Goal: Task Accomplishment & Management: Manage account settings

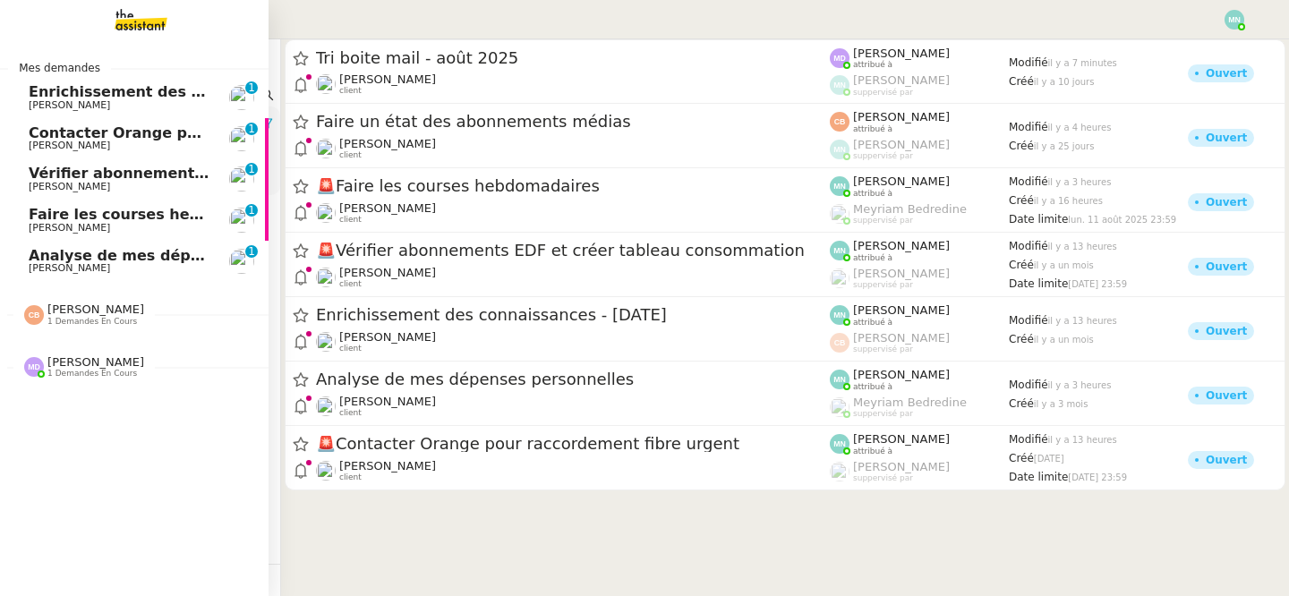
click at [56, 251] on span "Analyse de mes dépenses personnelles" at bounding box center [187, 255] width 317 height 17
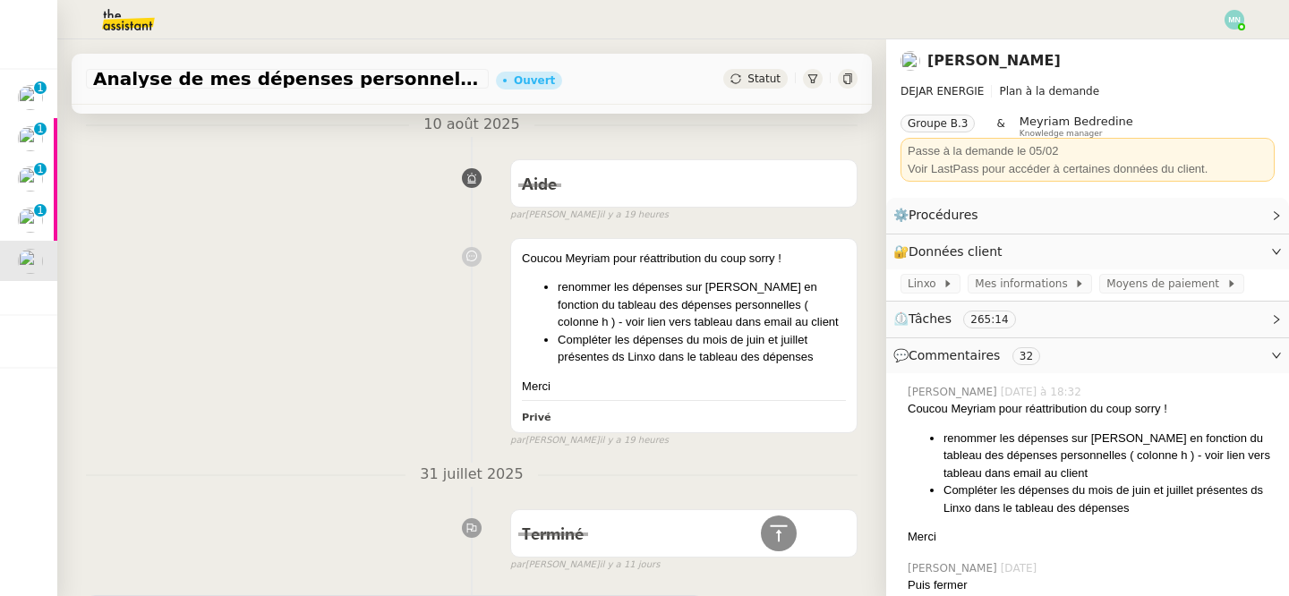
scroll to position [487, 0]
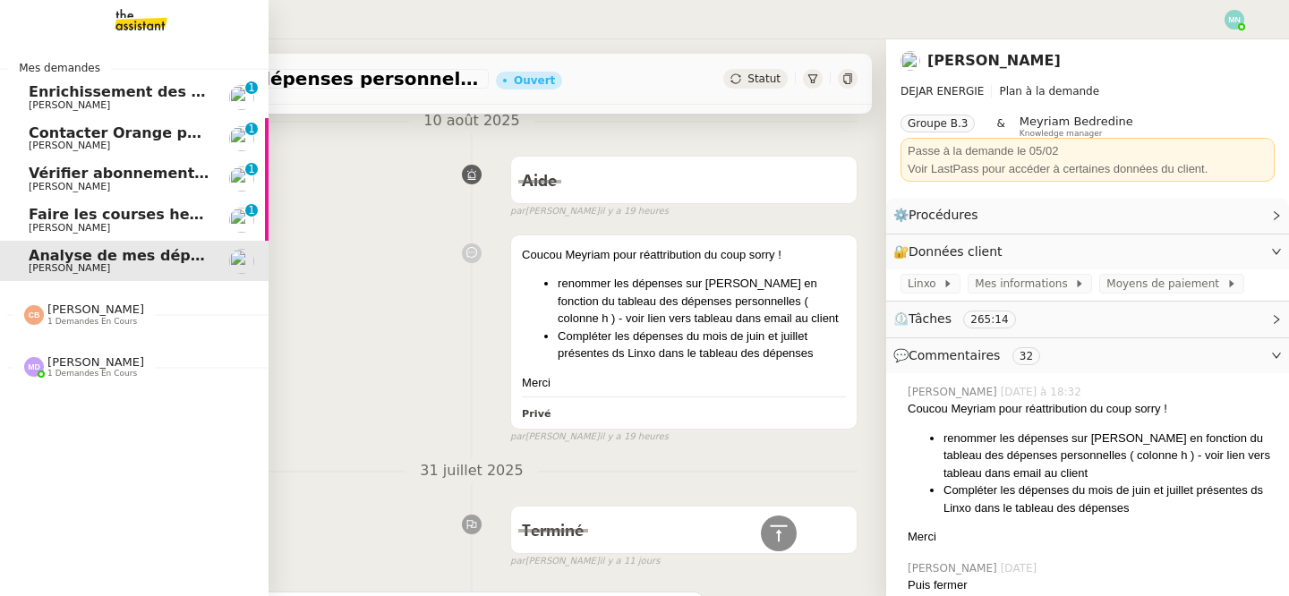
click at [79, 104] on span "[PERSON_NAME]" at bounding box center [69, 105] width 81 height 12
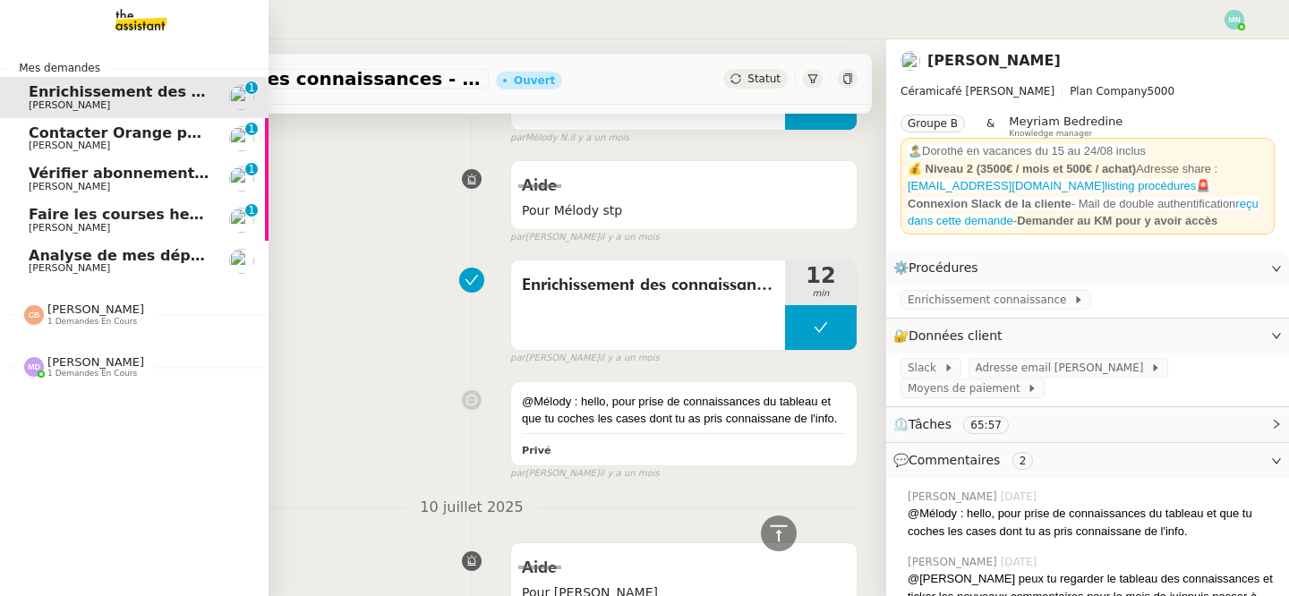
click at [136, 126] on span "Contacter Orange pour raccordement fibre urgent" at bounding box center [231, 132] width 404 height 17
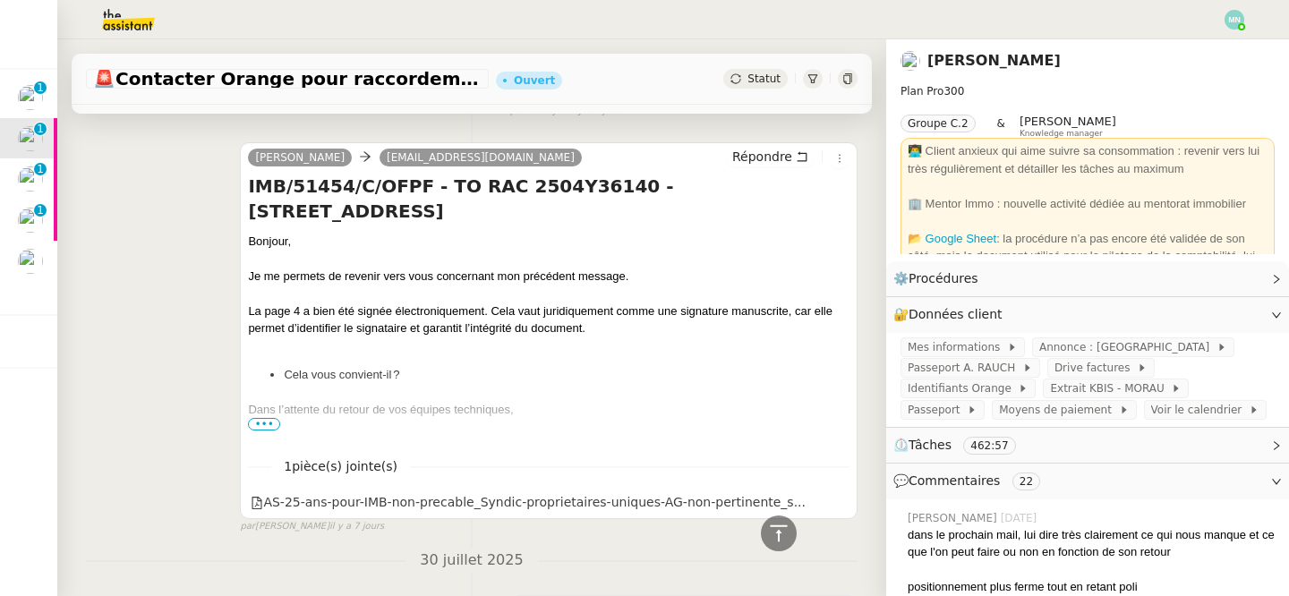
scroll to position [464, 0]
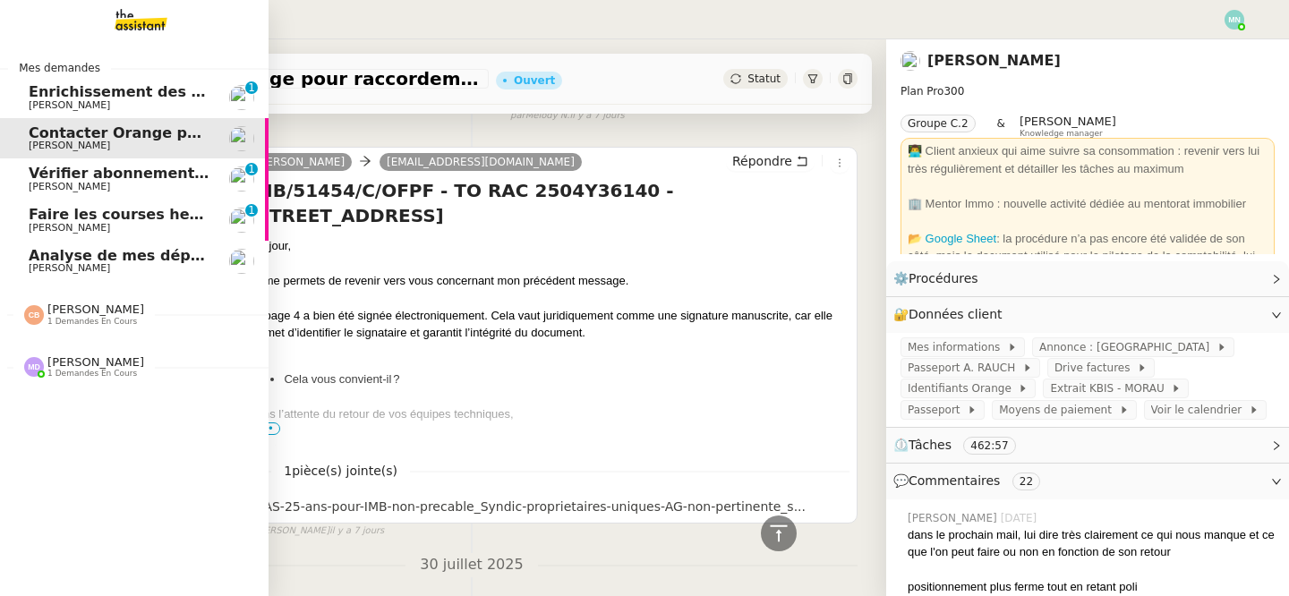
click at [45, 179] on span "Vérifier abonnements EDF et créer tableau consommation" at bounding box center [263, 173] width 469 height 17
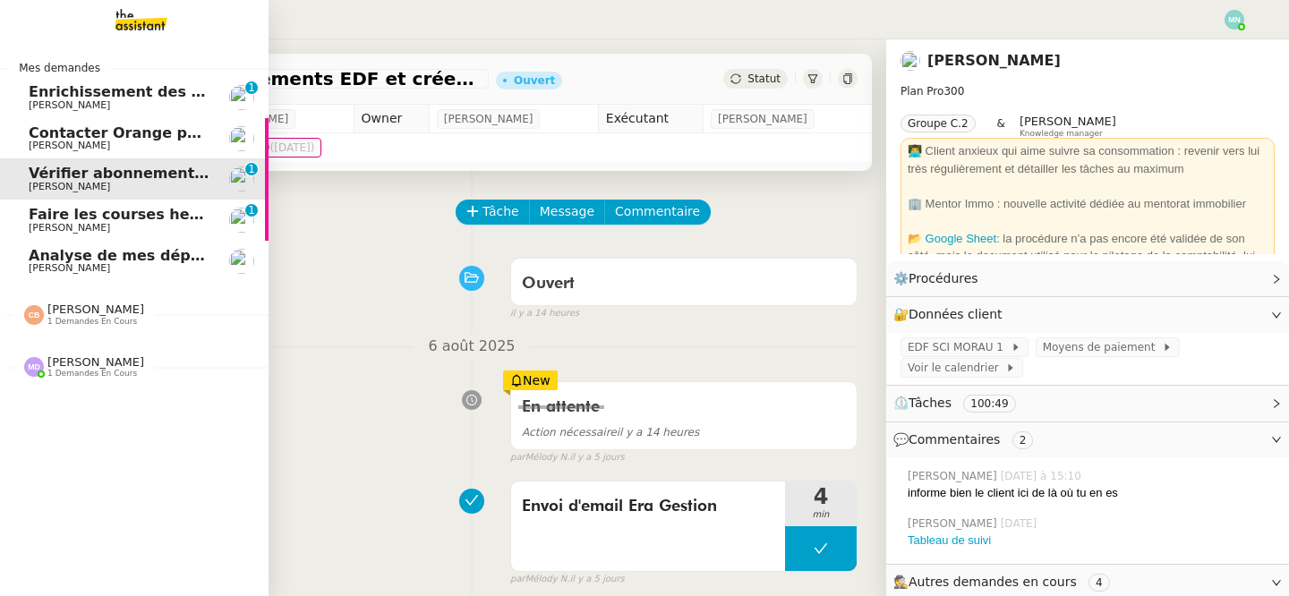
click at [49, 217] on span "Faire les courses hebdomadaires" at bounding box center [162, 214] width 266 height 17
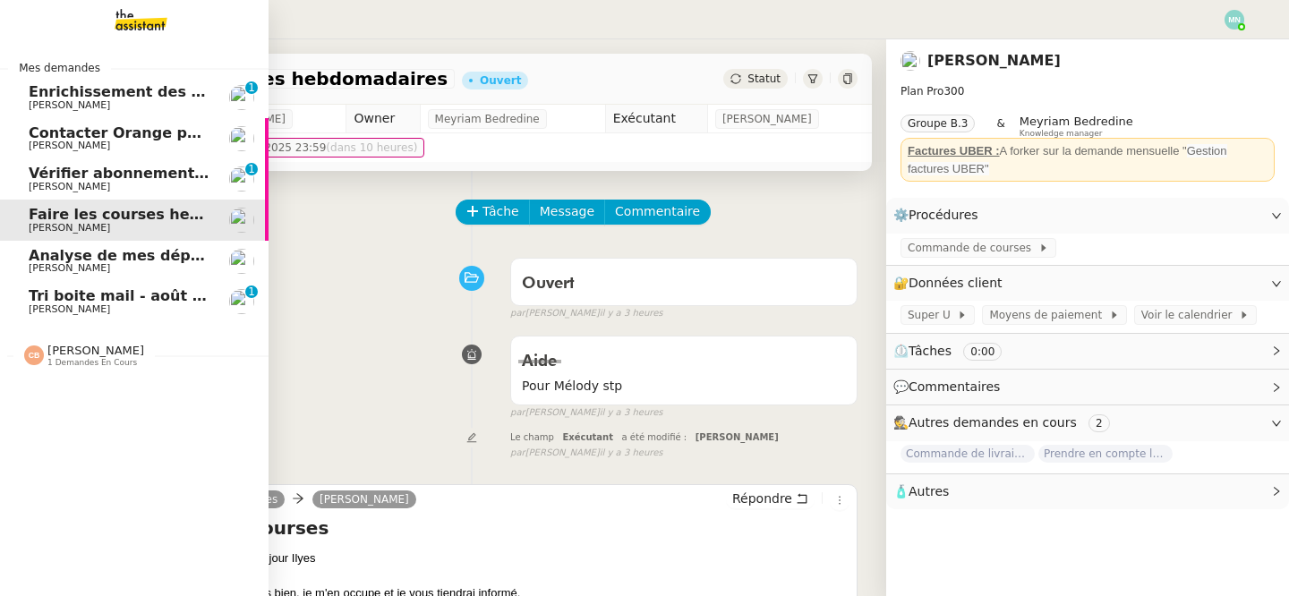
click at [37, 308] on span "[PERSON_NAME]" at bounding box center [69, 309] width 81 height 12
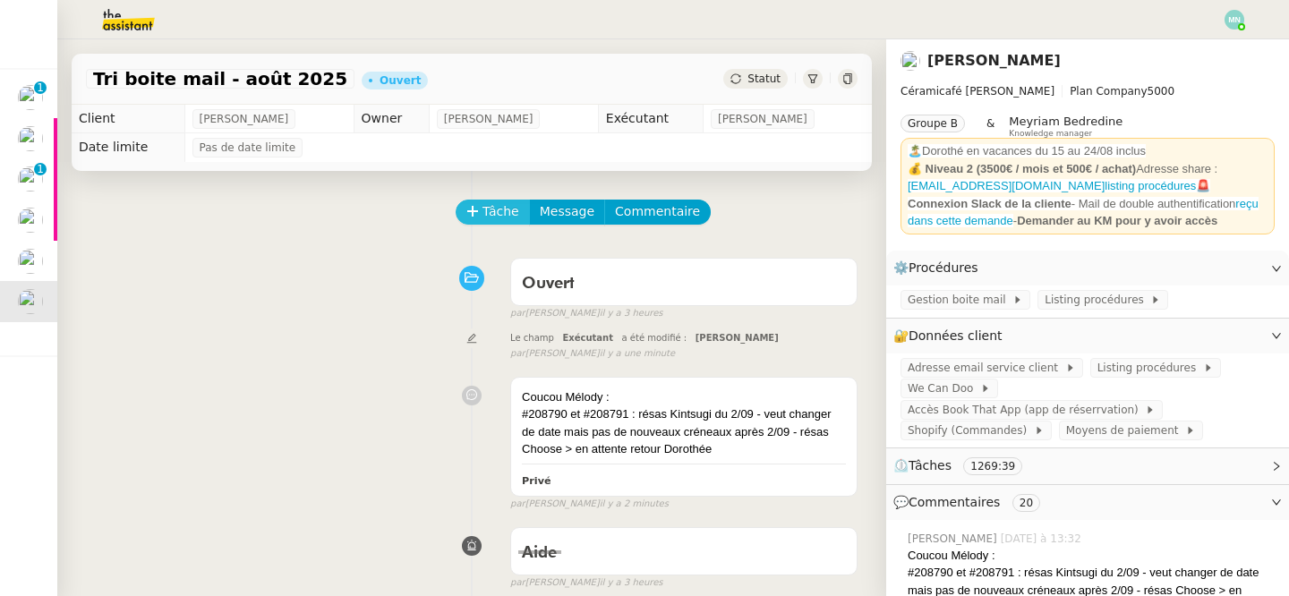
click at [506, 208] on span "Tâche" at bounding box center [500, 211] width 37 height 21
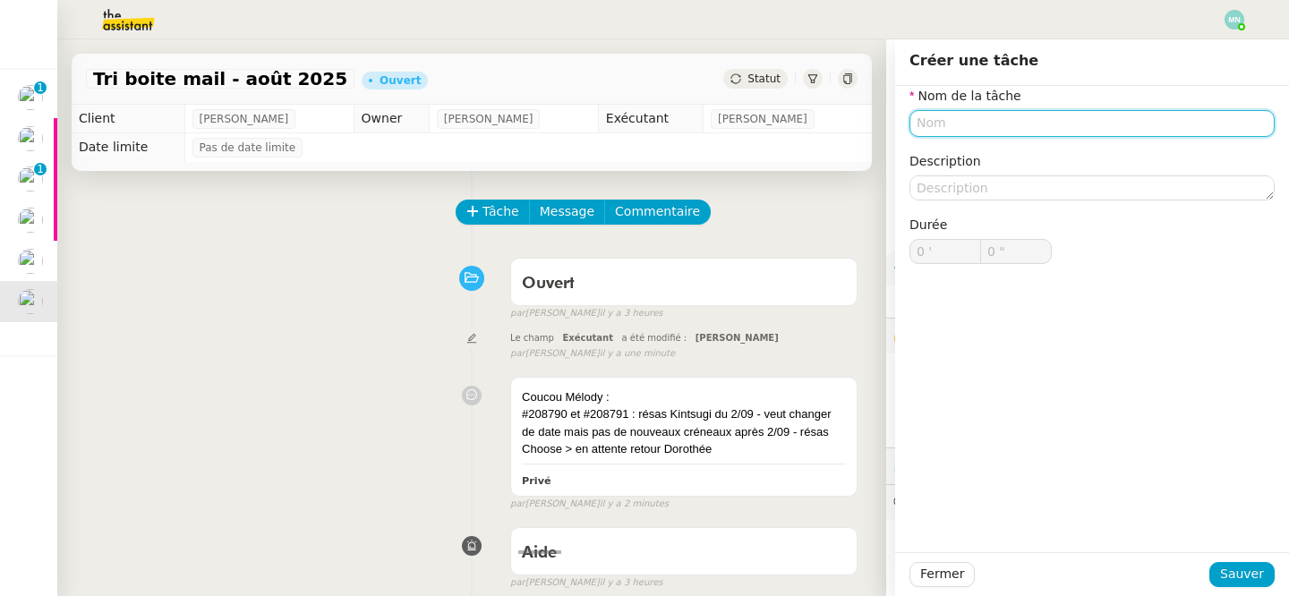
type input "F"
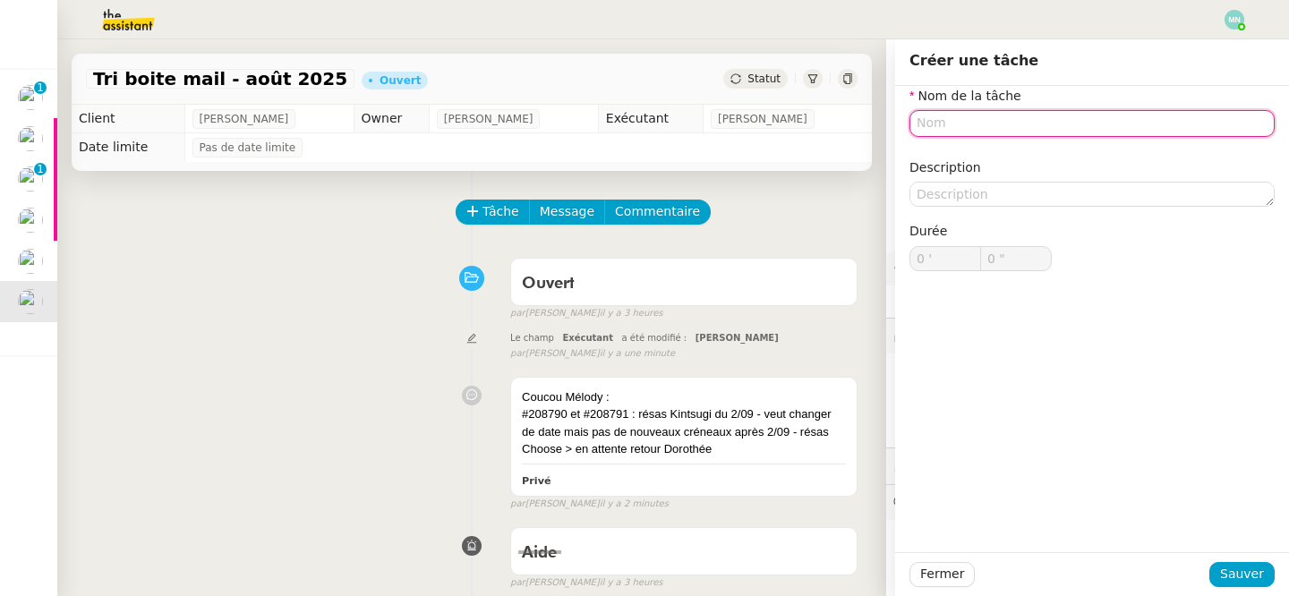
type input "g"
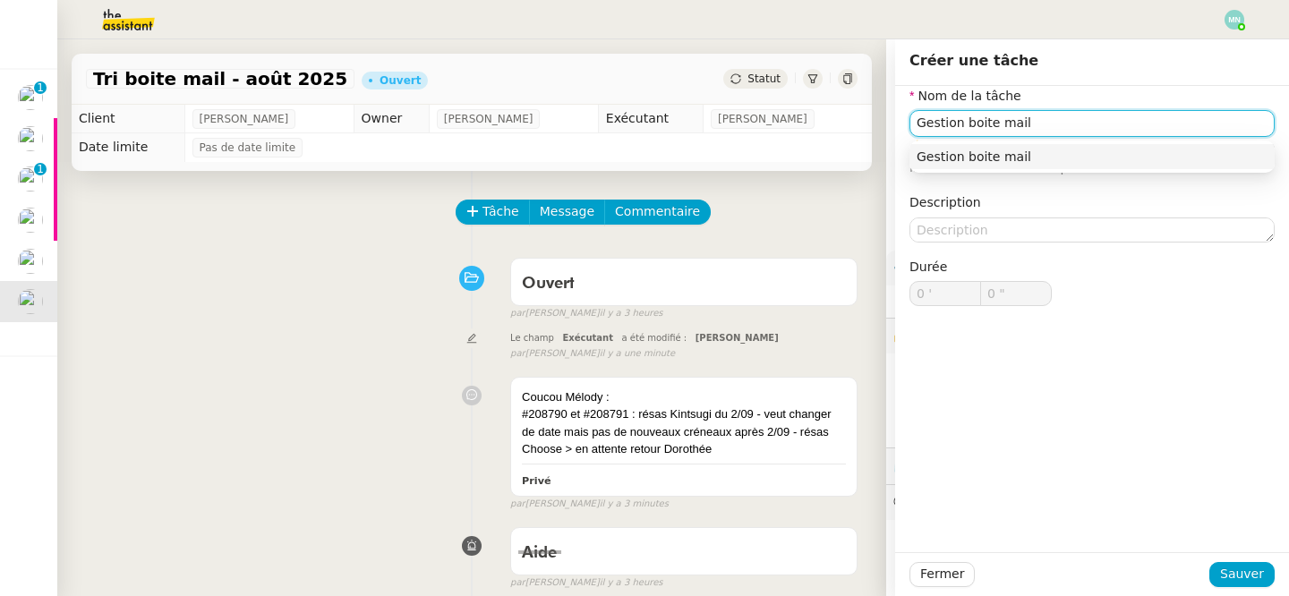
click at [1076, 149] on div "Gestion boite mail" at bounding box center [1091, 157] width 351 height 16
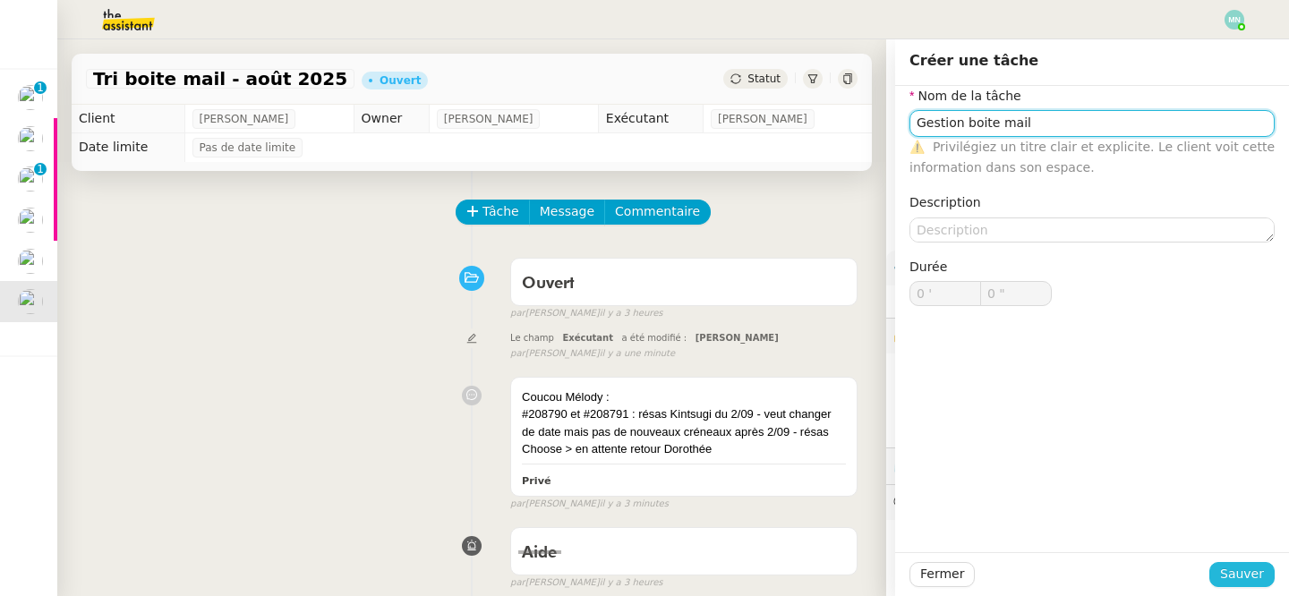
type input "Gestion boite mail"
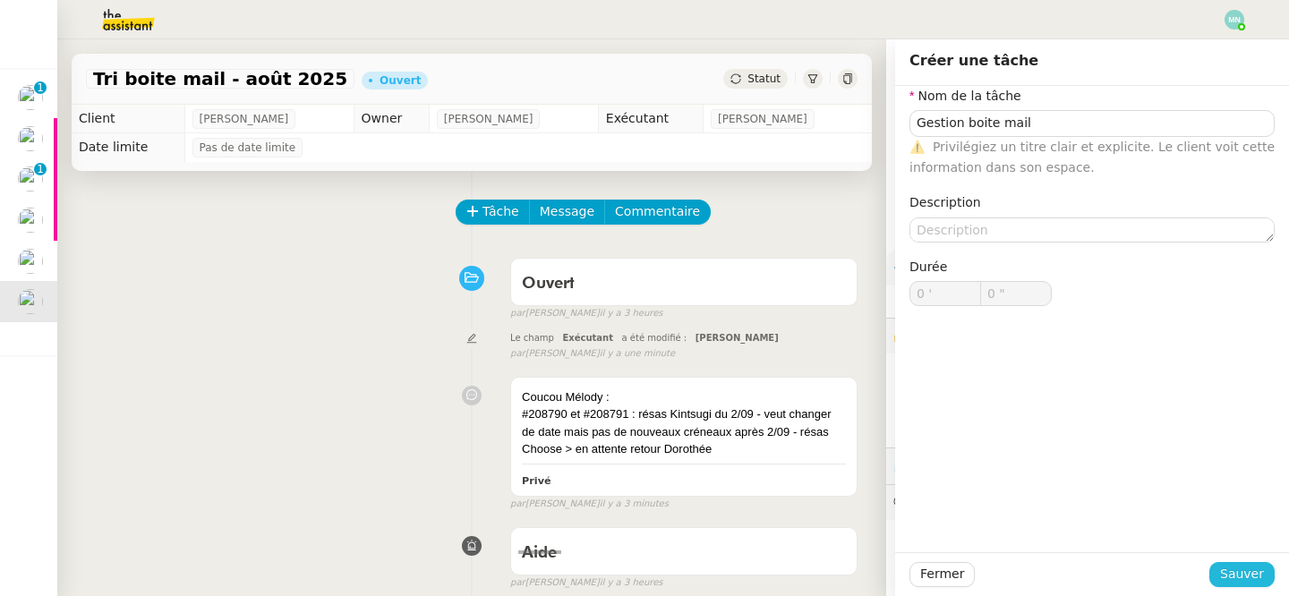
click at [1245, 574] on span "Sauver" at bounding box center [1242, 574] width 44 height 21
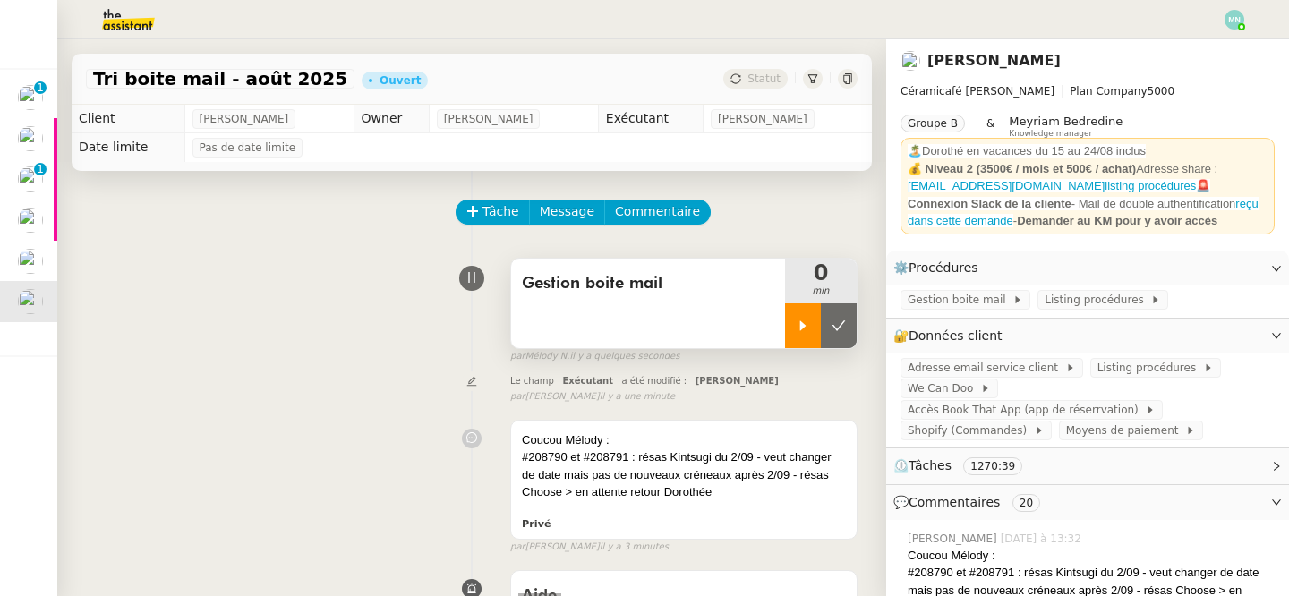
click at [807, 310] on div at bounding box center [803, 325] width 36 height 45
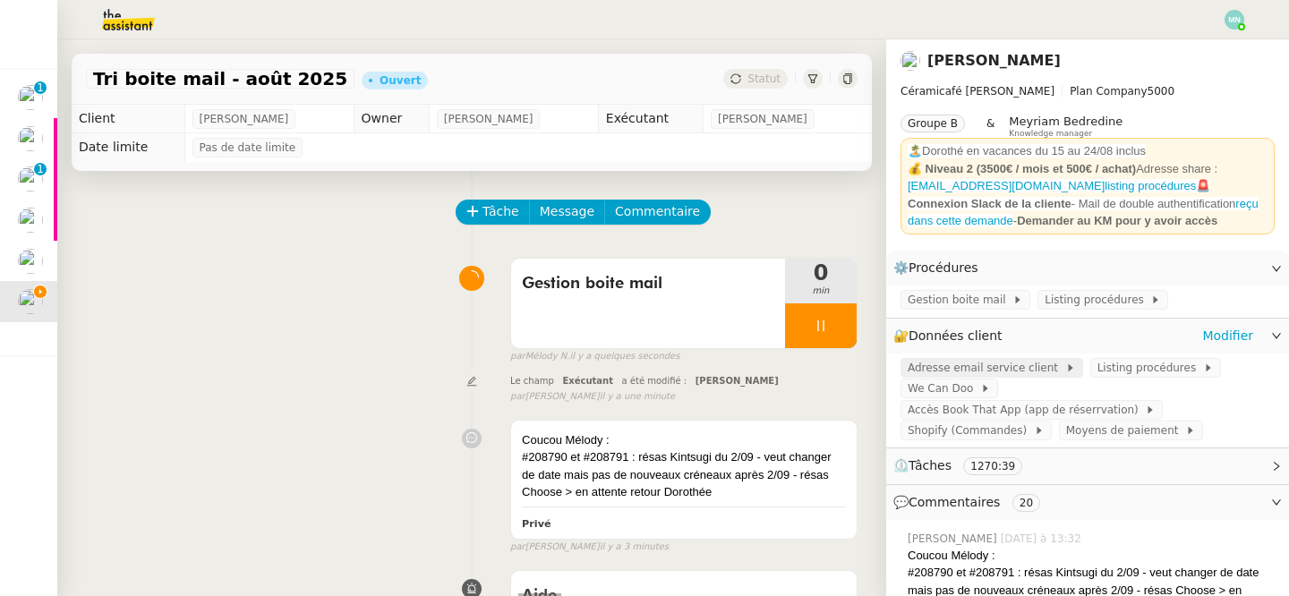
click at [1058, 372] on span at bounding box center [1061, 367] width 7 height 13
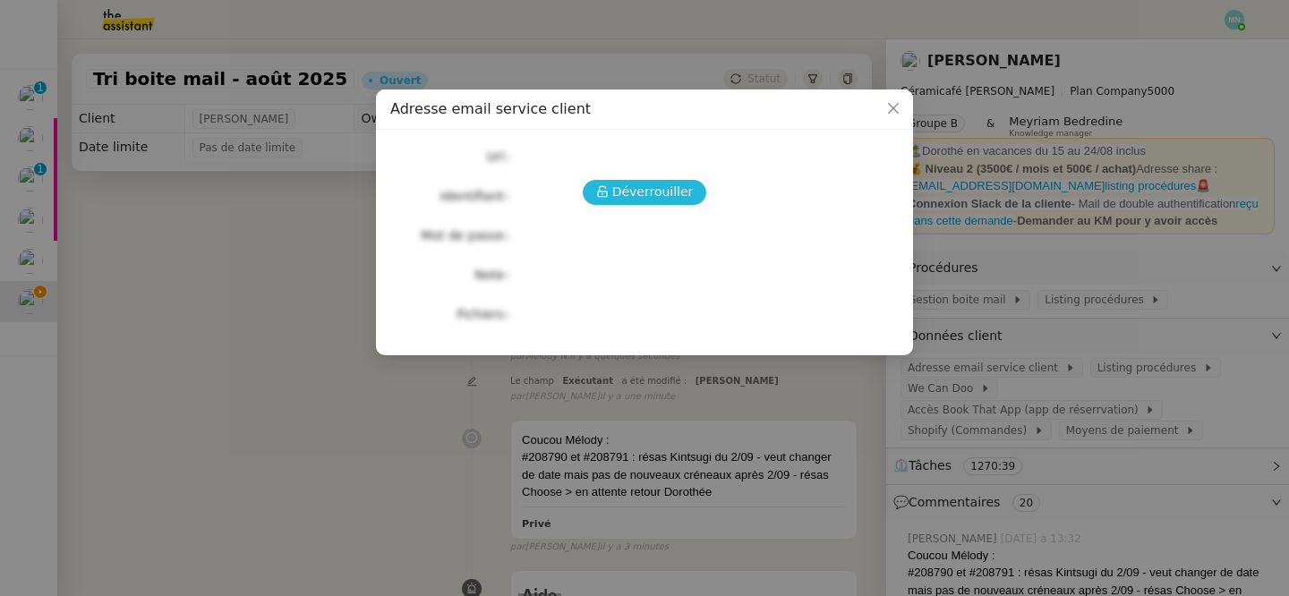
click at [625, 189] on span "Déverrouiller" at bounding box center [652, 192] width 81 height 21
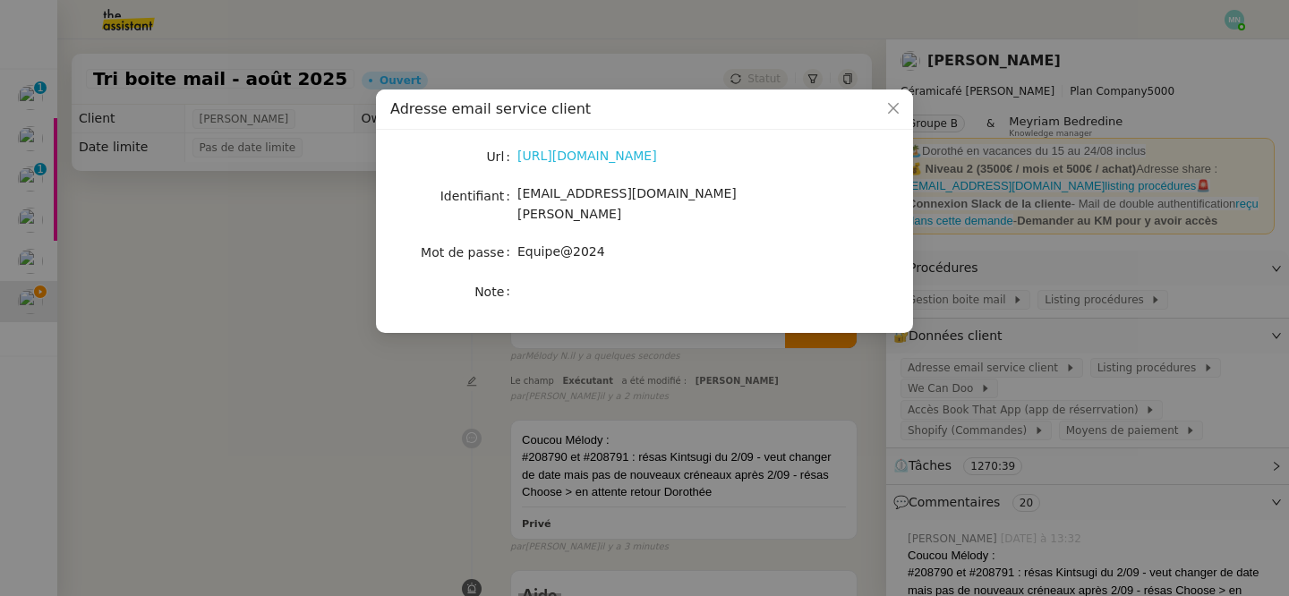
click at [609, 159] on link "https://ex4.mail.ovh.net/owa/#path=/mail" at bounding box center [587, 156] width 140 height 14
click at [610, 402] on nz-modal-container "Adresse email service client Url https://ex4.mail.ovh.net/owa/#path=/mail Ident…" at bounding box center [644, 298] width 1289 height 596
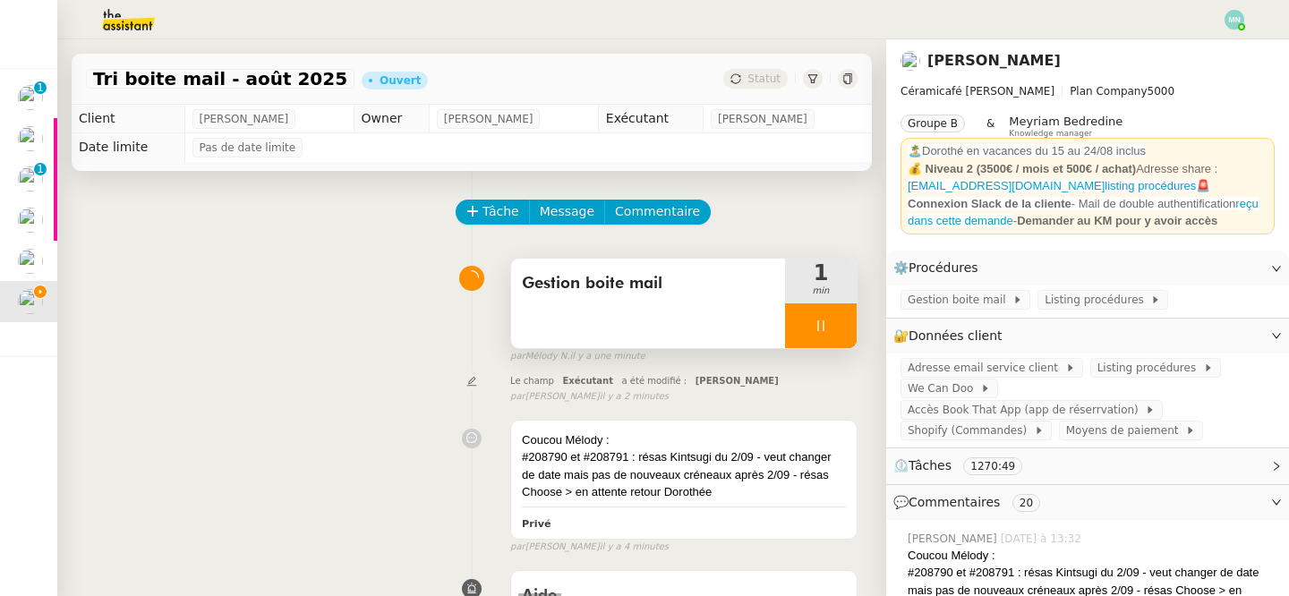
click at [812, 333] on div at bounding box center [821, 325] width 72 height 45
click at [852, 333] on button at bounding box center [839, 325] width 36 height 45
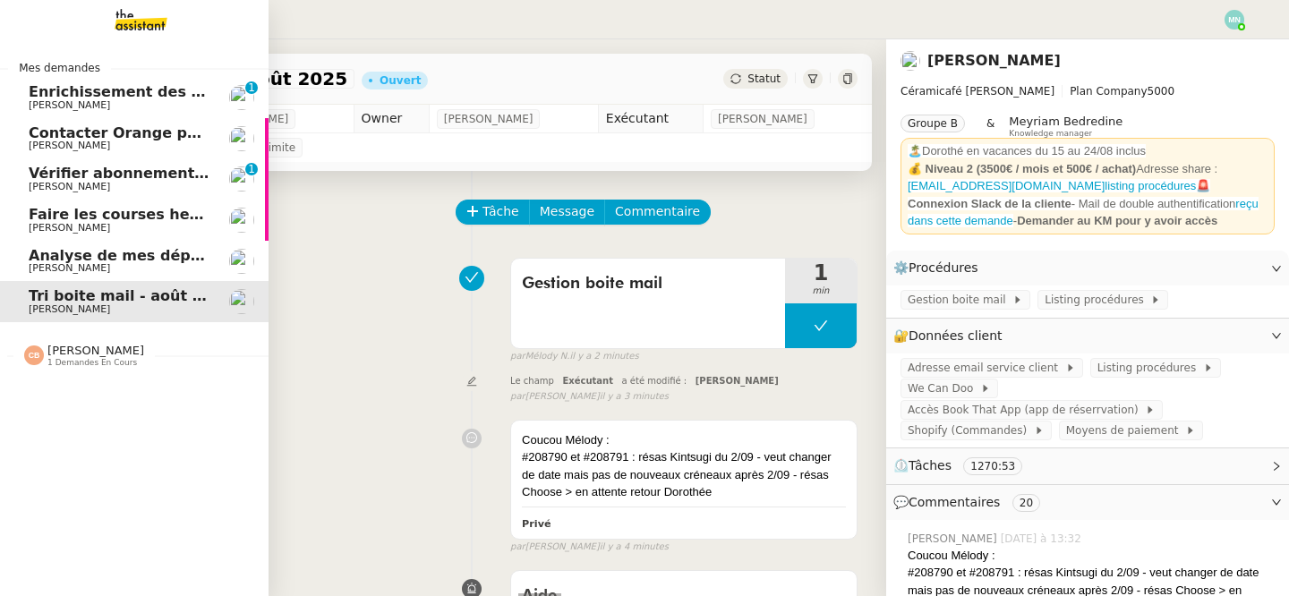
click at [49, 142] on span "[PERSON_NAME]" at bounding box center [69, 146] width 81 height 12
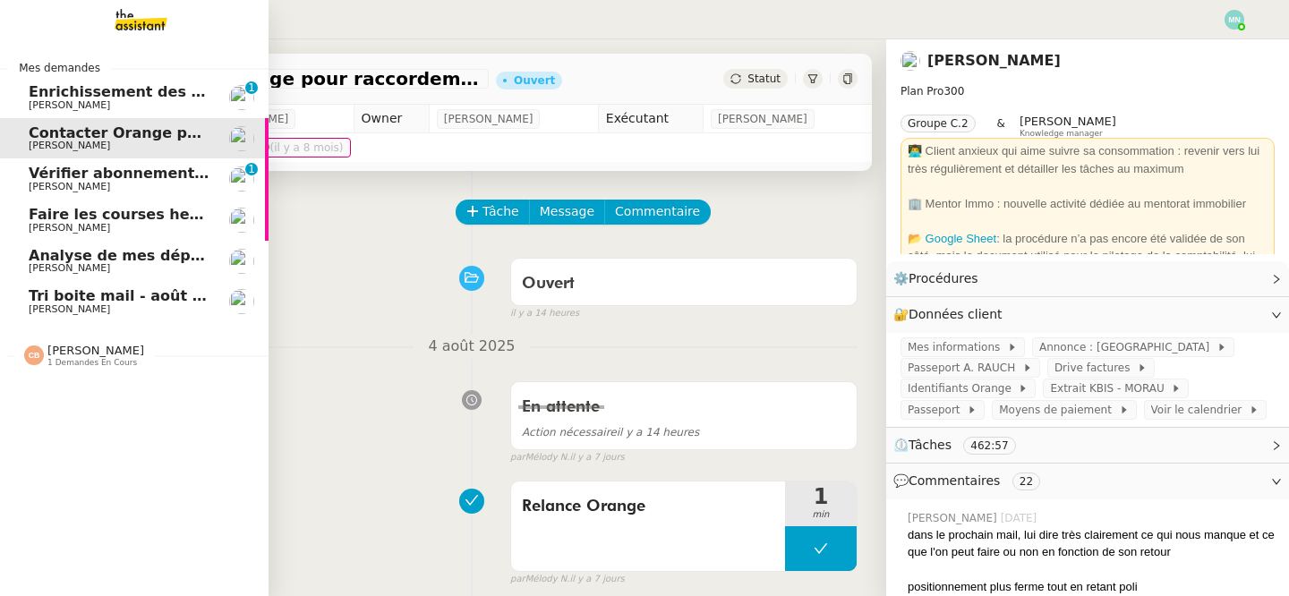
click at [47, 171] on span "Vérifier abonnements EDF et créer tableau consommation" at bounding box center [263, 173] width 469 height 17
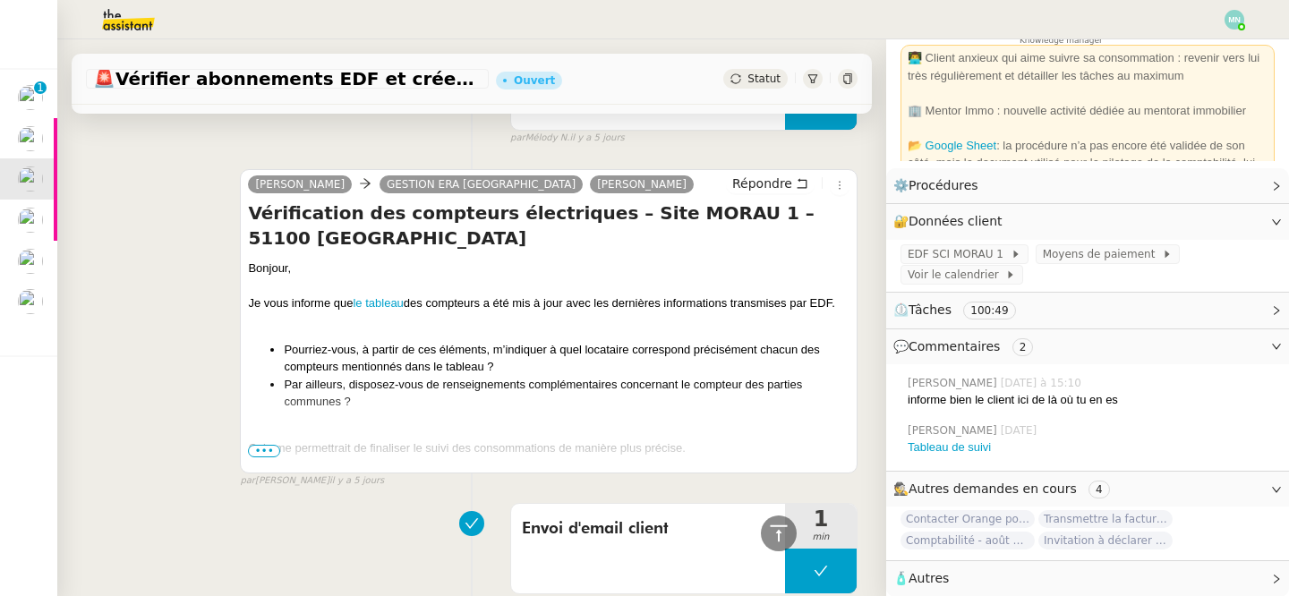
scroll to position [93, 0]
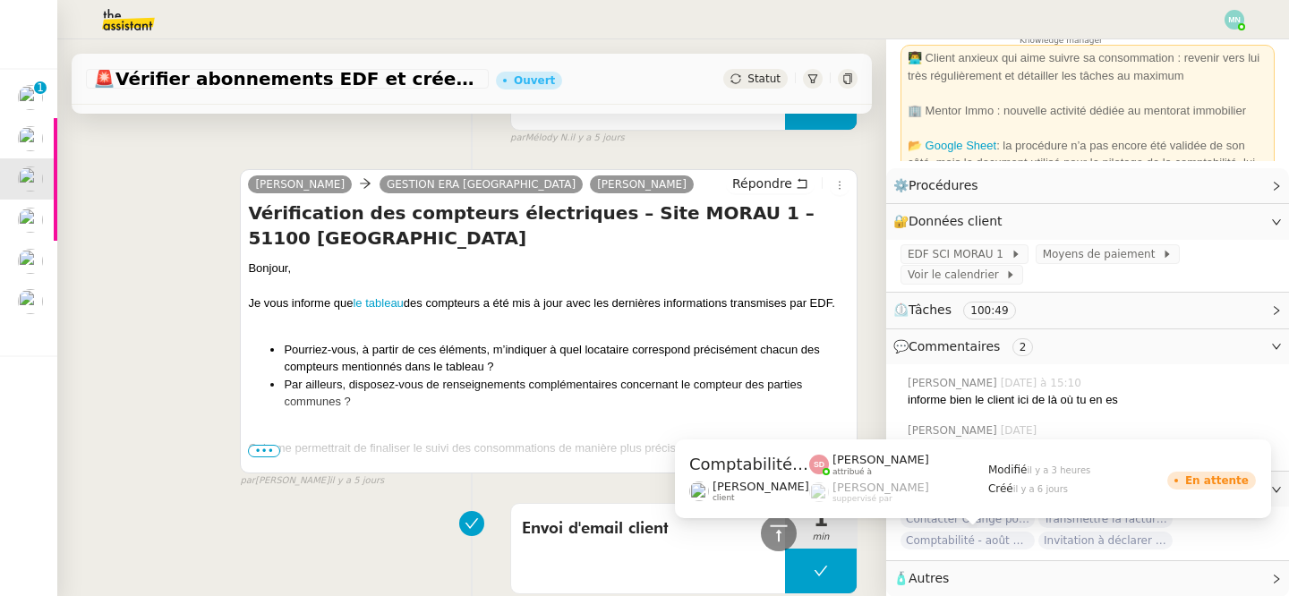
click at [999, 540] on span "Comptabilité - août 2025" at bounding box center [967, 541] width 134 height 18
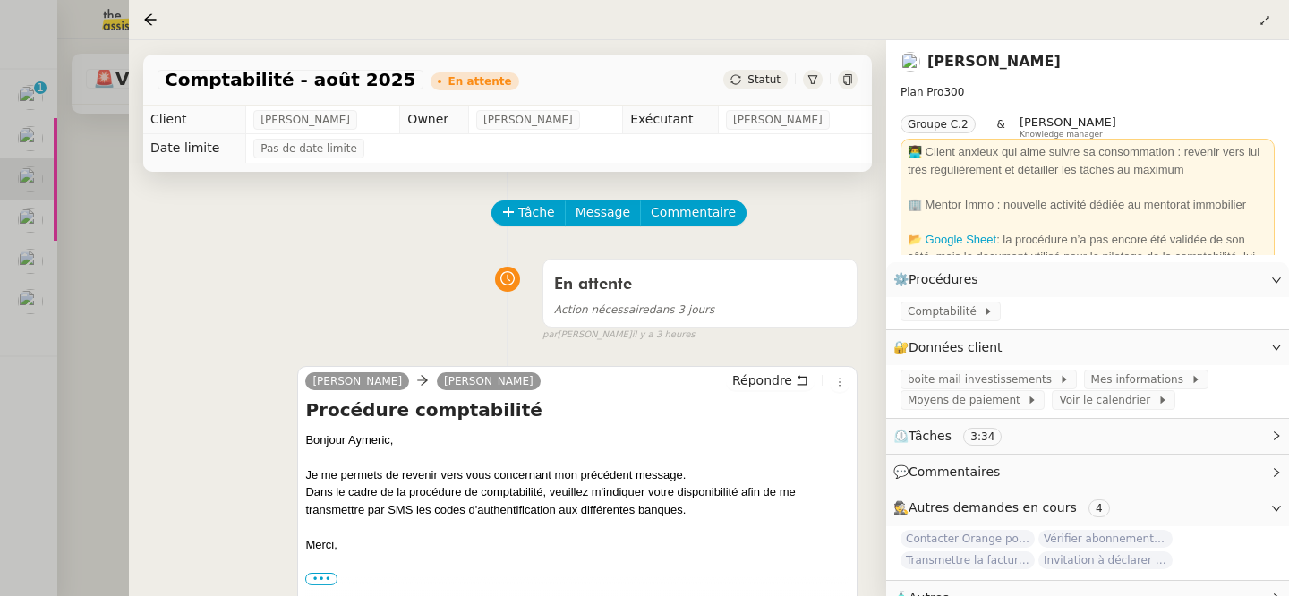
click at [61, 336] on div at bounding box center [644, 298] width 1289 height 596
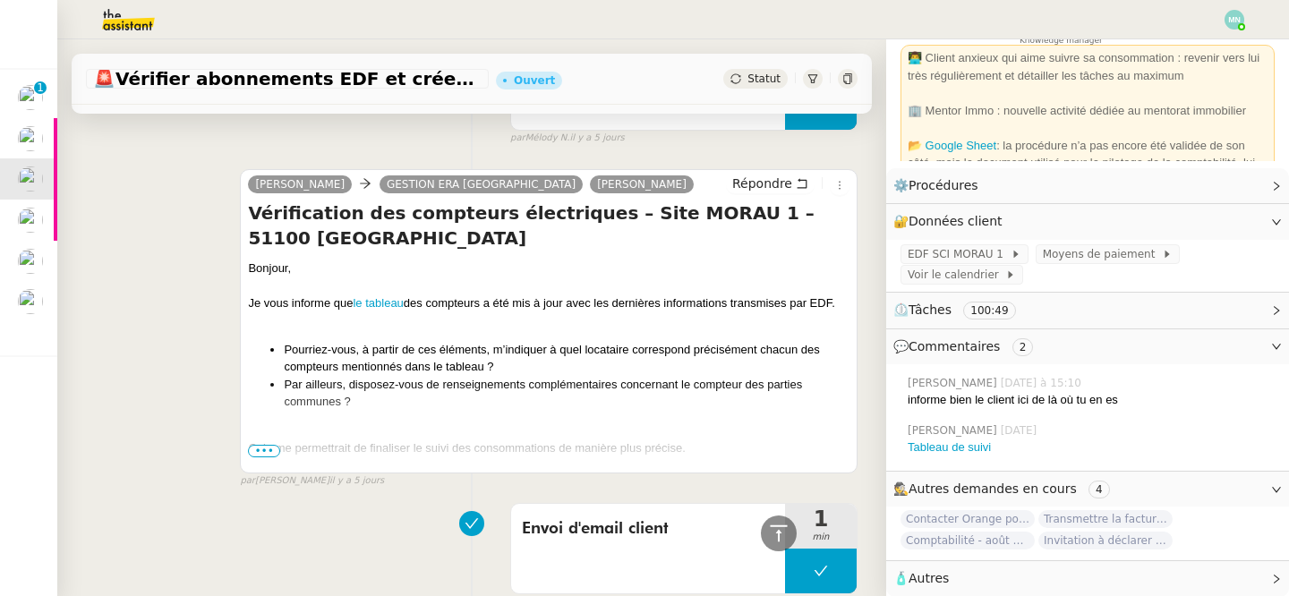
click at [266, 452] on span "•••" at bounding box center [264, 451] width 32 height 13
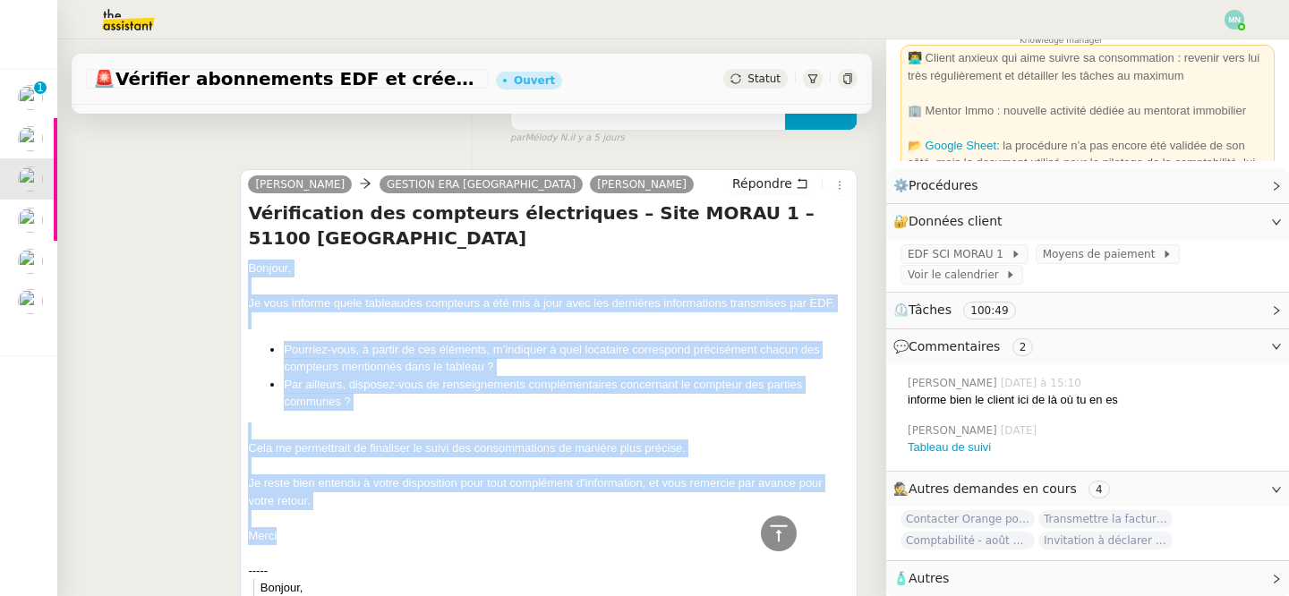
drag, startPoint x: 245, startPoint y: 236, endPoint x: 450, endPoint y: 506, distance: 338.4
click at [450, 506] on div "Alex GESTION ERA REIMS Aymeric RAUCH Répondre Vérification des compteurs électr…" at bounding box center [548, 498] width 617 height 659
copy div "Bonjour, Je vous informe que le tableau des compteurs a été mis à jour avec les…"
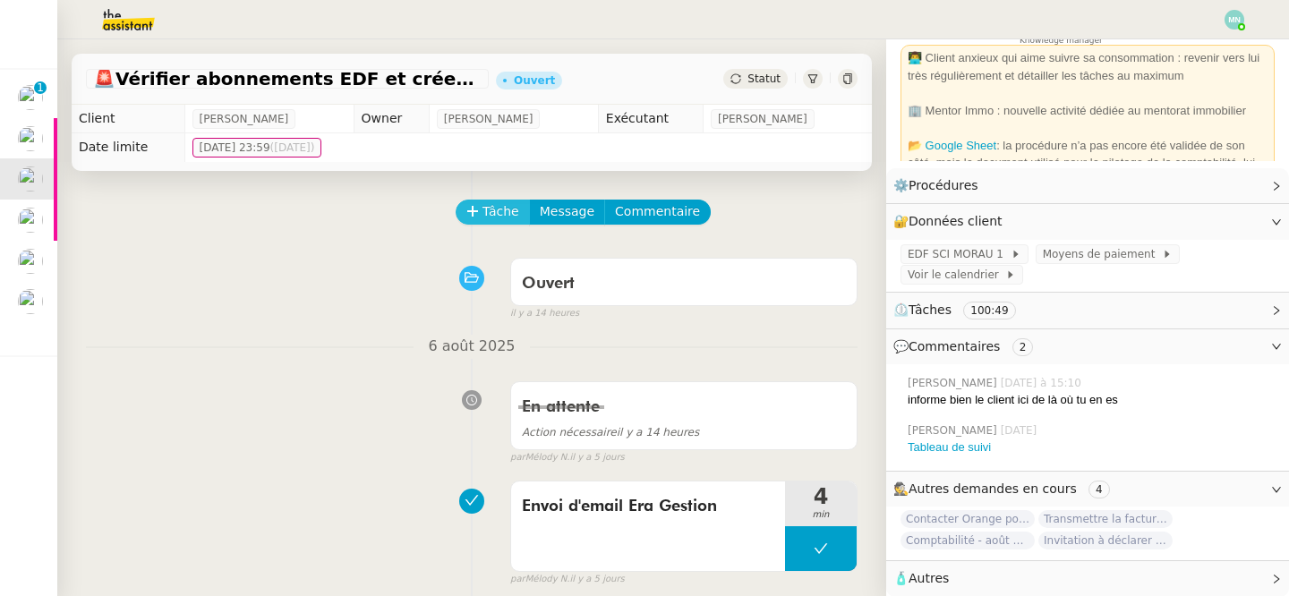
click at [506, 216] on span "Tâche" at bounding box center [500, 211] width 37 height 21
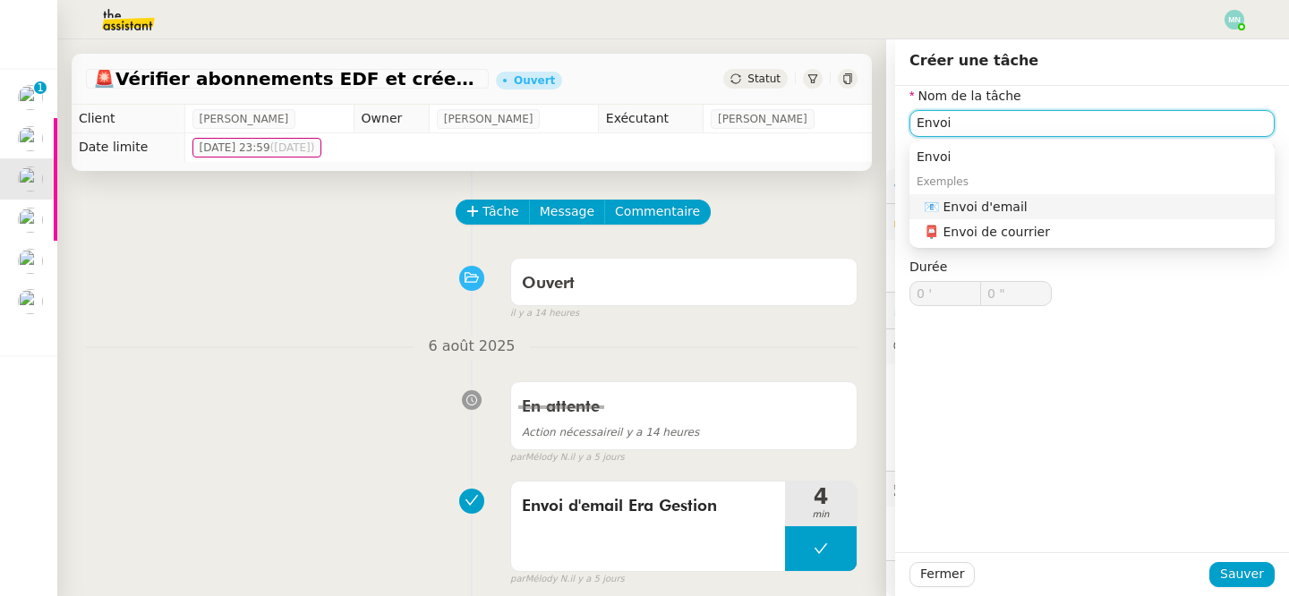
click at [1023, 200] on div "📧 Envoi d'email" at bounding box center [1095, 207] width 344 height 16
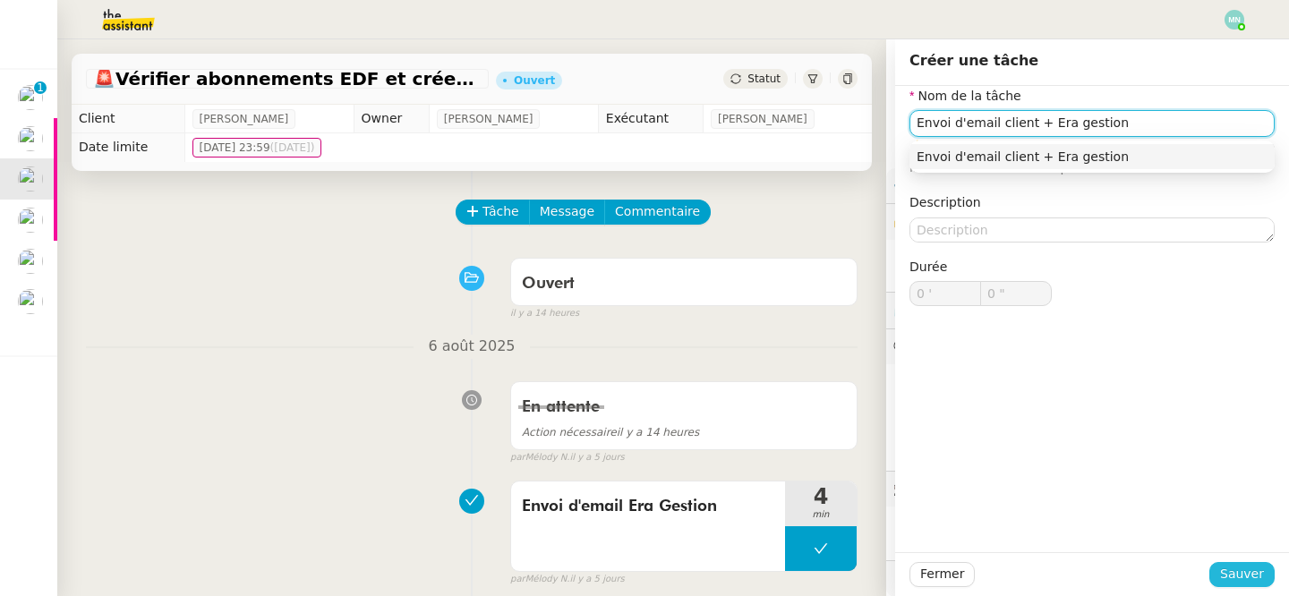
type input "Envoi d'email client + Era gestion"
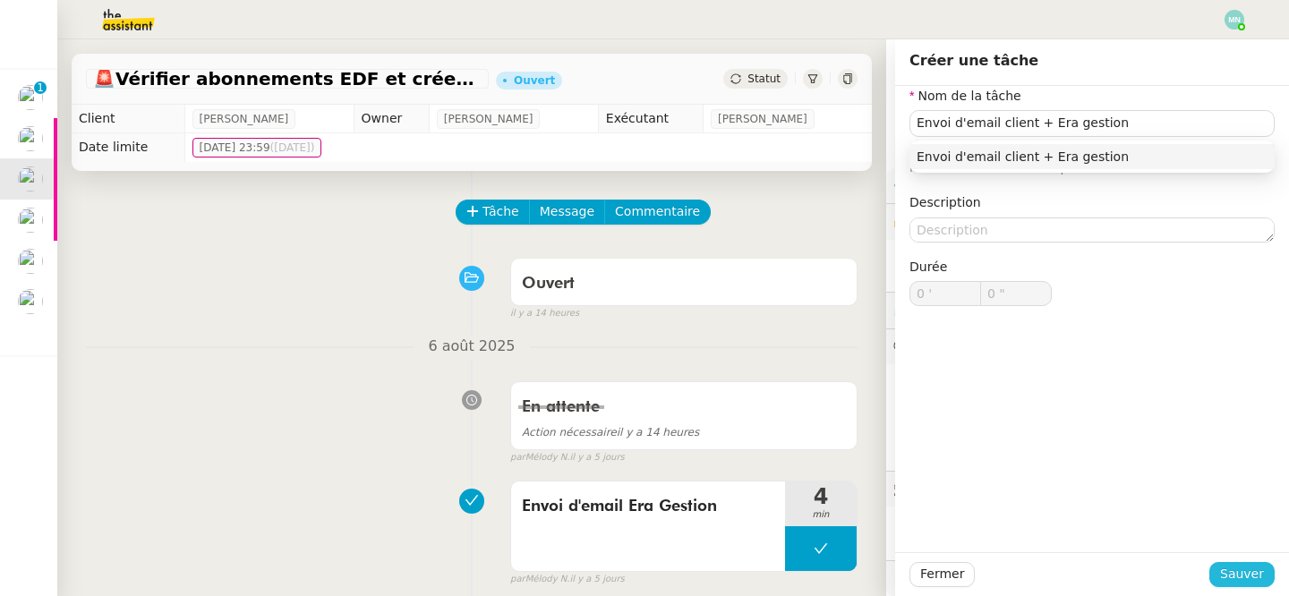
click at [1266, 578] on button "Sauver" at bounding box center [1241, 574] width 65 height 25
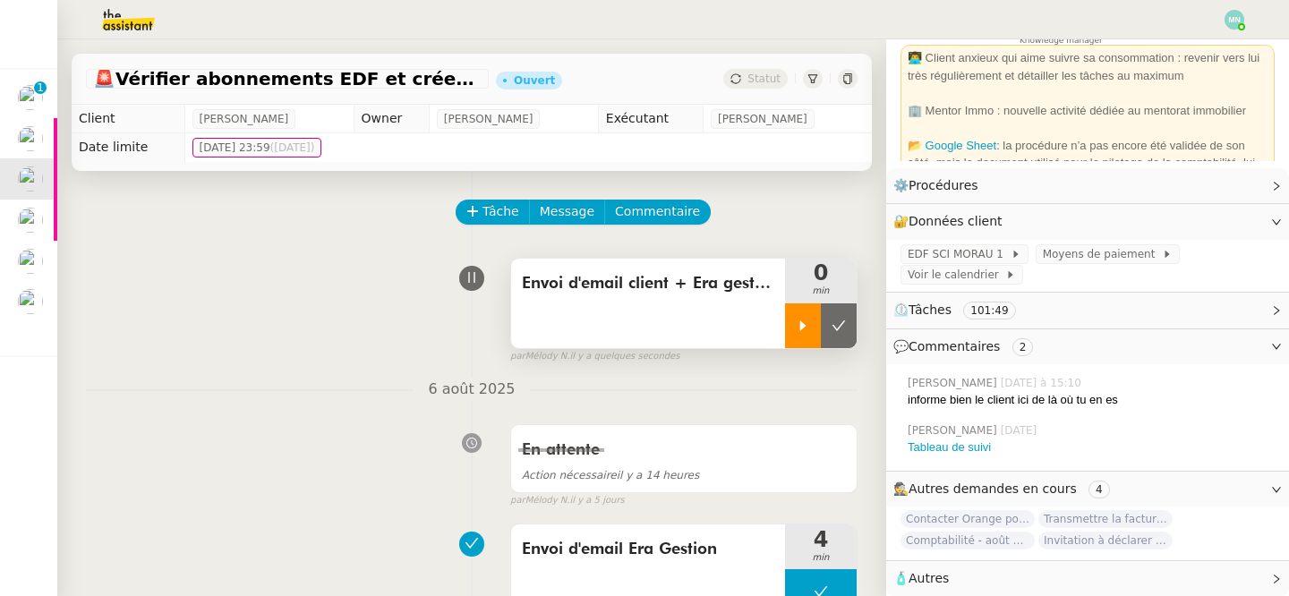
click at [802, 331] on icon at bounding box center [802, 326] width 14 height 14
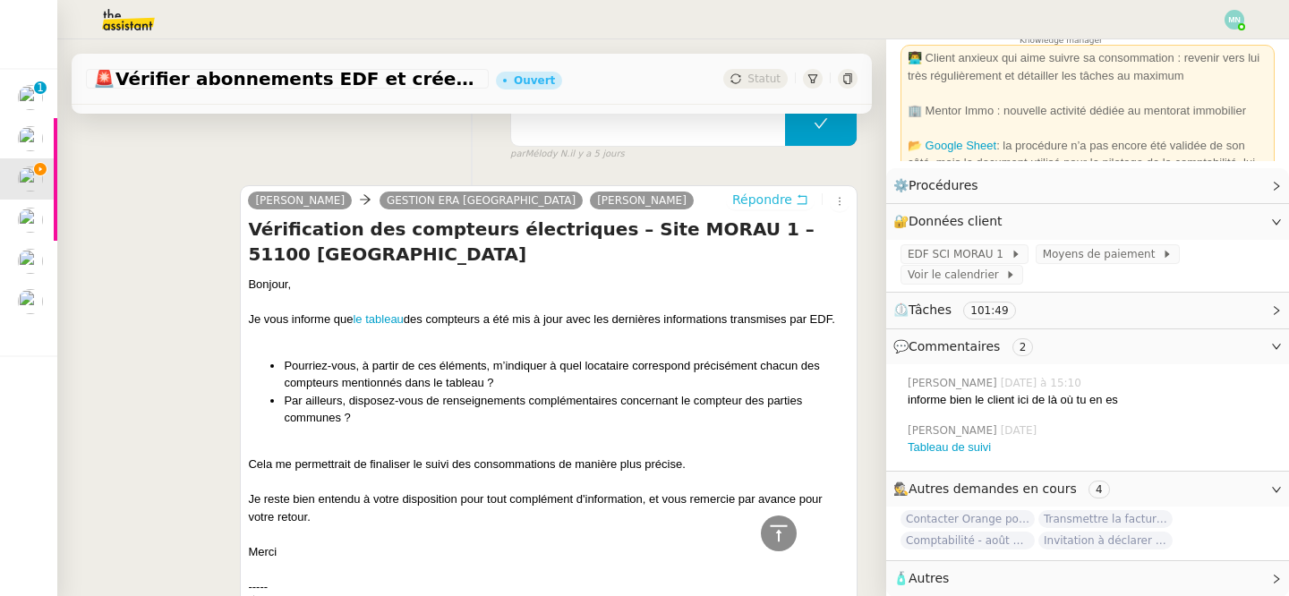
scroll to position [457, 0]
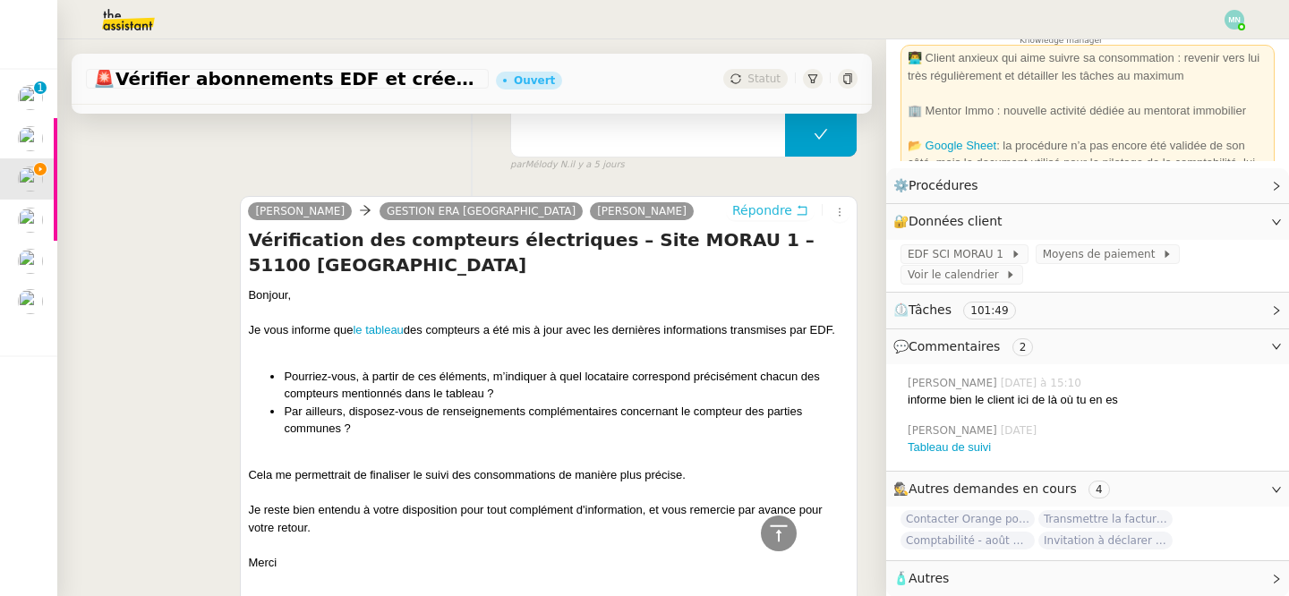
click at [766, 208] on span "Répondre" at bounding box center [762, 210] width 60 height 18
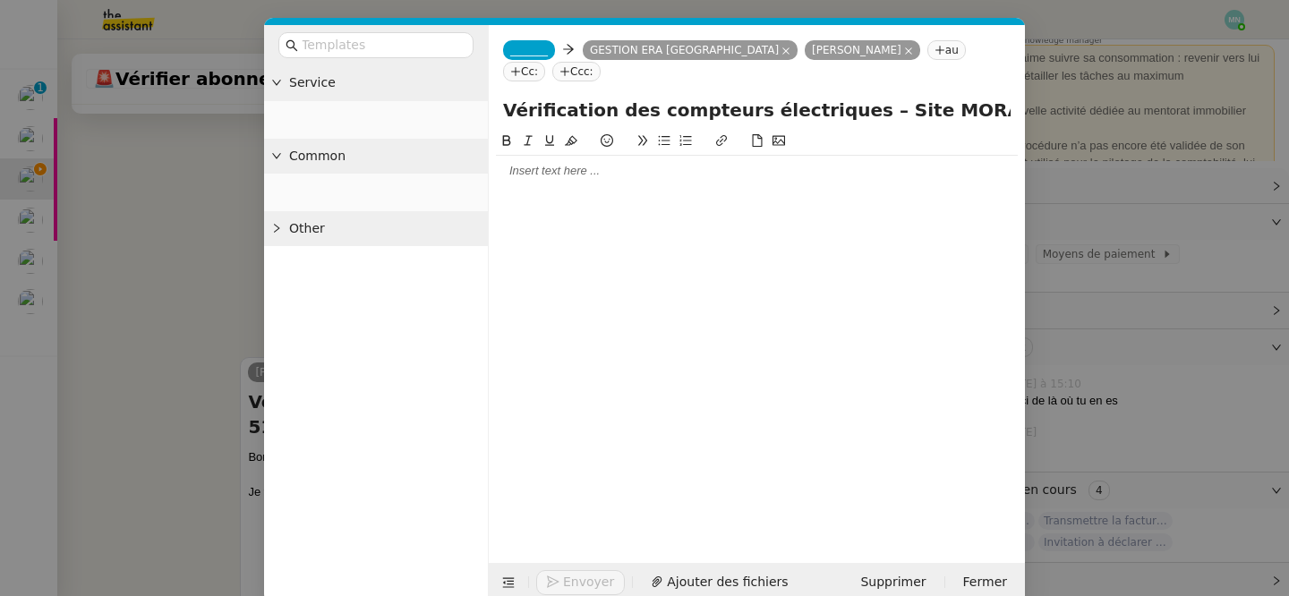
scroll to position [593, 0]
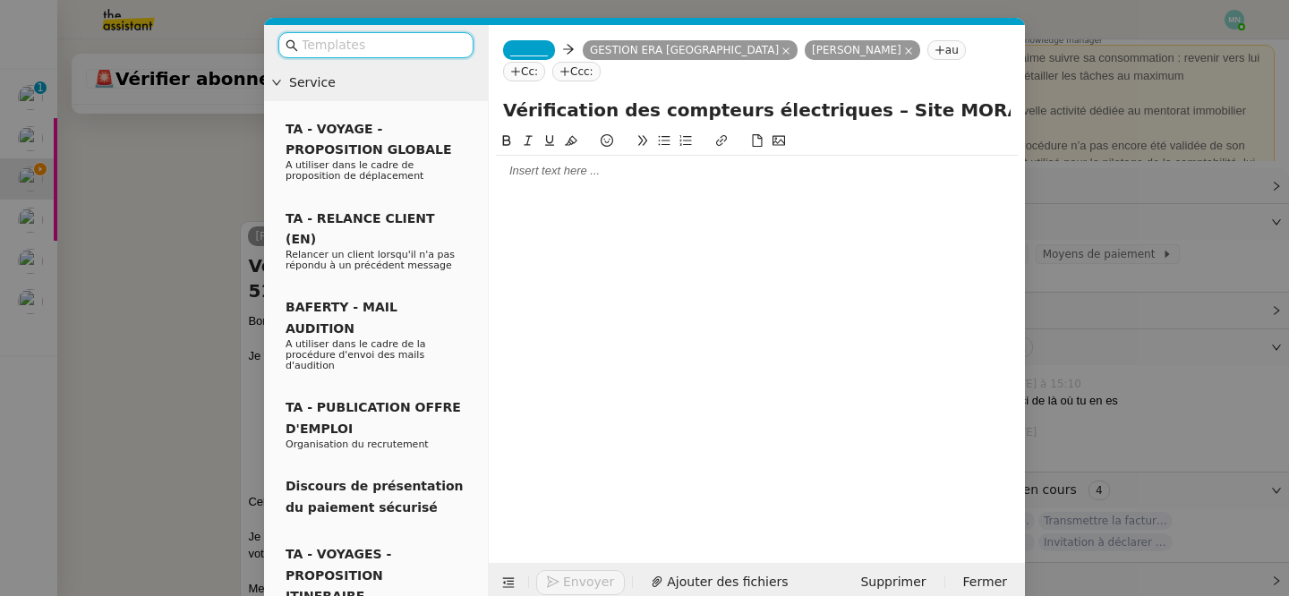
click at [394, 48] on input "text" at bounding box center [382, 45] width 161 height 21
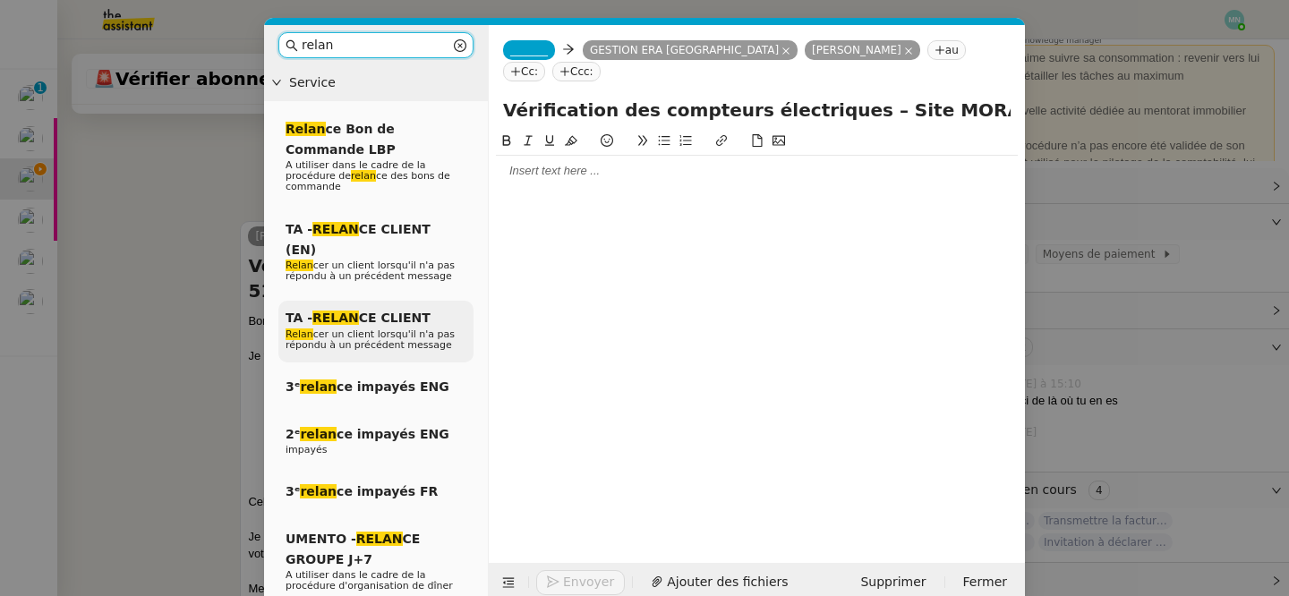
type input "relan"
click at [409, 328] on span "Relan cer un client lorsqu'il n'a pas répondu à un précédent message" at bounding box center [369, 339] width 169 height 22
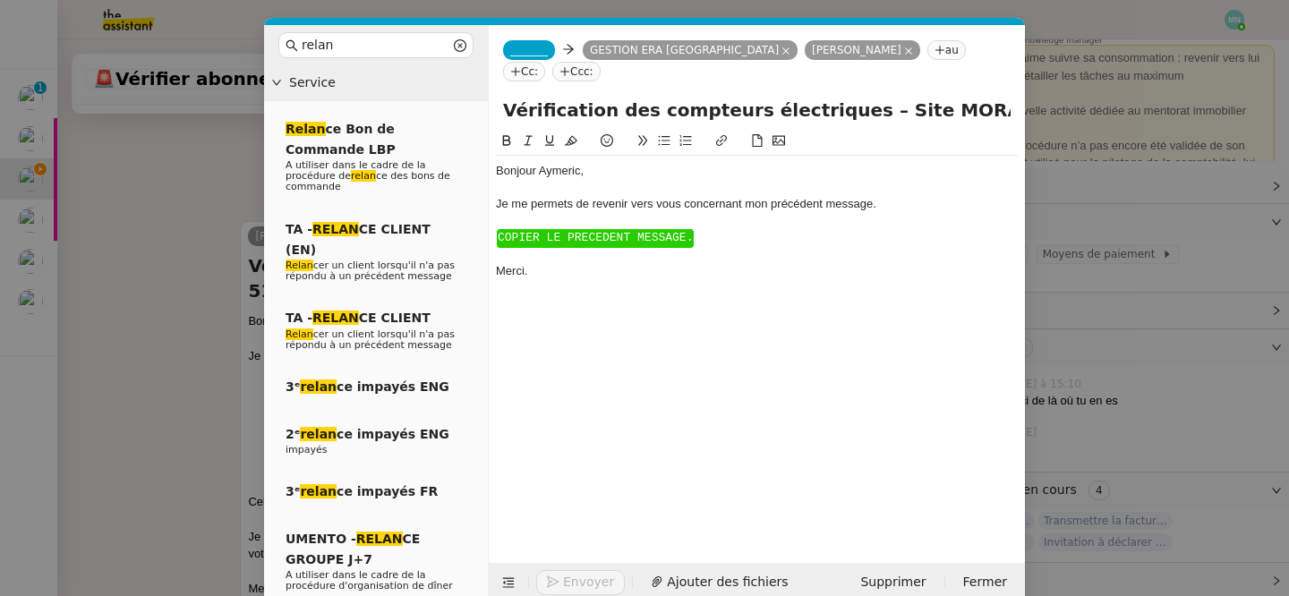
scroll to position [716, 0]
drag, startPoint x: 704, startPoint y: 225, endPoint x: 502, endPoint y: 204, distance: 203.3
click at [502, 204] on div "Bonjour ﻿Aymeric﻿, Je me permets de revenir vers vous concernant mon précédent …" at bounding box center [757, 221] width 522 height 131
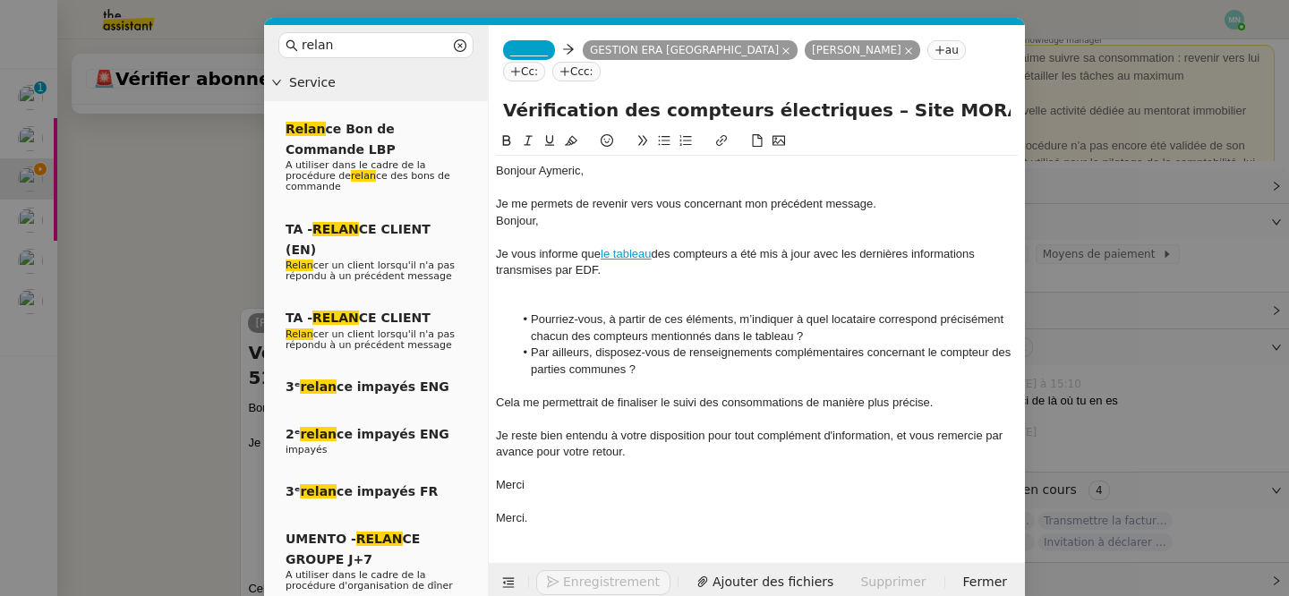
scroll to position [828, 0]
drag, startPoint x: 573, startPoint y: 200, endPoint x: 477, endPoint y: 200, distance: 95.7
click at [477, 200] on nz-layout "relan Service Relan ce Bon de Commande LBP A utiliser dans le cadre de la procé…" at bounding box center [644, 313] width 761 height 577
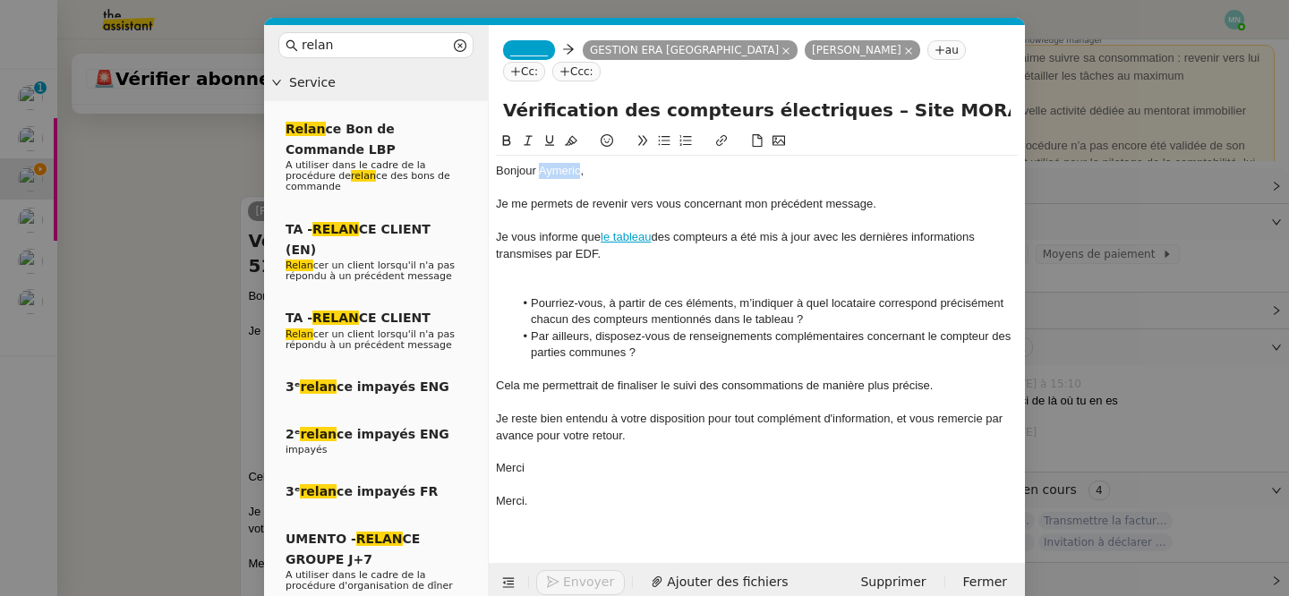
drag, startPoint x: 579, startPoint y: 148, endPoint x: 540, endPoint y: 148, distance: 39.4
click at [540, 163] on div "Bonjour ﻿Aymeric﻿," at bounding box center [757, 171] width 522 height 16
drag, startPoint x: 543, startPoint y: 454, endPoint x: 486, endPoint y: 454, distance: 57.3
click at [486, 454] on nz-layout "relan Service Relan ce Bon de Commande LBP A utiliser dans le cadre de la procé…" at bounding box center [644, 313] width 761 height 577
click at [527, 48] on span "_______" at bounding box center [529, 50] width 38 height 13
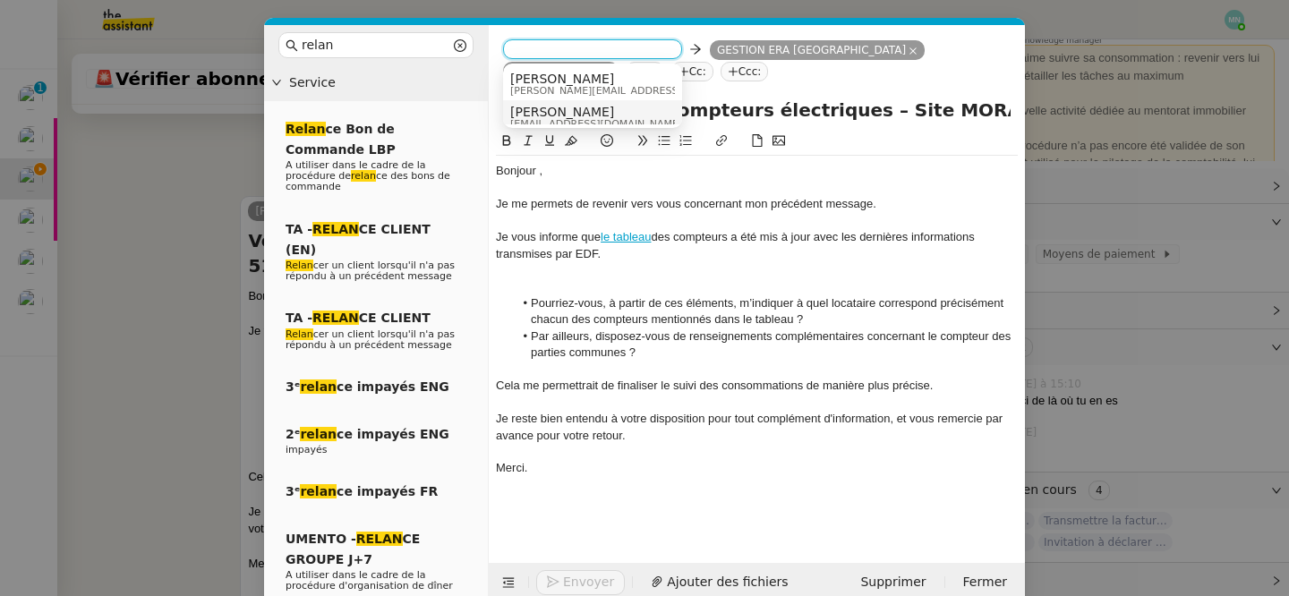
click at [557, 115] on span "Alex" at bounding box center [596, 112] width 172 height 14
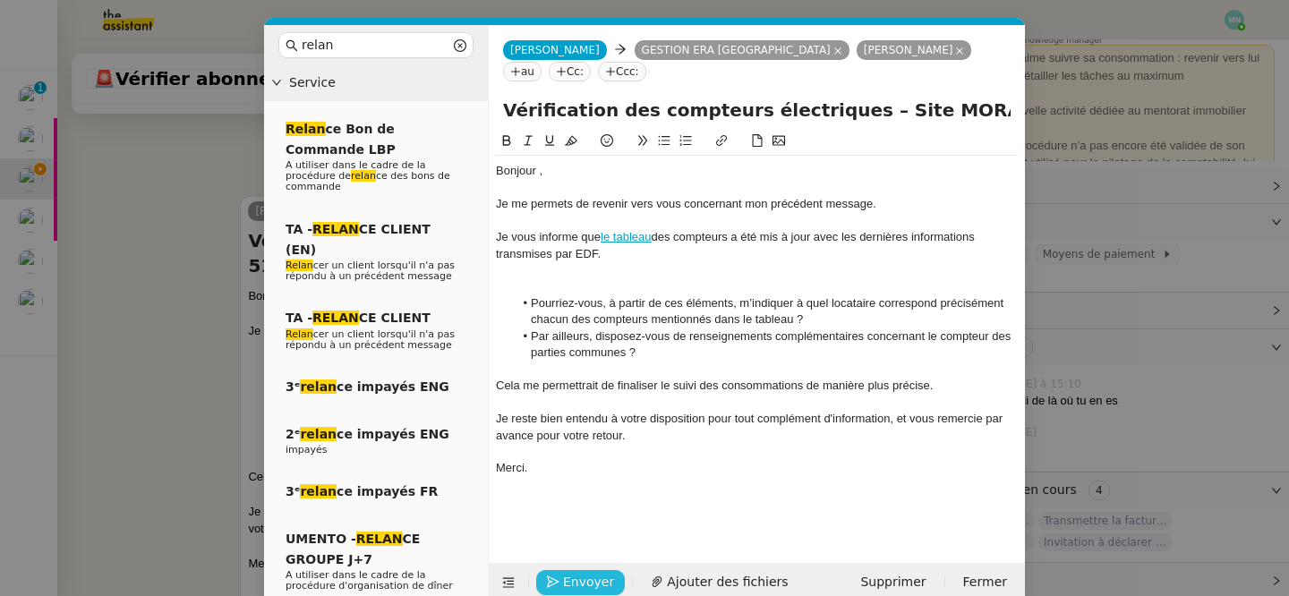
click at [598, 584] on span "Envoyer" at bounding box center [588, 582] width 51 height 21
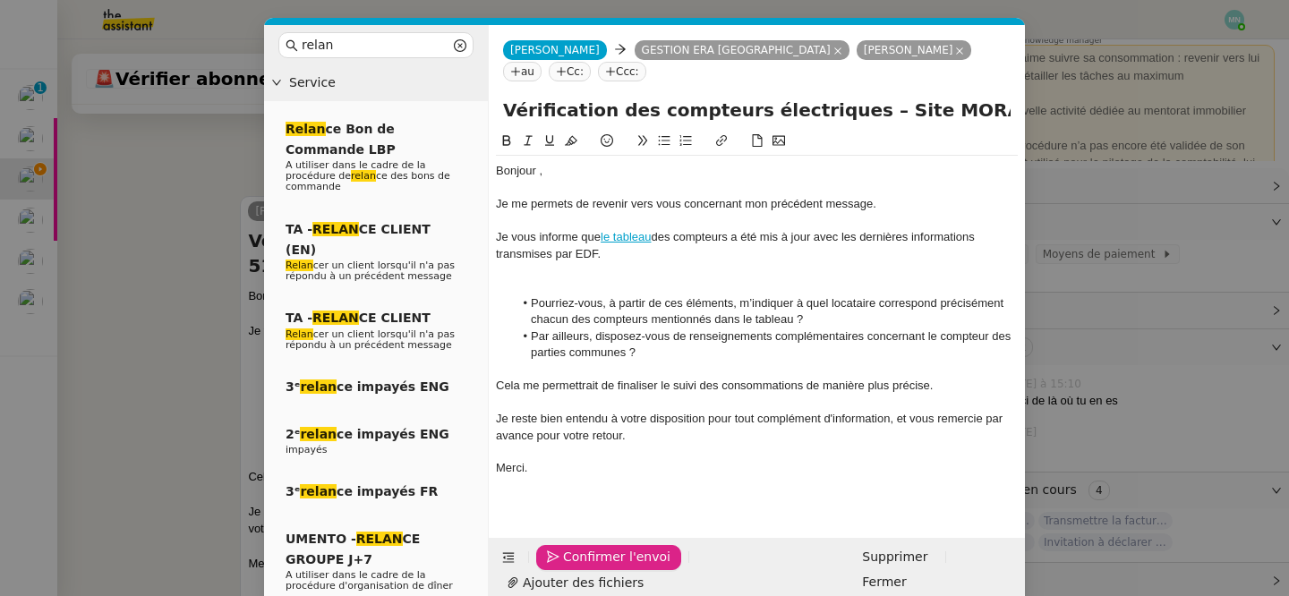
click at [598, 567] on span "Confirmer l'envoi" at bounding box center [616, 557] width 107 height 21
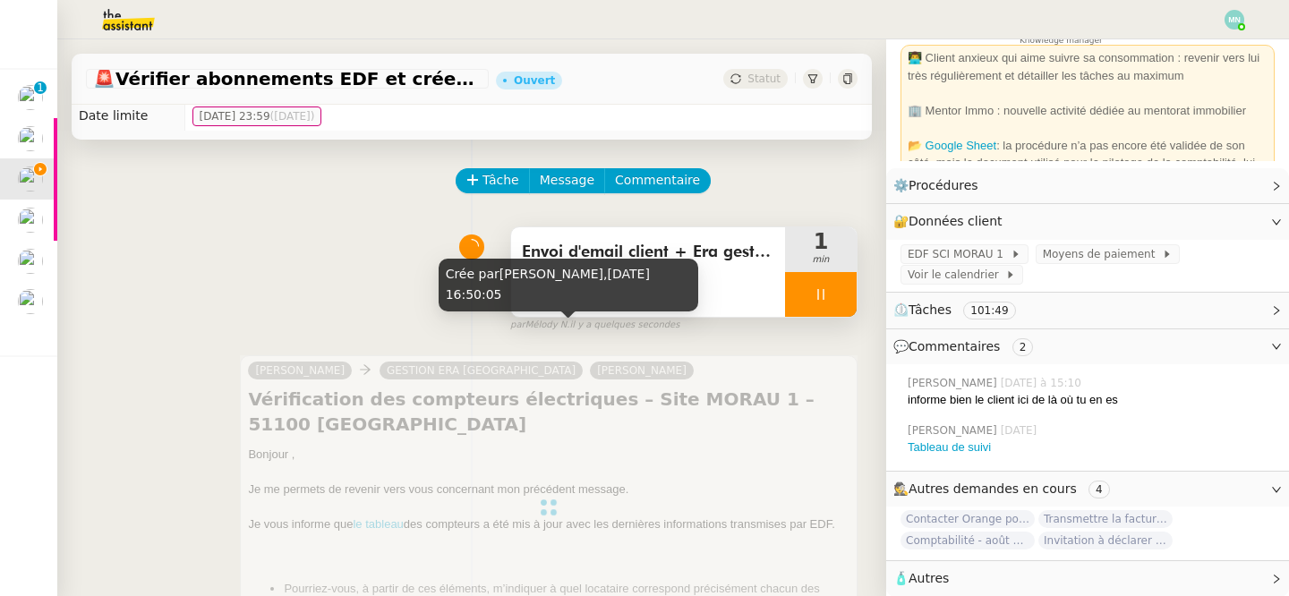
scroll to position [0, 0]
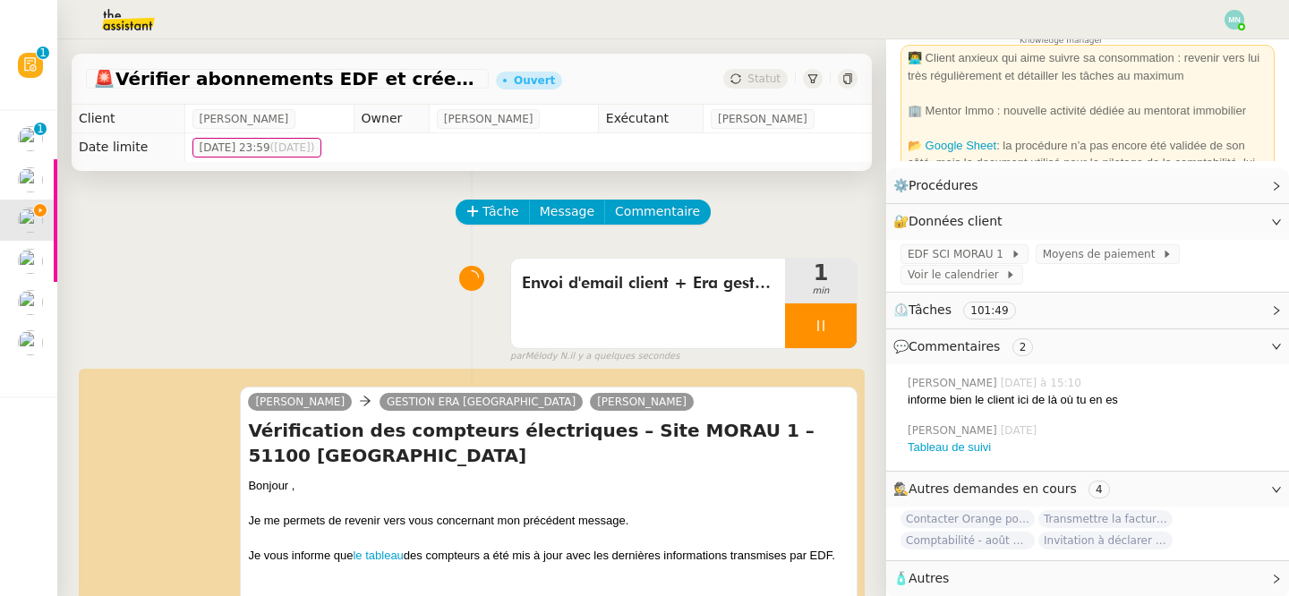
click at [801, 326] on div at bounding box center [821, 325] width 72 height 45
click at [831, 326] on icon at bounding box center [838, 326] width 14 height 14
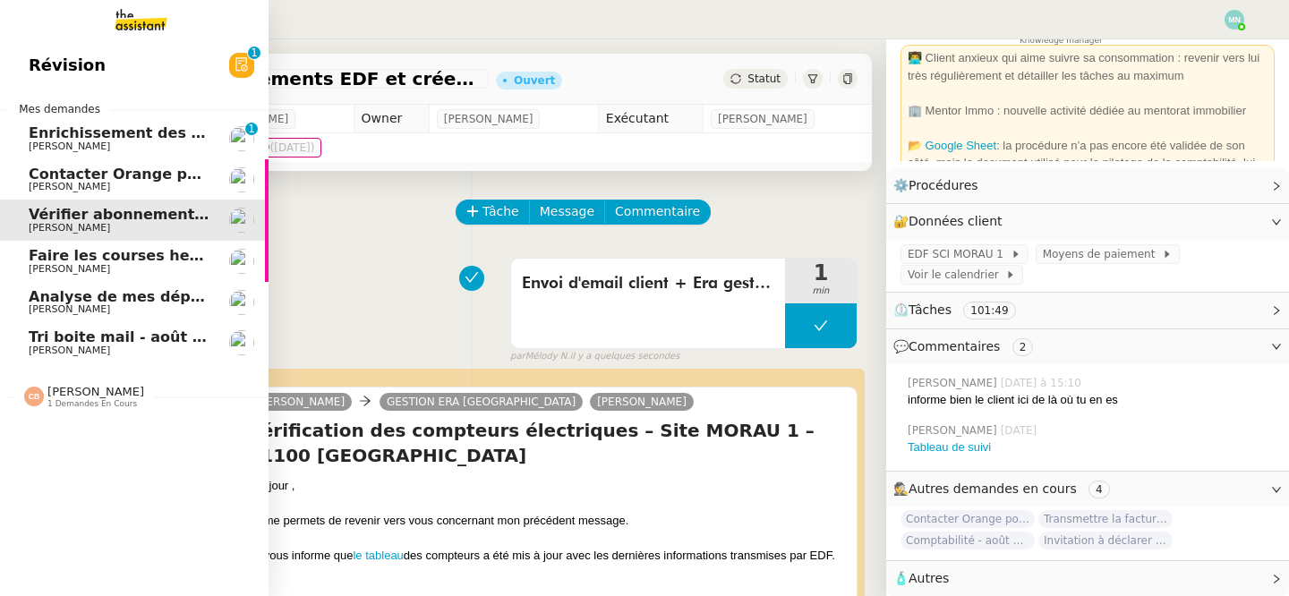
click at [54, 174] on span "Contacter Orange pour raccordement fibre urgent" at bounding box center [231, 174] width 404 height 17
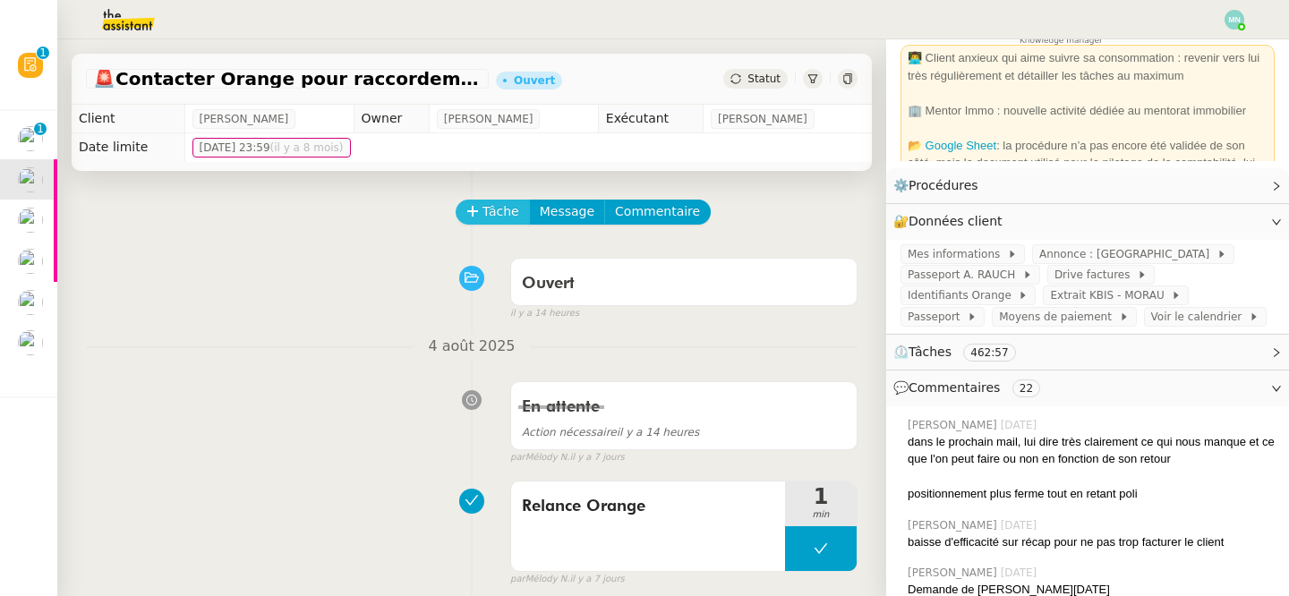
click at [509, 211] on span "Tâche" at bounding box center [500, 211] width 37 height 21
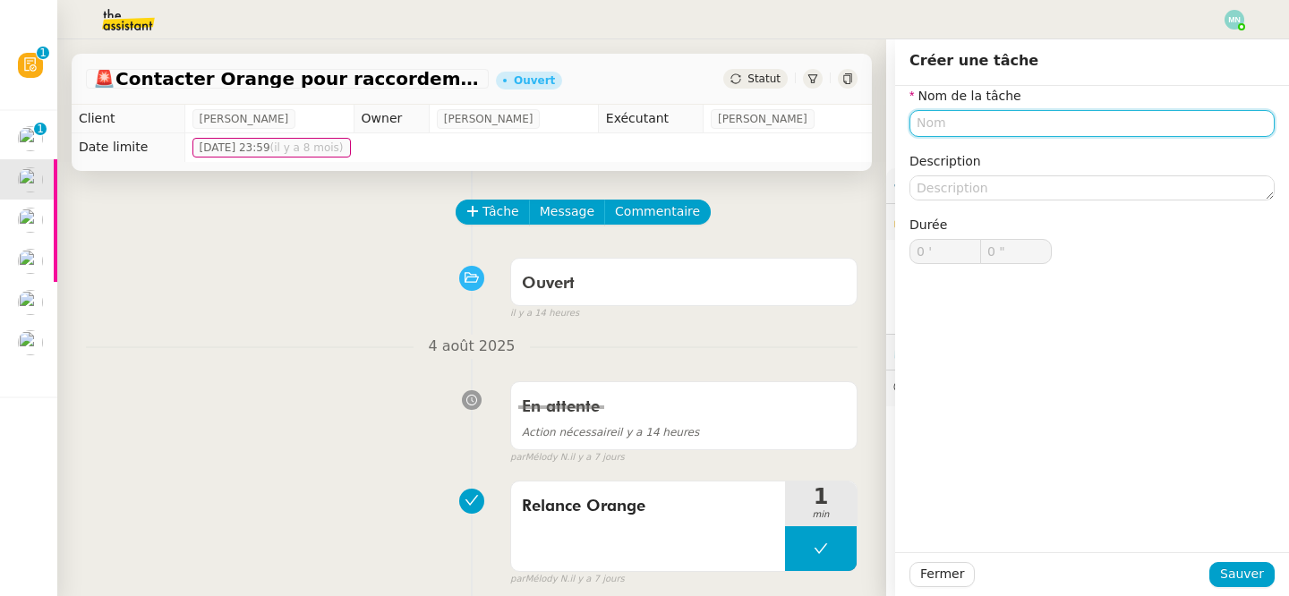
type input "r"
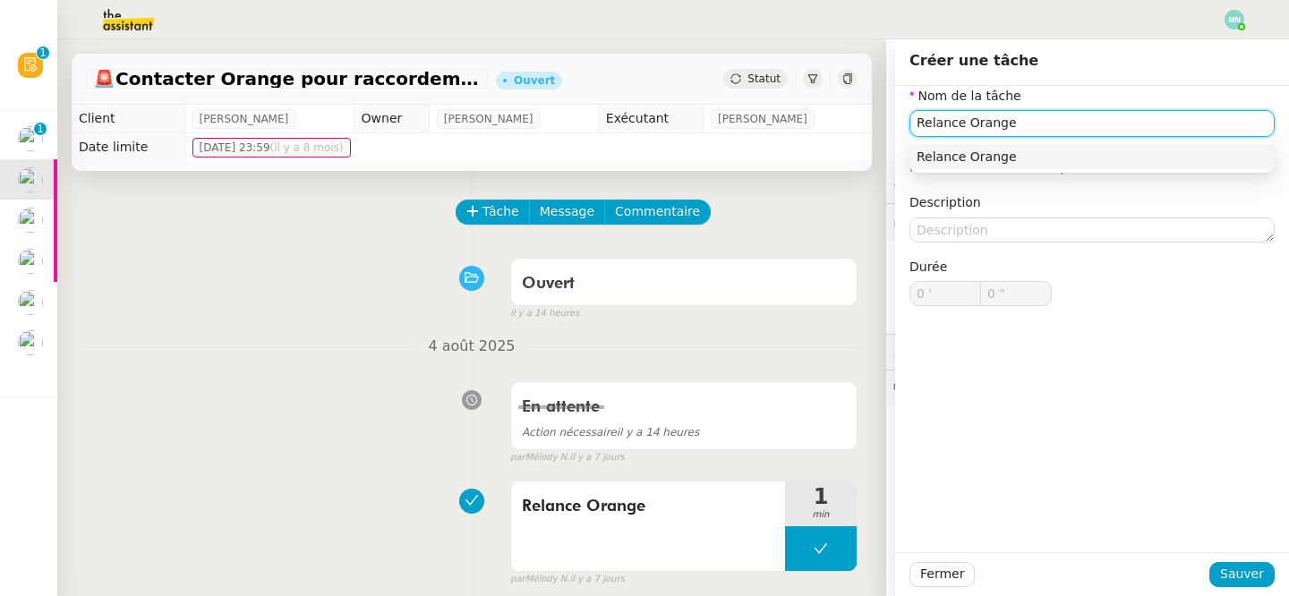
click at [967, 161] on div "Relance Orange" at bounding box center [1091, 157] width 351 height 16
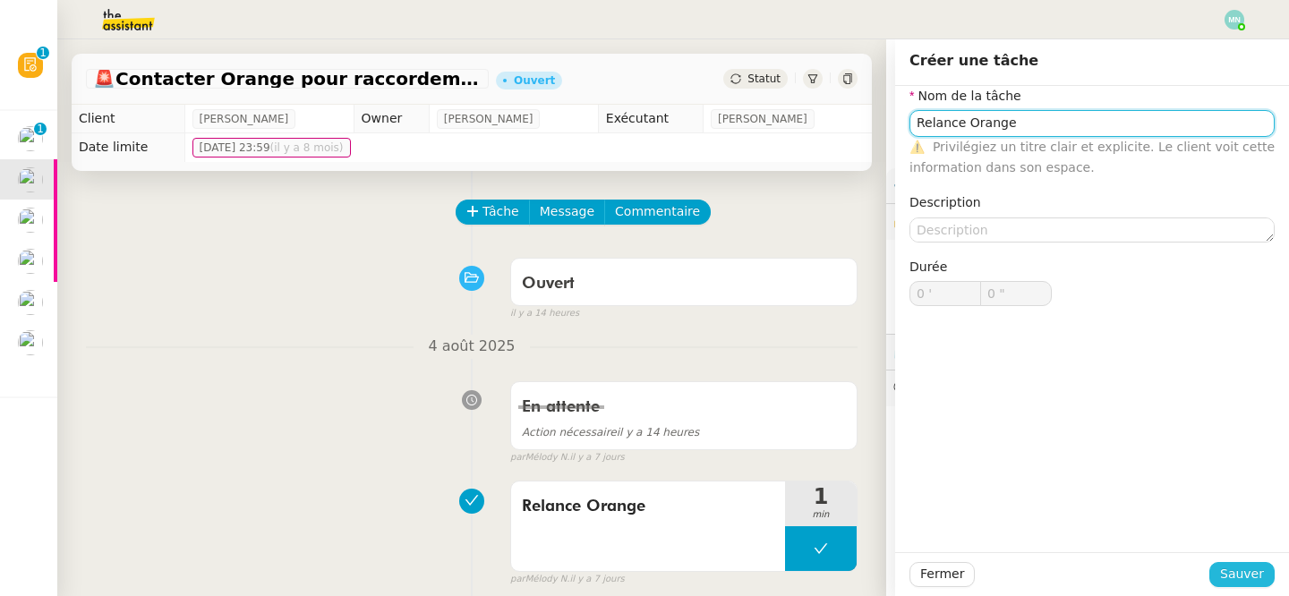
type input "Relance Orange"
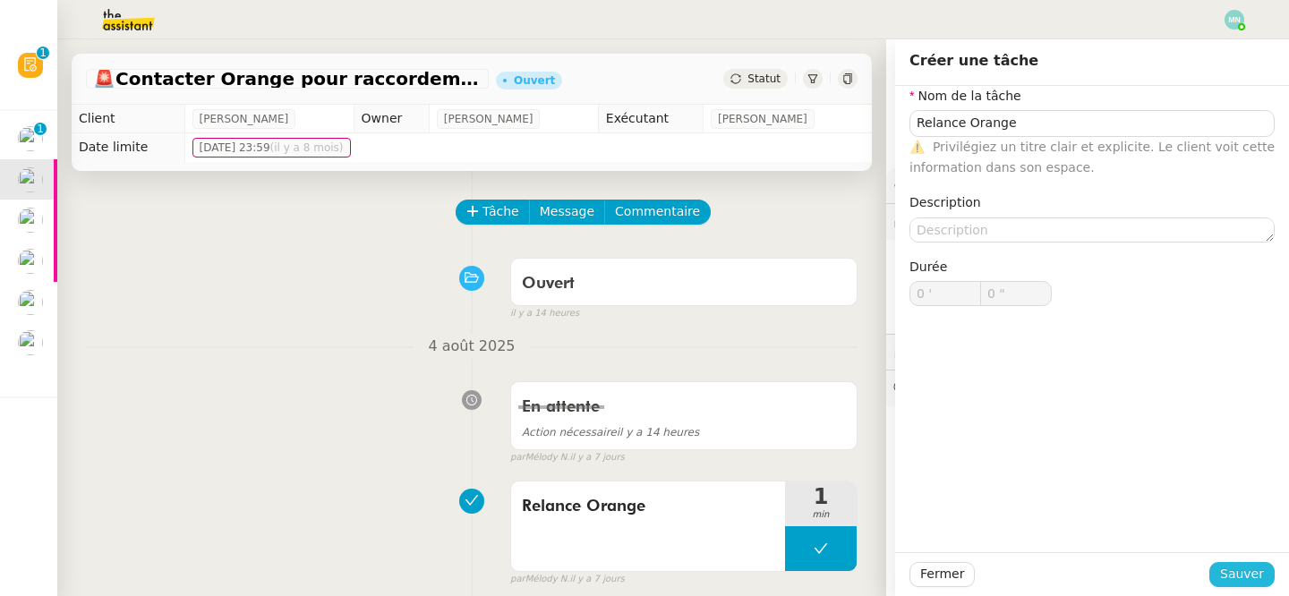
click at [1255, 583] on span "Sauver" at bounding box center [1242, 574] width 44 height 21
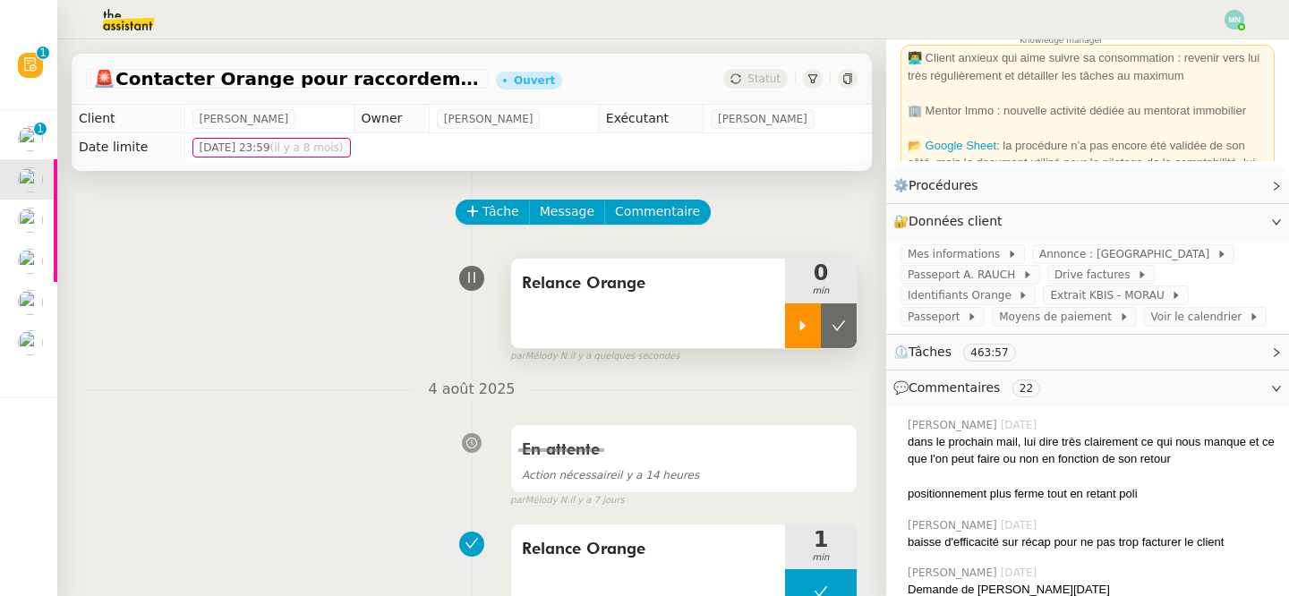
click at [812, 320] on div at bounding box center [803, 325] width 36 height 45
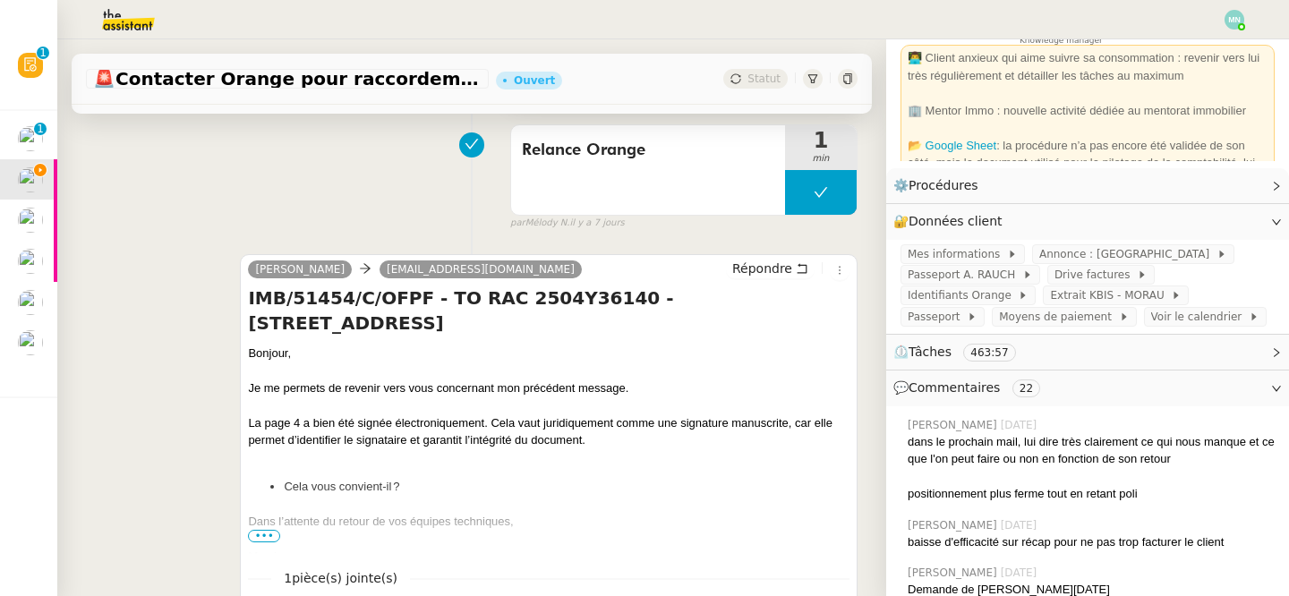
scroll to position [475, 0]
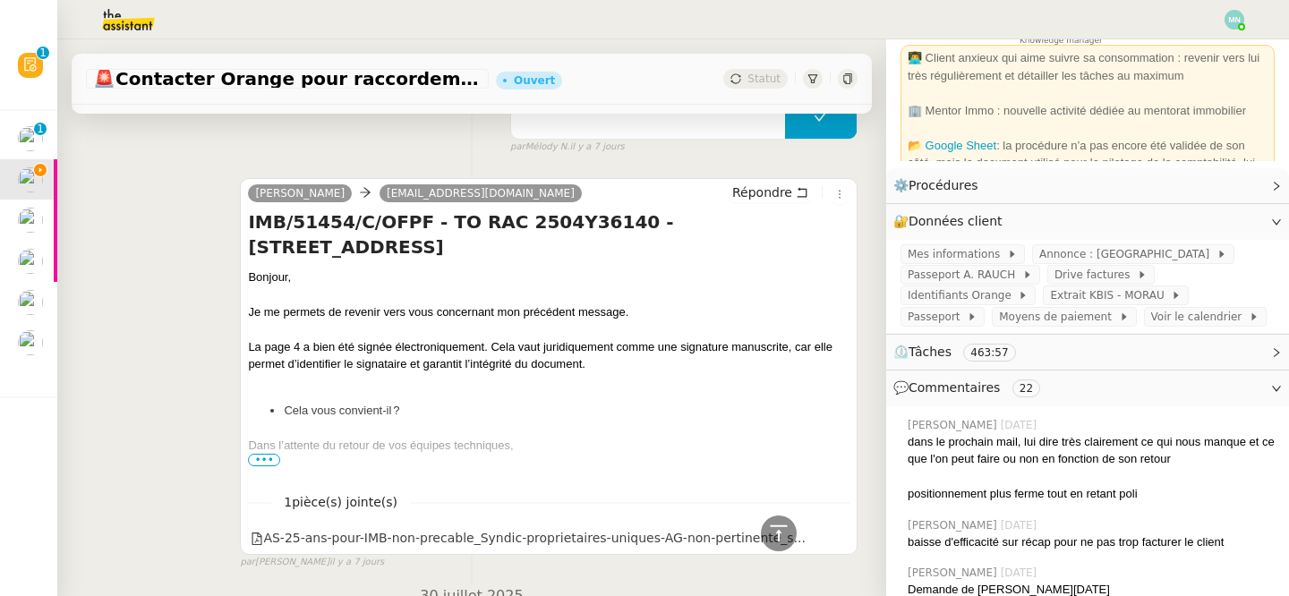
click at [268, 460] on span "•••" at bounding box center [264, 460] width 32 height 13
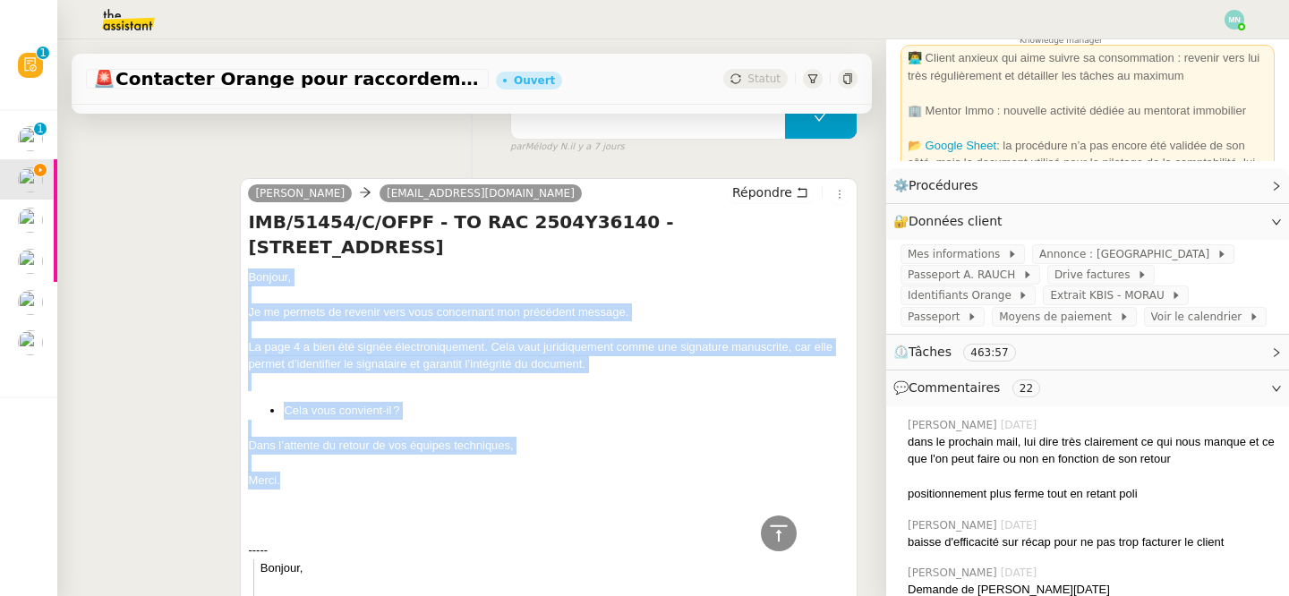
drag, startPoint x: 328, startPoint y: 478, endPoint x: 208, endPoint y: 271, distance: 239.0
copy div "Bonjour, Je me permets de revenir vers vous concernant mon précédent message. L…"
click at [787, 184] on span "Répondre" at bounding box center [762, 192] width 60 height 18
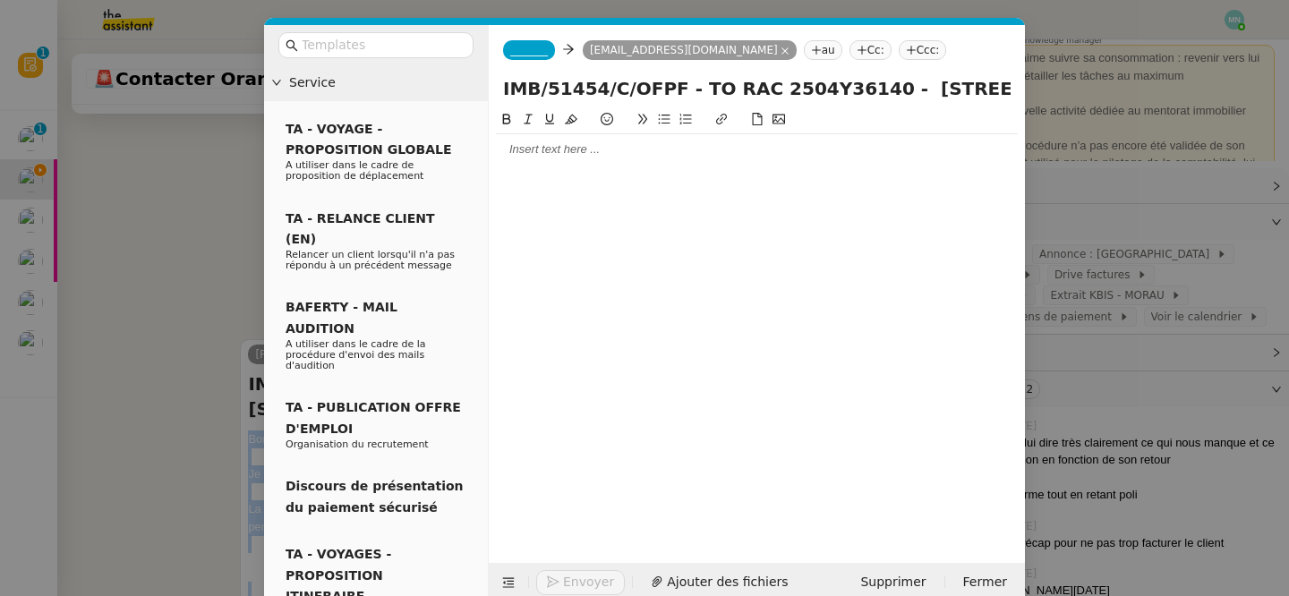
scroll to position [636, 0]
click at [540, 157] on div at bounding box center [757, 149] width 522 height 16
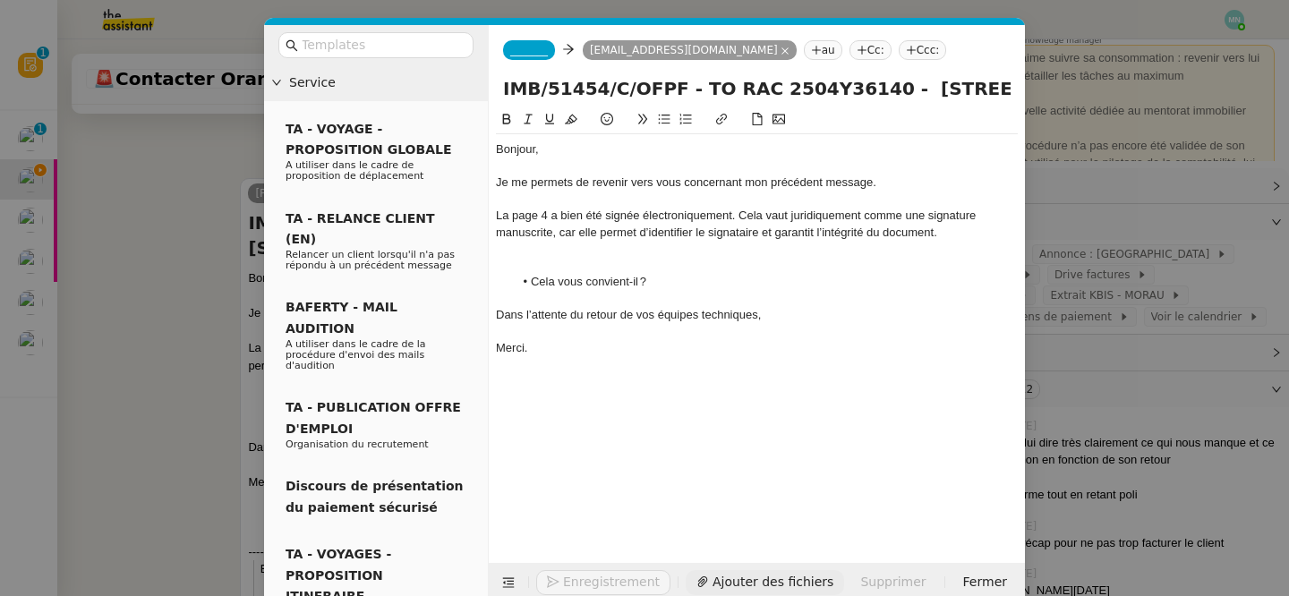
scroll to position [846, 0]
click at [717, 577] on span "Ajouter des fichiers" at bounding box center [727, 582] width 121 height 21
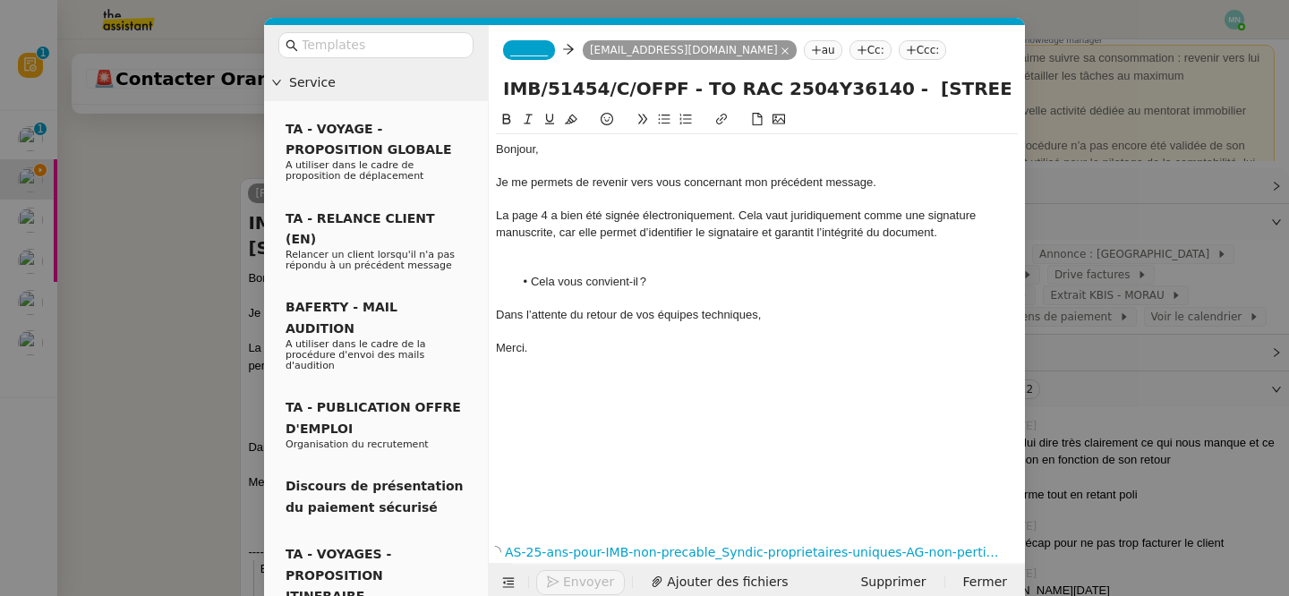
click at [540, 55] on span "_______" at bounding box center [529, 50] width 38 height 13
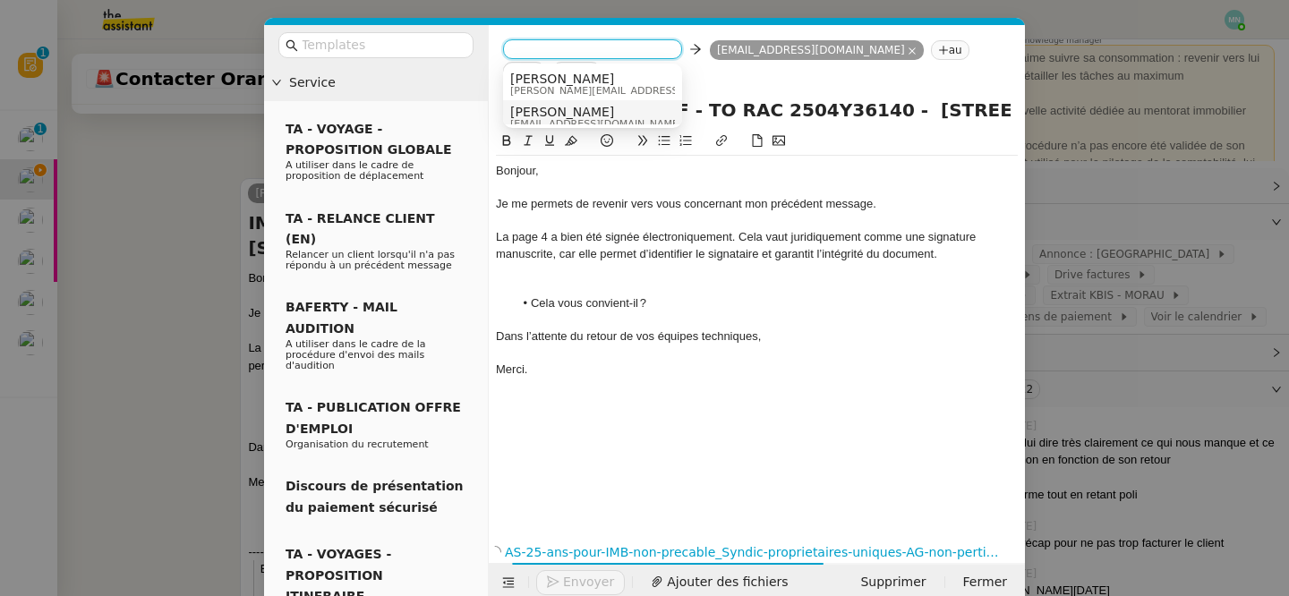
click at [565, 113] on span "Alex" at bounding box center [596, 112] width 172 height 14
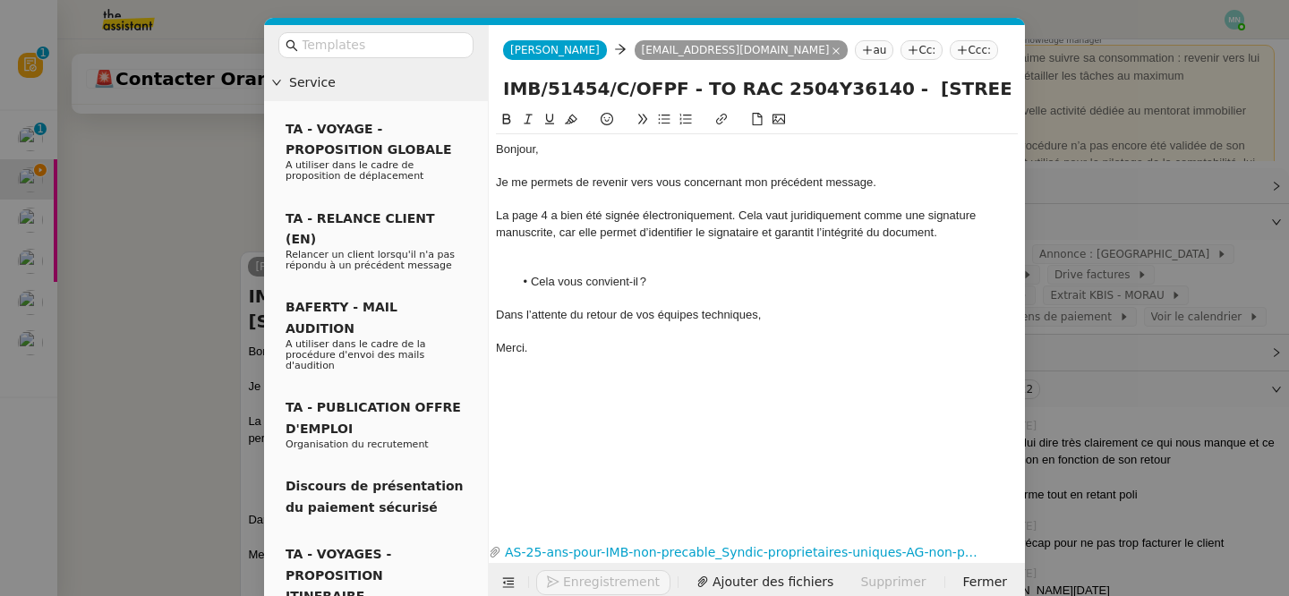
scroll to position [919, 0]
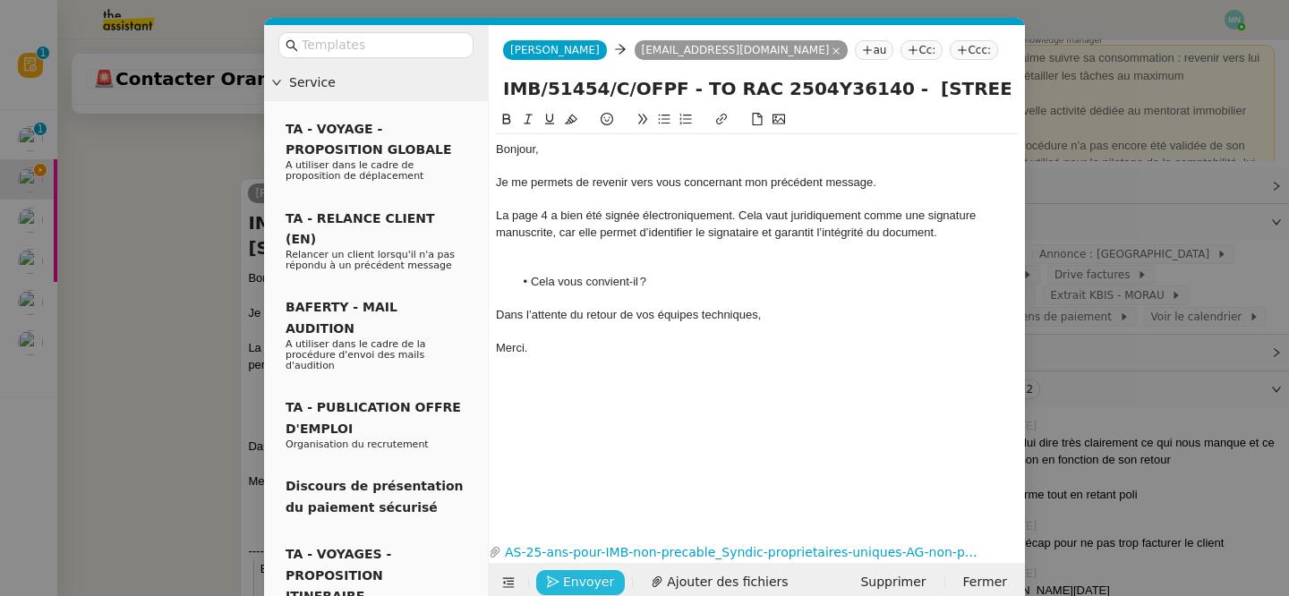
click at [574, 584] on span "Envoyer" at bounding box center [588, 582] width 51 height 21
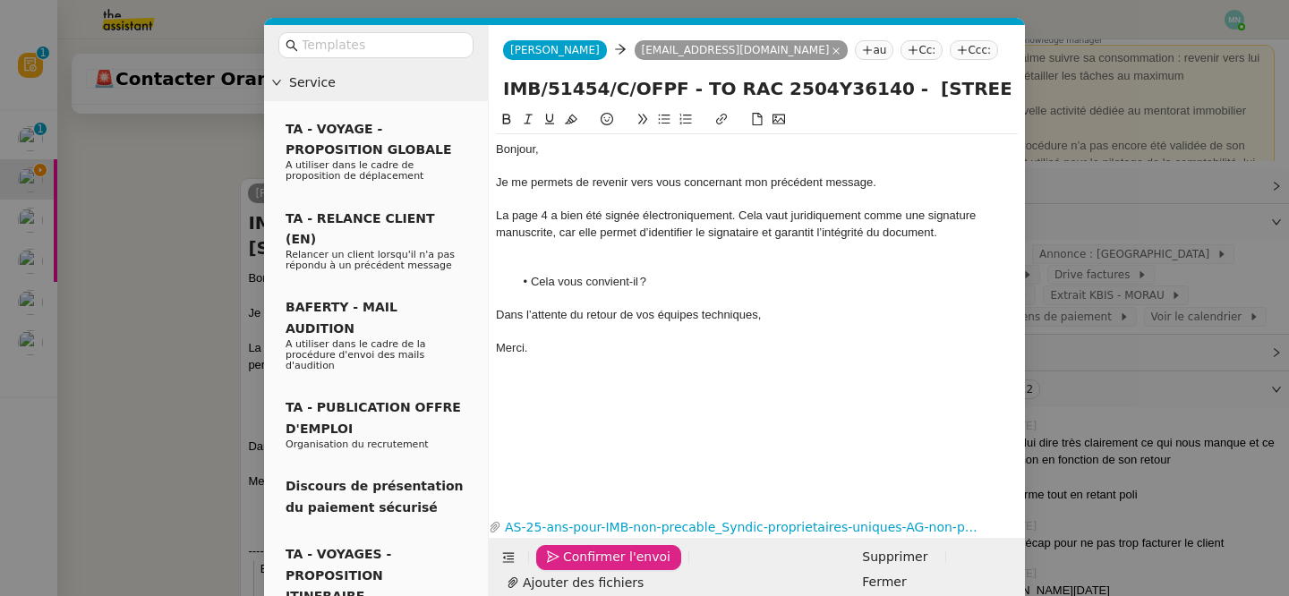
click at [574, 567] on span "Confirmer l'envoi" at bounding box center [616, 557] width 107 height 21
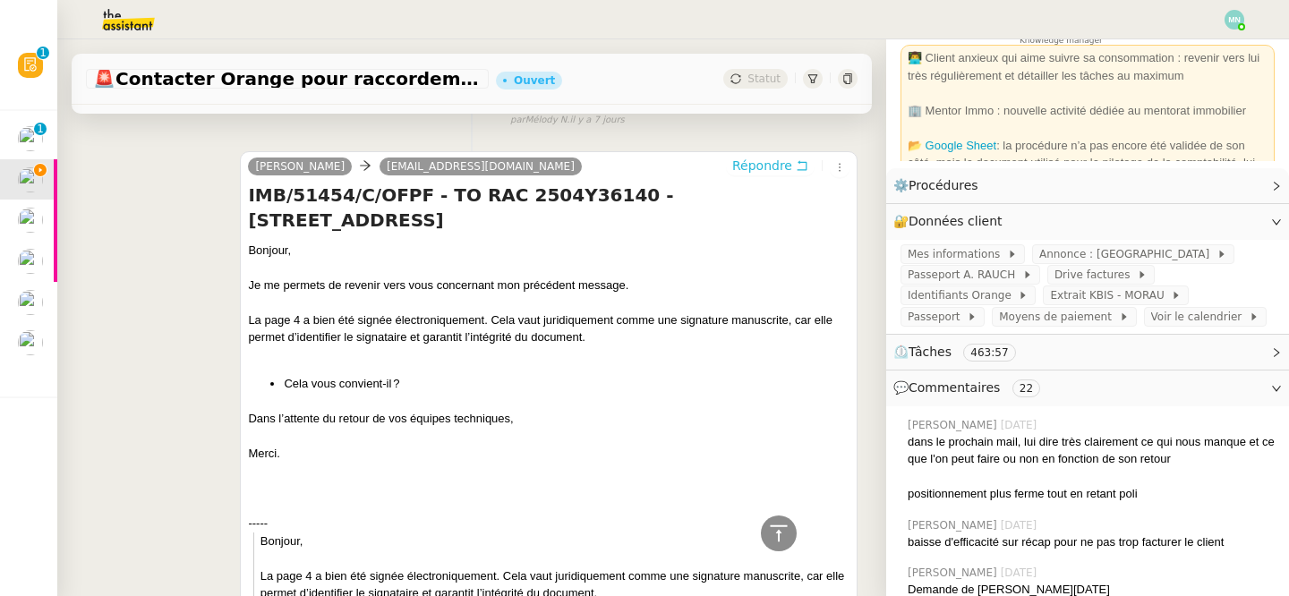
scroll to position [0, 0]
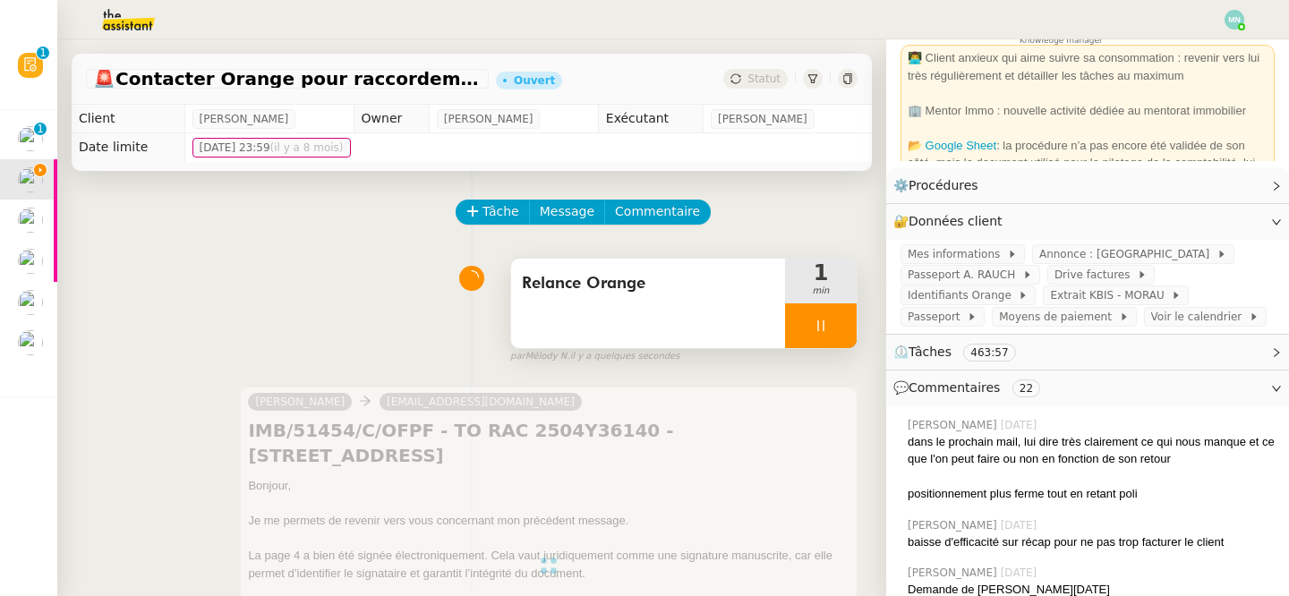
click at [800, 327] on div at bounding box center [821, 325] width 72 height 45
click at [852, 330] on button at bounding box center [839, 325] width 36 height 45
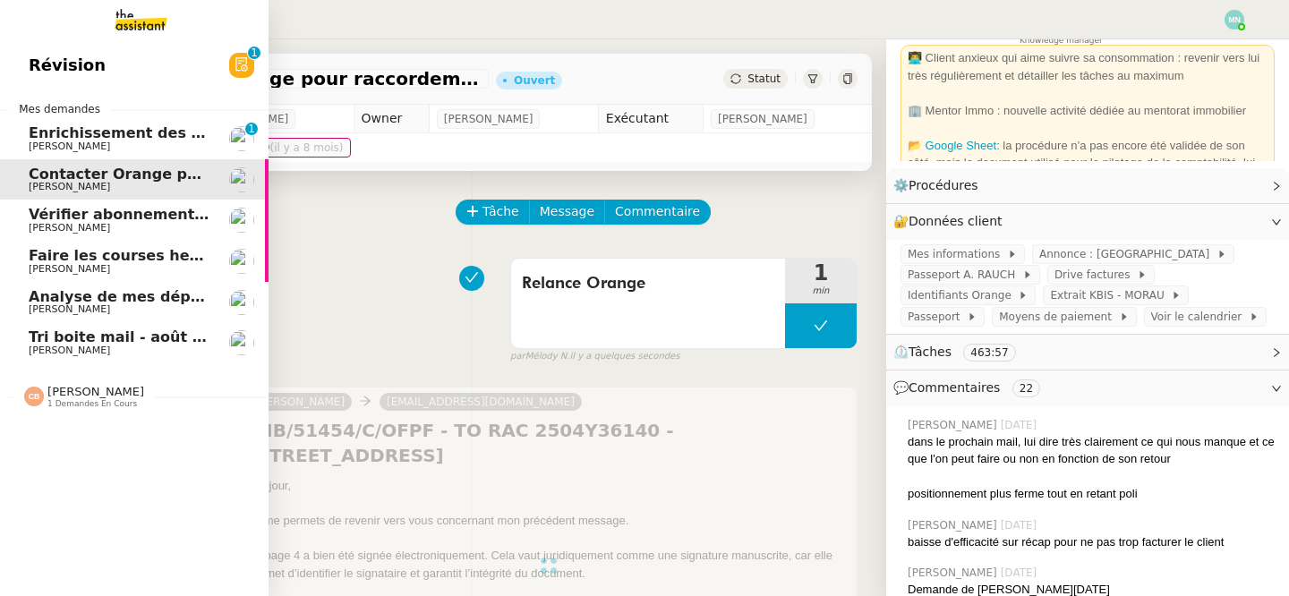
click at [72, 261] on span "Faire les courses hebdomadaires" at bounding box center [162, 255] width 266 height 17
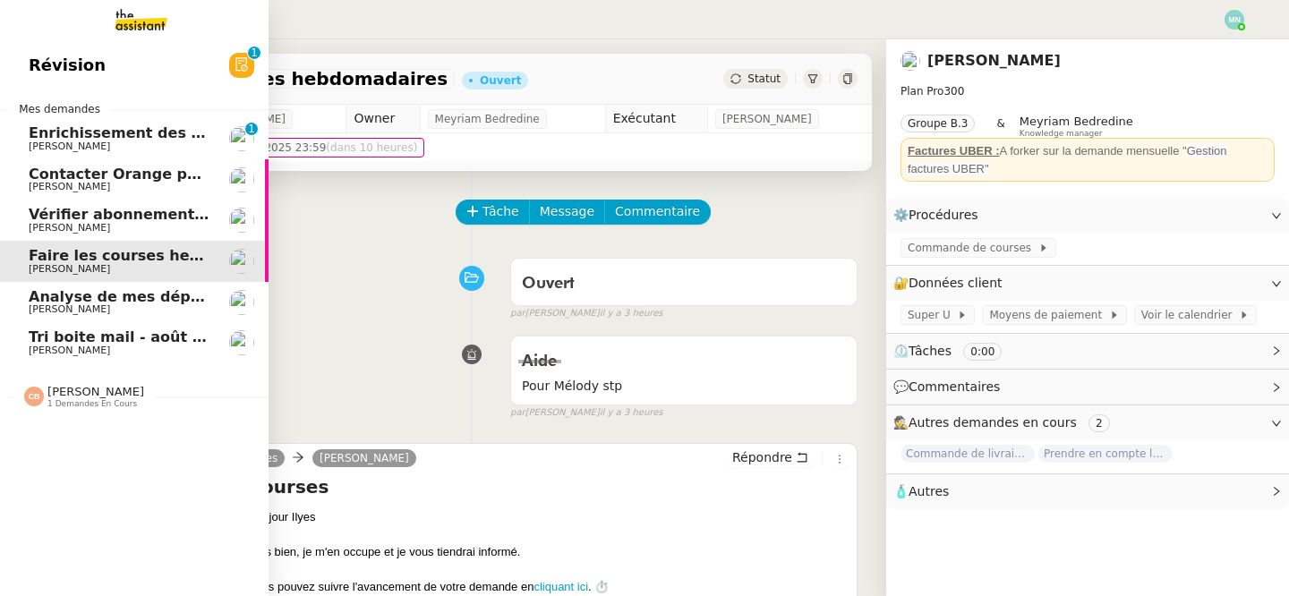
click at [178, 302] on span "Analyse de mes dépenses personnelles" at bounding box center [187, 296] width 317 height 17
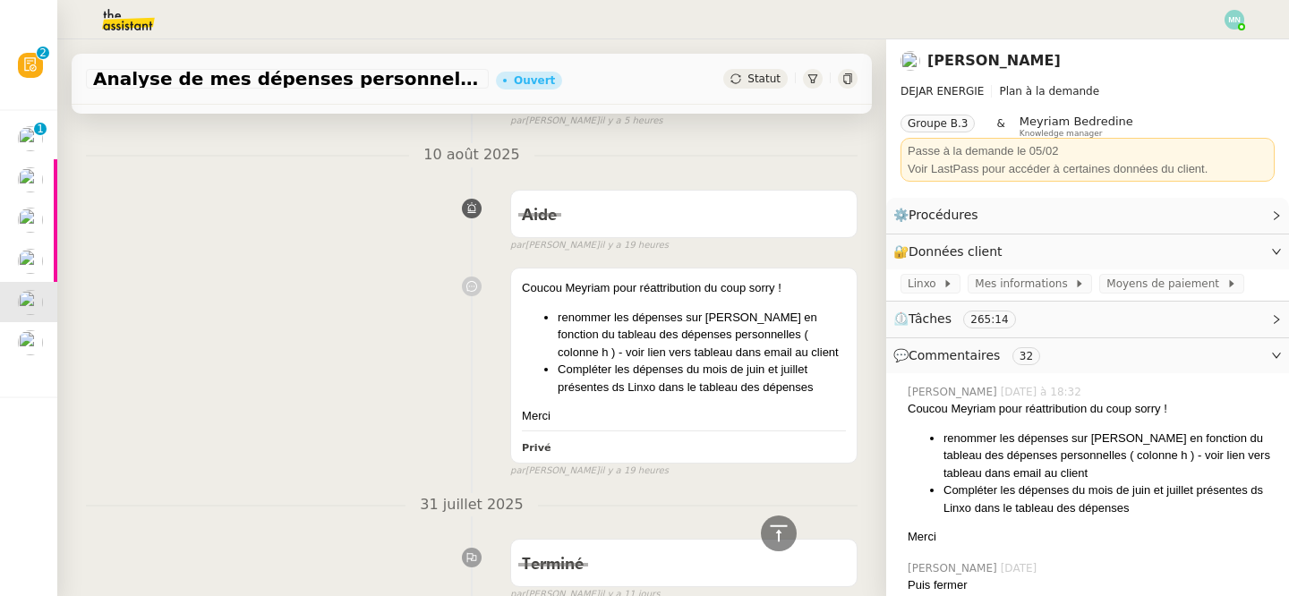
scroll to position [411, 0]
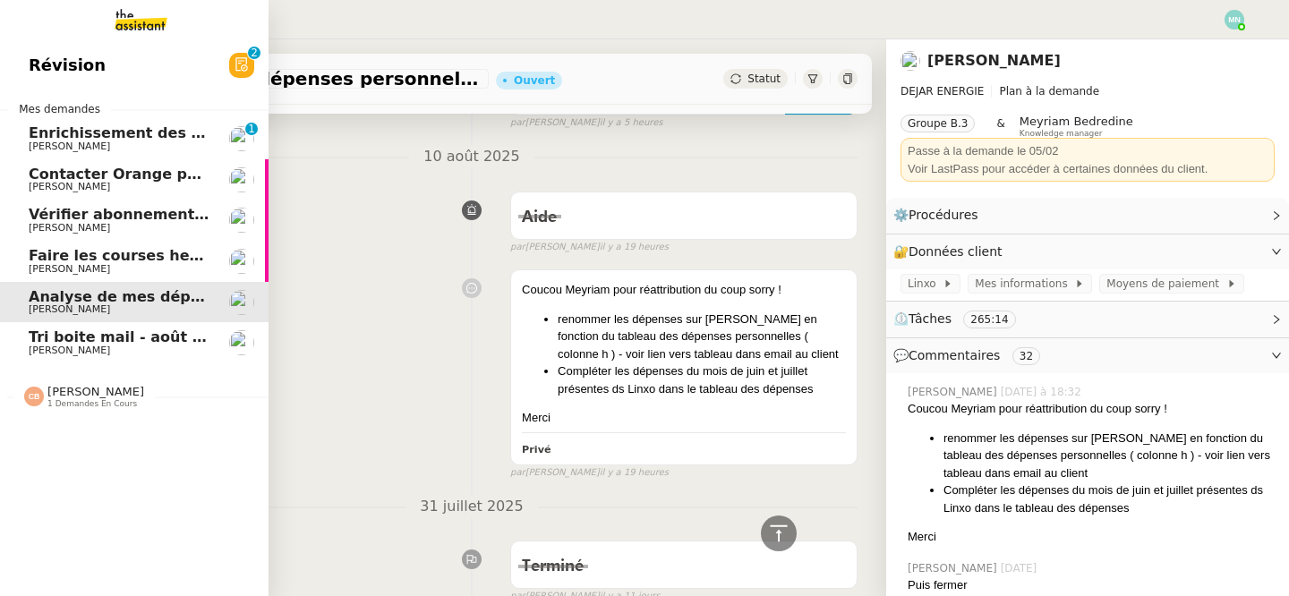
click at [42, 257] on span "Faire les courses hebdomadaires" at bounding box center [162, 255] width 266 height 17
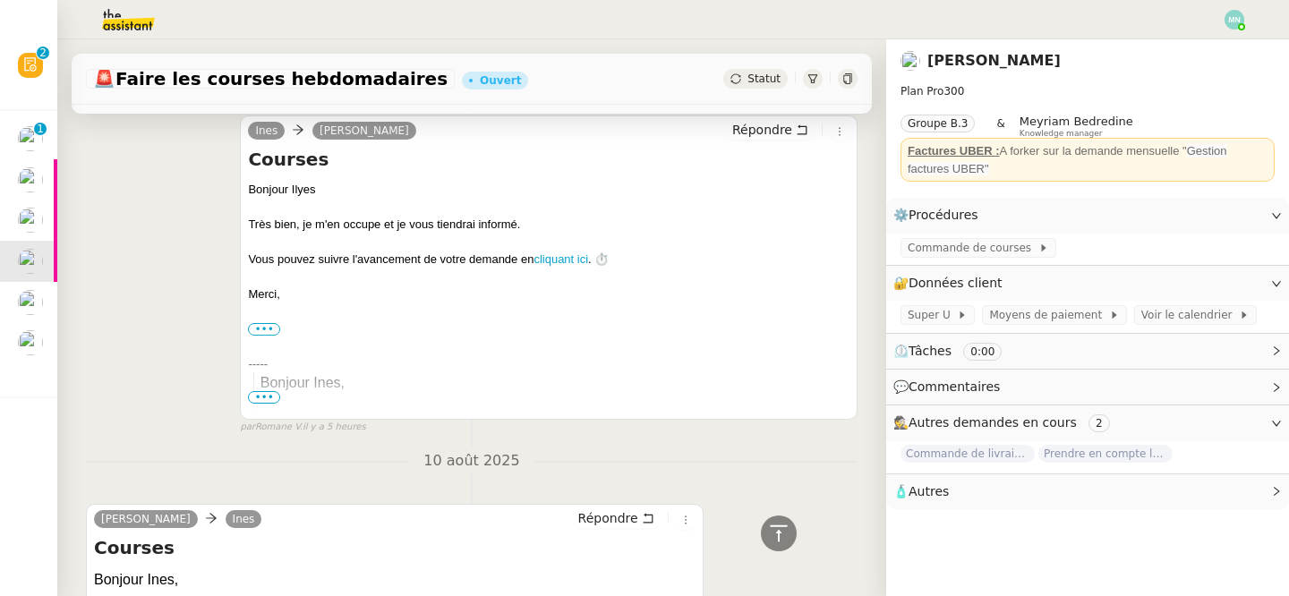
scroll to position [620, 0]
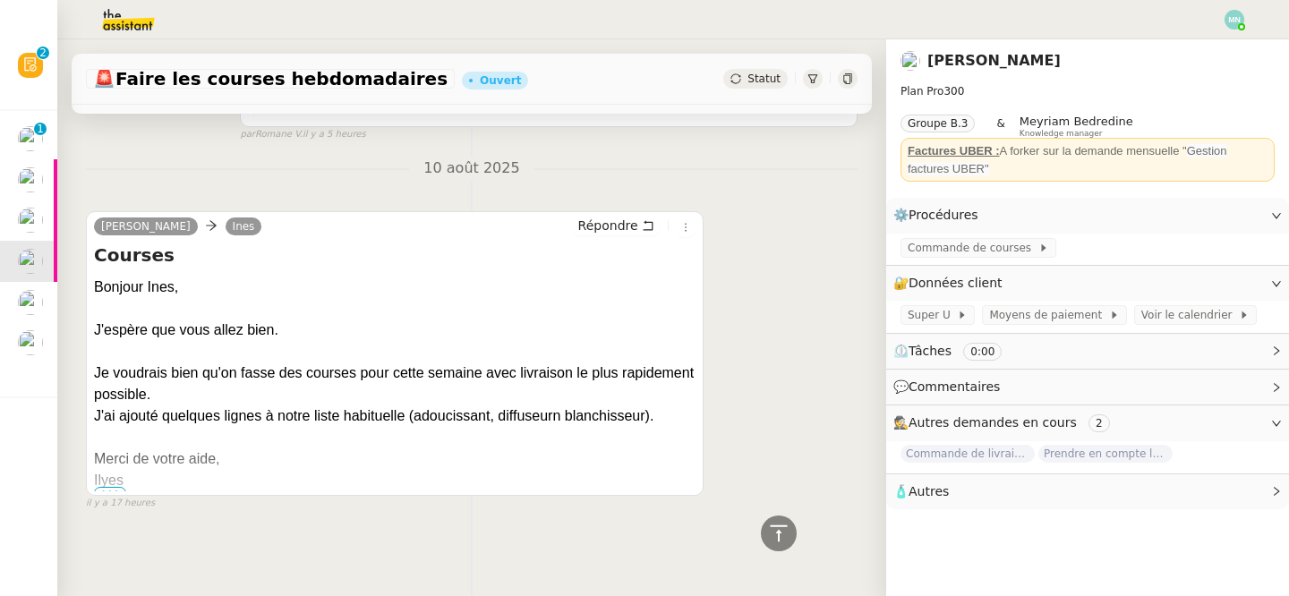
click at [104, 489] on span "•••" at bounding box center [110, 493] width 32 height 13
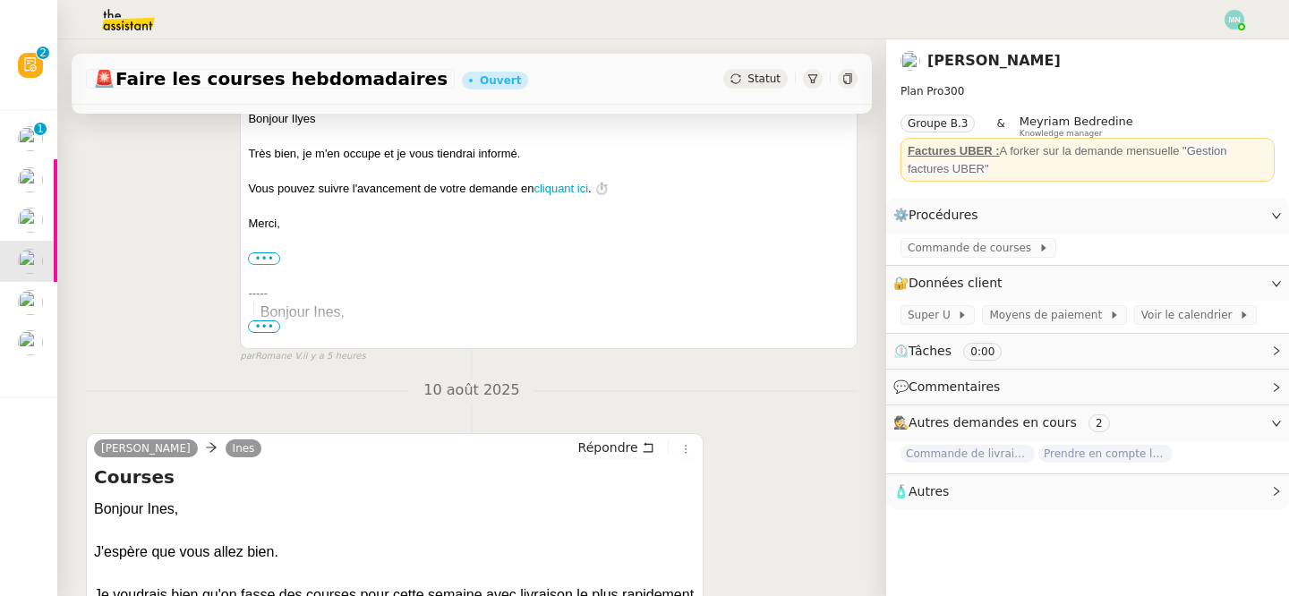
scroll to position [474, 0]
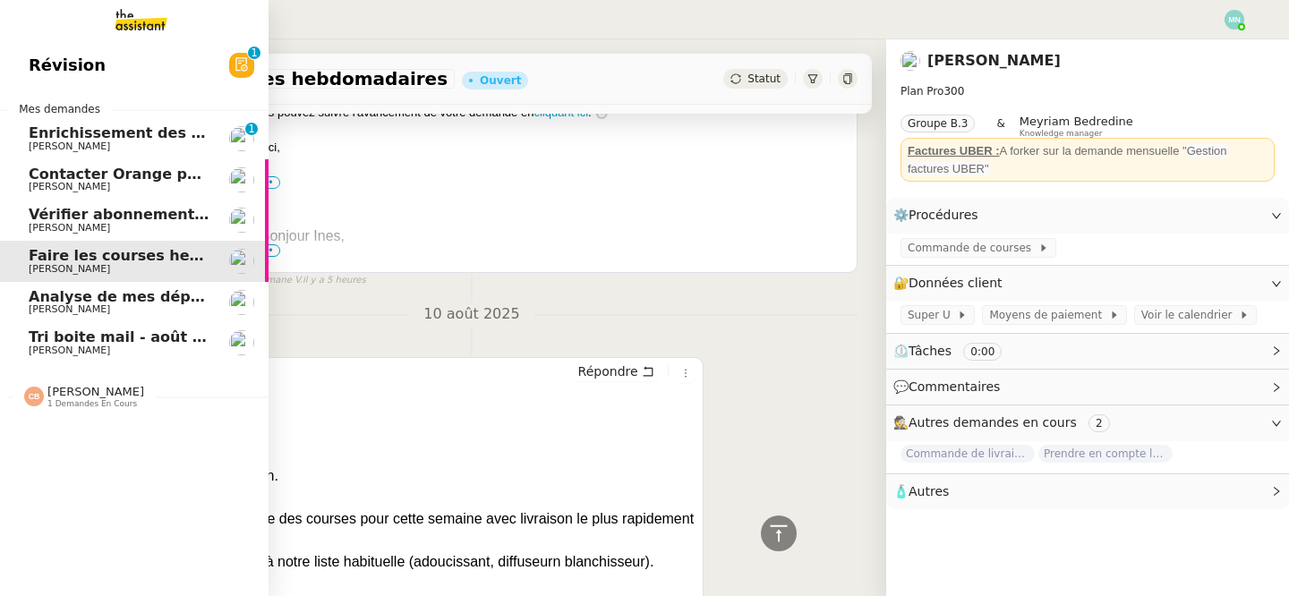
click at [69, 339] on span "Tri boite mail - août 2025" at bounding box center [130, 336] width 203 height 17
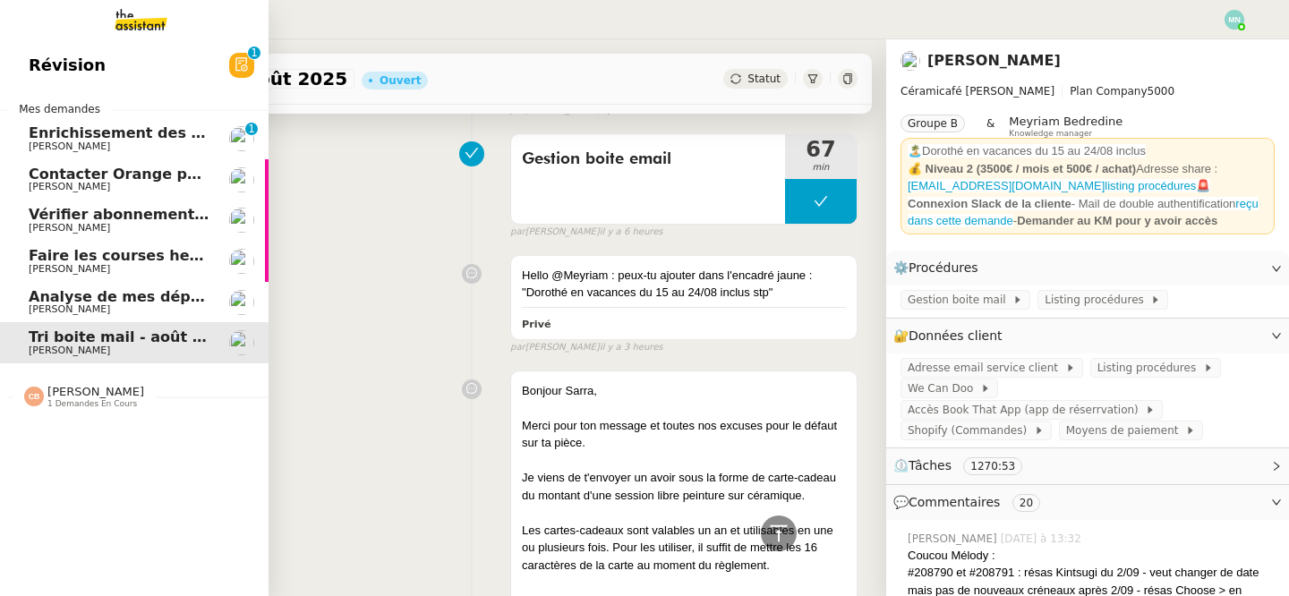
scroll to position [8086, 0]
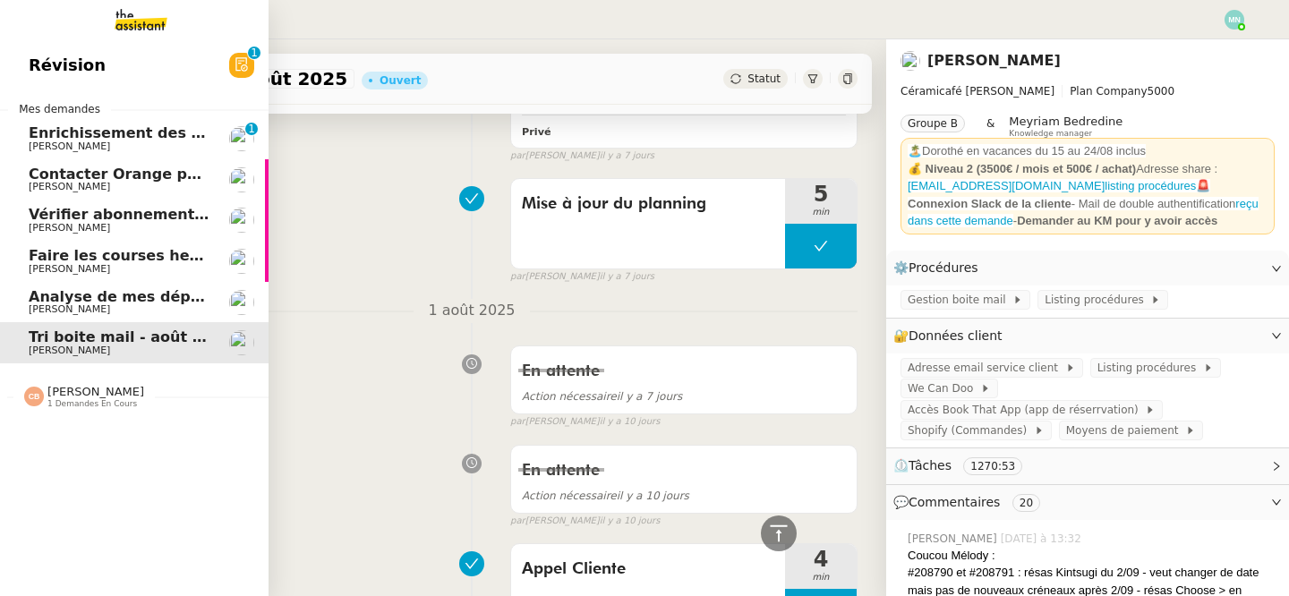
click at [120, 299] on span "Analyse de mes dépenses personnelles" at bounding box center [187, 296] width 317 height 17
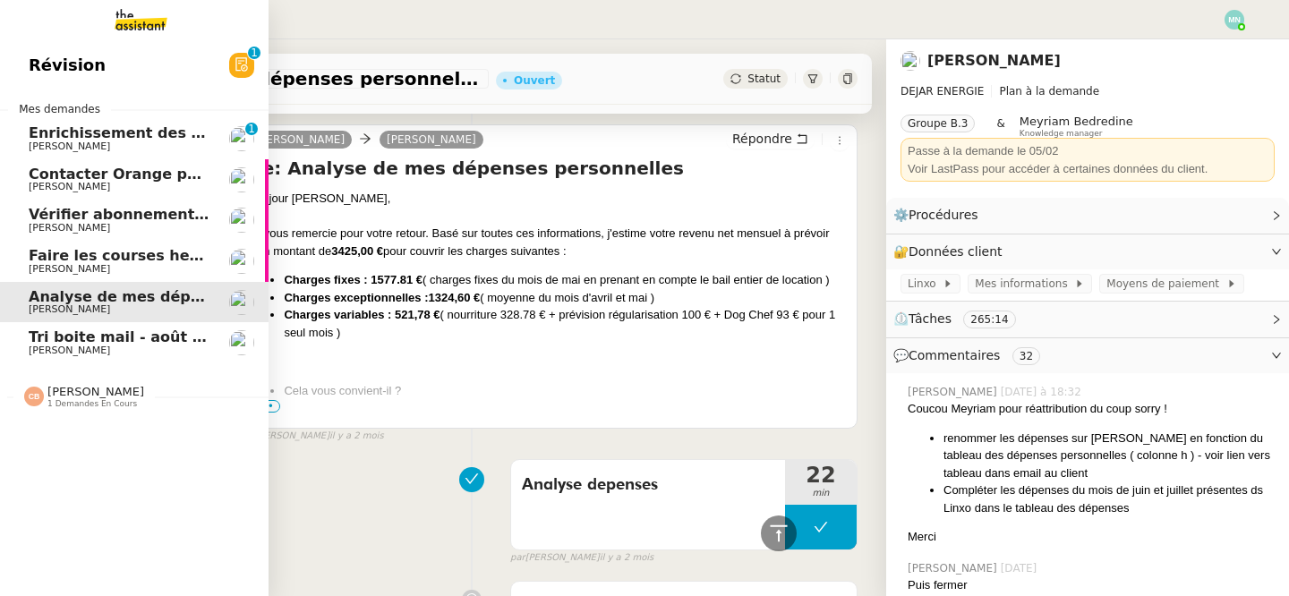
click at [148, 273] on span "[PERSON_NAME]" at bounding box center [119, 269] width 181 height 11
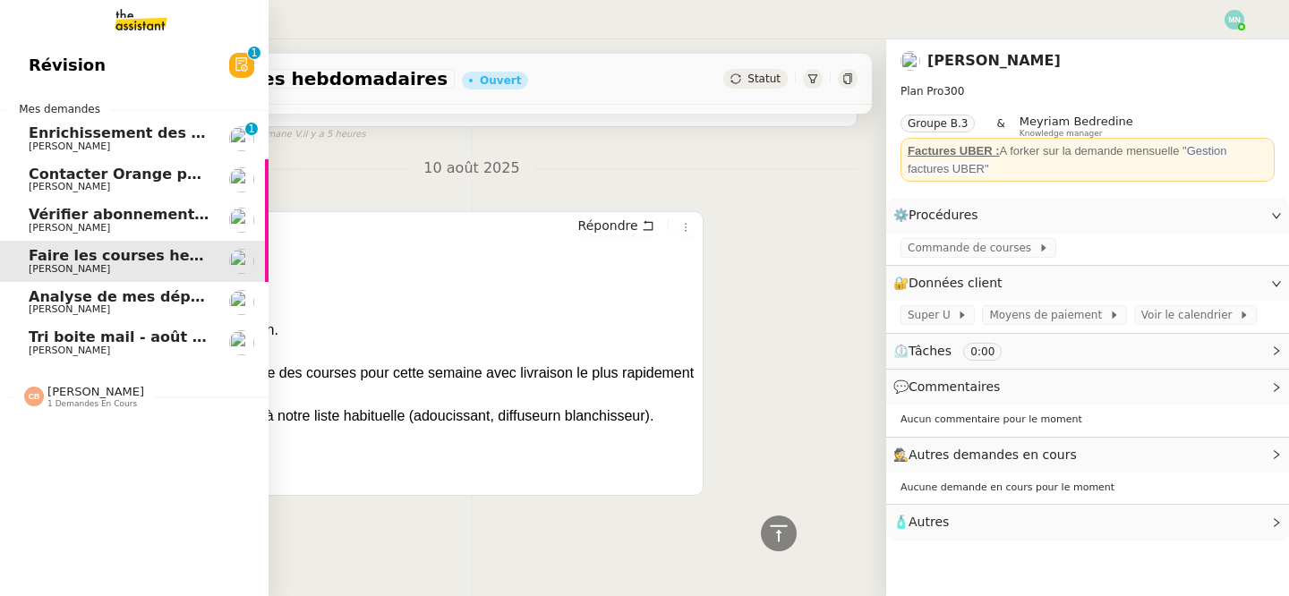
scroll to position [620, 0]
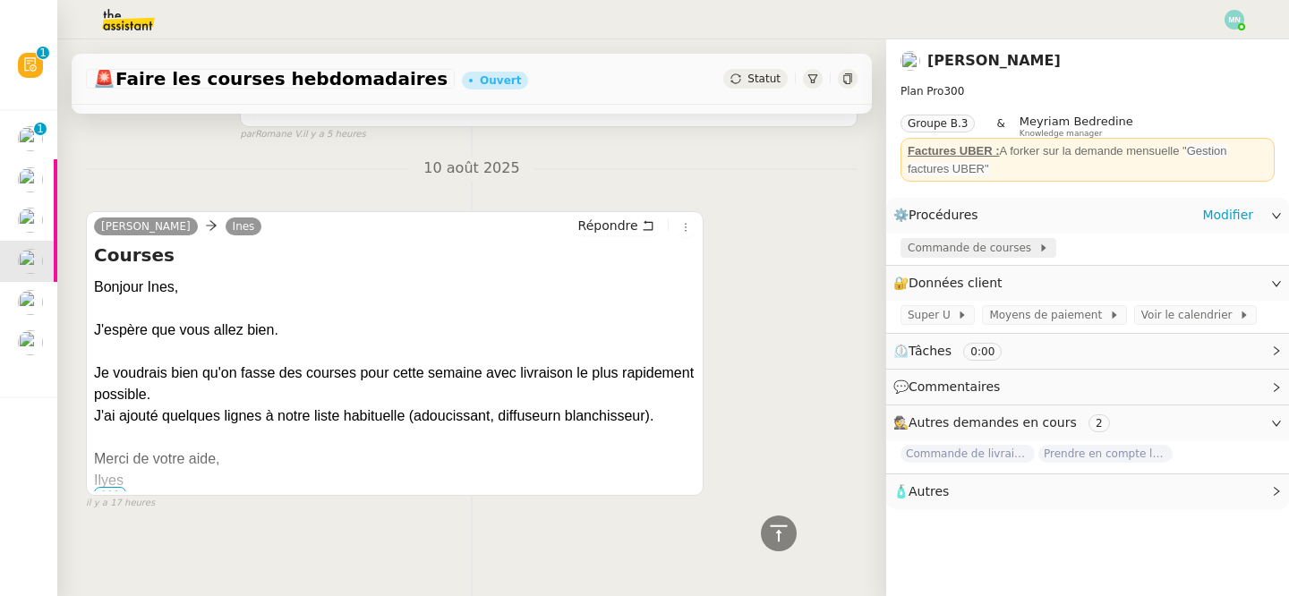
click at [1018, 252] on span "Commande de courses" at bounding box center [972, 248] width 131 height 18
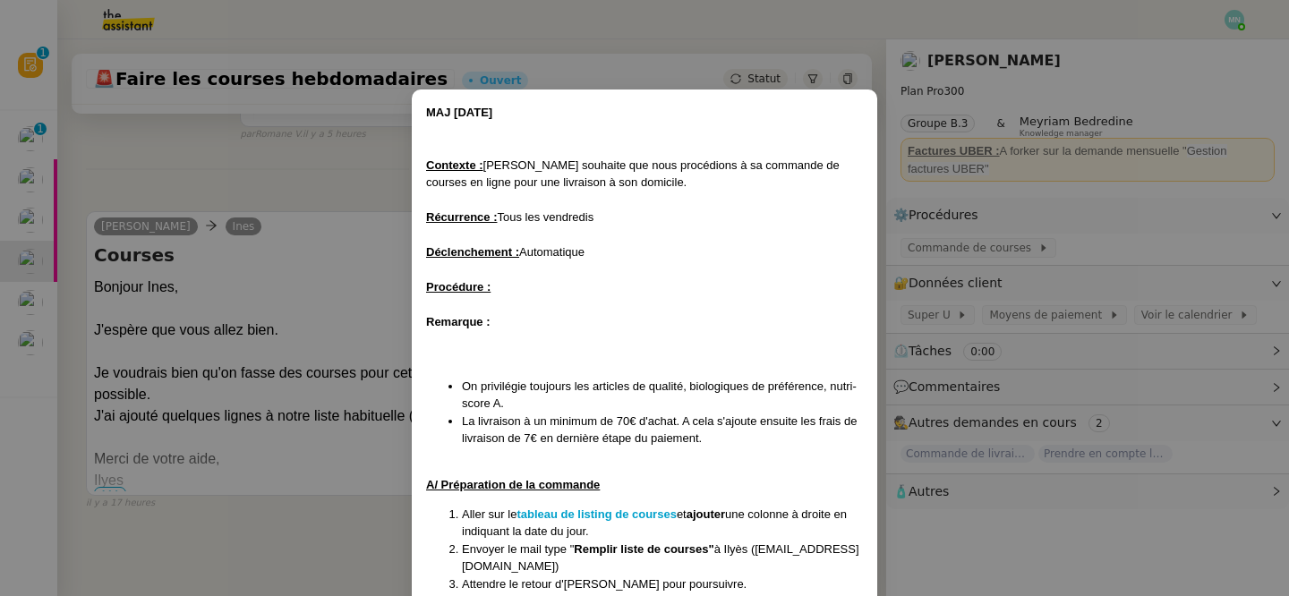
click at [361, 255] on nz-modal-container "MAJ [DATE] Contexte : [PERSON_NAME] souhaite que nous procédions à sa commande …" at bounding box center [644, 298] width 1289 height 596
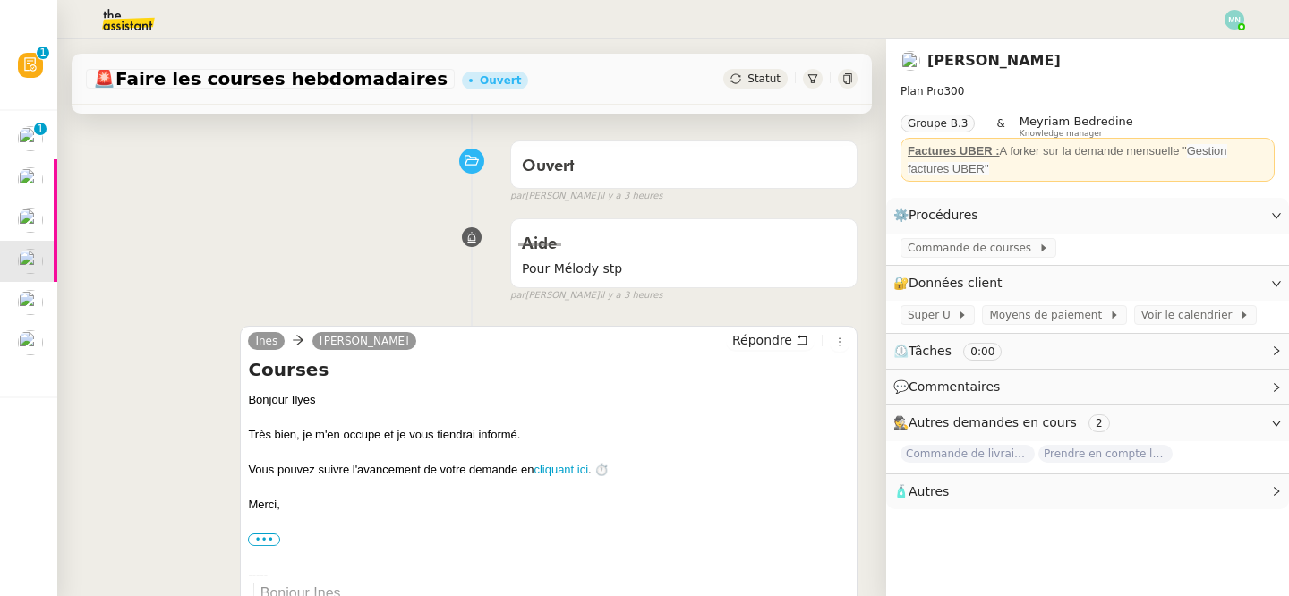
scroll to position [0, 0]
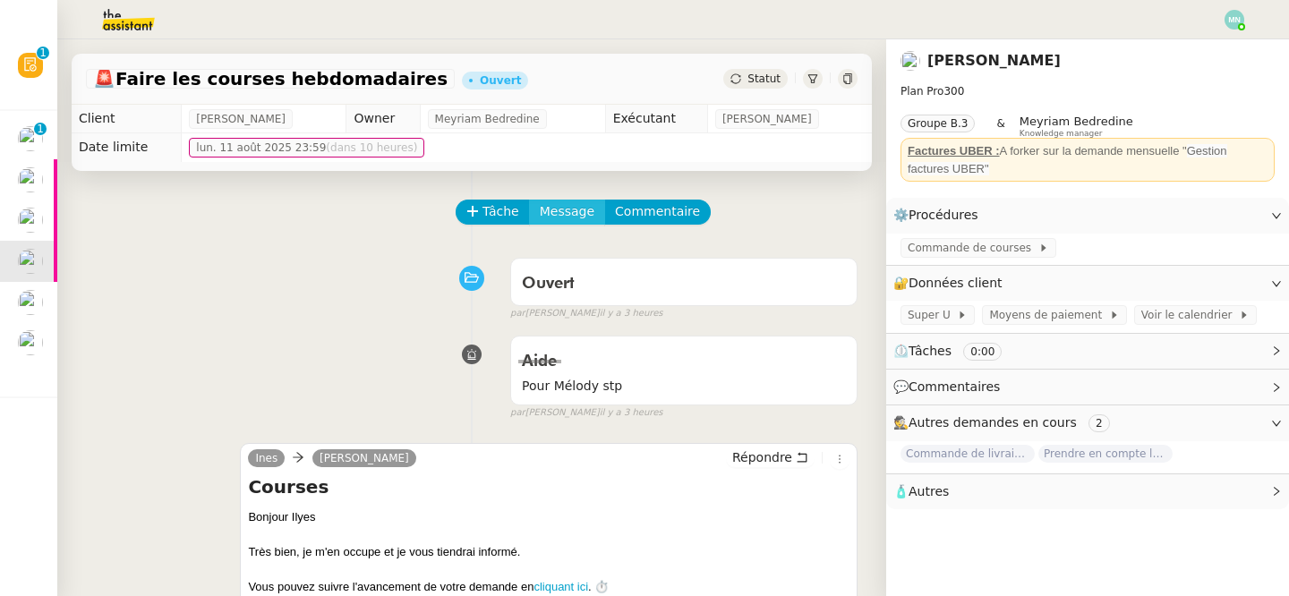
click at [540, 207] on span "Message" at bounding box center [567, 211] width 55 height 21
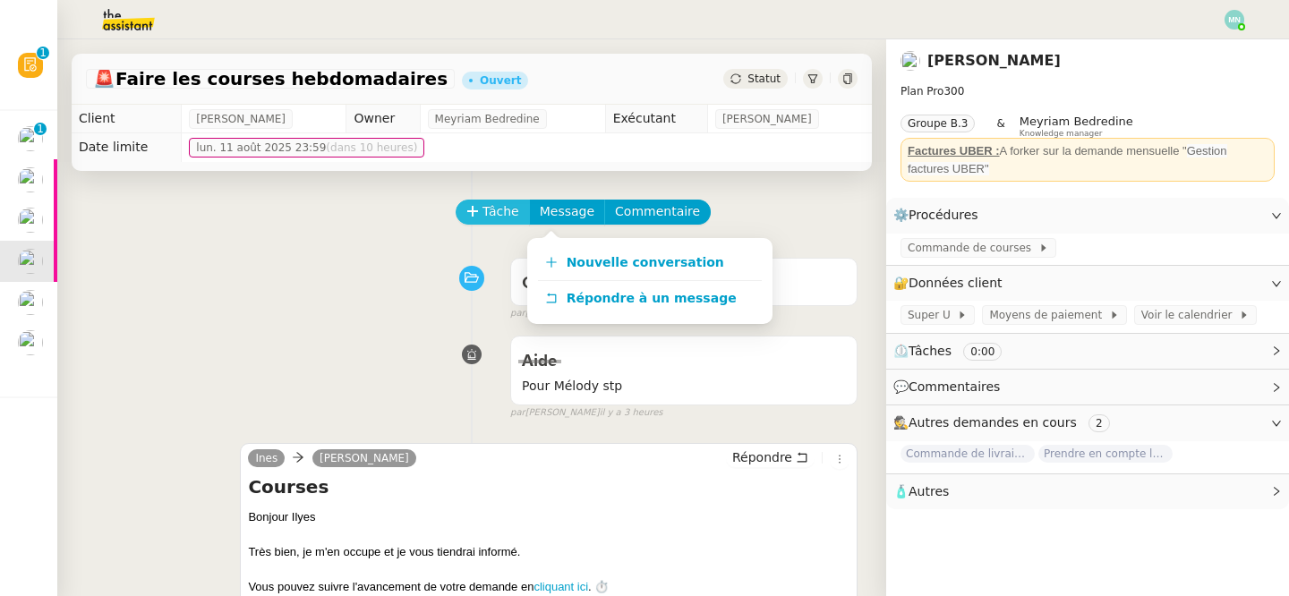
click at [496, 207] on span "Tâche" at bounding box center [500, 211] width 37 height 21
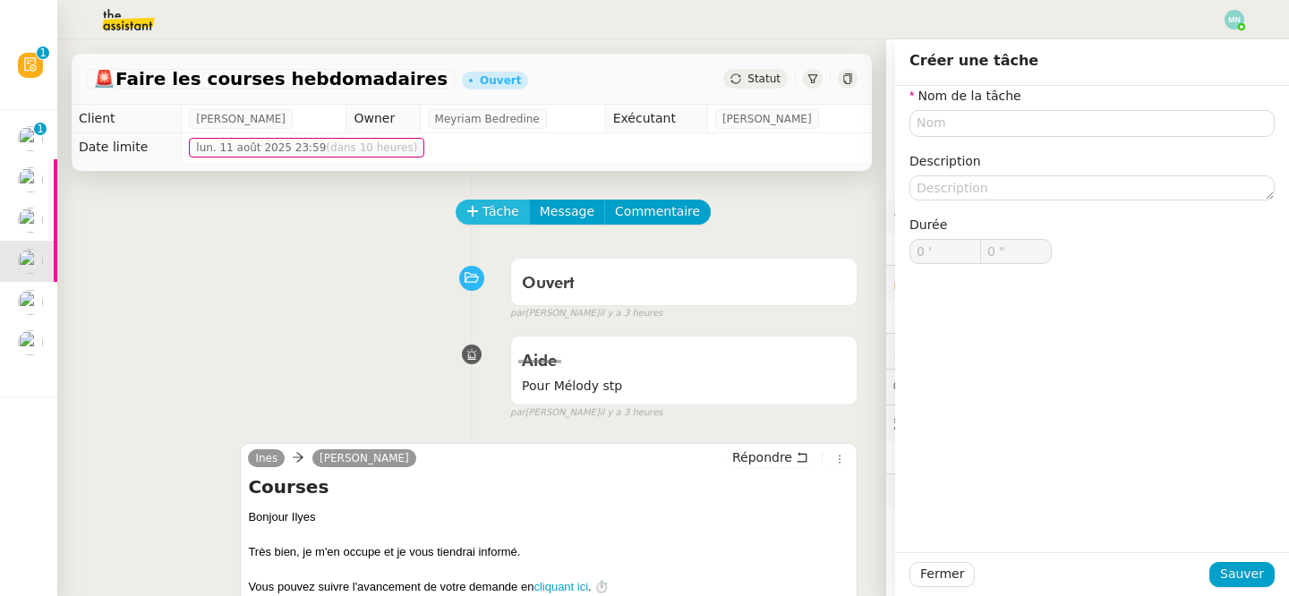
click at [497, 211] on span "Tâche" at bounding box center [500, 211] width 37 height 21
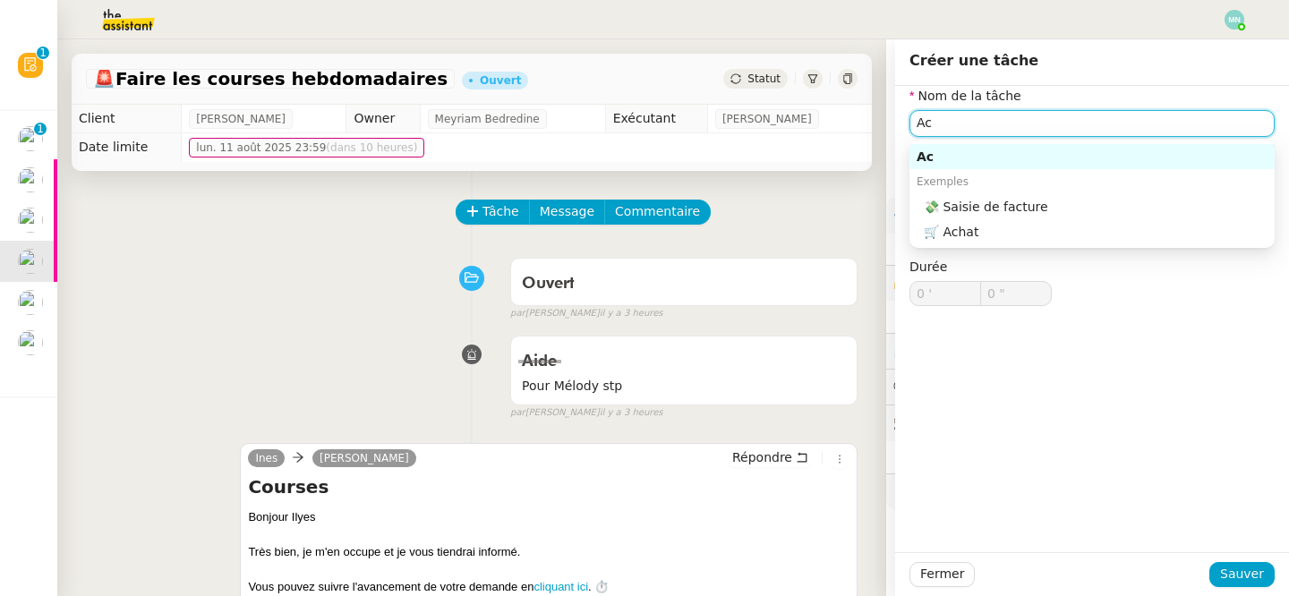
type input "A"
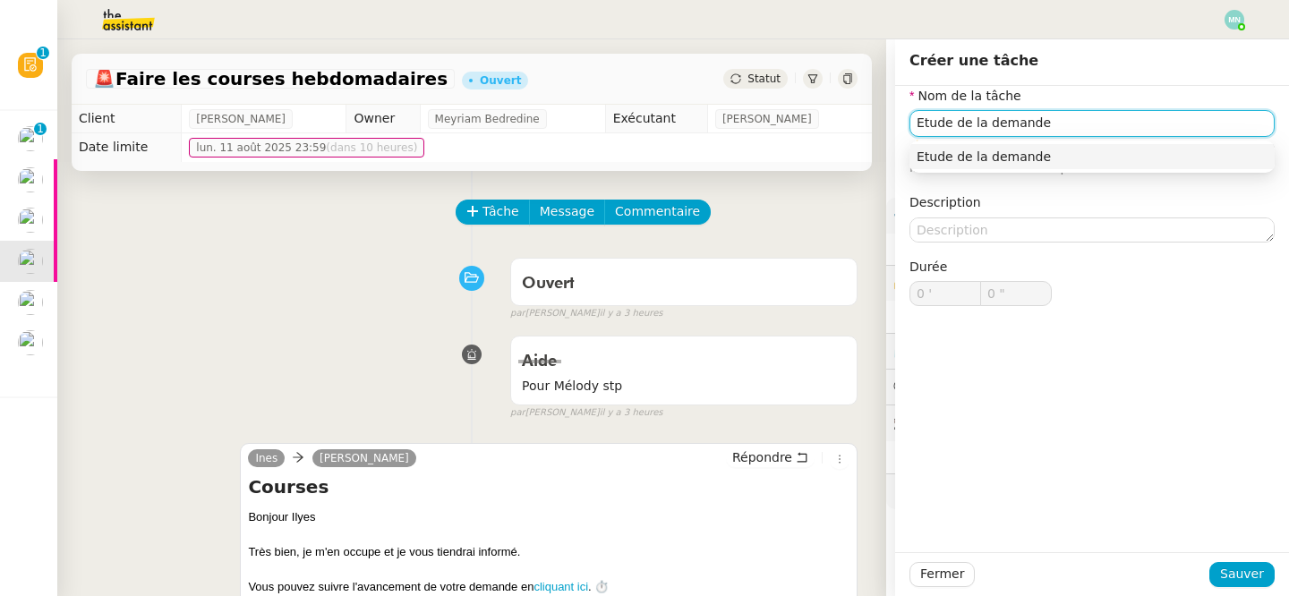
click at [1091, 160] on div "Etude de la demande" at bounding box center [1091, 157] width 351 height 16
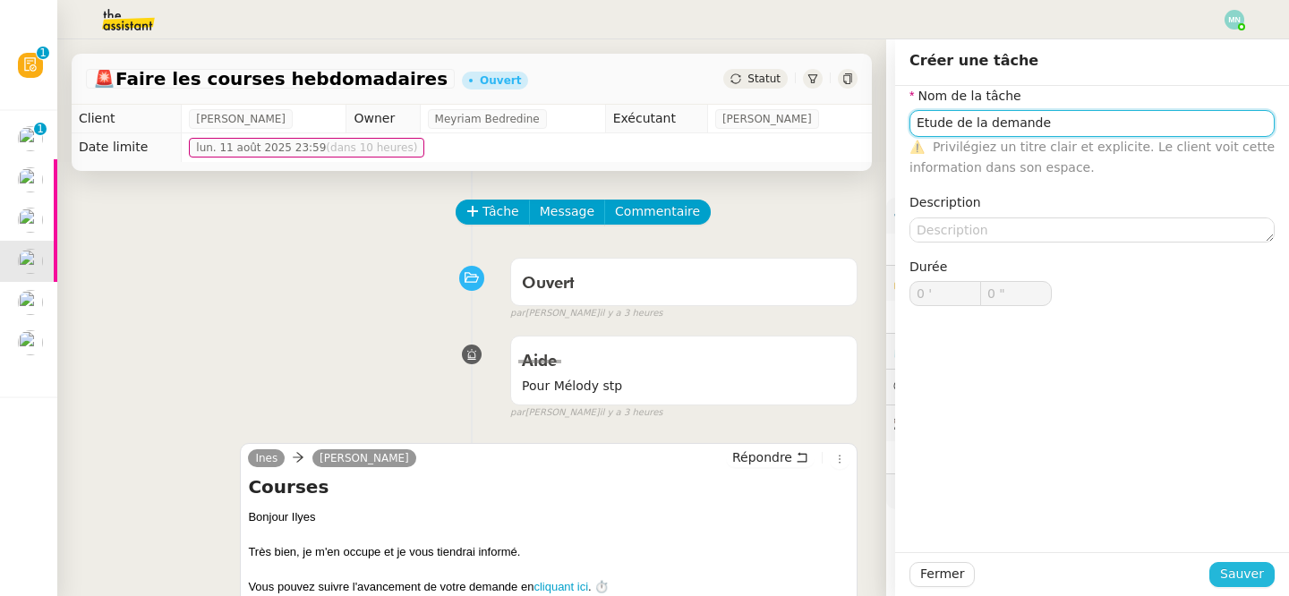
type input "Etude de la demande"
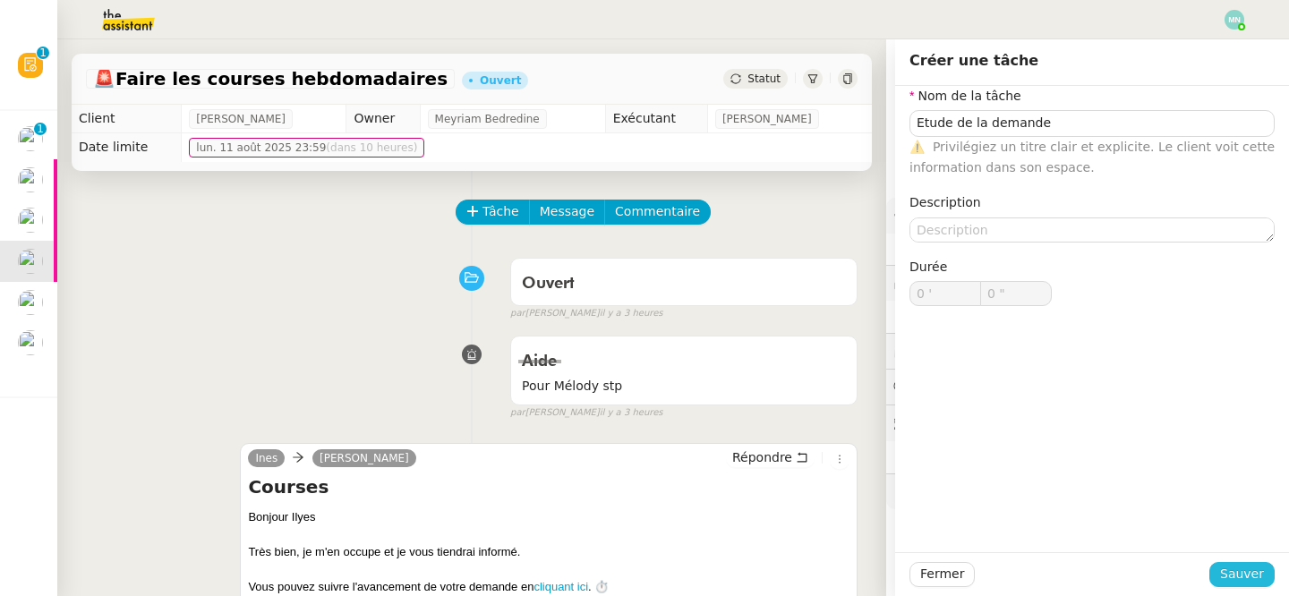
click at [1252, 583] on span "Sauver" at bounding box center [1242, 574] width 44 height 21
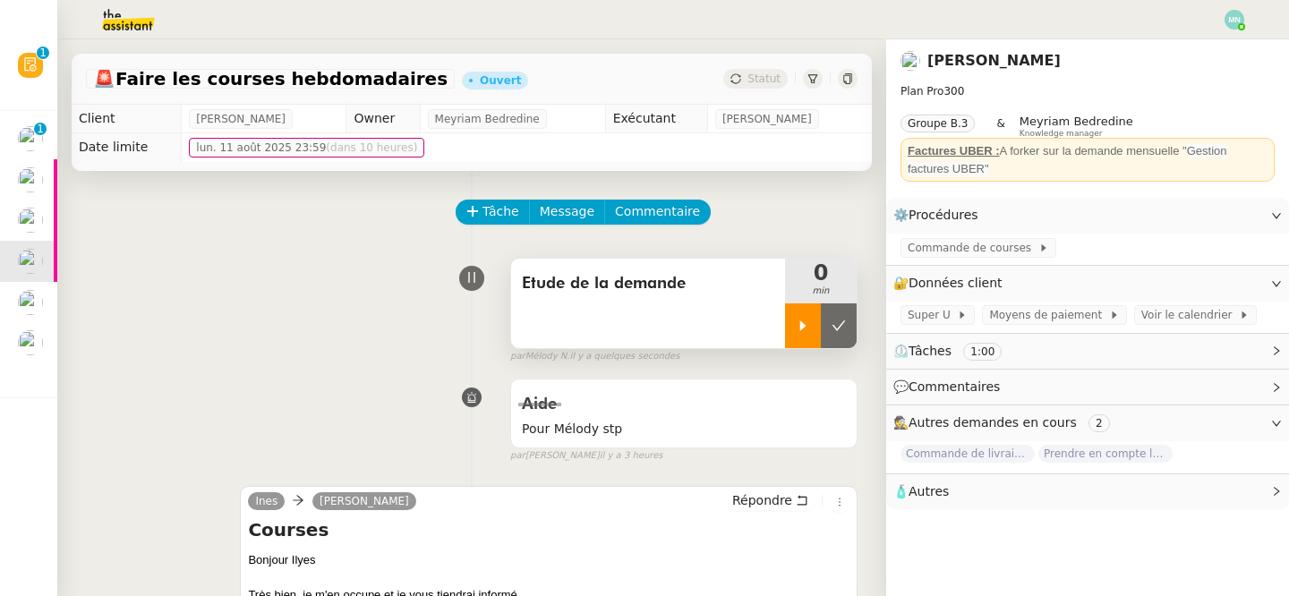
click at [812, 319] on div at bounding box center [803, 325] width 36 height 45
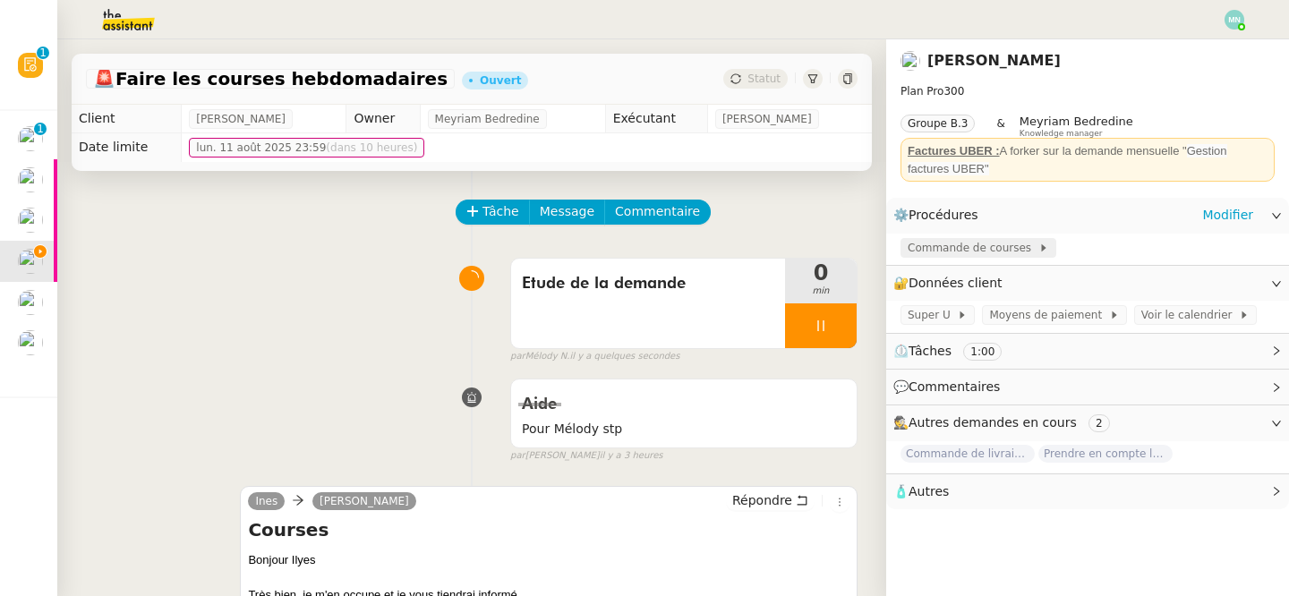
click at [977, 248] on span "Commande de courses" at bounding box center [972, 248] width 131 height 18
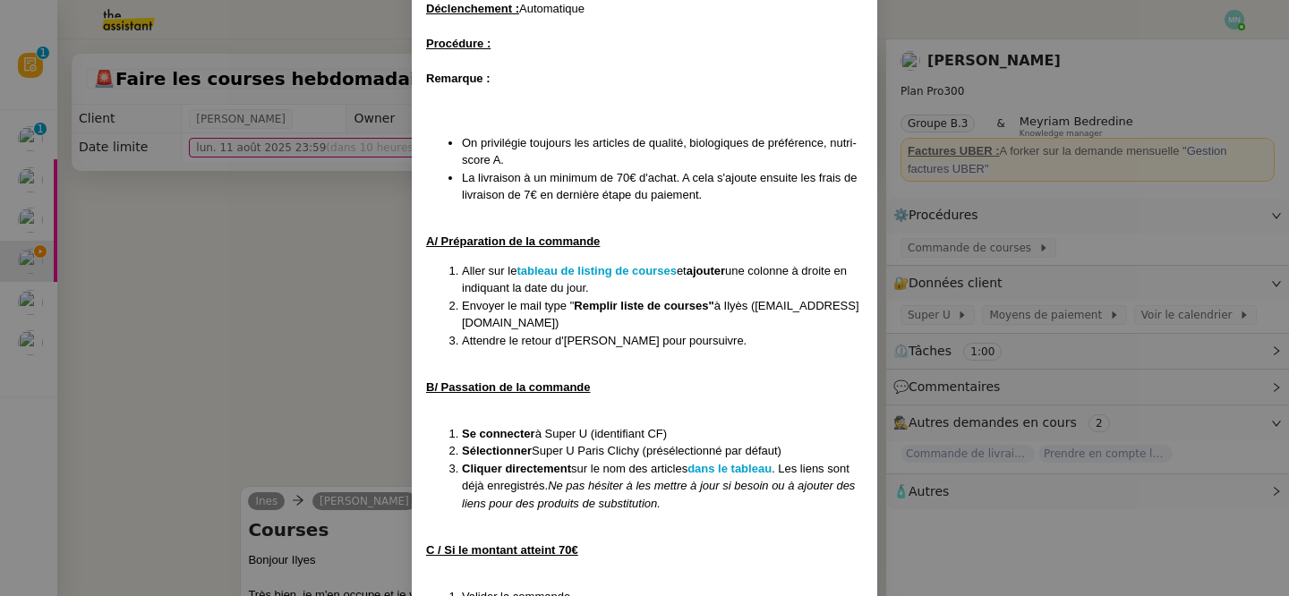
scroll to position [244, 0]
click at [630, 269] on strong "tableau de listing de courses" at bounding box center [595, 269] width 159 height 13
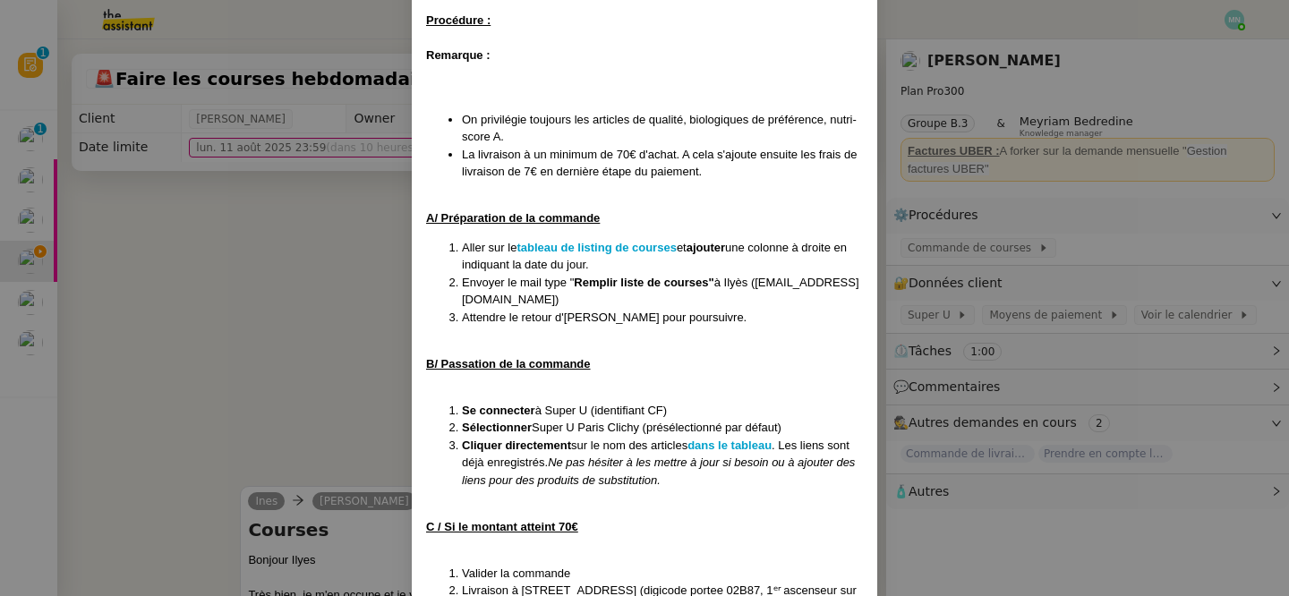
scroll to position [269, 0]
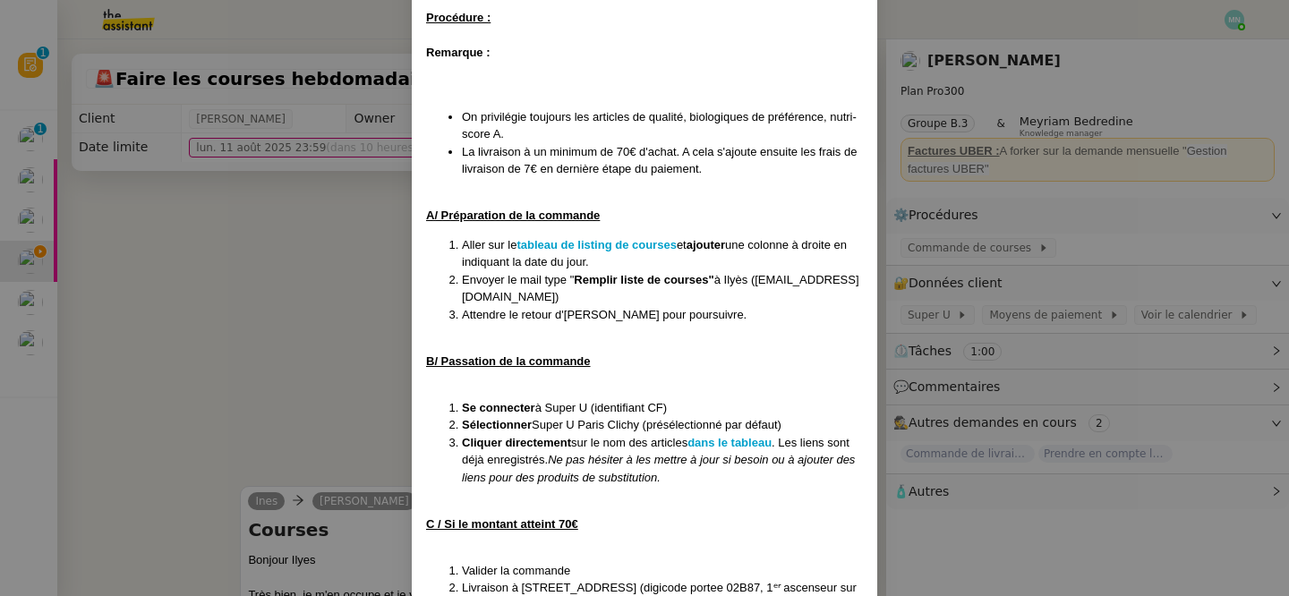
click at [273, 319] on nz-modal-container "MAJ [DATE] Contexte : [PERSON_NAME] souhaite que nous procédions à sa commande …" at bounding box center [644, 298] width 1289 height 596
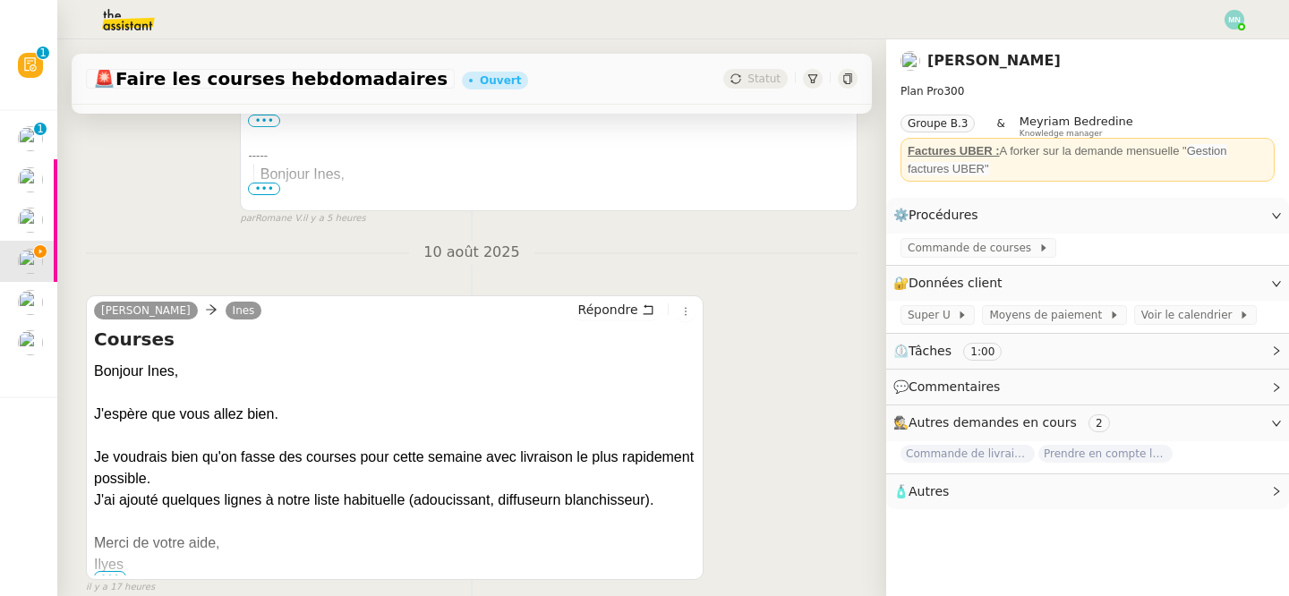
scroll to position [663, 0]
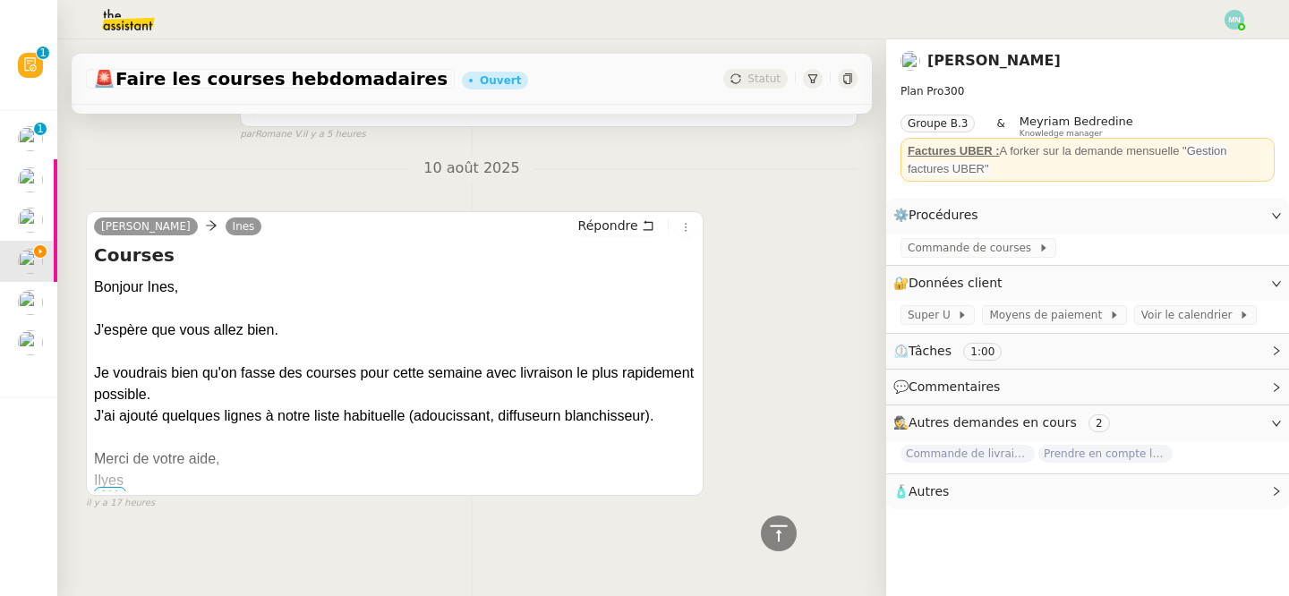
click at [105, 489] on span "•••" at bounding box center [110, 493] width 32 height 13
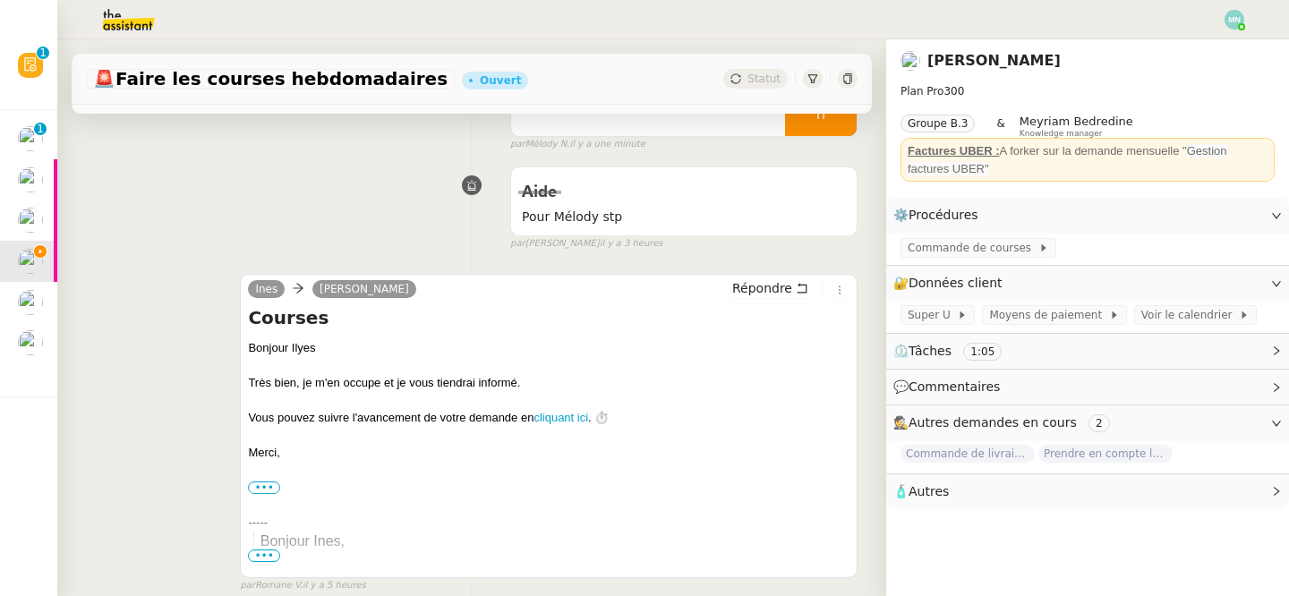
scroll to position [158, 0]
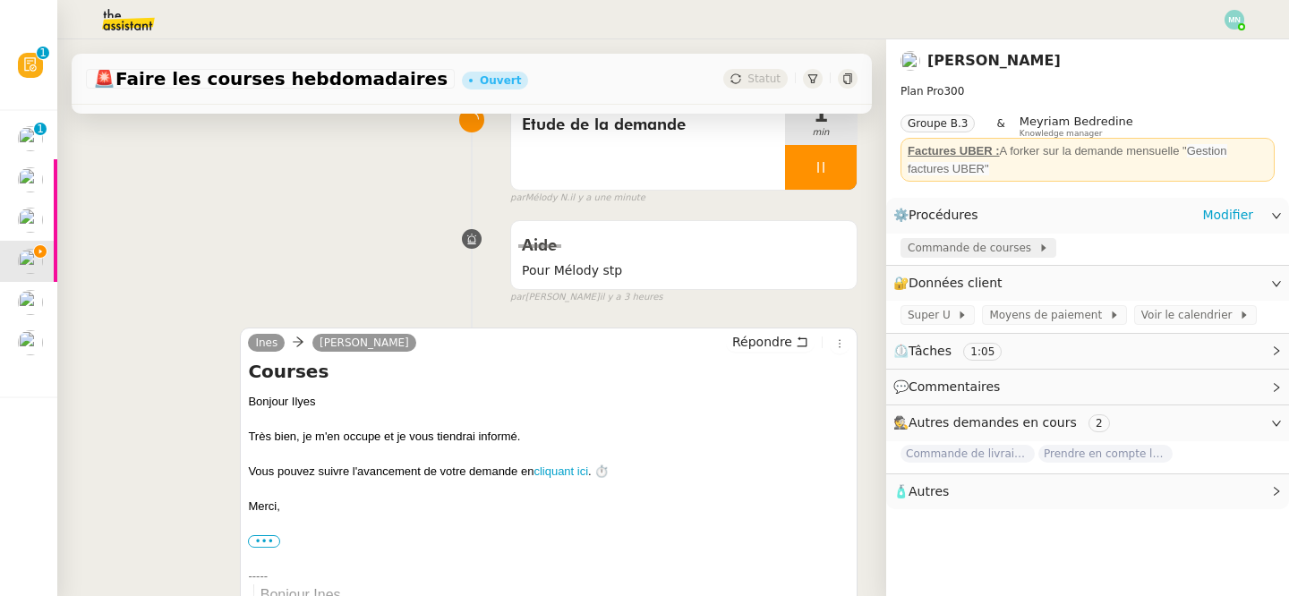
click at [946, 245] on span "Commande de courses" at bounding box center [972, 248] width 131 height 18
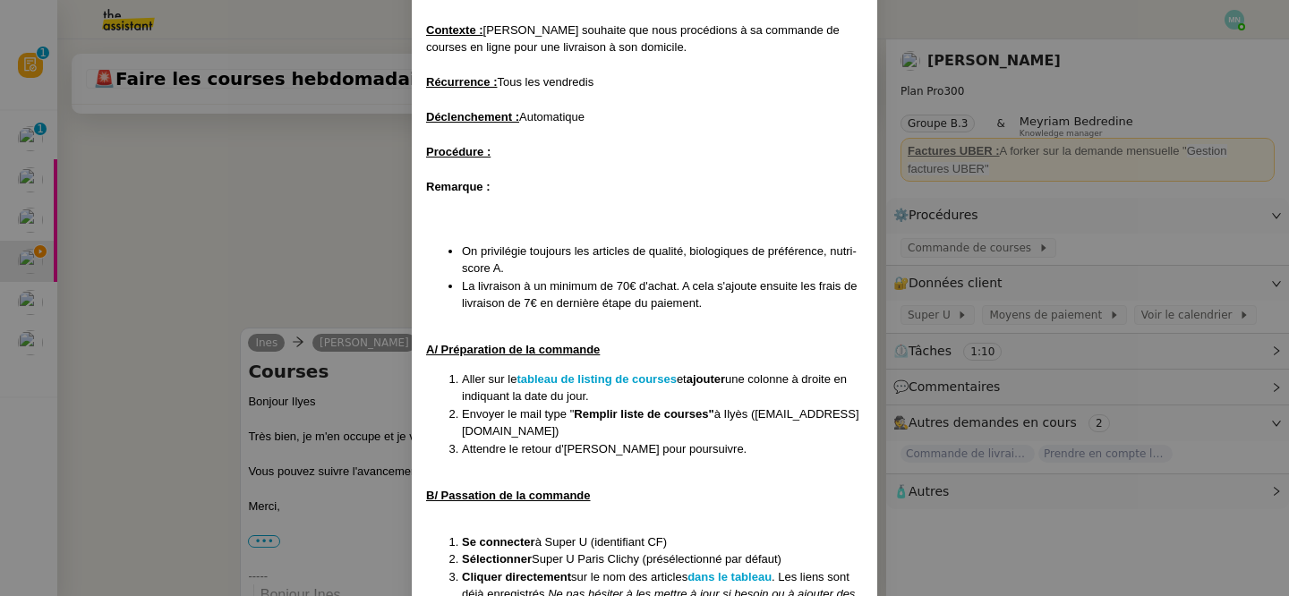
scroll to position [140, 0]
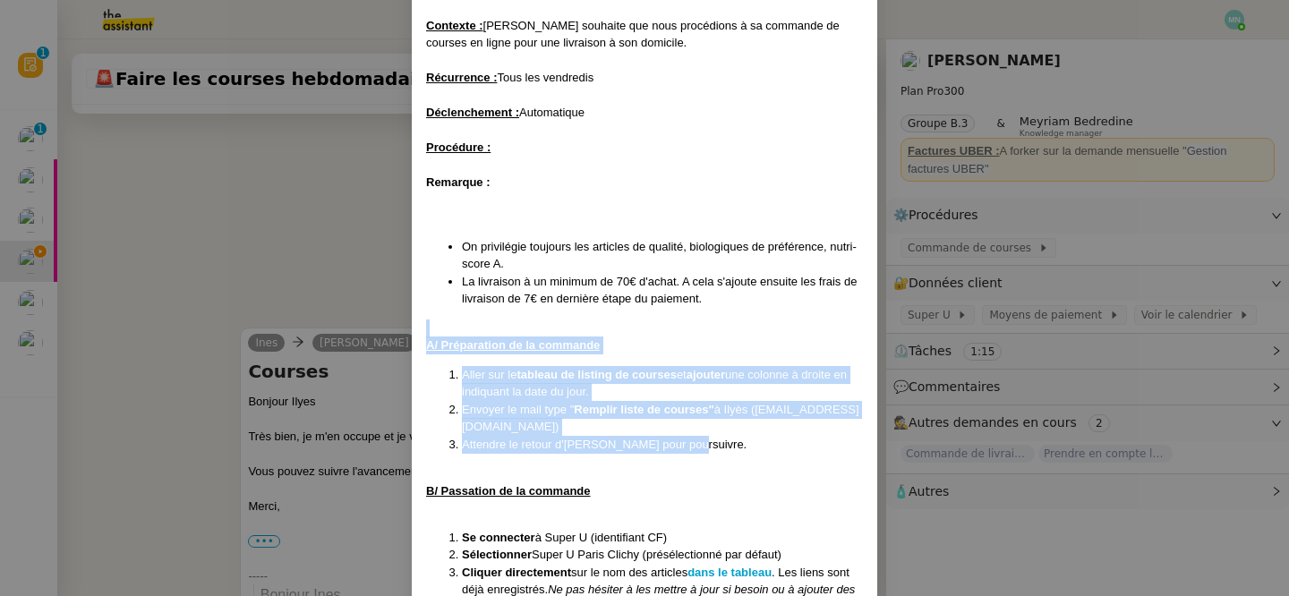
drag, startPoint x: 681, startPoint y: 447, endPoint x: 427, endPoint y: 327, distance: 280.6
click at [427, 327] on div "MAJ [DATE] Contexte : [PERSON_NAME] souhaite que nous procédions à sa commande …" at bounding box center [644, 525] width 437 height 1123
copy div "A/ Préparation de la commande Aller sur le tableau de listing de courses et ajo…"
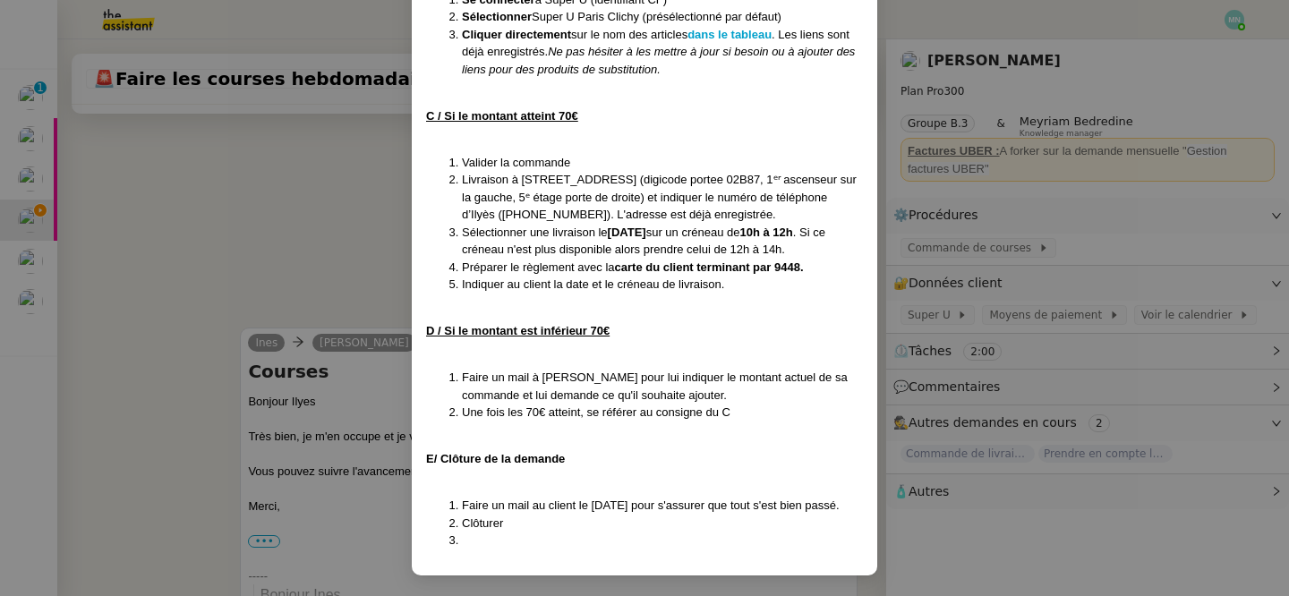
scroll to position [676, 0]
click at [363, 242] on nz-modal-container "MAJ [DATE] Contexte : [PERSON_NAME] souhaite que nous procédions à sa commande …" at bounding box center [644, 298] width 1289 height 596
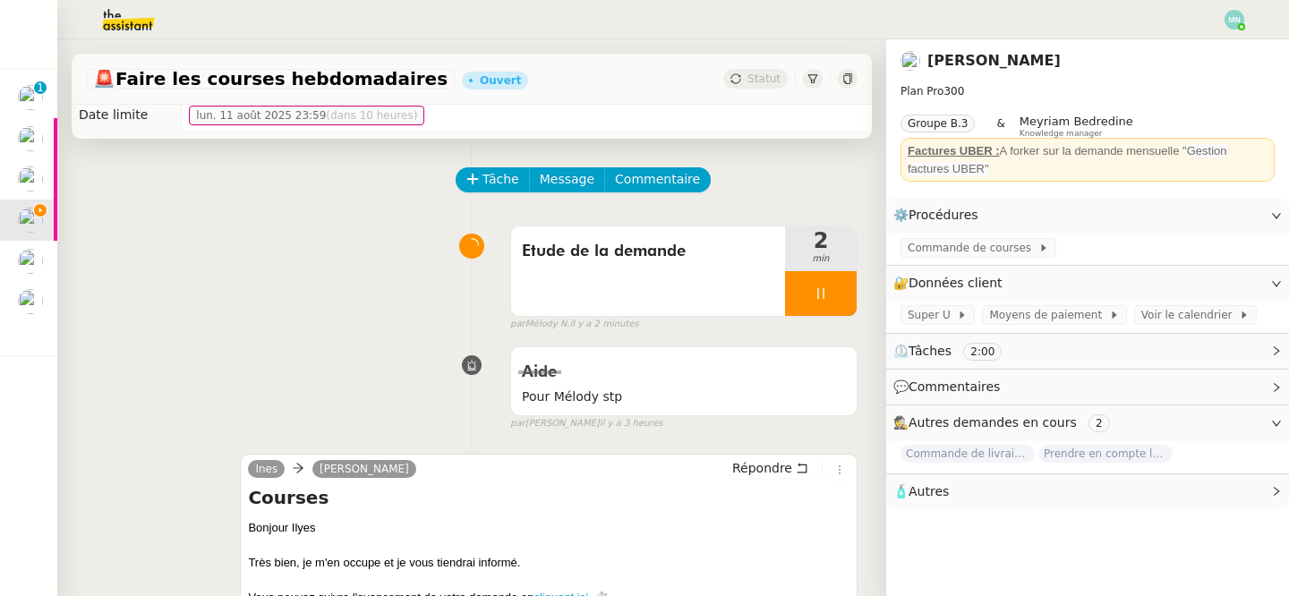
scroll to position [0, 0]
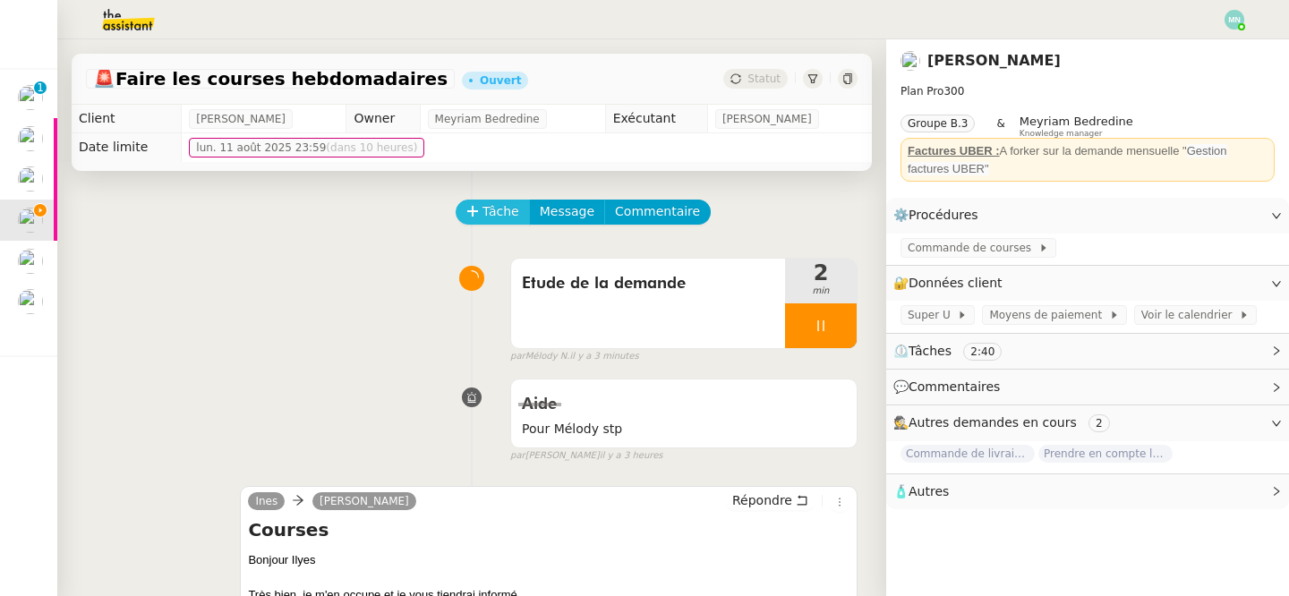
click at [476, 209] on icon at bounding box center [472, 211] width 13 height 13
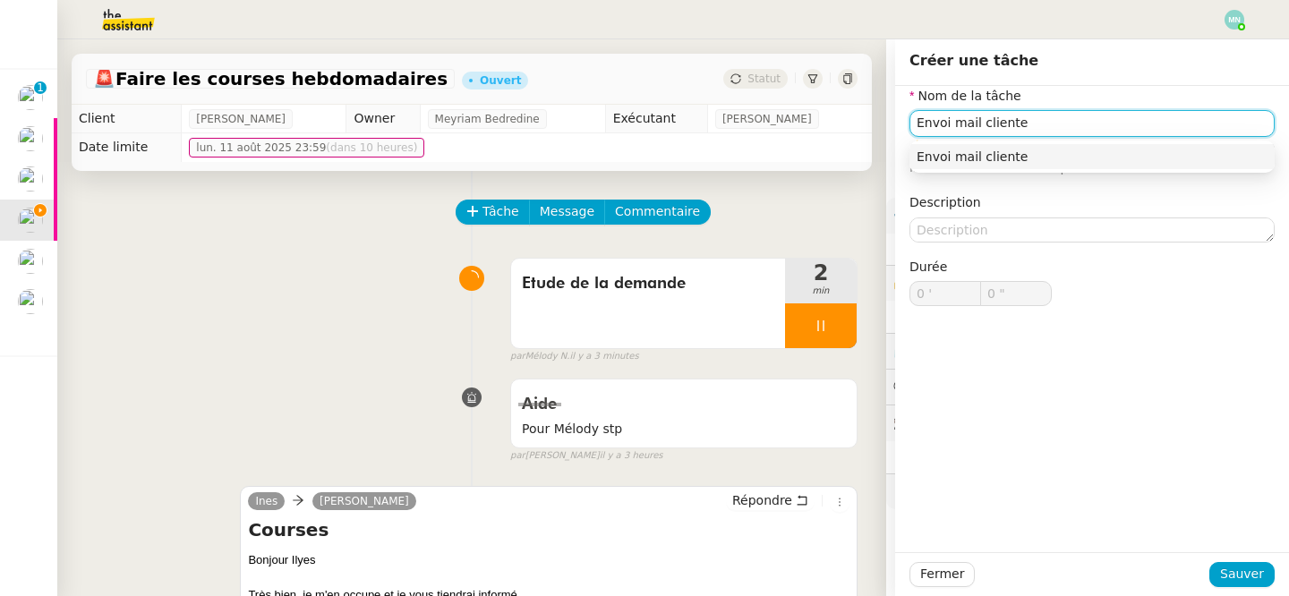
click at [982, 167] on nz-auto-option "Envoi mail cliente" at bounding box center [1091, 156] width 365 height 25
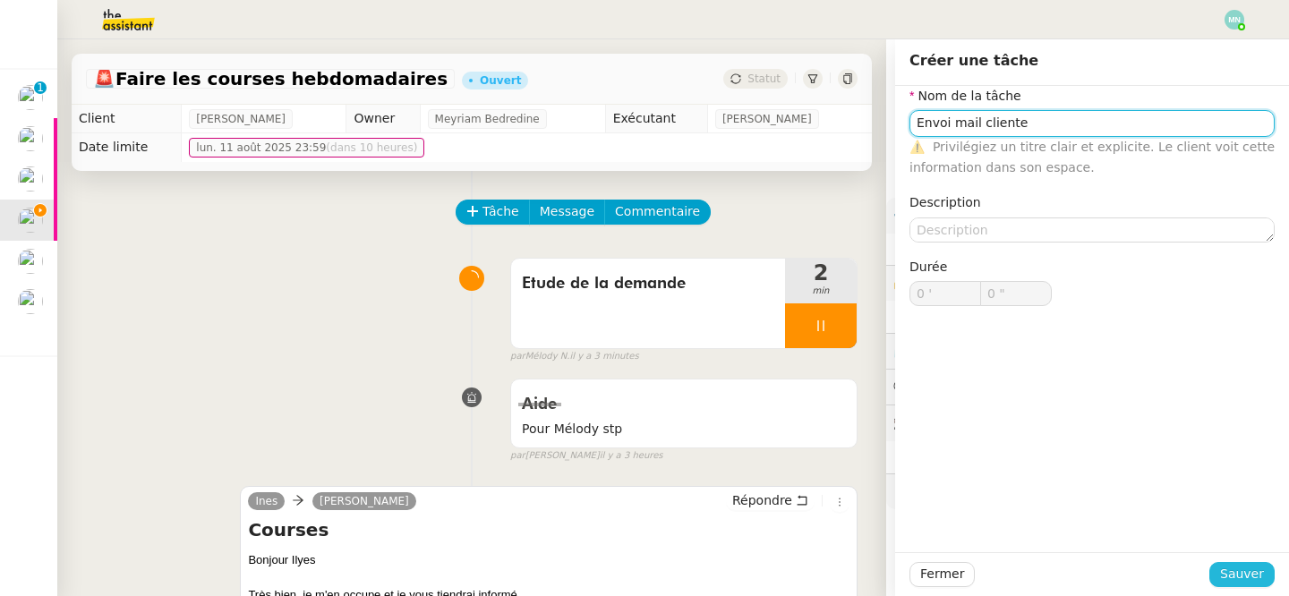
type input "Envoi mail cliente"
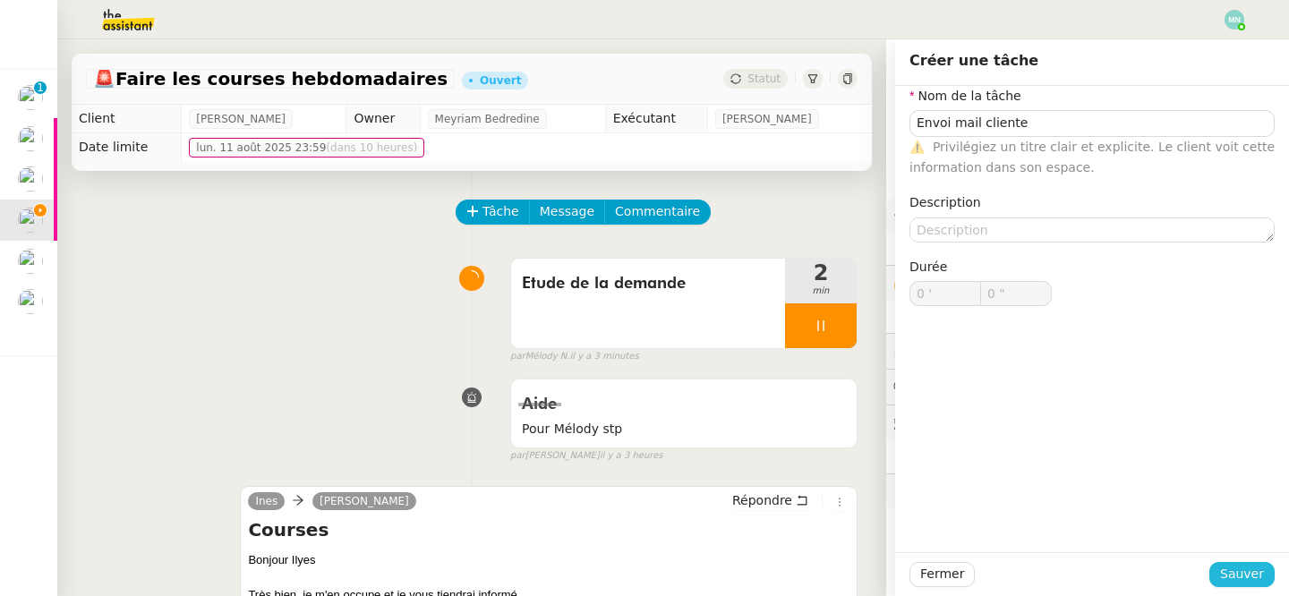
click at [1249, 574] on span "Sauver" at bounding box center [1242, 574] width 44 height 21
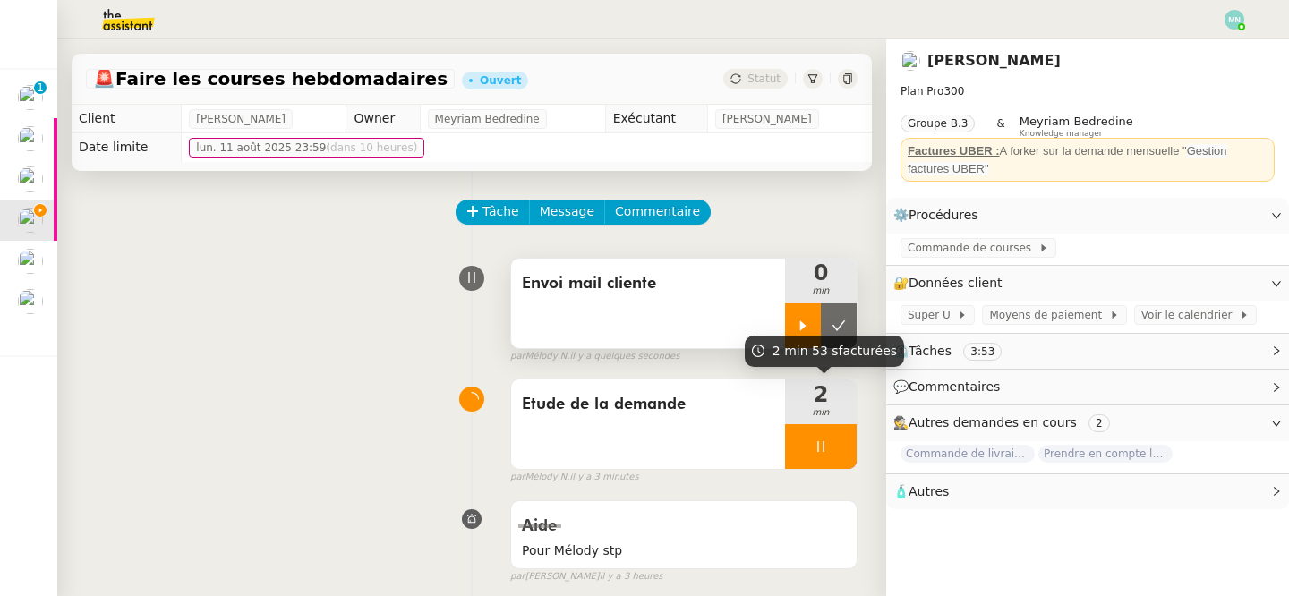
click at [804, 324] on icon at bounding box center [802, 326] width 14 height 14
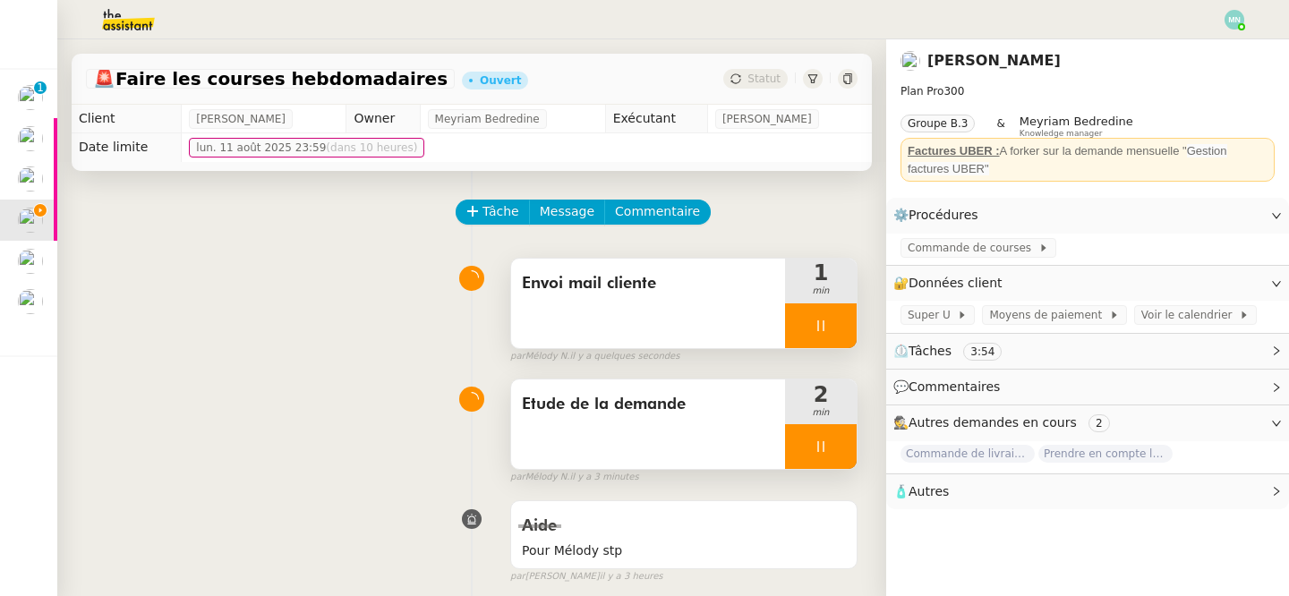
click at [806, 442] on div at bounding box center [821, 446] width 72 height 45
click at [831, 449] on icon at bounding box center [838, 446] width 14 height 14
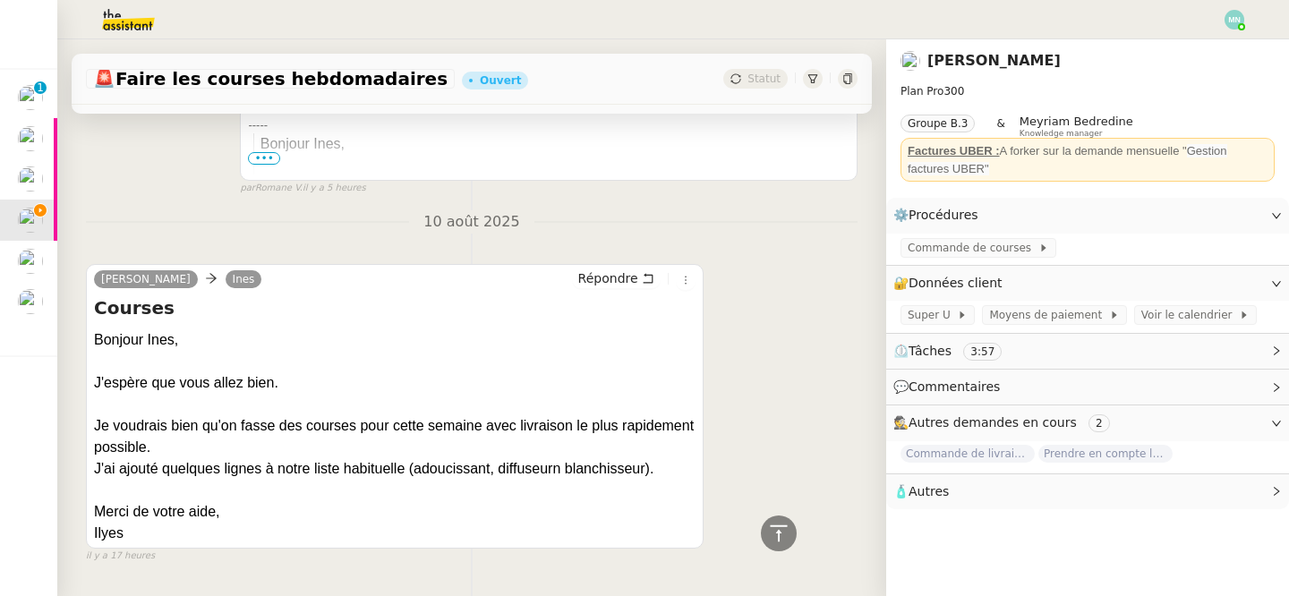
scroll to position [744, 0]
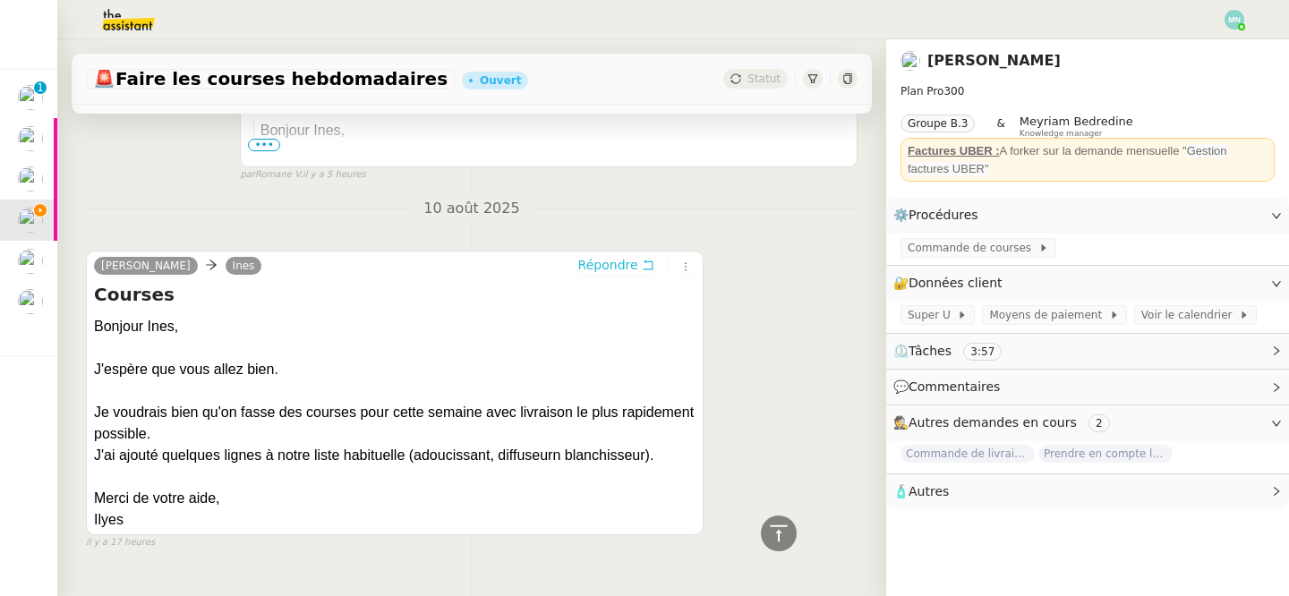
click at [618, 257] on span "Répondre" at bounding box center [608, 265] width 60 height 18
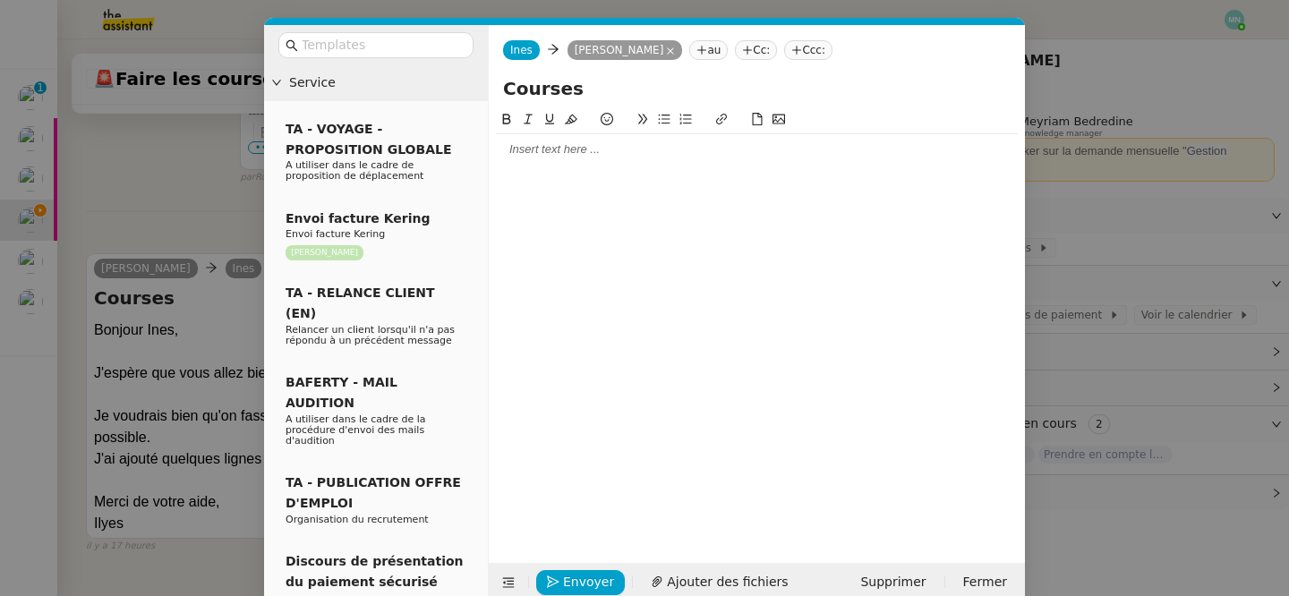
scroll to position [881, 0]
click at [544, 157] on div at bounding box center [757, 149] width 522 height 16
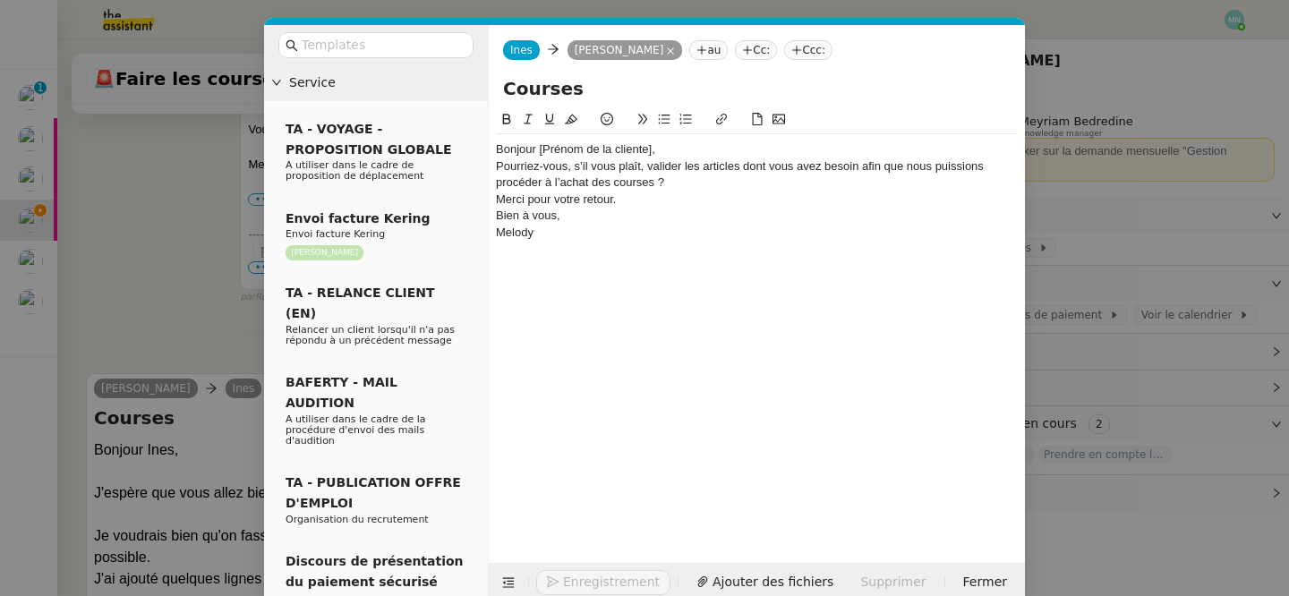
scroll to position [1004, 0]
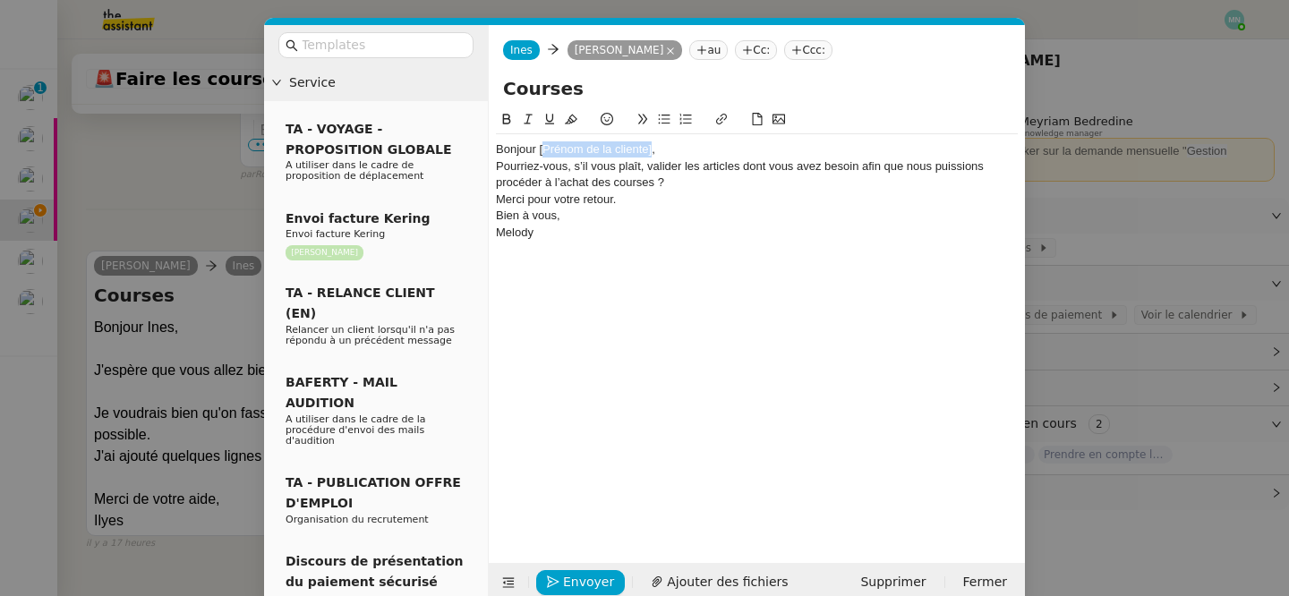
drag, startPoint x: 651, startPoint y: 148, endPoint x: 543, endPoint y: 147, distance: 108.3
click at [543, 147] on div "Bonjour [Prénom de la cliente]," at bounding box center [757, 149] width 522 height 16
click at [590, 144] on div "Bonjour Ilyes," at bounding box center [757, 149] width 522 height 16
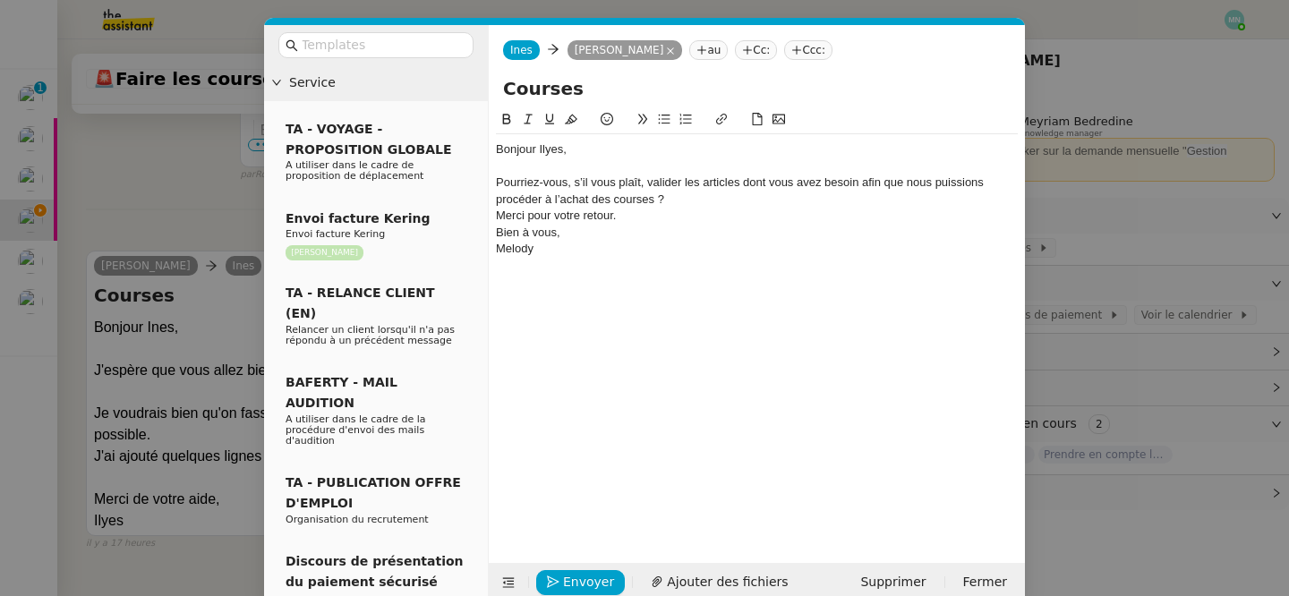
scroll to position [1021, 0]
click at [698, 195] on div "Pourriez-vous, s’il vous plaît, valider les articles dont vous avez besoin afin…" at bounding box center [757, 190] width 522 height 33
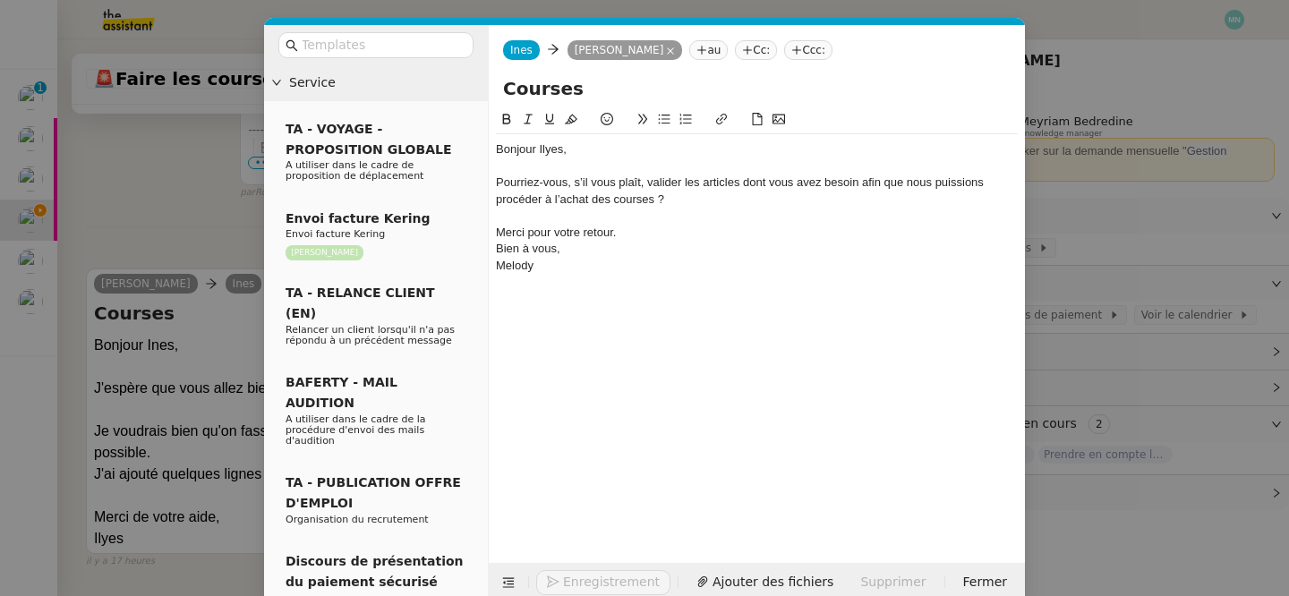
scroll to position [1039, 0]
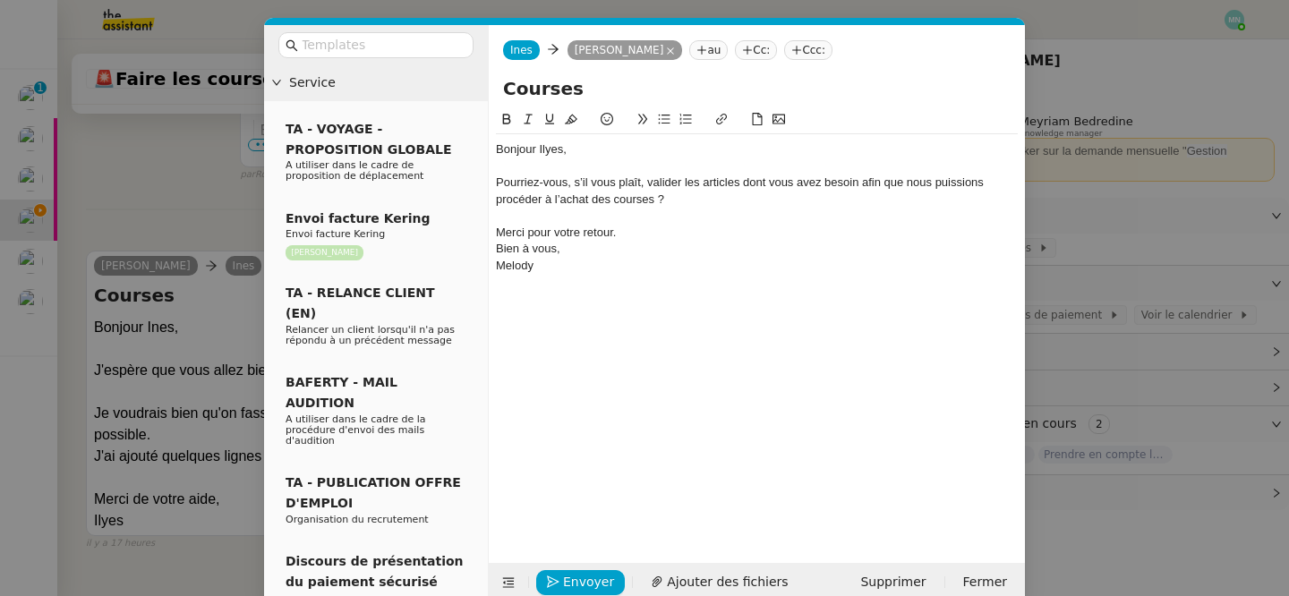
click at [632, 233] on div "Merci pour votre retour." at bounding box center [757, 233] width 522 height 16
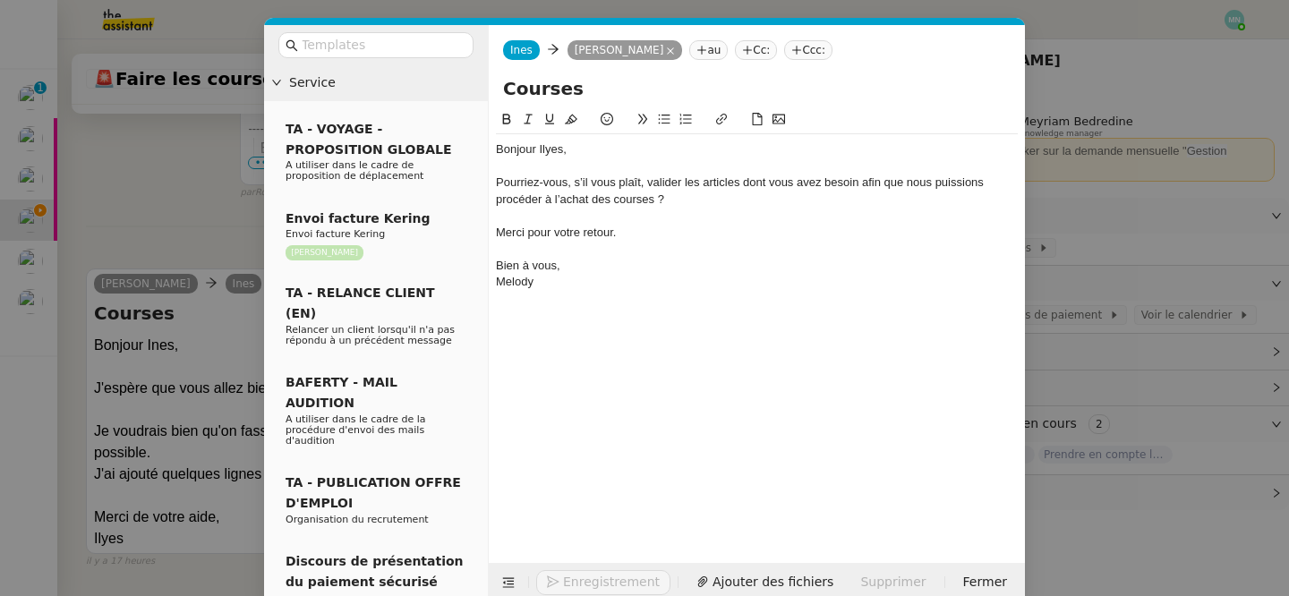
scroll to position [1056, 0]
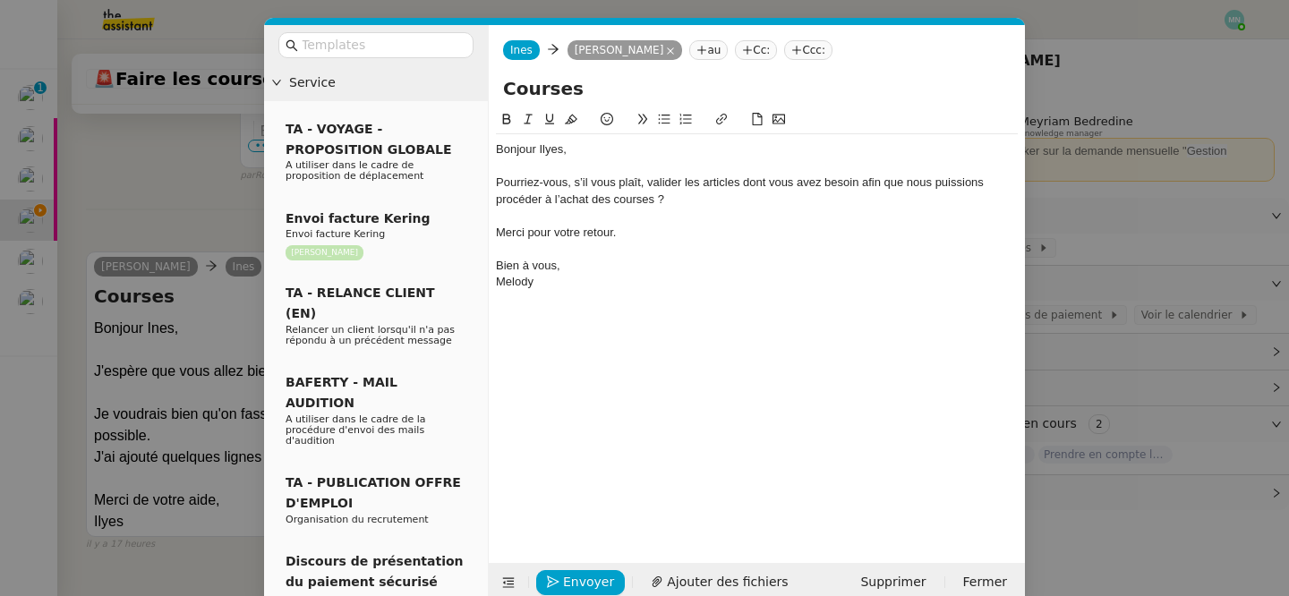
drag, startPoint x: 557, startPoint y: 289, endPoint x: 494, endPoint y: 258, distance: 70.0
click at [494, 258] on nz-spin "Bonjour Ilyes, Pourriez-vous, s’il vous plaît, valider les articles dont vous a…" at bounding box center [757, 325] width 536 height 433
drag, startPoint x: 614, startPoint y: 232, endPoint x: 523, endPoint y: 232, distance: 90.4
click at [523, 232] on div "Merci pour votre retour." at bounding box center [757, 233] width 522 height 16
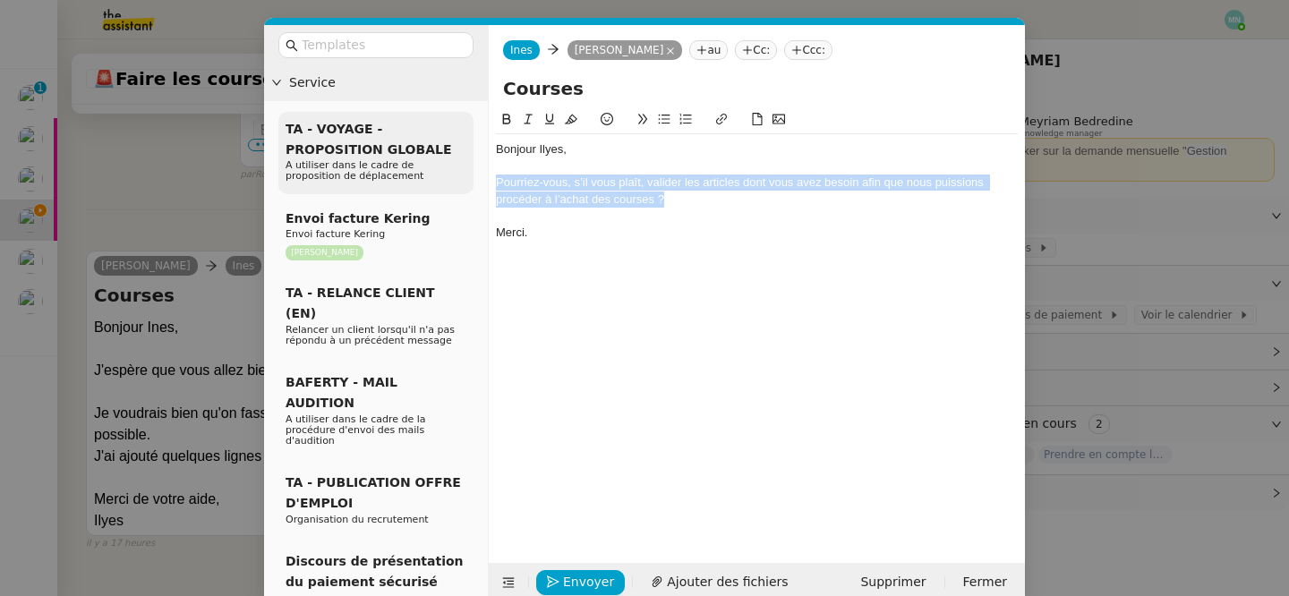
drag, startPoint x: 715, startPoint y: 201, endPoint x: 421, endPoint y: 184, distance: 294.0
click at [421, 184] on nz-layout "Service TA - VOYAGE - PROPOSITION GLOBALE A utiliser dans le cadre de propositi…" at bounding box center [644, 313] width 761 height 577
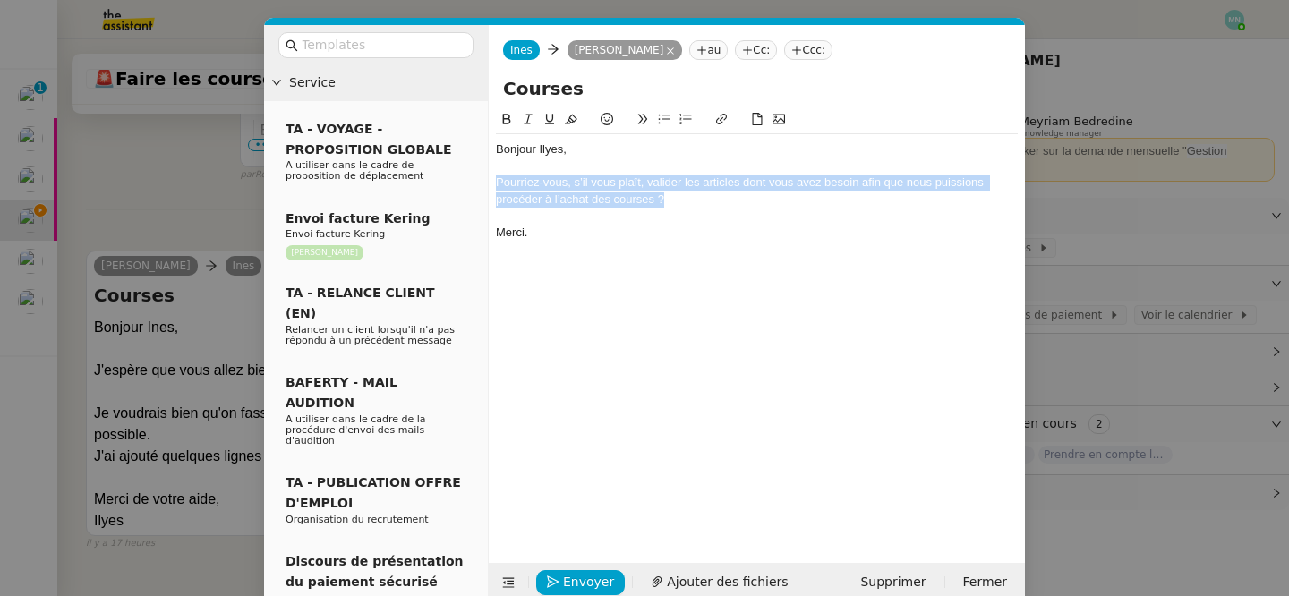
click at [668, 120] on icon at bounding box center [664, 119] width 13 height 13
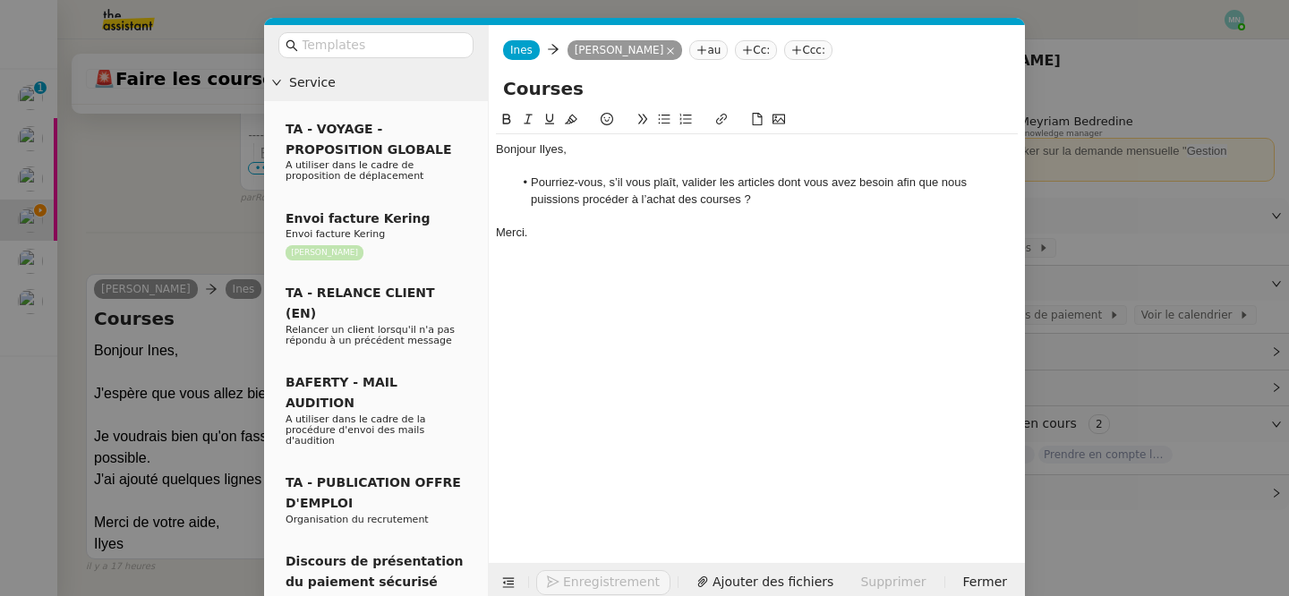
scroll to position [1062, 0]
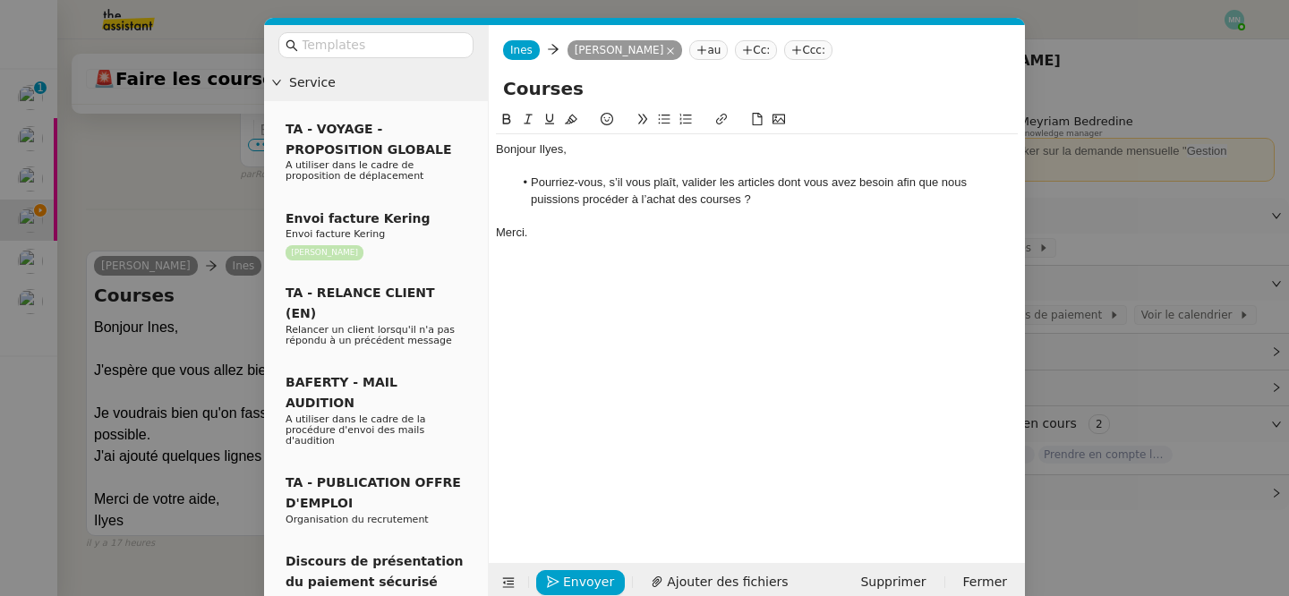
click at [778, 215] on div at bounding box center [757, 216] width 522 height 16
drag, startPoint x: 743, startPoint y: 197, endPoint x: 642, endPoint y: 201, distance: 101.2
click at [642, 201] on li "Pourriez-vous, s’il vous plaît, valider les articles dont vous avez besoin afin…" at bounding box center [766, 190] width 505 height 33
click at [722, 115] on icon at bounding box center [721, 119] width 11 height 11
type input "l’achat des courses"
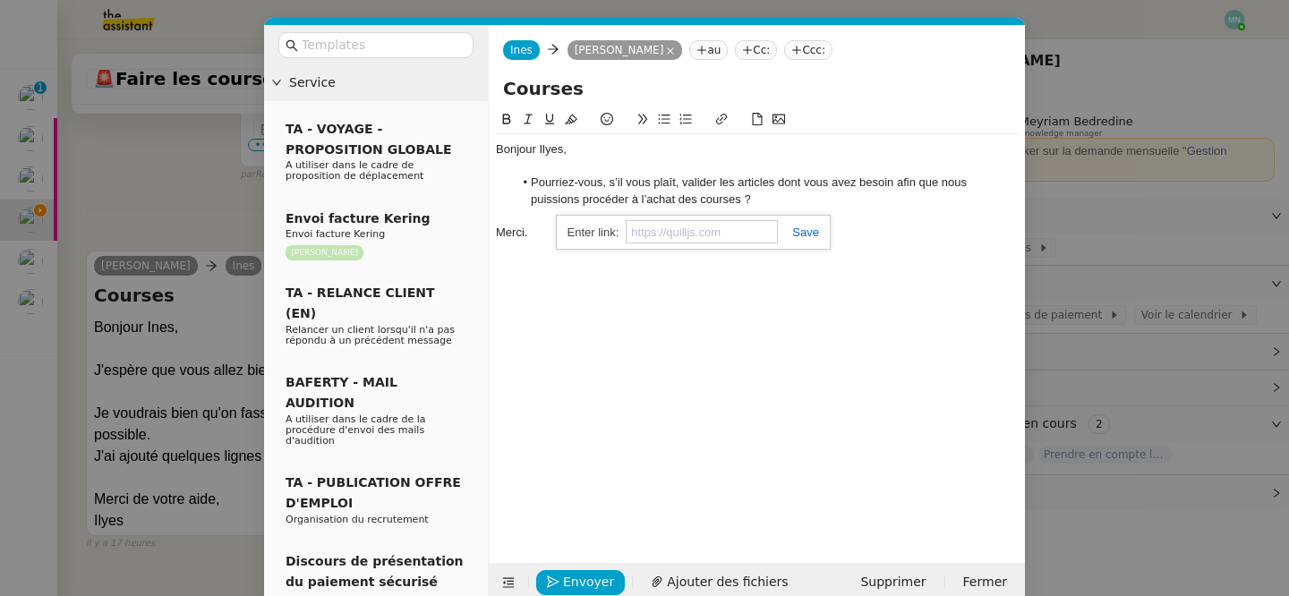
paste input "https://docs.google.com/spreadsheets/d/1yI6PUG0zWzaCNAE1PZnQDOx5pBPM-E35zn-kQ2A…"
type input "https://docs.google.com/spreadsheets/d/1yI6PUG0zWzaCNAE1PZnQDOx5pBPM-E35zn-kQ2A…"
click at [804, 234] on link at bounding box center [798, 231] width 41 height 13
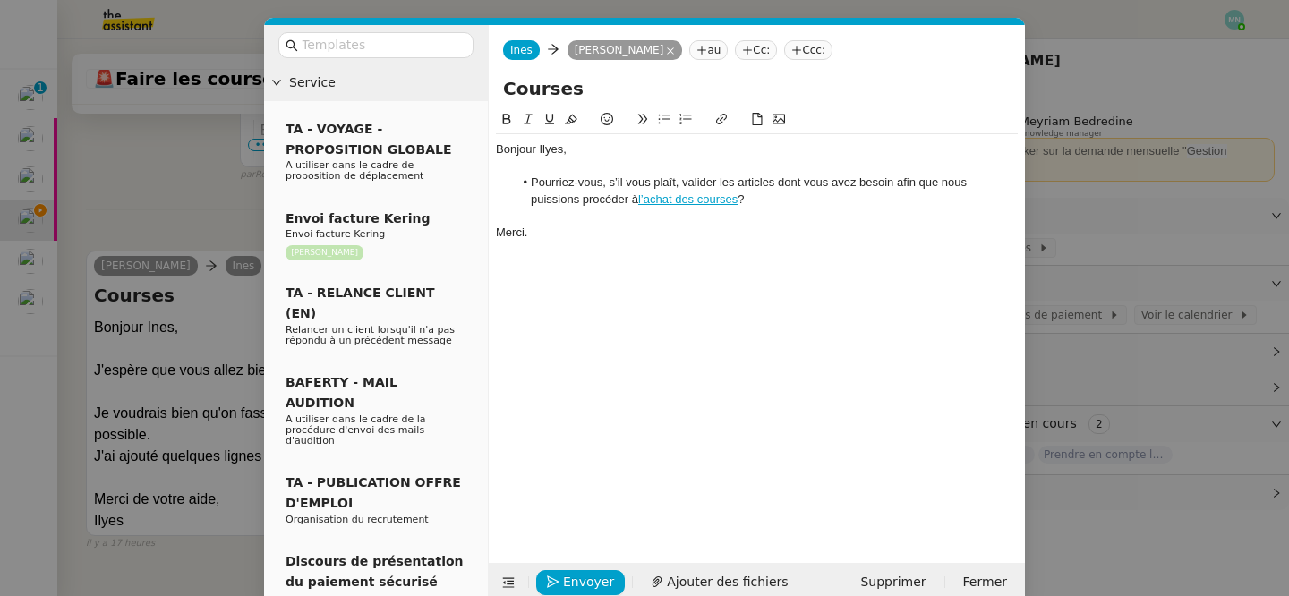
click at [824, 265] on div at bounding box center [757, 266] width 522 height 16
click at [189, 155] on nz-modal-container "Service TA - VOYAGE - PROPOSITION GLOBALE A utiliser dans le cadre de propositi…" at bounding box center [644, 298] width 1289 height 596
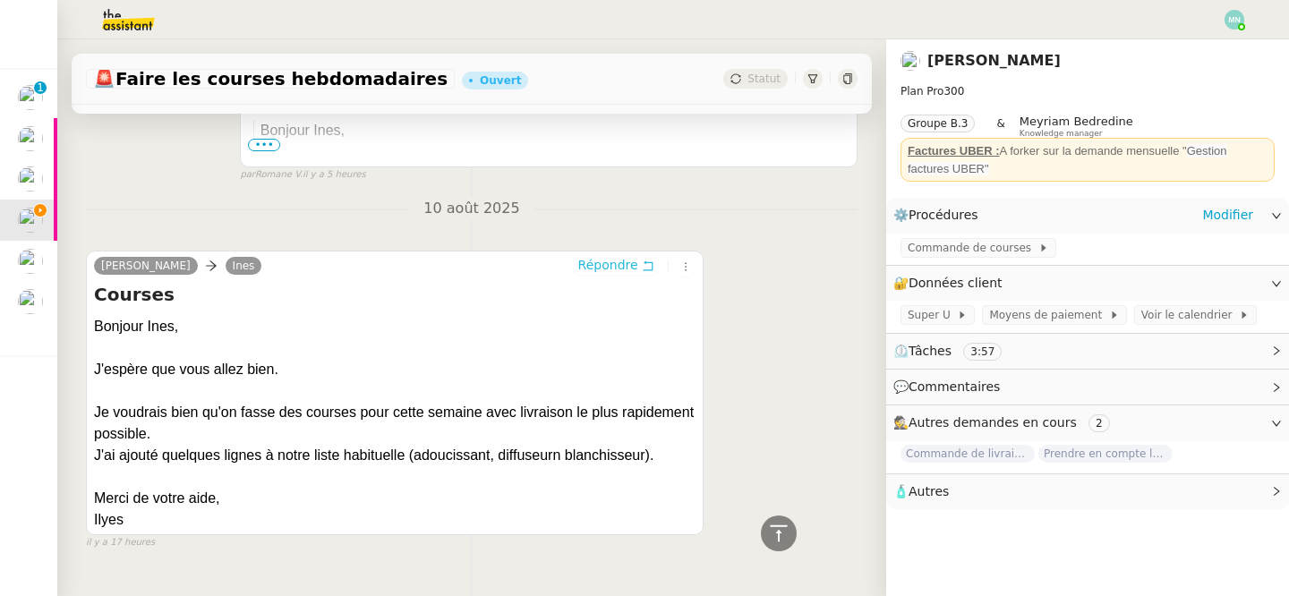
scroll to position [1059, 0]
click at [965, 245] on span "Commande de courses" at bounding box center [972, 248] width 131 height 18
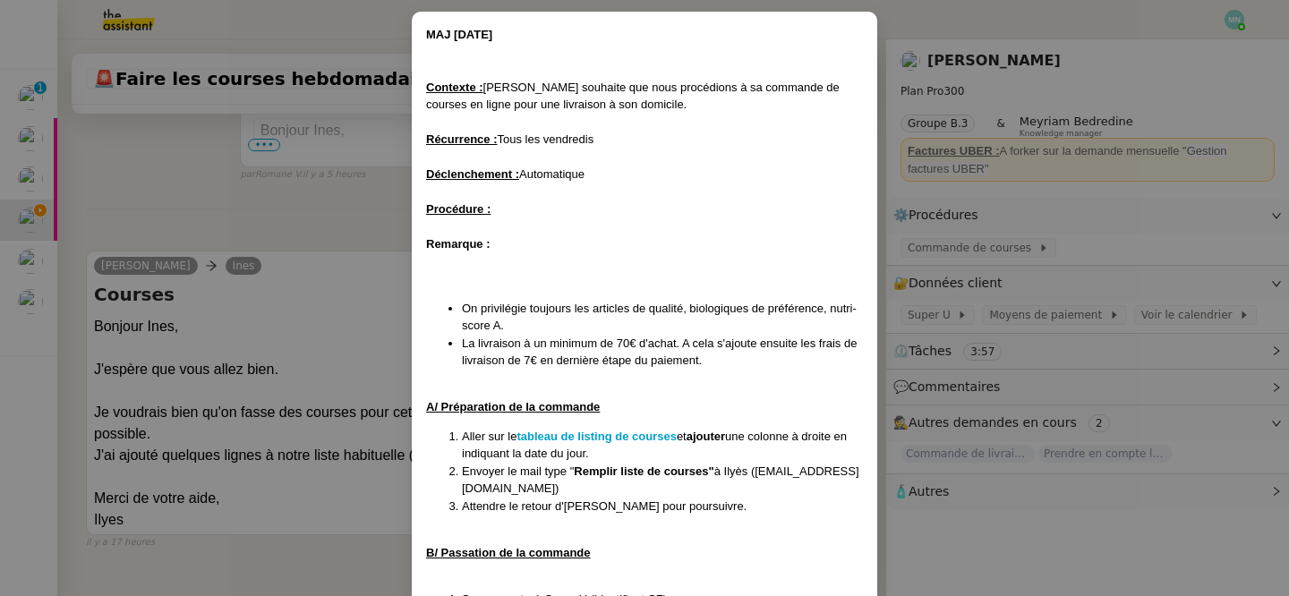
scroll to position [99, 0]
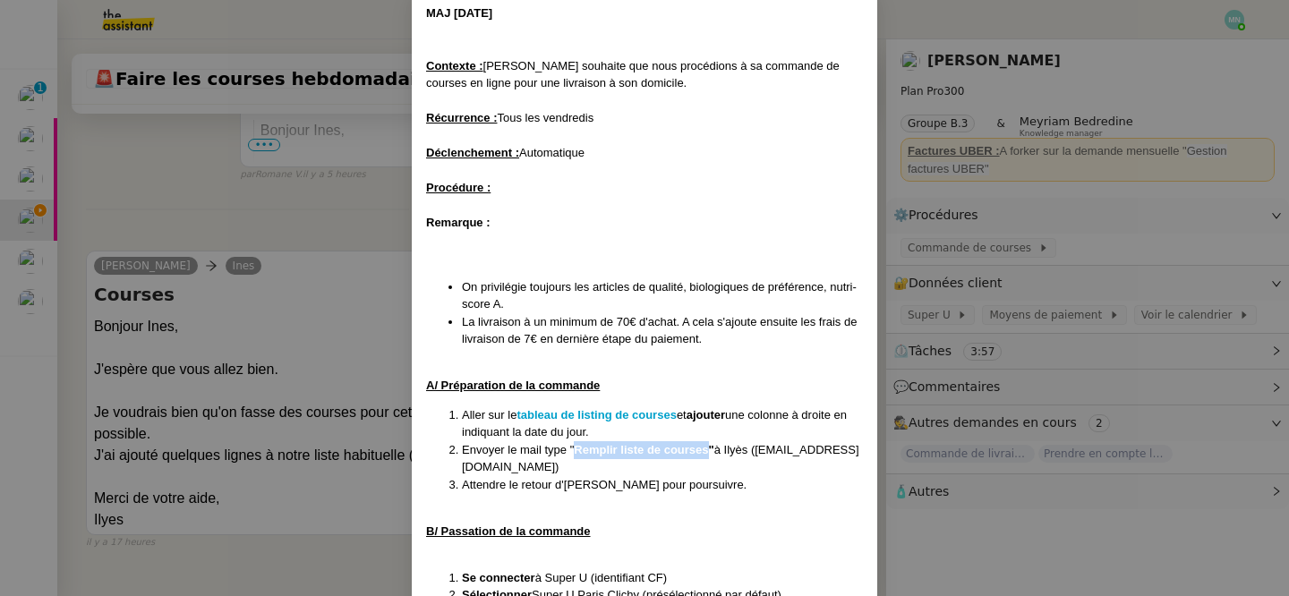
drag, startPoint x: 708, startPoint y: 448, endPoint x: 574, endPoint y: 448, distance: 134.2
click at [574, 449] on strong "Remplir liste de courses"" at bounding box center [644, 449] width 140 height 13
copy strong "Remplir liste de courses"
click at [285, 276] on nz-modal-container "MAJ [DATE] Contexte : [PERSON_NAME] souhaite que nous procédions à sa commande …" at bounding box center [644, 298] width 1289 height 596
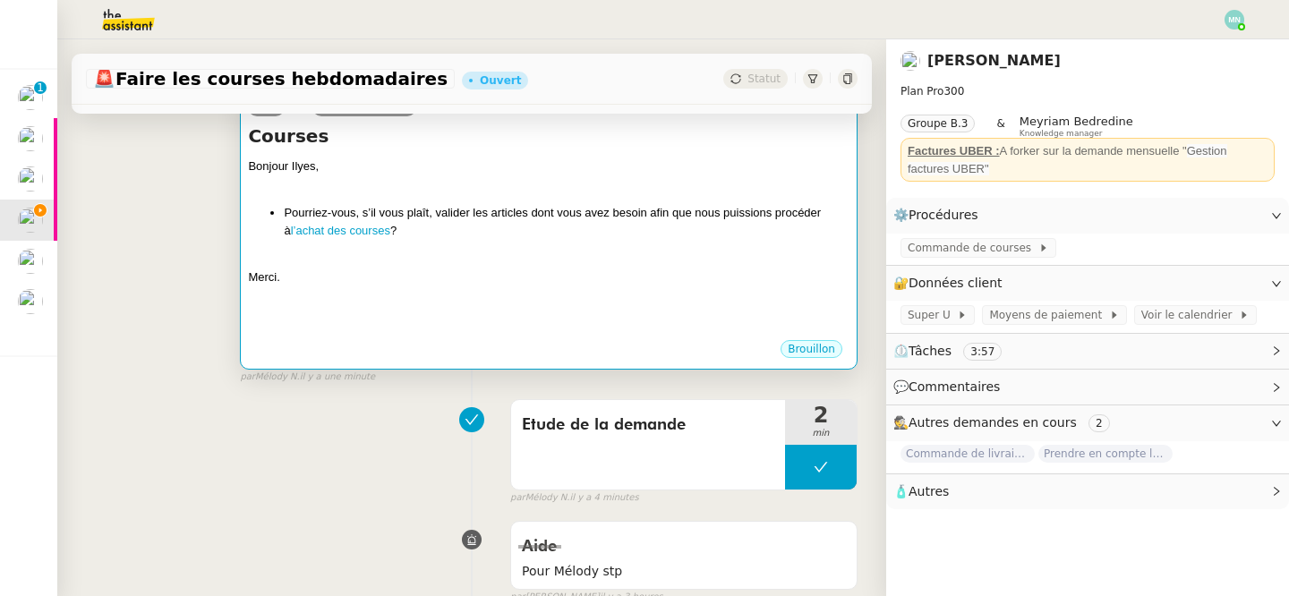
scroll to position [218, 0]
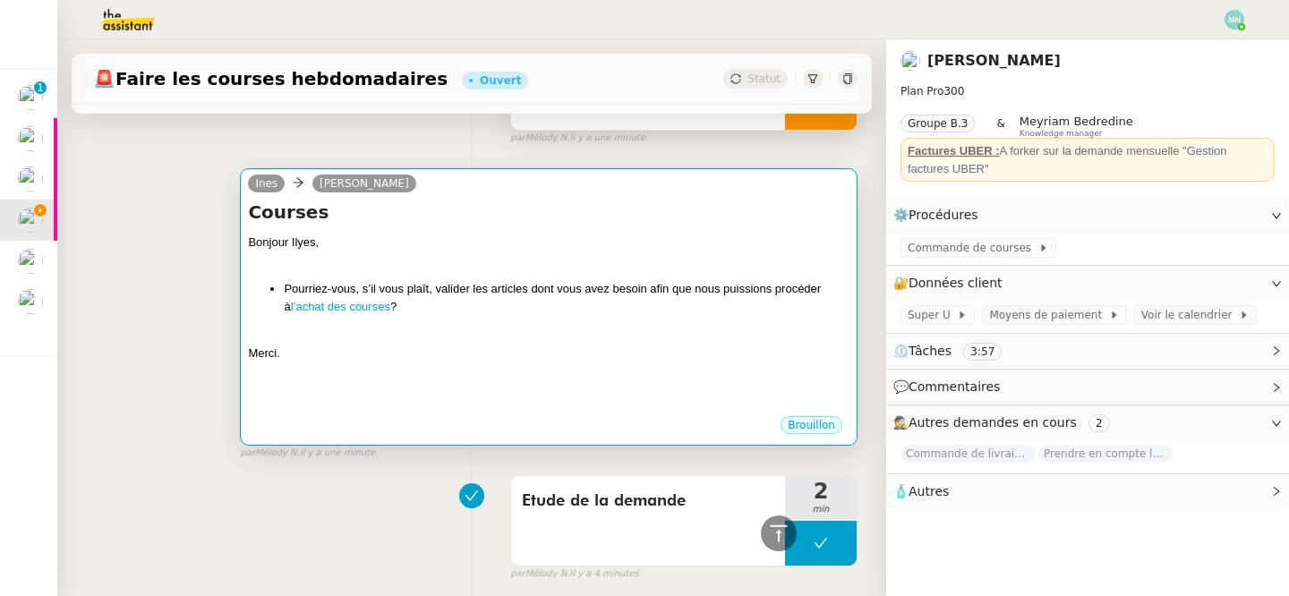
click at [481, 259] on div at bounding box center [548, 260] width 601 height 18
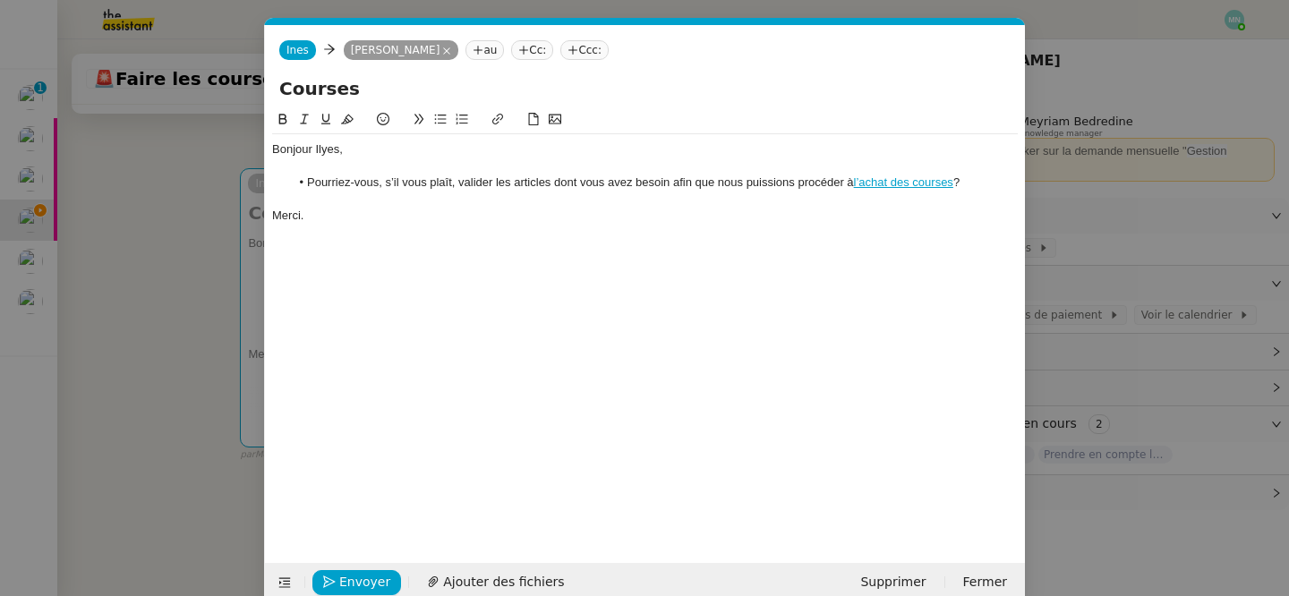
scroll to position [0, 38]
click at [379, 87] on input "Courses" at bounding box center [644, 88] width 731 height 27
paste input "Remplir liste de courses"
drag, startPoint x: 347, startPoint y: 89, endPoint x: 230, endPoint y: 87, distance: 117.2
click at [230, 87] on nz-modal-container "Service TA - VOYAGE - PROPOSITION GLOBALE A utiliser dans le cadre de propositi…" at bounding box center [644, 298] width 1289 height 596
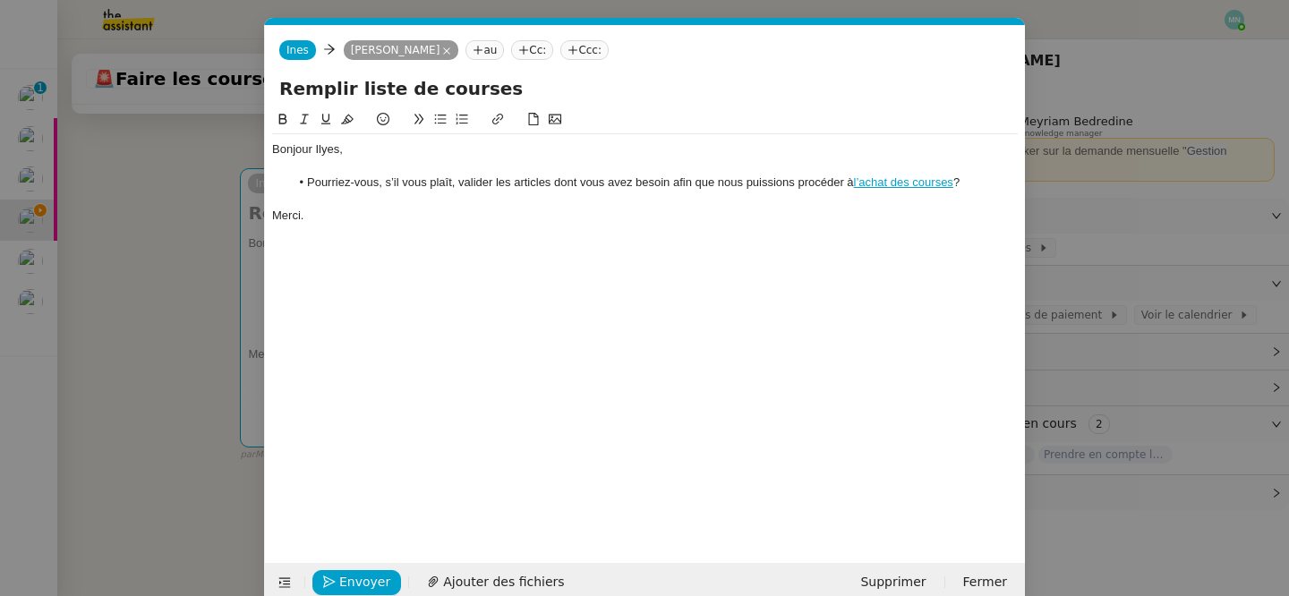
type input "Remplir liste de courses"
click at [421, 226] on div at bounding box center [644, 233] width 745 height 16
click at [745, 181] on li "Pourriez-vous, s’il vous plaît, valider les articles dont vous avez besoin afin…" at bounding box center [654, 182] width 728 height 16
click at [753, 182] on li "Pourriez-vous, s’il vous plaît, valider les articles dont vous avez besoin afin…" at bounding box center [654, 182] width 728 height 16
click at [0, 0] on lt-span "je puiss e" at bounding box center [0, 0] width 0 height 0
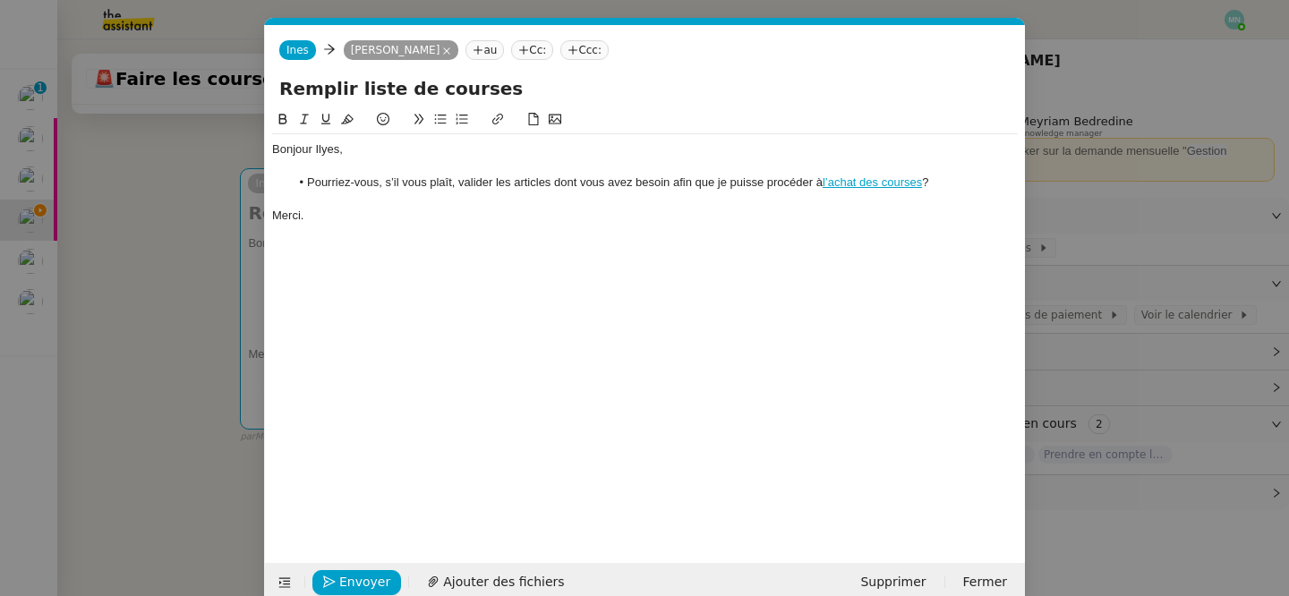
scroll to position [28, 0]
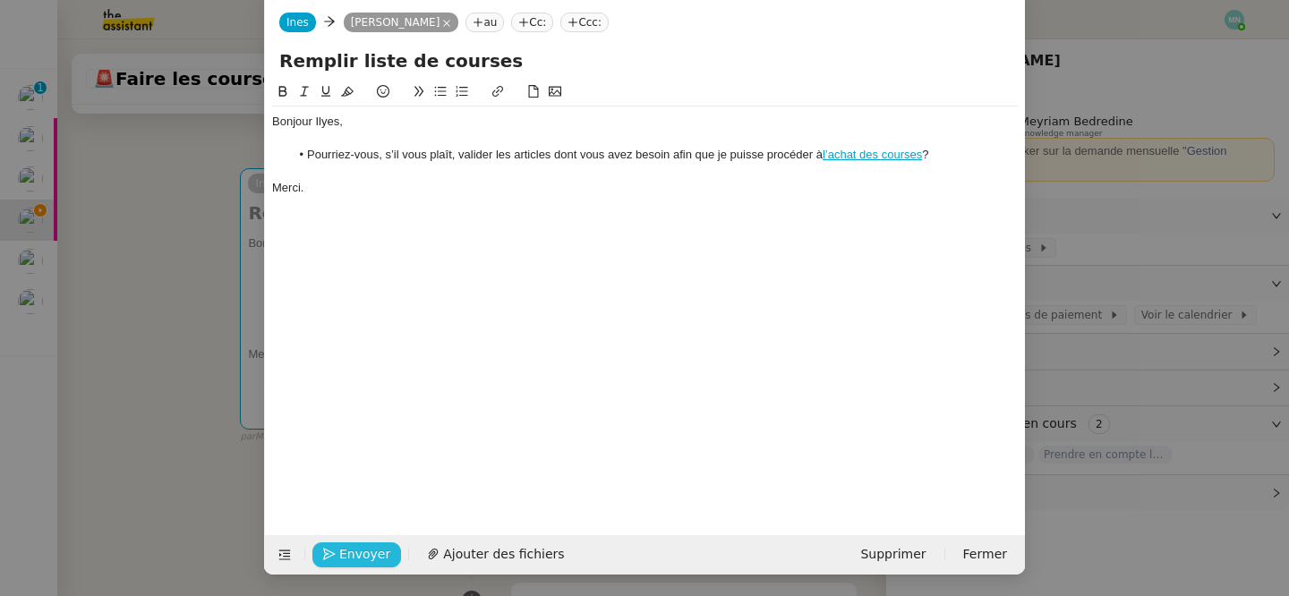
click at [359, 560] on span "Envoyer" at bounding box center [364, 554] width 51 height 21
click at [359, 560] on span "Confirmer l'envoi" at bounding box center [392, 554] width 107 height 21
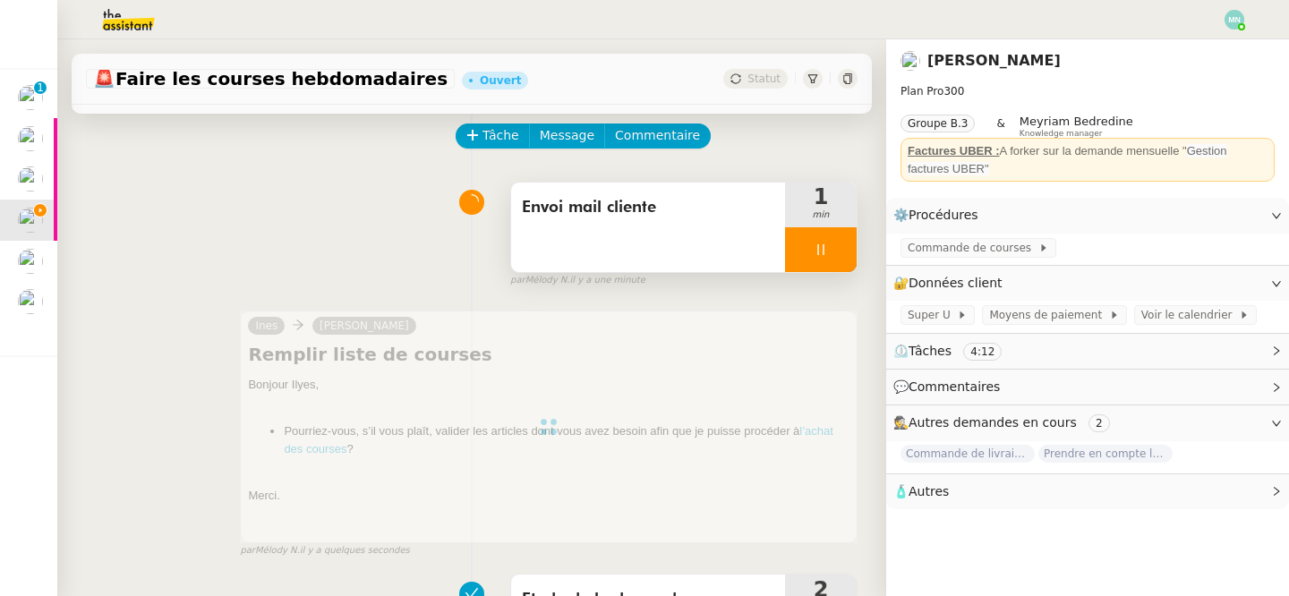
scroll to position [0, 0]
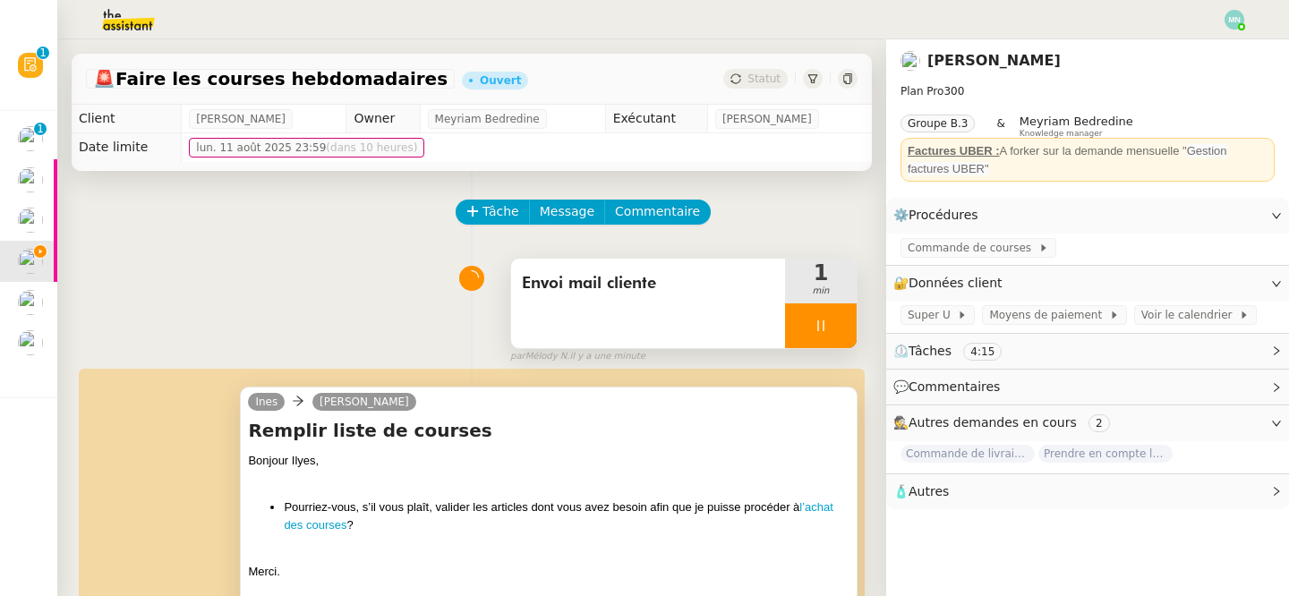
click at [807, 319] on div at bounding box center [821, 325] width 72 height 45
click at [835, 324] on icon at bounding box center [838, 326] width 14 height 14
click at [800, 333] on button at bounding box center [821, 325] width 72 height 45
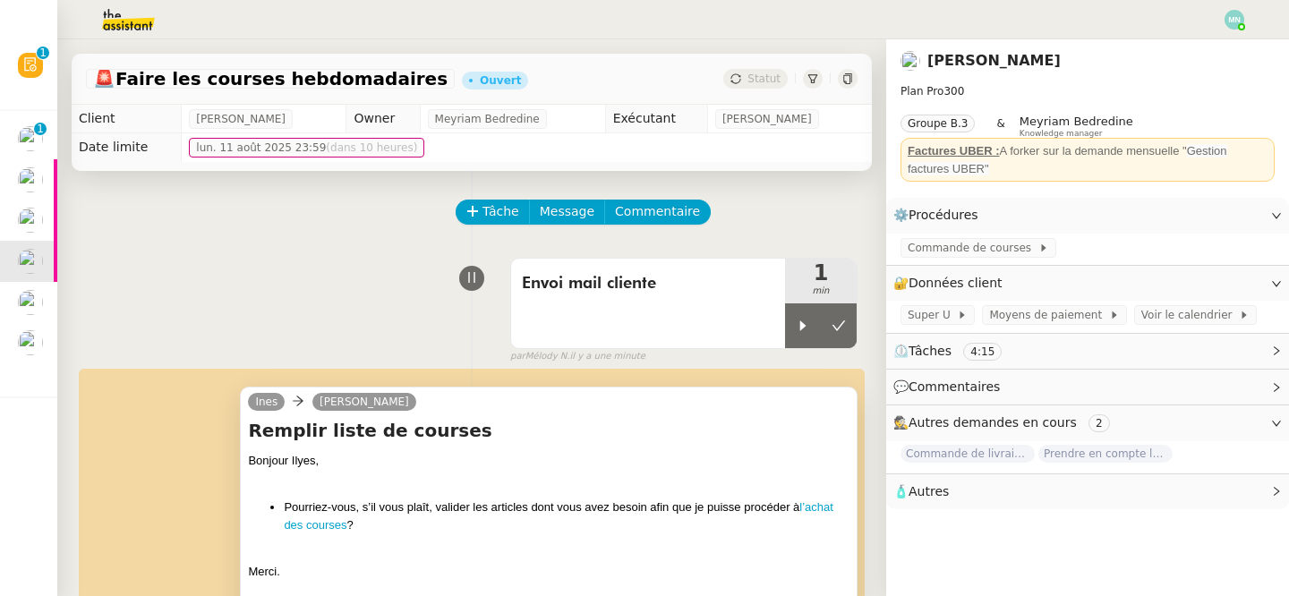
click at [850, 322] on button at bounding box center [839, 325] width 36 height 45
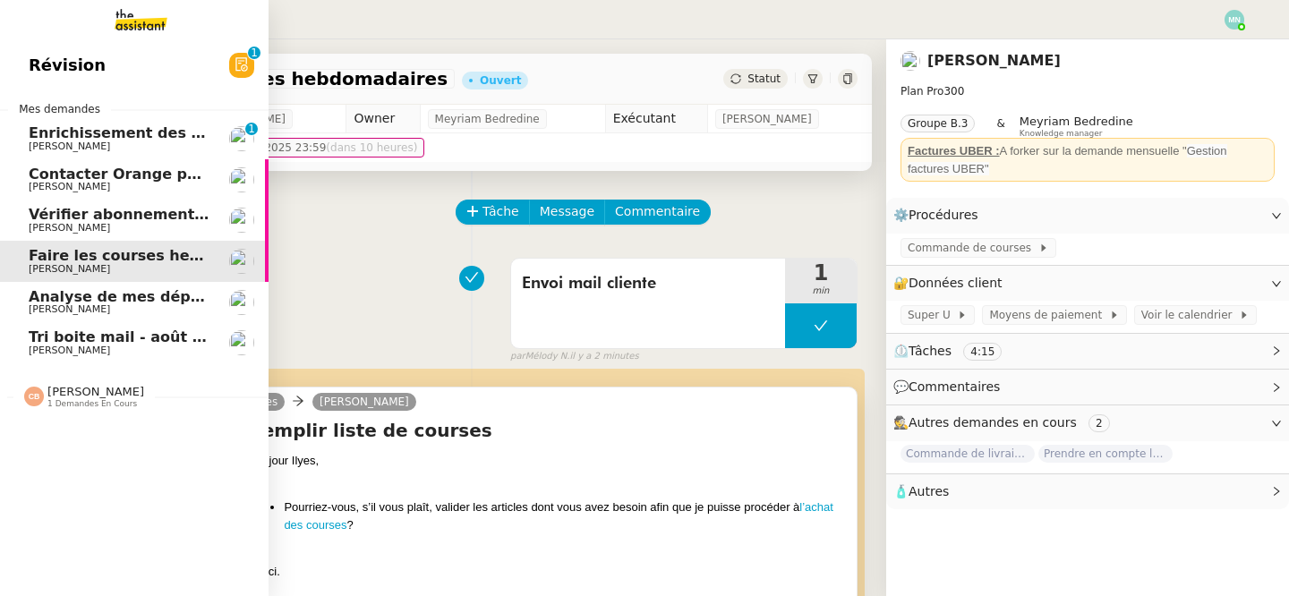
click at [80, 222] on span "Vérifier abonnements EDF et créer tableau consommation" at bounding box center [263, 214] width 469 height 17
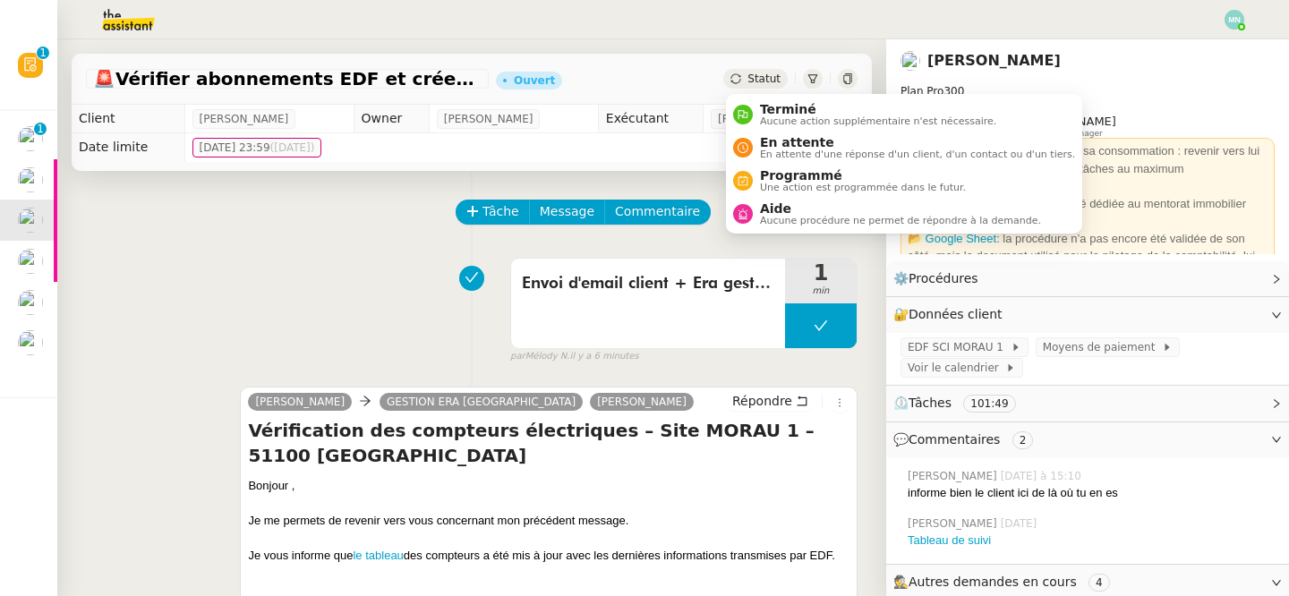
click at [757, 74] on span "Statut" at bounding box center [763, 78] width 33 height 13
click at [796, 140] on span "En attente" at bounding box center [917, 142] width 315 height 14
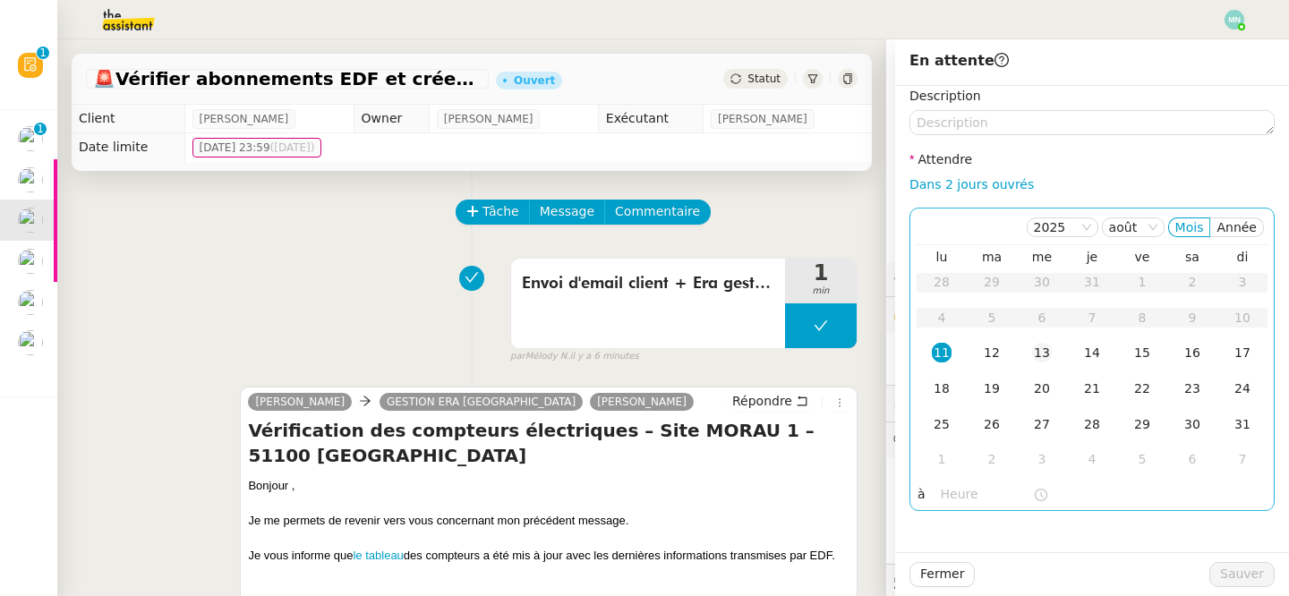
click at [1066, 349] on td "13" at bounding box center [1041, 354] width 50 height 36
click at [1082, 349] on div "14" at bounding box center [1092, 353] width 20 height 20
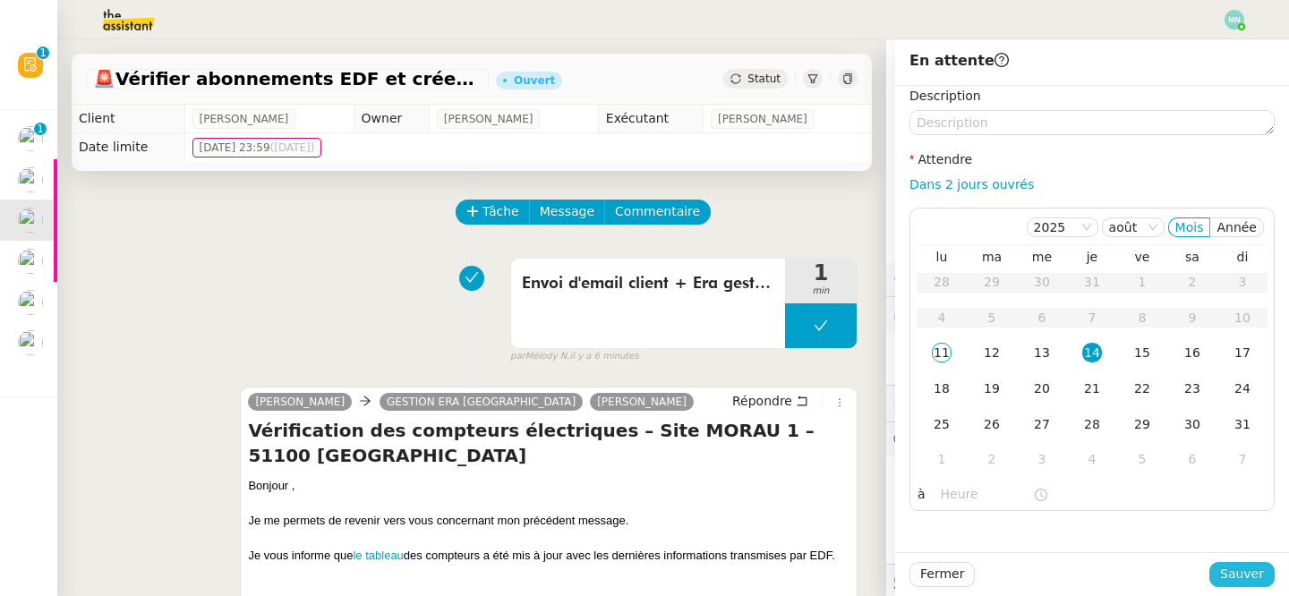
click at [1234, 569] on span "Sauver" at bounding box center [1242, 574] width 44 height 21
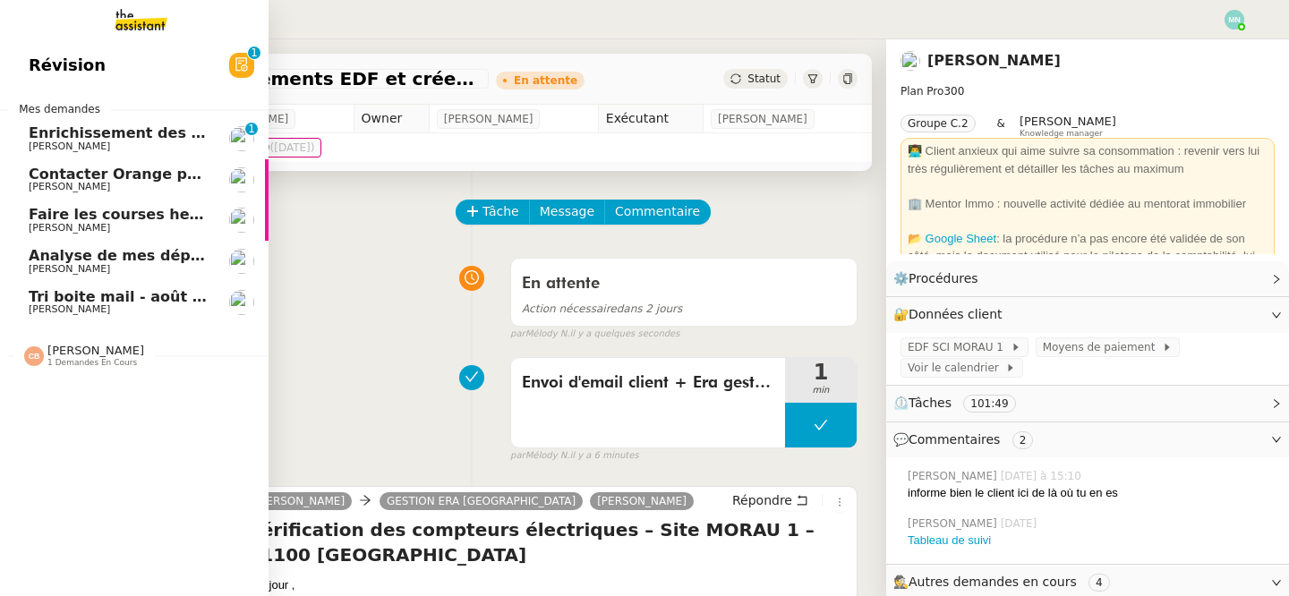
click at [79, 212] on span "Faire les courses hebdomadaires" at bounding box center [162, 214] width 266 height 17
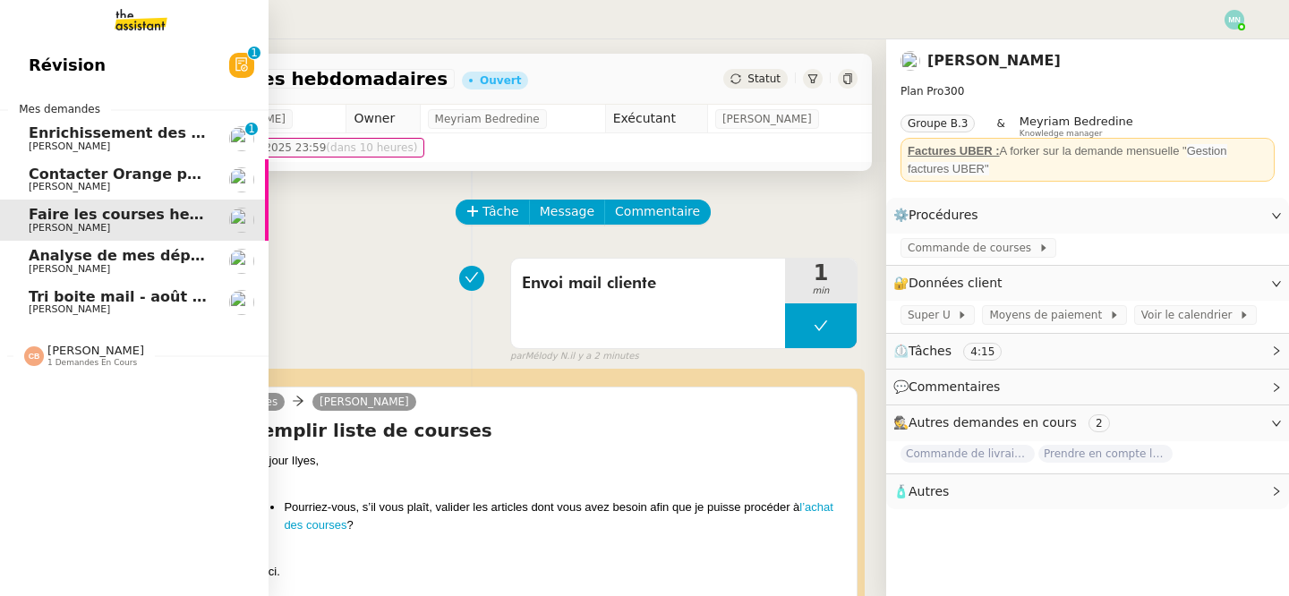
click at [136, 175] on span "Contacter Orange pour raccordement fibre urgent" at bounding box center [231, 174] width 404 height 17
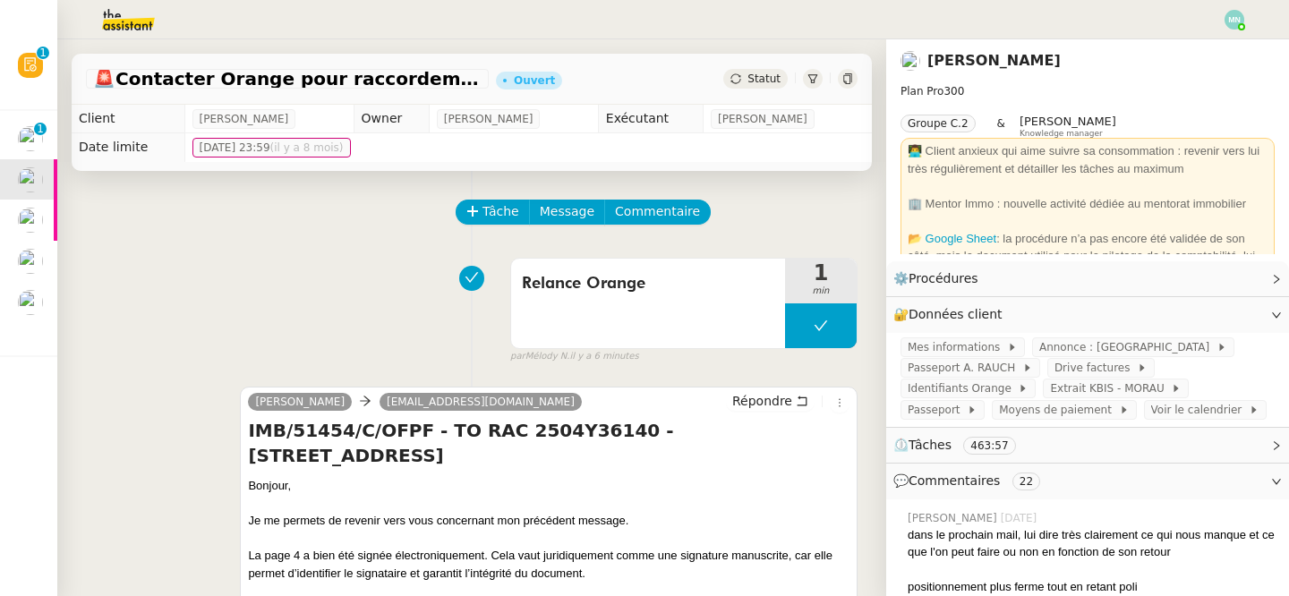
click at [766, 79] on span "Statut" at bounding box center [763, 78] width 33 height 13
click at [771, 79] on span "Statut" at bounding box center [763, 78] width 33 height 13
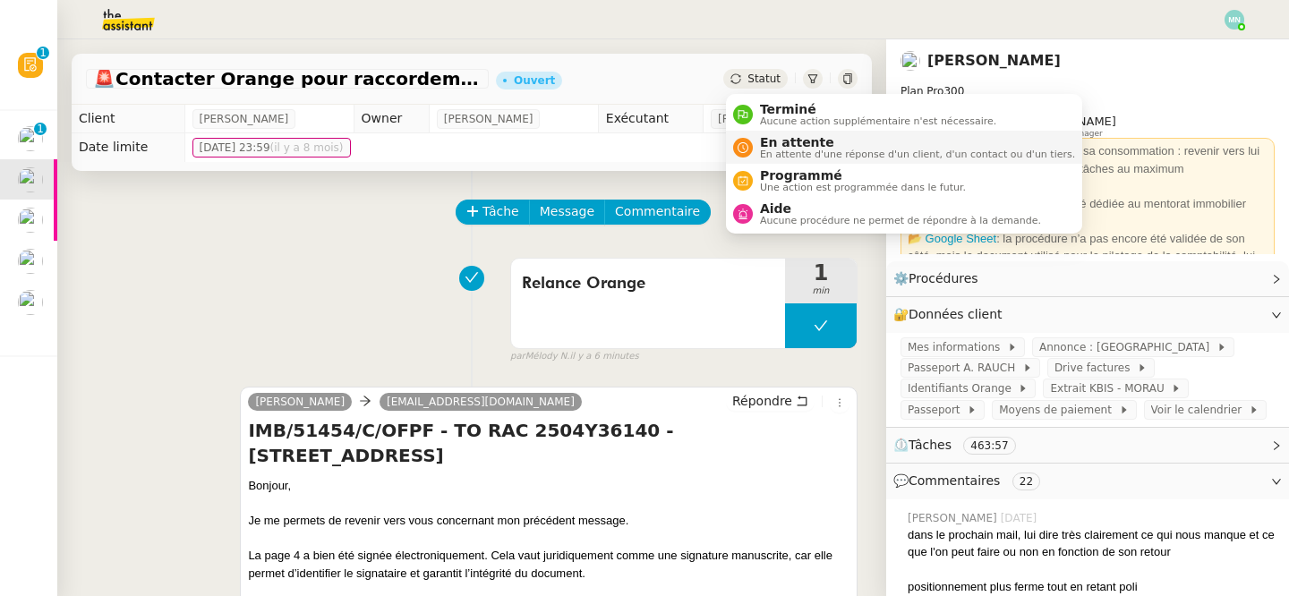
click at [809, 142] on span "En attente" at bounding box center [917, 142] width 315 height 14
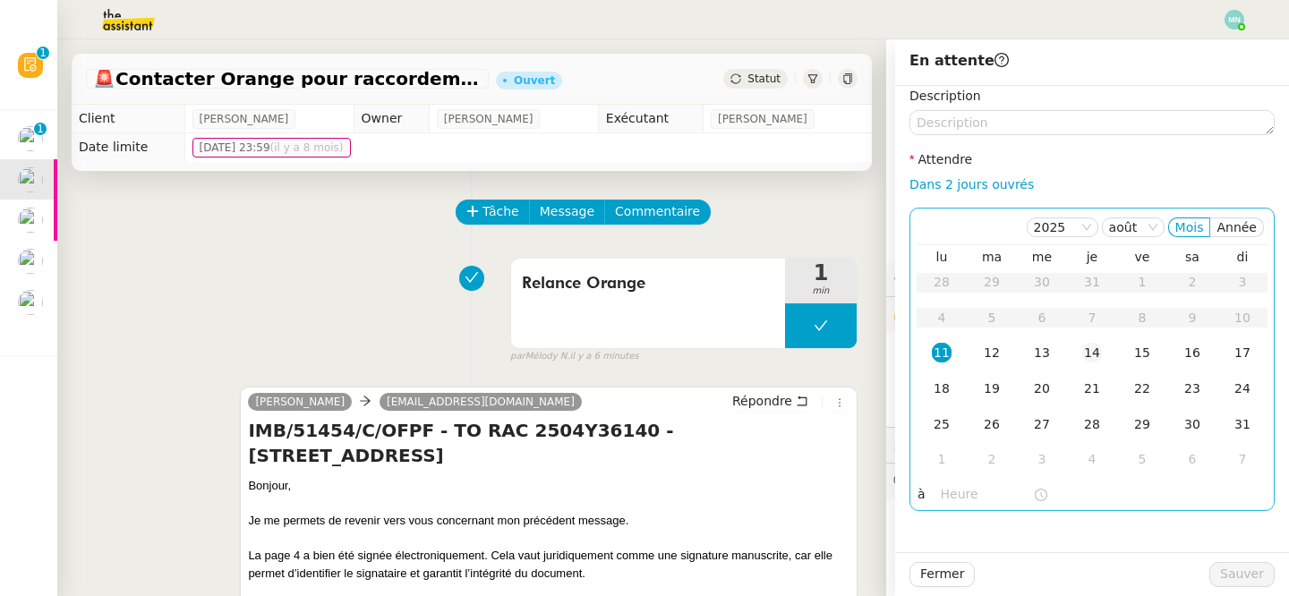
click at [1085, 352] on div "14" at bounding box center [1092, 353] width 20 height 20
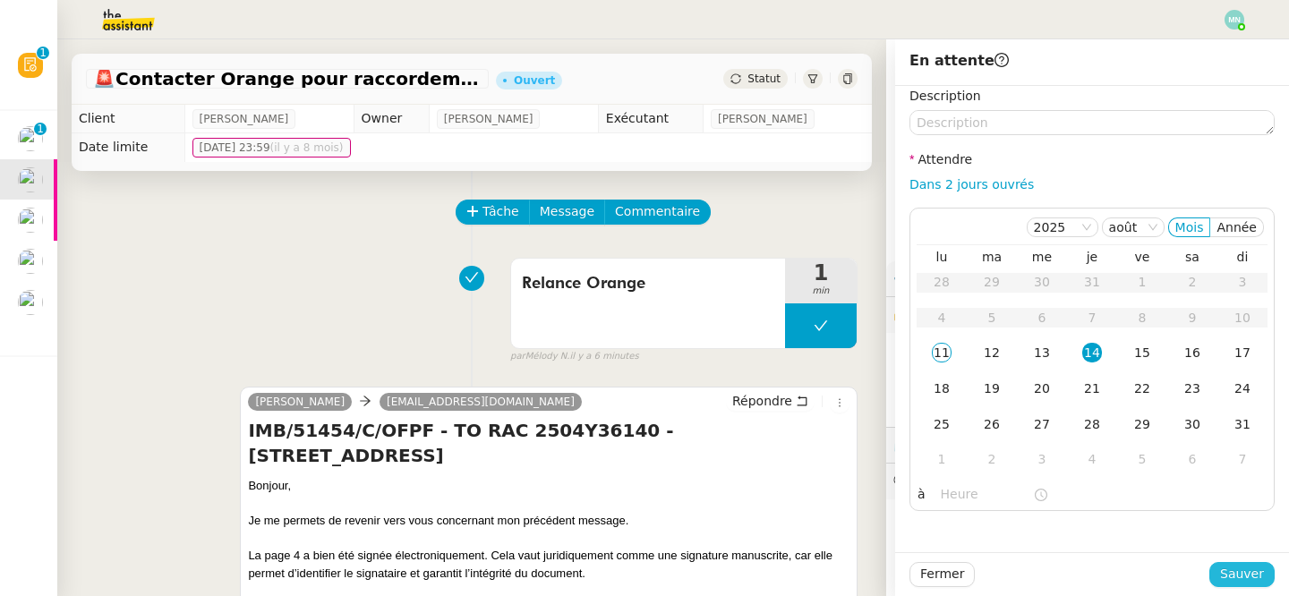
click at [1241, 576] on span "Sauver" at bounding box center [1242, 574] width 44 height 21
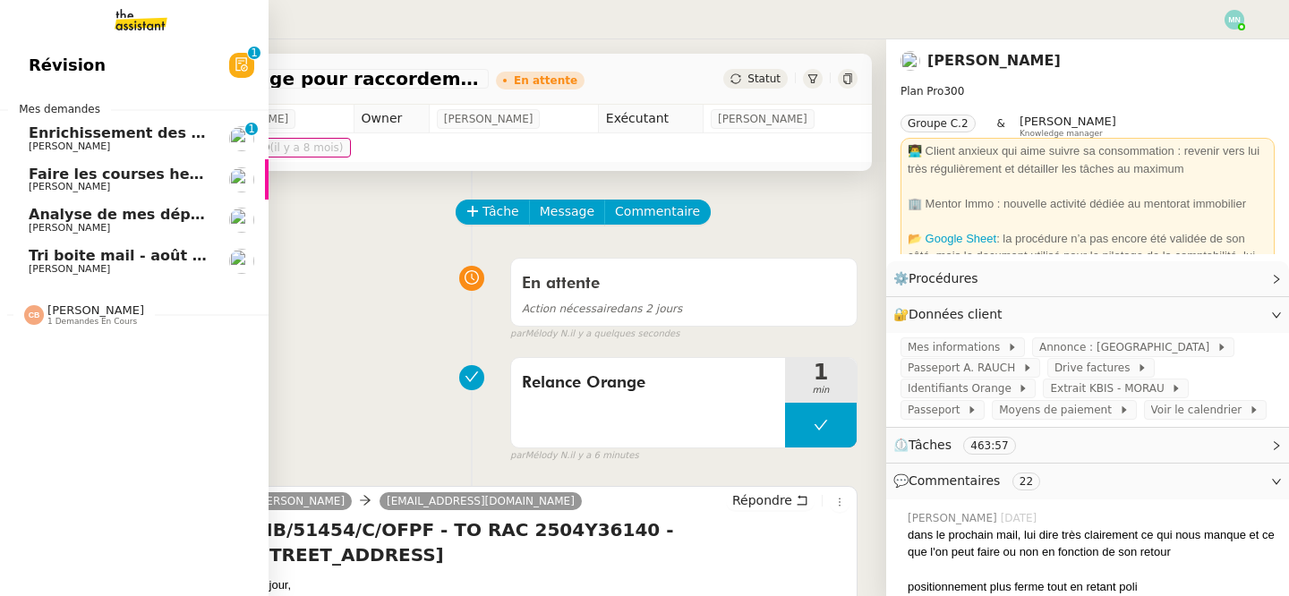
click at [107, 215] on span "Analyse de mes dépenses personnelles" at bounding box center [187, 214] width 317 height 17
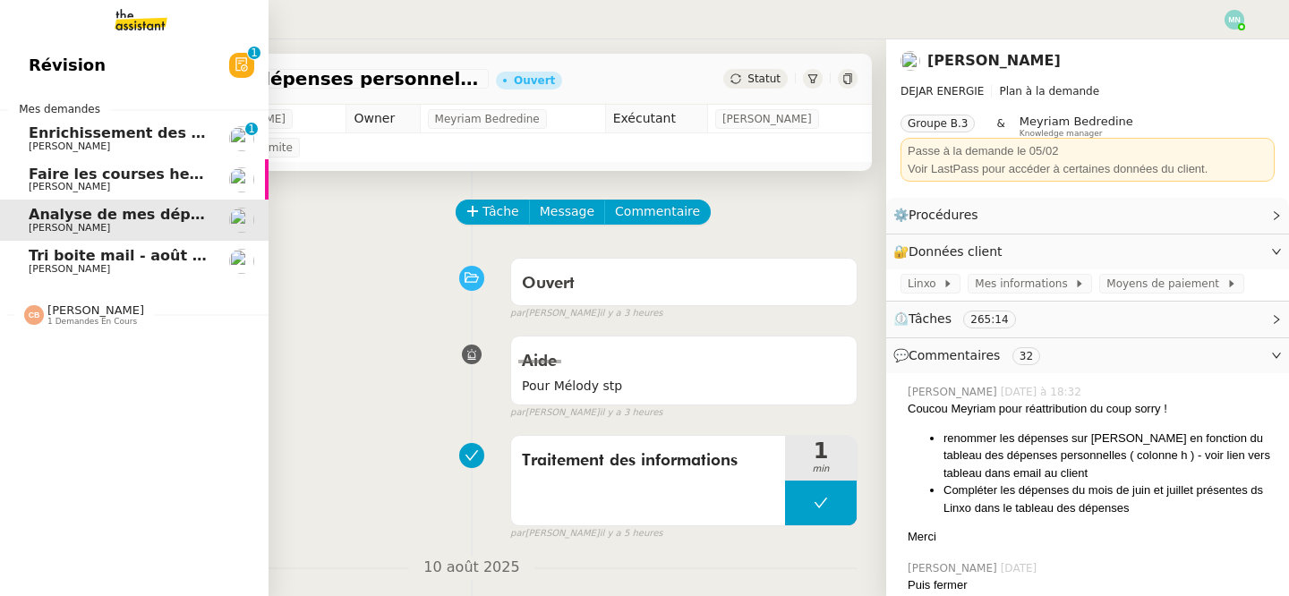
click at [110, 263] on span "[PERSON_NAME]" at bounding box center [69, 269] width 81 height 12
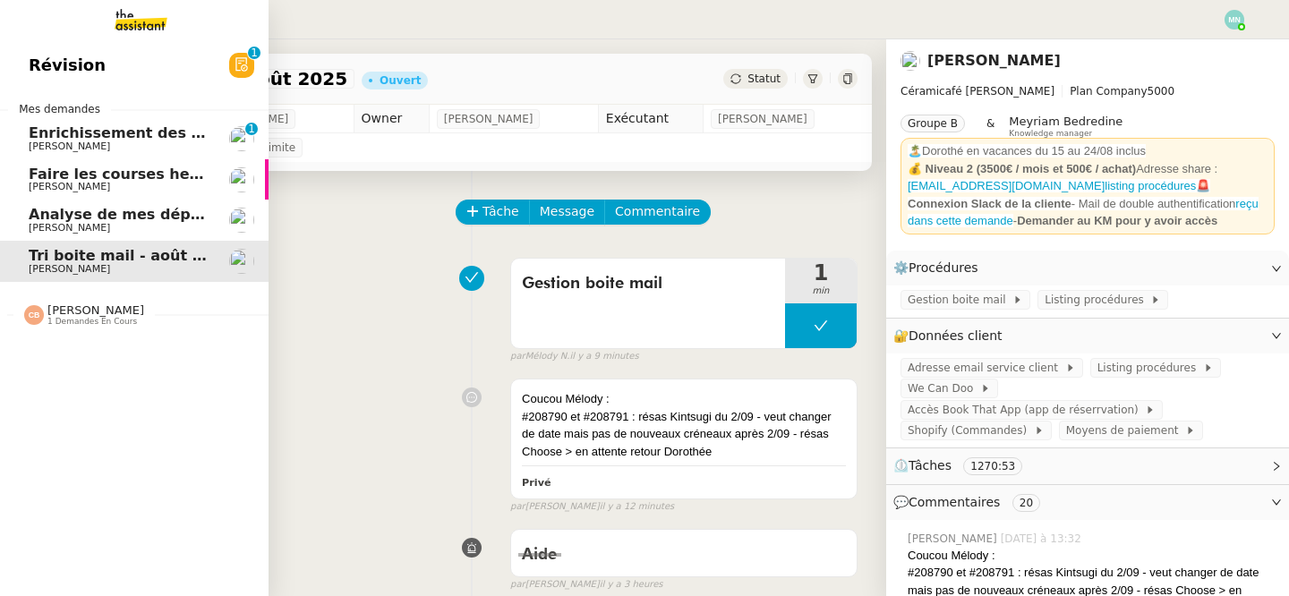
click at [32, 143] on span "[PERSON_NAME]" at bounding box center [69, 146] width 81 height 12
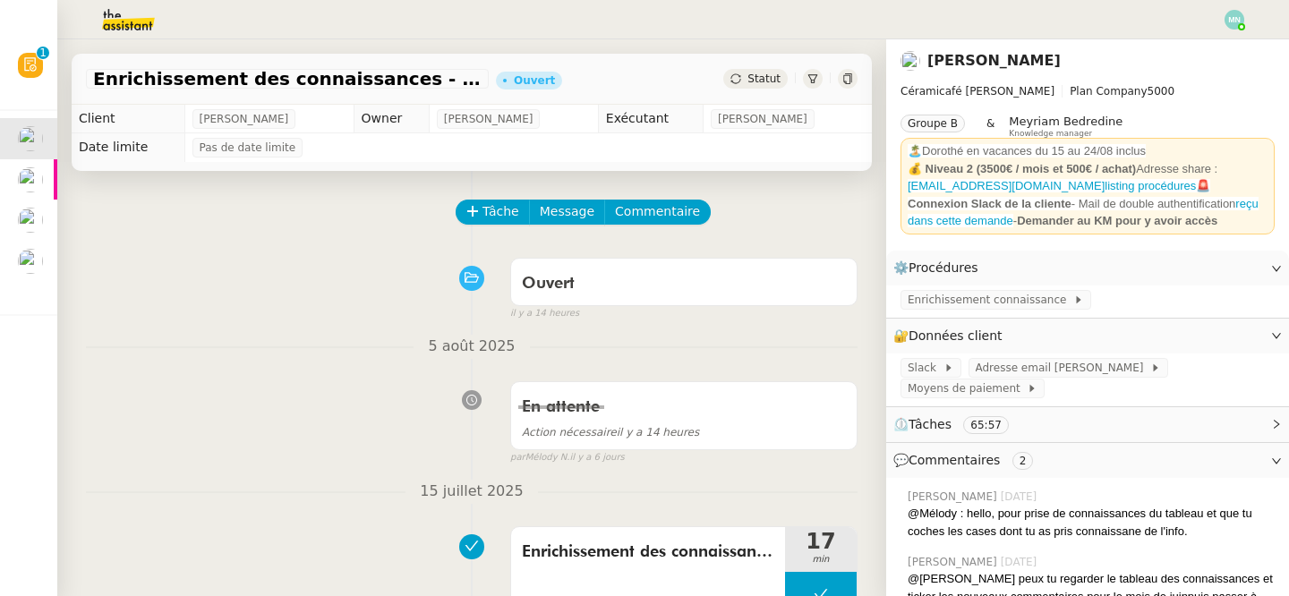
click at [756, 76] on span "Statut" at bounding box center [763, 78] width 33 height 13
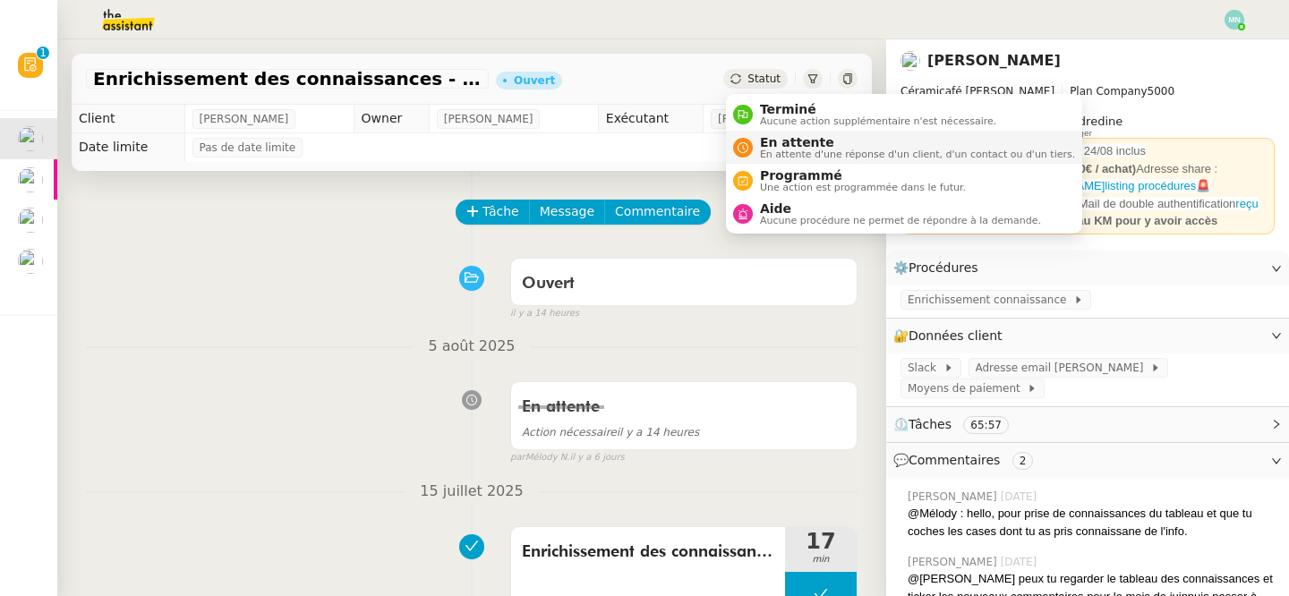
click at [812, 153] on span "En attente d'une réponse d'un client, d'un contact ou d'un tiers." at bounding box center [917, 154] width 315 height 10
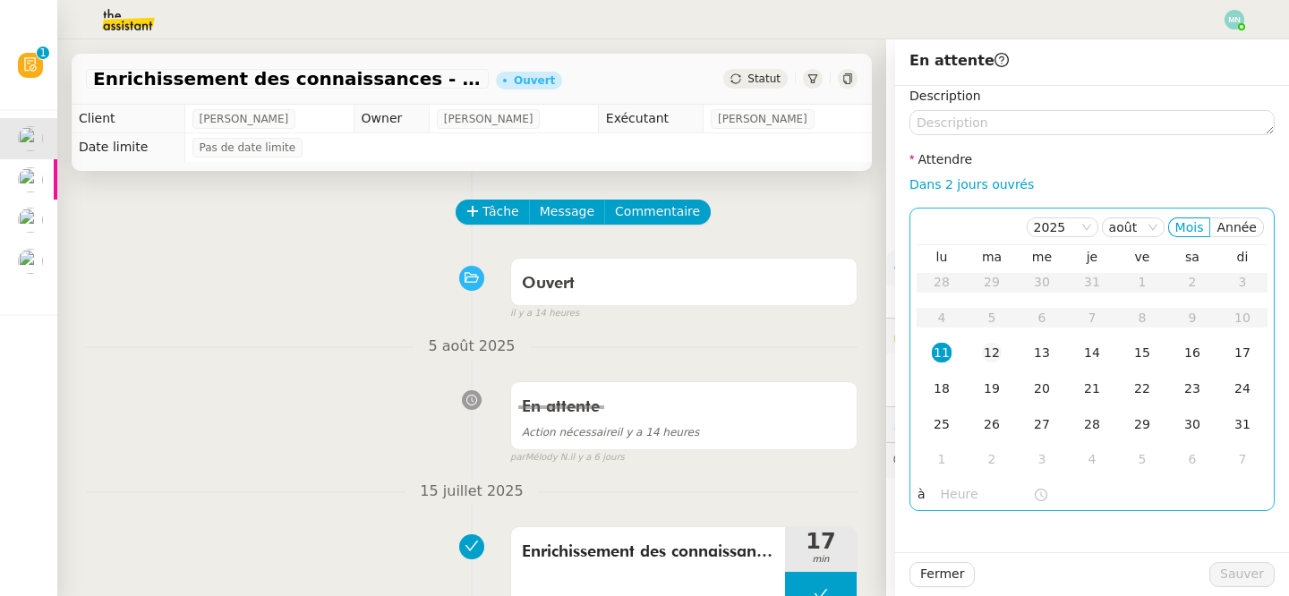
click at [993, 351] on div "12" at bounding box center [992, 353] width 20 height 20
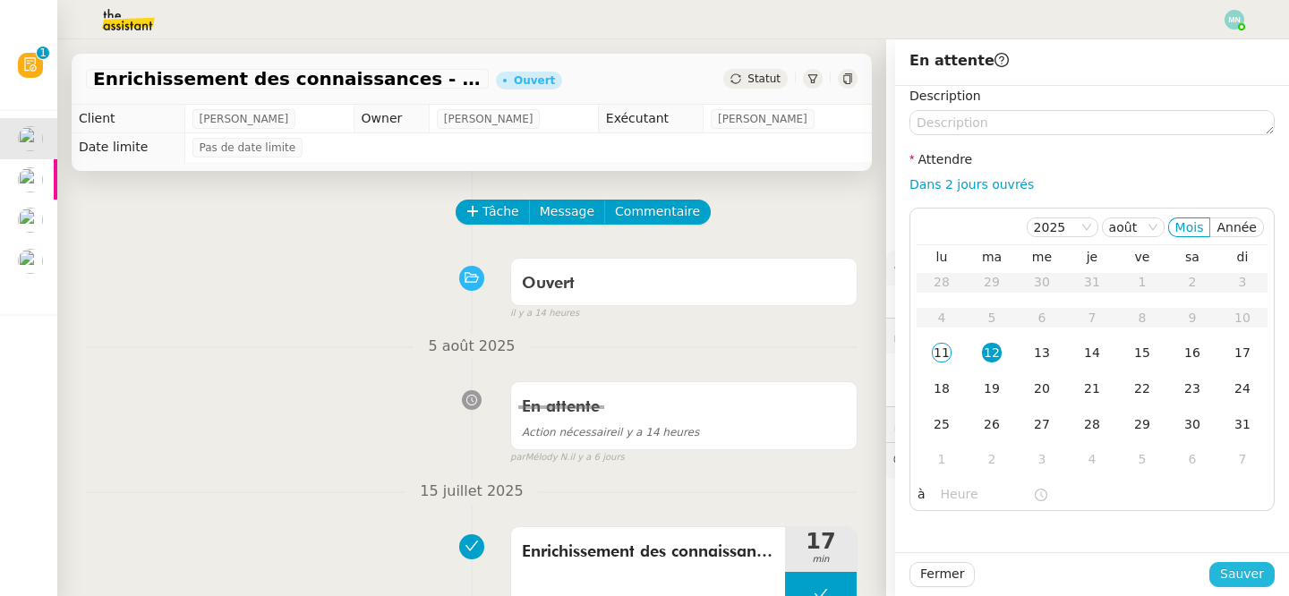
click at [1250, 576] on span "Sauver" at bounding box center [1242, 574] width 44 height 21
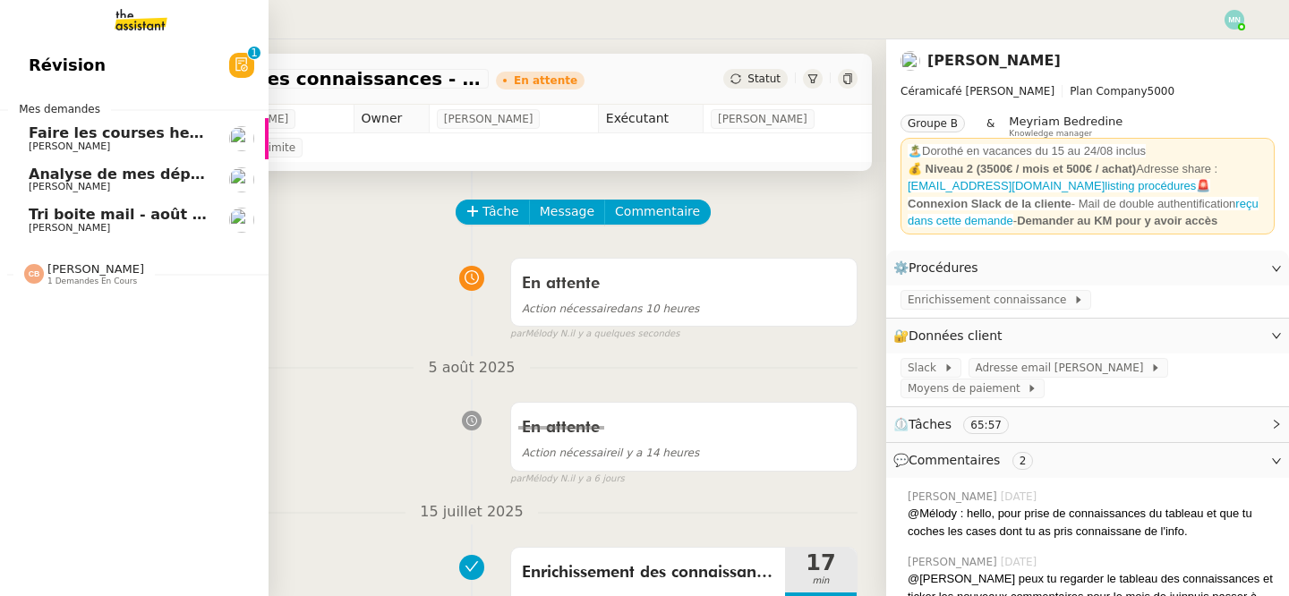
click at [93, 139] on span "Faire les courses hebdomadaires" at bounding box center [162, 132] width 266 height 17
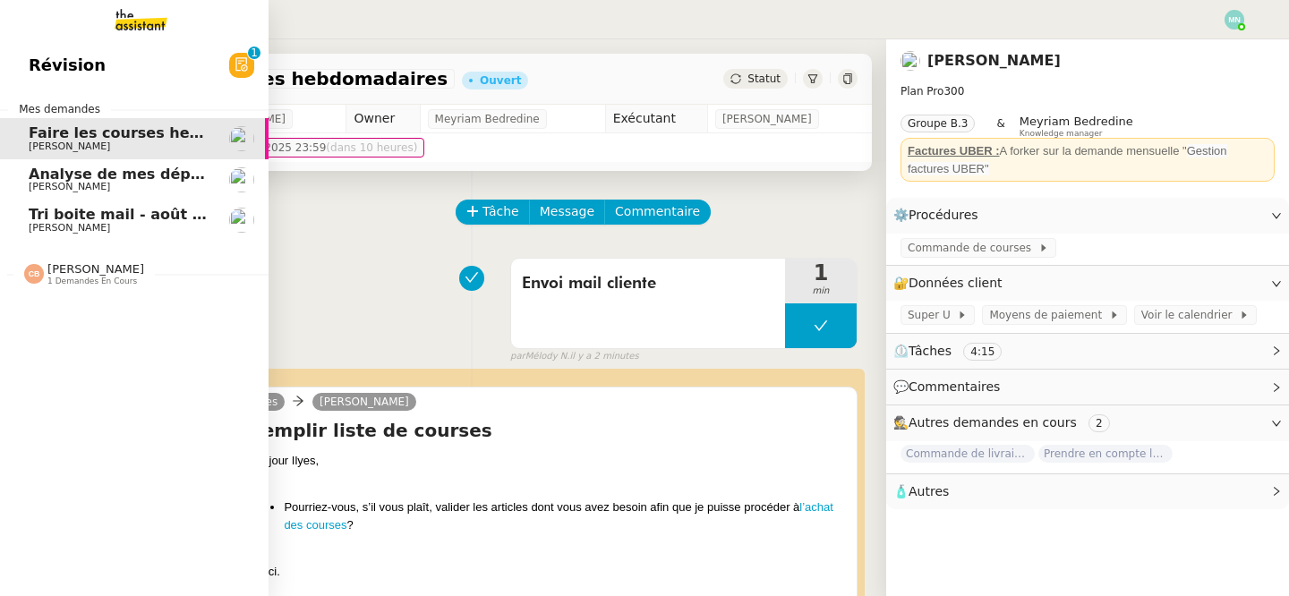
click at [94, 189] on span "[PERSON_NAME]" at bounding box center [69, 187] width 81 height 12
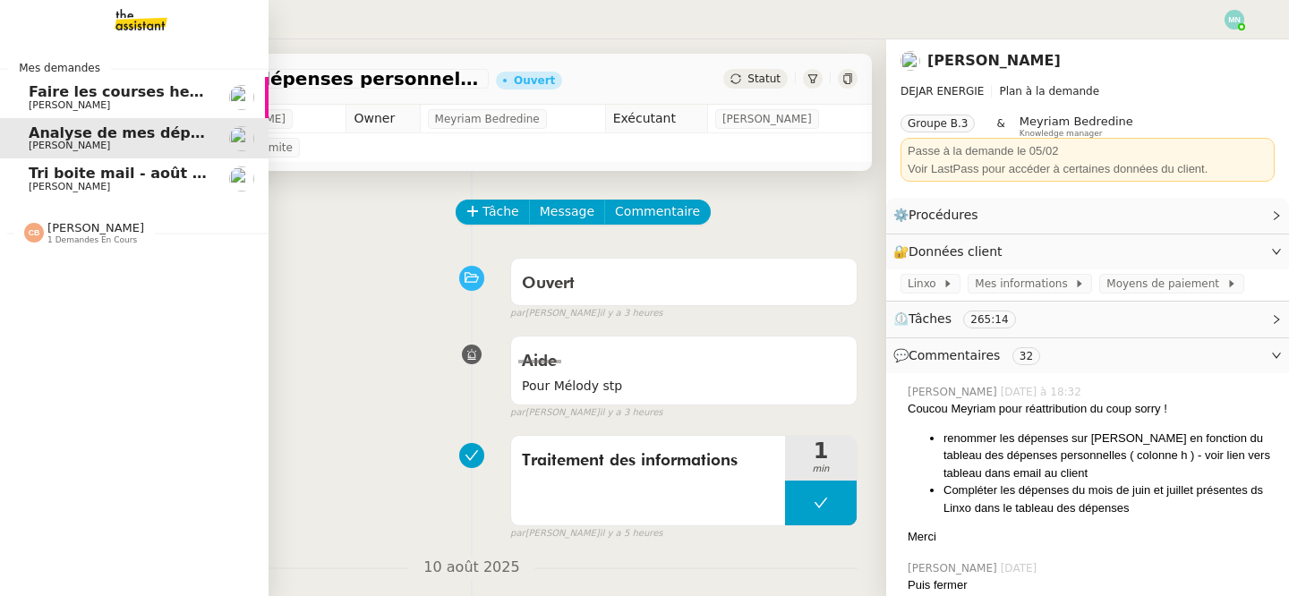
click at [84, 96] on span "Faire les courses hebdomadaires" at bounding box center [162, 91] width 266 height 17
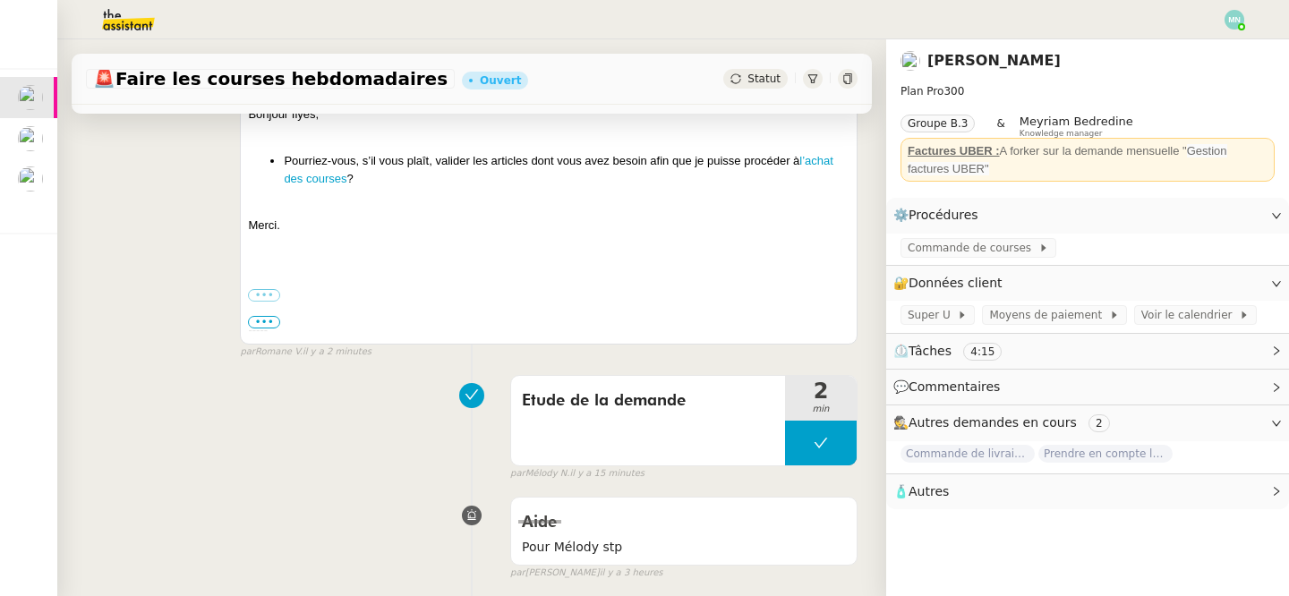
scroll to position [352, 0]
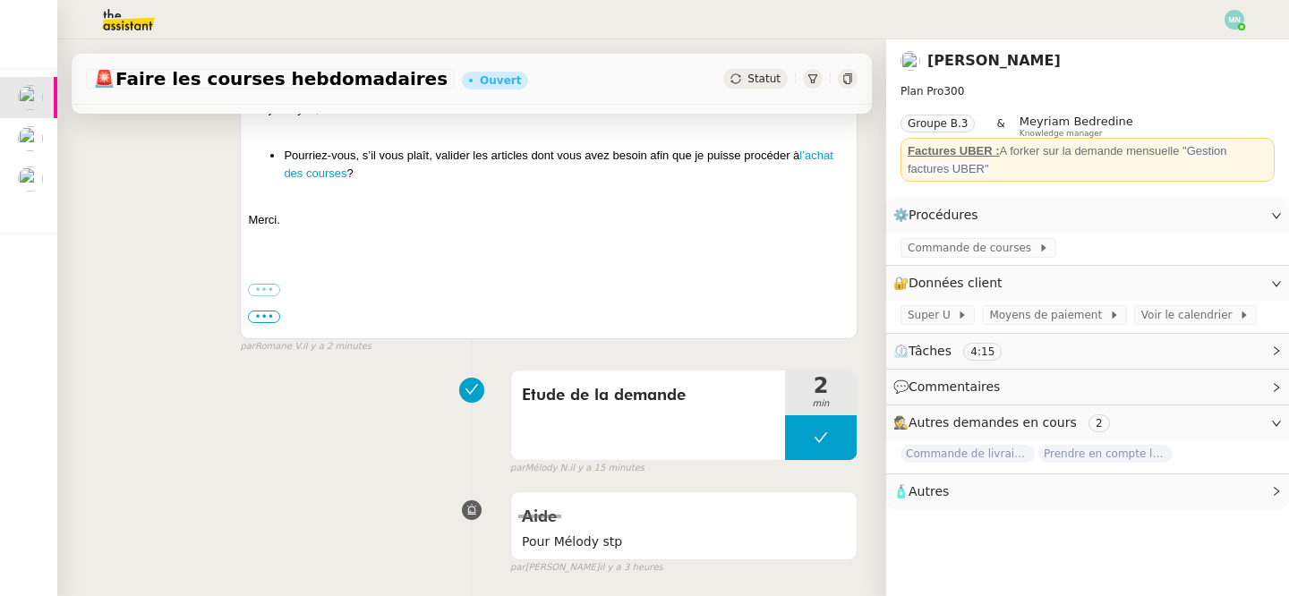
click at [267, 318] on span "•••" at bounding box center [264, 316] width 32 height 13
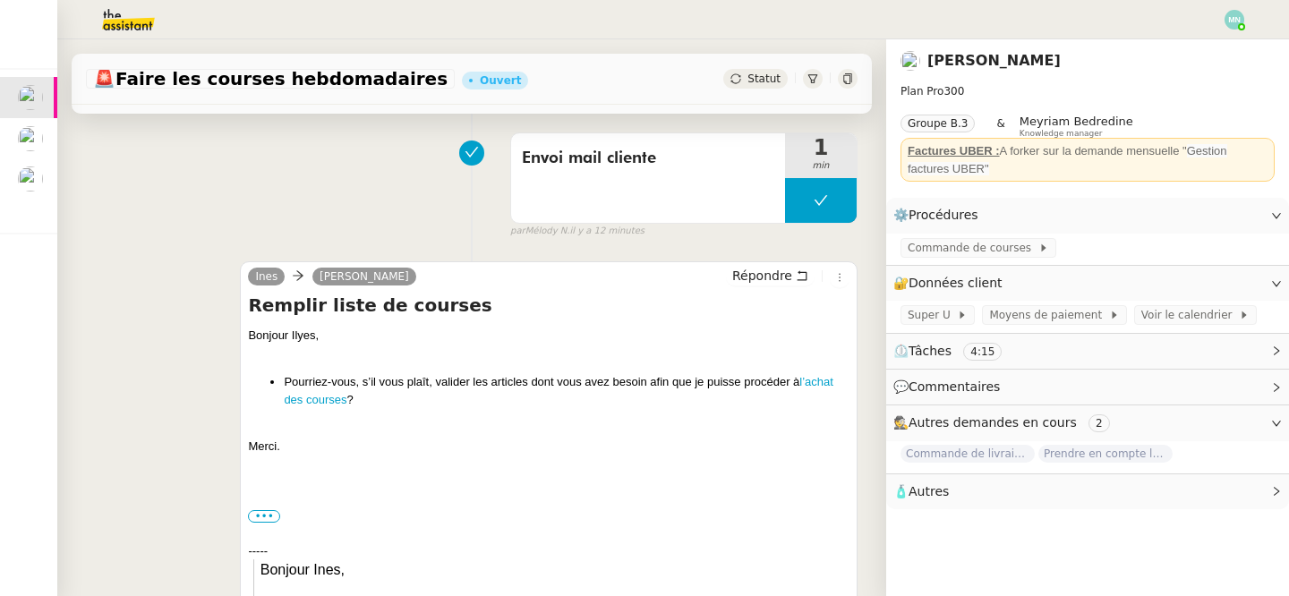
scroll to position [0, 0]
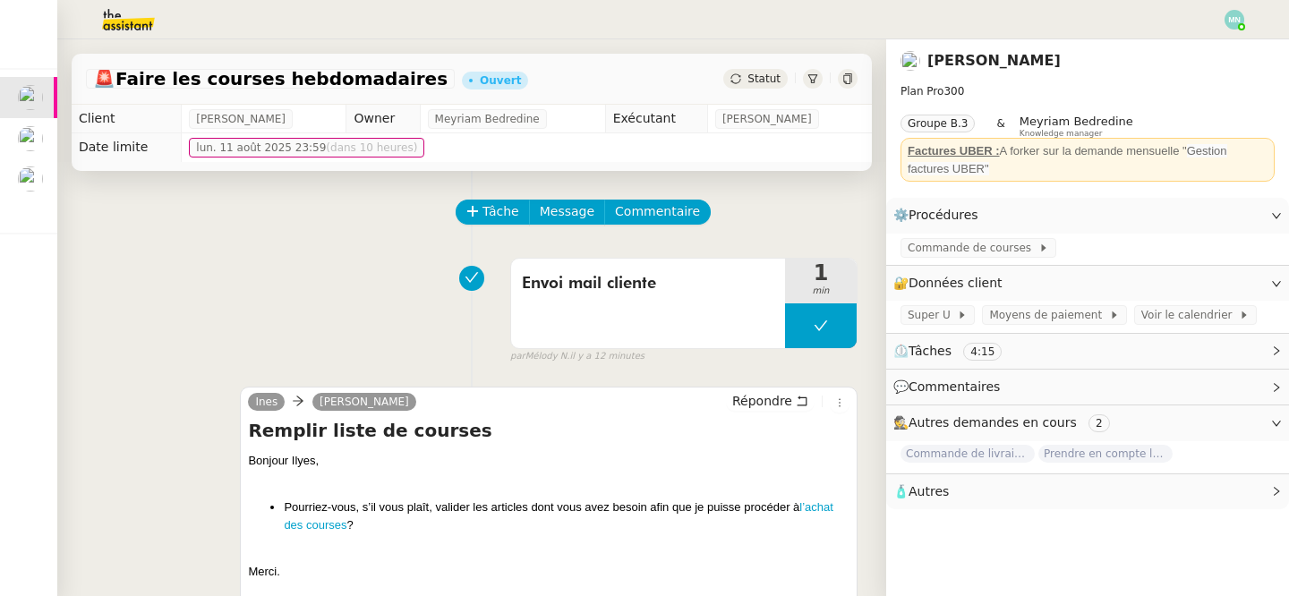
click at [749, 89] on div "🚨 Faire les courses hebdomadaires Ouvert Statut" at bounding box center [472, 79] width 800 height 51
click at [763, 64] on div "🚨 Faire les courses hebdomadaires Ouvert Statut" at bounding box center [472, 79] width 800 height 51
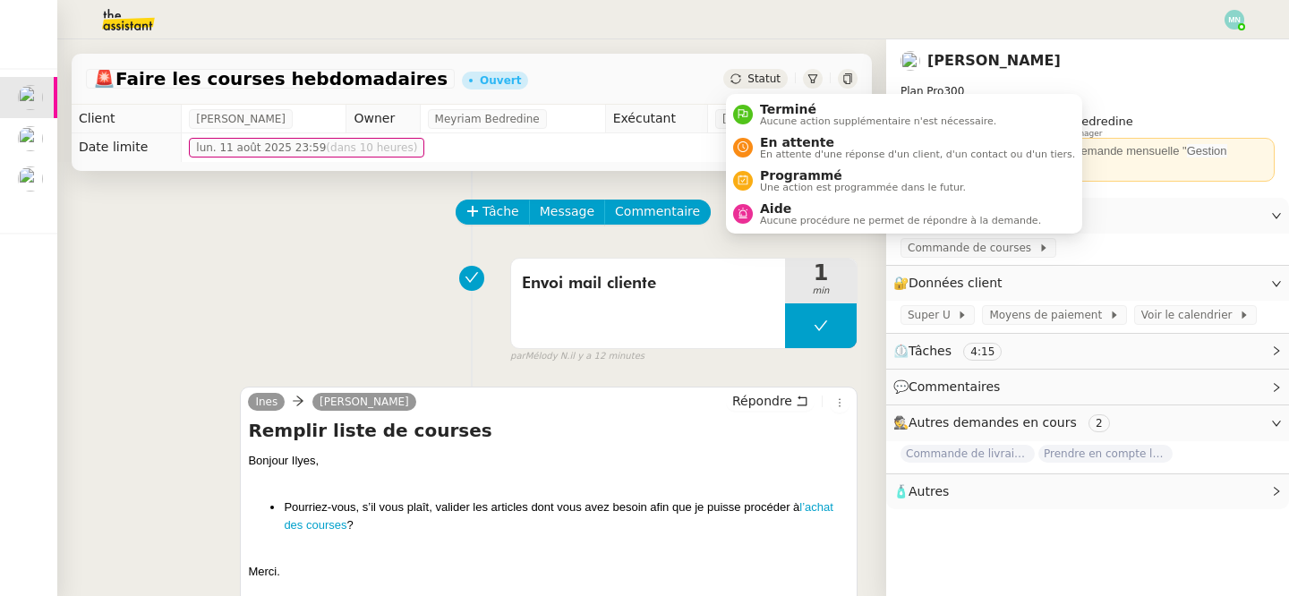
click at [764, 80] on span "Statut" at bounding box center [763, 78] width 33 height 13
click at [812, 143] on span "En attente" at bounding box center [917, 142] width 315 height 14
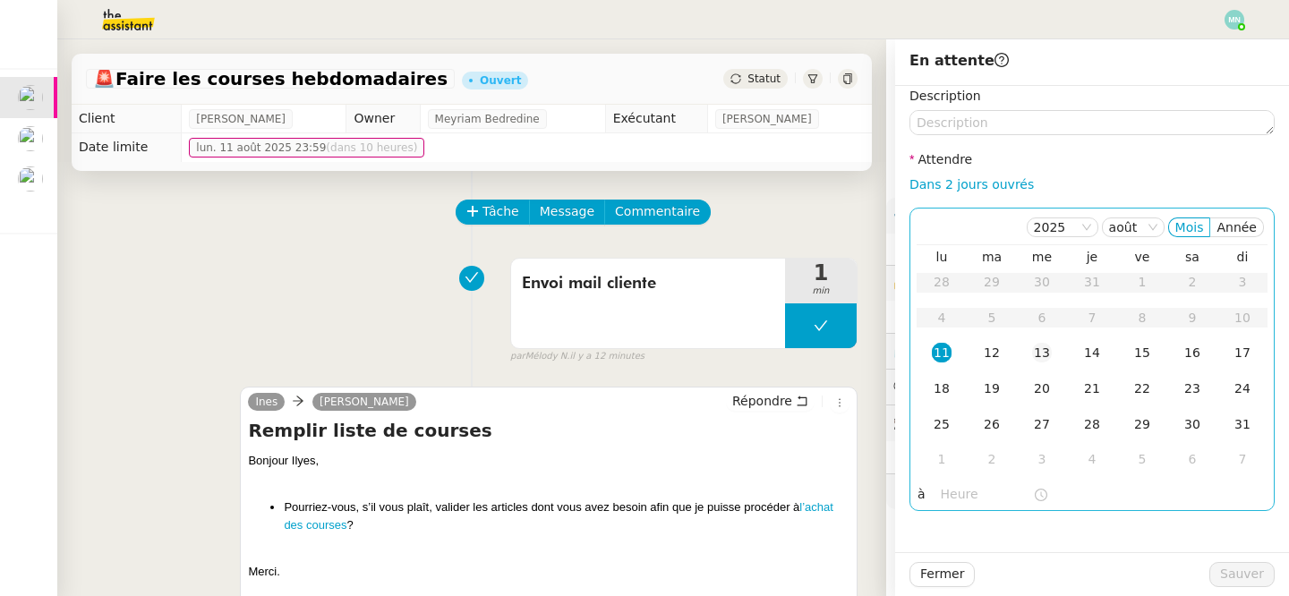
click at [1051, 353] on td "13" at bounding box center [1041, 354] width 50 height 36
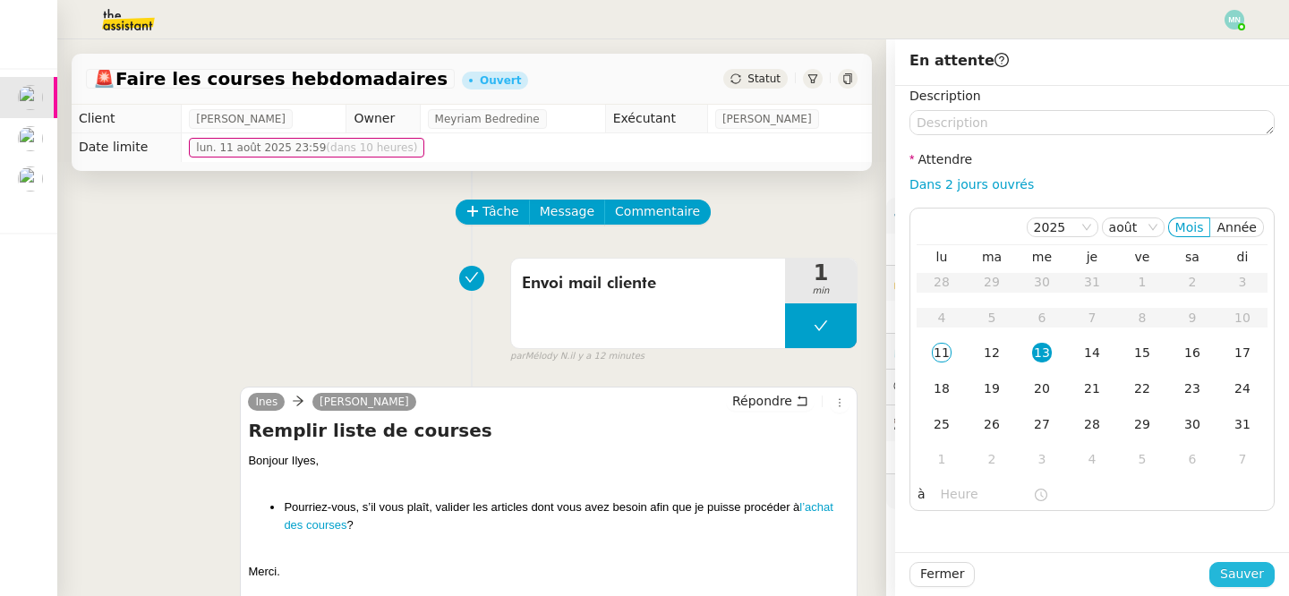
click at [1250, 574] on span "Sauver" at bounding box center [1242, 574] width 44 height 21
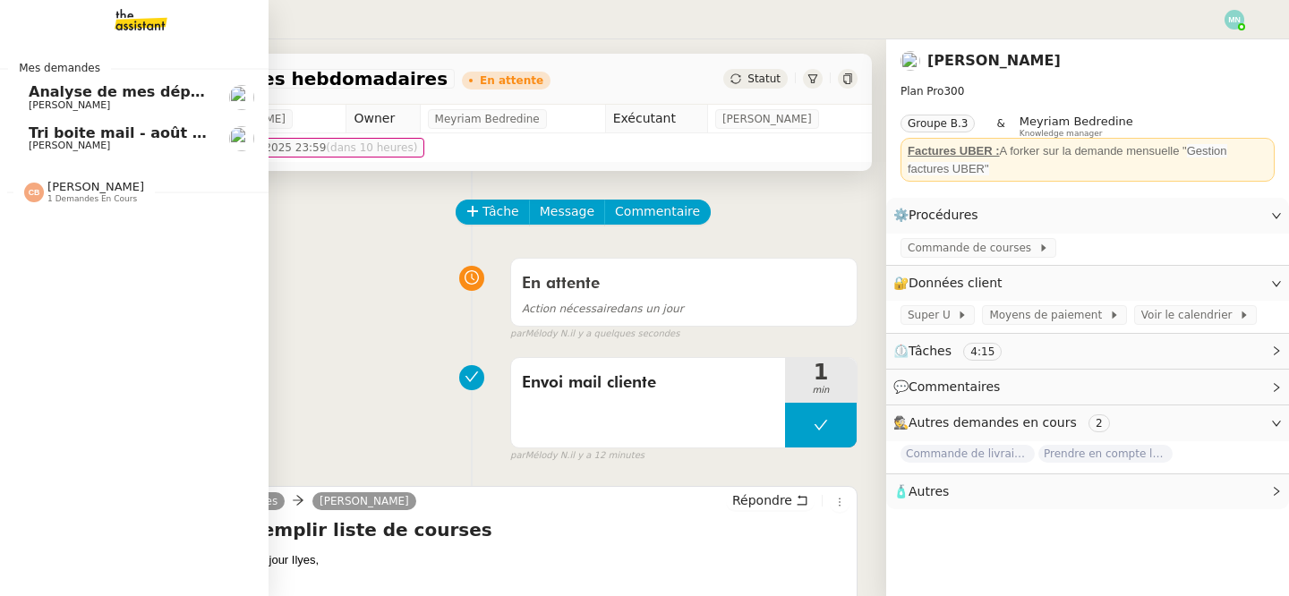
click at [44, 105] on span "[PERSON_NAME]" at bounding box center [69, 105] width 81 height 12
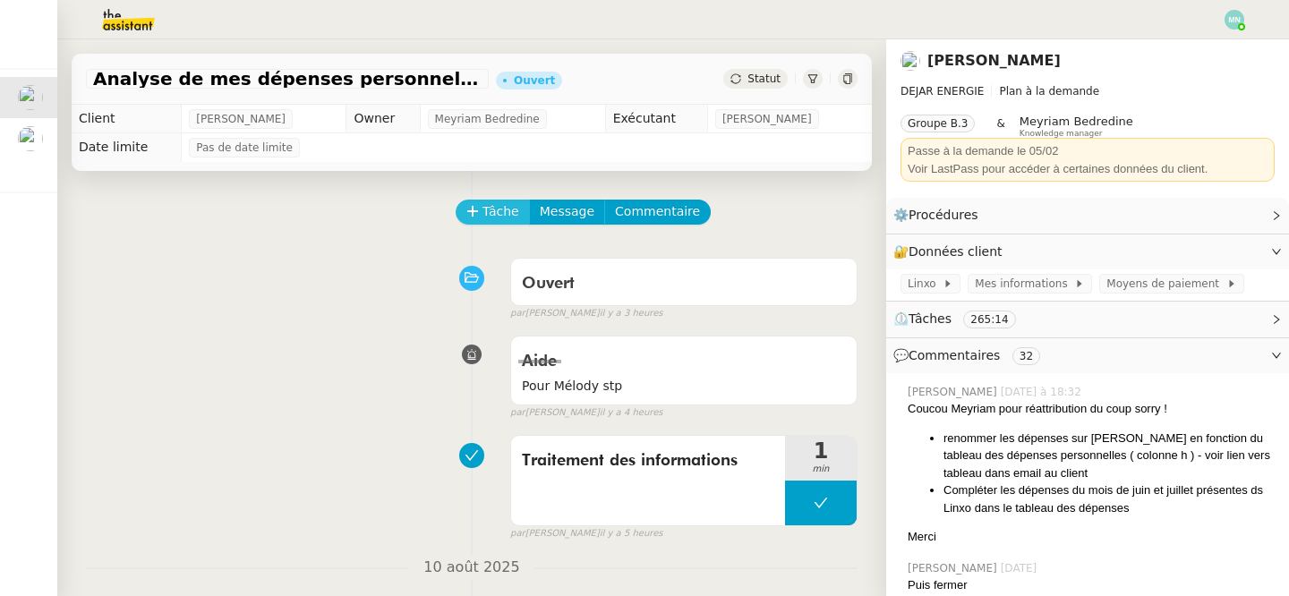
click at [480, 211] on button "Tâche" at bounding box center [492, 212] width 74 height 25
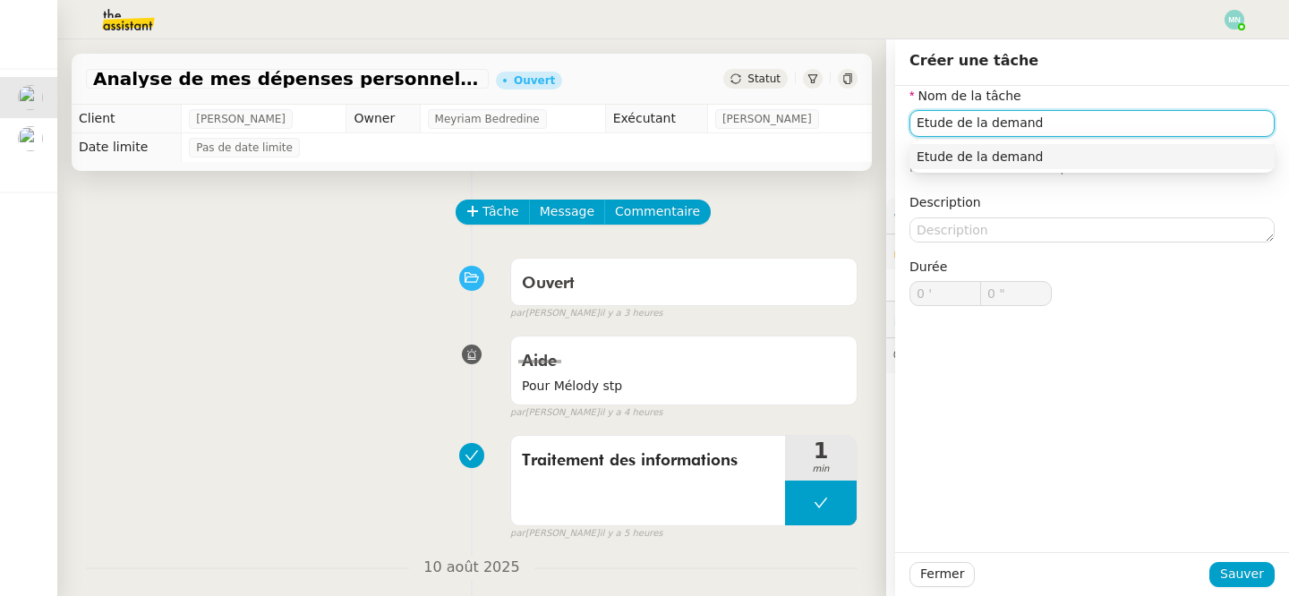
type input "Etude de la demande"
drag, startPoint x: 1071, startPoint y: 123, endPoint x: 873, endPoint y: 122, distance: 197.8
click at [873, 122] on app-ticket "Analyse de mes dépenses personnelles Ouvert Statut Client Patrice DEJAR Owner M…" at bounding box center [672, 317] width 1231 height 557
click at [1125, 150] on div "Traitement des informations" at bounding box center [1091, 157] width 351 height 16
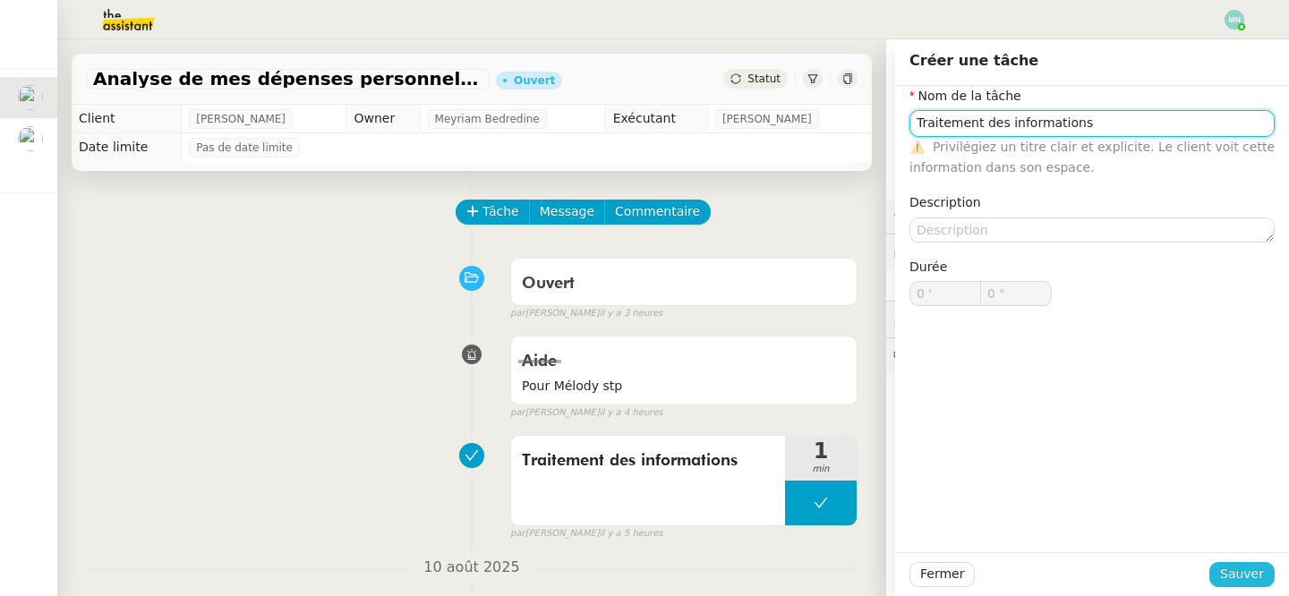
type input "Traitement des informations"
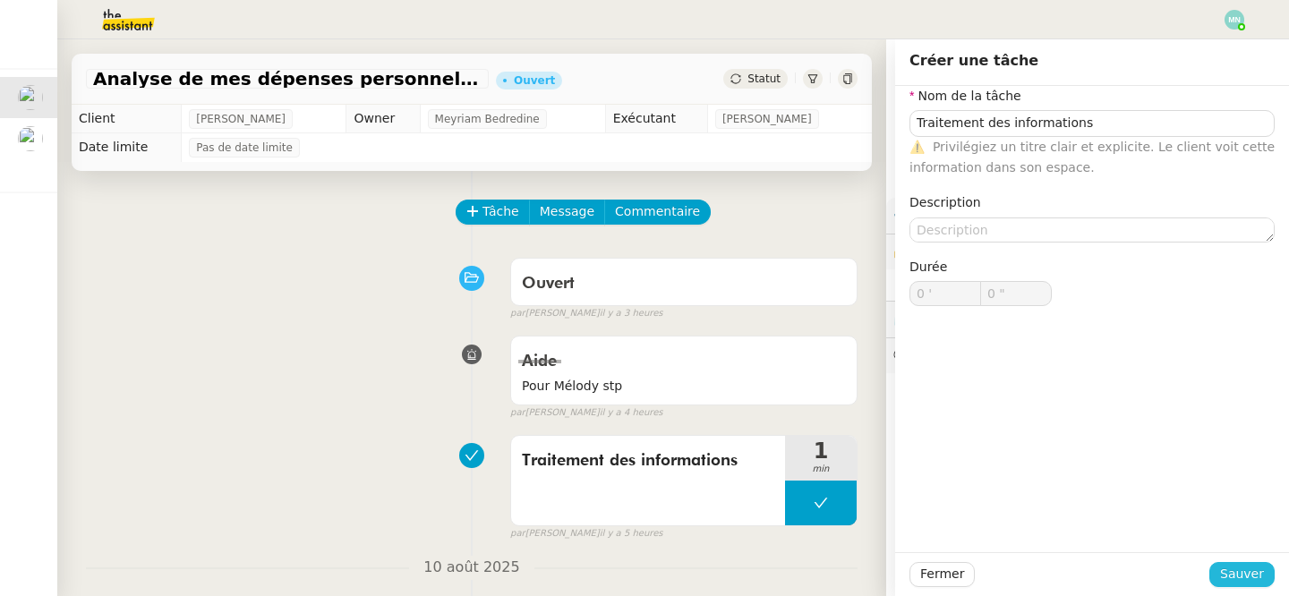
click at [1252, 575] on span "Sauver" at bounding box center [1242, 574] width 44 height 21
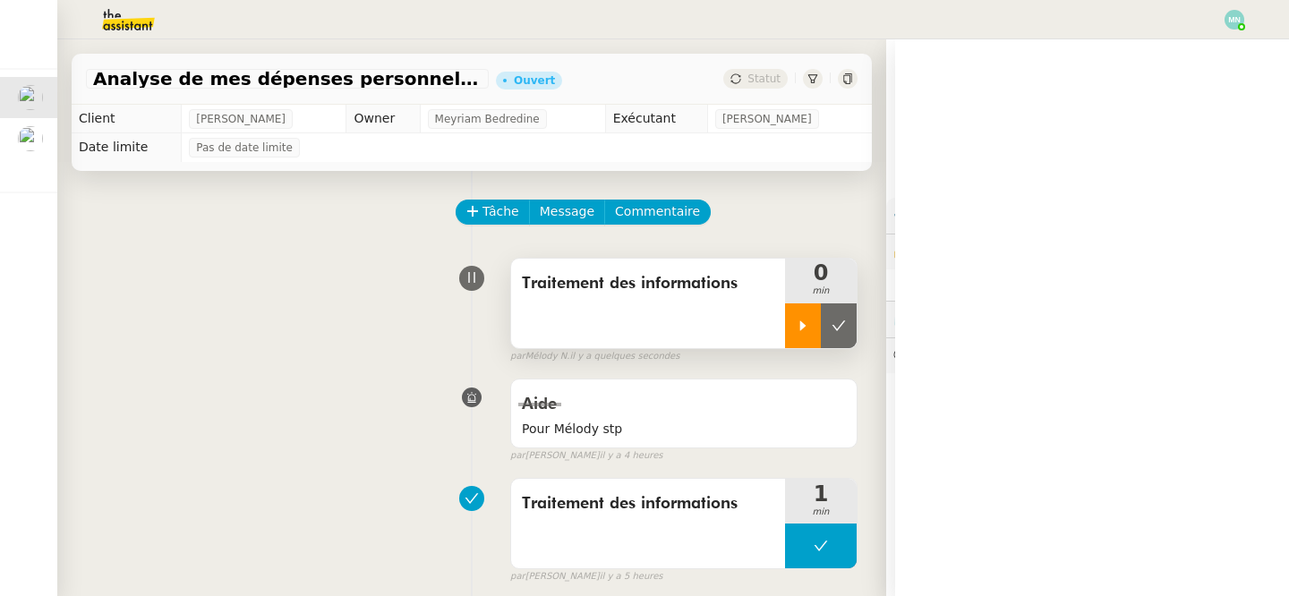
click at [796, 327] on icon at bounding box center [802, 326] width 14 height 14
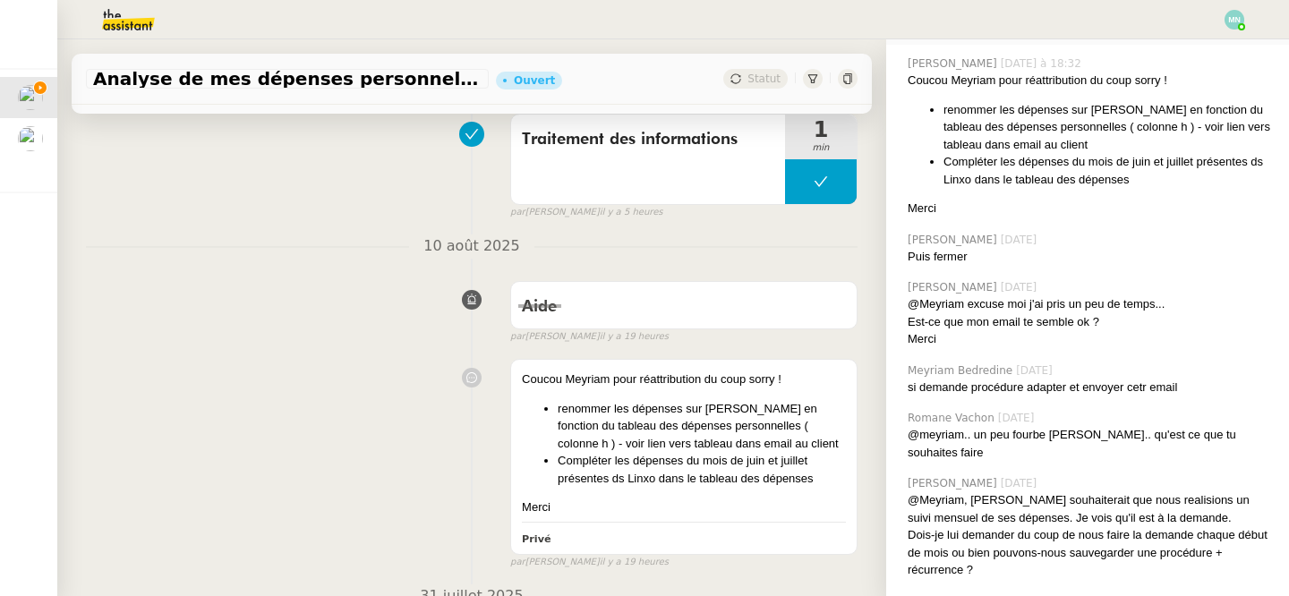
scroll to position [447, 0]
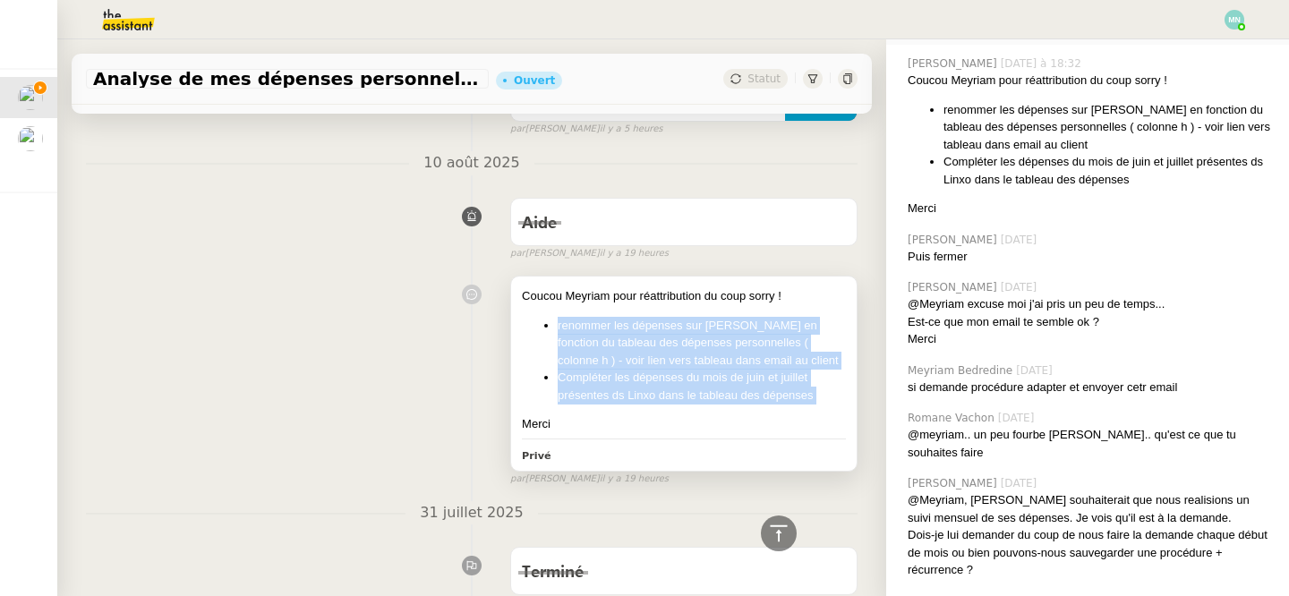
drag, startPoint x: 652, startPoint y: 407, endPoint x: 532, endPoint y: 326, distance: 144.9
click at [532, 326] on div "Coucou Meyriam pour réattribution du coup sorry ! renommer les dépenses sur Lin…" at bounding box center [684, 360] width 324 height 146
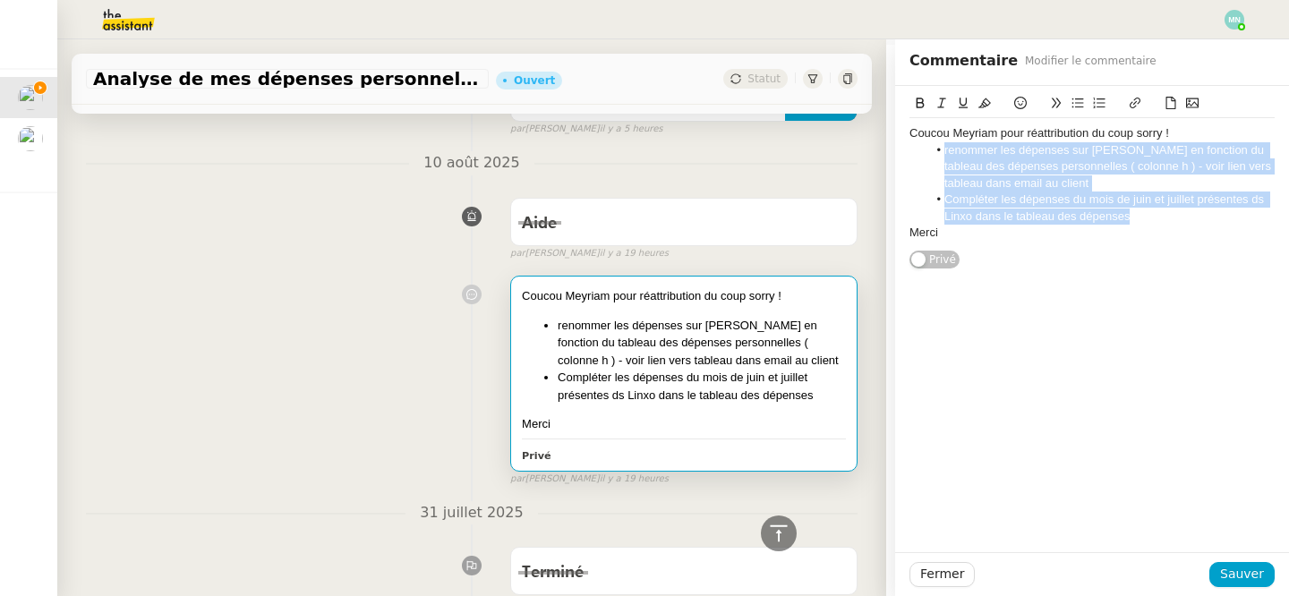
drag, startPoint x: 933, startPoint y: 147, endPoint x: 1127, endPoint y: 215, distance: 204.9
click at [1127, 216] on ul "renommer les dépenses sur Linxo en fonction du tableau des dépenses personnelle…" at bounding box center [1091, 183] width 365 height 82
copy ul "renommer les dépenses sur Linxo en fonction du tableau des dépenses personnelle…"
click at [954, 578] on span "Fermer" at bounding box center [942, 574] width 44 height 21
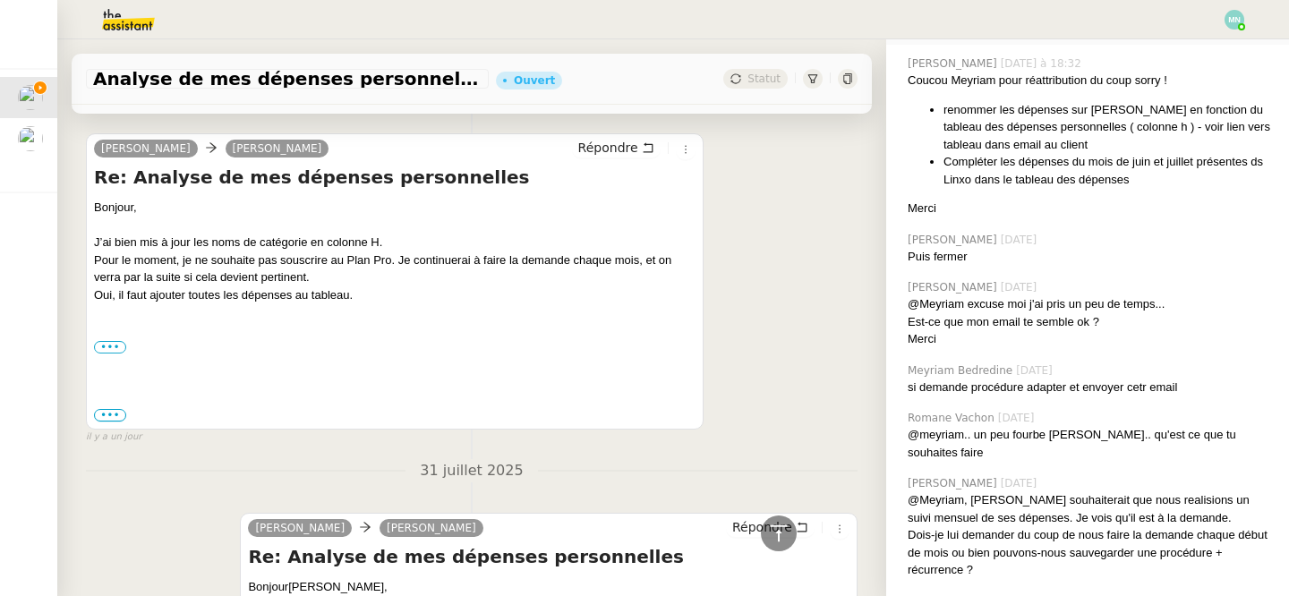
scroll to position [911, 0]
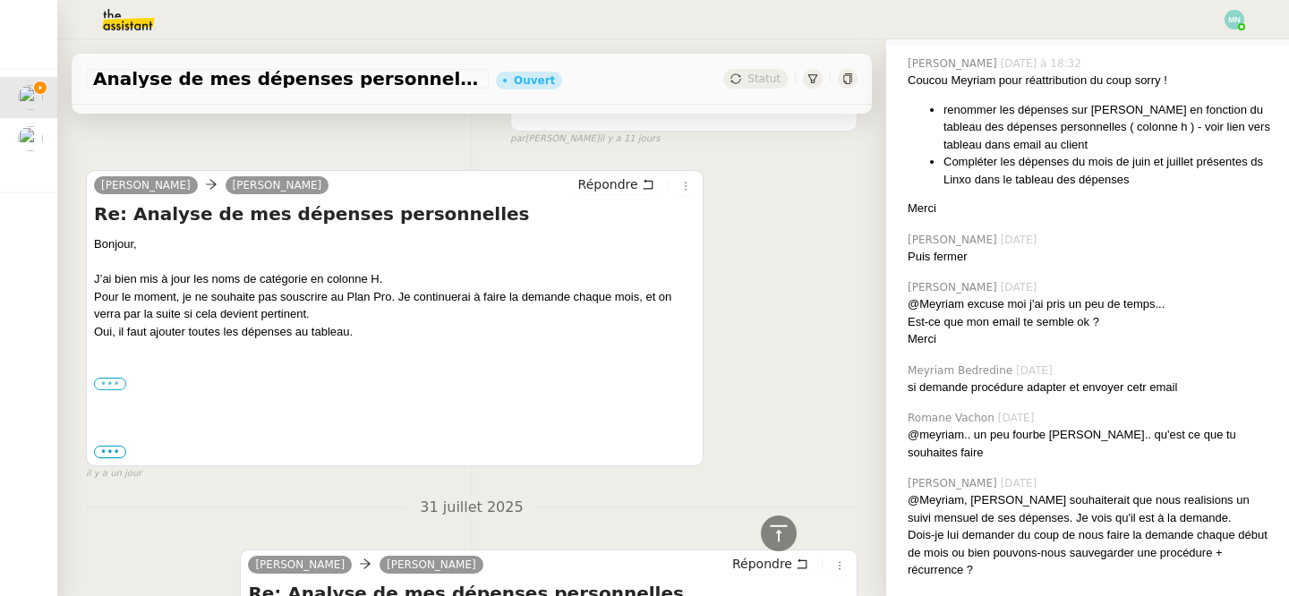
click at [117, 387] on label "•••" at bounding box center [110, 384] width 32 height 13
click at [0, 0] on input "•••" at bounding box center [0, 0] width 0 height 0
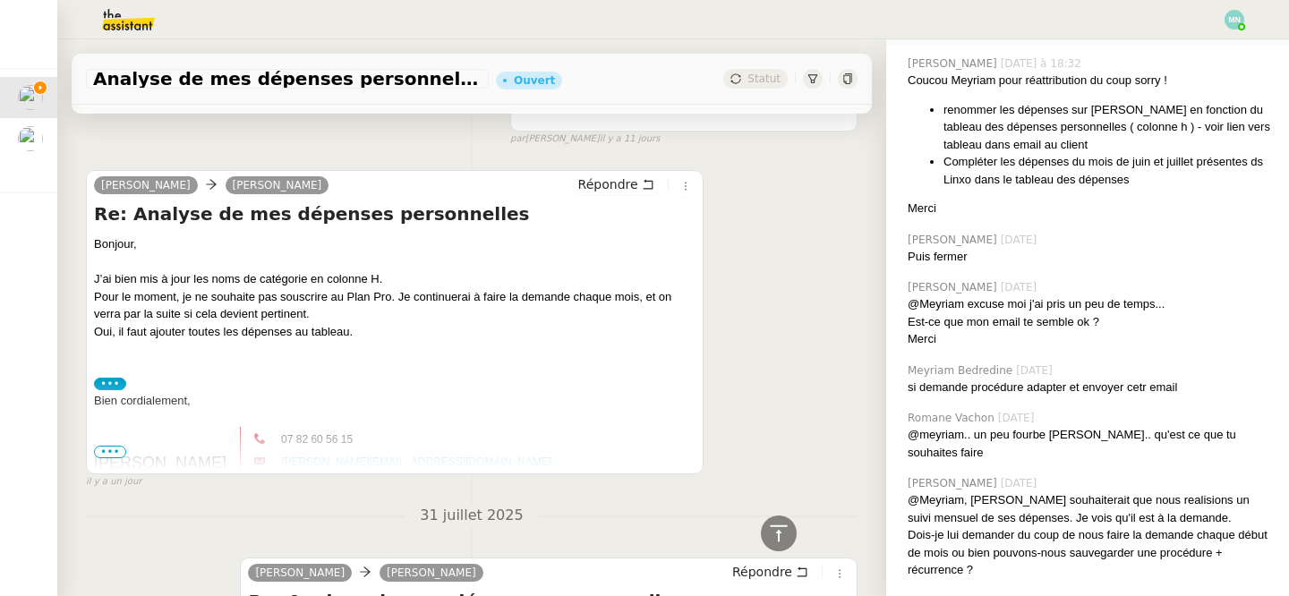
click at [117, 449] on span "•••" at bounding box center [110, 452] width 32 height 13
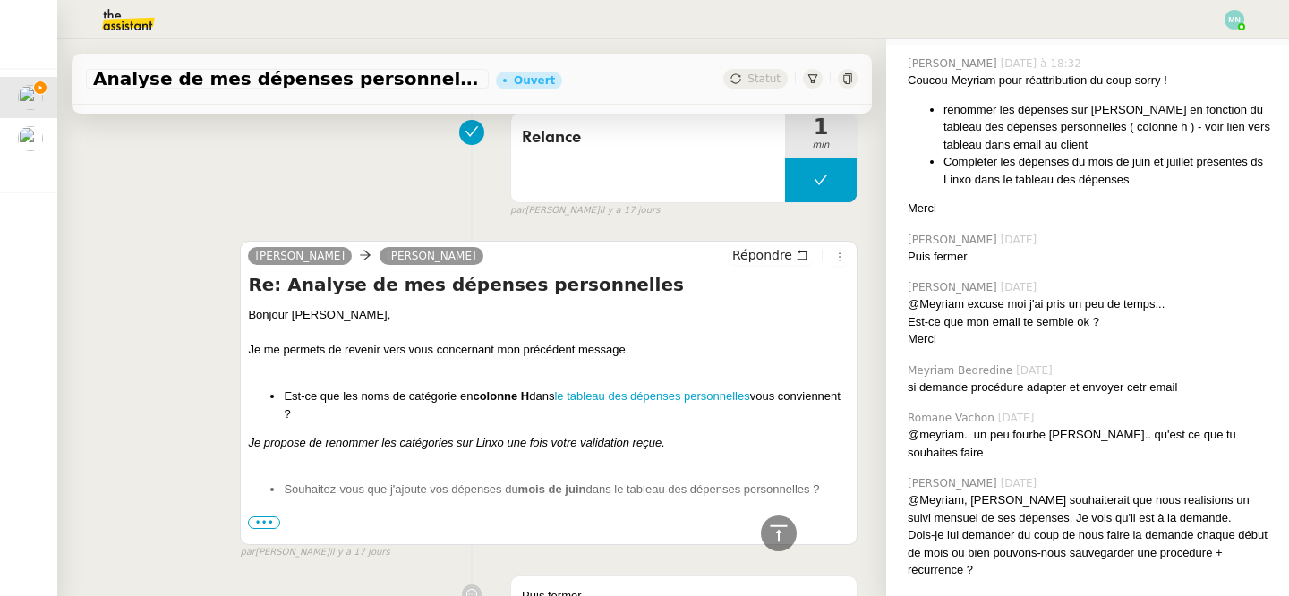
scroll to position [2007, 0]
click at [609, 398] on link "le tableau des dépenses personnelles" at bounding box center [651, 394] width 195 height 13
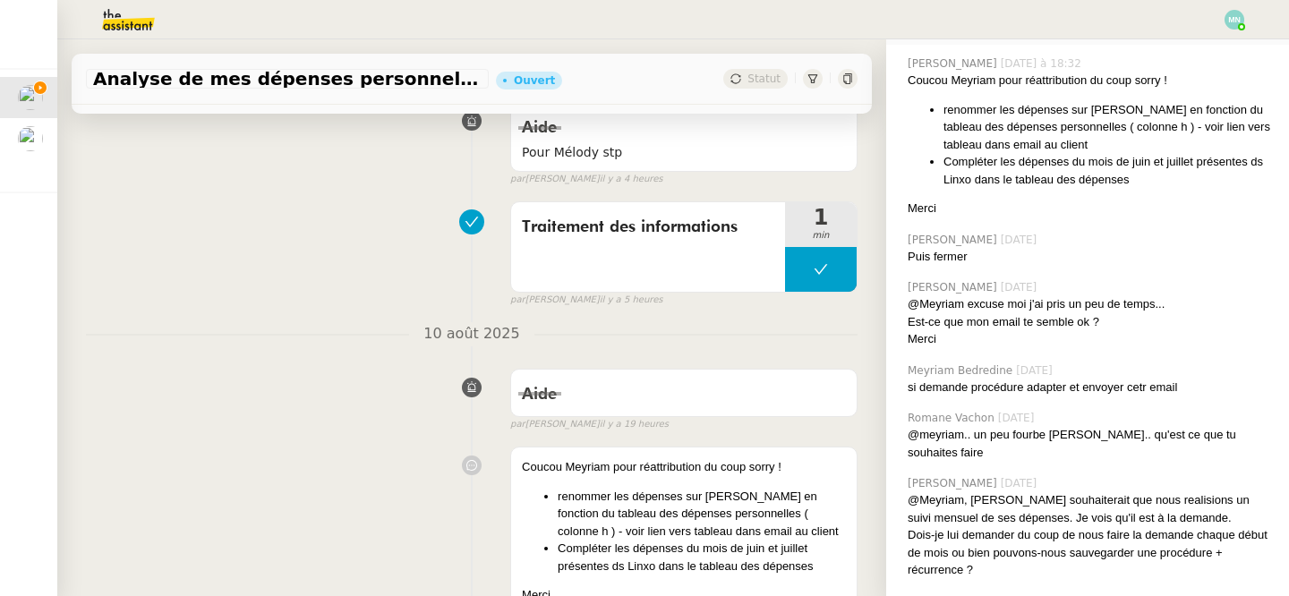
scroll to position [492, 0]
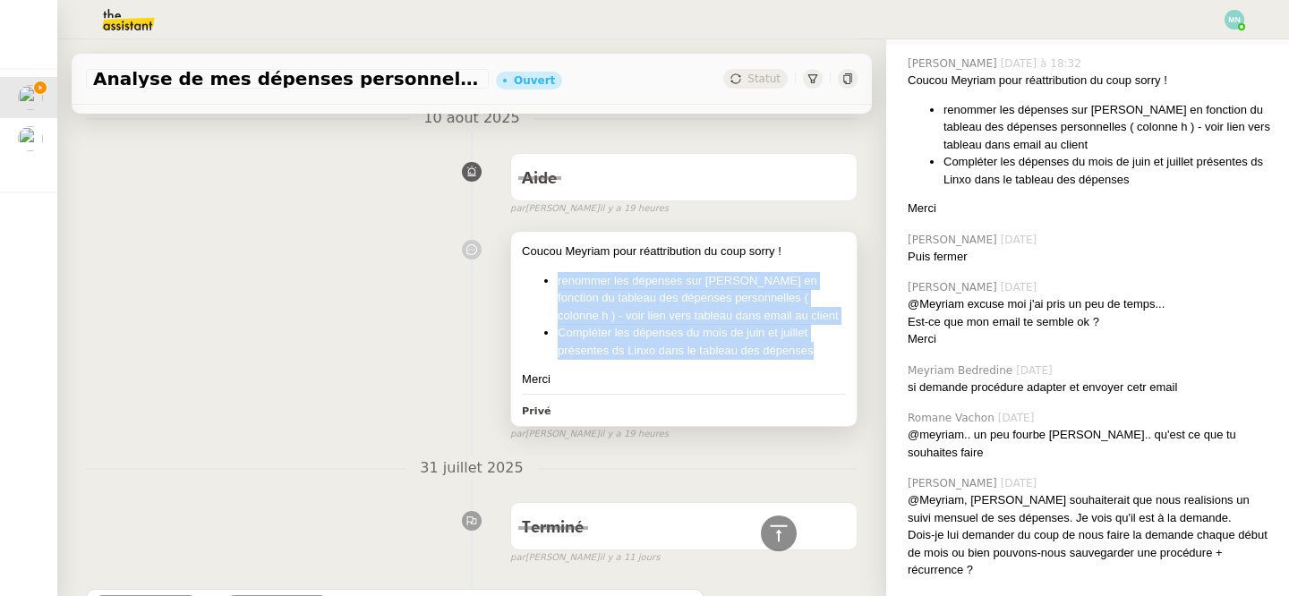
drag, startPoint x: 543, startPoint y: 281, endPoint x: 818, endPoint y: 344, distance: 281.8
click at [818, 344] on ul "renommer les dépenses sur Linxo en fonction du tableau des dépenses personnelle…" at bounding box center [684, 316] width 324 height 88
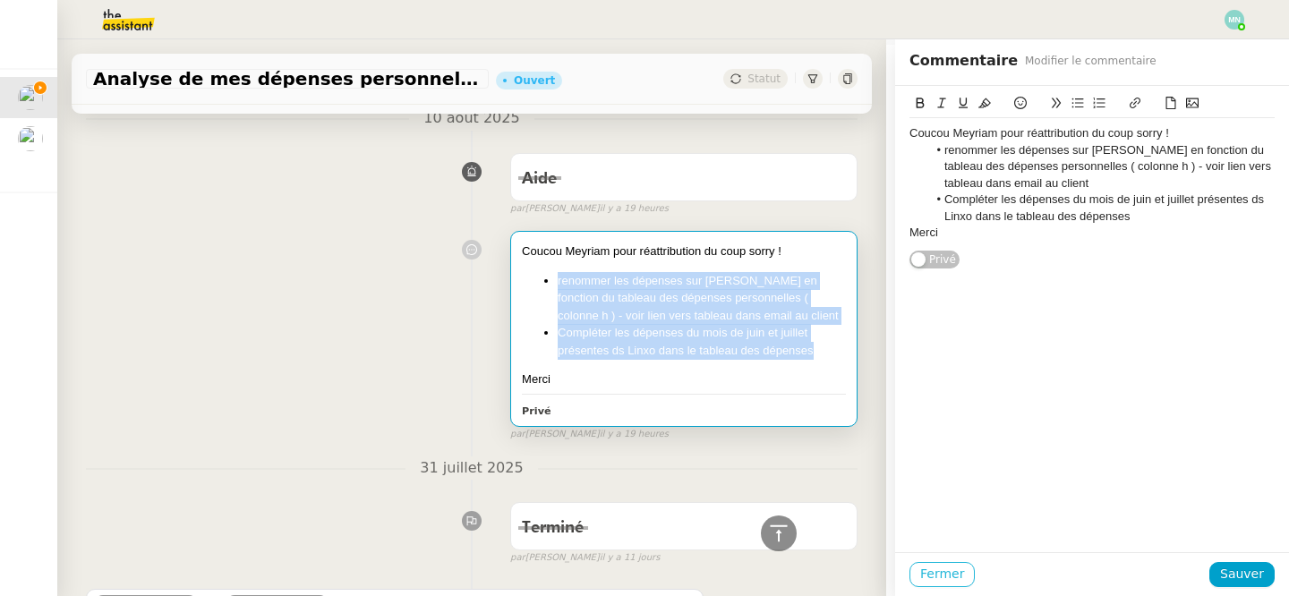
click at [953, 575] on span "Fermer" at bounding box center [942, 574] width 44 height 21
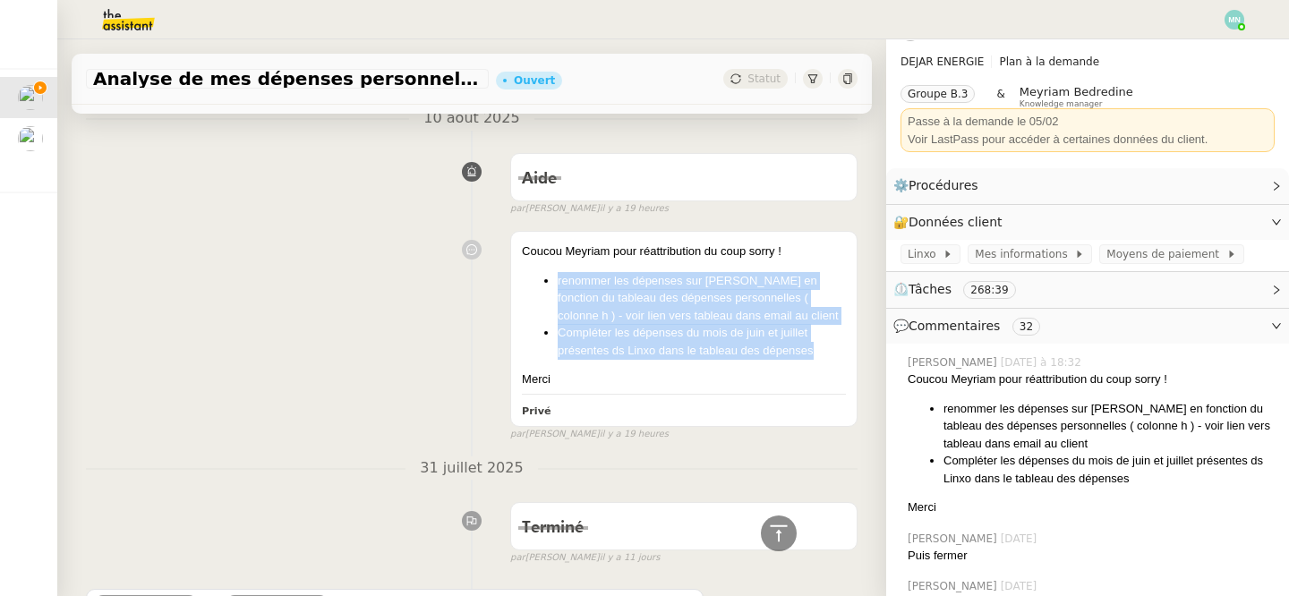
scroll to position [28, 0]
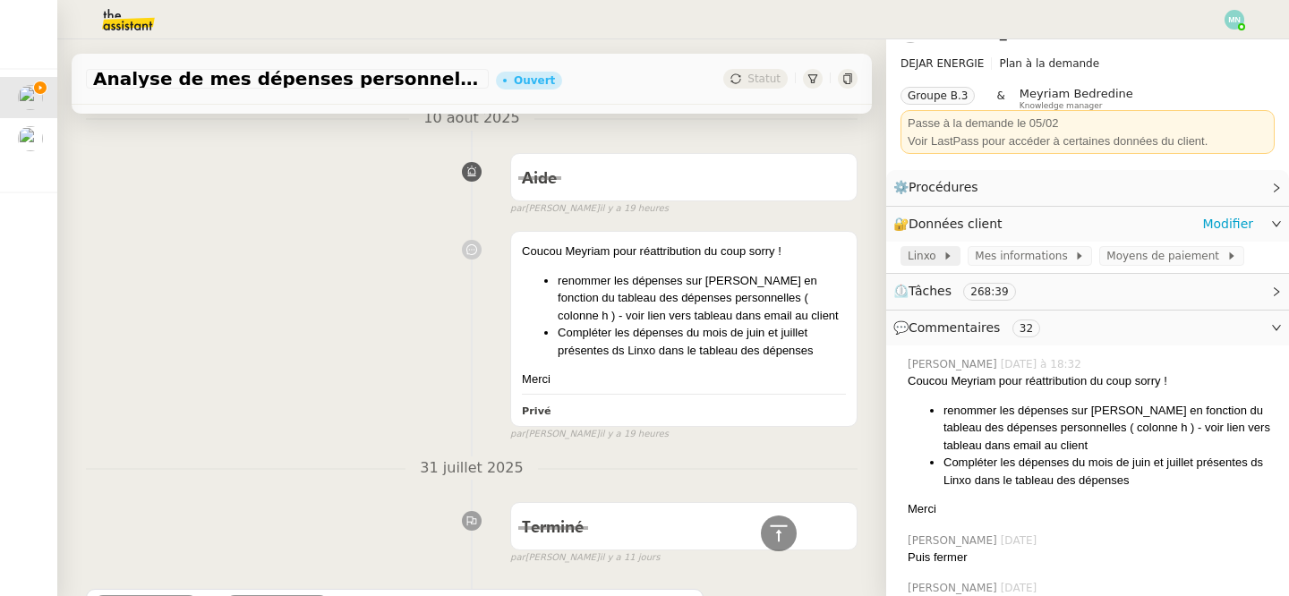
click at [936, 260] on span at bounding box center [939, 256] width 7 height 13
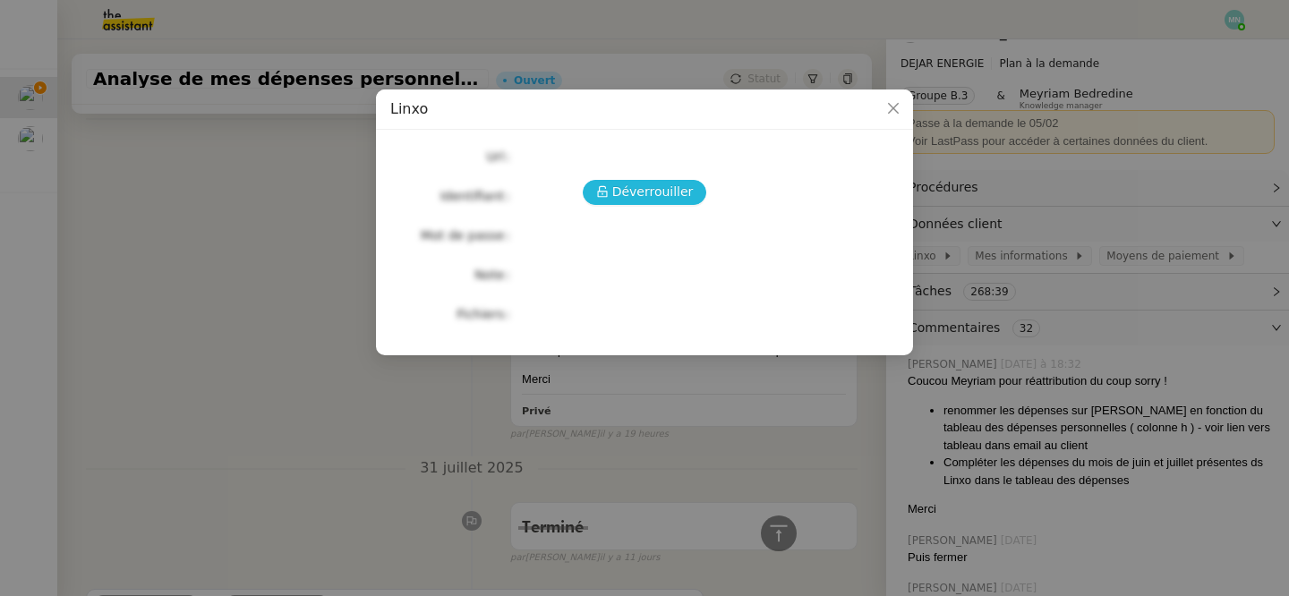
click at [625, 200] on span "Déverrouiller" at bounding box center [652, 192] width 81 height 21
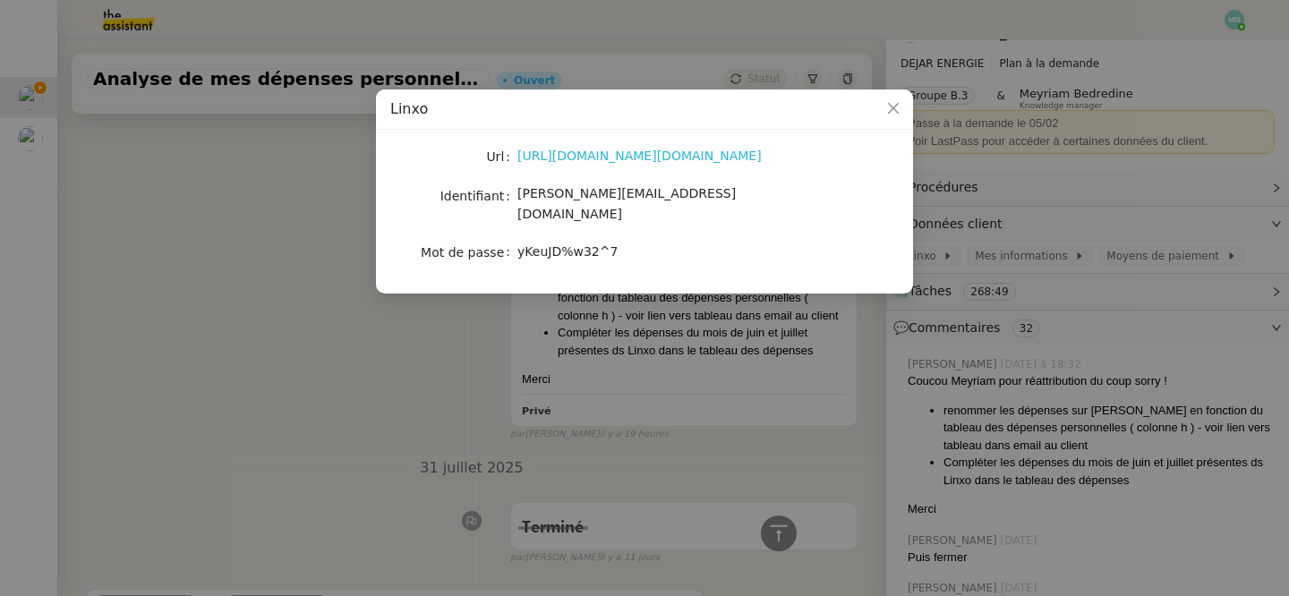
click at [637, 158] on link "https://wwws.linxo.com/auth.page#Login" at bounding box center [639, 156] width 244 height 14
click at [1047, 344] on nz-modal-container "Linxo Url https://wwws.linxo.com/auth.page#Login Identifiant patrice.dejar@gmai…" at bounding box center [644, 298] width 1289 height 596
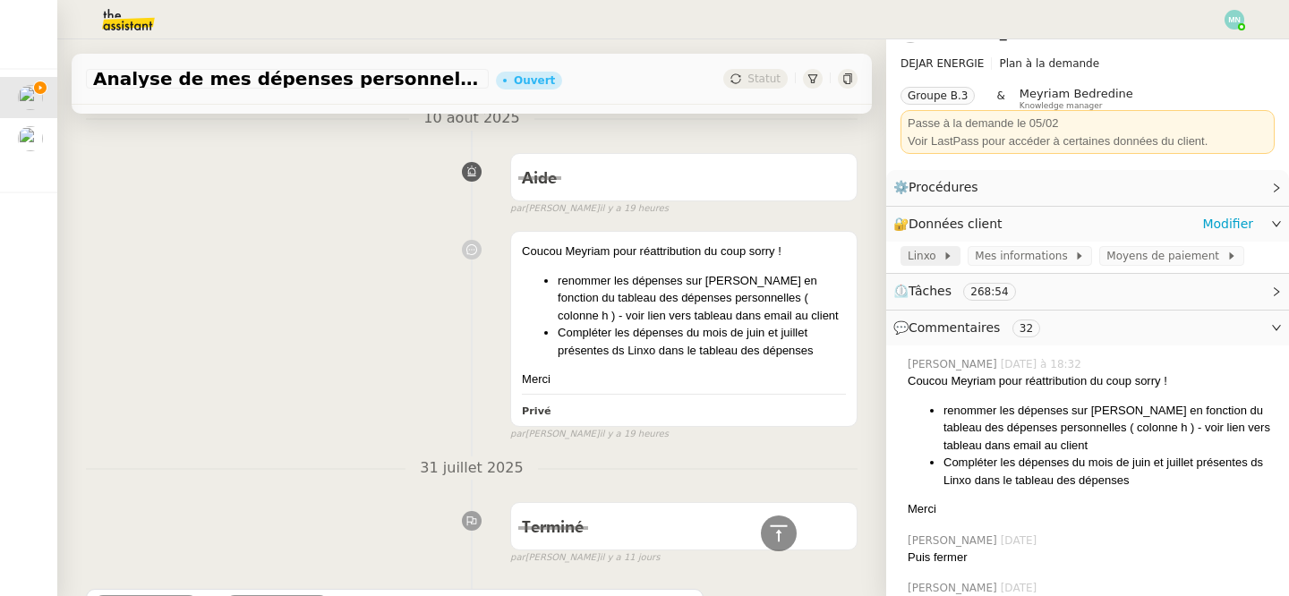
click at [943, 251] on icon at bounding box center [947, 256] width 11 height 11
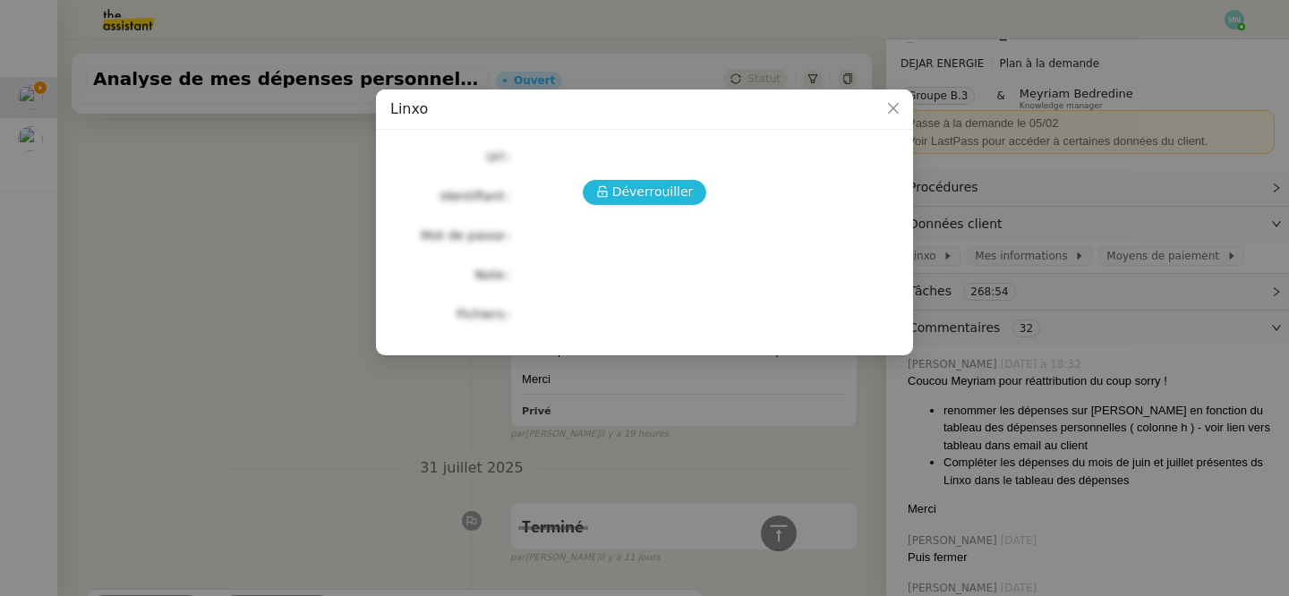
click at [658, 200] on span "Déverrouiller" at bounding box center [652, 192] width 81 height 21
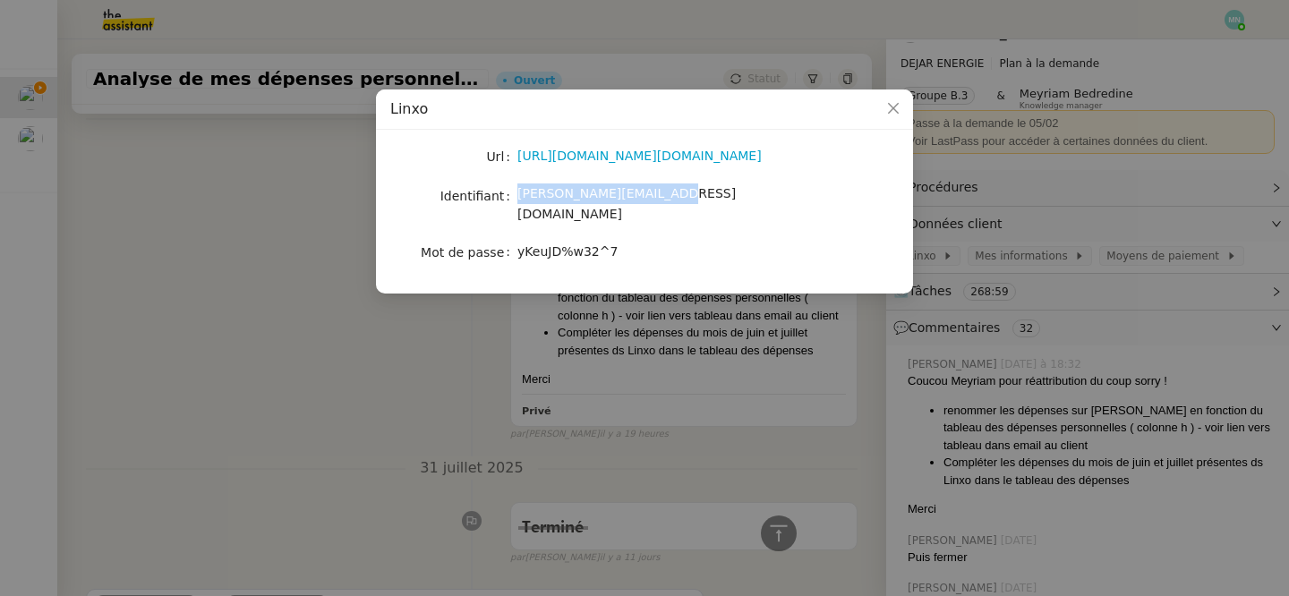
drag, startPoint x: 672, startPoint y: 186, endPoint x: 516, endPoint y: 200, distance: 156.4
click at [515, 200] on nz-form-item "Identifiant patrice.dejar@gmail.com" at bounding box center [644, 204] width 508 height 42
copy nz-form-item "patrice.dejar@gmail.com"
drag, startPoint x: 623, startPoint y: 238, endPoint x: 515, endPoint y: 238, distance: 108.3
click at [515, 240] on nz-form-item "Mot de passe yKeuJD%w32^7" at bounding box center [644, 252] width 508 height 25
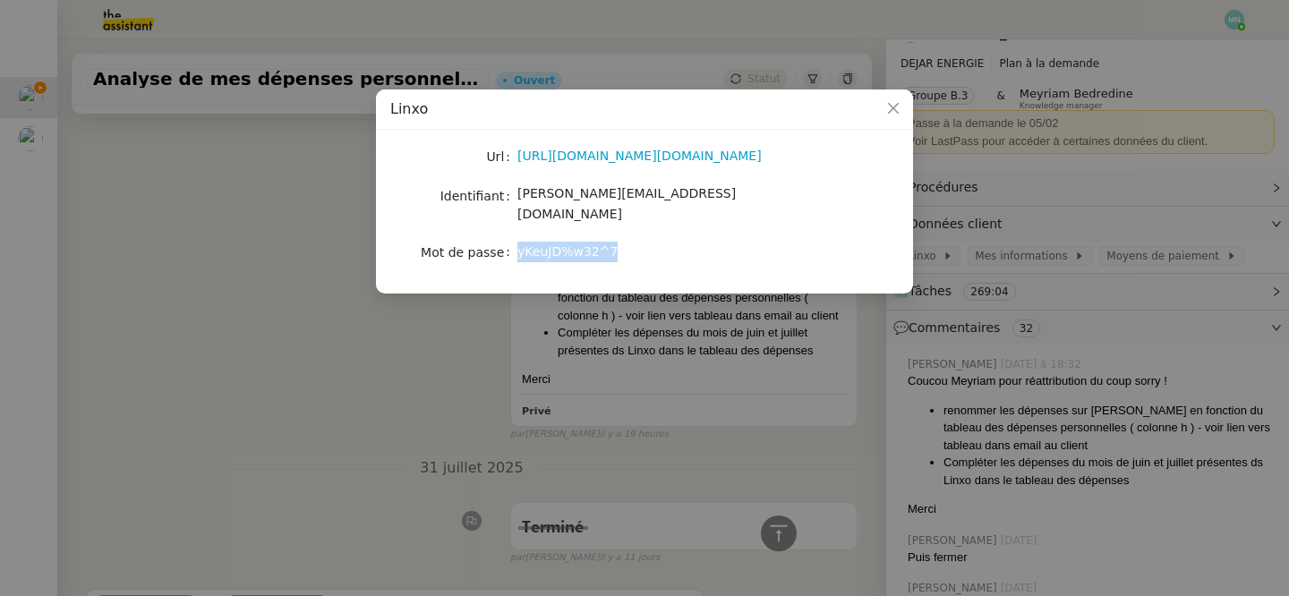
copy nz-form-item "yKeuJD%w32^7"
click at [657, 378] on nz-modal-container "Linxo Url https://wwws.linxo.com/auth.page#Login Identifiant patrice.dejar@gmai…" at bounding box center [644, 298] width 1289 height 596
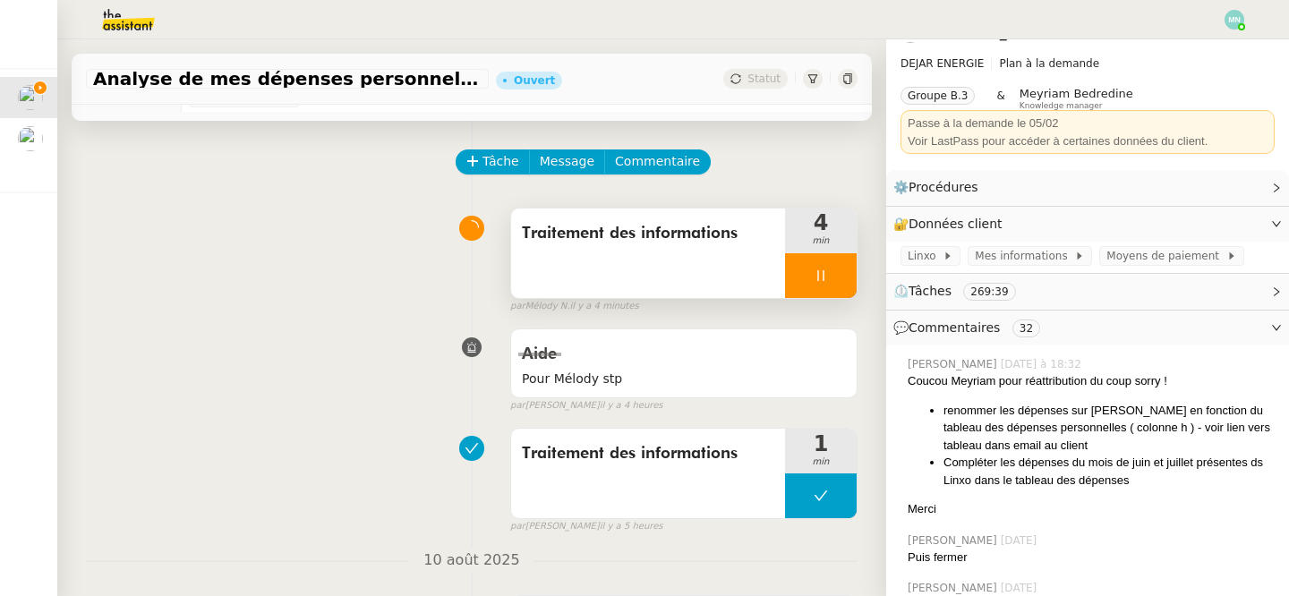
scroll to position [0, 0]
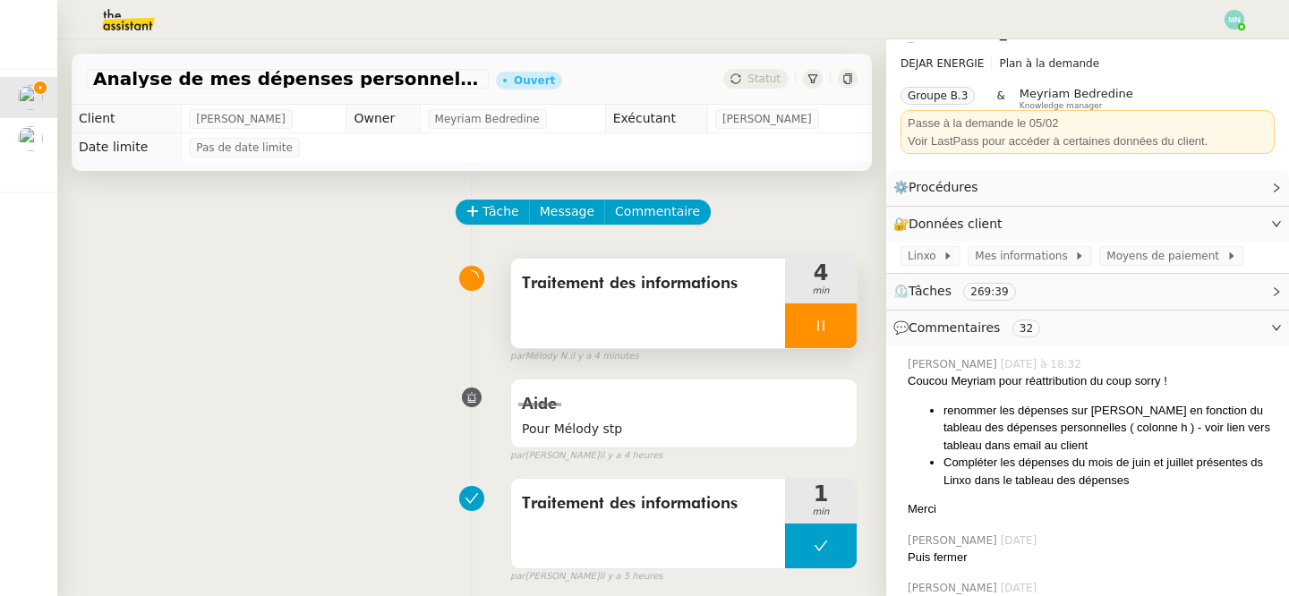
click at [792, 333] on div at bounding box center [821, 325] width 72 height 45
click at [832, 334] on button at bounding box center [839, 325] width 36 height 45
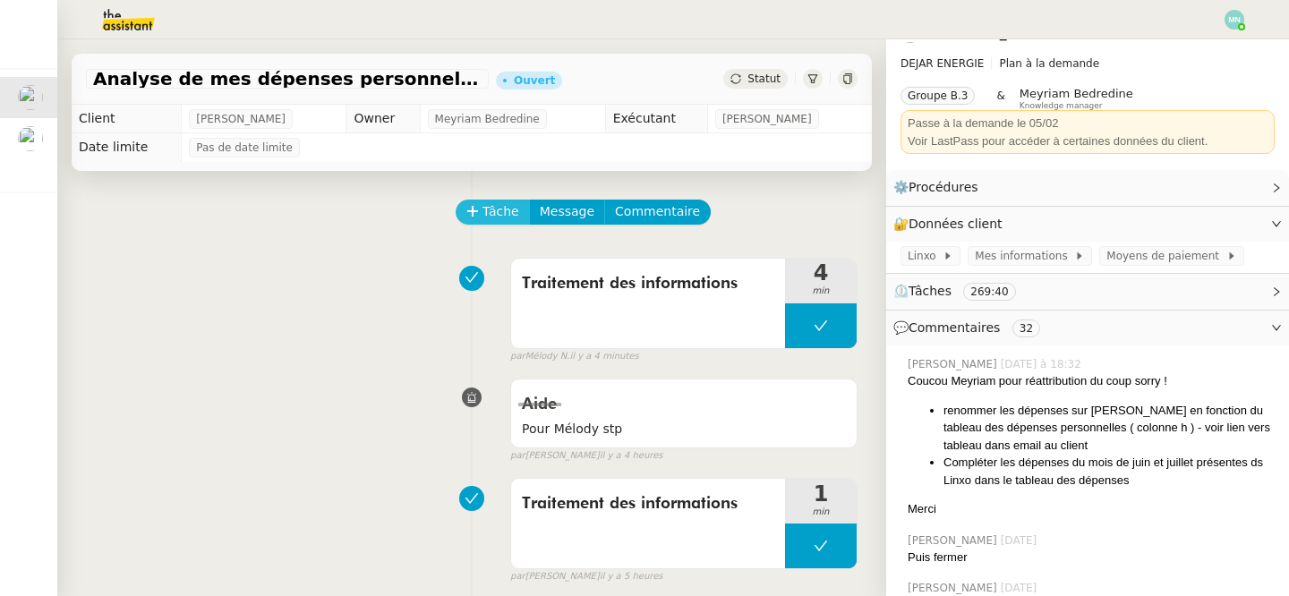
click at [488, 214] on span "Tâche" at bounding box center [500, 211] width 37 height 21
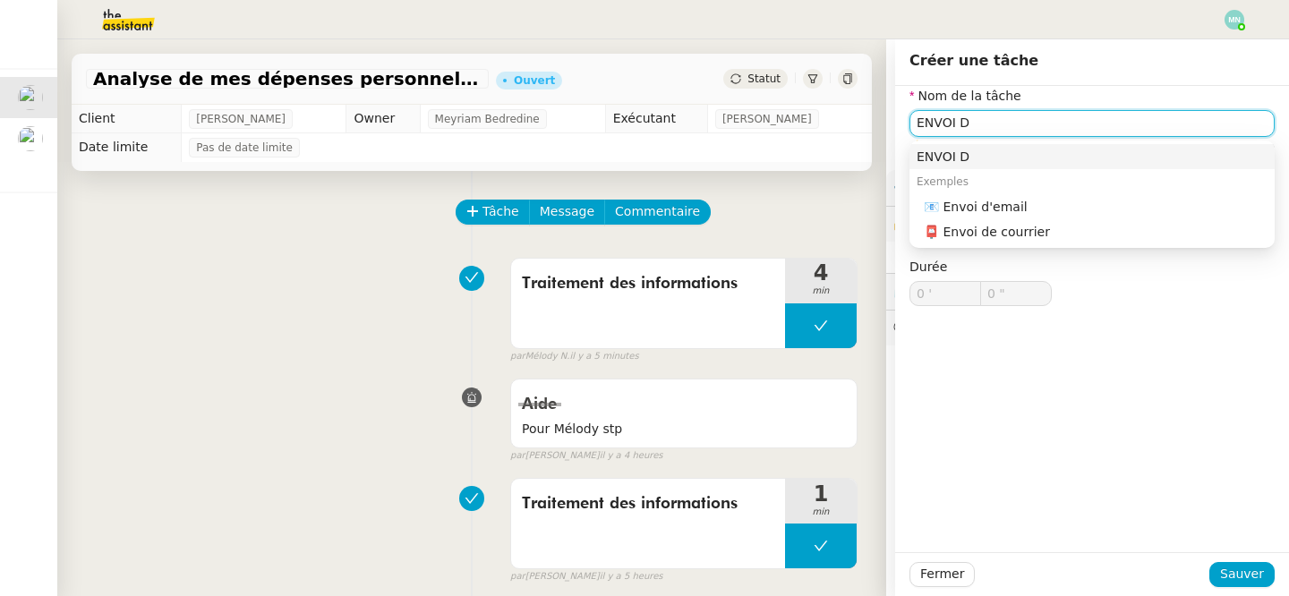
click at [1092, 208] on div "📧 Envoi d'email" at bounding box center [1095, 207] width 344 height 16
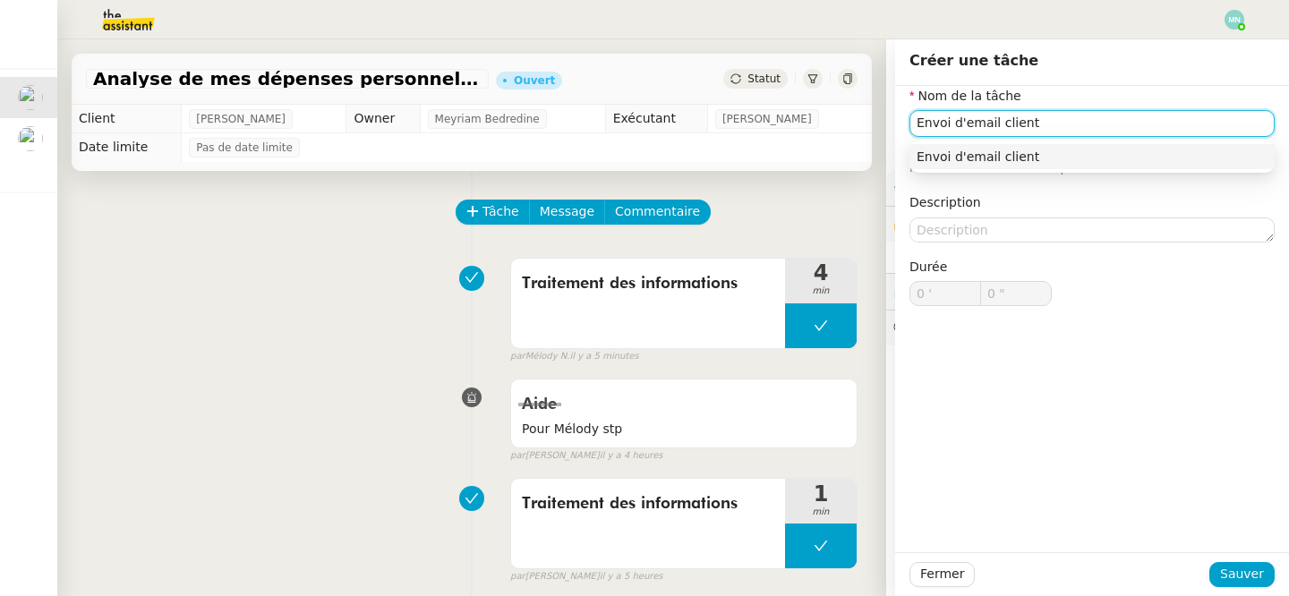
click at [1101, 156] on div "Envoi d'email client" at bounding box center [1091, 157] width 351 height 16
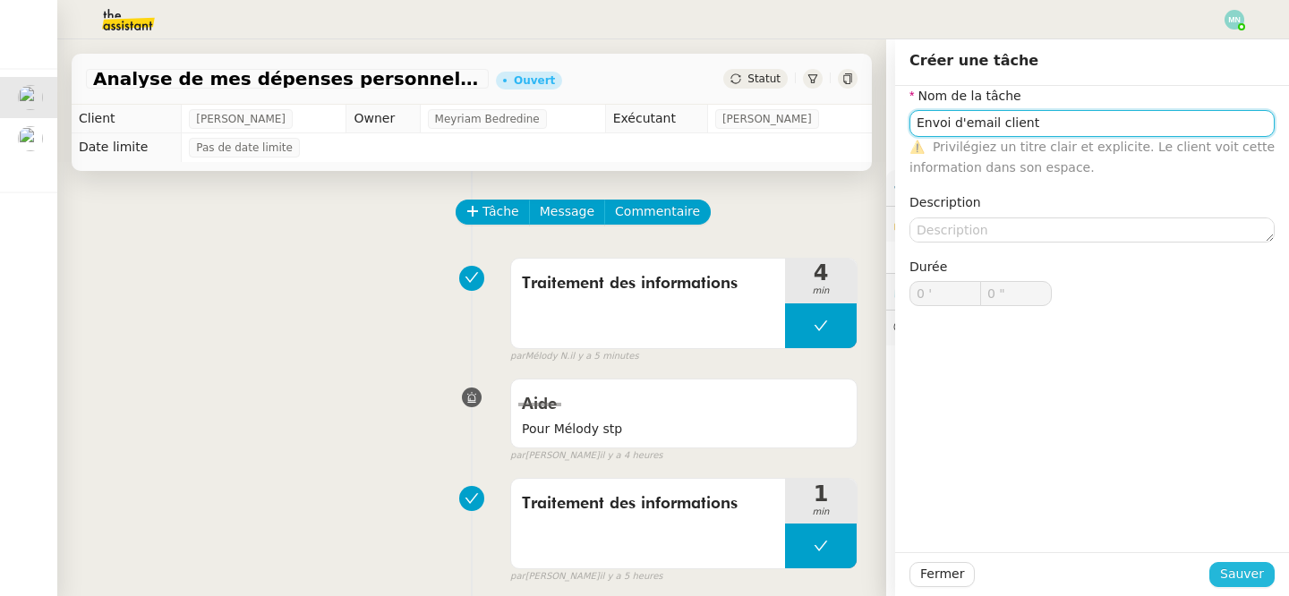
type input "Envoi d'email client"
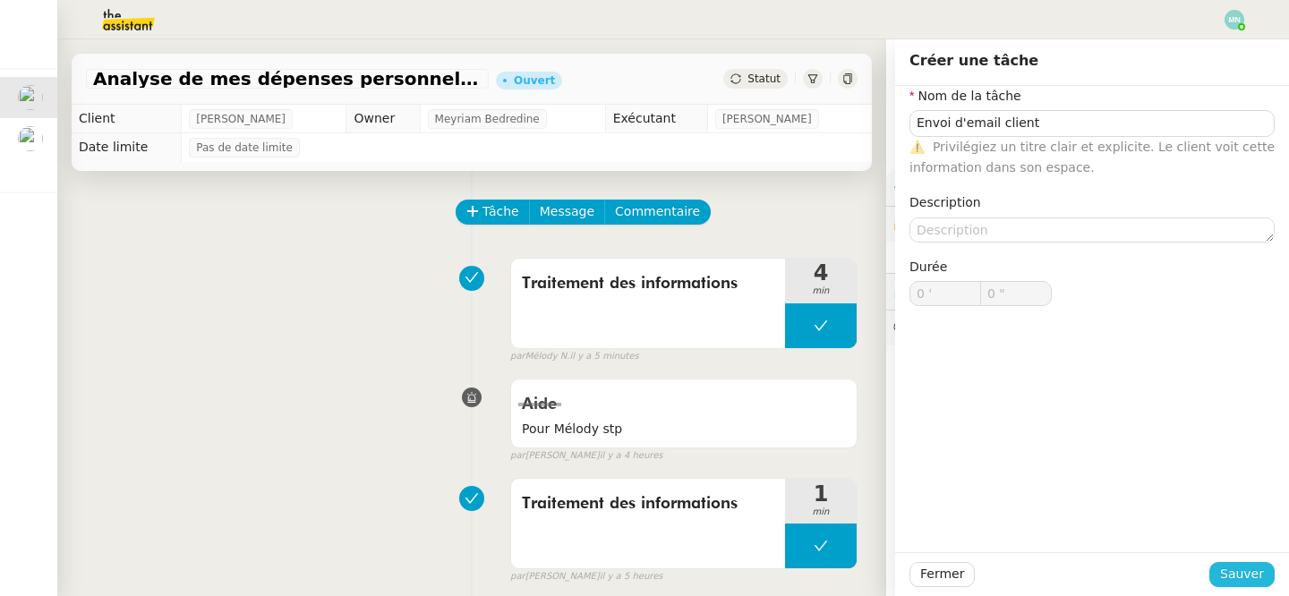
click at [1248, 572] on span "Sauver" at bounding box center [1242, 574] width 44 height 21
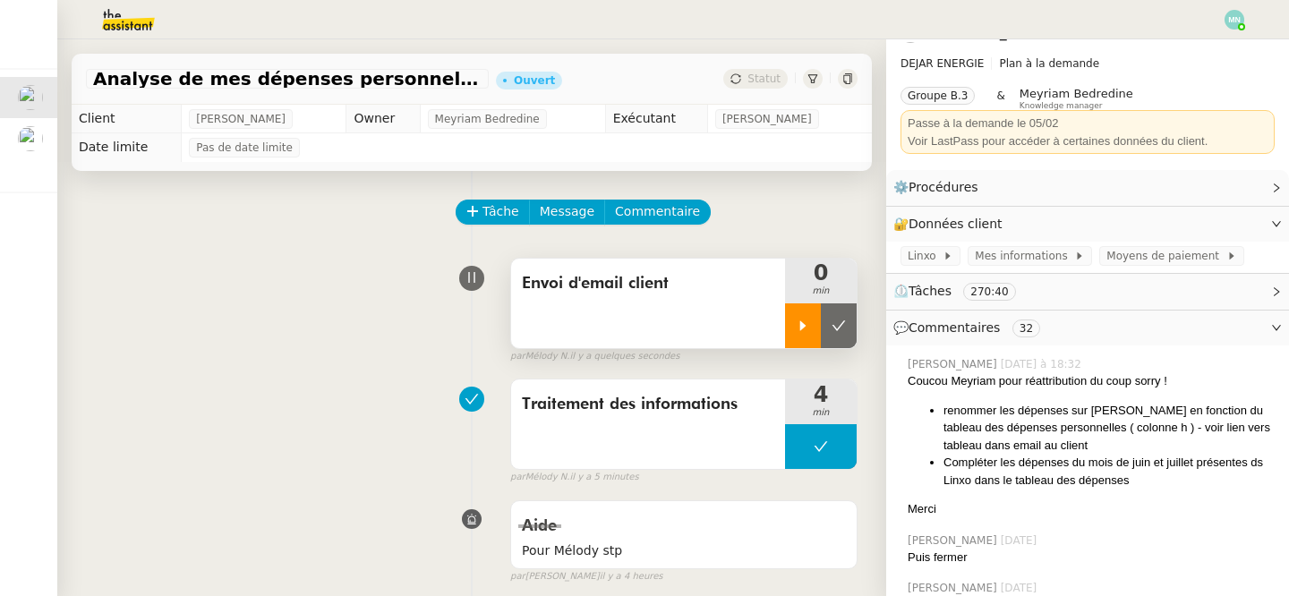
click at [788, 332] on div at bounding box center [803, 325] width 36 height 45
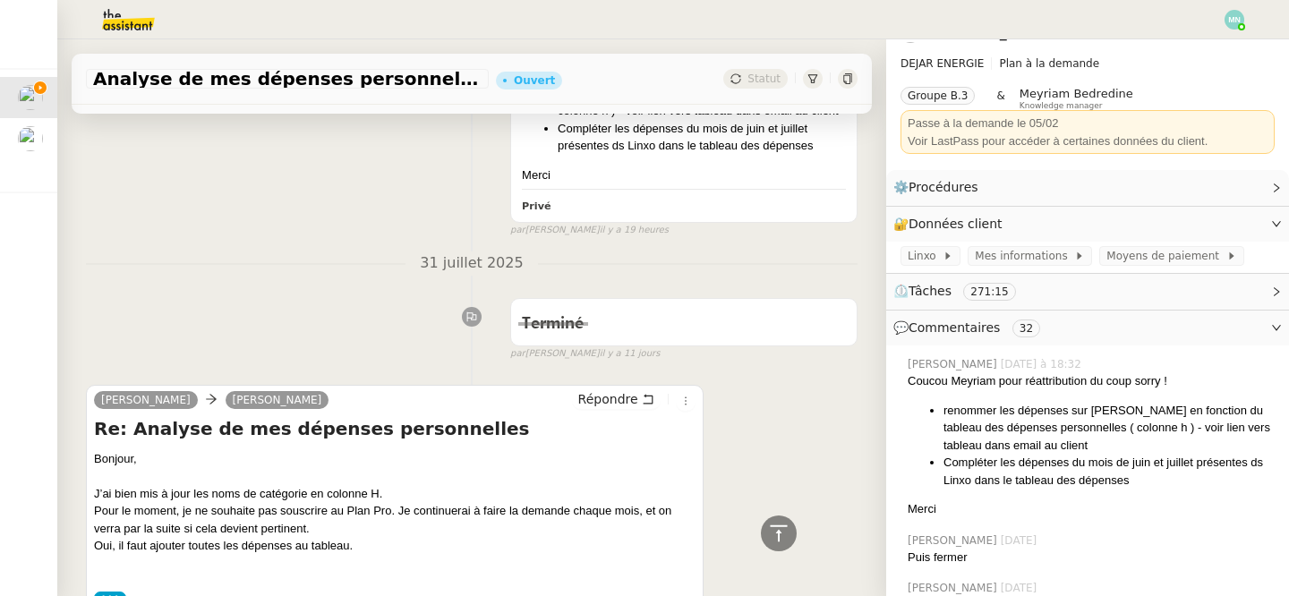
scroll to position [820, 0]
click at [623, 396] on span "Répondre" at bounding box center [608, 397] width 60 height 18
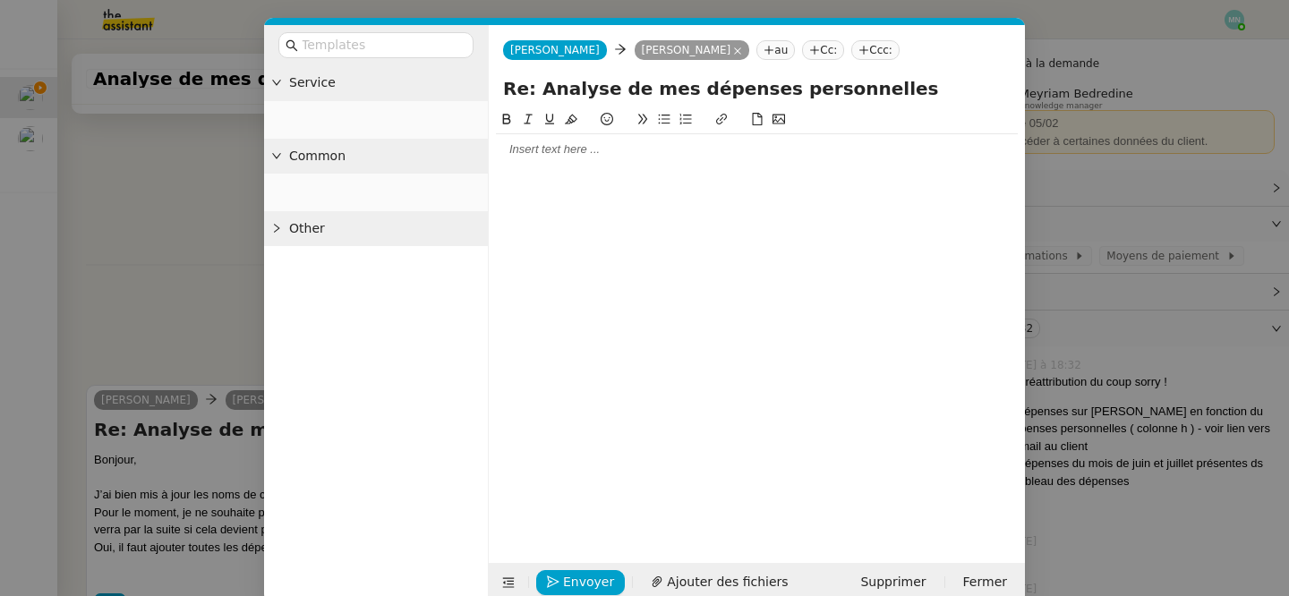
scroll to position [956, 0]
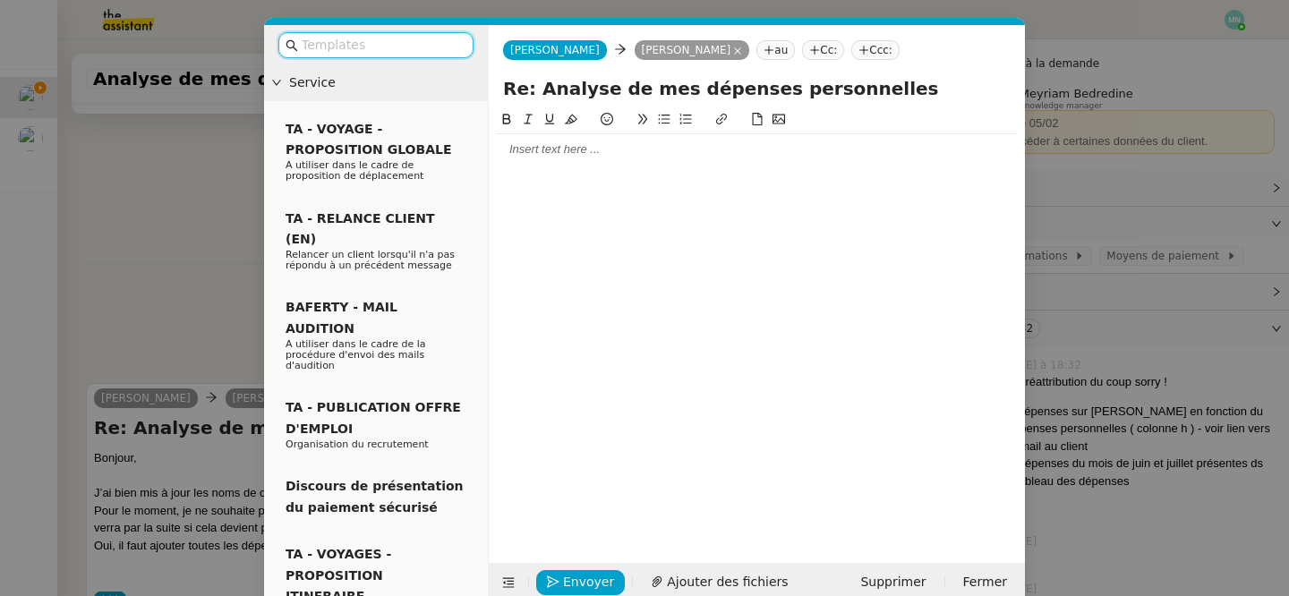
click at [563, 144] on div at bounding box center [757, 149] width 522 height 16
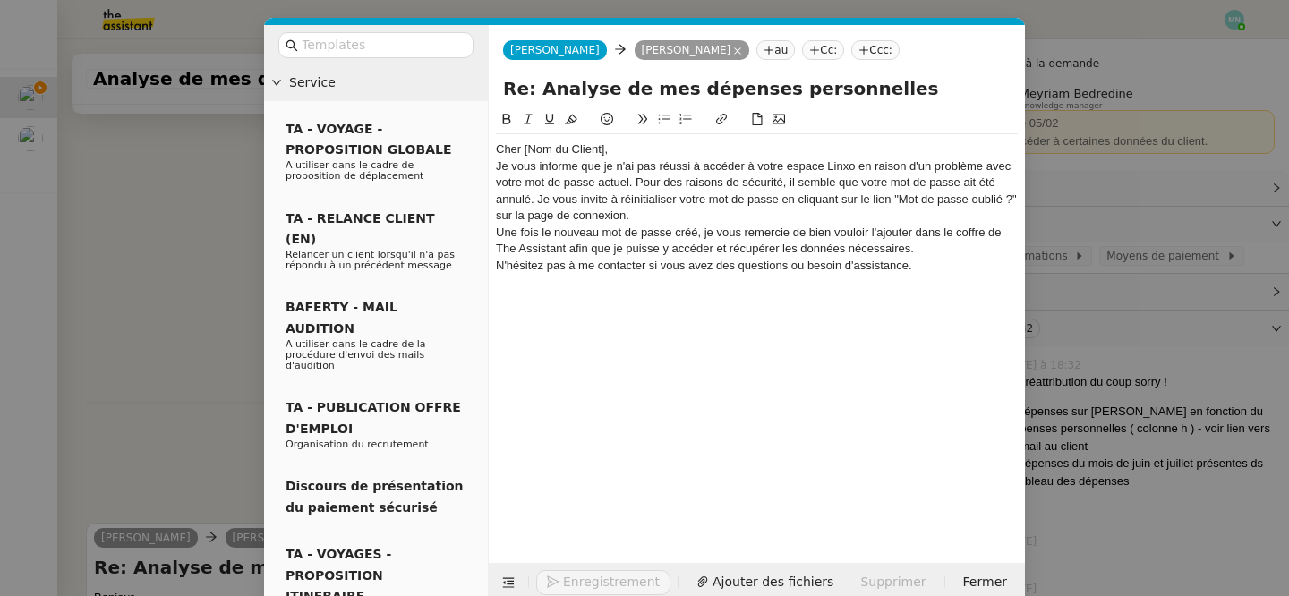
scroll to position [1095, 0]
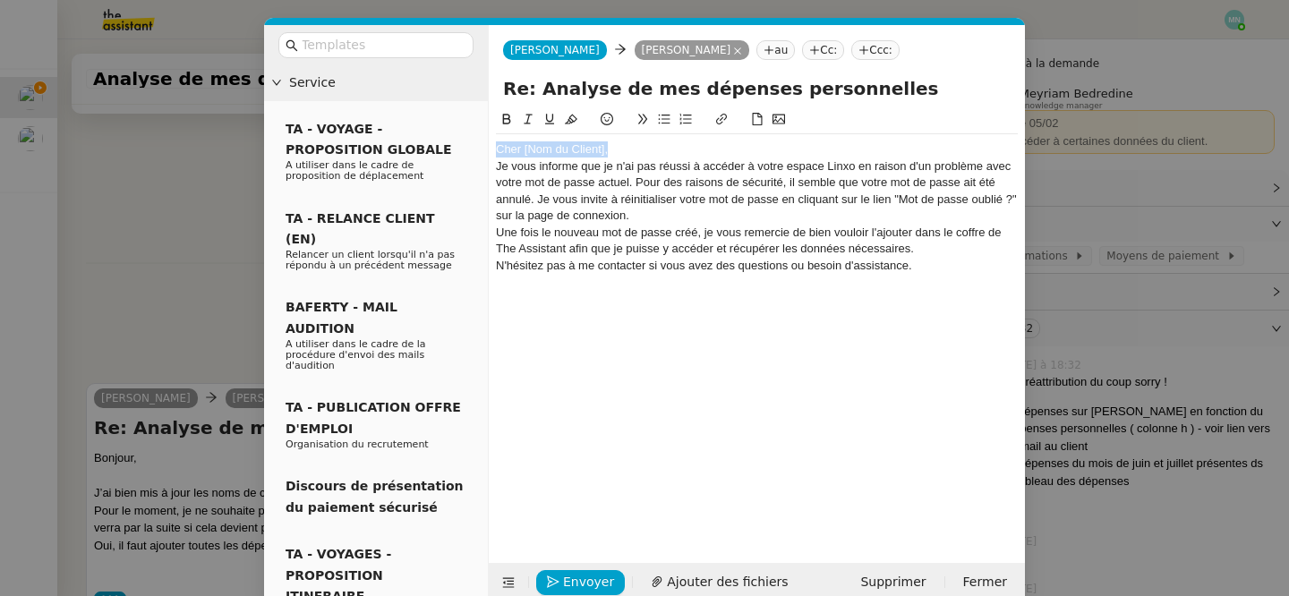
drag, startPoint x: 606, startPoint y: 149, endPoint x: 490, endPoint y: 135, distance: 116.2
click at [490, 135] on nz-spin "Cher [Nom du Client], Je vous informe que je n'ai pas réussi à accéder à votre …" at bounding box center [757, 325] width 536 height 433
click at [603, 148] on div "Bonjour Patrice," at bounding box center [757, 149] width 522 height 16
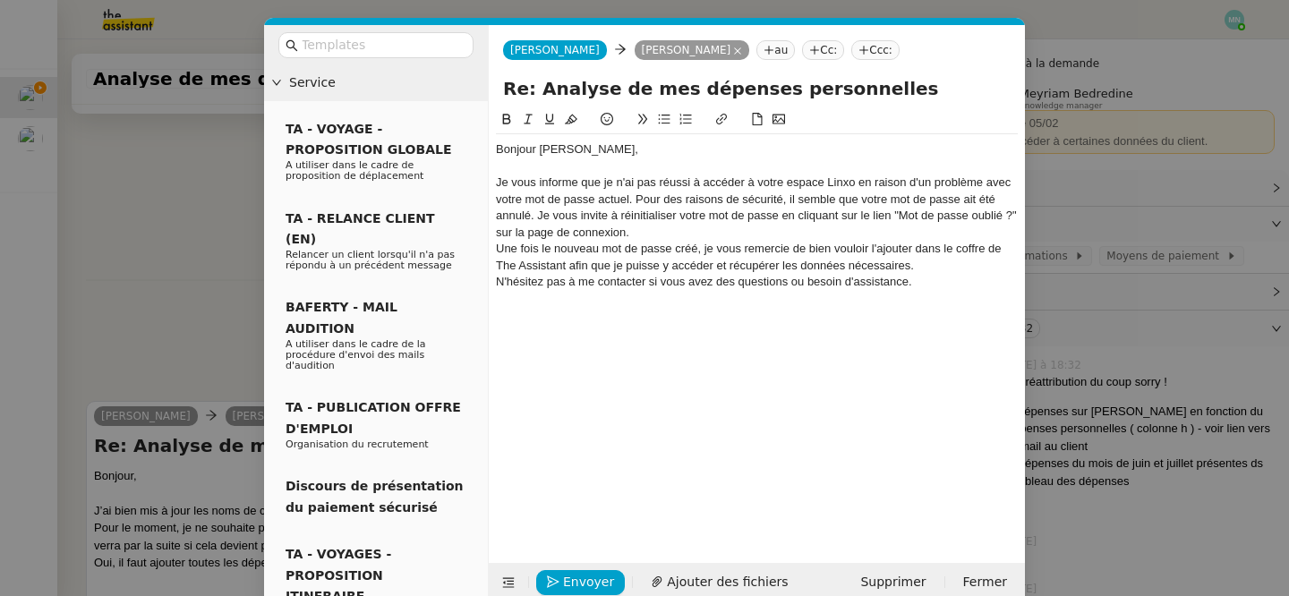
scroll to position [1113, 0]
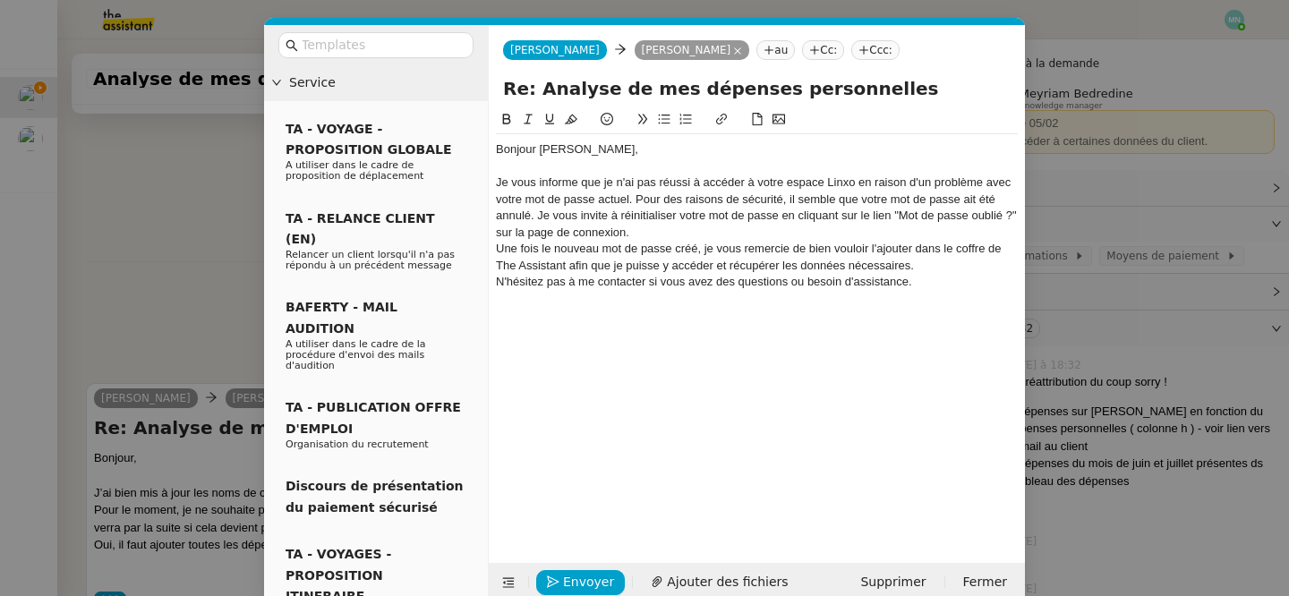
click at [650, 229] on div "Je vous informe que je n'ai pas réussi à accéder à votre espace Linxo en raison…" at bounding box center [757, 207] width 522 height 66
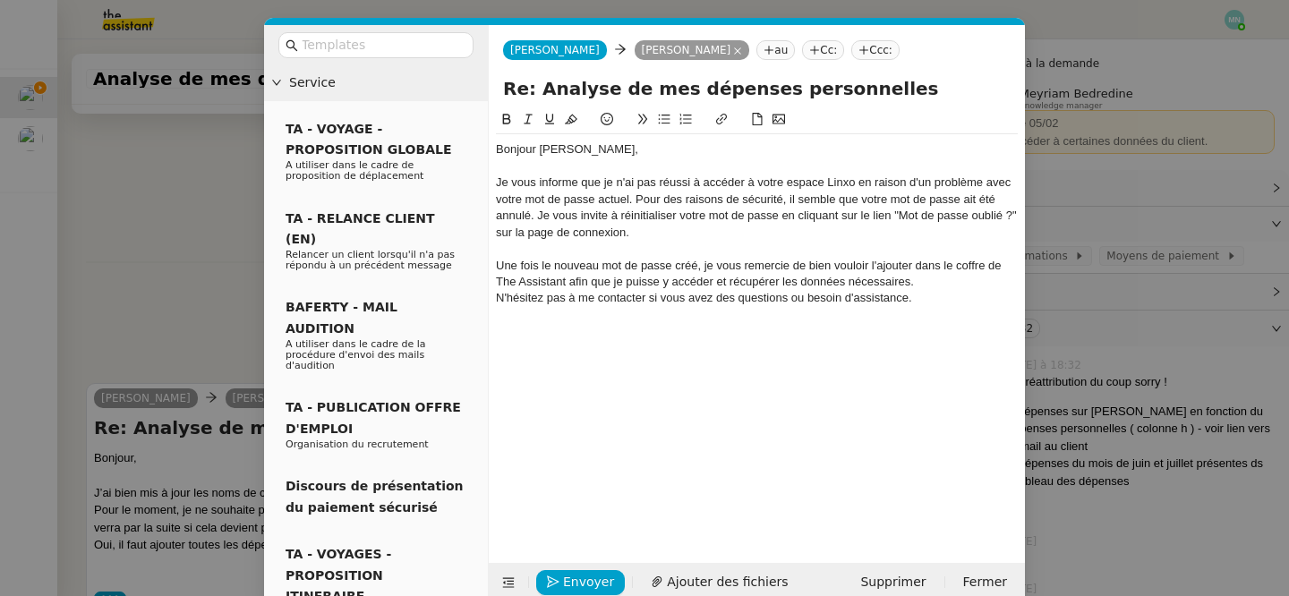
scroll to position [1130, 0]
click at [944, 281] on div "Une fois le nouveau mot de passe créé, je vous remercie de bien vouloir l'ajout…" at bounding box center [757, 274] width 522 height 33
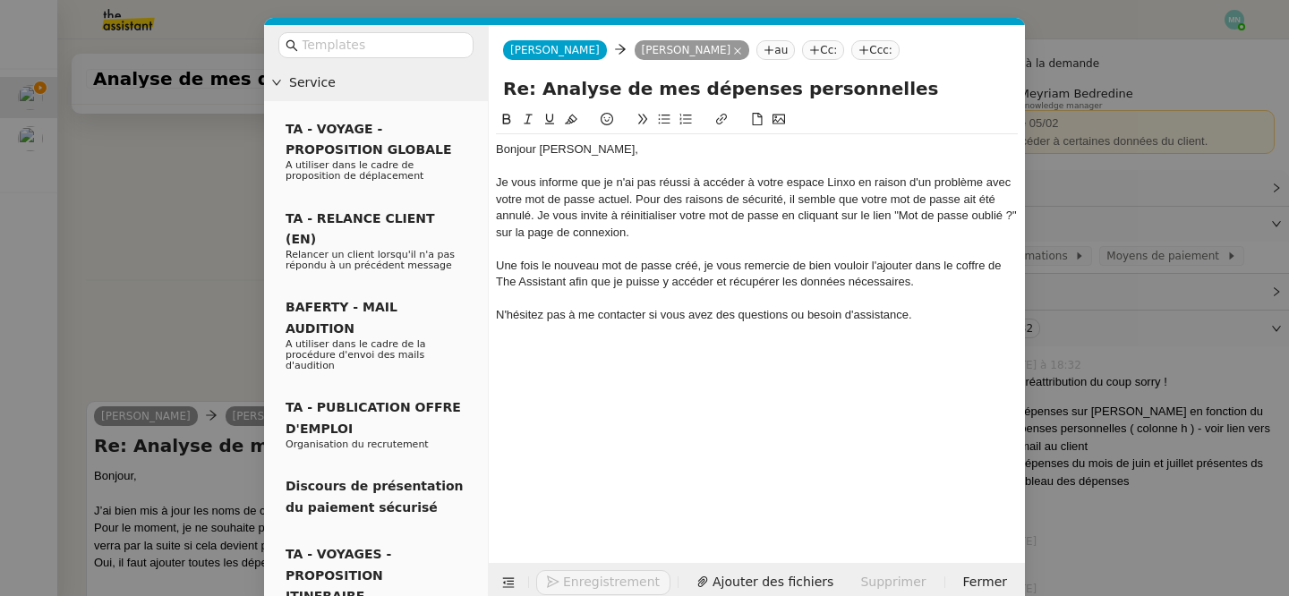
scroll to position [1148, 0]
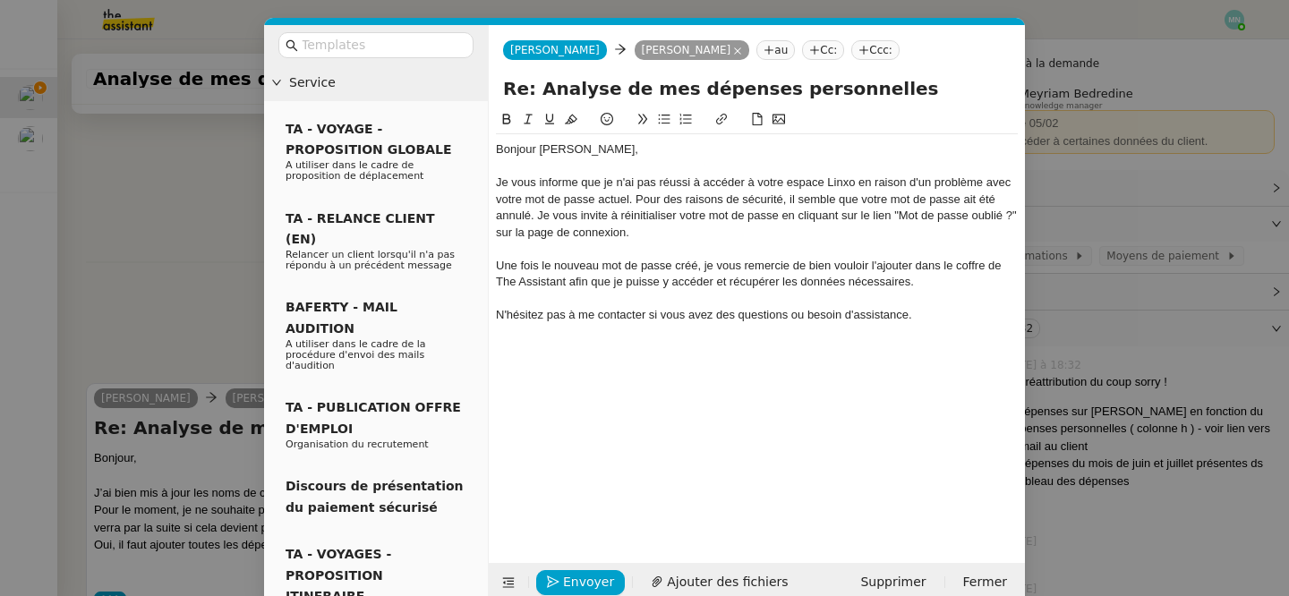
click at [934, 319] on div "N'hésitez pas à me contacter si vous avez des questions ou besoin d'assistance." at bounding box center [757, 315] width 522 height 16
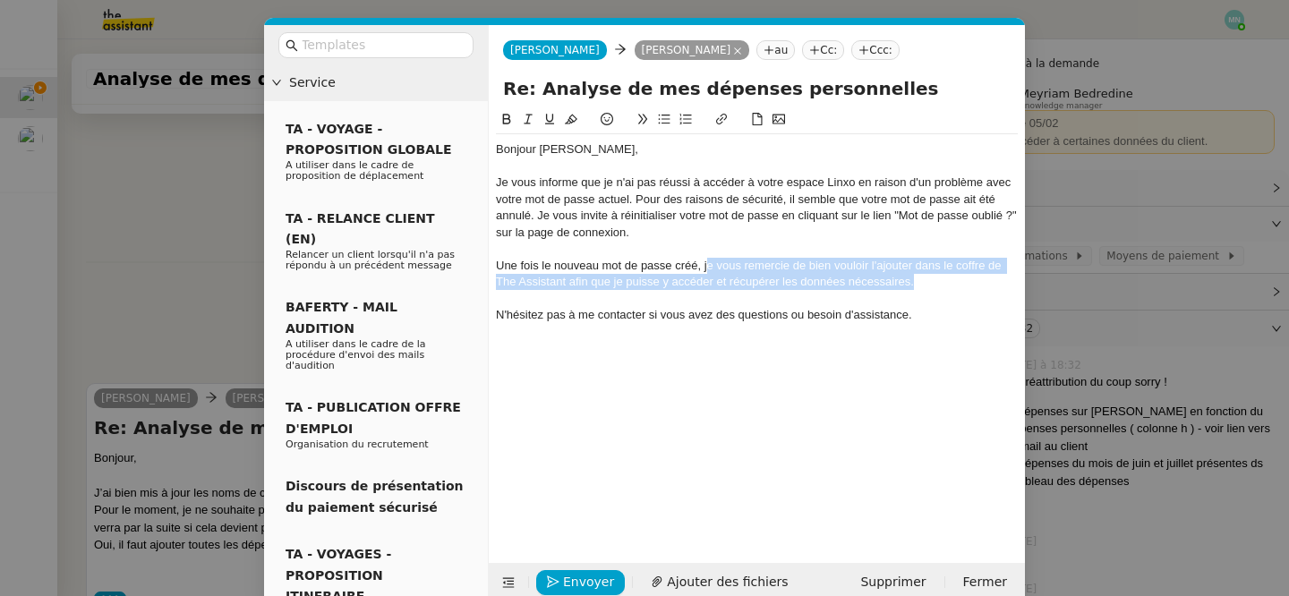
drag, startPoint x: 928, startPoint y: 287, endPoint x: 709, endPoint y: 263, distance: 220.6
click at [709, 263] on div "Une fois le nouveau mot de passe créé, je vous remercie de bien vouloir l'ajout…" at bounding box center [757, 274] width 522 height 33
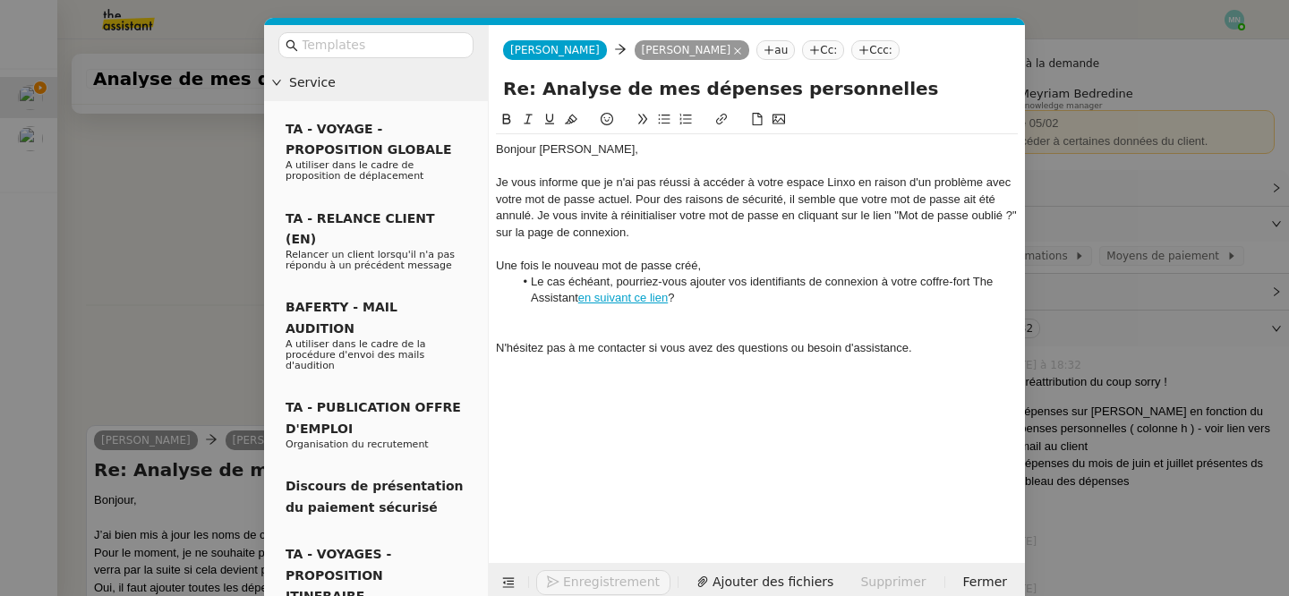
scroll to position [1190, 0]
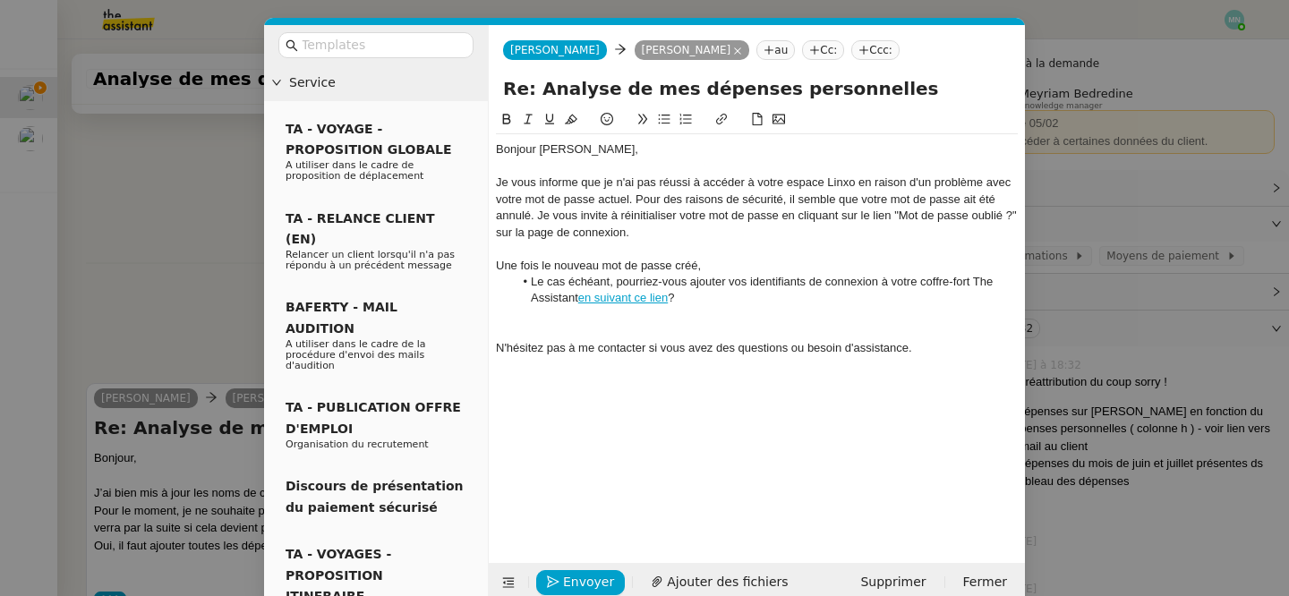
click at [534, 280] on li "Le cas échéant, pourriez-vous ajouter vos identifiants de connexion à votre cof…" at bounding box center [766, 290] width 505 height 33
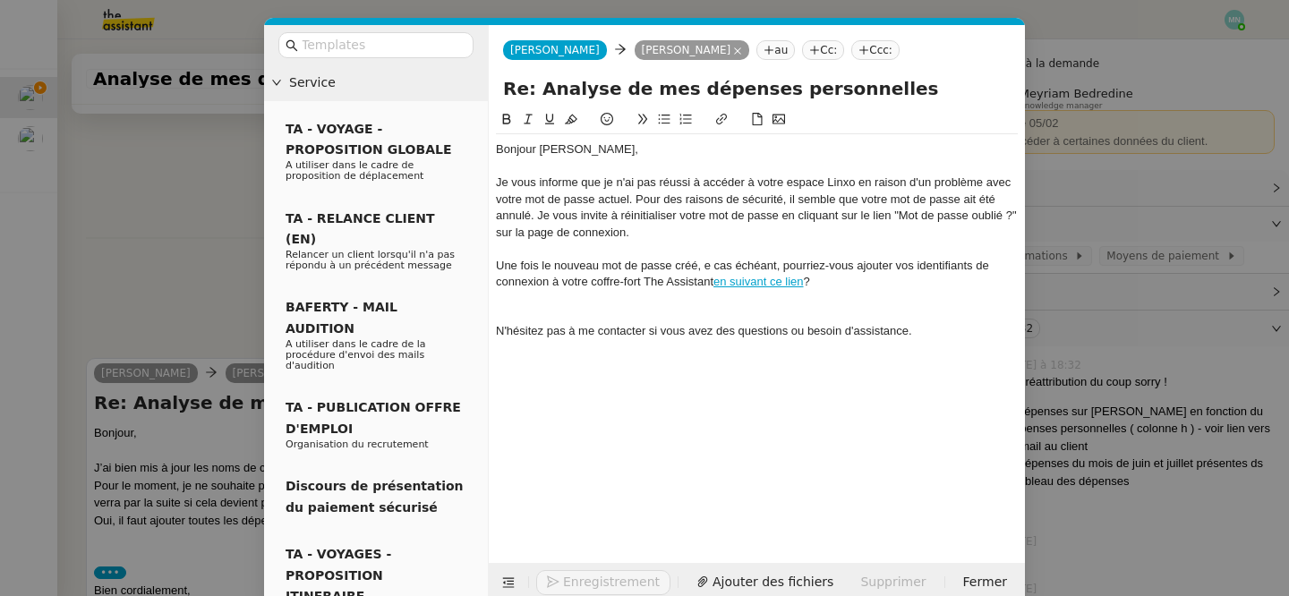
scroll to position [1165, 0]
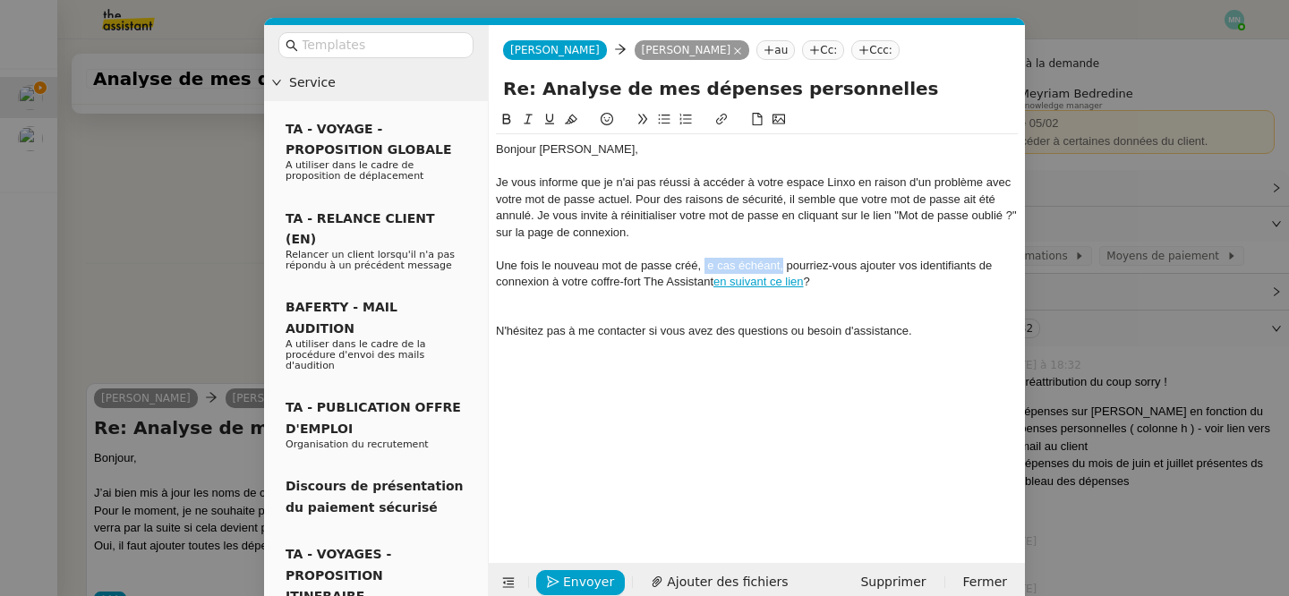
drag, startPoint x: 782, startPoint y: 262, endPoint x: 705, endPoint y: 264, distance: 77.0
click at [705, 264] on div "Une fois le nouveau mot de passe créé, e cas échéant, pourriez-vous ajouter vos…" at bounding box center [757, 274] width 522 height 33
click at [795, 292] on div at bounding box center [757, 298] width 522 height 16
click at [675, 310] on div at bounding box center [757, 315] width 522 height 16
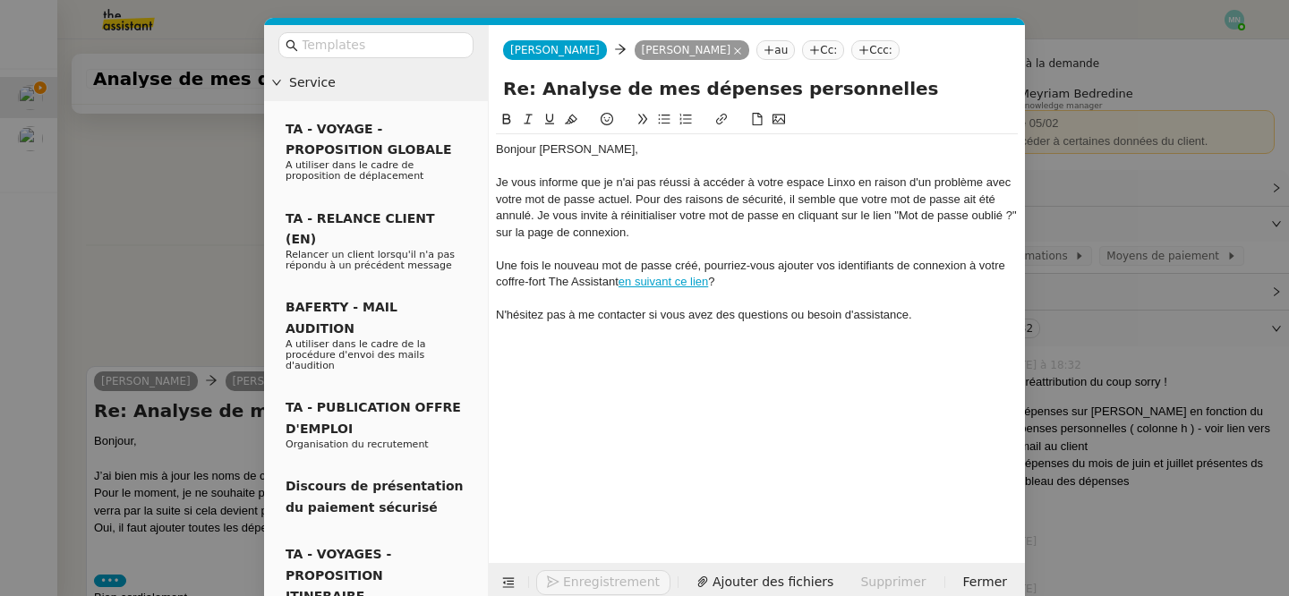
scroll to position [1148, 0]
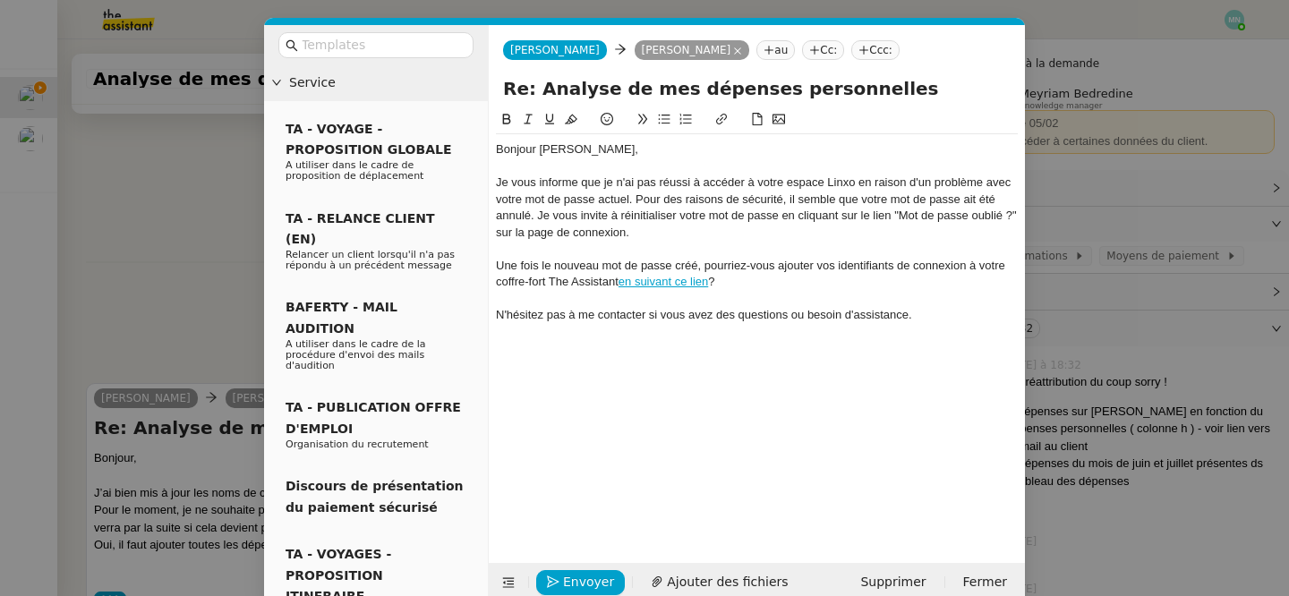
click at [917, 326] on div at bounding box center [757, 331] width 522 height 16
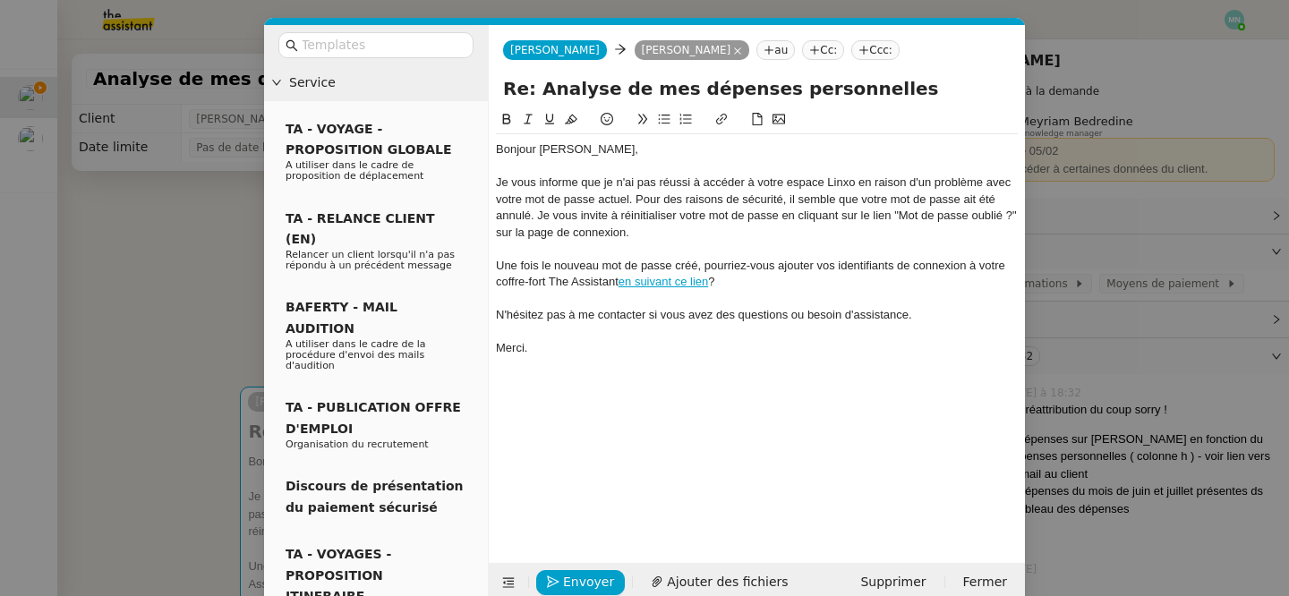
scroll to position [28, 0]
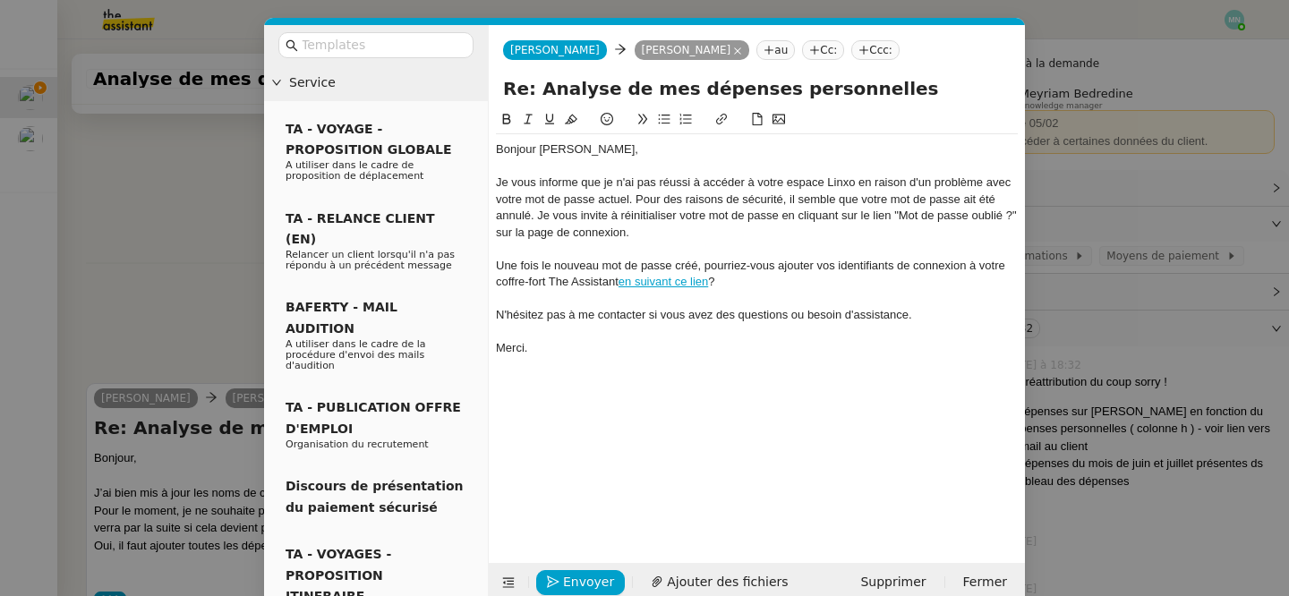
click at [181, 309] on nz-modal-container "Service TA - VOYAGE - PROPOSITION GLOBALE A utiliser dans le cadre de propositi…" at bounding box center [644, 298] width 1289 height 596
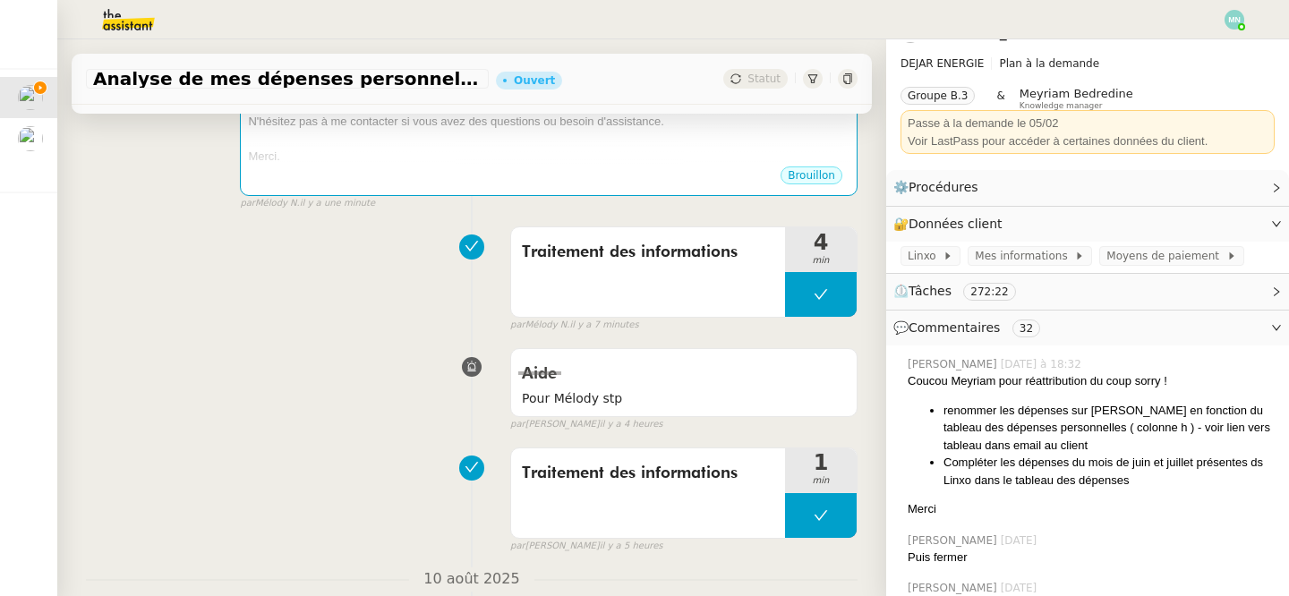
scroll to position [0, 0]
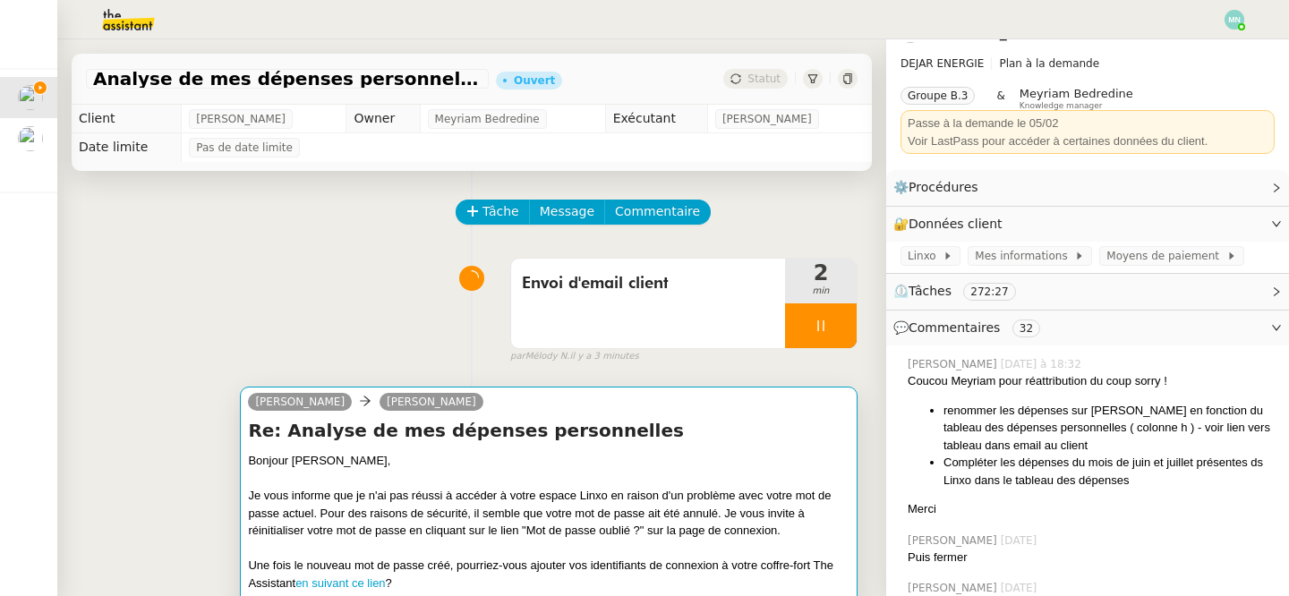
click at [638, 507] on div "Je vous informe que je n'ai pas réussi à accéder à votre espace Linxo en raison…" at bounding box center [548, 513] width 601 height 53
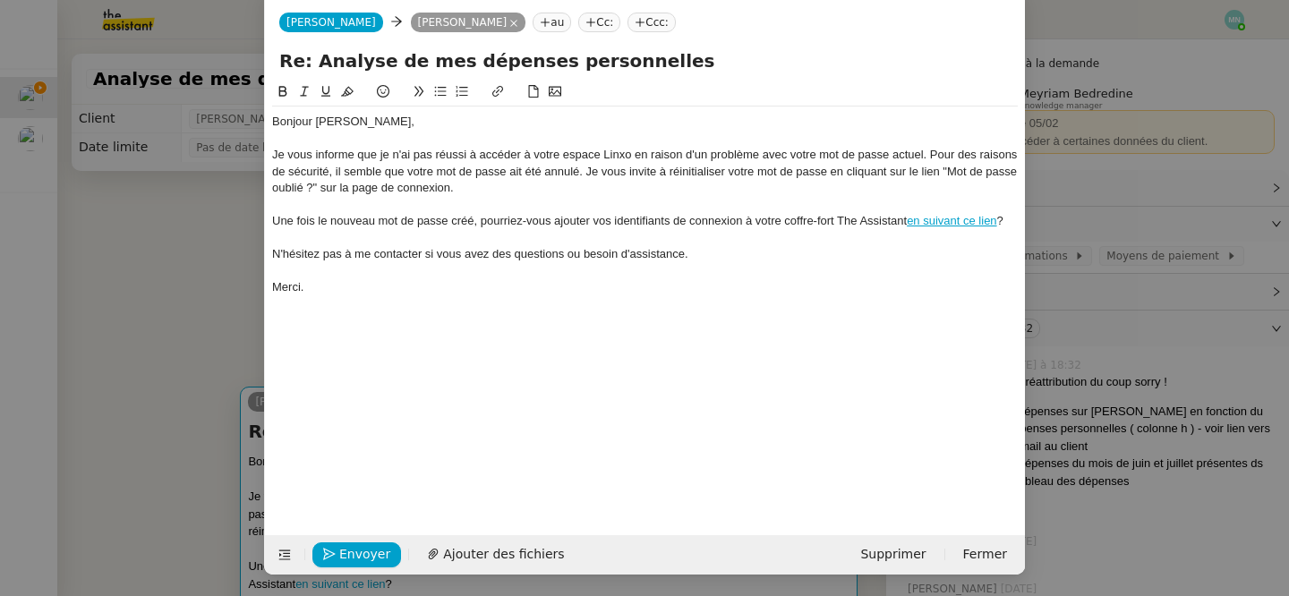
scroll to position [0, 38]
click at [489, 556] on span "Ajouter des fichiers" at bounding box center [503, 554] width 121 height 21
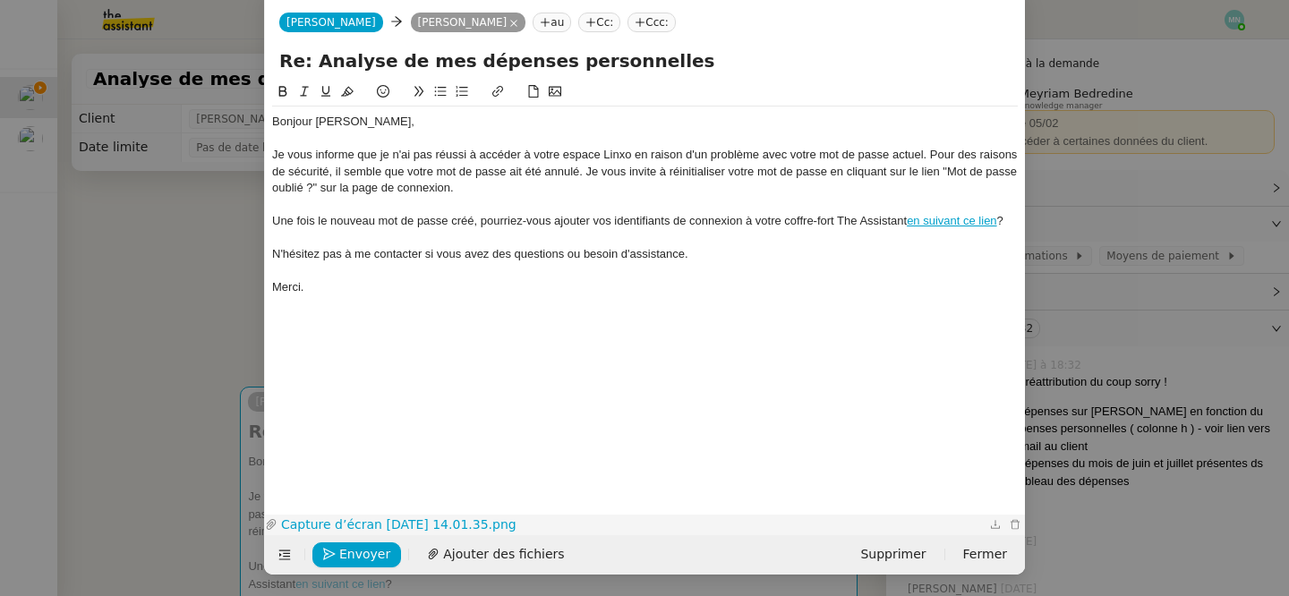
click at [416, 520] on link "Capture d’écran 2025-08-11 à 14.01.35.png" at bounding box center [631, 525] width 708 height 21
click at [144, 252] on nz-modal-container "Service TA - VOYAGE - PROPOSITION GLOBALE A utiliser dans le cadre de propositi…" at bounding box center [644, 298] width 1289 height 596
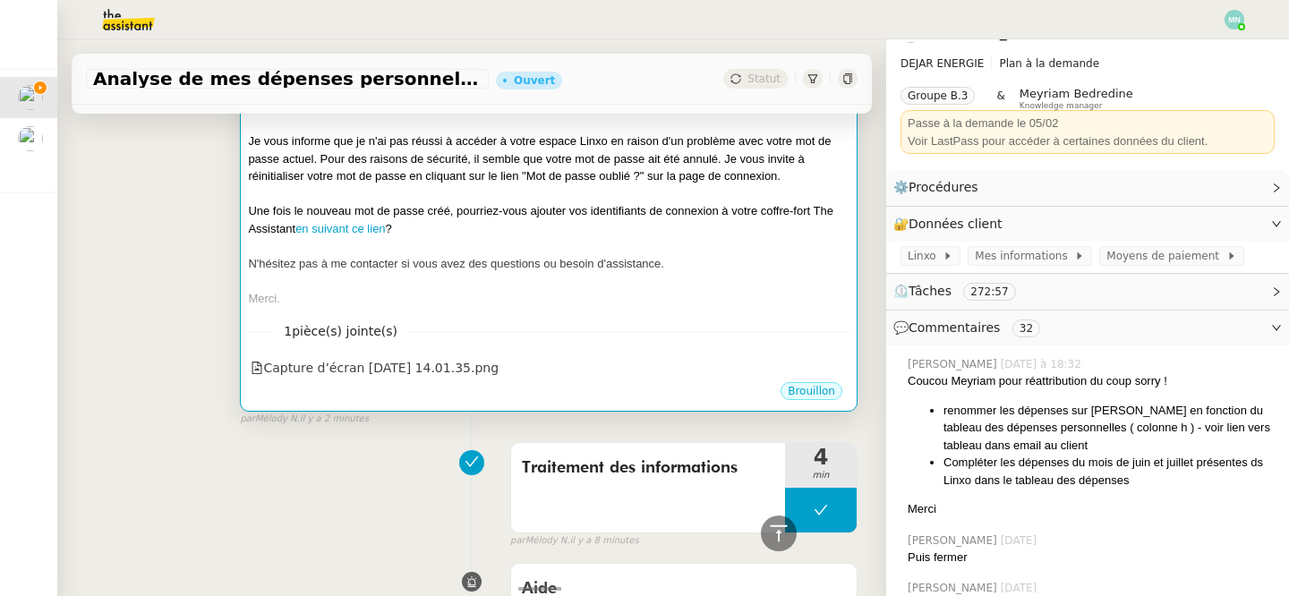
scroll to position [0, 0]
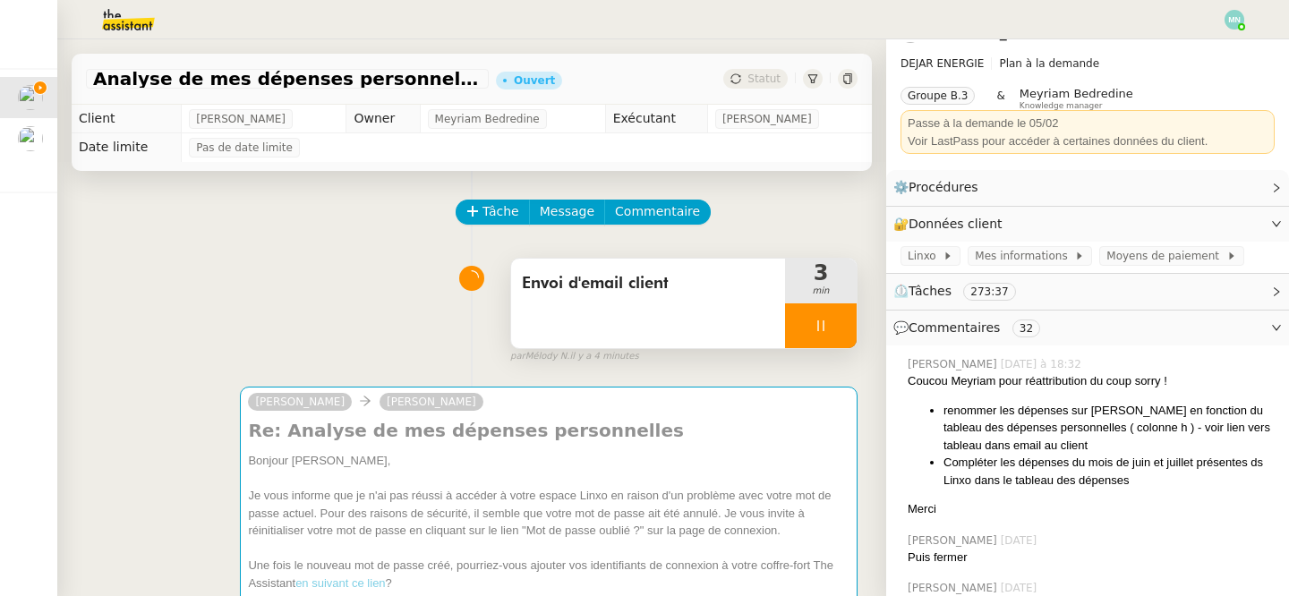
click at [804, 306] on div at bounding box center [821, 325] width 72 height 45
click at [852, 323] on button at bounding box center [839, 325] width 36 height 45
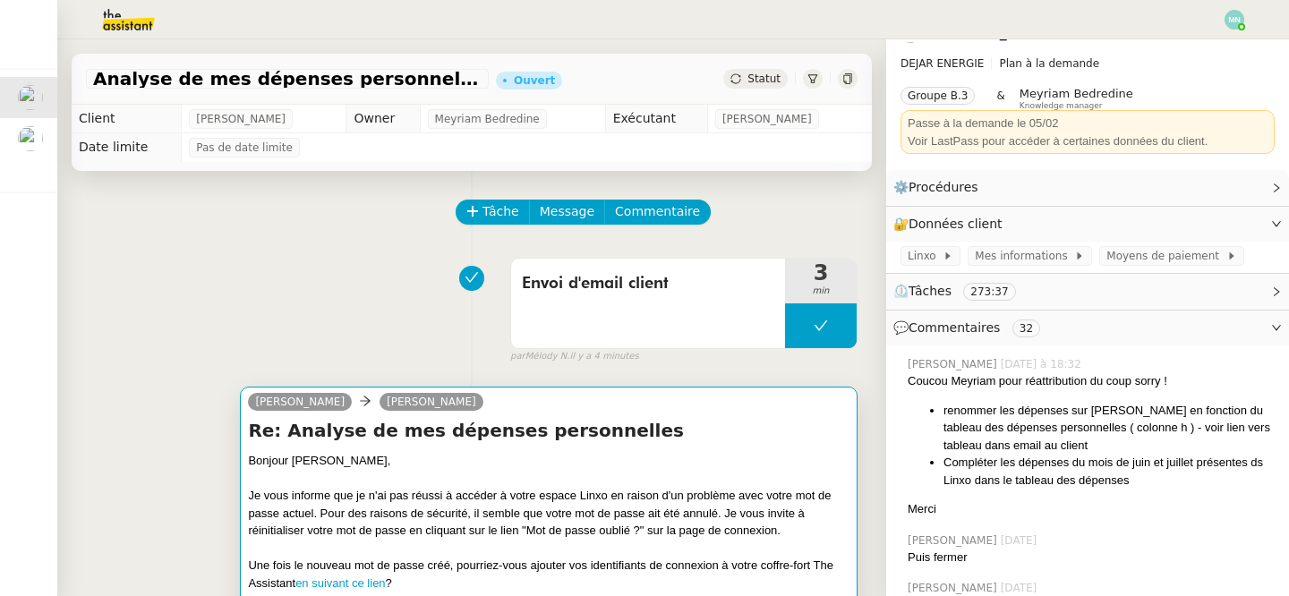
click at [695, 463] on div "Bonjour Patrice," at bounding box center [548, 461] width 601 height 18
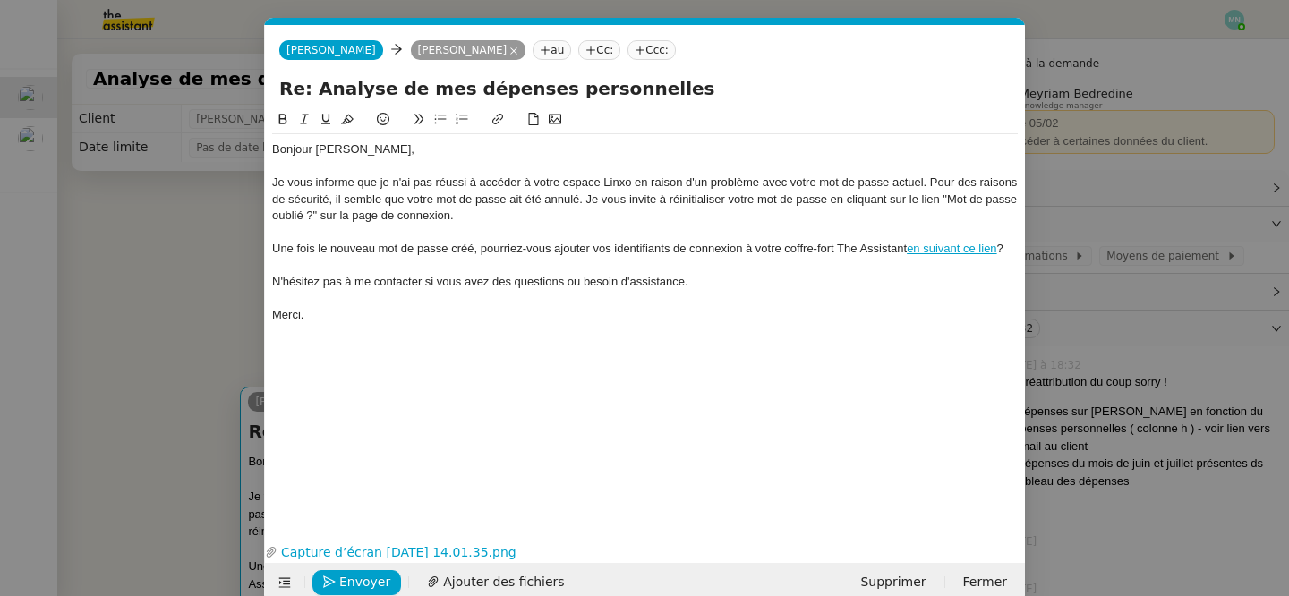
scroll to position [0, 38]
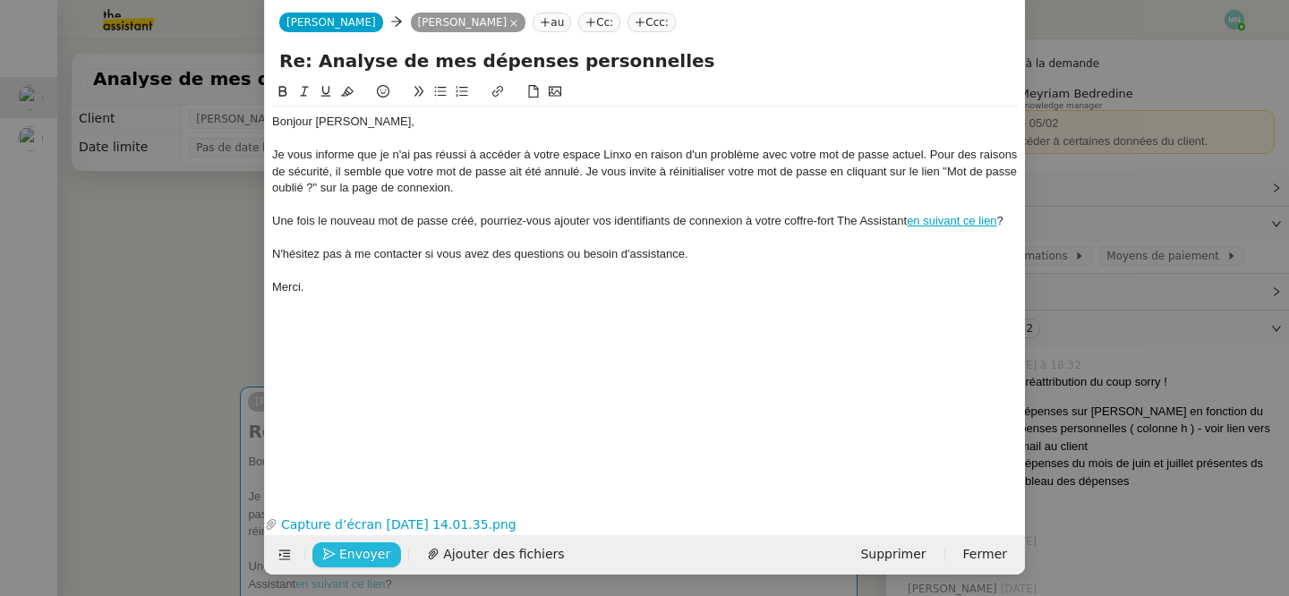
click at [360, 554] on span "Envoyer" at bounding box center [364, 554] width 51 height 21
click at [378, 554] on span "Confirmer l'envoi" at bounding box center [392, 554] width 107 height 21
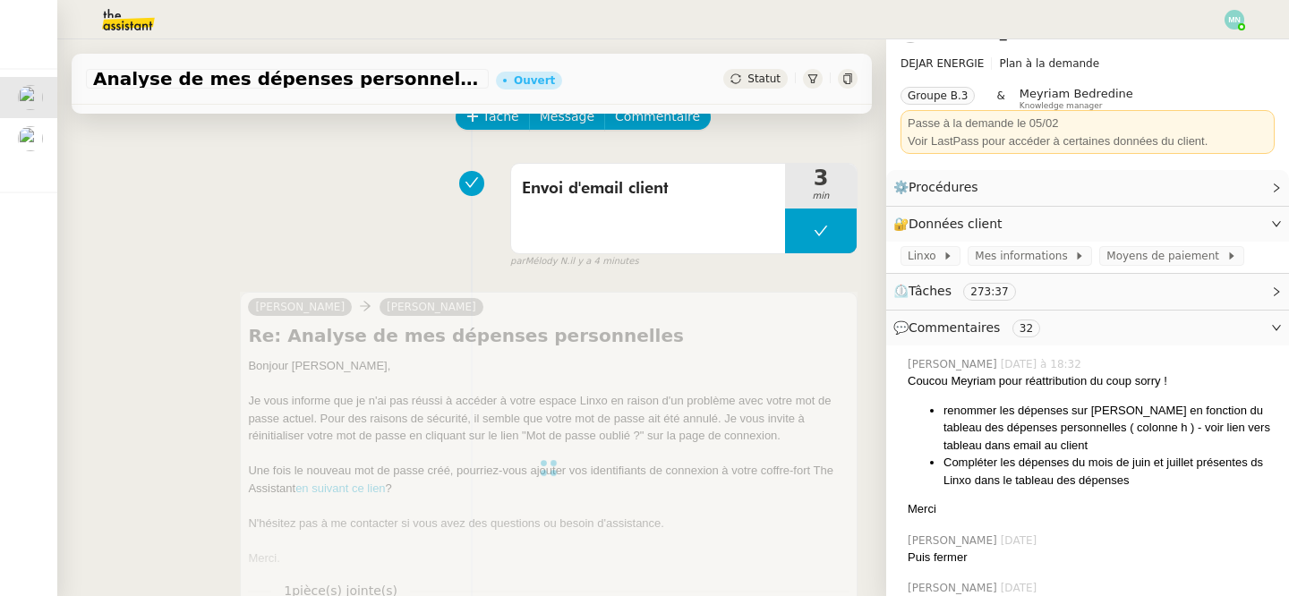
scroll to position [93, 0]
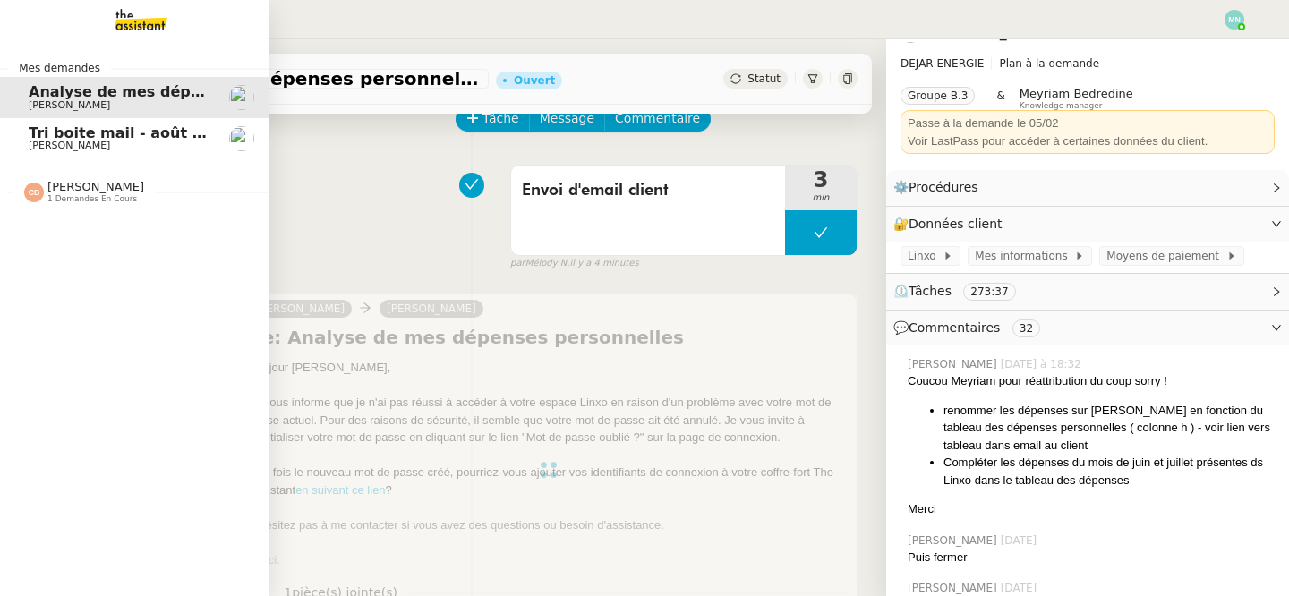
click at [74, 145] on span "[PERSON_NAME]" at bounding box center [69, 146] width 81 height 12
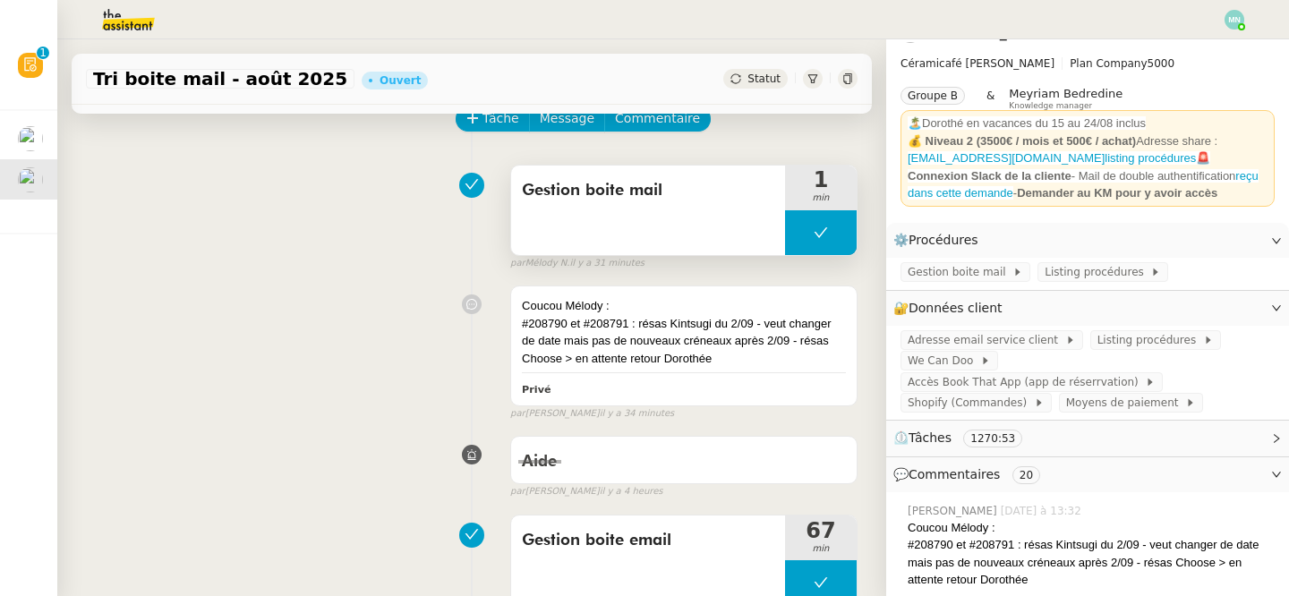
click at [802, 238] on button at bounding box center [821, 232] width 72 height 45
click at [802, 238] on icon at bounding box center [802, 232] width 14 height 14
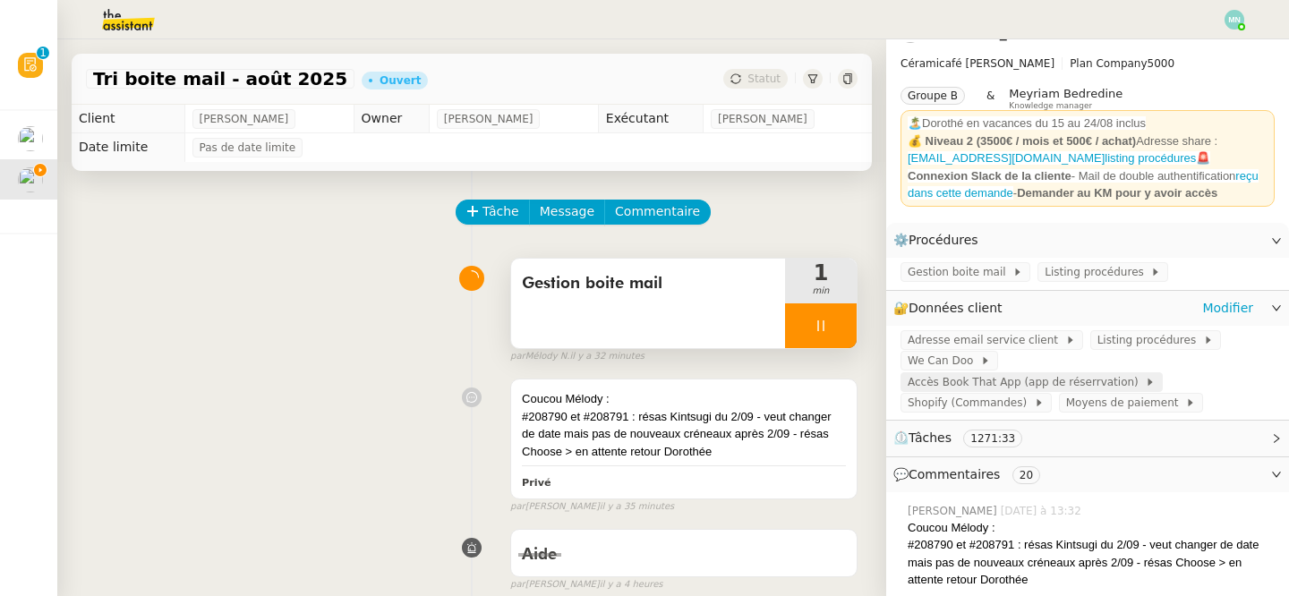
click at [1040, 373] on span "Accès Book That App (app de réserrvation)" at bounding box center [1025, 382] width 237 height 18
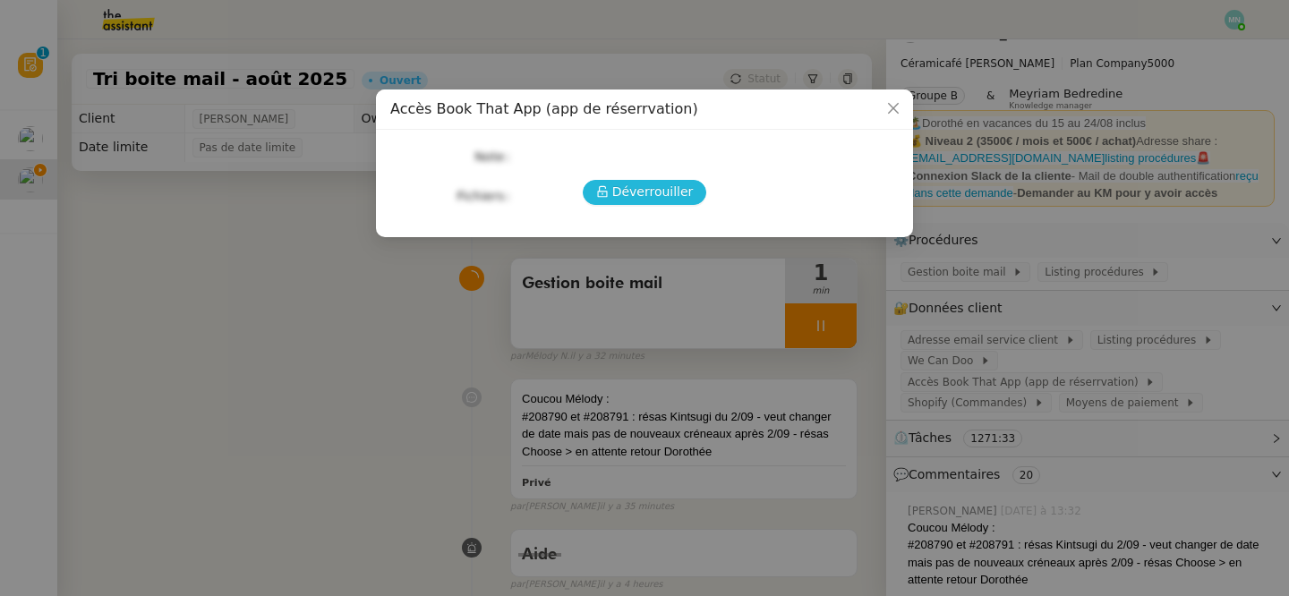
click at [639, 195] on span "Déverrouiller" at bounding box center [652, 192] width 81 height 21
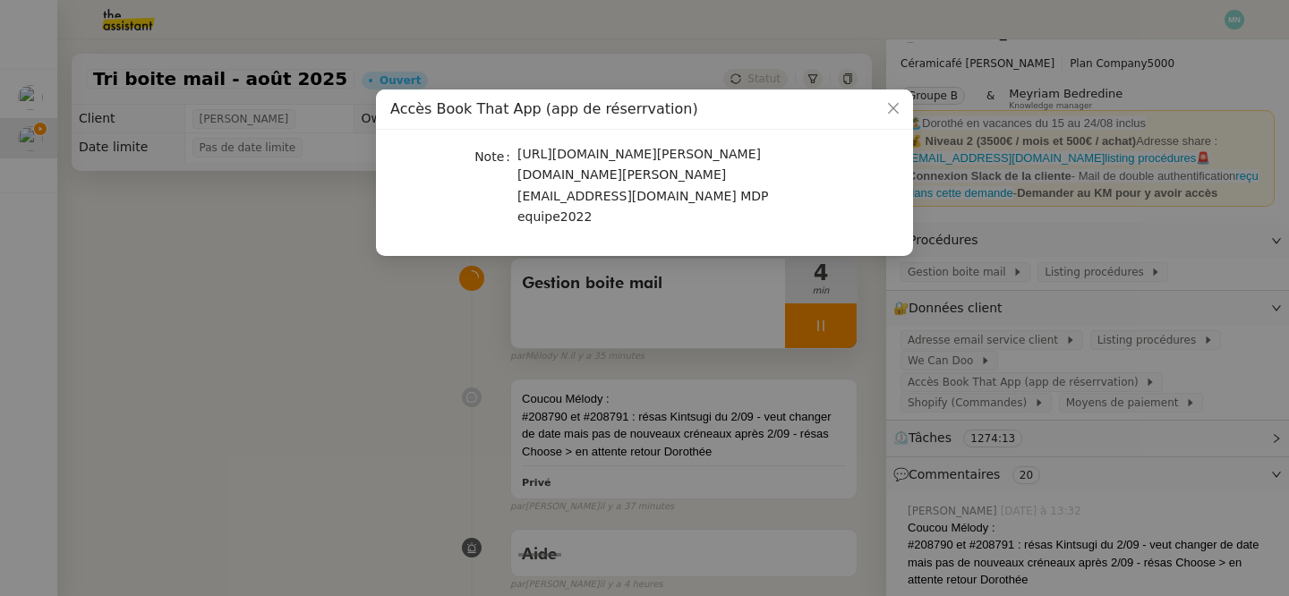
click at [680, 305] on nz-modal-container "Accès Book That App (app de réserrvation) Note https://latelier-genevieve.bookt…" at bounding box center [644, 298] width 1289 height 596
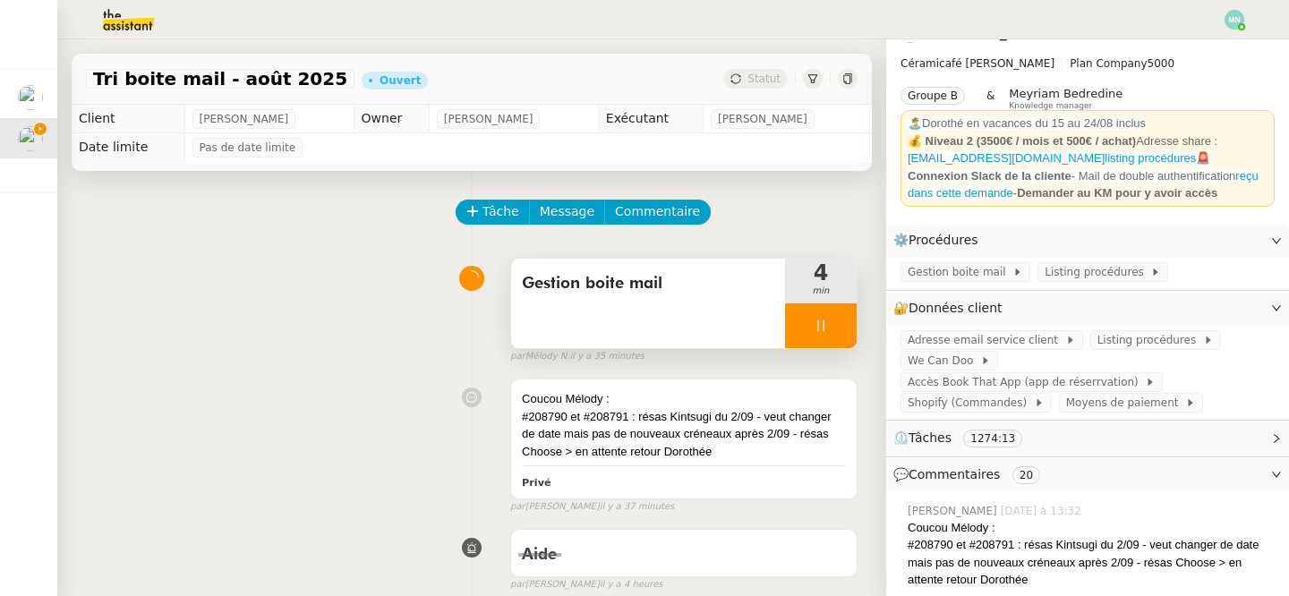
click at [803, 317] on div at bounding box center [821, 325] width 72 height 45
click at [829, 317] on button at bounding box center [839, 325] width 36 height 45
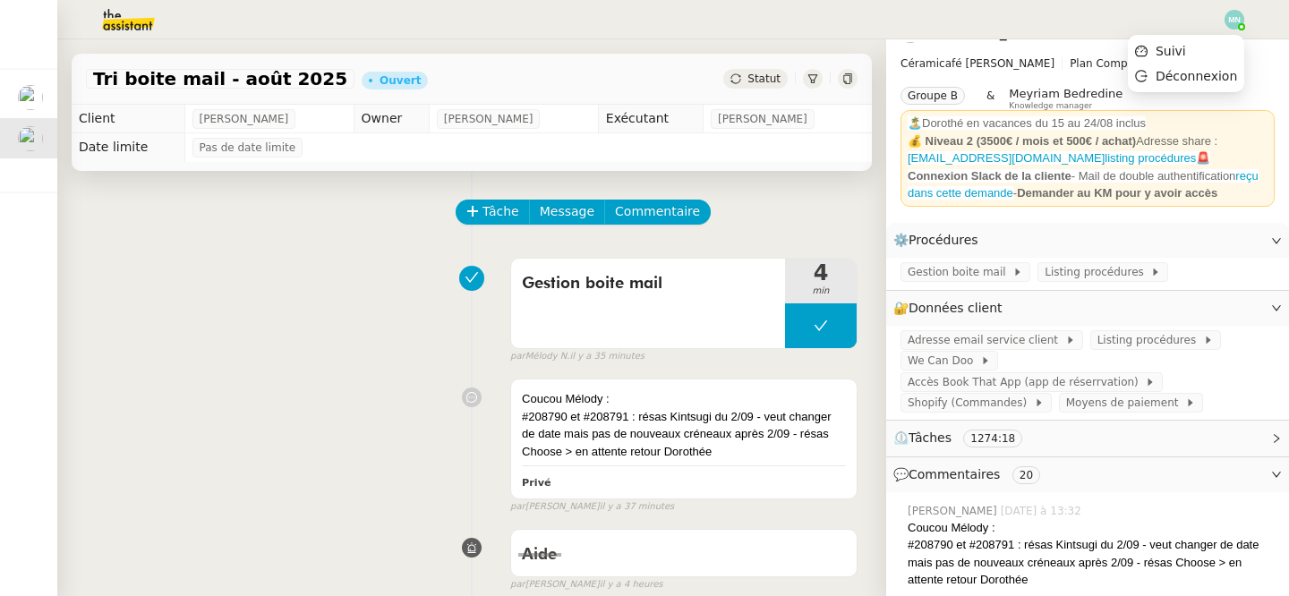
click at [1240, 14] on img at bounding box center [1234, 20] width 20 height 20
click at [1207, 48] on li "Suivi" at bounding box center [1185, 50] width 116 height 25
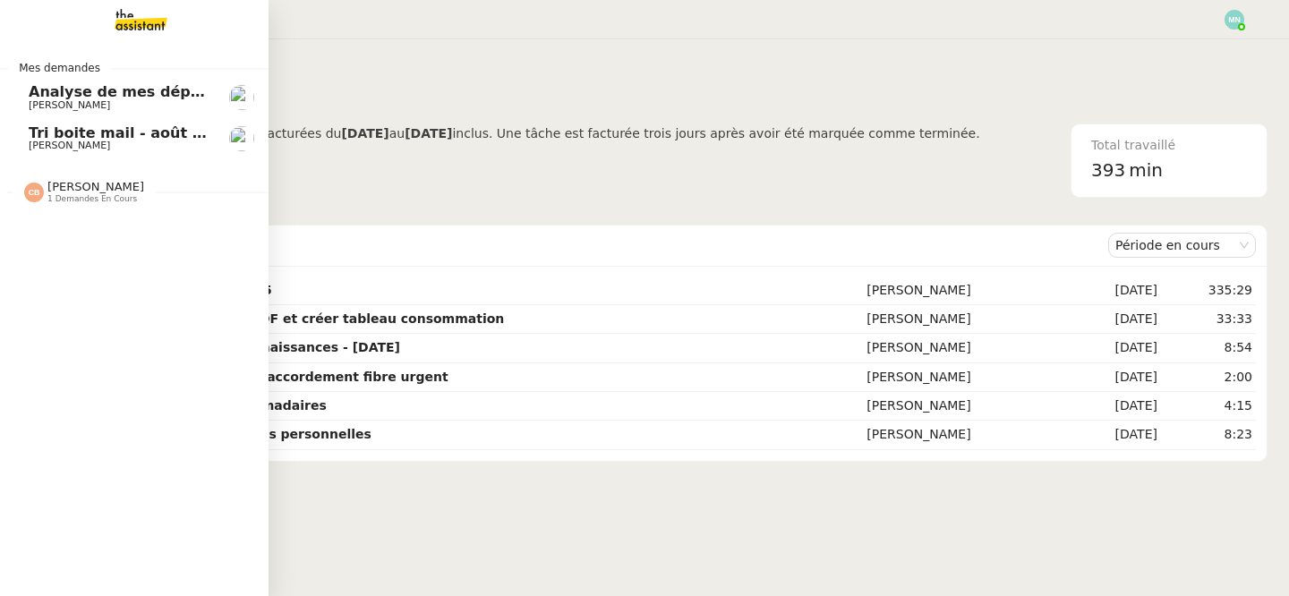
click at [110, 144] on span "[PERSON_NAME]" at bounding box center [69, 146] width 81 height 12
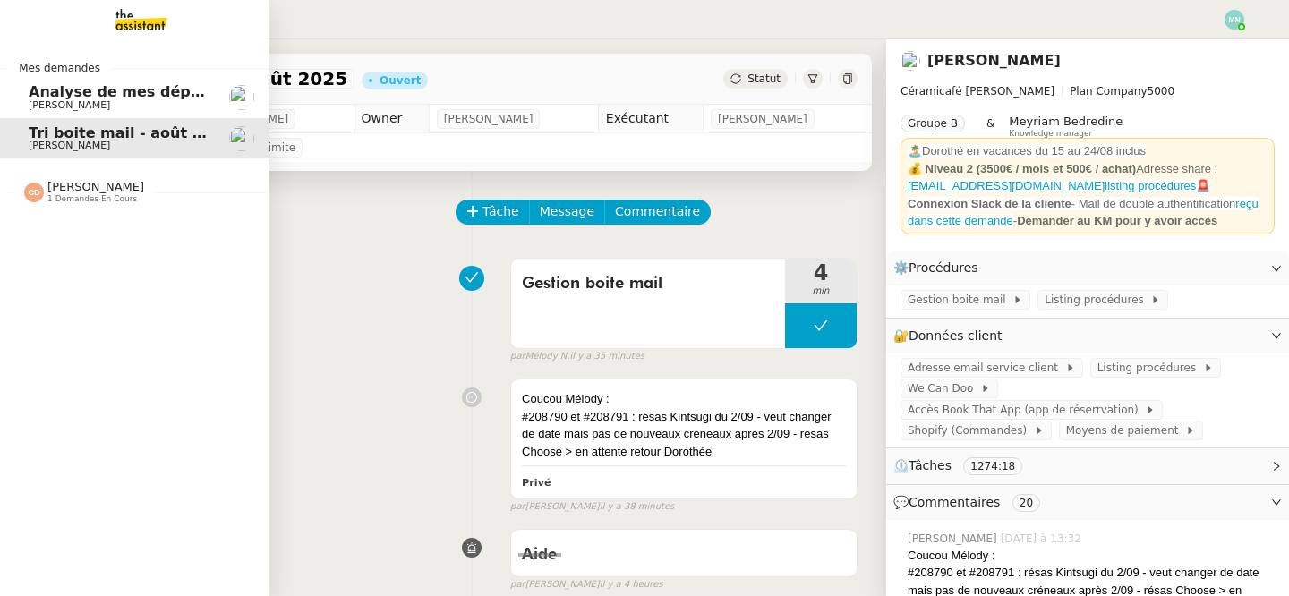
click at [145, 87] on span "Analyse de mes dépenses personnelles" at bounding box center [187, 91] width 317 height 17
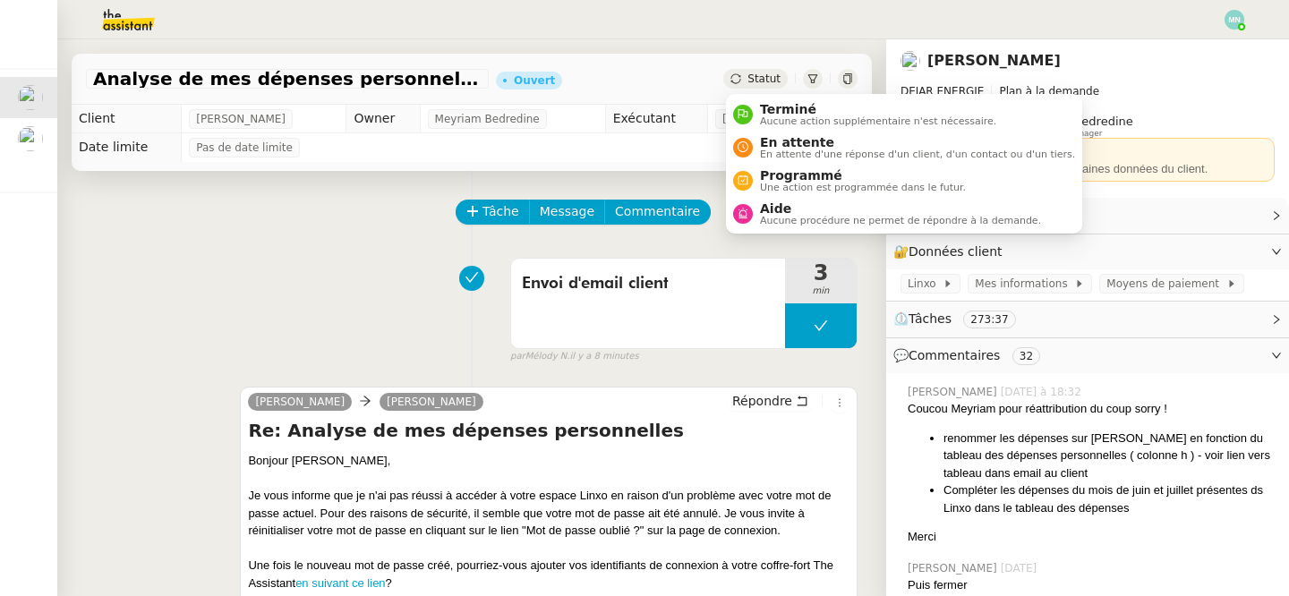
click at [768, 78] on span "Statut" at bounding box center [763, 78] width 33 height 13
click at [778, 145] on span "En attente" at bounding box center [917, 142] width 315 height 14
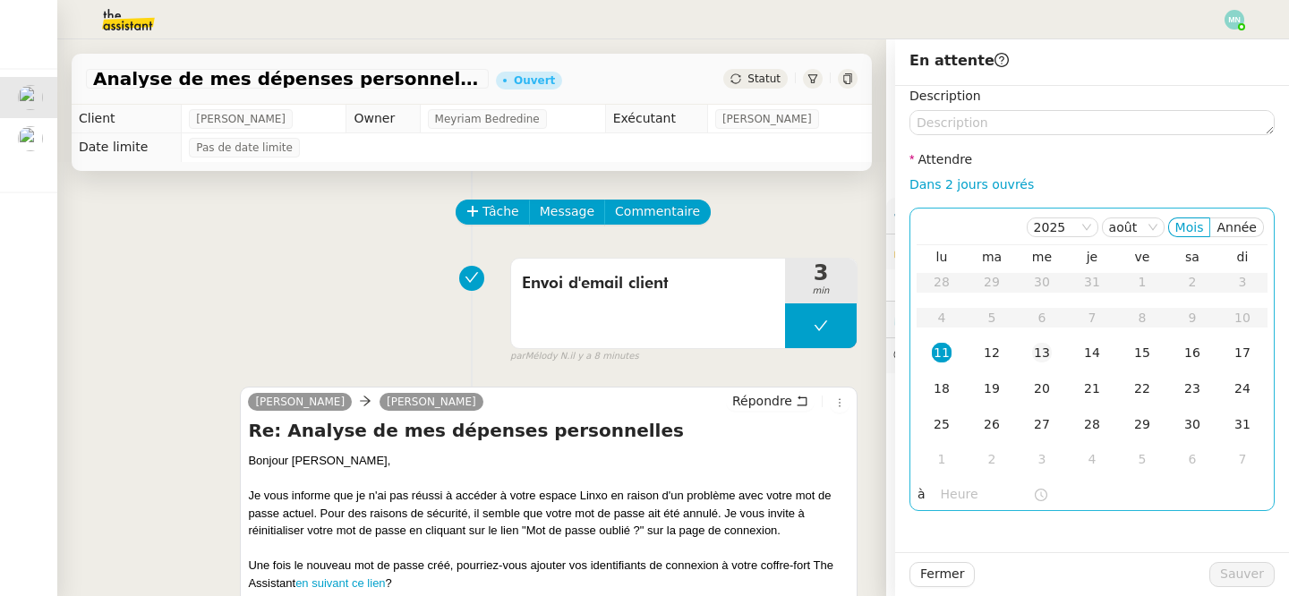
click at [1046, 355] on div "13" at bounding box center [1042, 353] width 20 height 20
click at [1101, 360] on td "14" at bounding box center [1092, 354] width 50 height 36
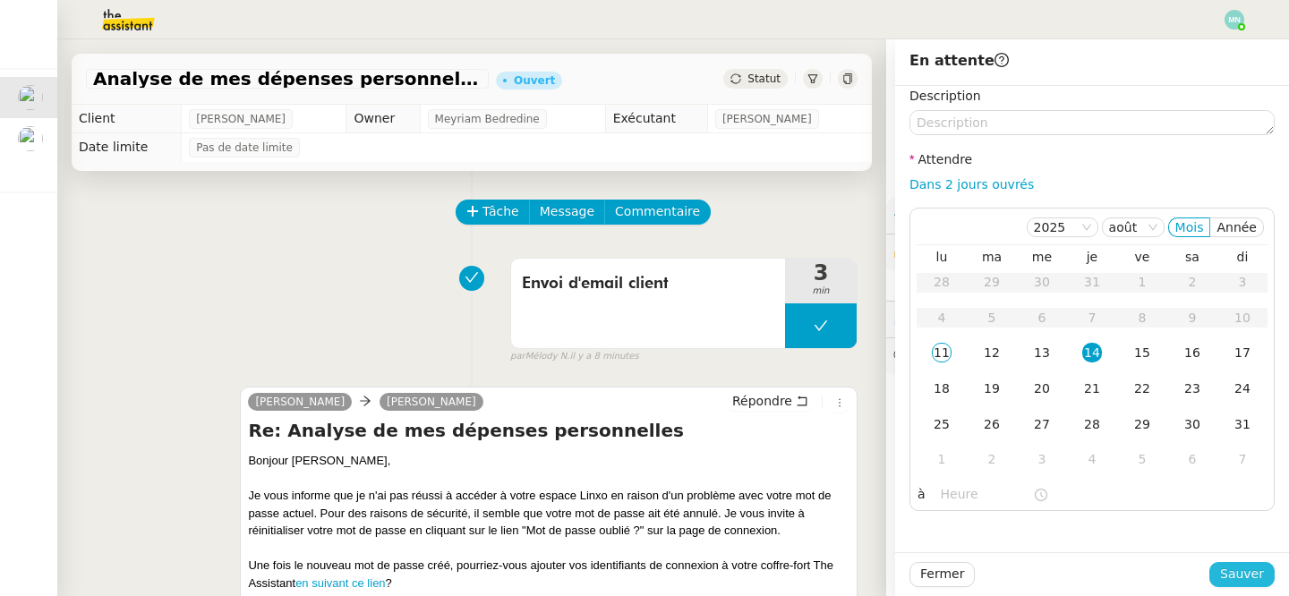
click at [1246, 573] on span "Sauver" at bounding box center [1242, 574] width 44 height 21
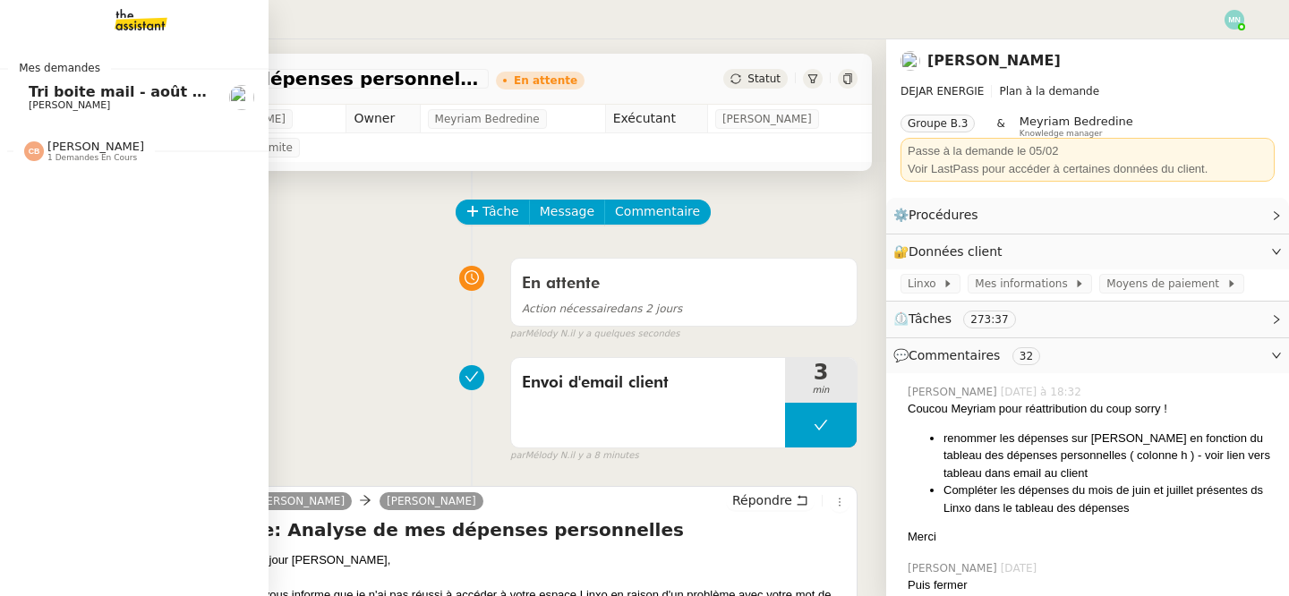
click at [35, 95] on span "Tri boite mail - août 2025" at bounding box center [130, 91] width 203 height 17
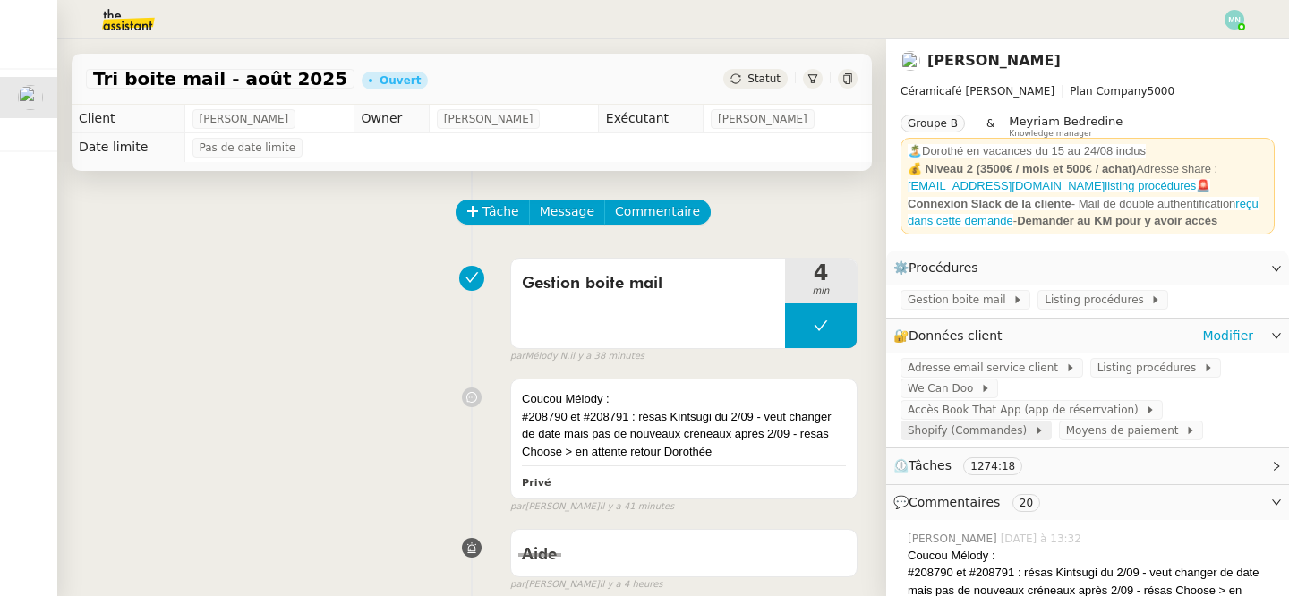
click at [998, 421] on span "Shopify (Commandes)" at bounding box center [970, 430] width 126 height 18
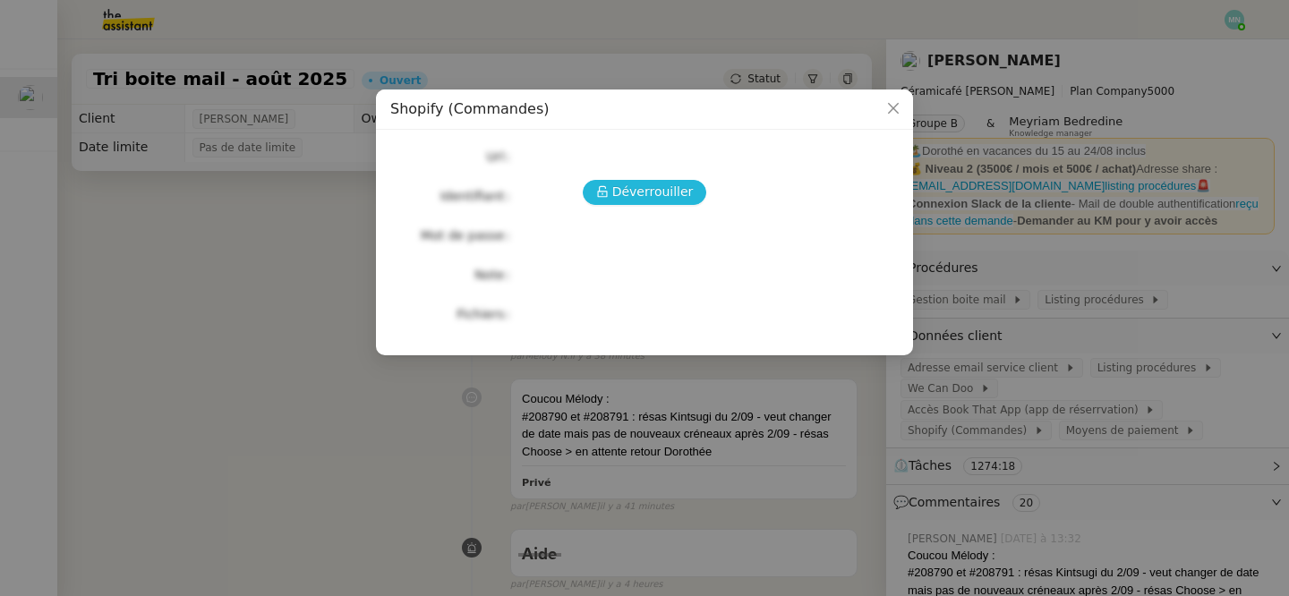
click at [673, 189] on span "Déverrouiller" at bounding box center [652, 192] width 81 height 21
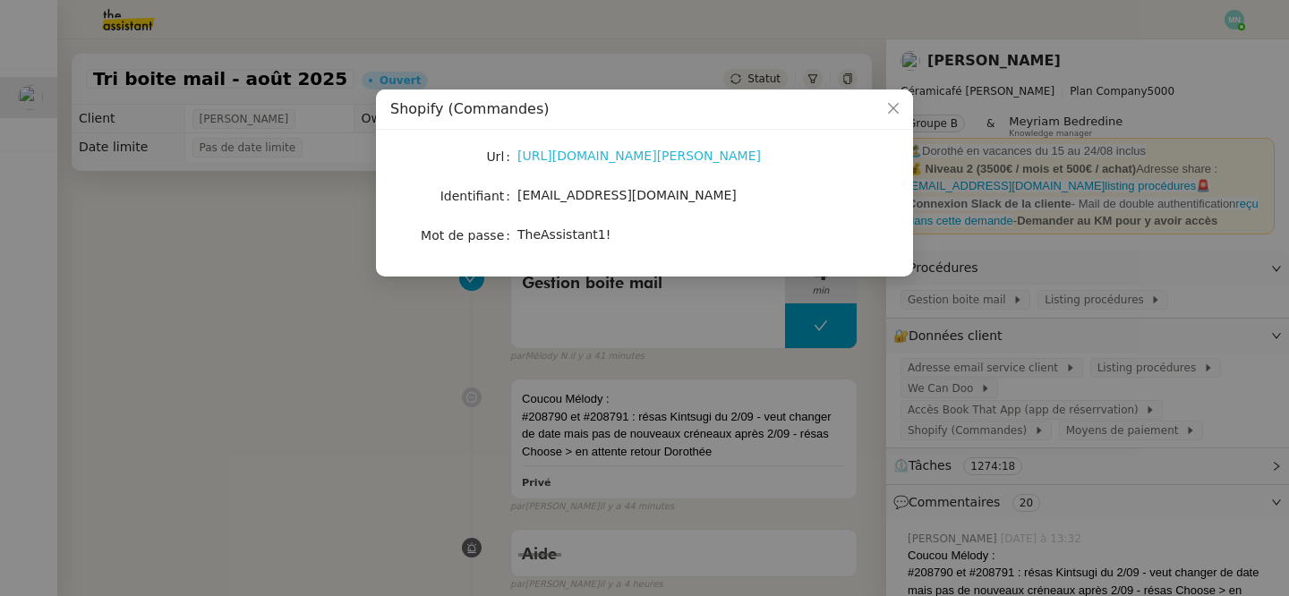
click at [645, 157] on link "https://admin.shopify.com/store/latelier-genevieve/" at bounding box center [638, 156] width 243 height 14
click at [494, 415] on nz-modal-container "Shopify (Commandes) Url https://admin.shopify.com/store/latelier-genevieve/ Ide…" at bounding box center [644, 298] width 1289 height 596
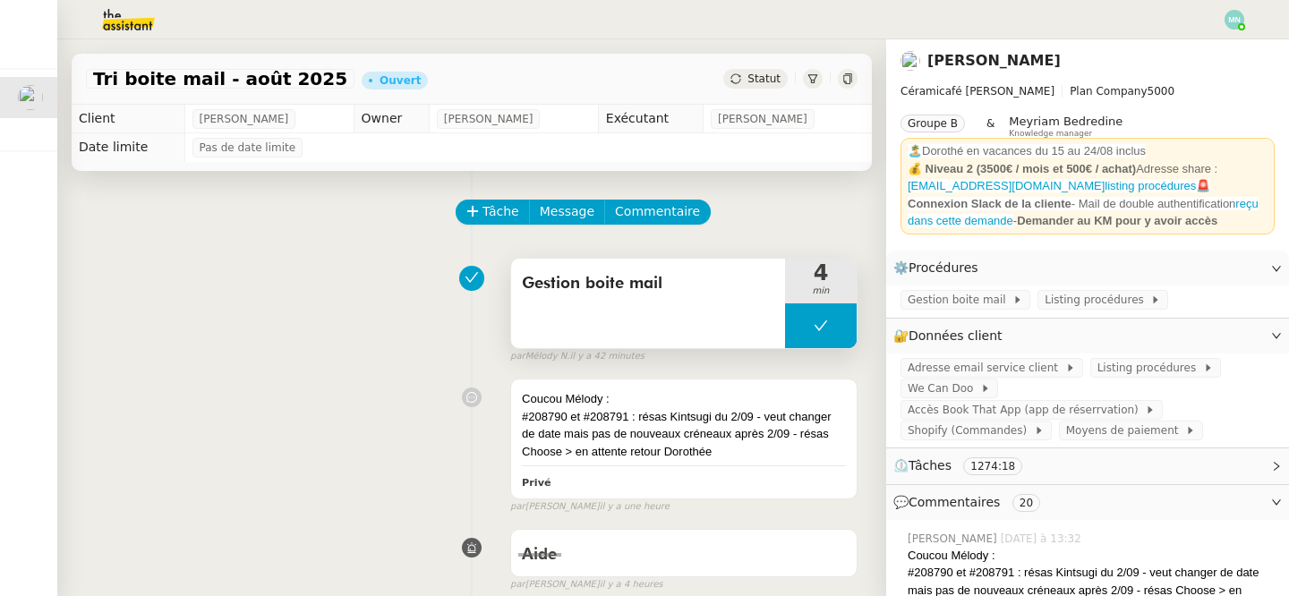
click at [804, 332] on button at bounding box center [821, 325] width 72 height 45
click at [803, 332] on icon at bounding box center [802, 326] width 14 height 14
click at [805, 324] on div at bounding box center [821, 325] width 72 height 45
click at [838, 340] on button at bounding box center [839, 325] width 36 height 45
click at [117, 29] on img at bounding box center [114, 19] width 139 height 39
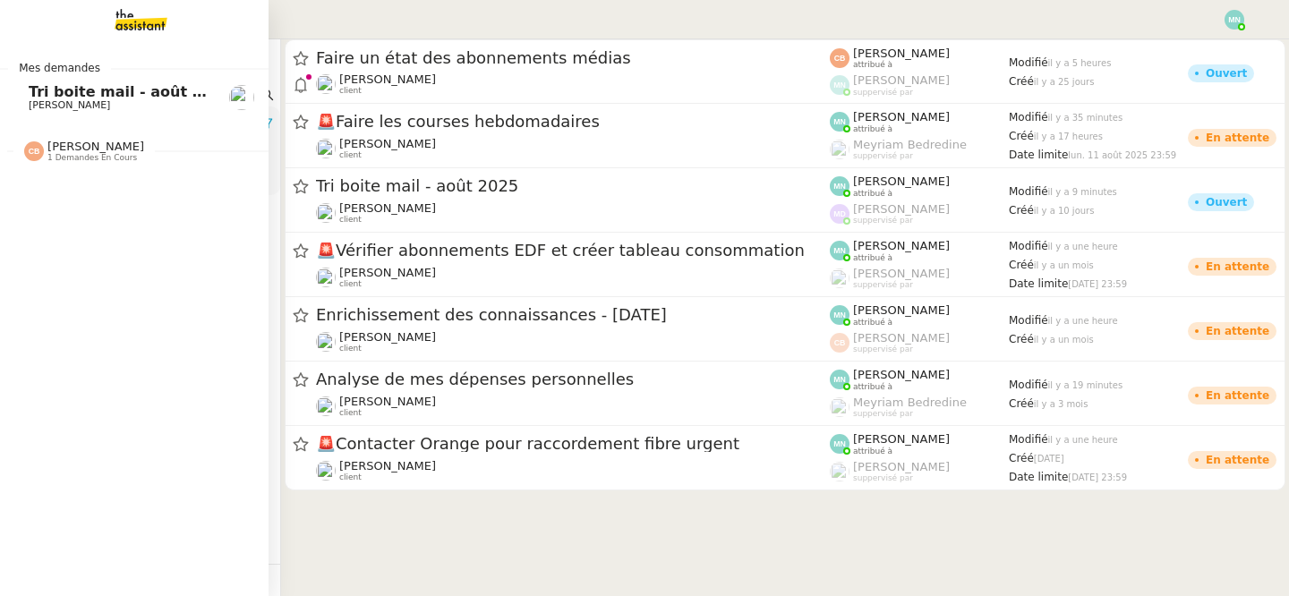
click at [33, 91] on span "Tri boite mail - août 2025" at bounding box center [130, 91] width 203 height 17
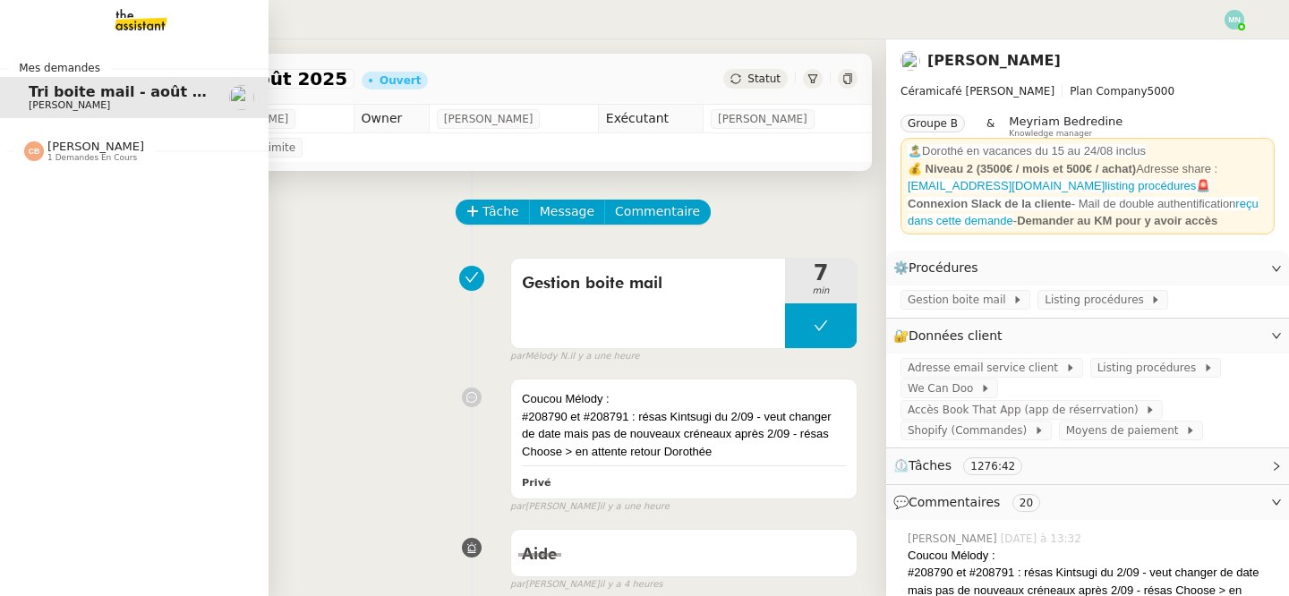
click at [138, 153] on span "Coralie Bordas 1 demandes en cours" at bounding box center [83, 151] width 141 height 23
click at [110, 195] on span "[PERSON_NAME]" at bounding box center [69, 198] width 81 height 12
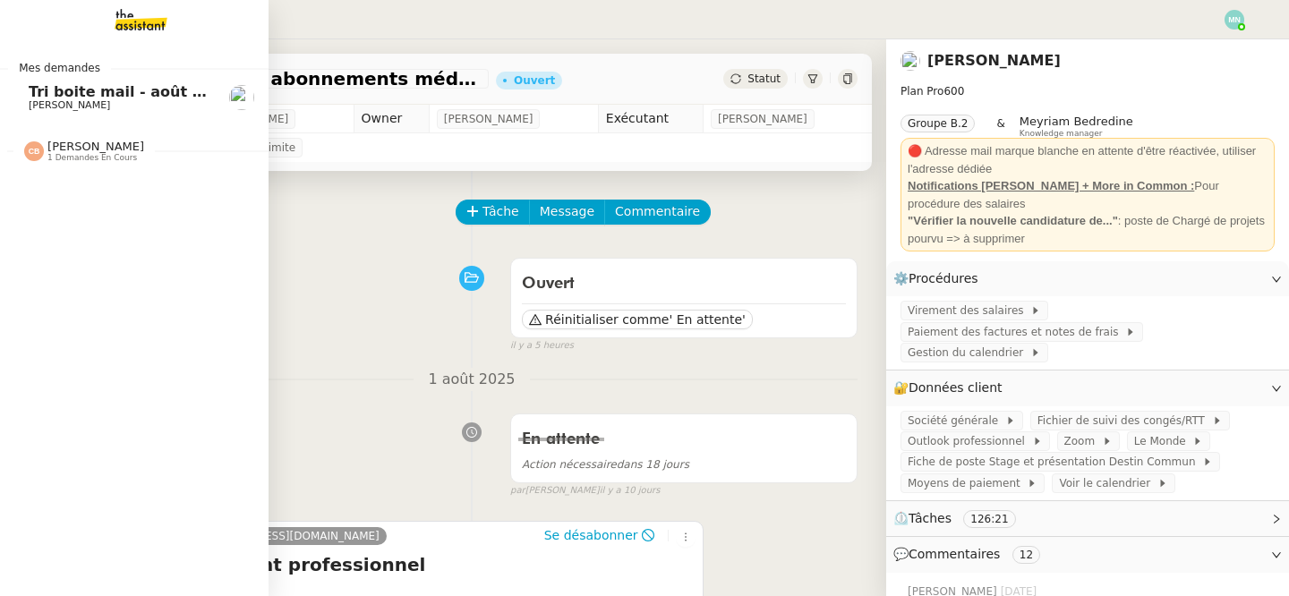
click at [54, 106] on span "[PERSON_NAME]" at bounding box center [69, 105] width 81 height 12
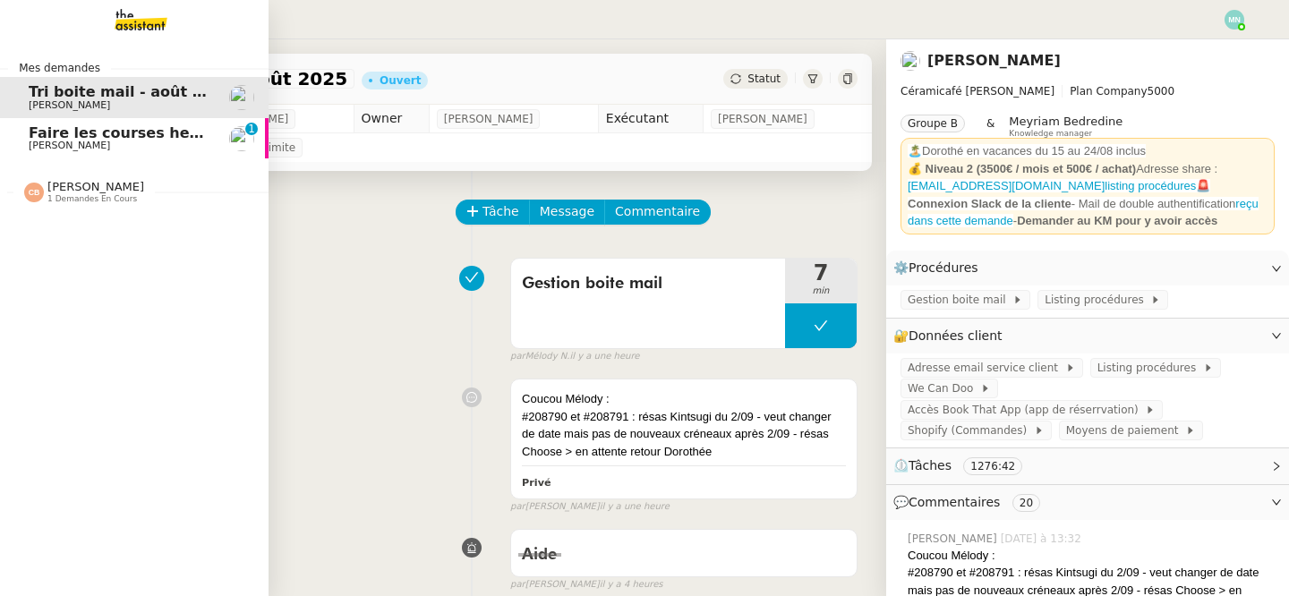
click at [39, 140] on span "[PERSON_NAME]" at bounding box center [69, 146] width 81 height 12
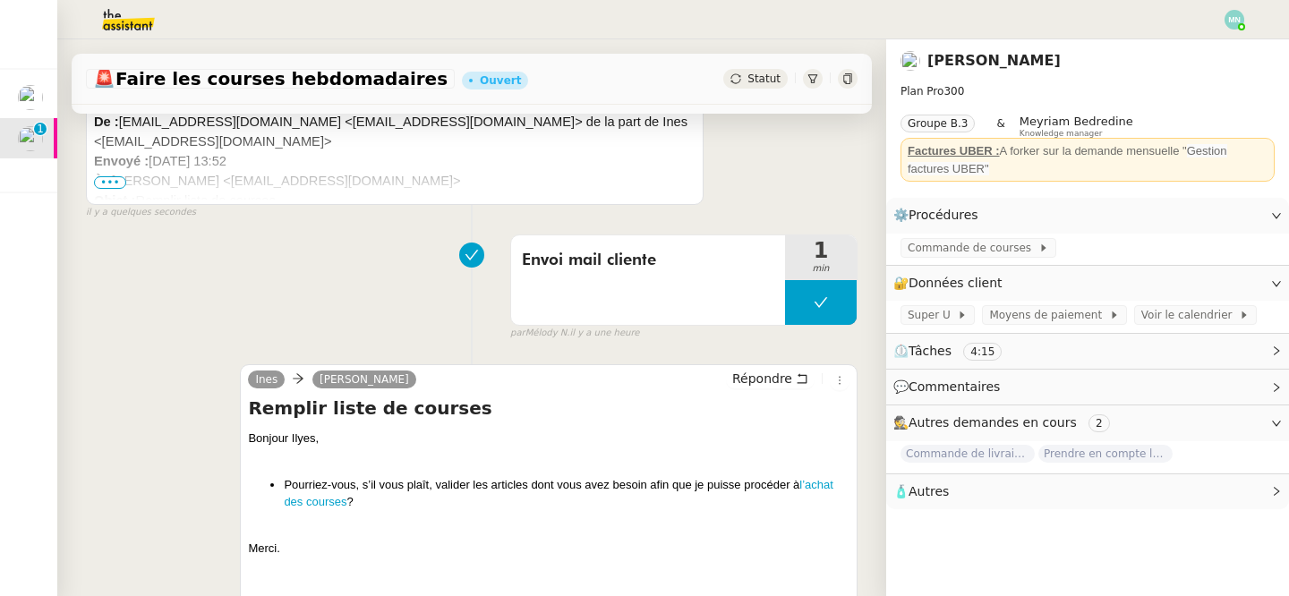
scroll to position [577, 0]
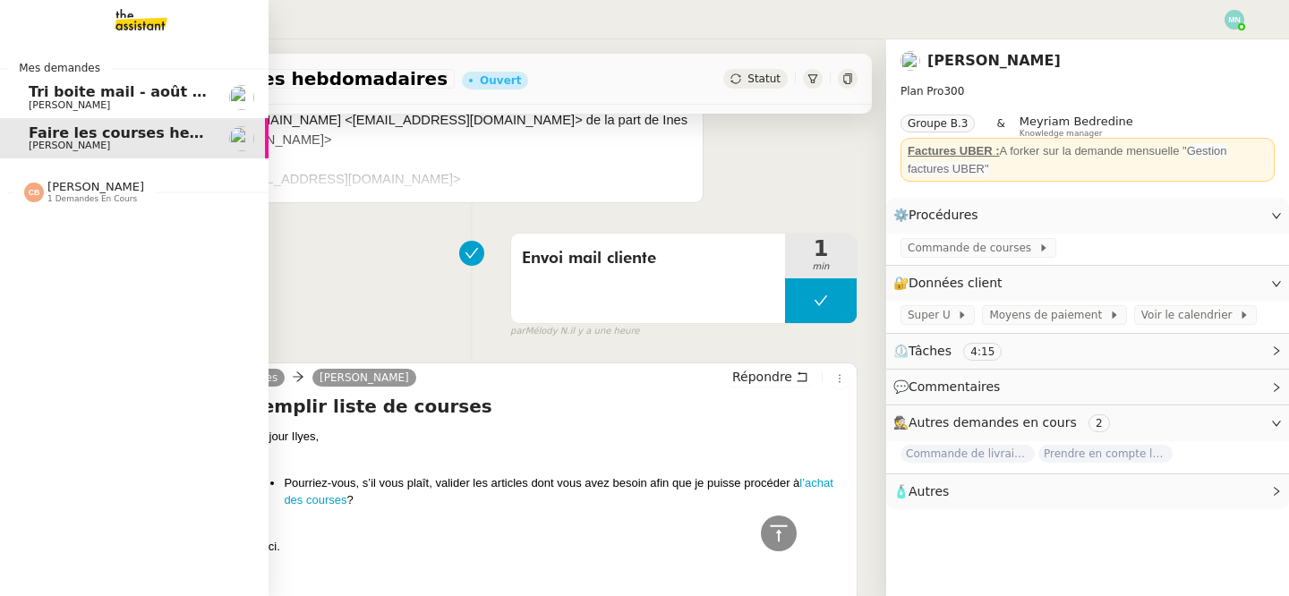
click at [64, 89] on span "Tri boite mail - août 2025" at bounding box center [130, 91] width 203 height 17
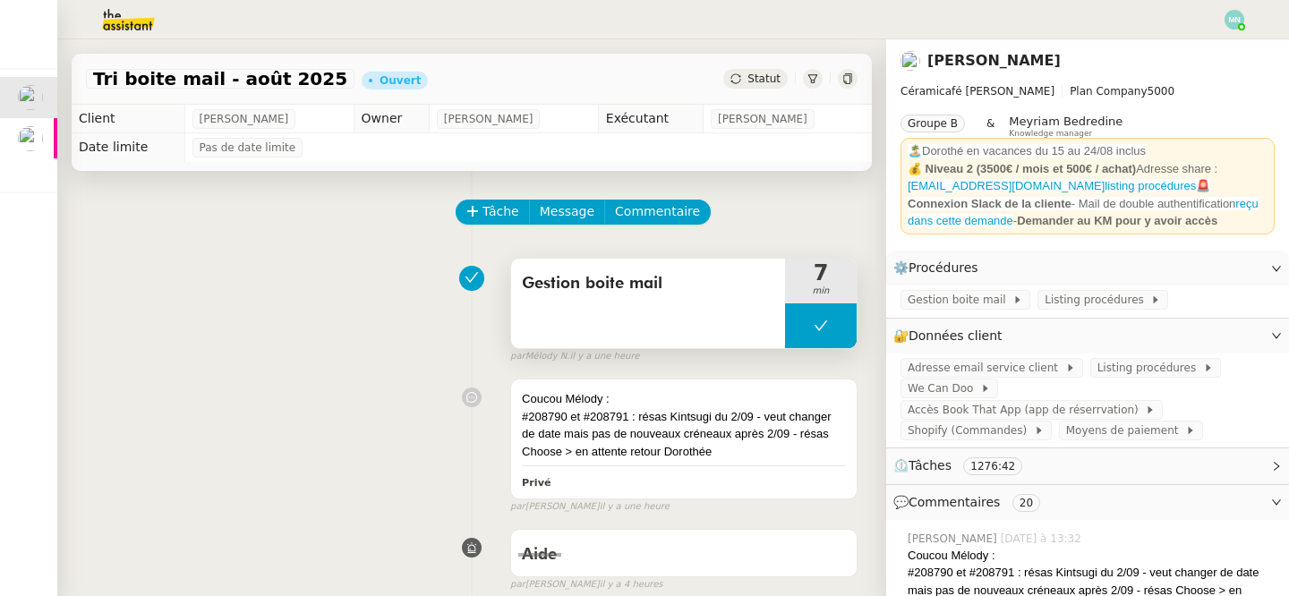
click at [804, 325] on button at bounding box center [821, 325] width 72 height 45
click at [795, 327] on div at bounding box center [803, 325] width 36 height 45
click at [798, 324] on div at bounding box center [821, 325] width 72 height 45
click at [850, 332] on button at bounding box center [839, 325] width 36 height 45
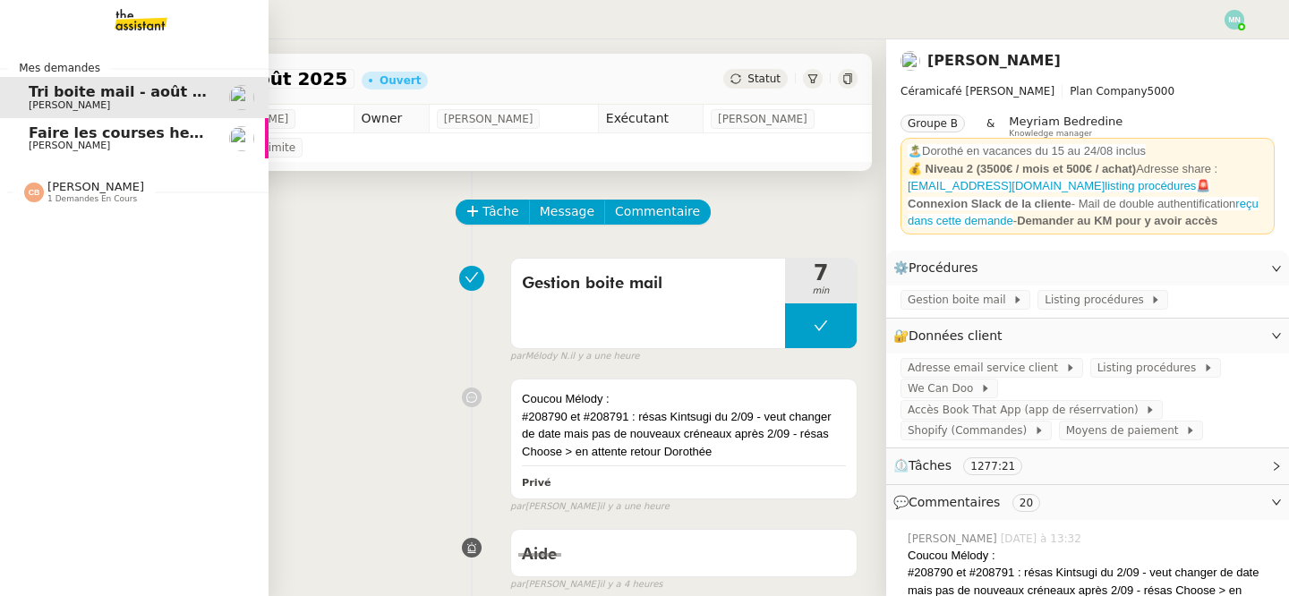
click at [39, 133] on span "Faire les courses hebdomadaires" at bounding box center [162, 132] width 266 height 17
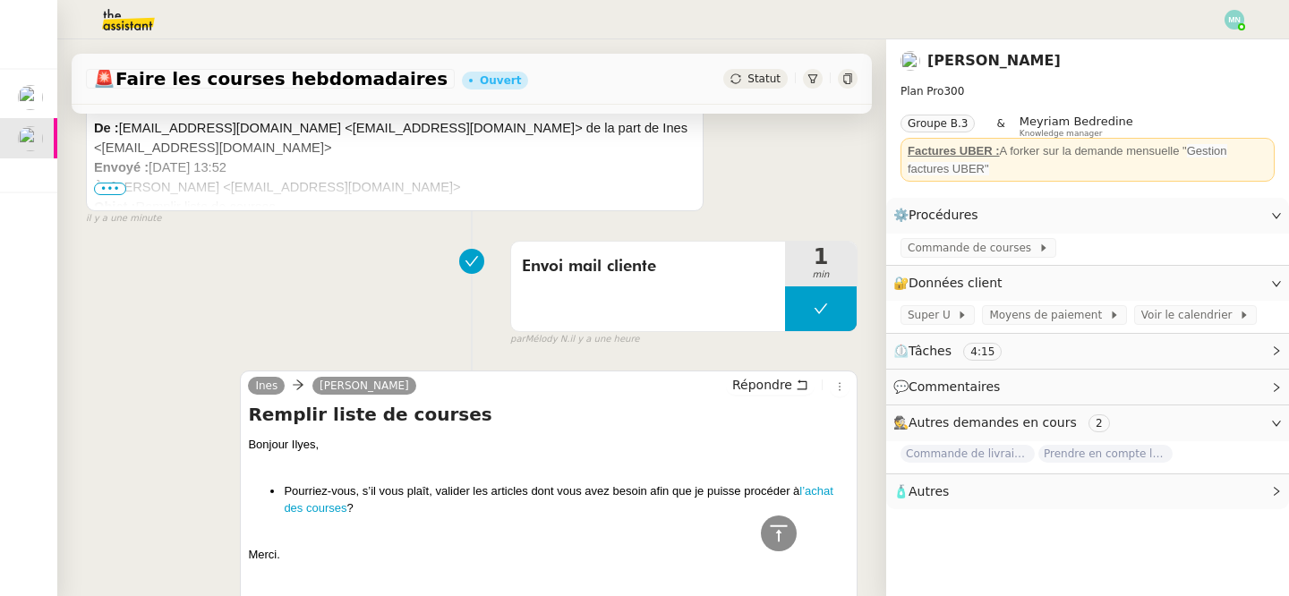
scroll to position [578, 0]
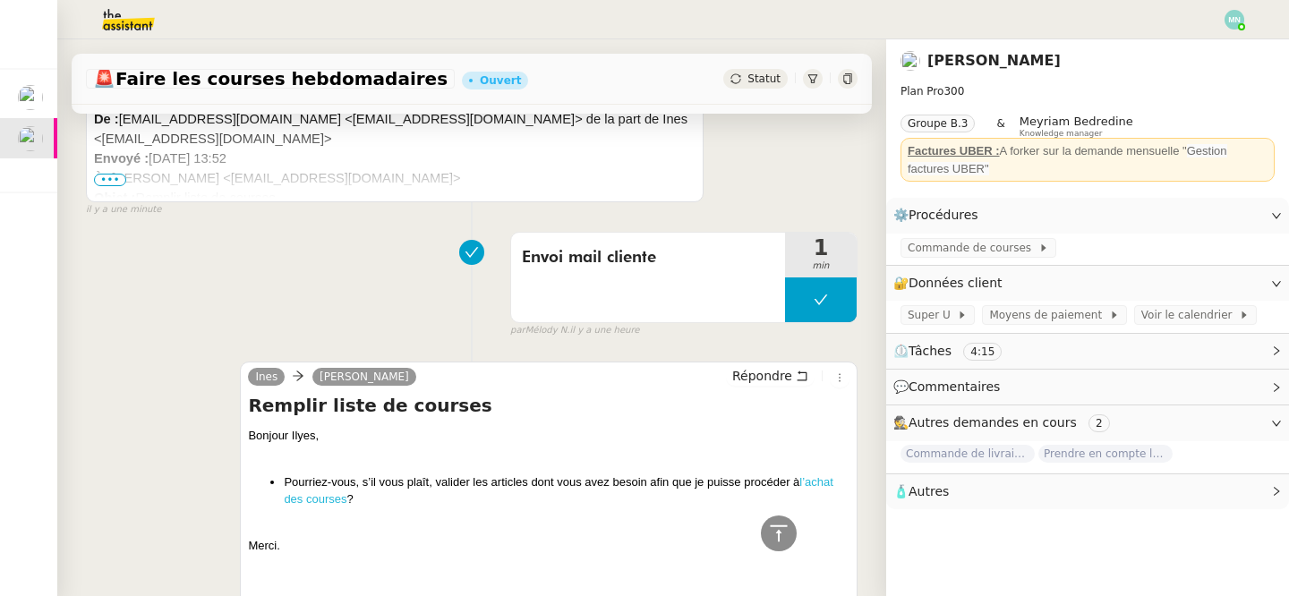
click at [323, 504] on link "l’achat des courses" at bounding box center [558, 490] width 549 height 31
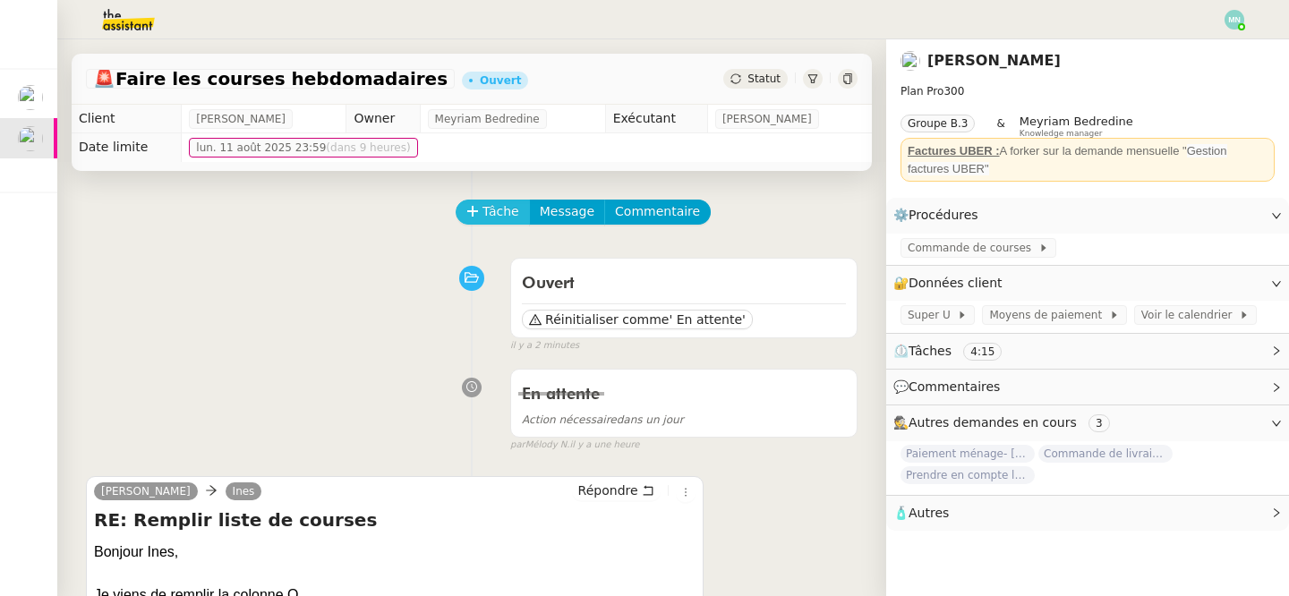
click at [498, 213] on span "Tâche" at bounding box center [500, 211] width 37 height 21
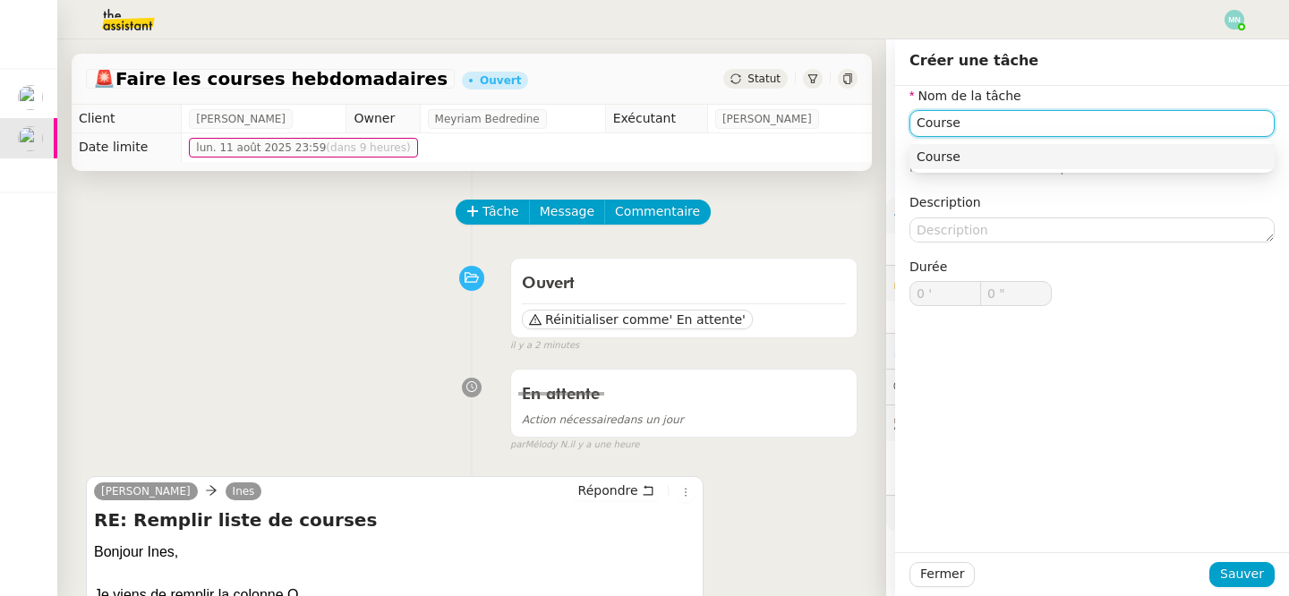
click at [917, 121] on input "Course" at bounding box center [1091, 123] width 365 height 26
click at [986, 159] on div "Achat Course" at bounding box center [1091, 157] width 351 height 16
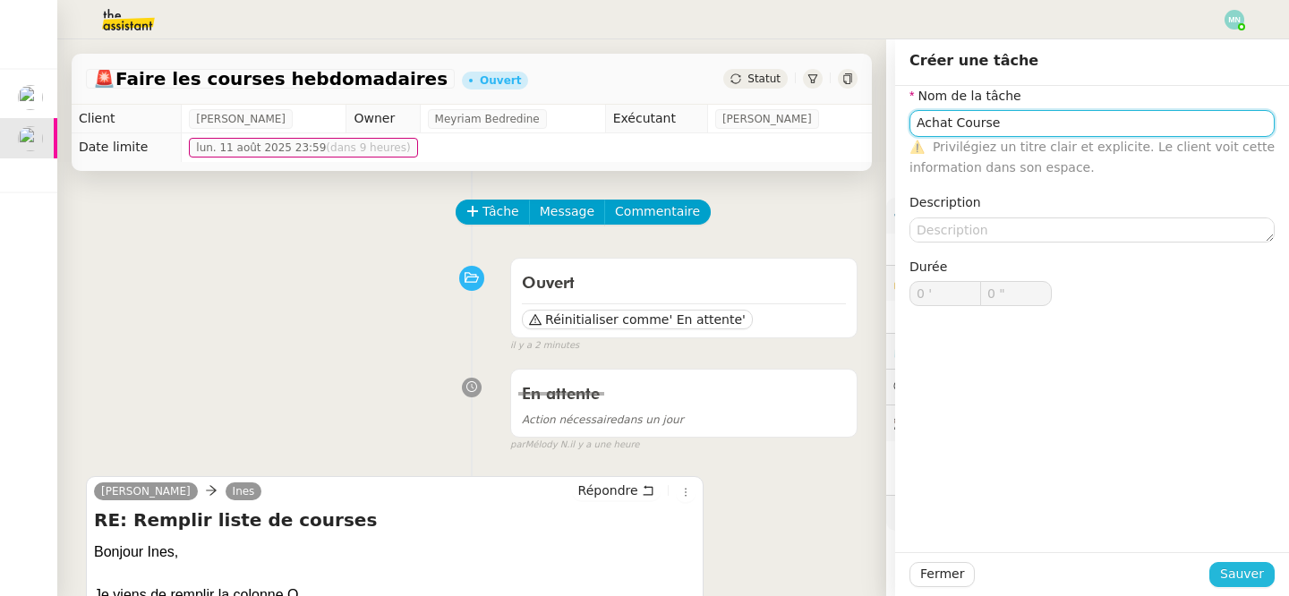
type input "Achat Course"
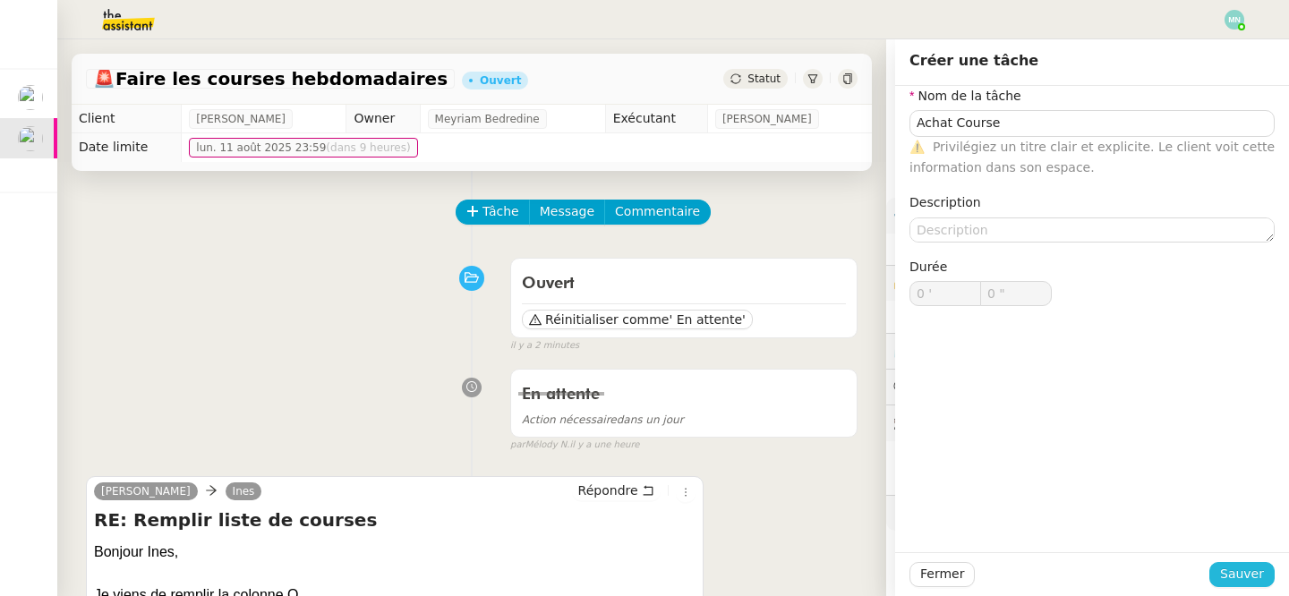
click at [1255, 570] on span "Sauver" at bounding box center [1242, 574] width 44 height 21
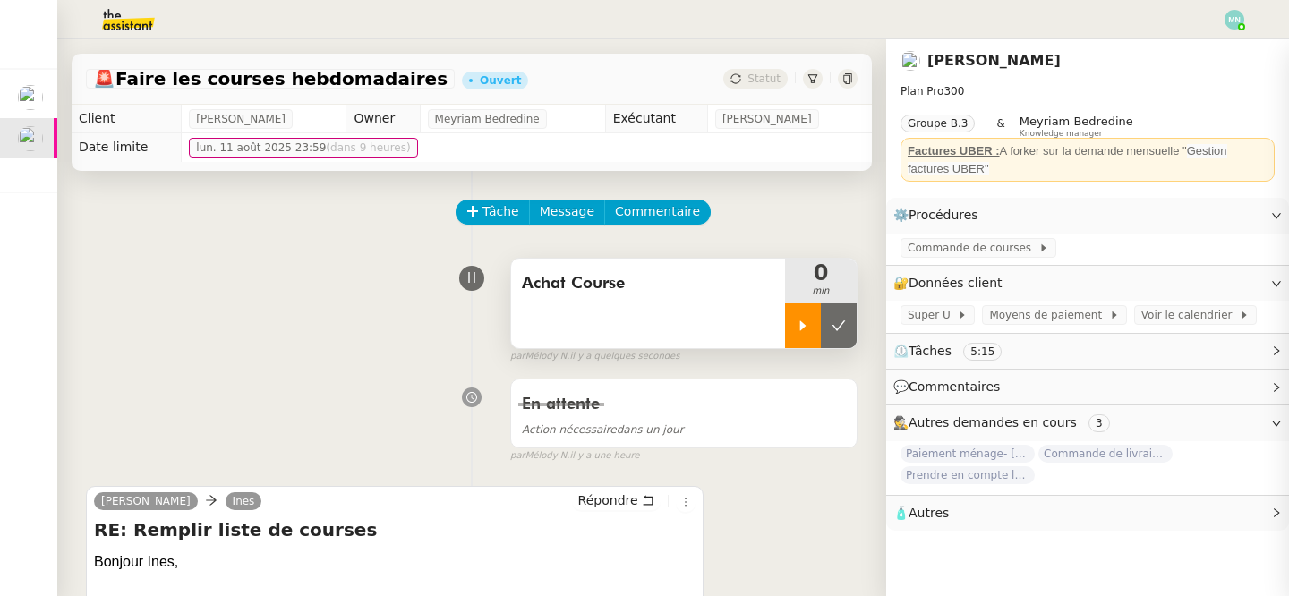
click at [811, 317] on div at bounding box center [803, 325] width 36 height 45
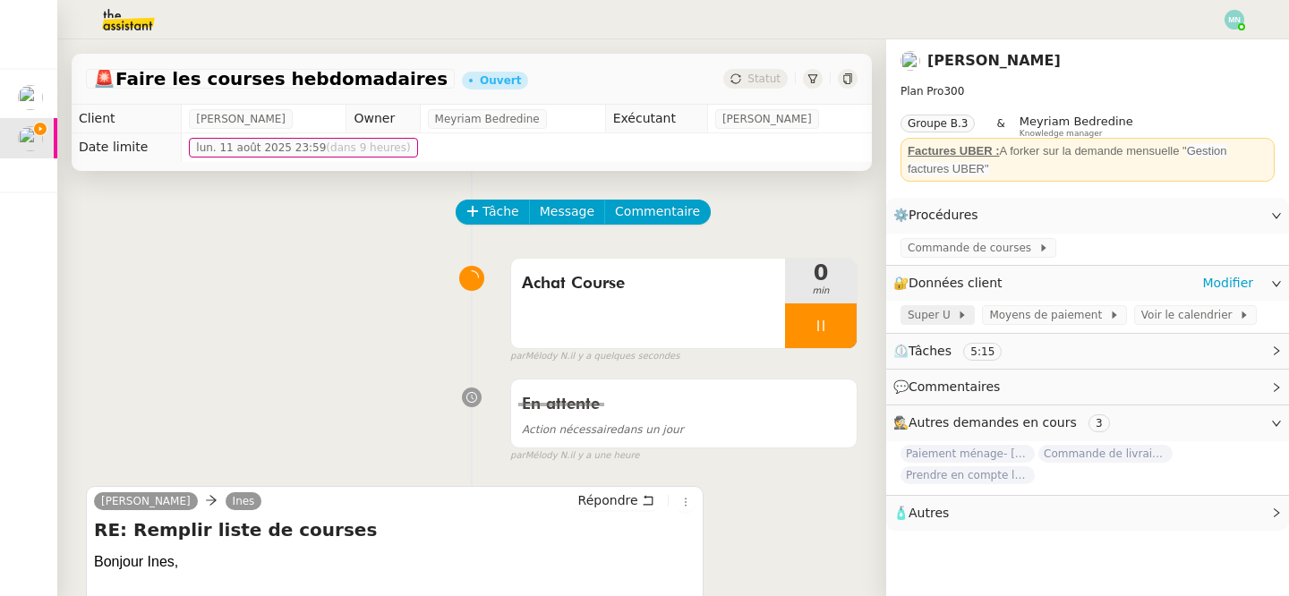
click at [941, 311] on span "Super U" at bounding box center [931, 315] width 49 height 18
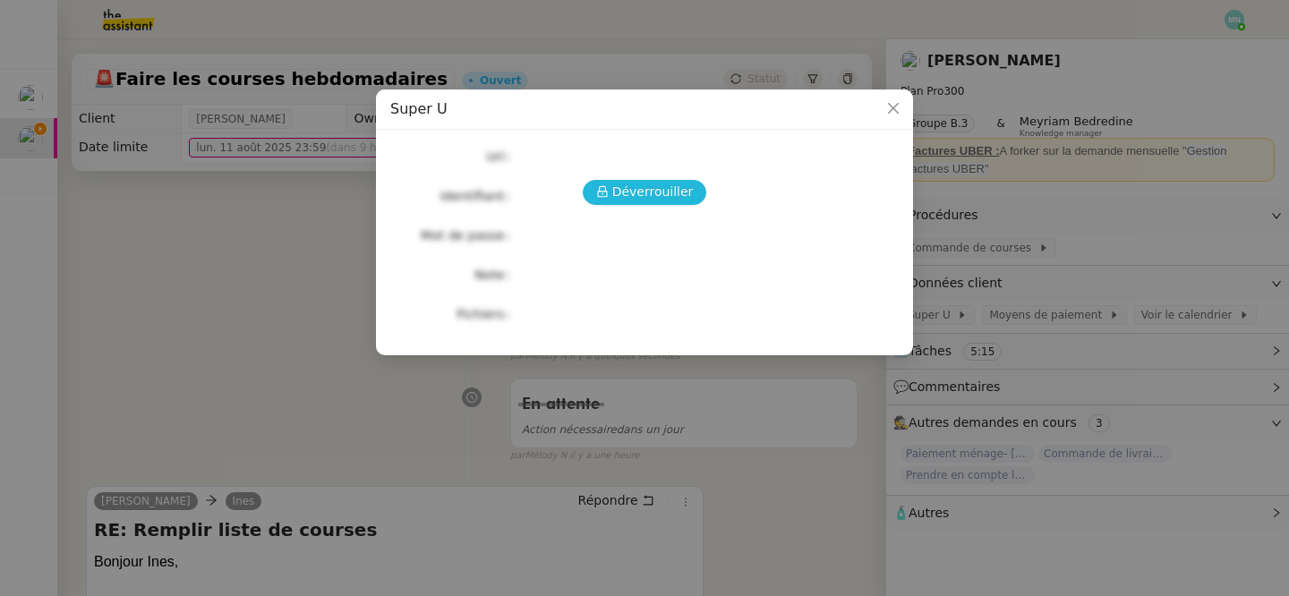
click at [633, 186] on span "Déverrouiller" at bounding box center [652, 192] width 81 height 21
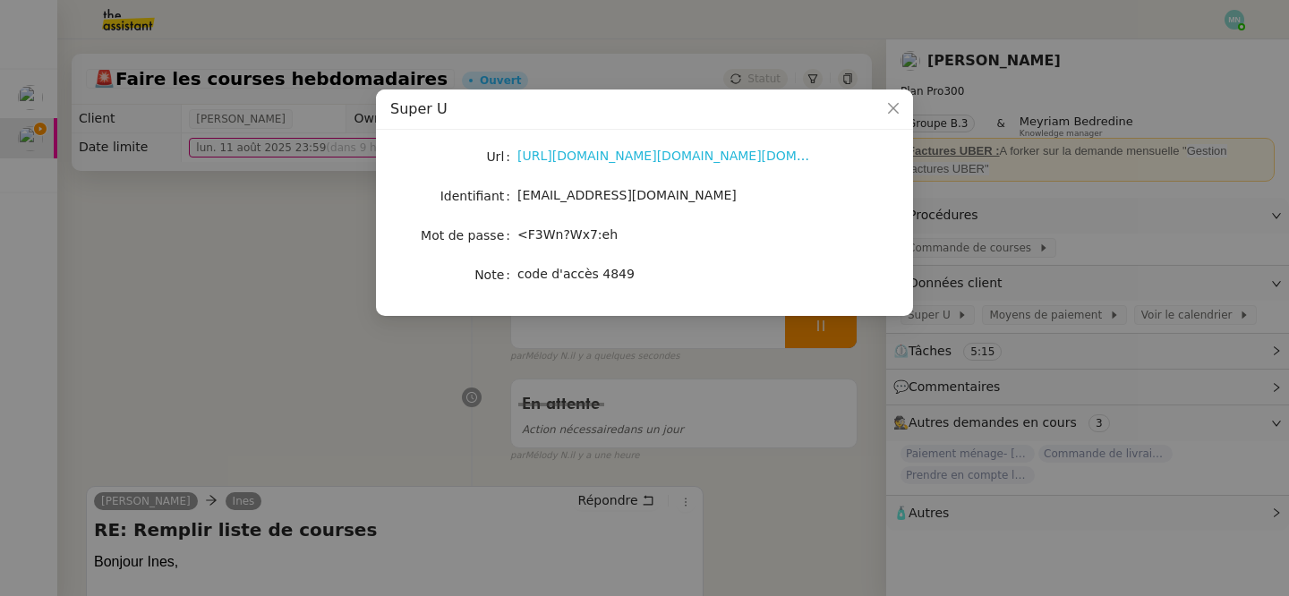
click at [668, 151] on link "https://moncompte.magasins-u.com/wamlogininter/?goto=https%3A%2F%2Fmoncompte.ma…" at bounding box center [744, 156] width 454 height 14
drag, startPoint x: 743, startPoint y: 198, endPoint x: 512, endPoint y: 198, distance: 230.9
click at [512, 198] on nz-form-item "Identifiant hadjabderrahmaneilyes@gmail.com" at bounding box center [644, 195] width 508 height 25
copy nz-form-item "hadjabderrahmaneilyes@gmail.com"
drag, startPoint x: 619, startPoint y: 240, endPoint x: 515, endPoint y: 237, distance: 103.8
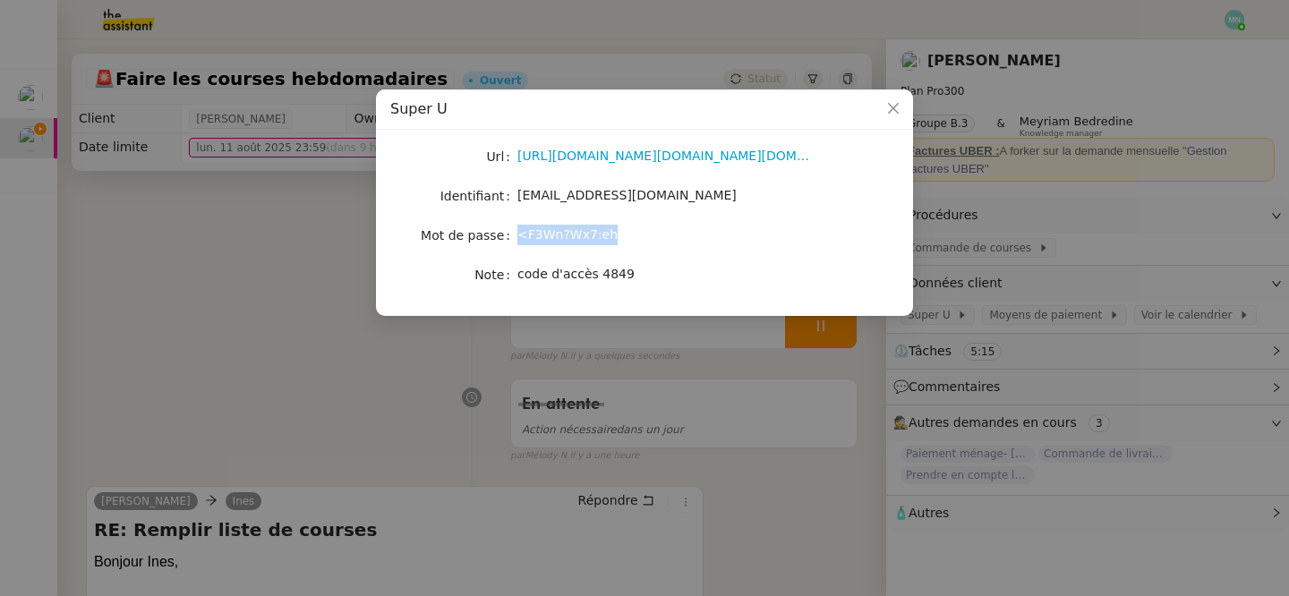
click at [515, 237] on nz-form-item "Mot de passe <F3Wn?Wx7:eh" at bounding box center [644, 235] width 508 height 25
copy nz-form-item "<F3Wn?Wx7:eh"
click at [362, 402] on nz-modal-container "Super U Url https://moncompte.magasins-u.com/wamlogininter/?goto=https%3A%2F%2F…" at bounding box center [644, 298] width 1289 height 596
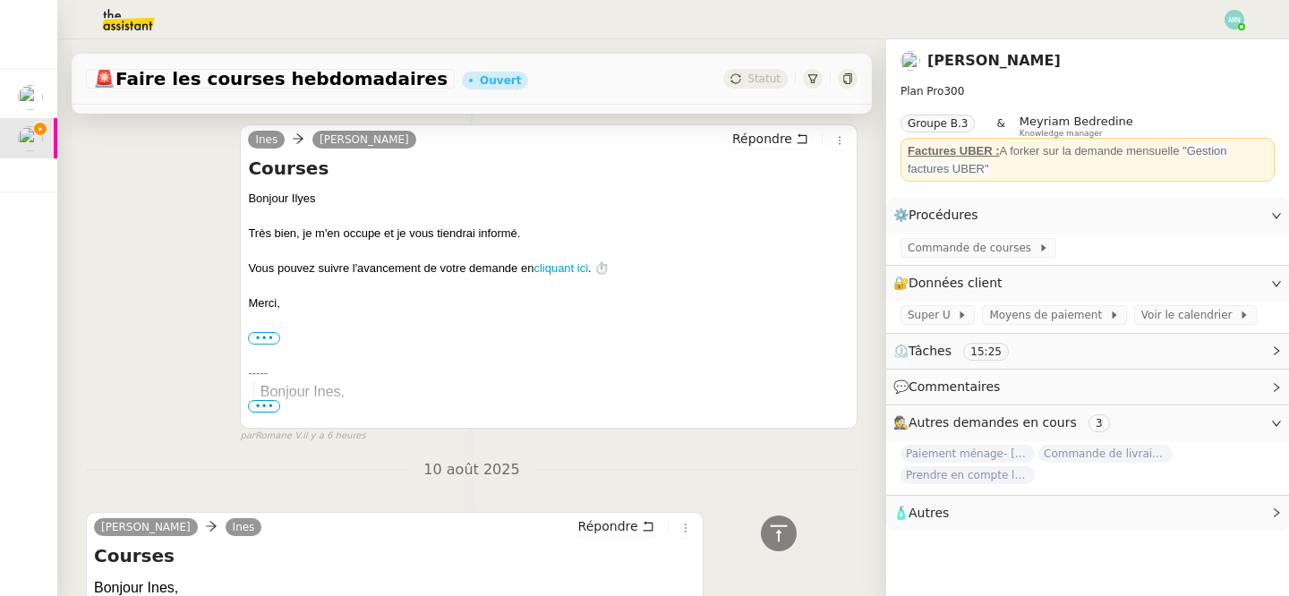
scroll to position [1690, 0]
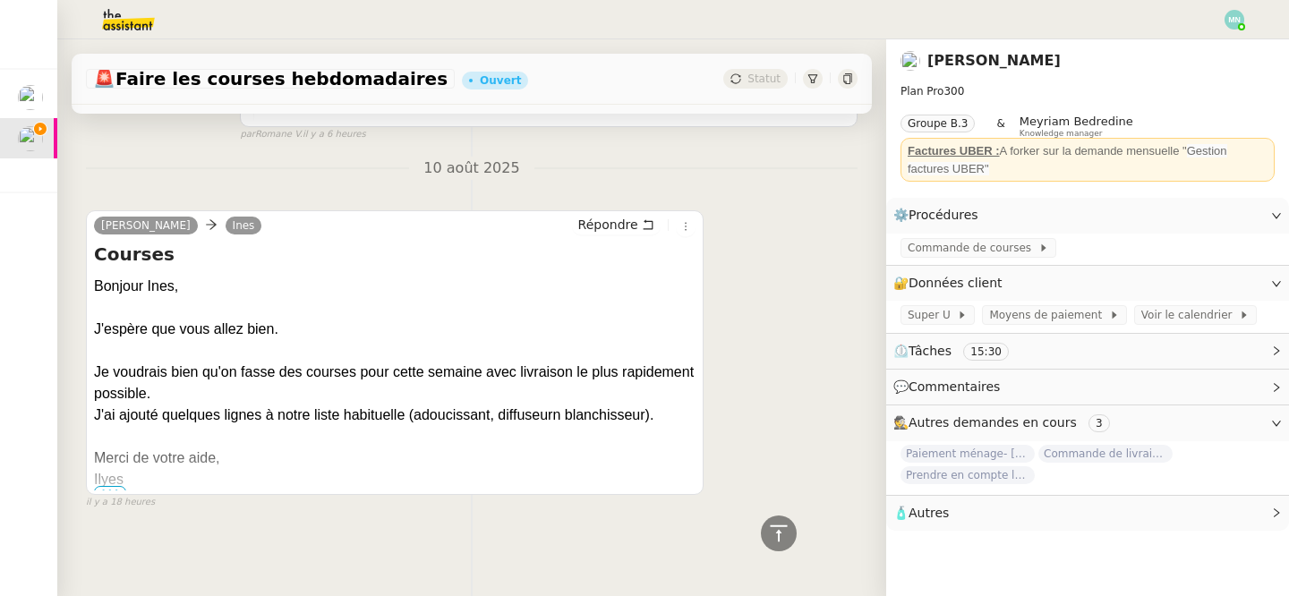
click at [106, 485] on div "Ilyes" at bounding box center [394, 479] width 601 height 21
click at [106, 491] on div "Ilyes Hadj Ines Répondre Courses Bonjour Ines, J'espère que vous allez bien. Je…" at bounding box center [394, 352] width 617 height 285
click at [109, 488] on span "•••" at bounding box center [110, 492] width 32 height 13
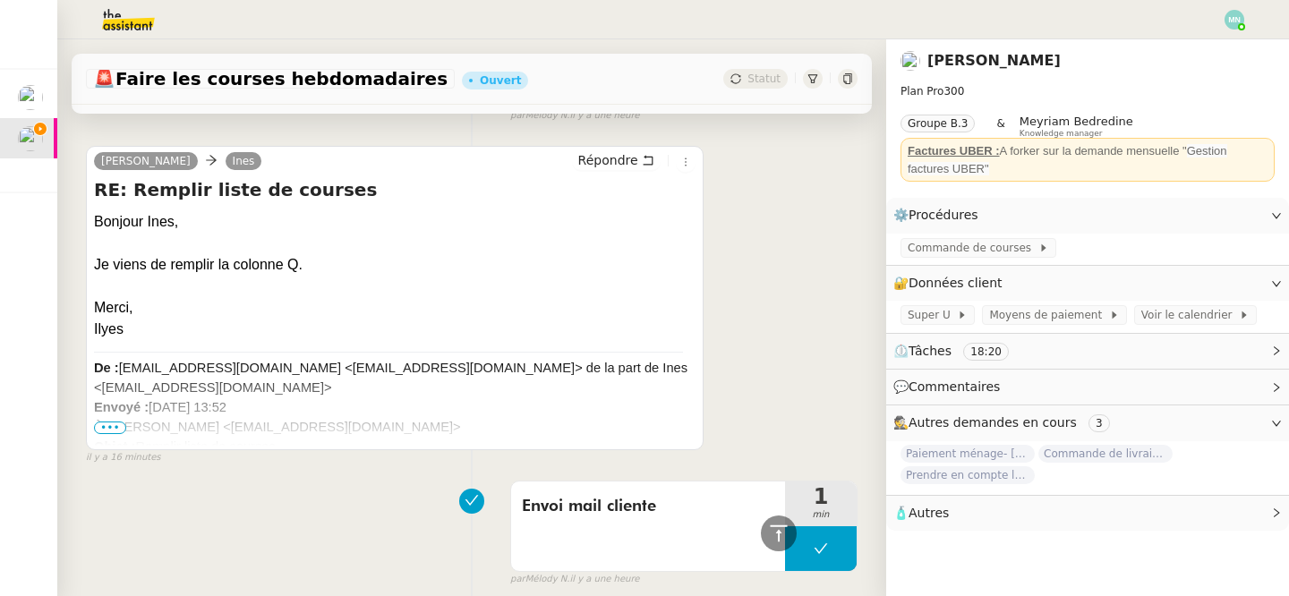
scroll to position [0, 0]
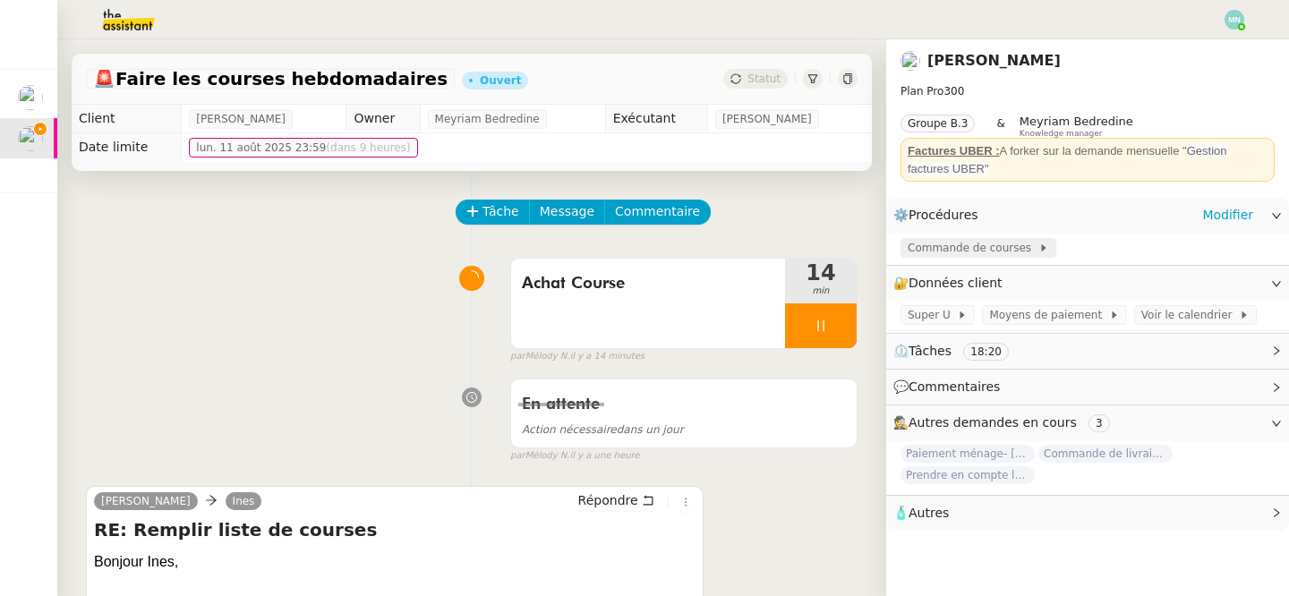
click at [923, 252] on span "Commande de courses" at bounding box center [972, 248] width 131 height 18
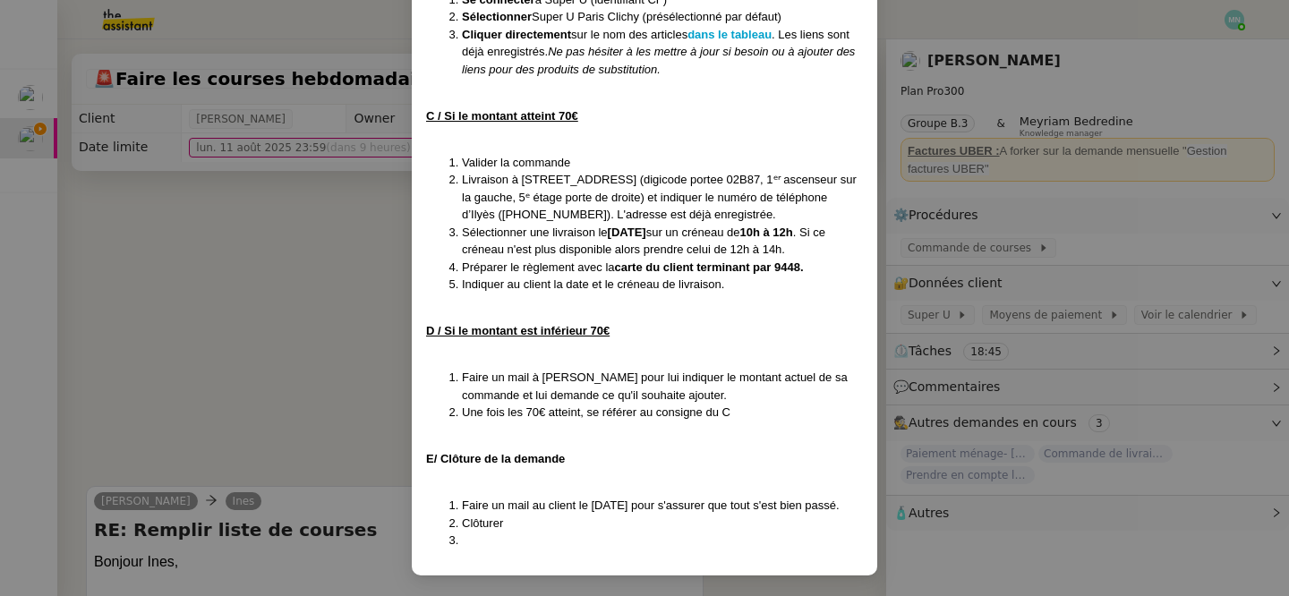
scroll to position [677, 0]
click at [237, 429] on nz-modal-container "MAJ [DATE] Contexte : [PERSON_NAME] souhaite que nous procédions à sa commande …" at bounding box center [644, 298] width 1289 height 596
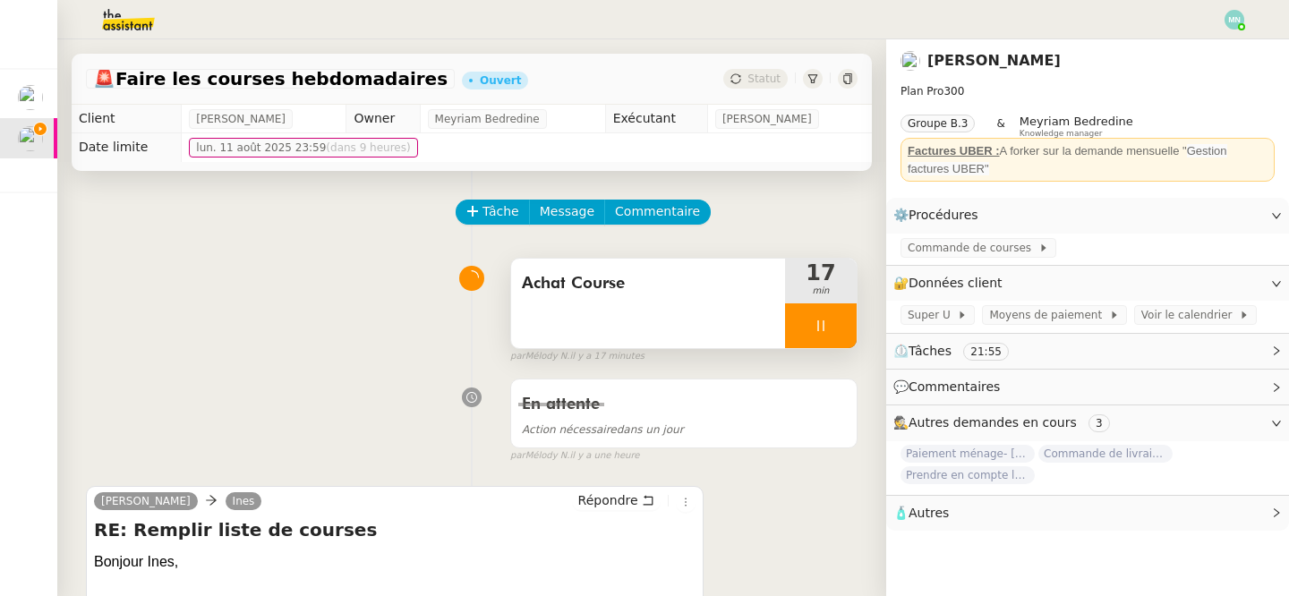
click at [796, 328] on div at bounding box center [821, 325] width 72 height 45
click at [833, 328] on icon at bounding box center [838, 326] width 14 height 14
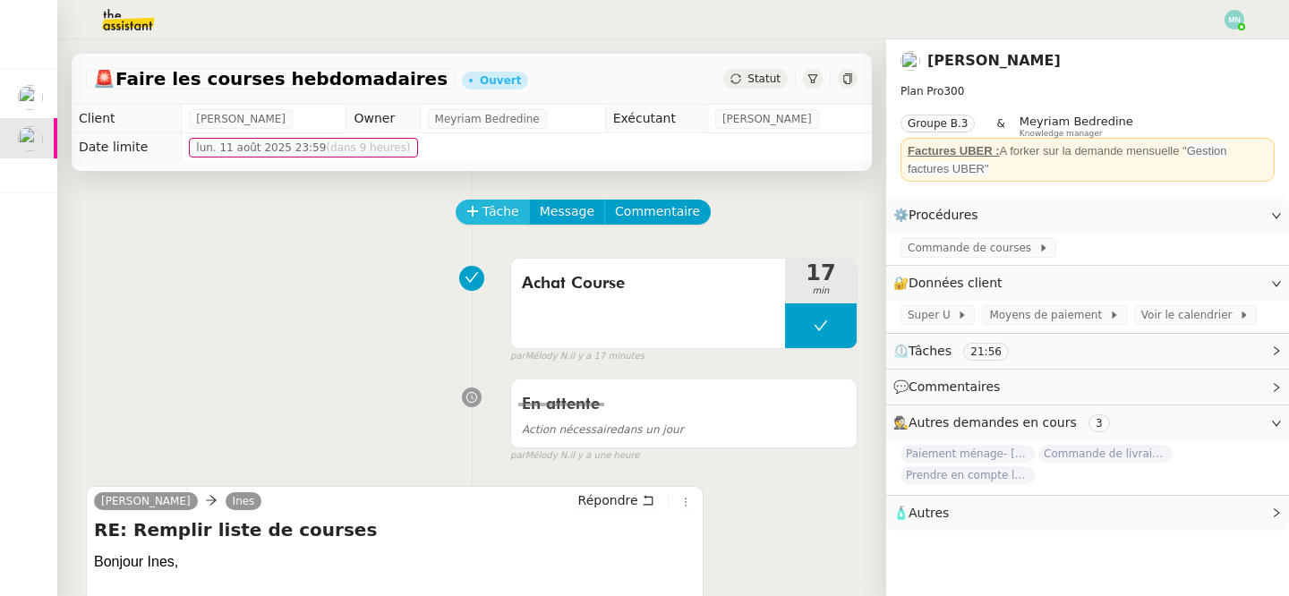
click at [466, 208] on icon at bounding box center [472, 211] width 13 height 13
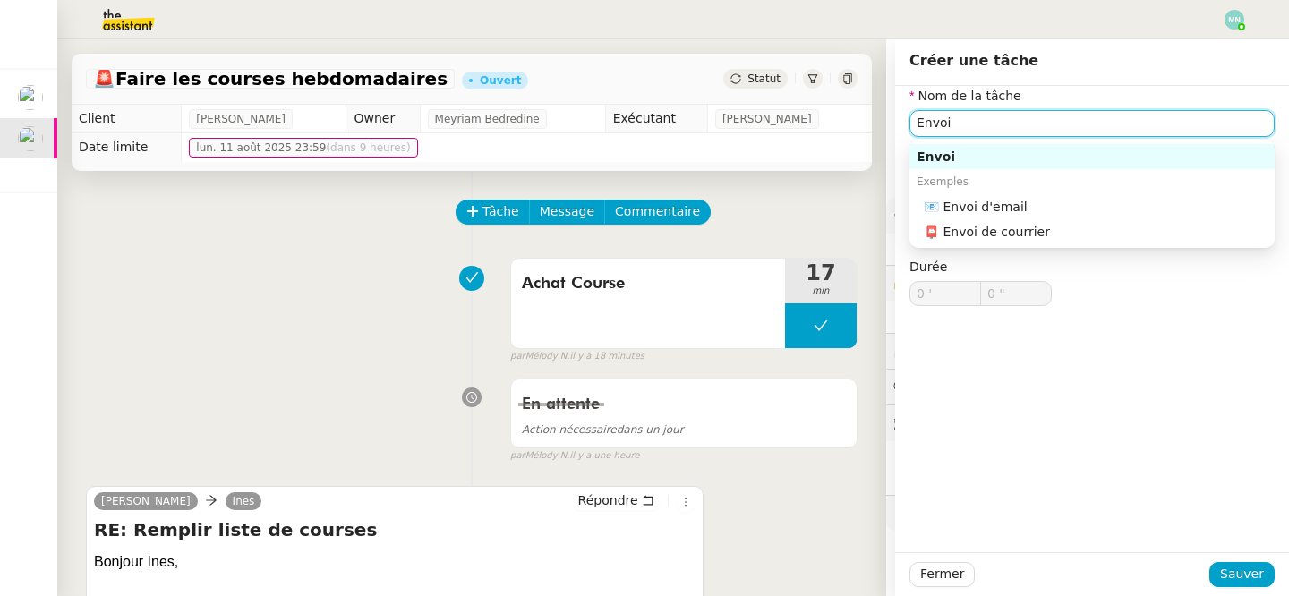
click at [1016, 208] on div "📧 Envoi d'email" at bounding box center [1095, 207] width 344 height 16
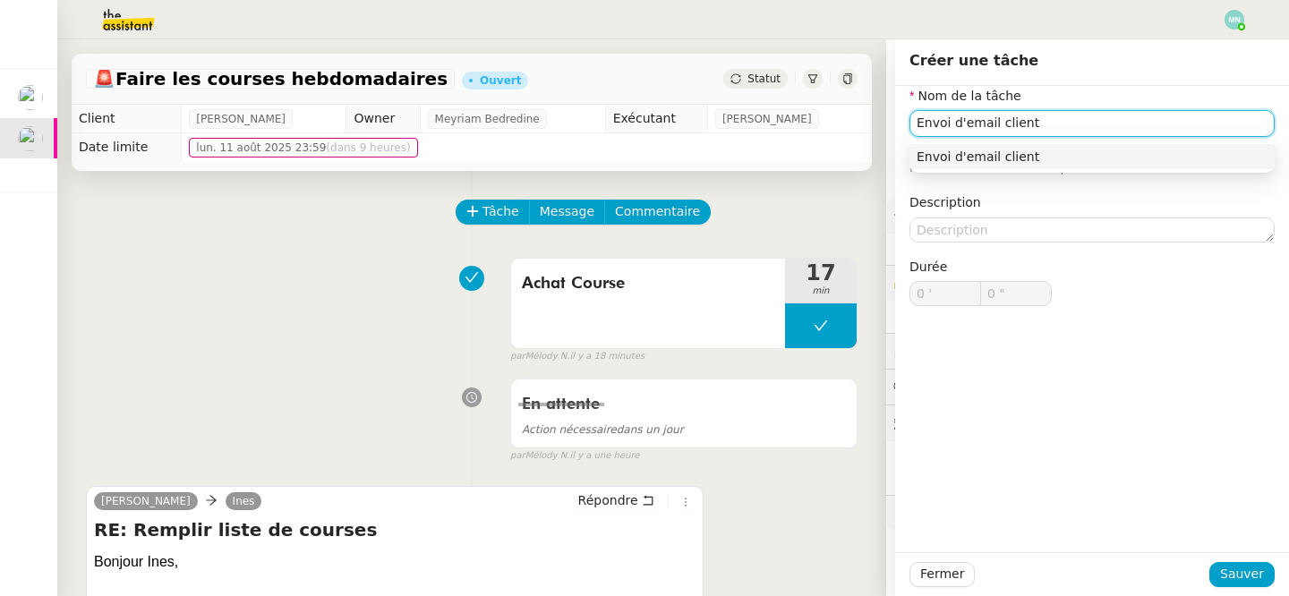
click at [1103, 165] on nz-auto-option "Envoi d'email client" at bounding box center [1091, 156] width 365 height 25
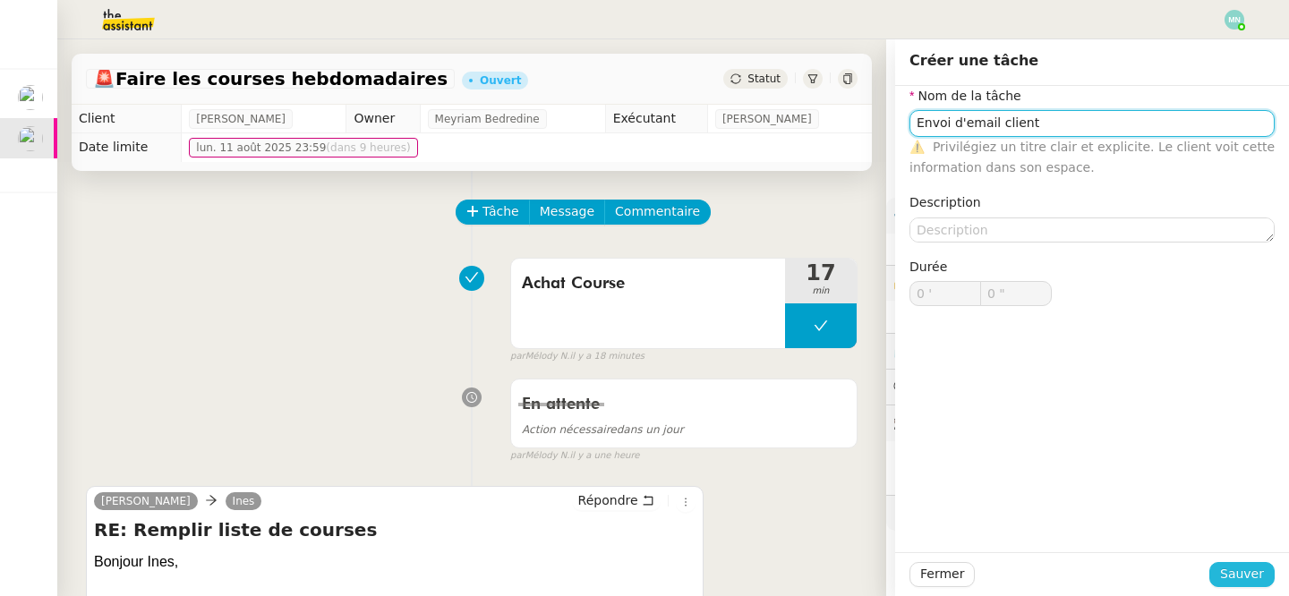
type input "Envoi d'email client"
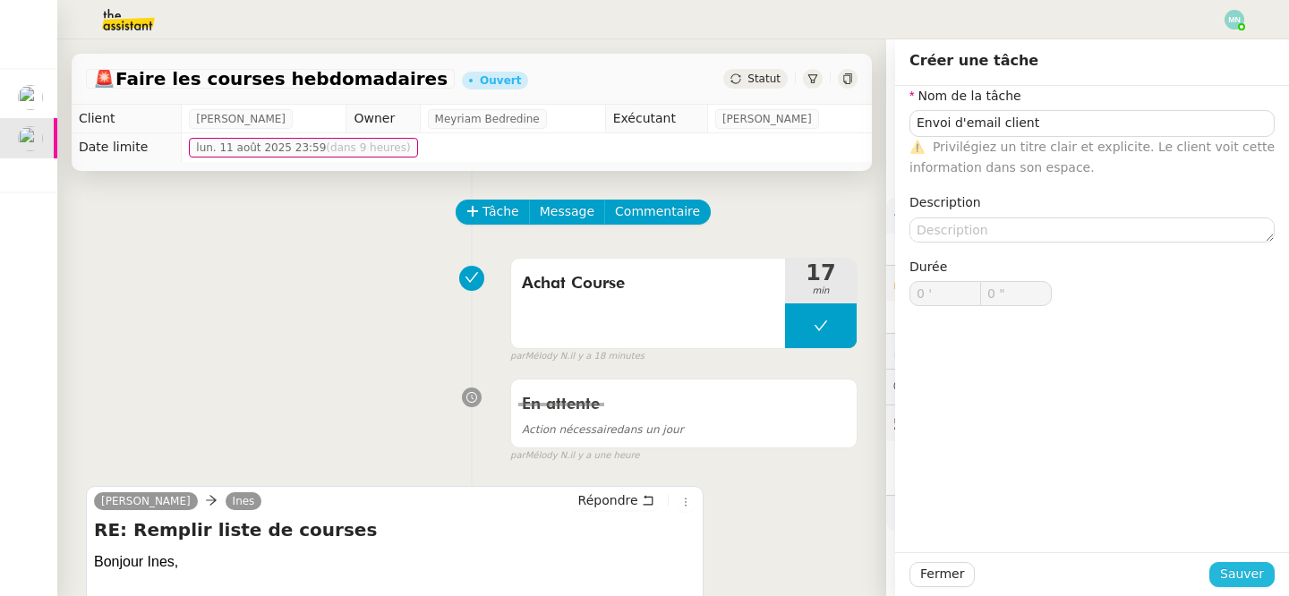
click at [1254, 578] on span "Sauver" at bounding box center [1242, 574] width 44 height 21
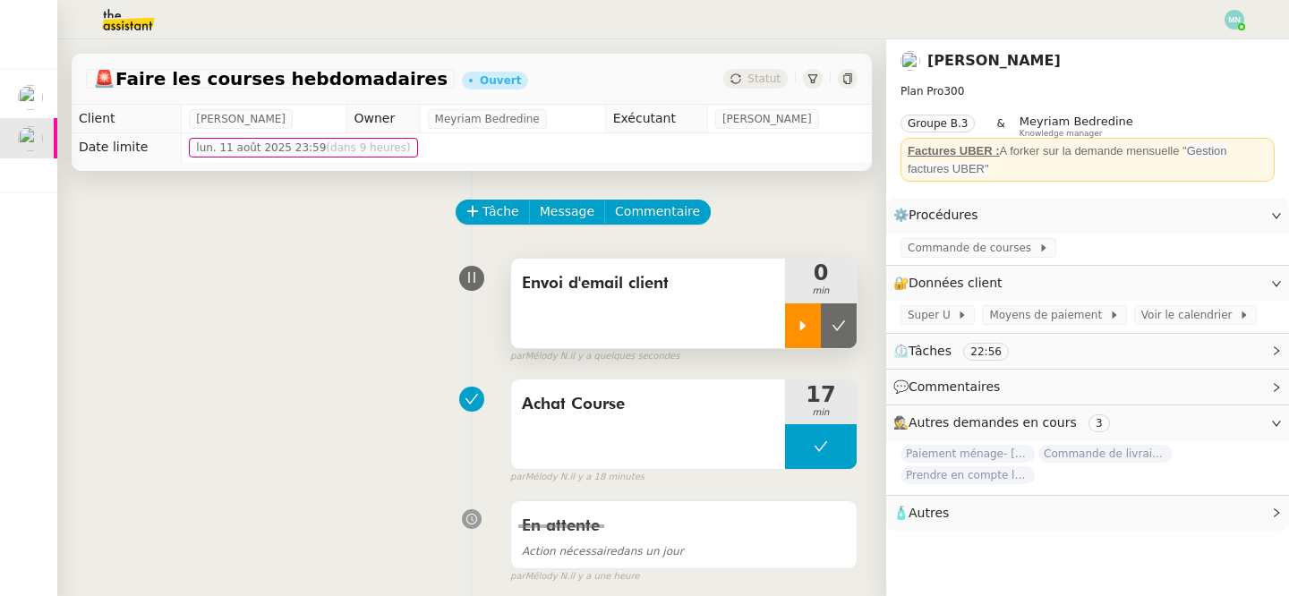
click at [807, 323] on icon at bounding box center [802, 326] width 14 height 14
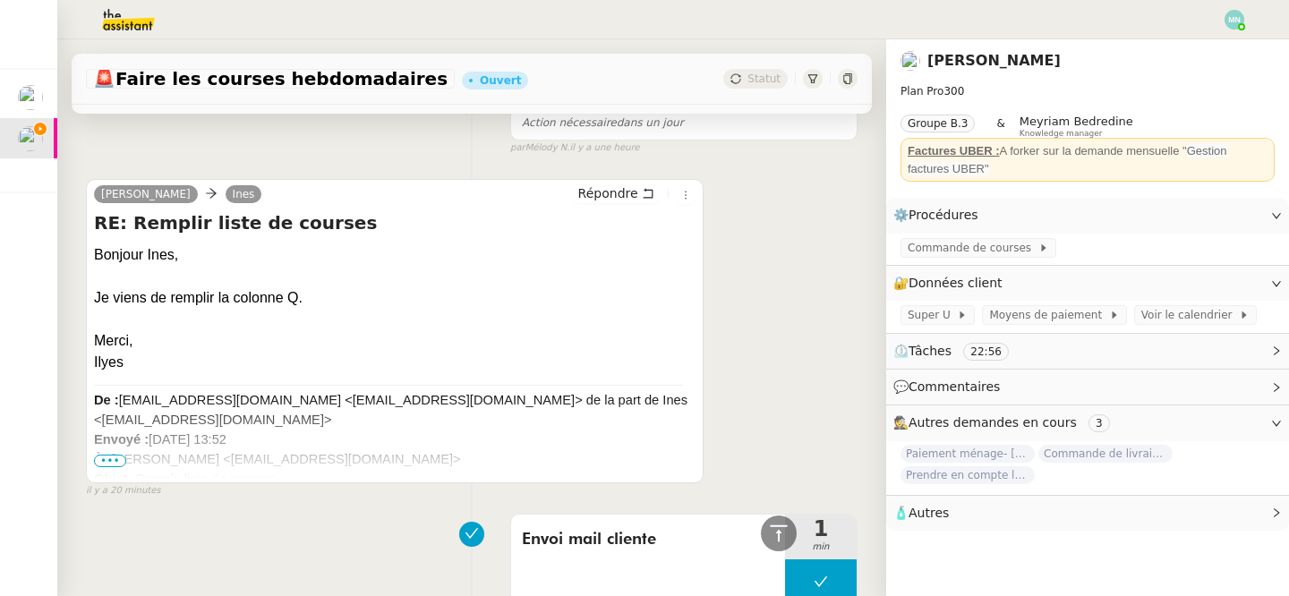
scroll to position [307, 0]
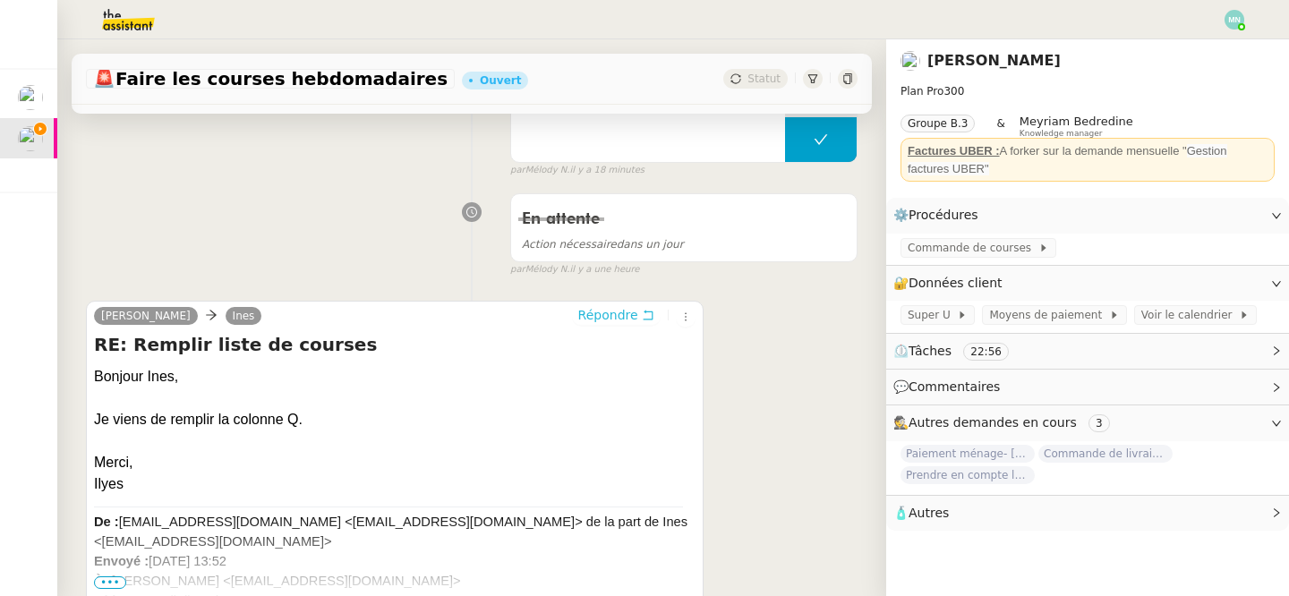
click at [628, 317] on span "Répondre" at bounding box center [608, 315] width 60 height 18
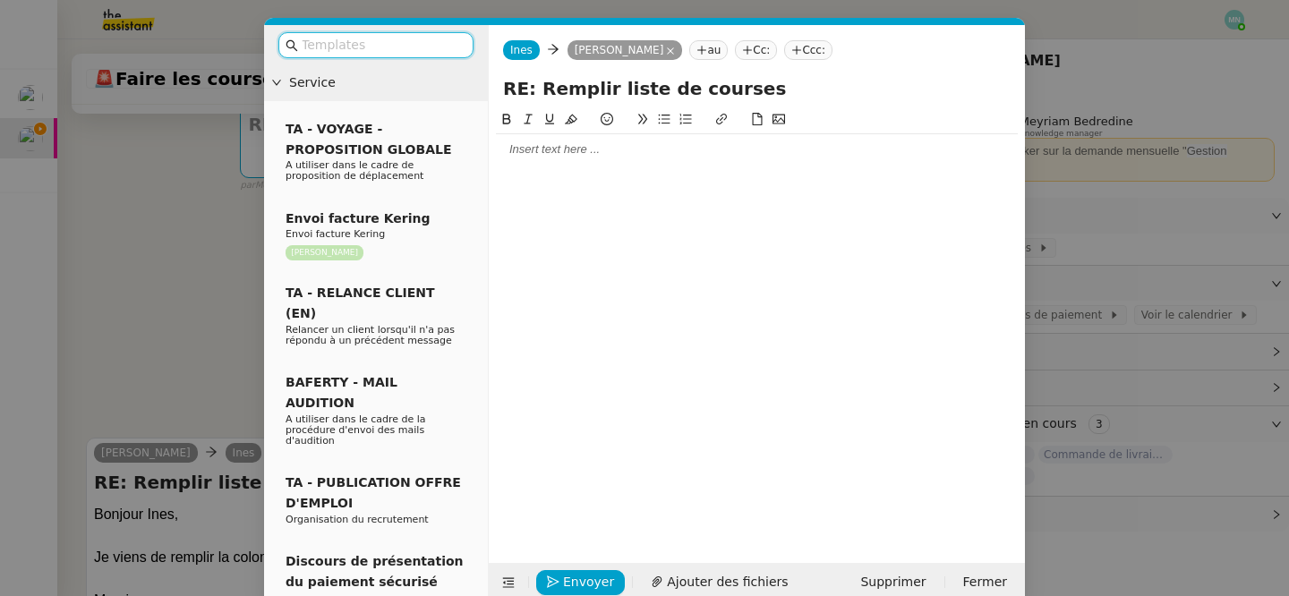
click at [537, 150] on div at bounding box center [757, 149] width 522 height 16
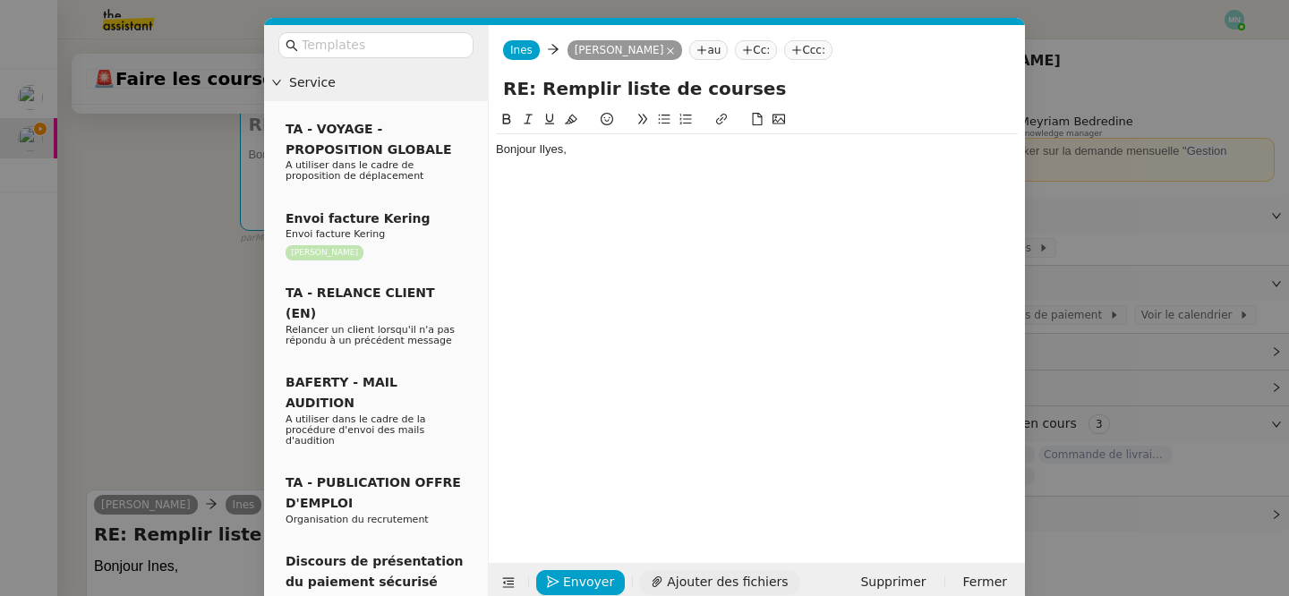
click at [685, 578] on span "Ajouter des fichiers" at bounding box center [727, 582] width 121 height 21
click at [541, 181] on div at bounding box center [757, 182] width 522 height 16
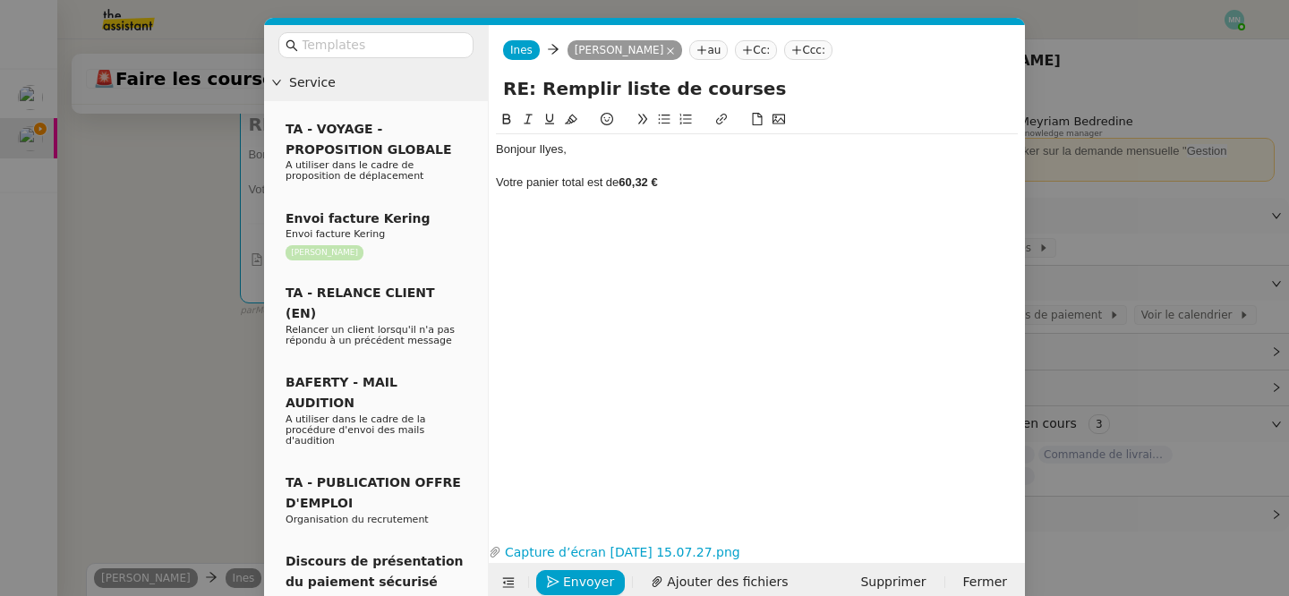
scroll to position [0, 0]
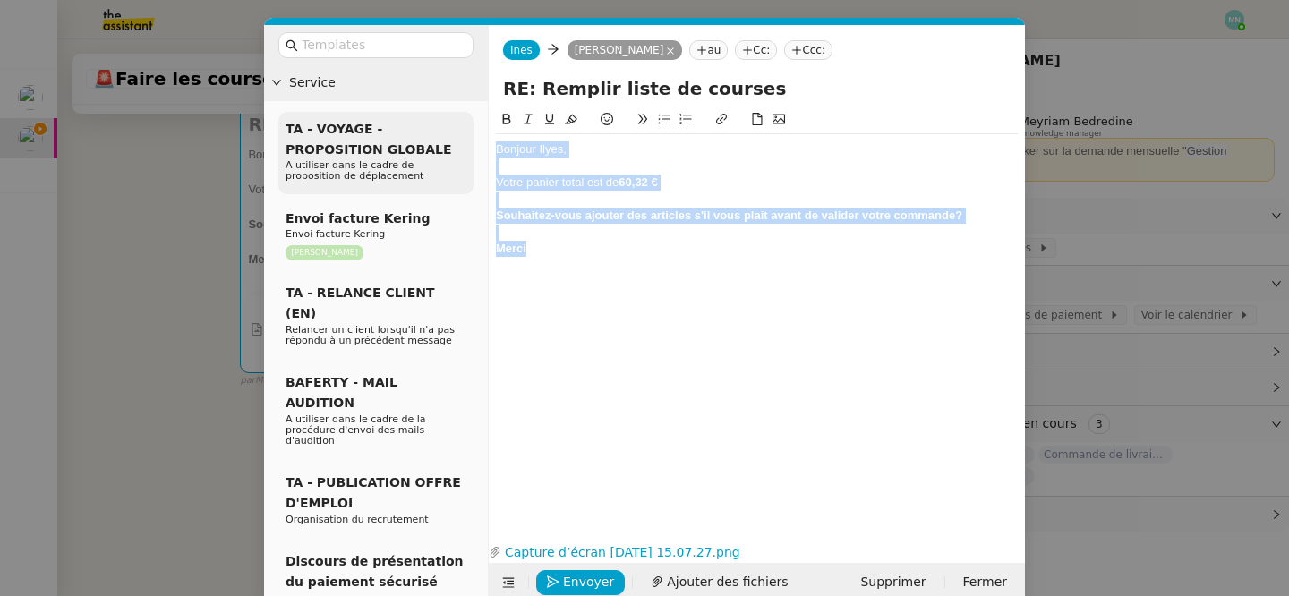
drag, startPoint x: 532, startPoint y: 246, endPoint x: 468, endPoint y: 122, distance: 139.7
click at [468, 122] on nz-layout "Service TA - VOYAGE - PROPOSITION GLOBALE A utiliser dans le cadre de propositi…" at bounding box center [644, 313] width 761 height 577
copy div "Bonjour Ilyes, Votre panier total est de 60,32 € Souhaitez-vous ajouter des art…"
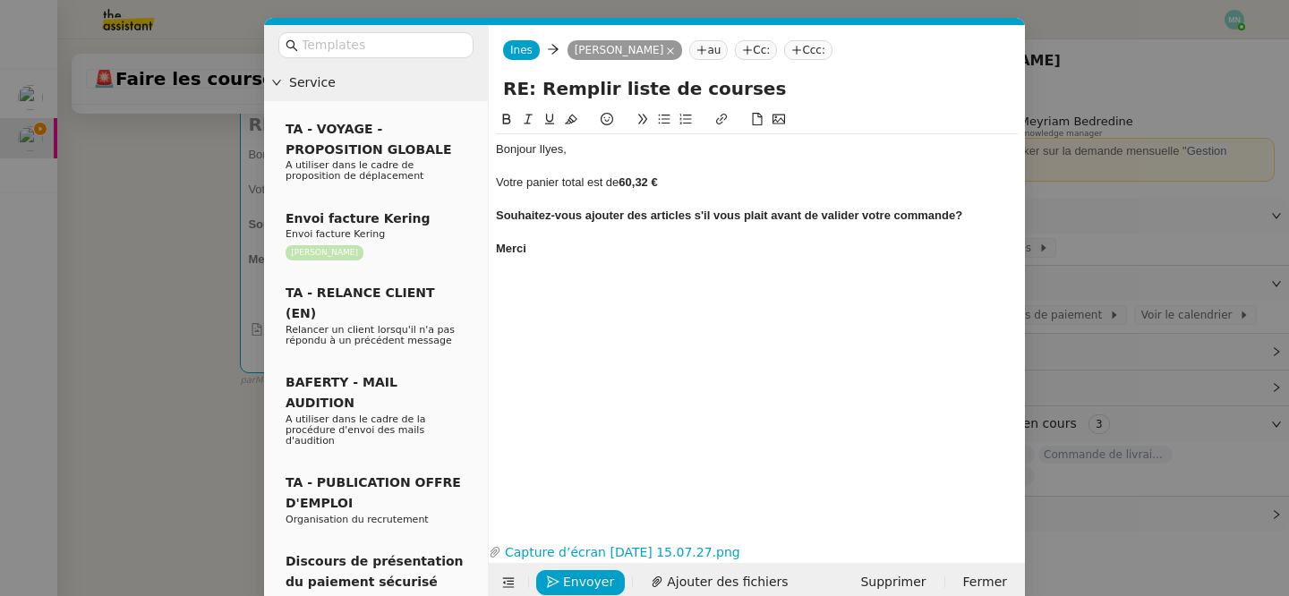
click at [679, 212] on strong "Souhaitez-vous ajouter des articles s'il vous plait avant de valider votre comm…" at bounding box center [729, 214] width 466 height 13
drag, startPoint x: 606, startPoint y: 275, endPoint x: 502, endPoint y: 175, distance: 143.7
click at [501, 175] on div "Bonjour Ilyes, Votre panier total est de 60,32 € Souhaitez-vous ajouter des art…" at bounding box center [757, 309] width 522 height 401
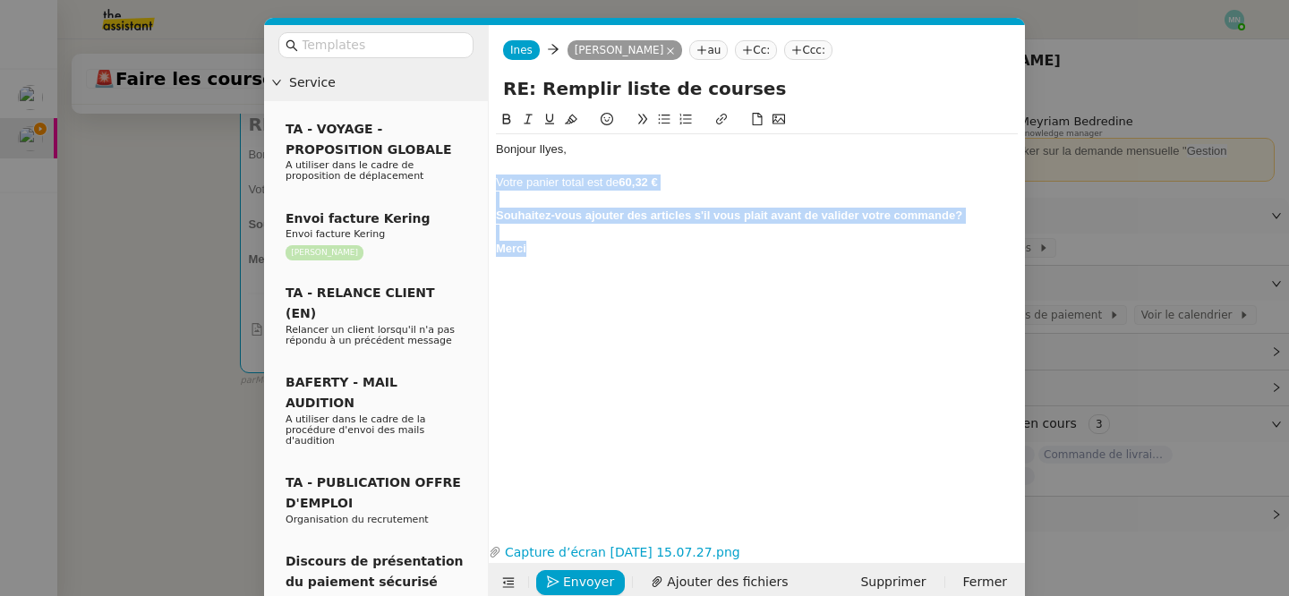
drag, startPoint x: 553, startPoint y: 248, endPoint x: 482, endPoint y: 179, distance: 98.7
click at [482, 179] on nz-layout "Service TA - VOYAGE - PROPOSITION GLOBALE A utiliser dans le cadre de propositi…" at bounding box center [644, 313] width 761 height 577
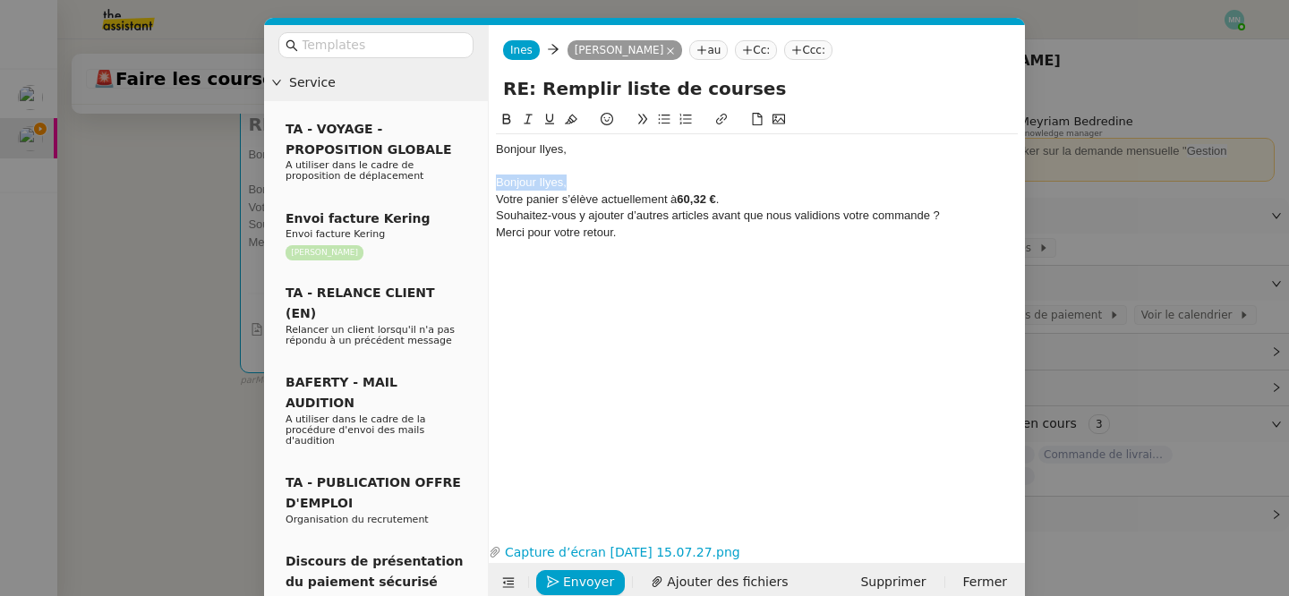
drag, startPoint x: 595, startPoint y: 183, endPoint x: 475, endPoint y: 180, distance: 119.9
click at [475, 180] on nz-layout "Service TA - VOYAGE - PROPOSITION GLOBALE A utiliser dans le cadre de propositi…" at bounding box center [644, 313] width 761 height 577
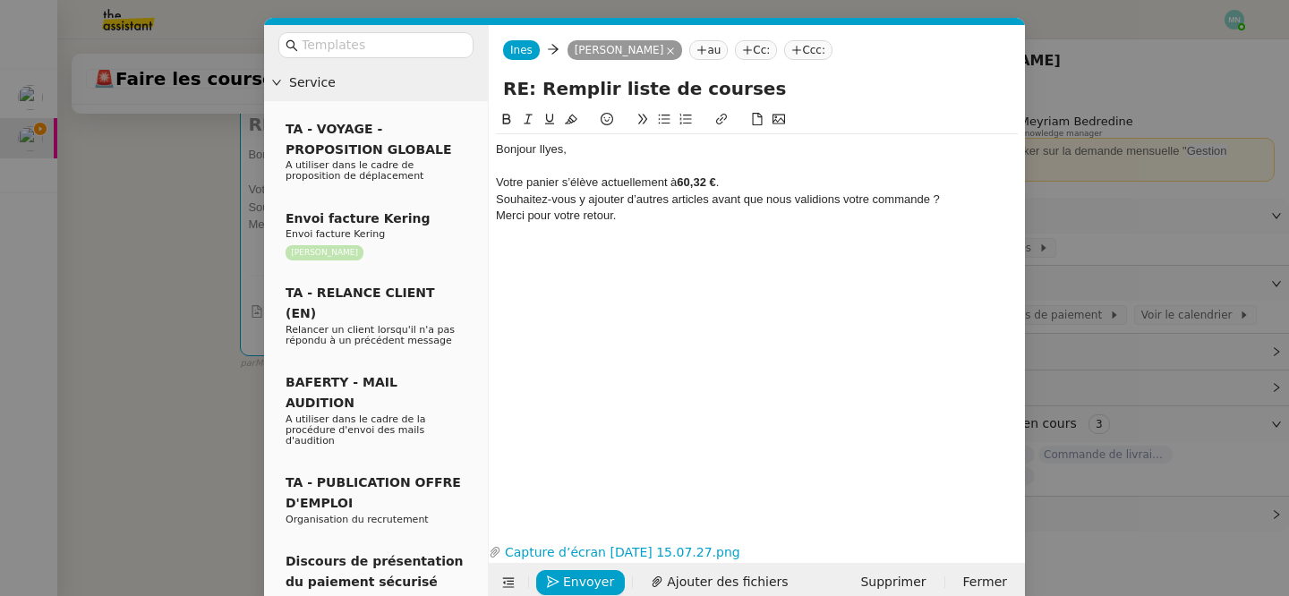
click at [742, 179] on div "Votre panier s’élève actuellement à 60,32 € ." at bounding box center [757, 182] width 522 height 16
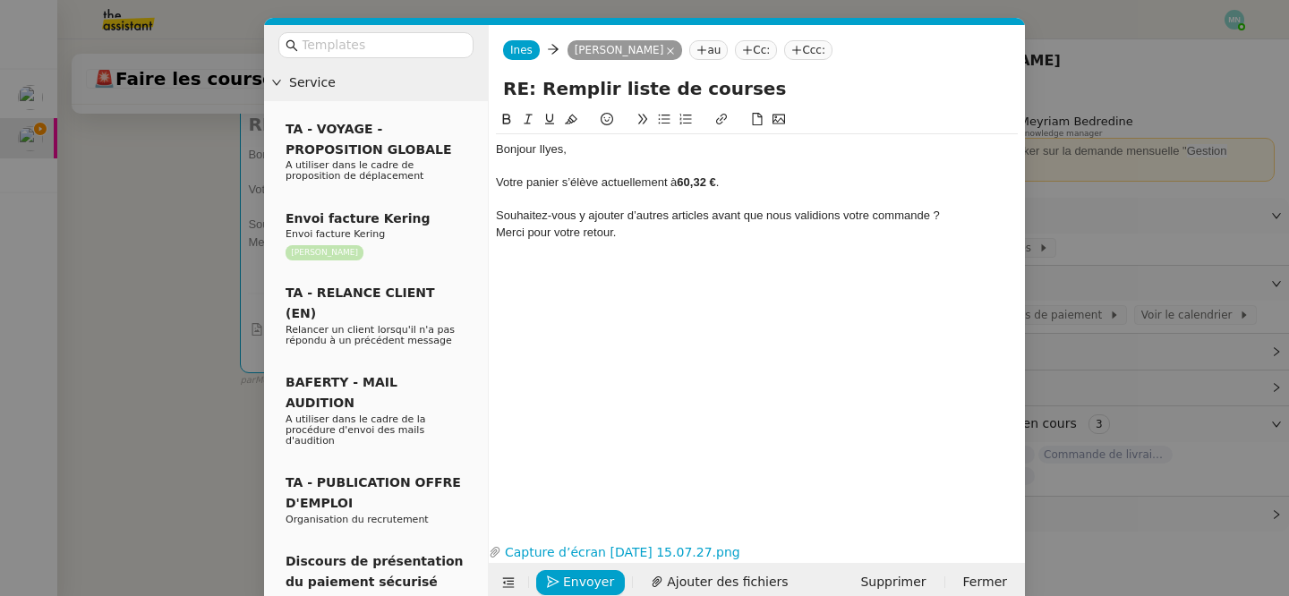
click at [958, 215] on div "Souhaitez-vous y ajouter d’autres articles avant que nous validions votre comma…" at bounding box center [757, 216] width 522 height 16
drag, startPoint x: 611, startPoint y: 248, endPoint x: 526, endPoint y: 247, distance: 85.0
click at [526, 247] on div "Merci pour votre retour." at bounding box center [757, 249] width 522 height 16
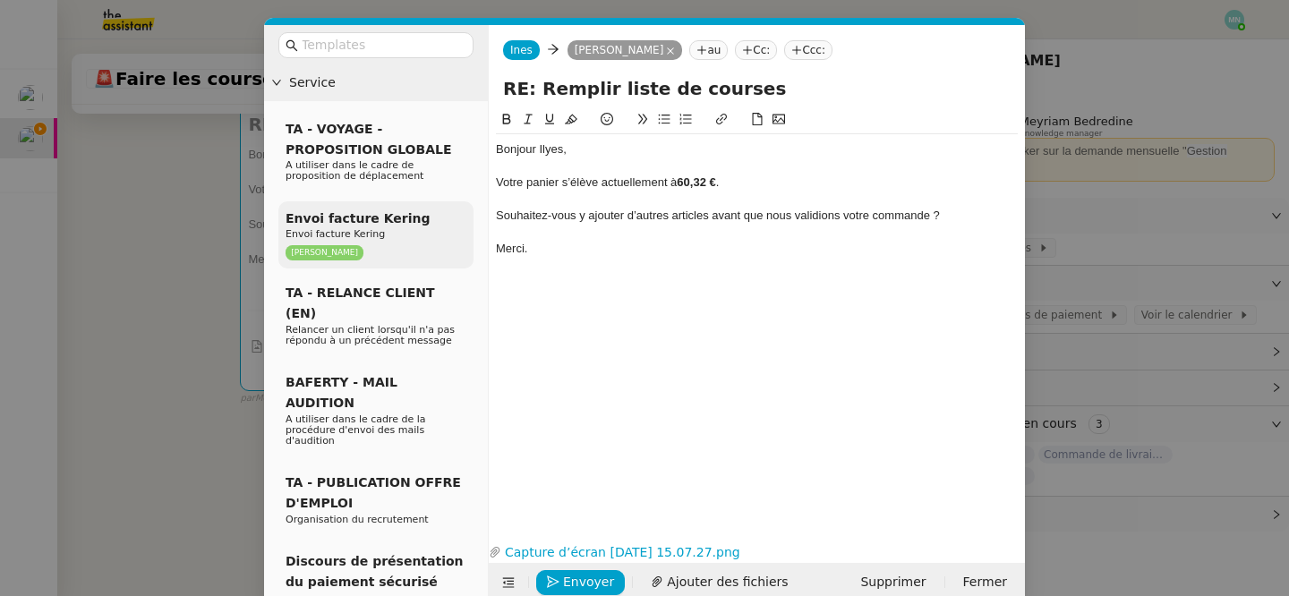
drag, startPoint x: 945, startPoint y: 217, endPoint x: 463, endPoint y: 217, distance: 482.3
click at [463, 217] on nz-layout "Service TA - VOYAGE - PROPOSITION GLOBALE A utiliser dans le cadre de propositi…" at bounding box center [644, 313] width 761 height 577
click at [667, 123] on icon at bounding box center [665, 120] width 12 height 10
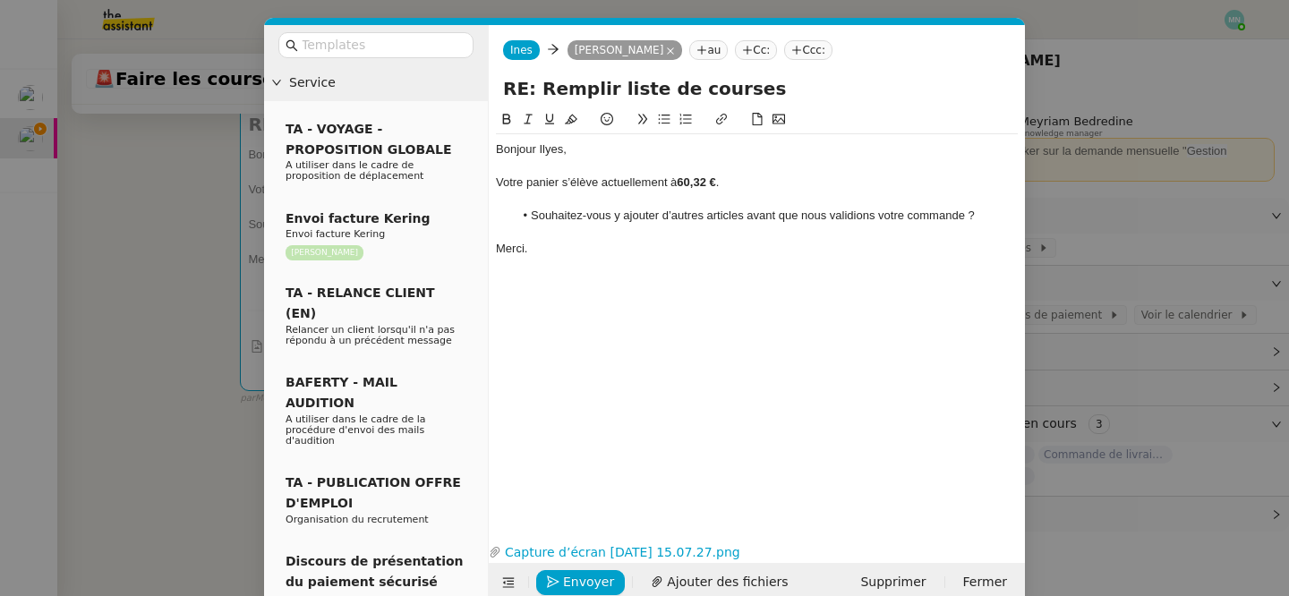
click at [669, 349] on div "Bonjour Ilyes, Votre panier s’élève actuellement à 60,32 € . Souhaitez-vous y a…" at bounding box center [757, 309] width 522 height 401
click at [600, 556] on link "Capture d’écran [DATE] 15.07.27.png" at bounding box center [743, 552] width 484 height 21
click at [591, 576] on span "Envoyer" at bounding box center [588, 582] width 51 height 21
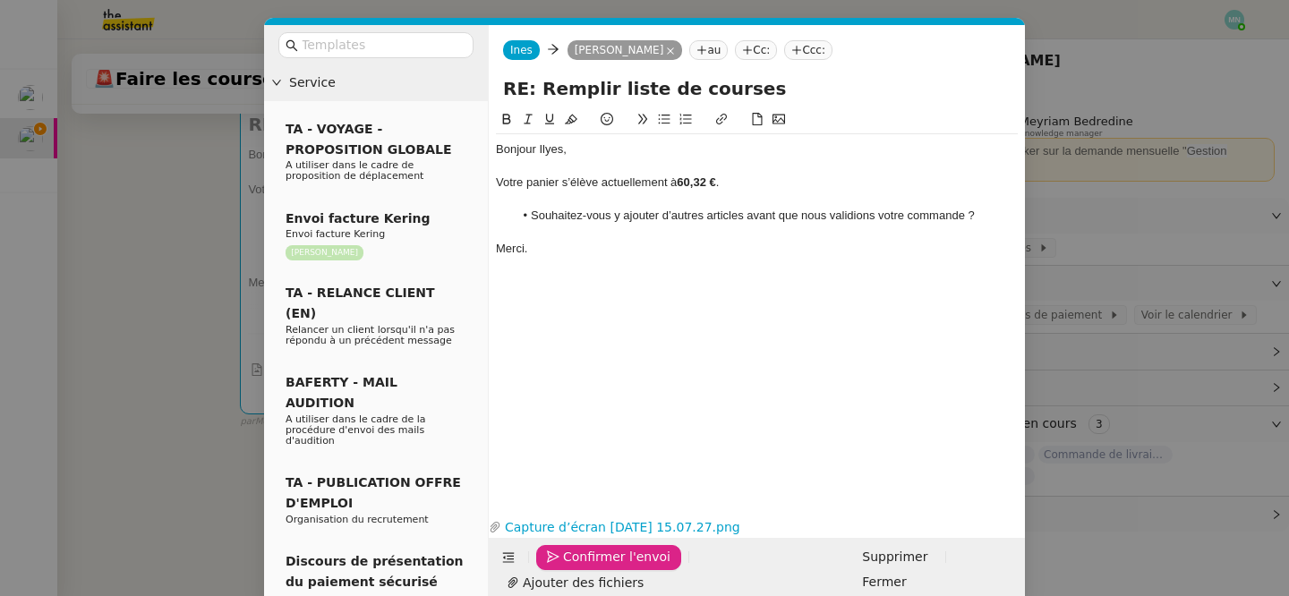
click at [594, 567] on span "Confirmer l'envoi" at bounding box center [616, 557] width 107 height 21
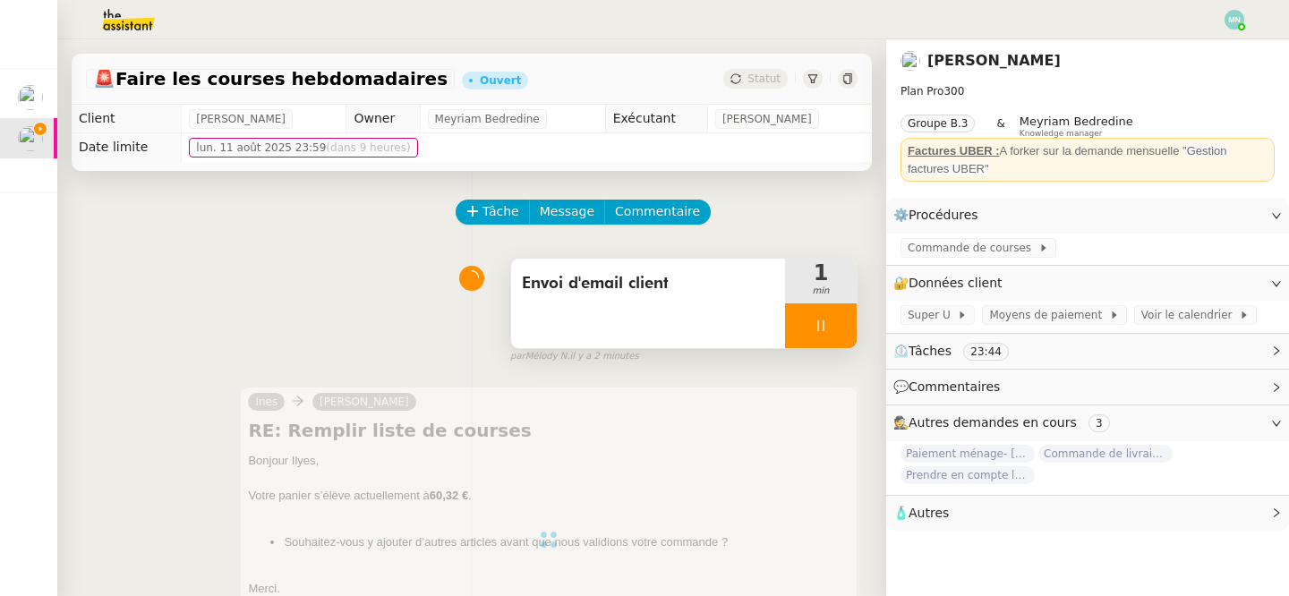
click at [803, 349] on div "par Mélody N. il y a 2 minutes" at bounding box center [683, 356] width 347 height 15
click at [803, 334] on div at bounding box center [821, 325] width 72 height 45
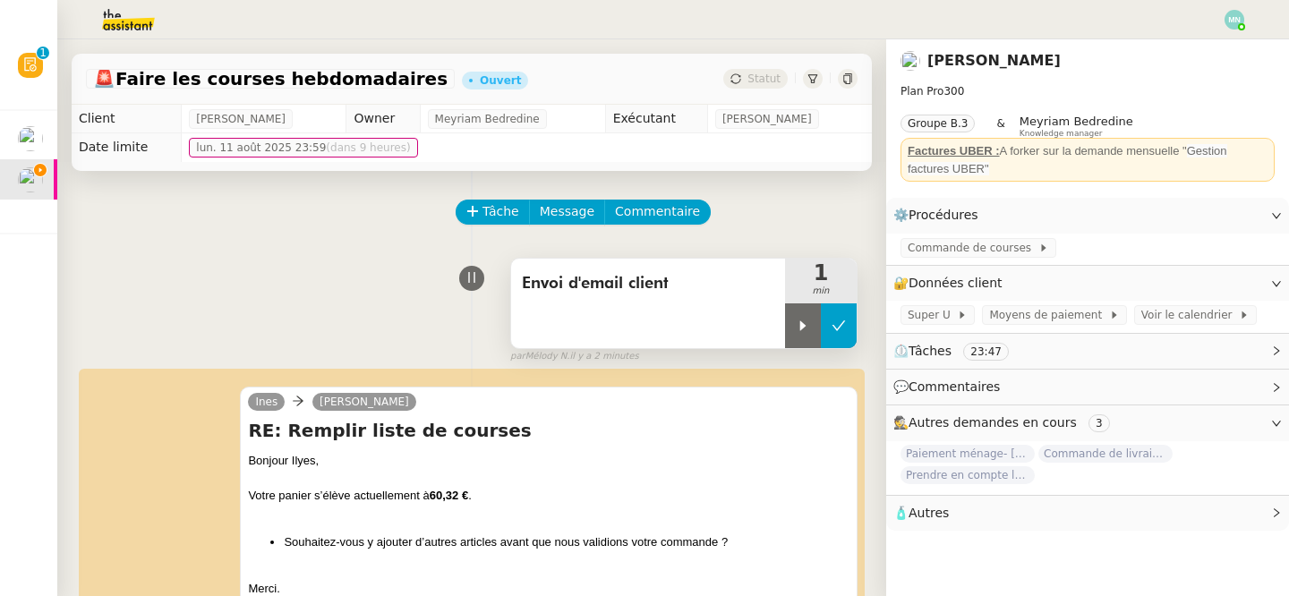
click at [841, 334] on button at bounding box center [839, 325] width 36 height 45
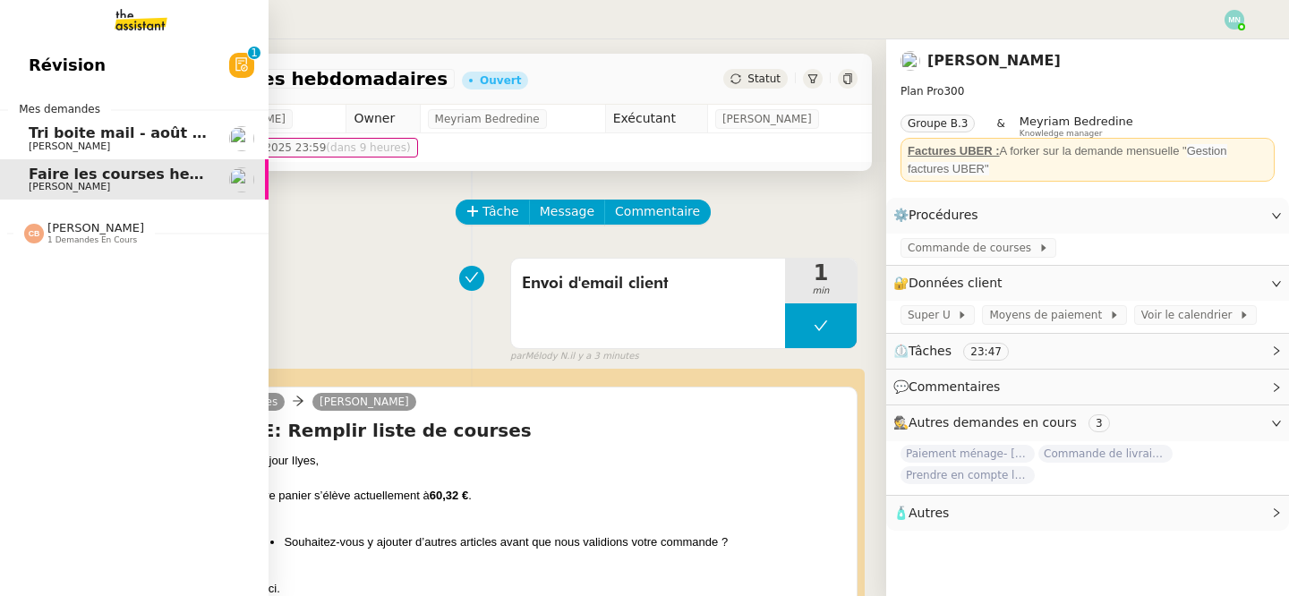
click at [98, 133] on span "Tri boite mail - août 2025" at bounding box center [130, 132] width 203 height 17
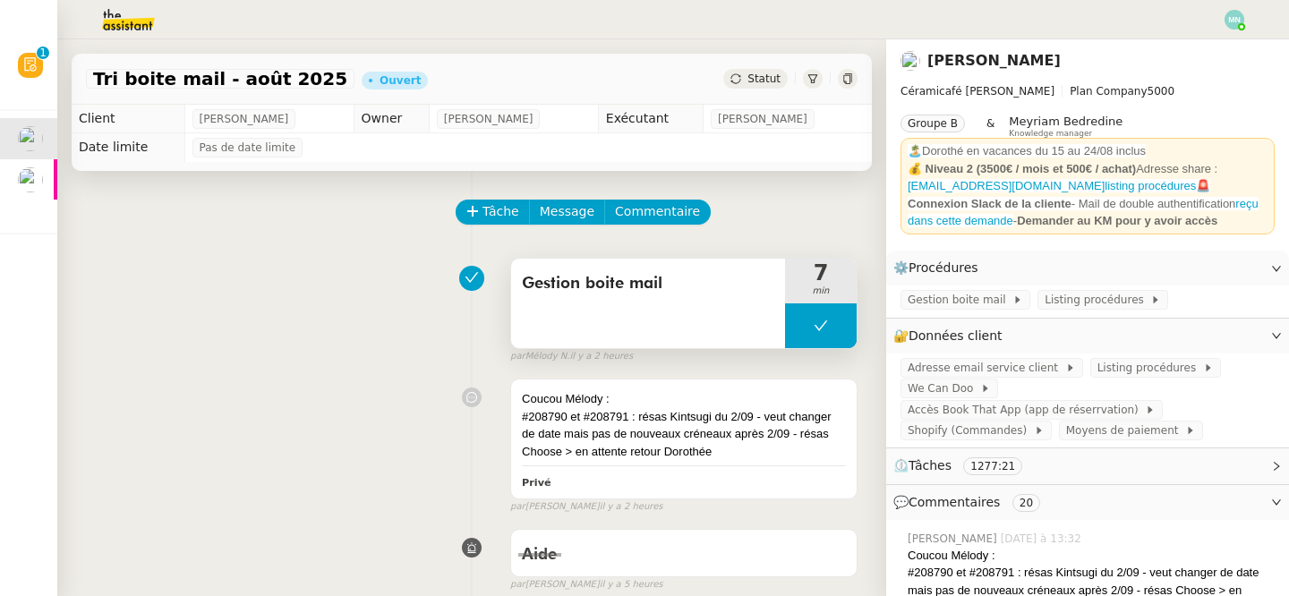
click at [804, 333] on button at bounding box center [821, 325] width 72 height 45
click at [799, 333] on div at bounding box center [803, 325] width 36 height 45
click at [804, 322] on div at bounding box center [821, 325] width 72 height 45
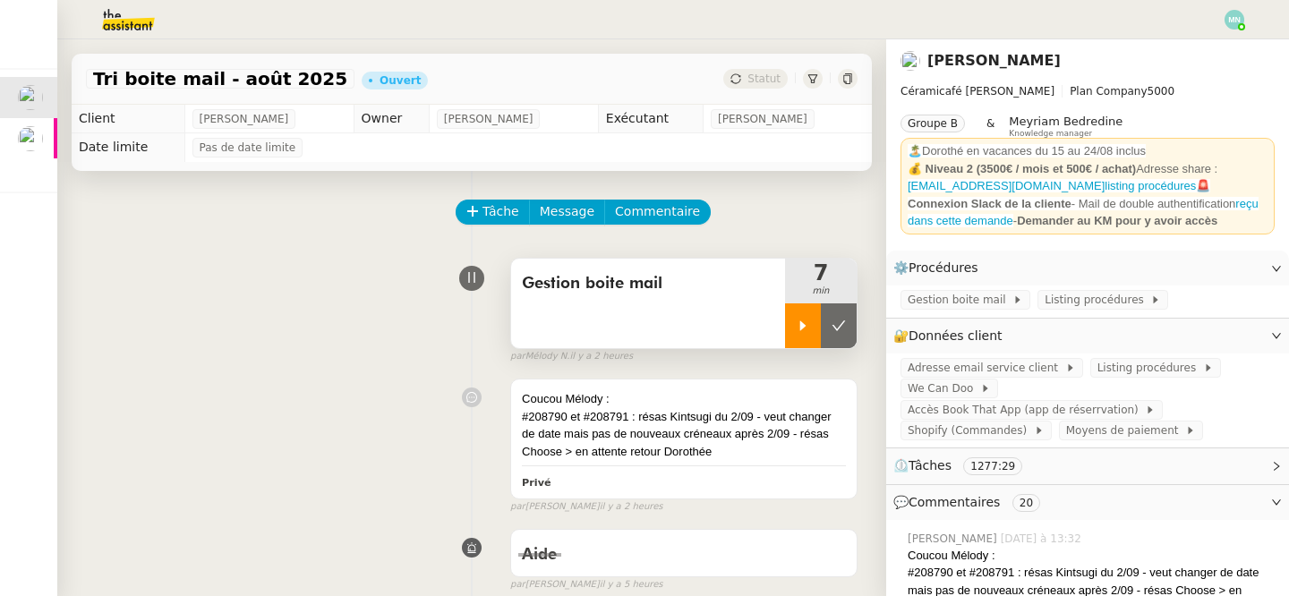
click at [801, 319] on icon at bounding box center [802, 326] width 14 height 14
click at [1127, 370] on span "Listing procédures" at bounding box center [1150, 368] width 106 height 18
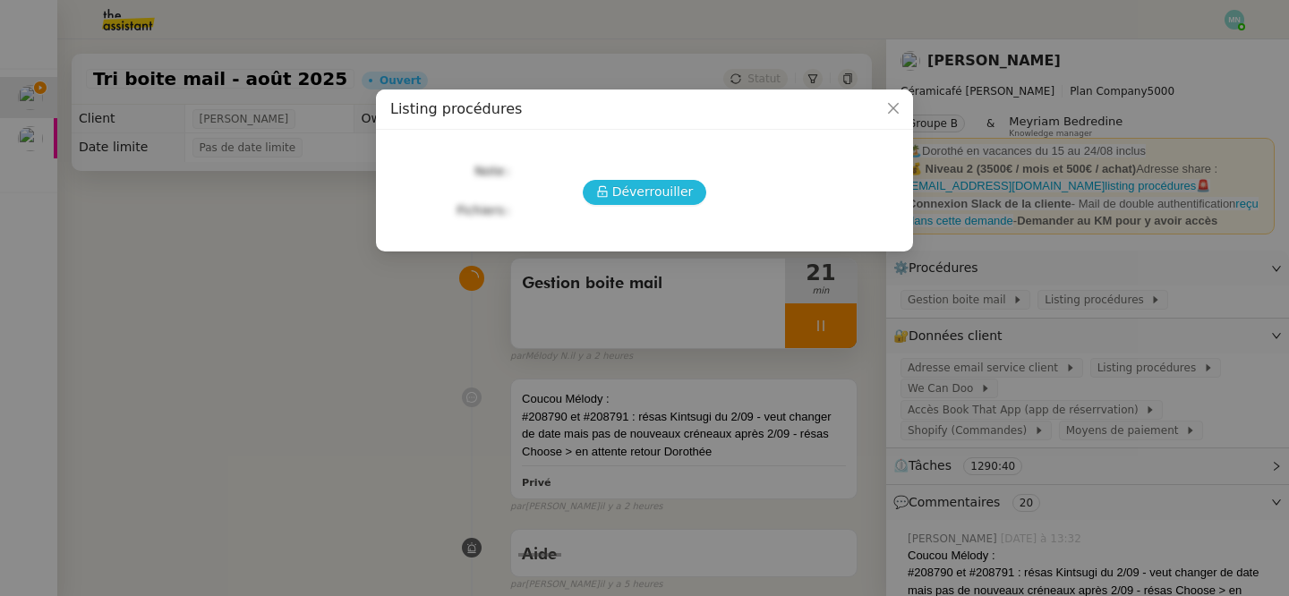
click at [658, 200] on span "Déverrouiller" at bounding box center [652, 192] width 81 height 21
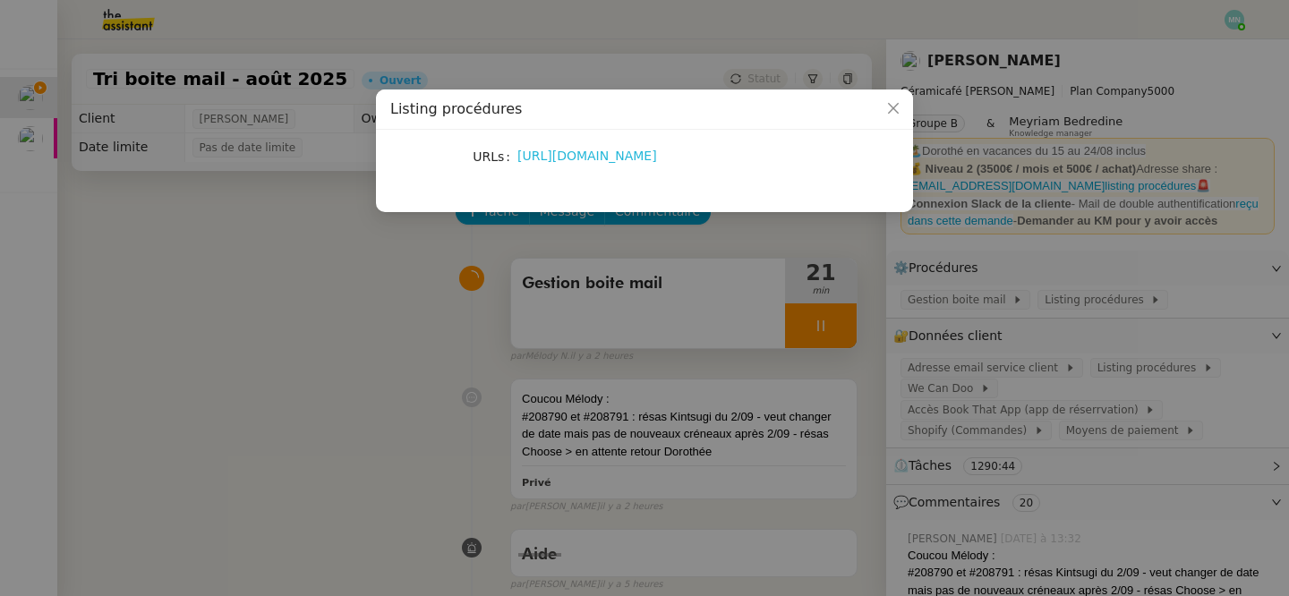
click at [576, 161] on link "https://docs.google.com/document/d/1ol4dP_Pd-f-c41KSlkTR0WPdGf-jP3-Bni69fZq_3LA…" at bounding box center [587, 156] width 140 height 14
click at [115, 210] on nz-modal-container "Listing procédures URLs https://docs.google.com/document/d/1ol4dP_Pd-f-c41KSlkT…" at bounding box center [644, 298] width 1289 height 596
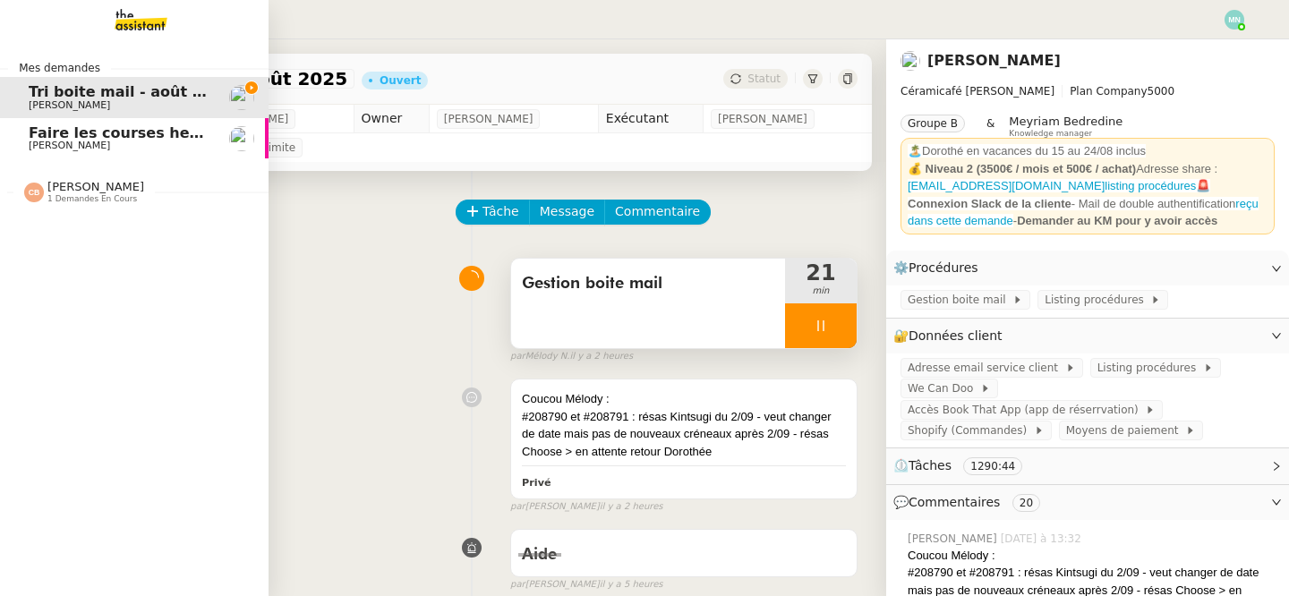
click at [58, 140] on div "Faire les courses hebdomadaires Ilyes Hadj" at bounding box center [119, 138] width 181 height 27
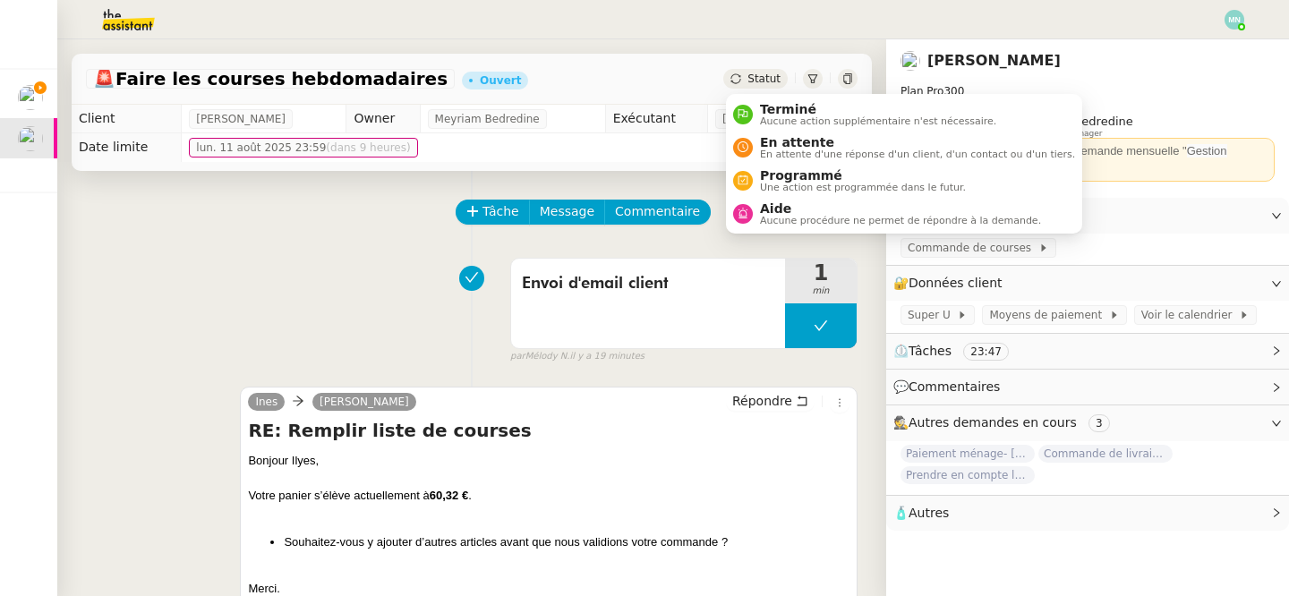
click at [758, 69] on div "Statut" at bounding box center [755, 79] width 64 height 20
click at [812, 149] on span "En attente d'une réponse d'un client, d'un contact ou d'un tiers." at bounding box center [917, 154] width 315 height 10
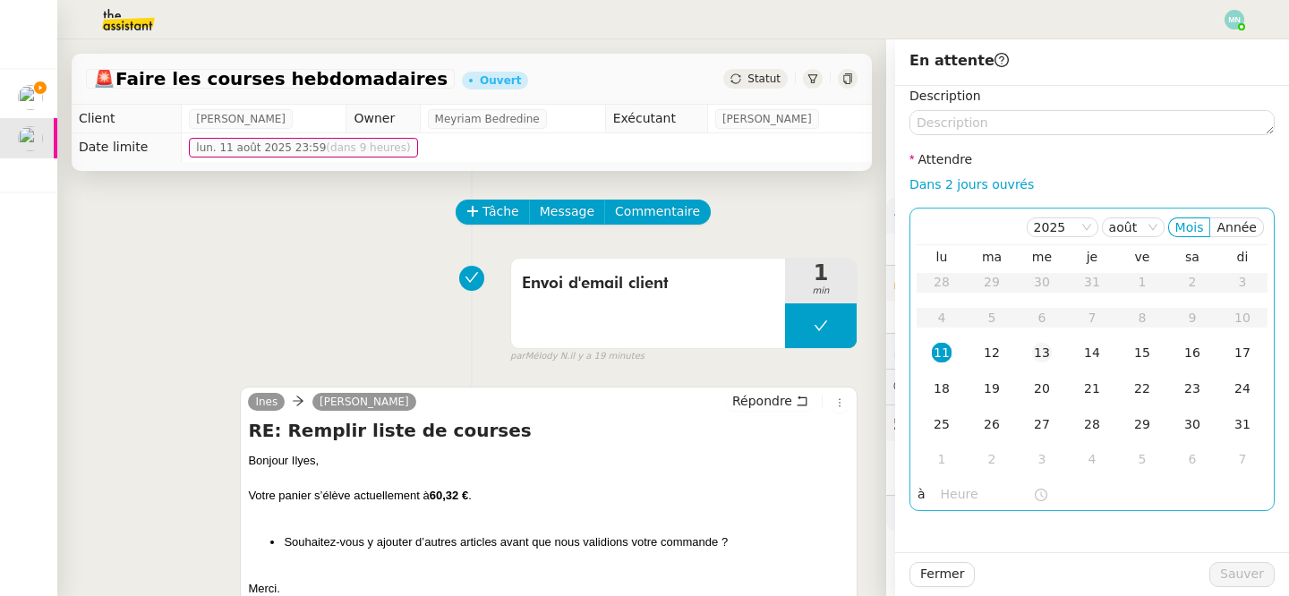
click at [1042, 356] on div "13" at bounding box center [1042, 353] width 20 height 20
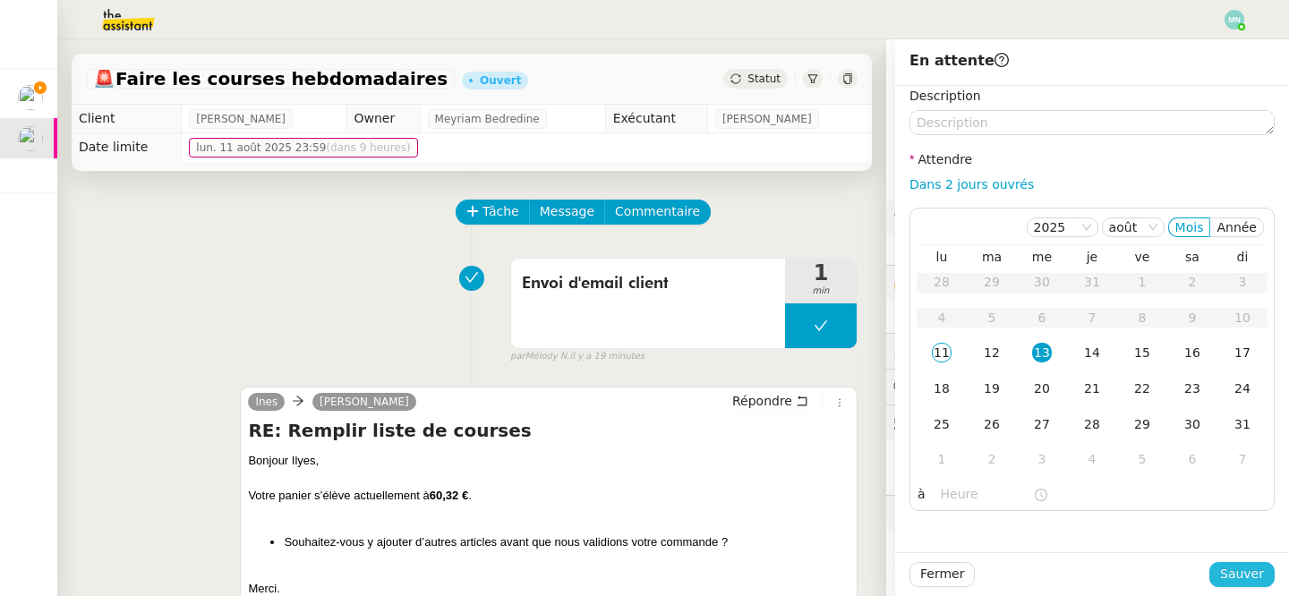
click at [1240, 567] on span "Sauver" at bounding box center [1242, 574] width 44 height 21
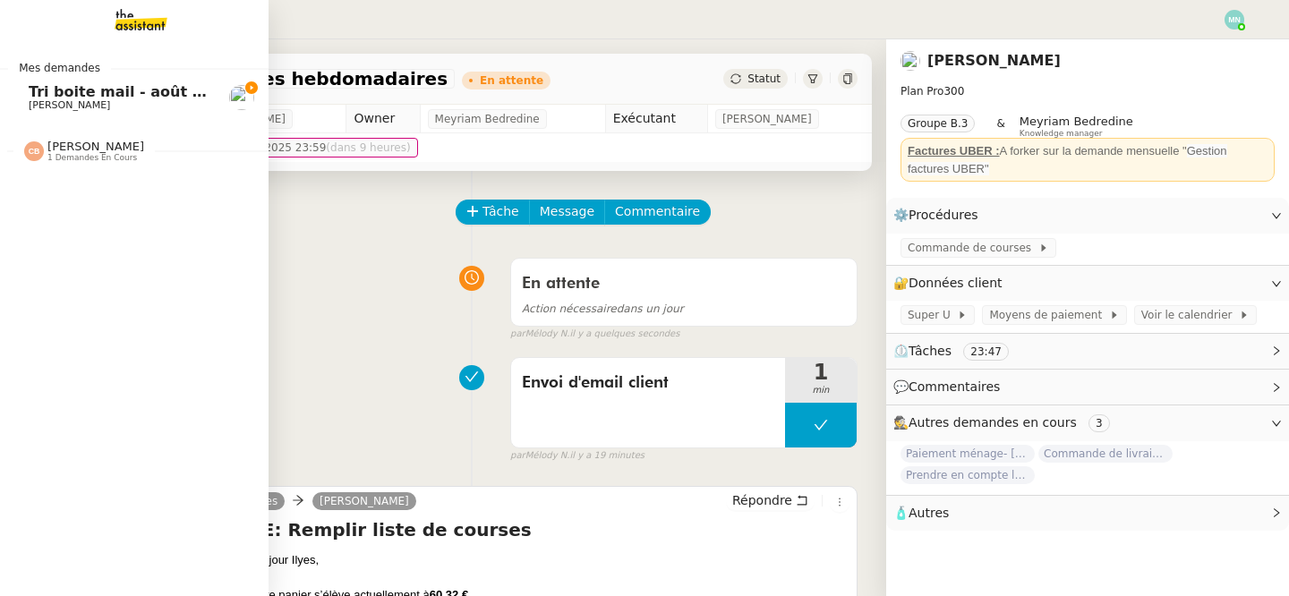
click at [59, 94] on span "Tri boite mail - août 2025" at bounding box center [130, 91] width 203 height 17
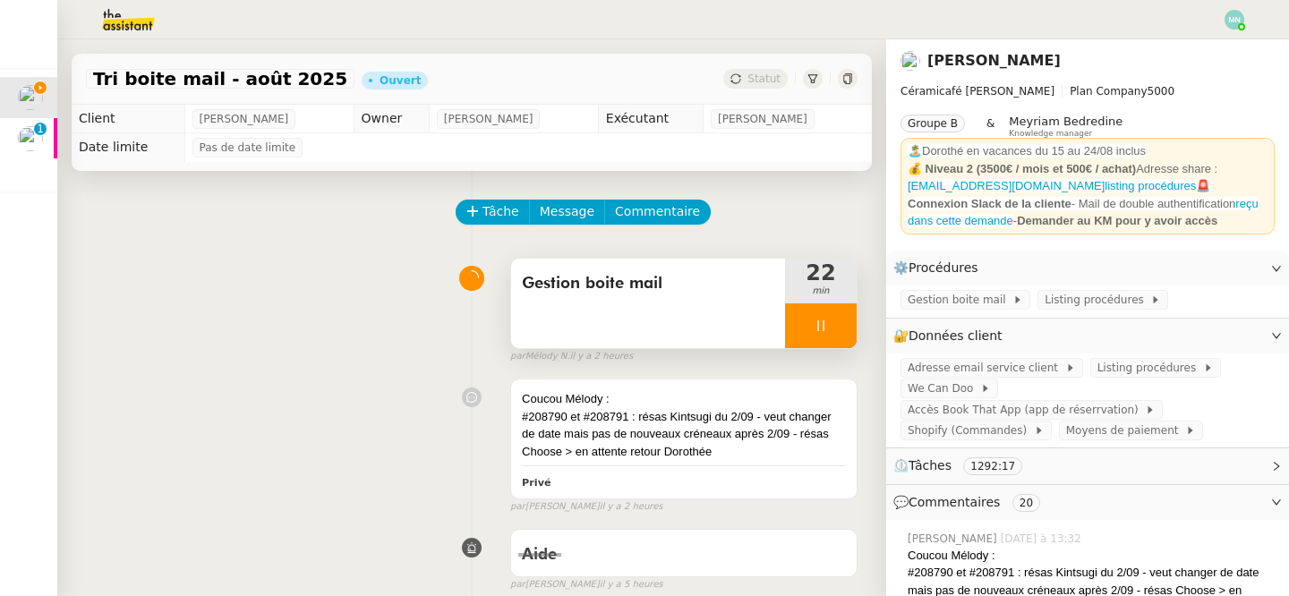
click at [815, 324] on icon at bounding box center [820, 326] width 14 height 14
click at [834, 329] on icon at bounding box center [838, 326] width 14 height 14
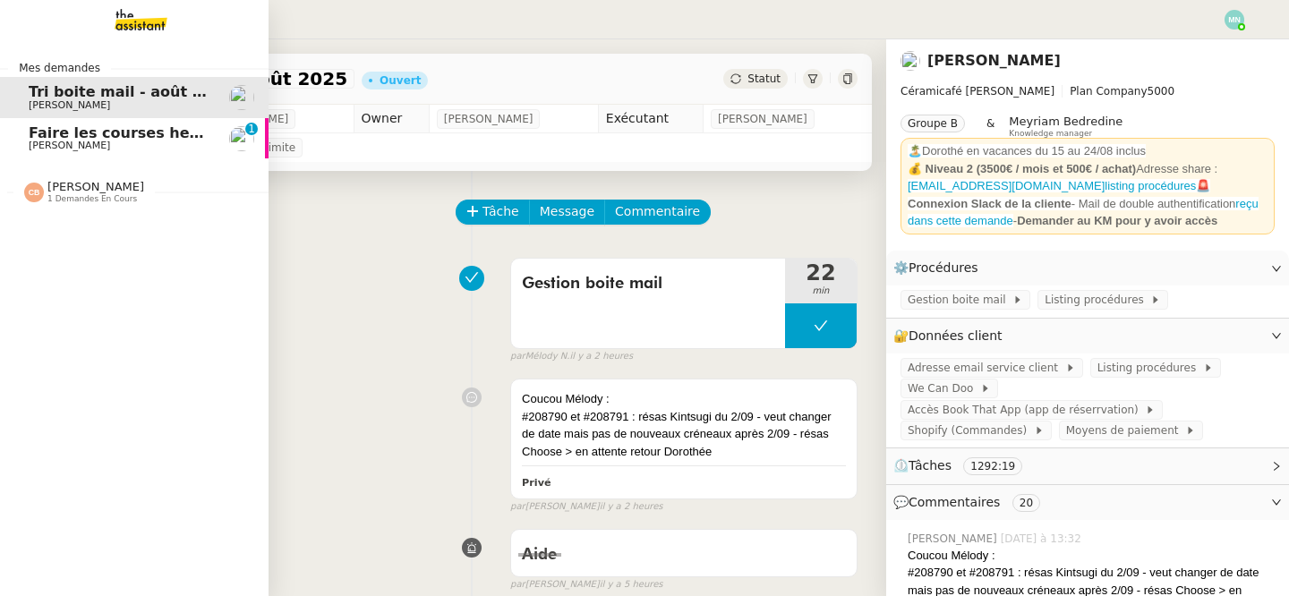
click at [59, 137] on span "Faire les courses hebdomadaires" at bounding box center [162, 132] width 266 height 17
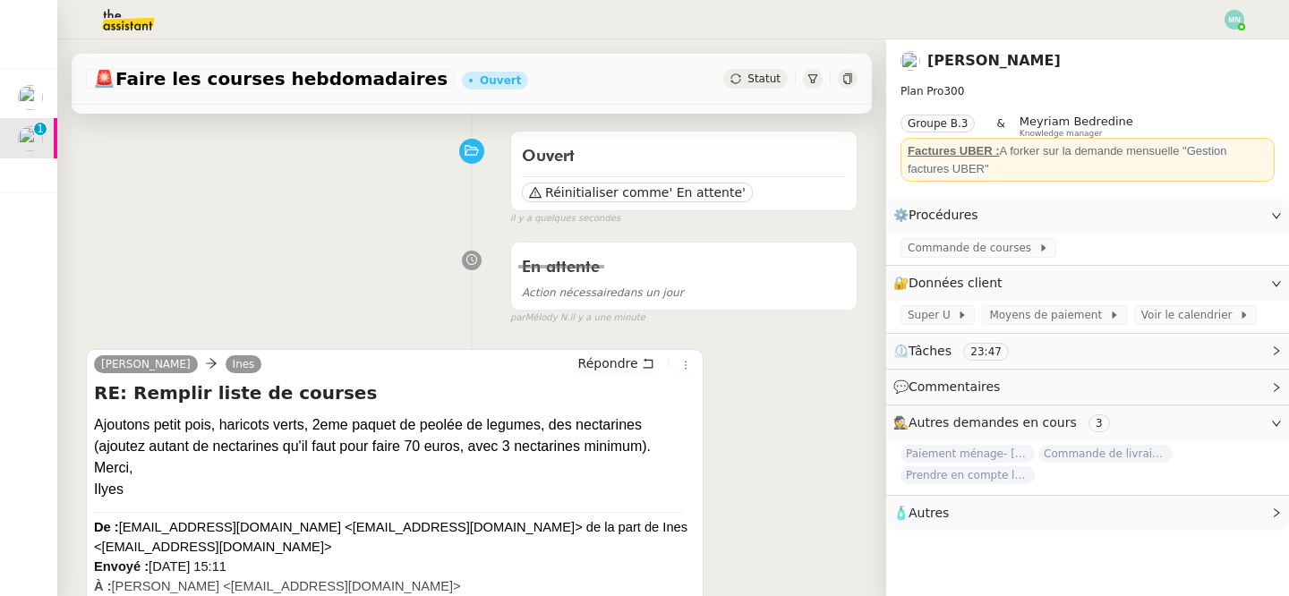
scroll to position [129, 0]
drag, startPoint x: 150, startPoint y: 423, endPoint x: 211, endPoint y: 422, distance: 60.9
click at [211, 422] on div "Ajoutons petit pois, haricots verts, 2eme paquet de peolée de legumes, des nect…" at bounding box center [394, 434] width 601 height 43
copy div "petit pois"
drag, startPoint x: 217, startPoint y: 418, endPoint x: 303, endPoint y: 424, distance: 86.1
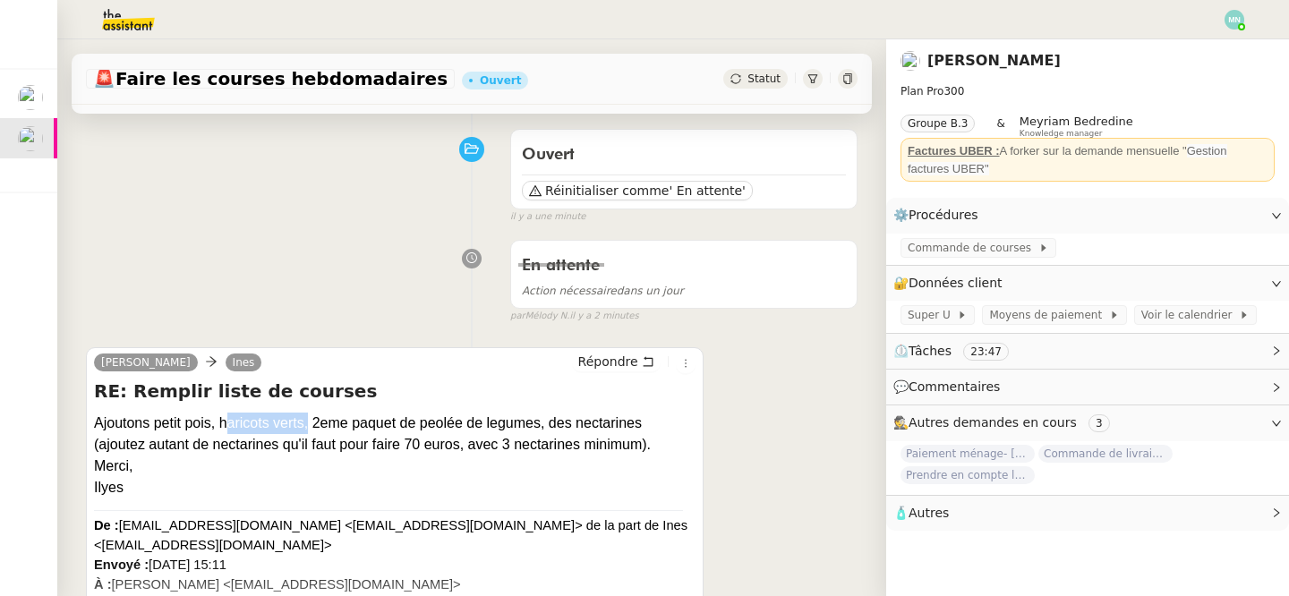
click at [303, 424] on div "Ajoutons petit pois, haricots verts, 2eme paquet de peolée de legumes, des nect…" at bounding box center [394, 434] width 601 height 43
copy div "haricots verts"
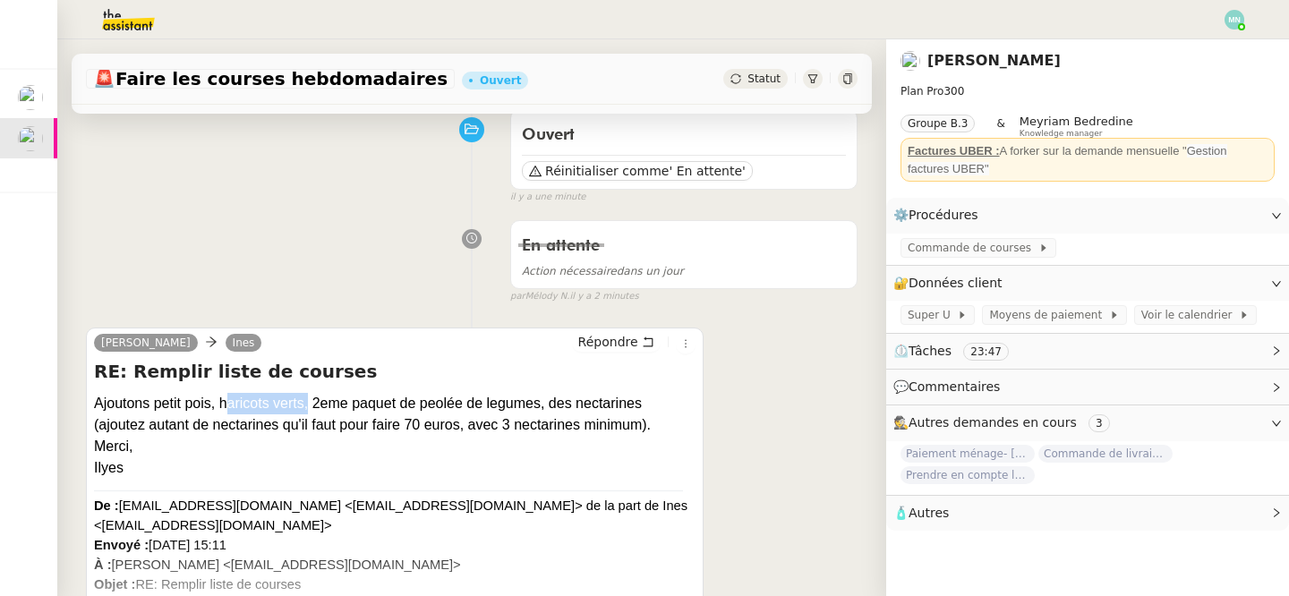
scroll to position [155, 0]
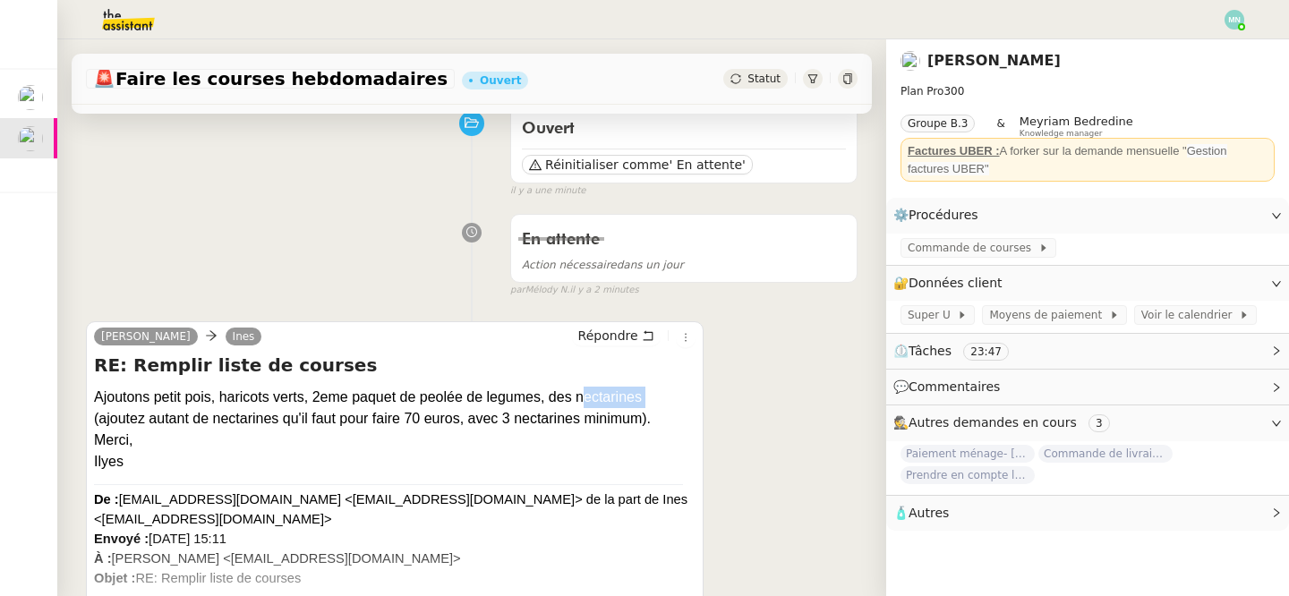
drag, startPoint x: 575, startPoint y: 393, endPoint x: 647, endPoint y: 396, distance: 71.6
click at [648, 396] on div "Ajoutons petit pois, haricots verts, 2eme paquet de peolée de legumes, des nect…" at bounding box center [394, 408] width 601 height 43
copy div "nectarines"
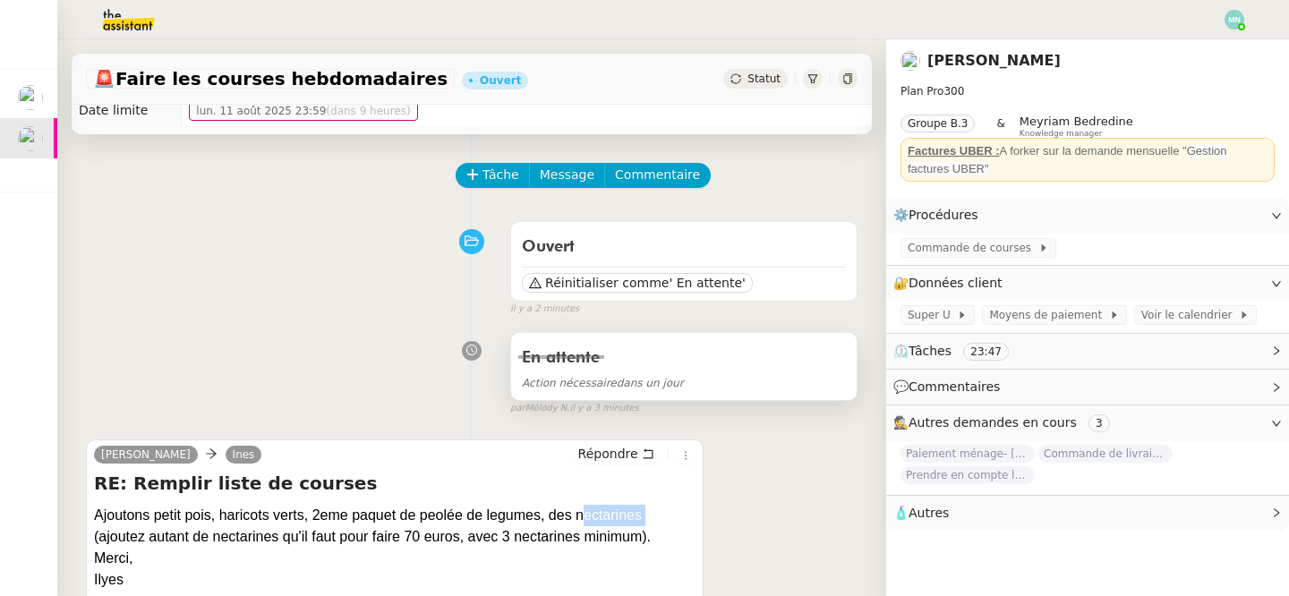
scroll to position [33, 0]
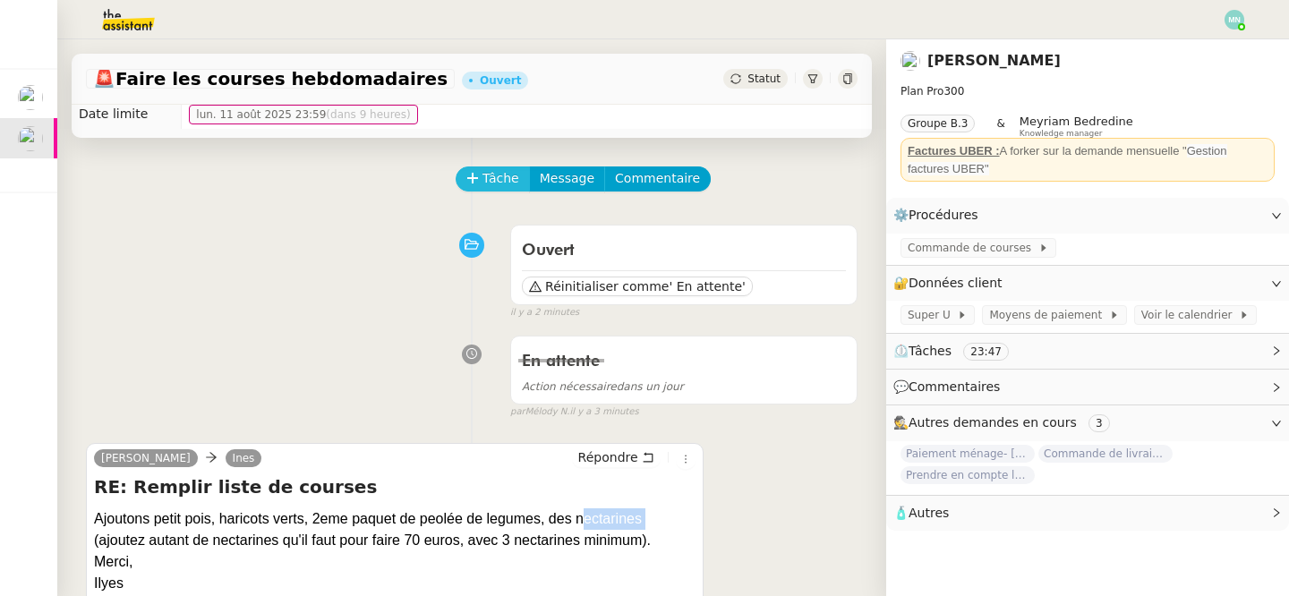
click at [490, 174] on span "Tâche" at bounding box center [500, 178] width 37 height 21
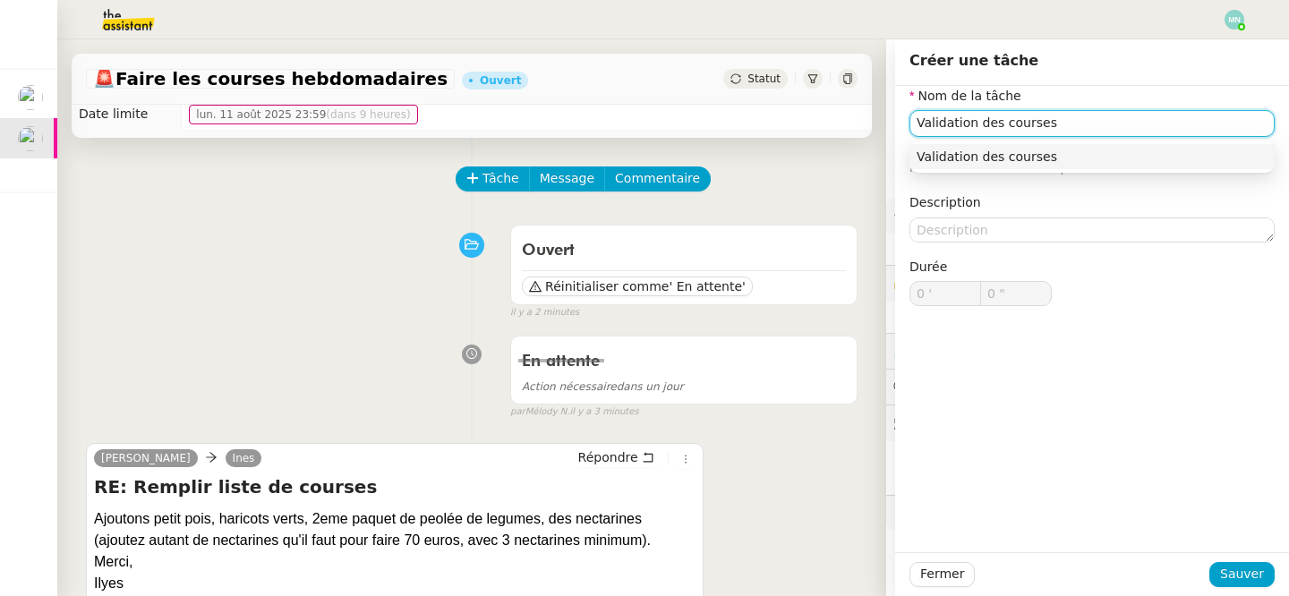
click at [1051, 153] on div "Validation des courses" at bounding box center [1091, 157] width 351 height 16
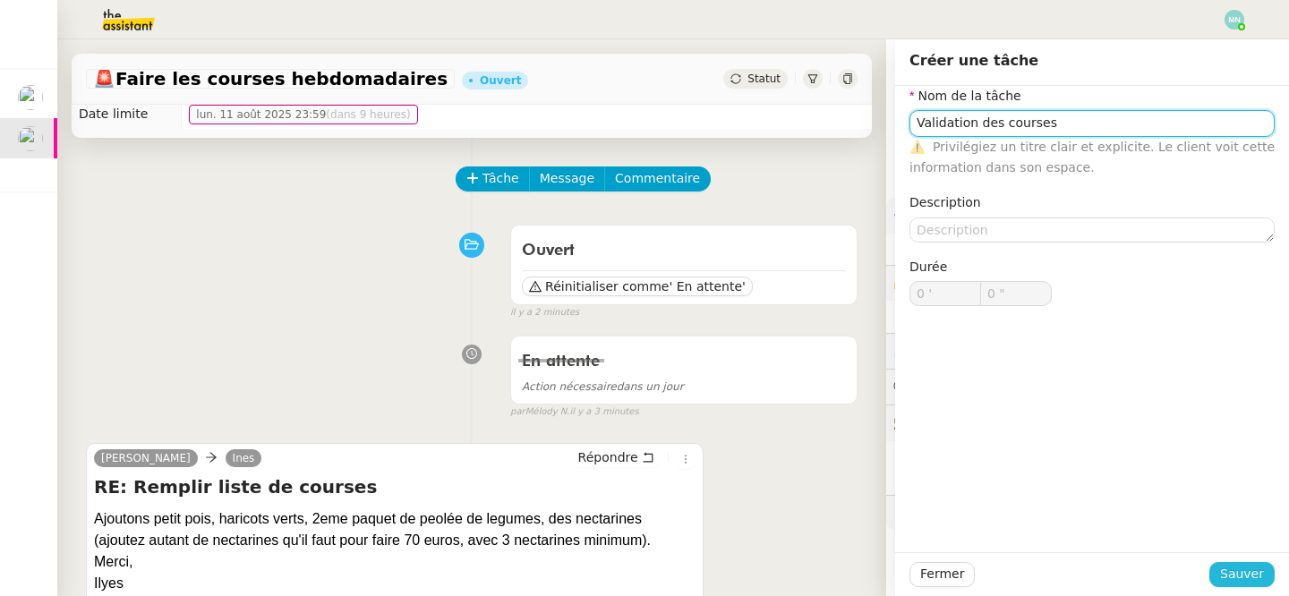
type input "Validation des courses"
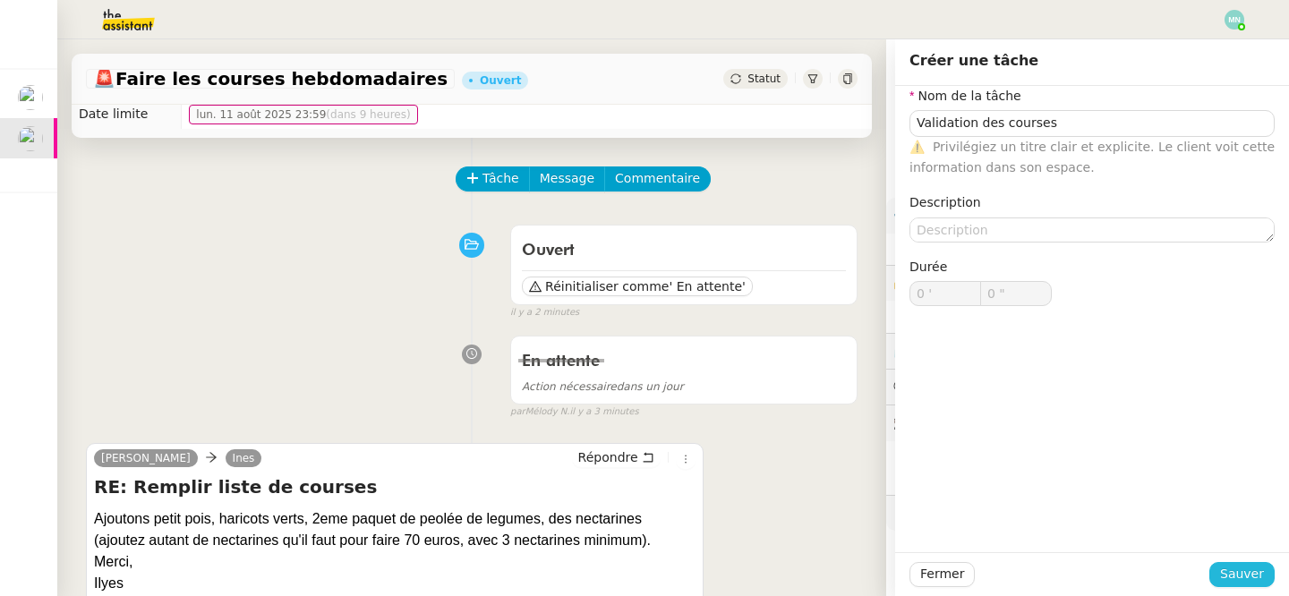
click at [1246, 582] on span "Sauver" at bounding box center [1242, 574] width 44 height 21
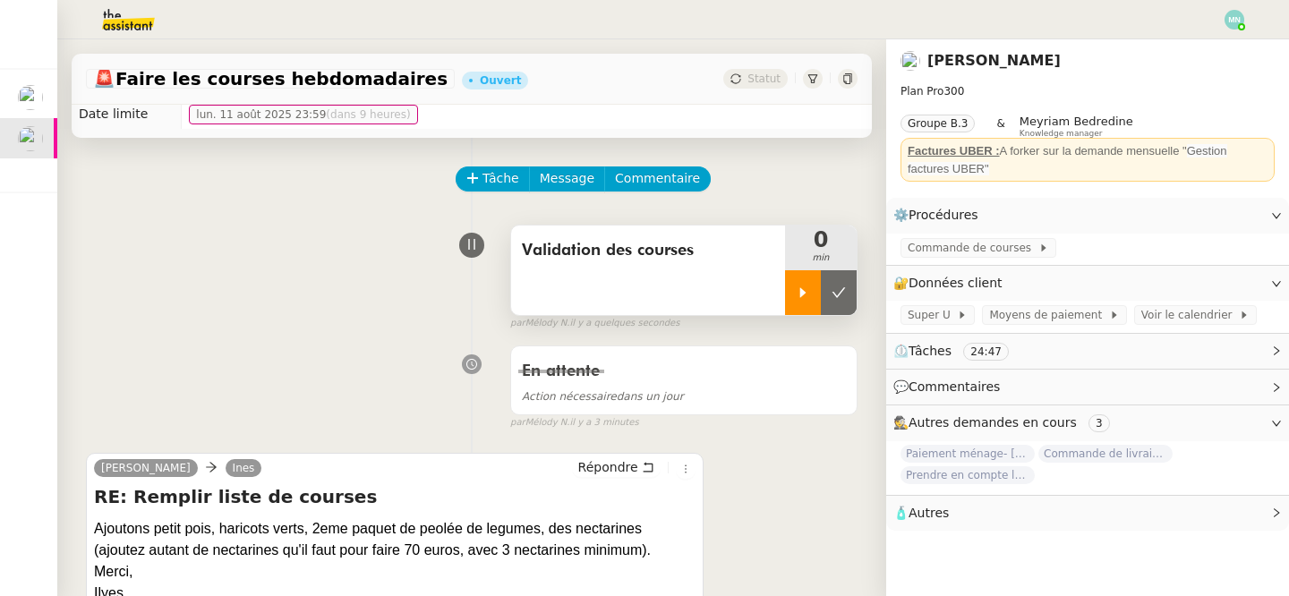
click at [795, 298] on icon at bounding box center [802, 292] width 14 height 14
click at [935, 251] on span "Commande de courses" at bounding box center [972, 248] width 131 height 18
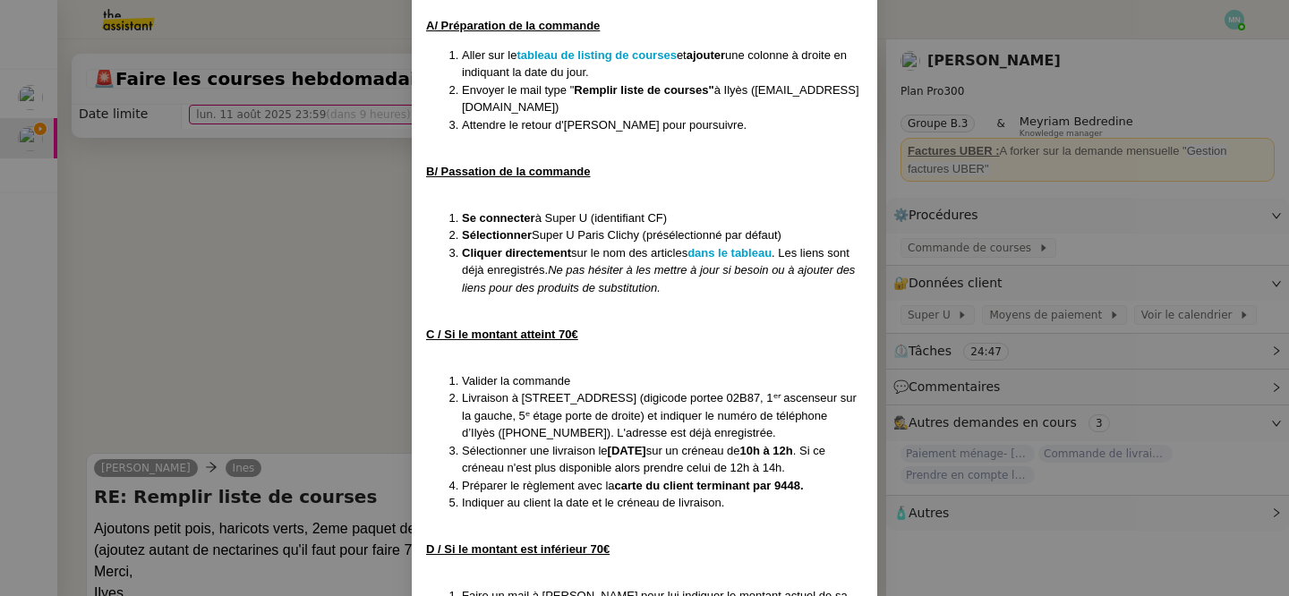
scroll to position [463, 0]
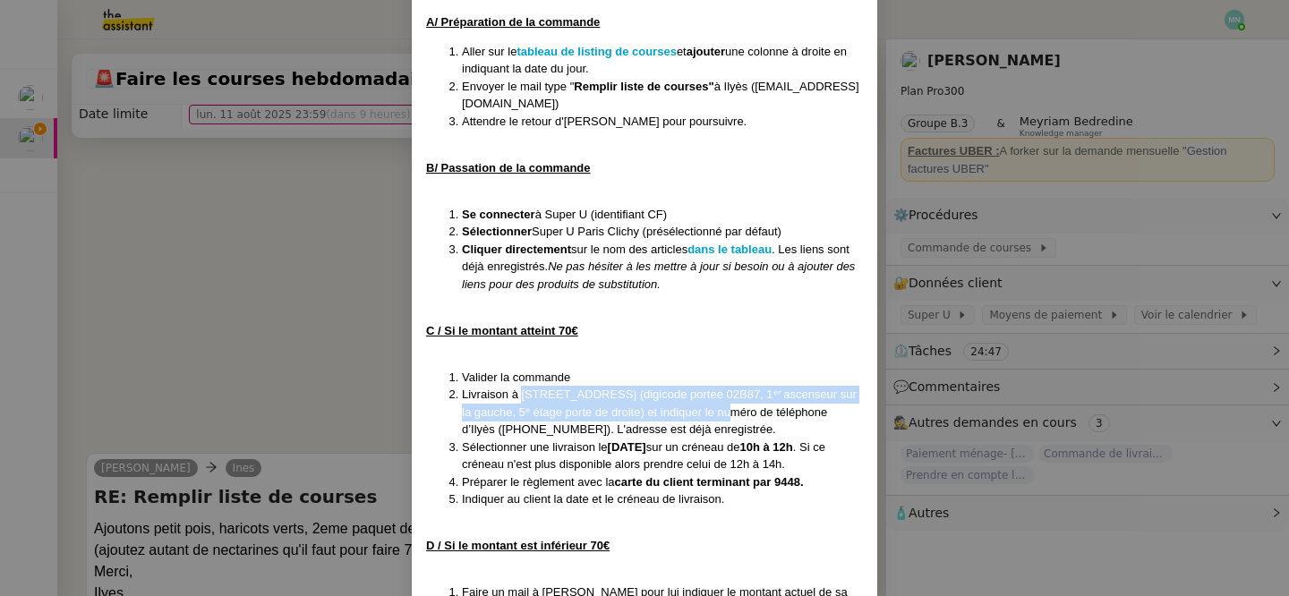
drag, startPoint x: 522, startPoint y: 395, endPoint x: 717, endPoint y: 404, distance: 195.3
click at [717, 404] on li "Livraison à [STREET_ADDRESS] (digicode portee 02B87, 1ᵉʳ ascenseur sur la gauch…" at bounding box center [662, 412] width 401 height 53
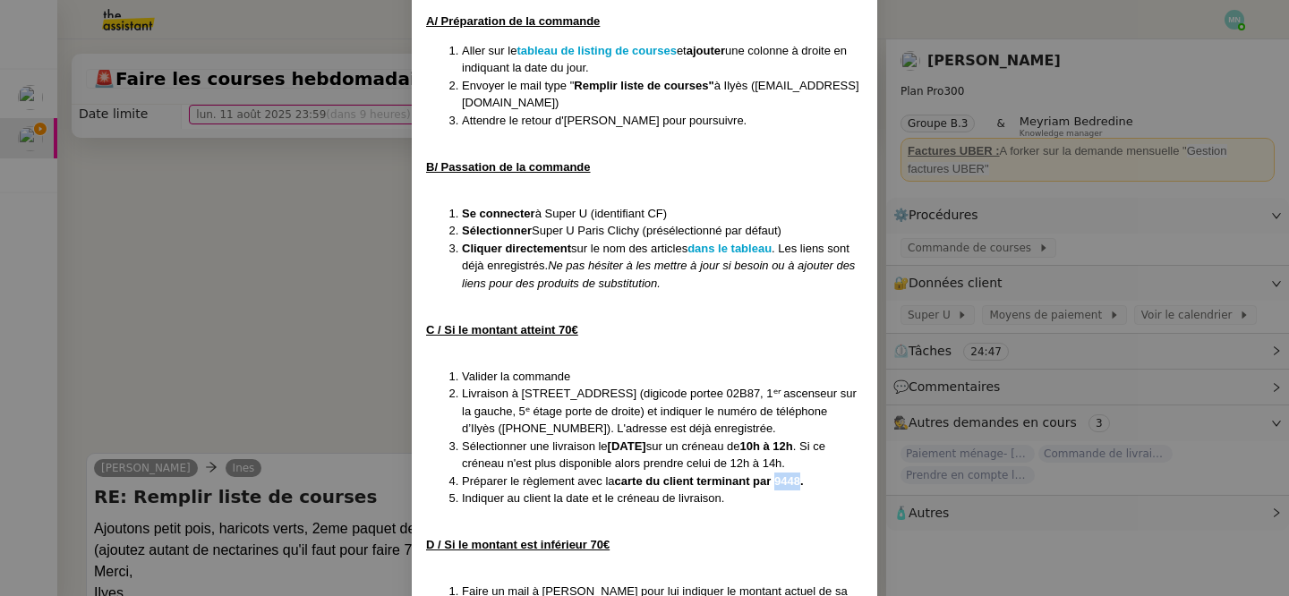
drag, startPoint x: 779, startPoint y: 481, endPoint x: 803, endPoint y: 479, distance: 23.4
click at [803, 479] on strong "carte du client terminant par 9448." at bounding box center [709, 480] width 189 height 13
copy strong "9448"
click at [1208, 405] on nz-modal-container "MAJ [DATE] Contexte : [PERSON_NAME] souhaite que nous procédions à sa commande …" at bounding box center [644, 298] width 1289 height 596
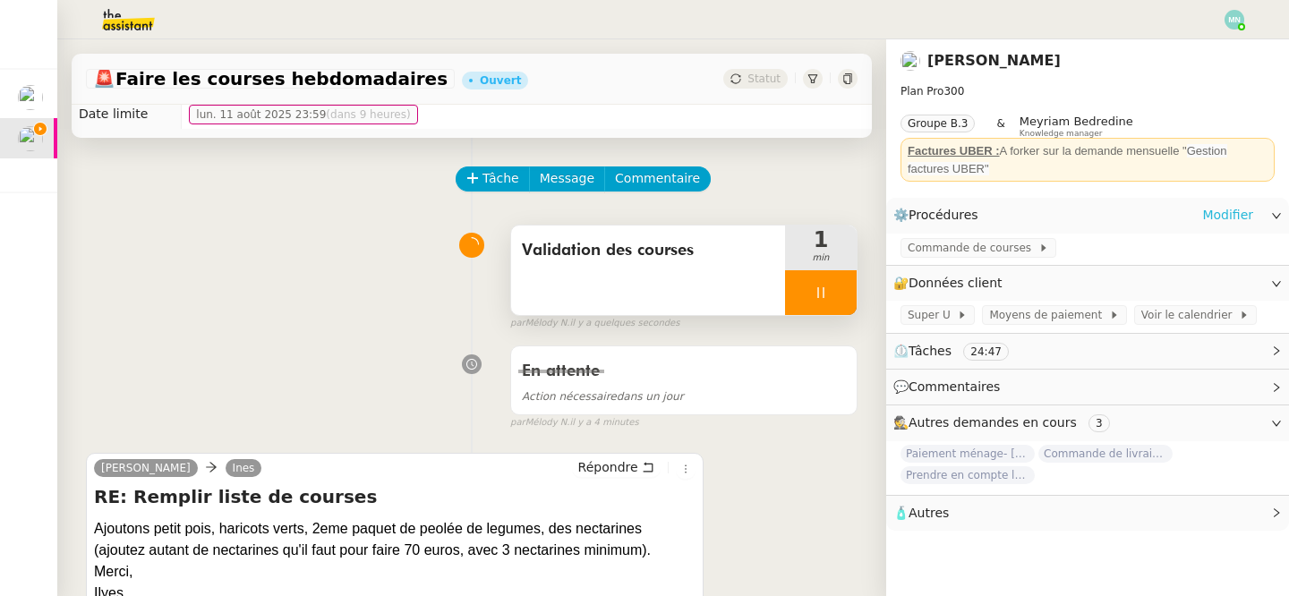
click at [1227, 218] on link "Modifier" at bounding box center [1227, 215] width 51 height 21
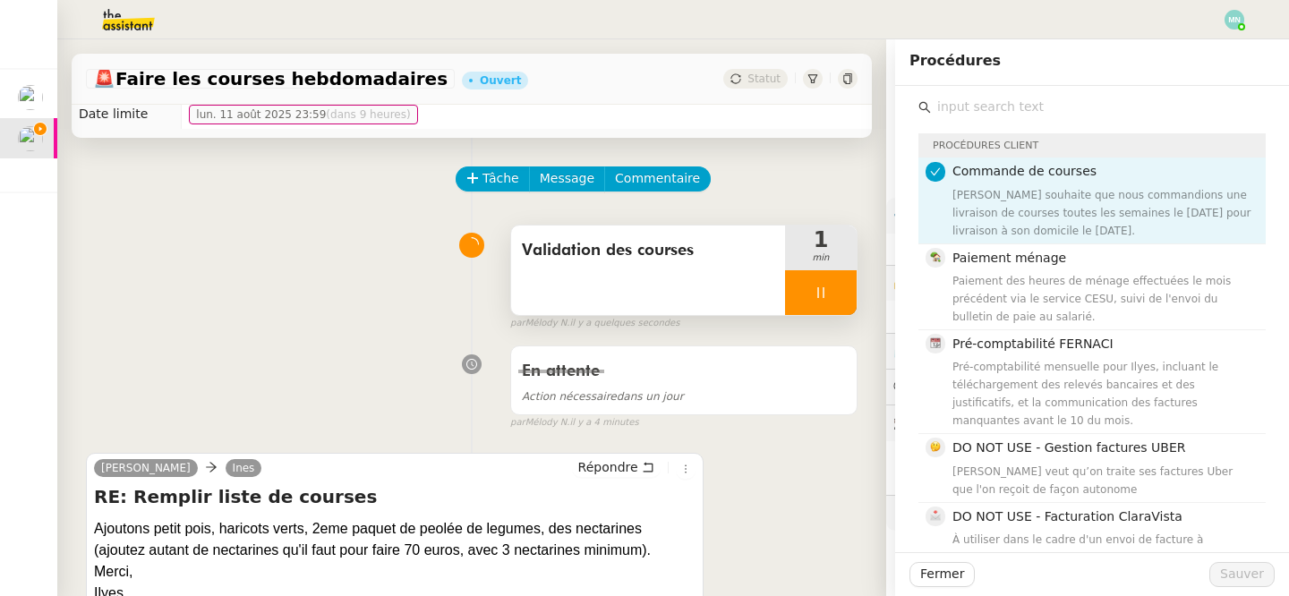
click at [954, 112] on input "text" at bounding box center [1098, 107] width 335 height 24
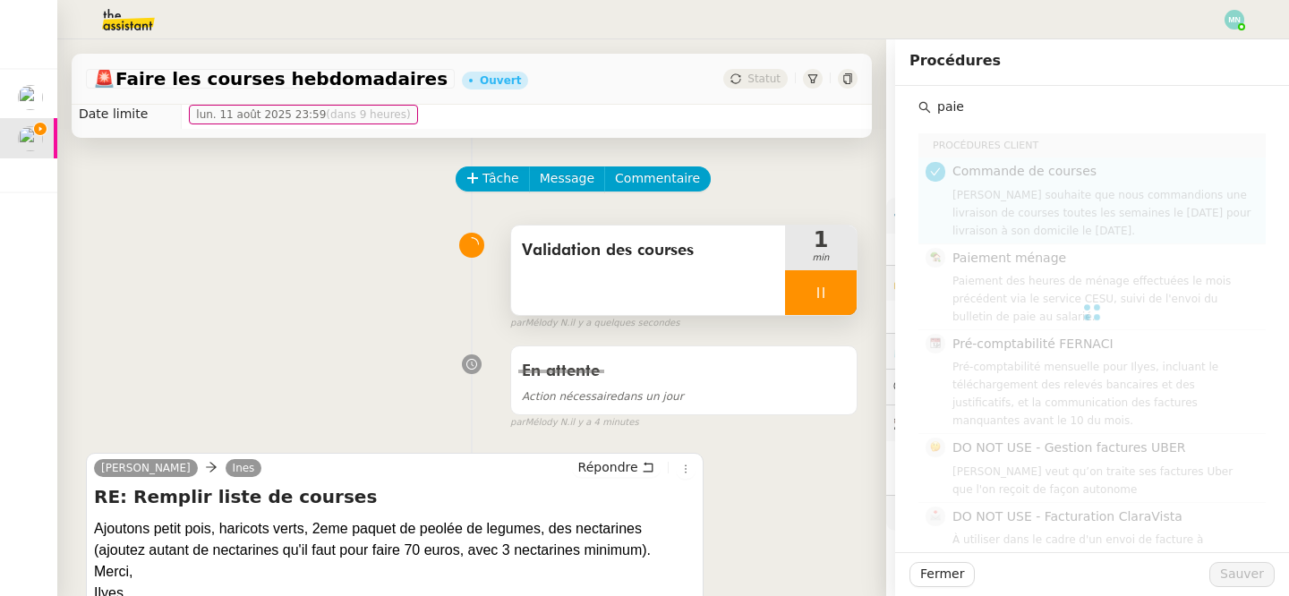
type input "paiem"
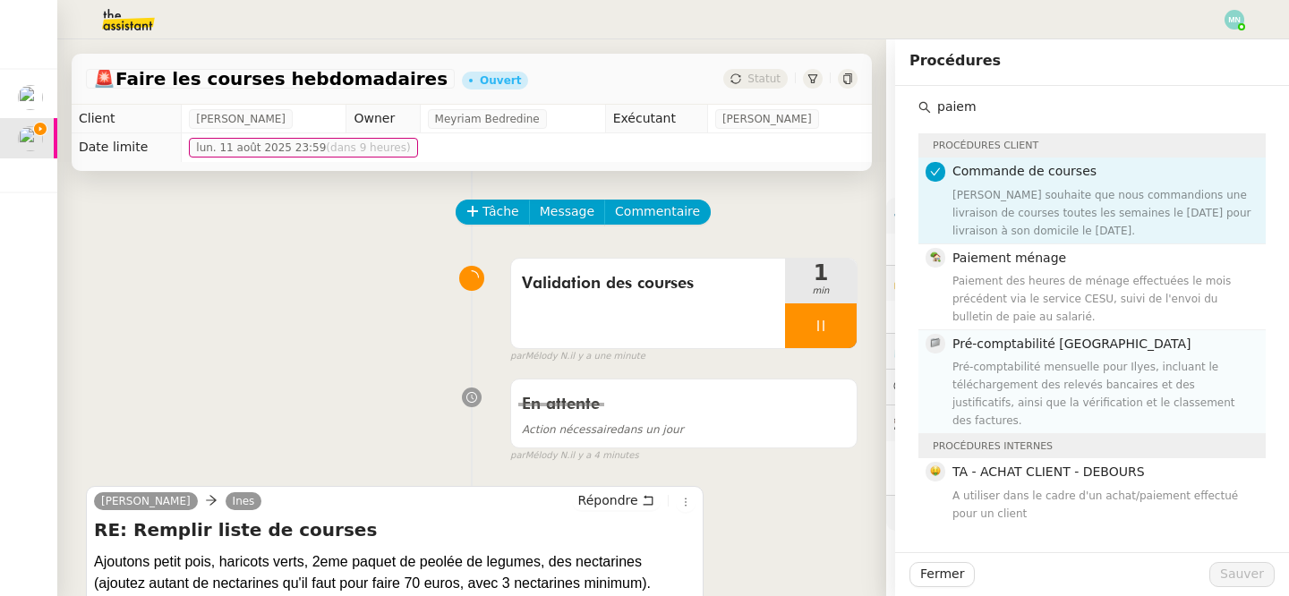
scroll to position [33, 0]
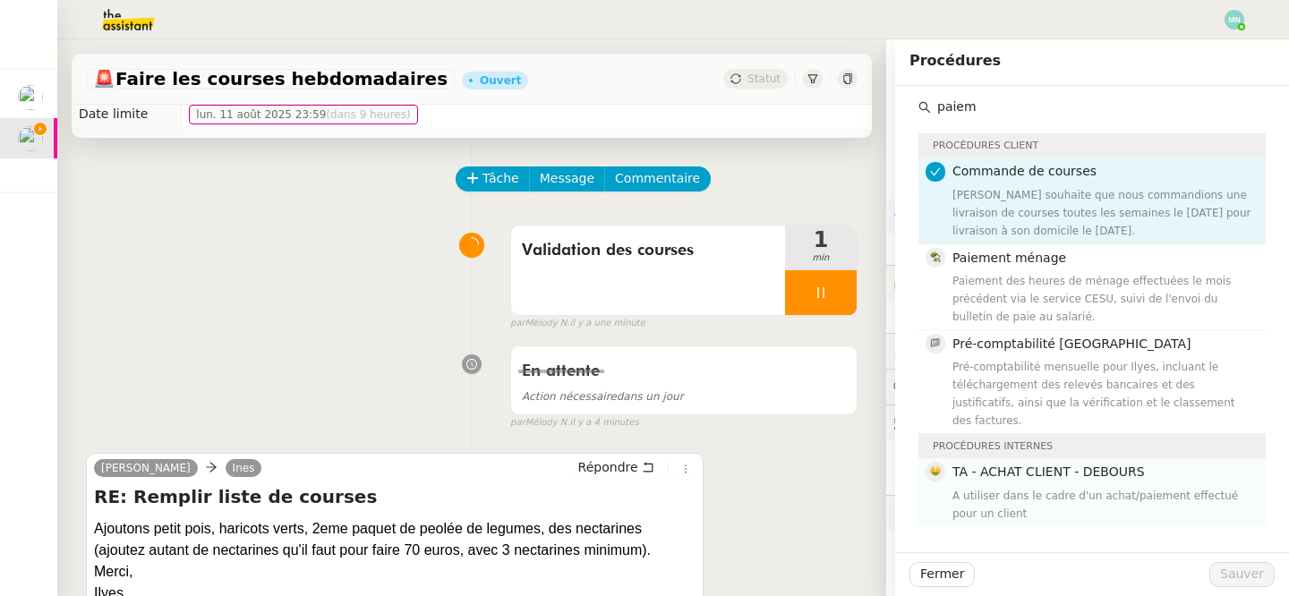
type input "paiem"
click at [1019, 464] on span "TA - ACHAT CLIENT - DEBOURS" at bounding box center [1048, 471] width 192 height 14
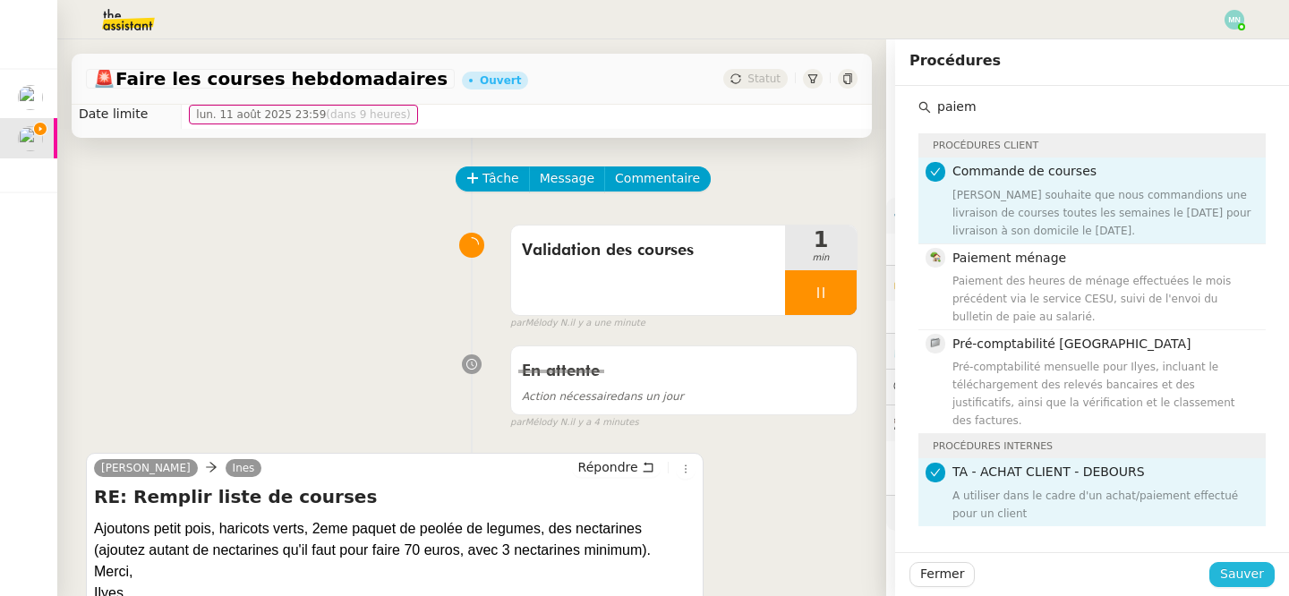
click at [1239, 571] on span "Sauver" at bounding box center [1242, 574] width 44 height 21
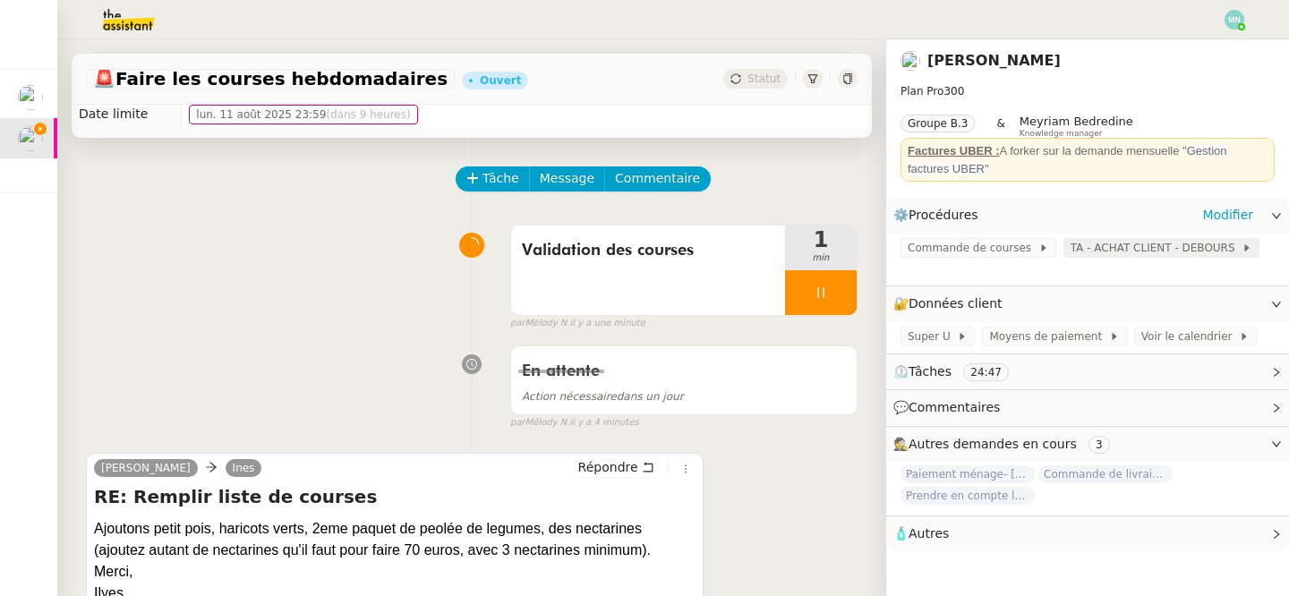
click at [1118, 247] on span "TA - ACHAT CLIENT - DEBOURS" at bounding box center [1156, 248] width 172 height 18
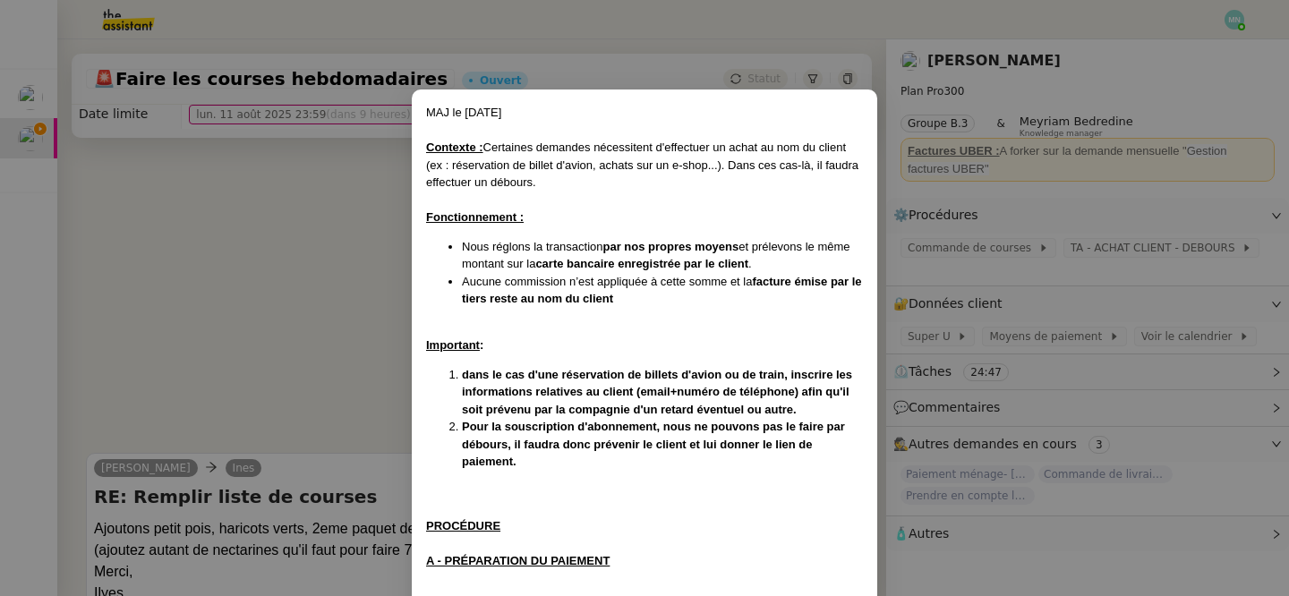
scroll to position [483, 0]
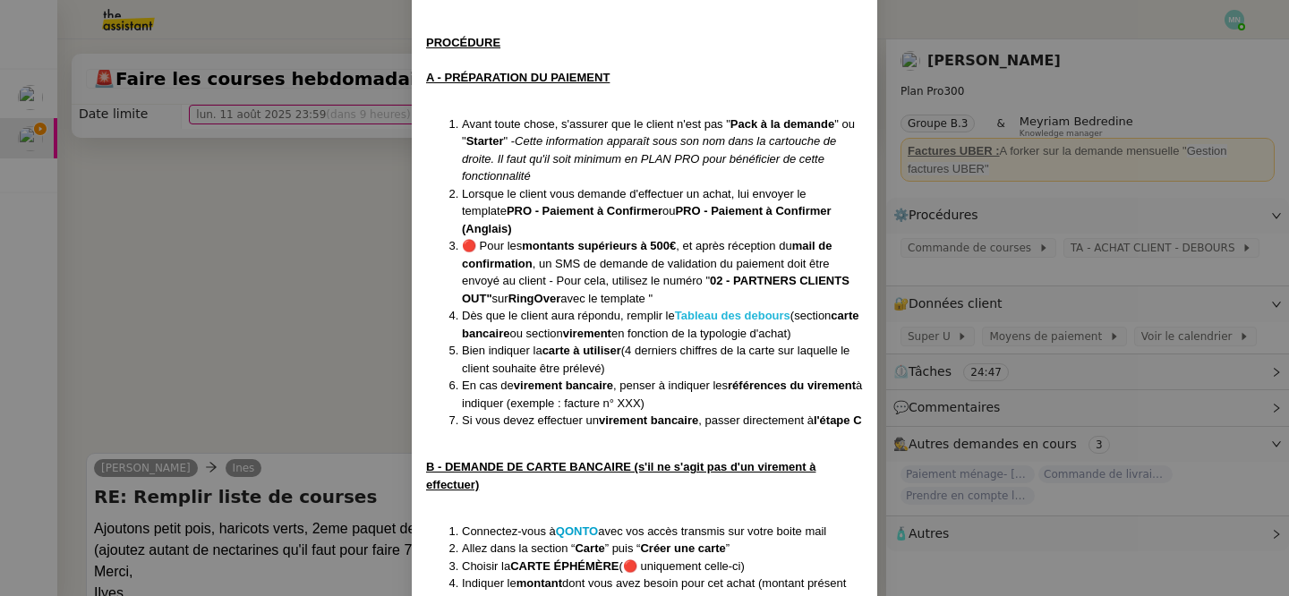
click at [734, 309] on strong "Tableau des debours" at bounding box center [732, 315] width 115 height 13
click at [240, 217] on nz-modal-container "MAJ le [DATE] Contexte : Certaines demandes nécessitent d'effectuer un achat au…" at bounding box center [644, 298] width 1289 height 596
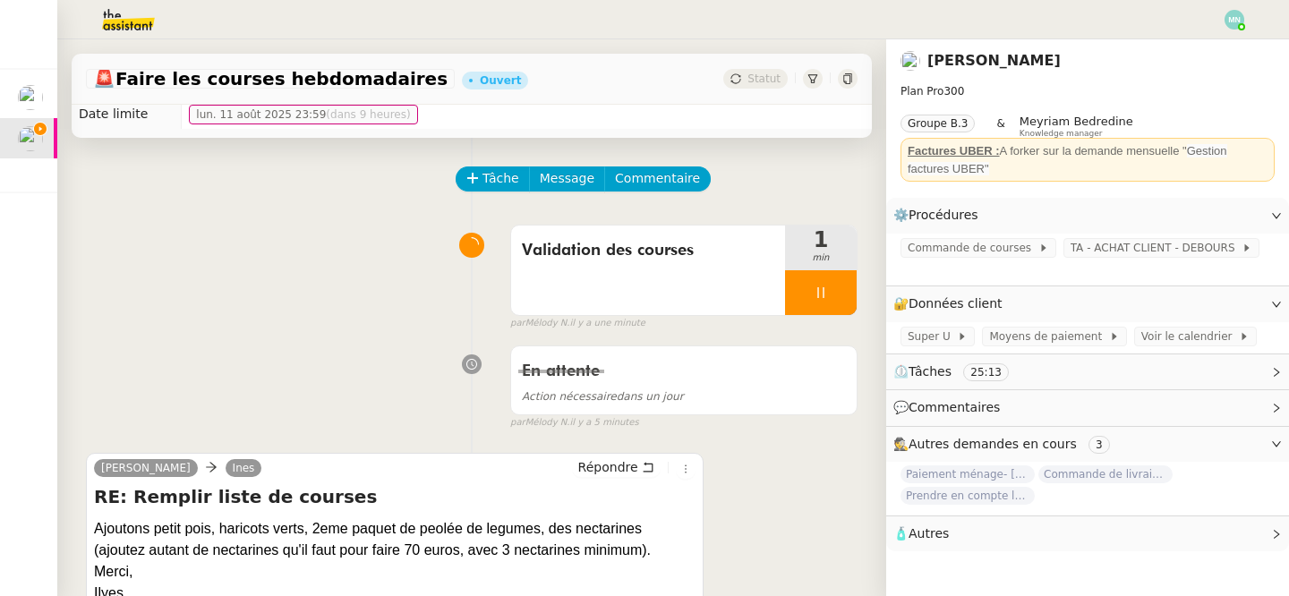
scroll to position [0, 0]
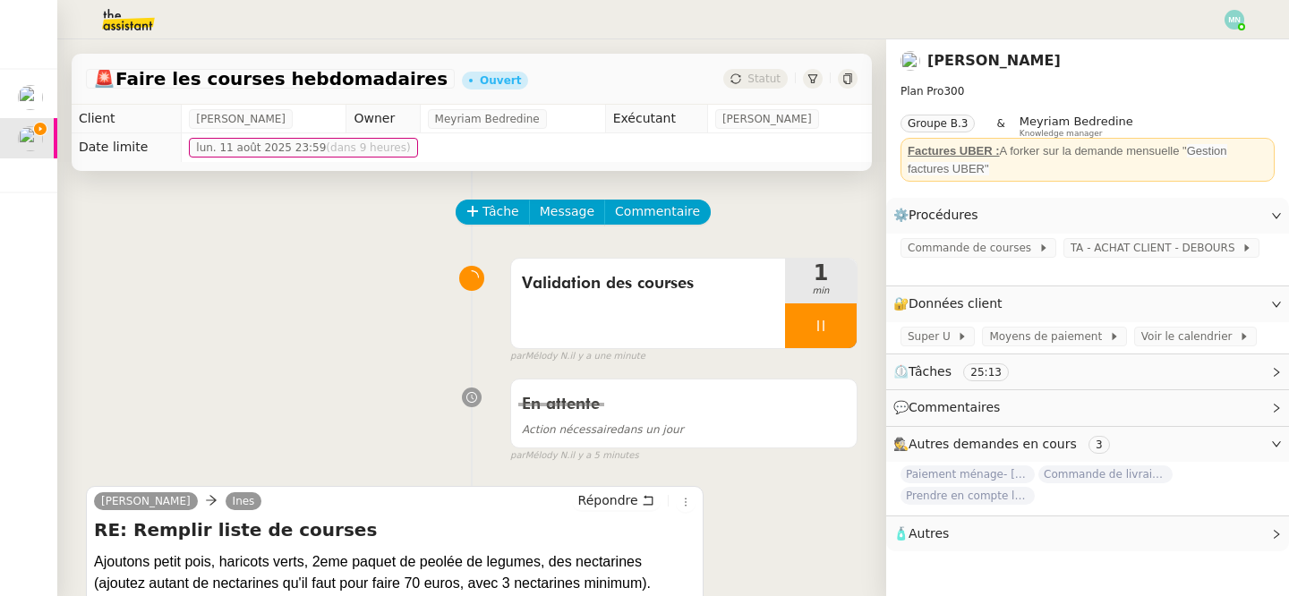
drag, startPoint x: 265, startPoint y: 118, endPoint x: 183, endPoint y: 119, distance: 82.3
click at [183, 119] on tr "Client Ilyes Hadj Owner Meyriam Bedredine Exécutant [PERSON_NAME]" at bounding box center [472, 119] width 800 height 29
copy tr "[PERSON_NAME]"
click at [965, 251] on span "Commande de courses" at bounding box center [972, 248] width 131 height 18
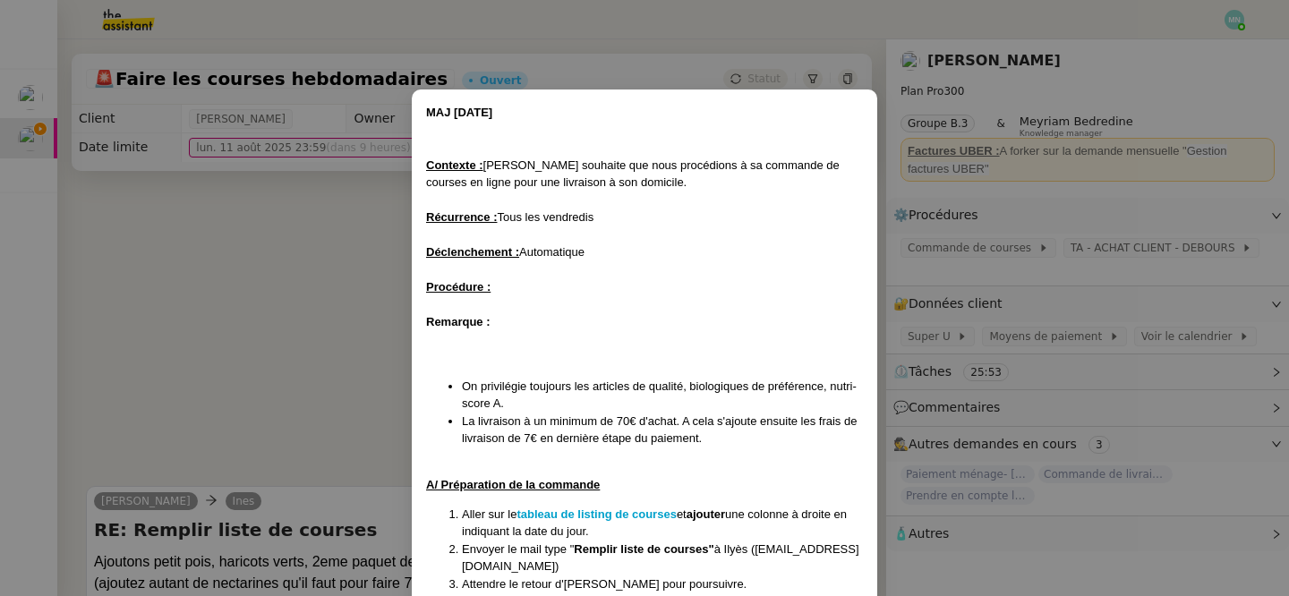
click at [1046, 398] on nz-modal-container "MAJ [DATE] Contexte : [PERSON_NAME] souhaite que nous procédions à sa commande …" at bounding box center [644, 298] width 1289 height 596
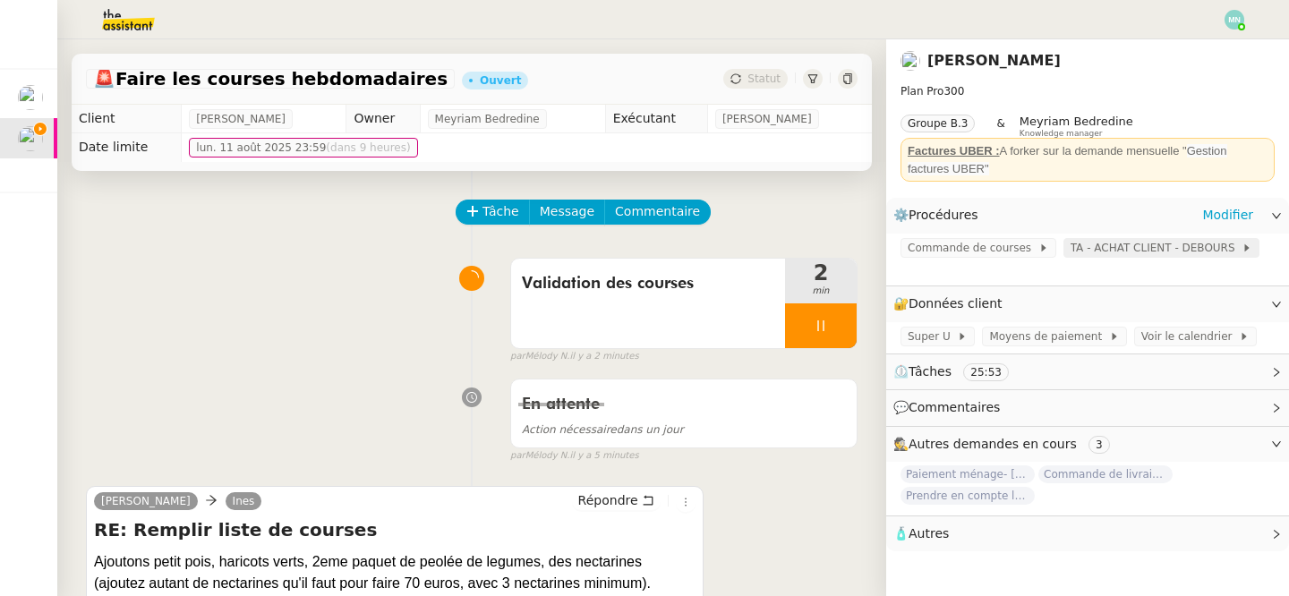
click at [1127, 244] on span "TA - ACHAT CLIENT - DEBOURS" at bounding box center [1156, 248] width 172 height 18
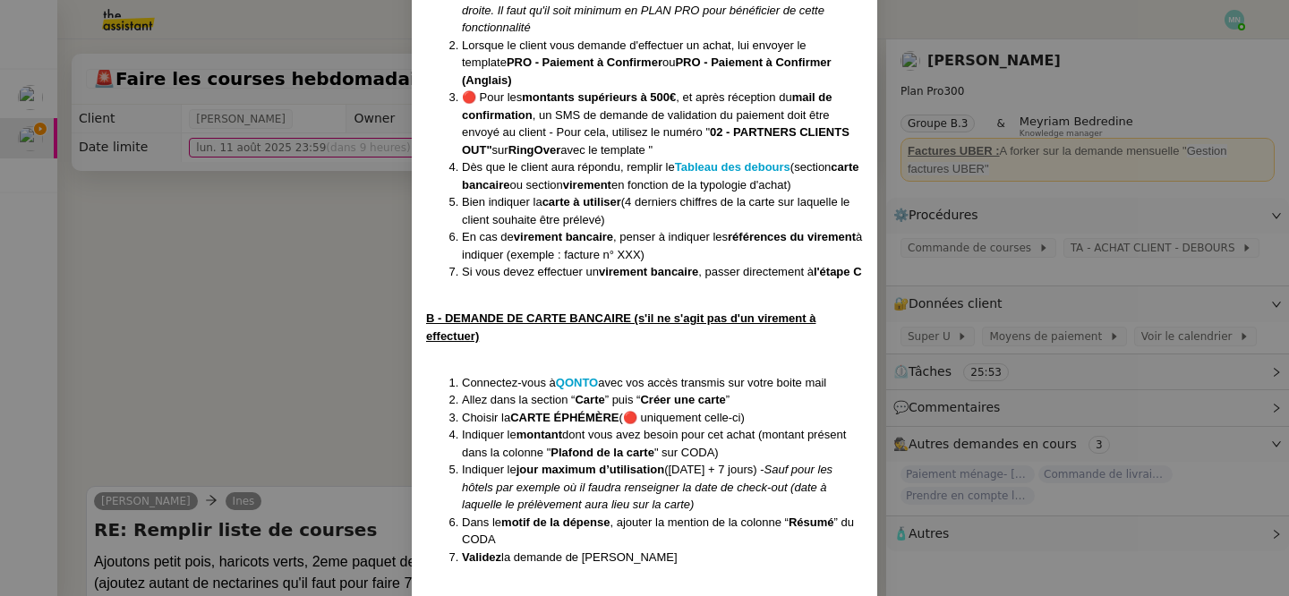
scroll to position [645, 0]
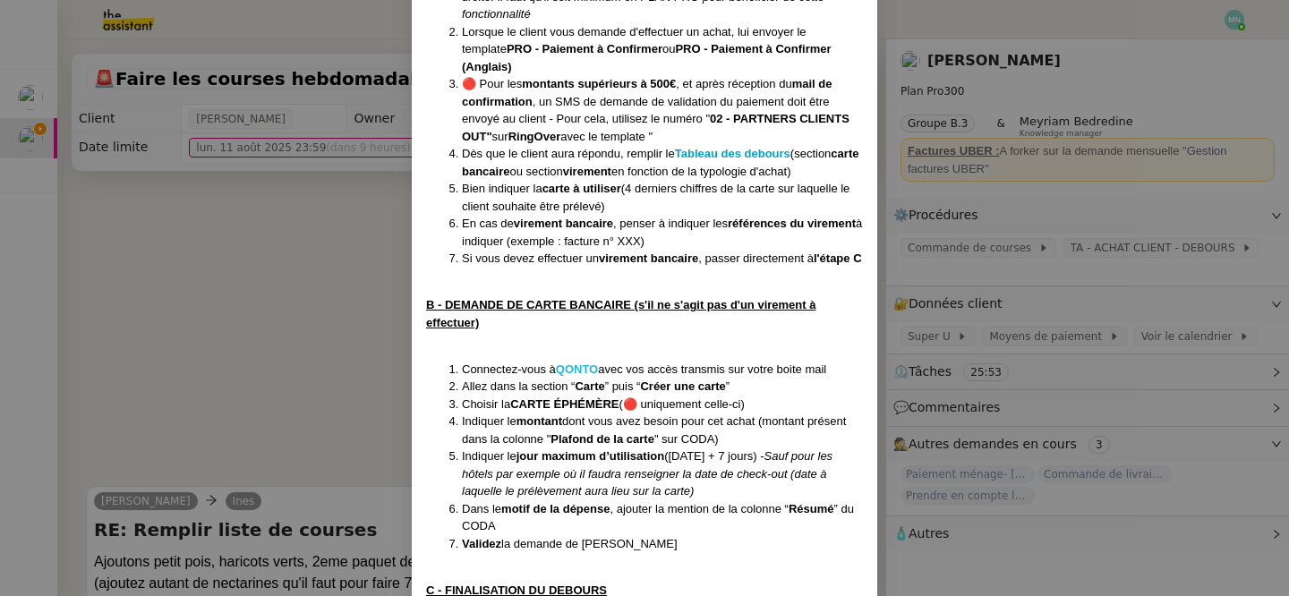
click at [587, 367] on strong "QONTO" at bounding box center [577, 368] width 42 height 13
click at [378, 366] on nz-modal-container "MAJ le [DATE] Contexte : Certaines demandes nécessitent d'effectuer un achat au…" at bounding box center [644, 298] width 1289 height 596
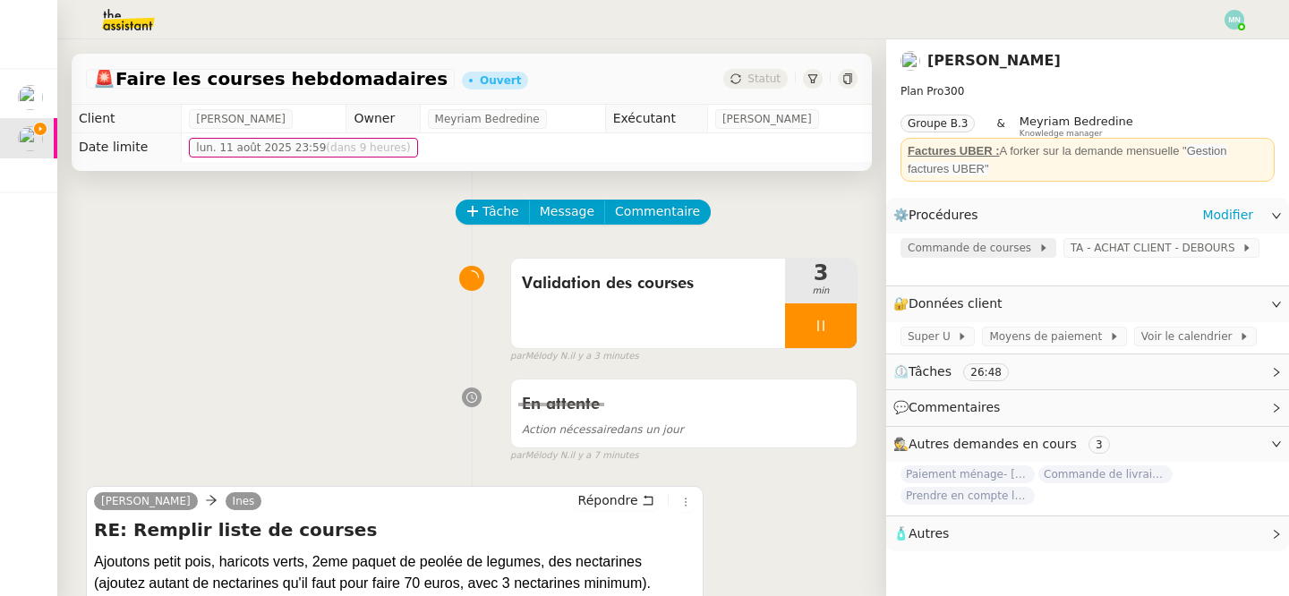
click at [975, 253] on span "Commande de courses" at bounding box center [972, 248] width 131 height 18
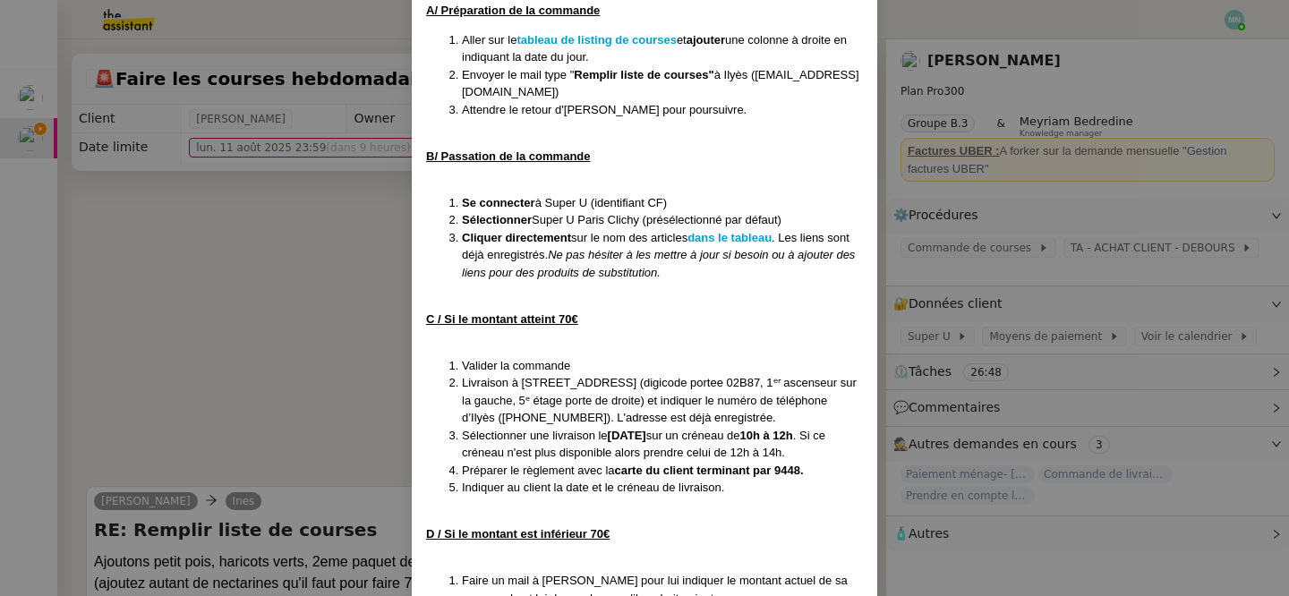
scroll to position [677, 0]
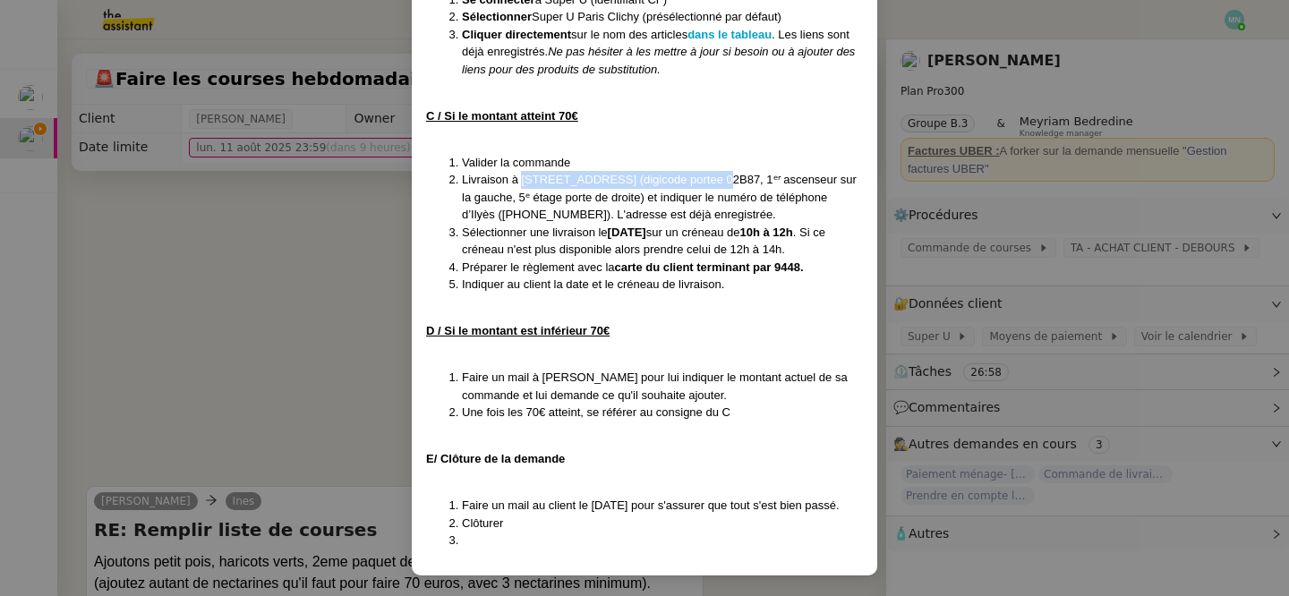
drag, startPoint x: 523, startPoint y: 175, endPoint x: 707, endPoint y: 187, distance: 184.7
click at [707, 187] on li "Livraison à [STREET_ADDRESS] (digicode portee 02B87, 1ᵉʳ ascenseur sur la gauch…" at bounding box center [662, 197] width 401 height 53
copy li "[STREET_ADDRESS]"
click at [1016, 362] on nz-modal-container "MAJ [DATE] Contexte : [PERSON_NAME] souhaite que nous procédions à sa commande …" at bounding box center [644, 298] width 1289 height 596
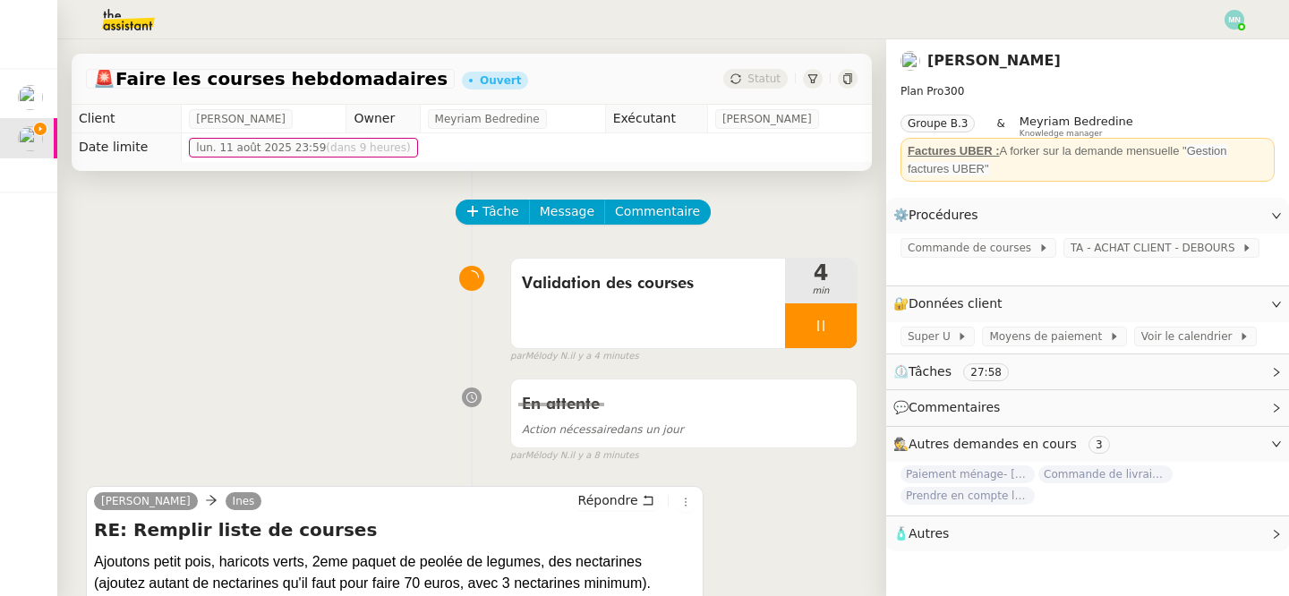
scroll to position [588, 0]
click at [969, 244] on span "Commande de courses" at bounding box center [972, 248] width 131 height 18
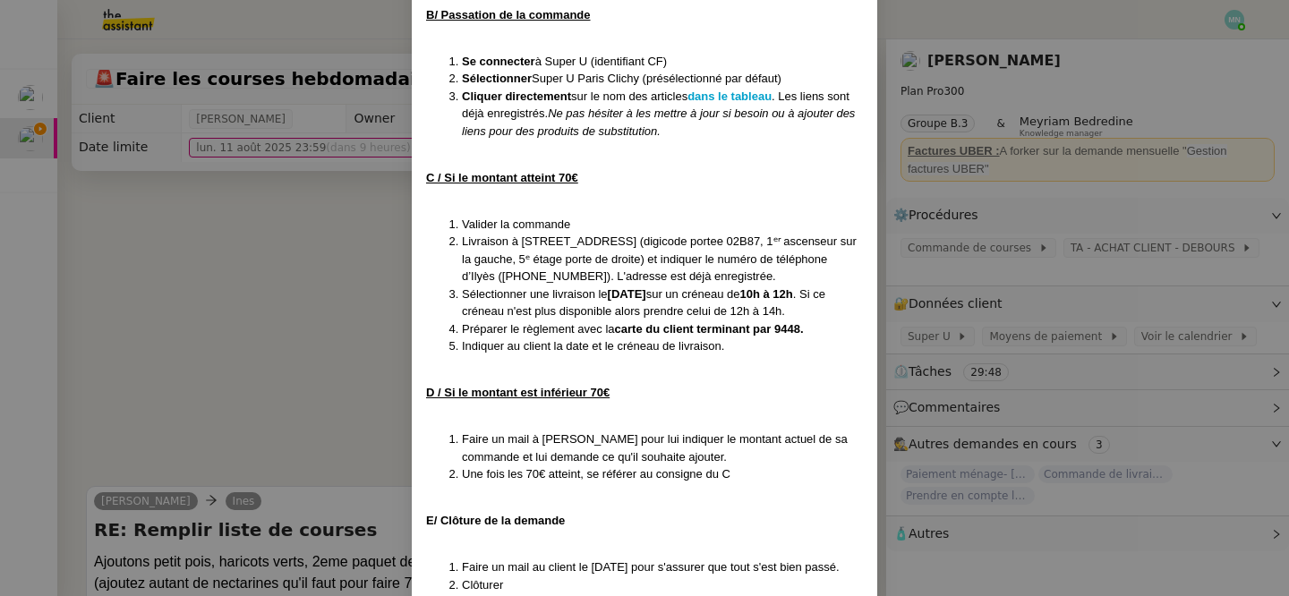
scroll to position [677, 0]
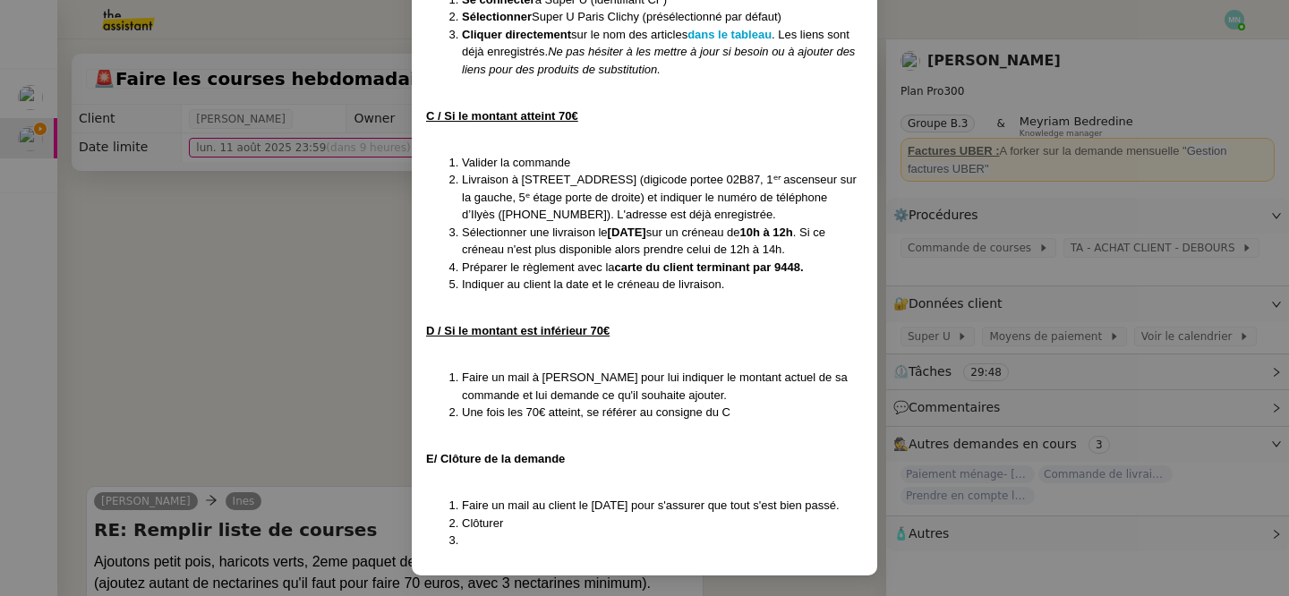
click at [353, 369] on nz-modal-container "MAJ [DATE] Contexte : [PERSON_NAME] souhaite que nous procédions à sa commande …" at bounding box center [644, 298] width 1289 height 596
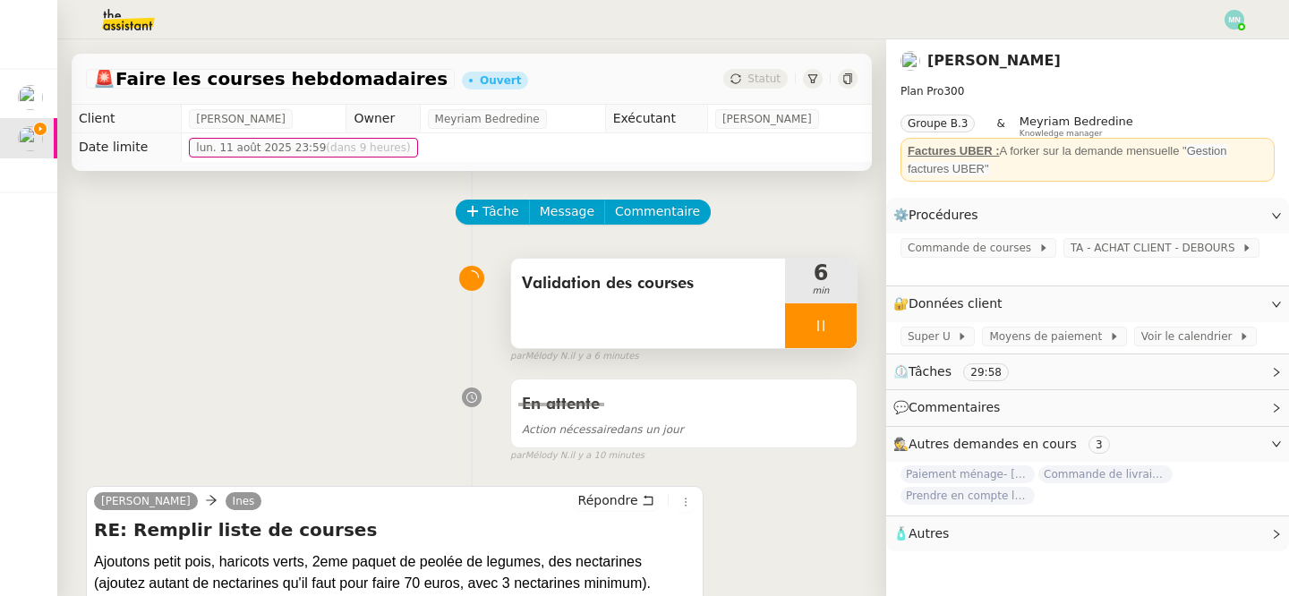
click at [814, 316] on div at bounding box center [821, 325] width 72 height 45
click at [840, 321] on icon at bounding box center [838, 326] width 14 height 14
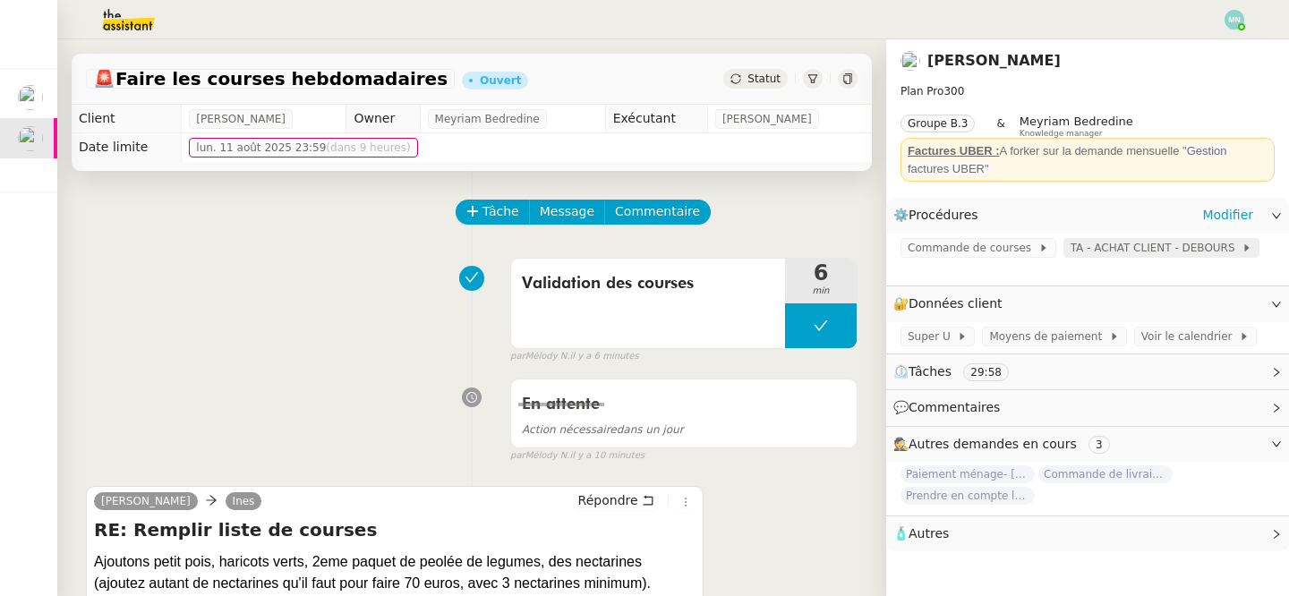
click at [1090, 247] on span "TA - ACHAT CLIENT - DEBOURS" at bounding box center [1156, 248] width 172 height 18
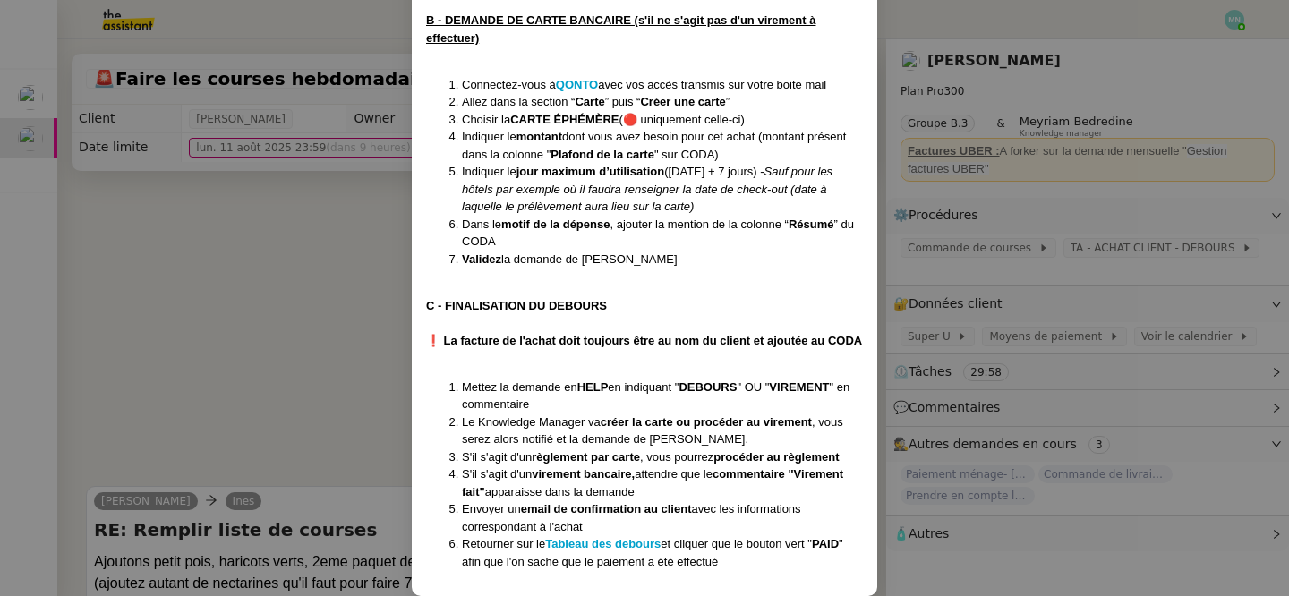
scroll to position [951, 0]
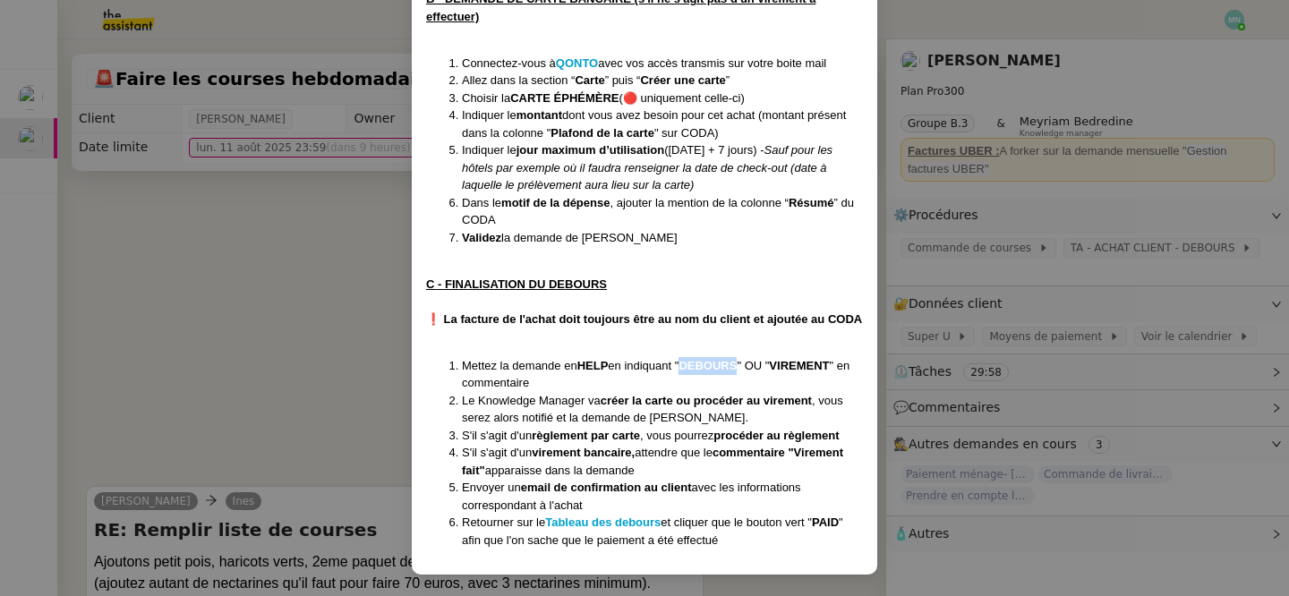
drag, startPoint x: 743, startPoint y: 361, endPoint x: 687, endPoint y: 361, distance: 55.5
click at [686, 361] on li "Mettez la demande en HELP en indiquant " DEBOURS " OU " VIREMENT " en commentai…" at bounding box center [662, 374] width 401 height 35
copy strong "DEBOURS"
click at [337, 355] on nz-modal-container "MAJ le [DATE] Contexte : Certaines demandes nécessitent d'effectuer un achat au…" at bounding box center [644, 298] width 1289 height 596
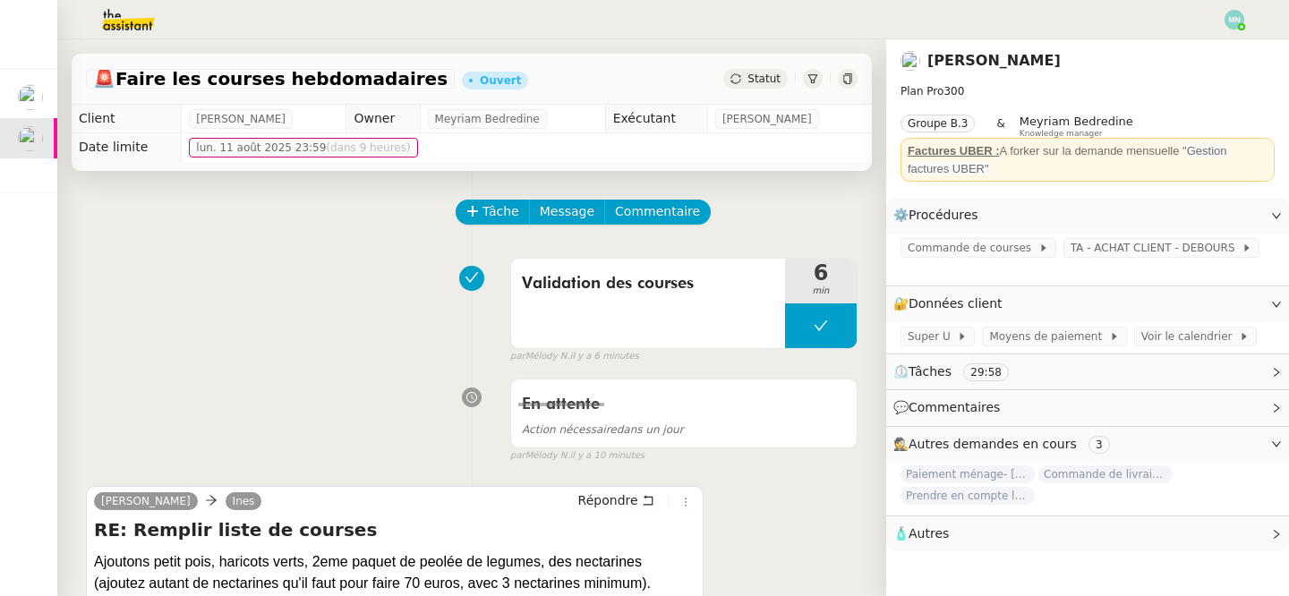
click at [761, 78] on span "Statut" at bounding box center [763, 78] width 33 height 13
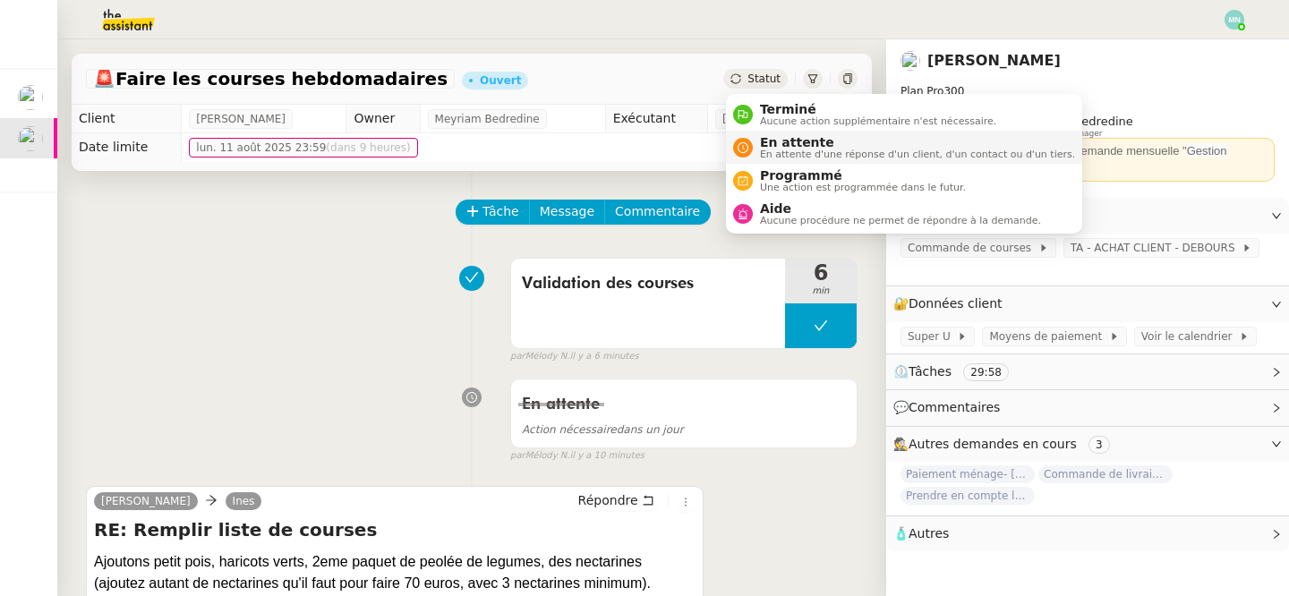
click at [803, 149] on span "En attente d'une réponse d'un client, d'un contact ou d'un tiers." at bounding box center [917, 154] width 315 height 10
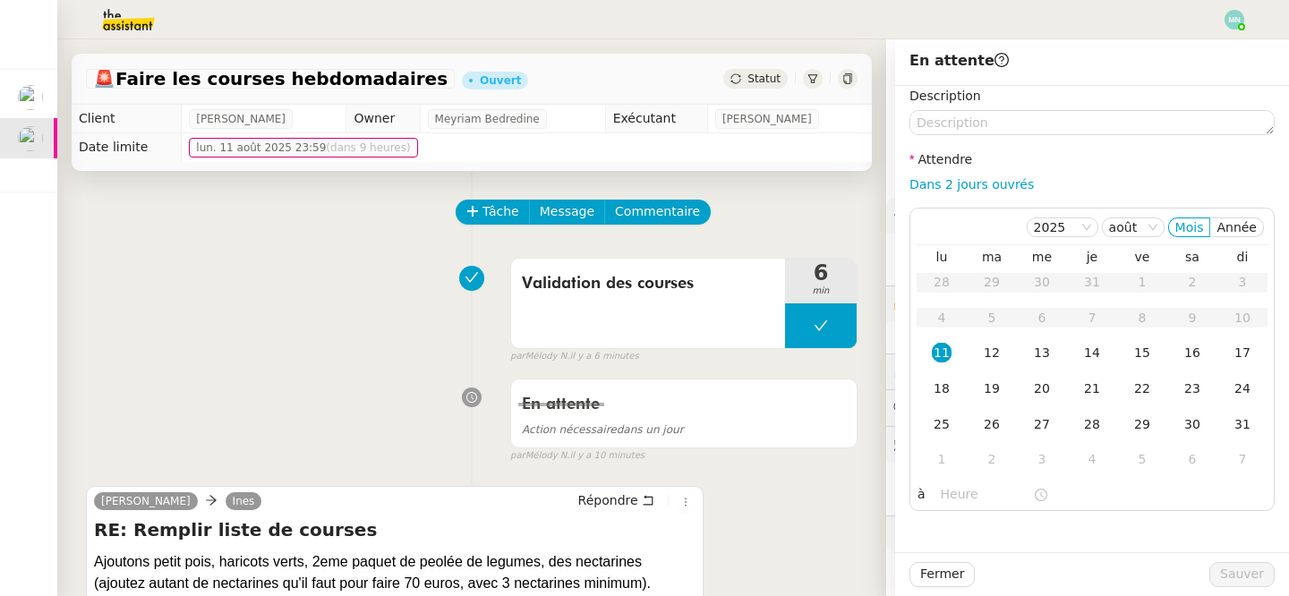
click at [767, 76] on span "Statut" at bounding box center [763, 78] width 33 height 13
click at [766, 78] on span "Statut" at bounding box center [763, 78] width 33 height 13
click at [943, 573] on span "Fermer" at bounding box center [942, 574] width 44 height 21
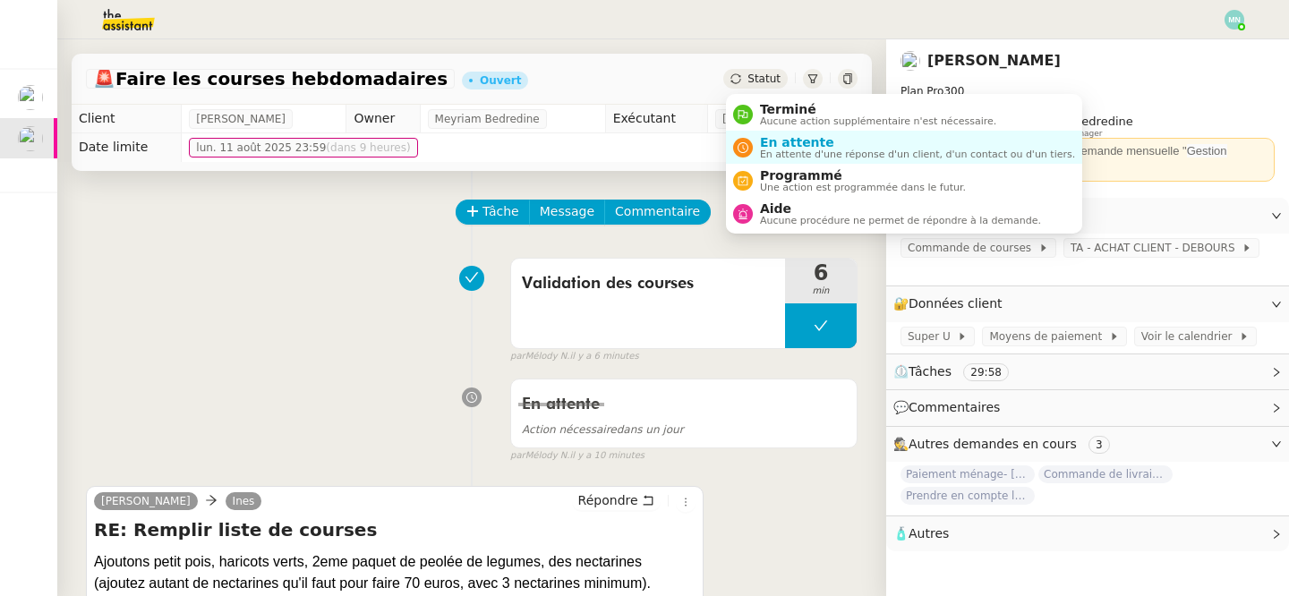
click at [745, 79] on div "Statut" at bounding box center [755, 79] width 64 height 20
click at [785, 214] on span "Aide" at bounding box center [900, 208] width 281 height 14
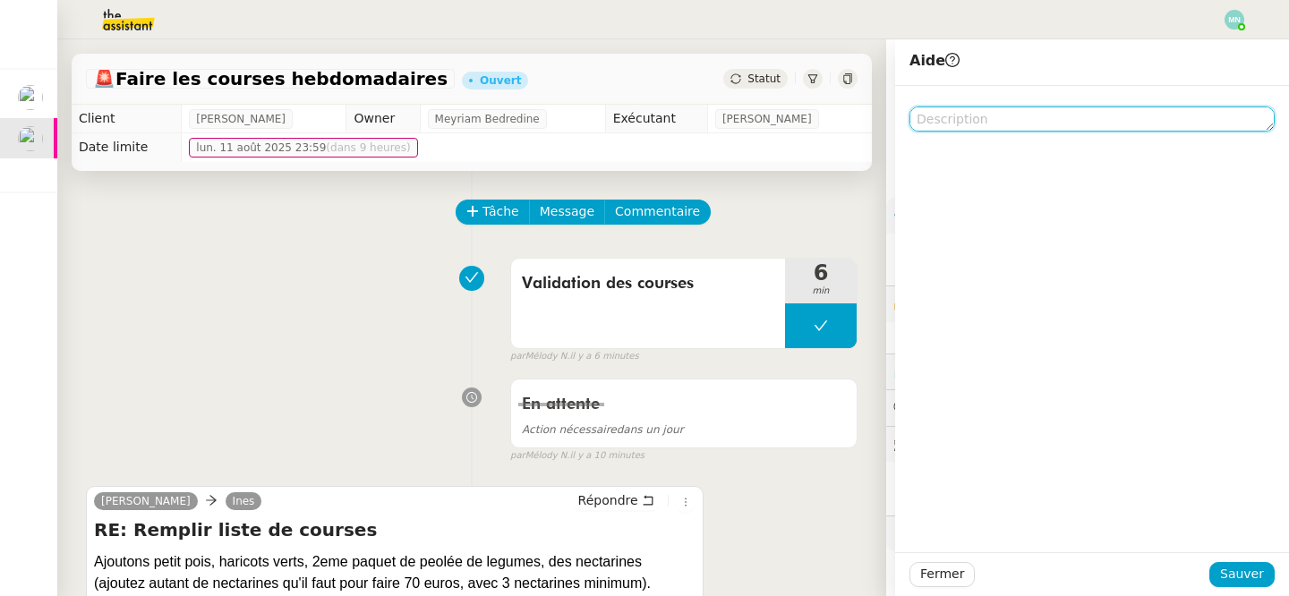
click at [952, 120] on textarea at bounding box center [1091, 118] width 365 height 25
paste textarea "DEBOURS"
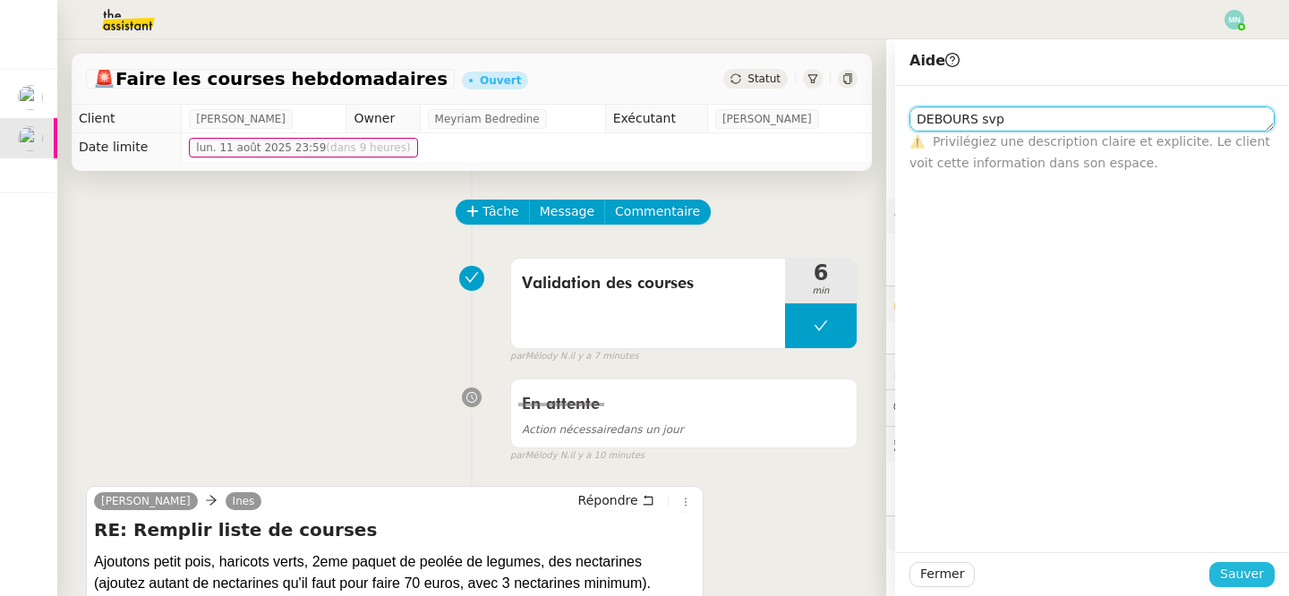
type textarea "DEBOURS svp"
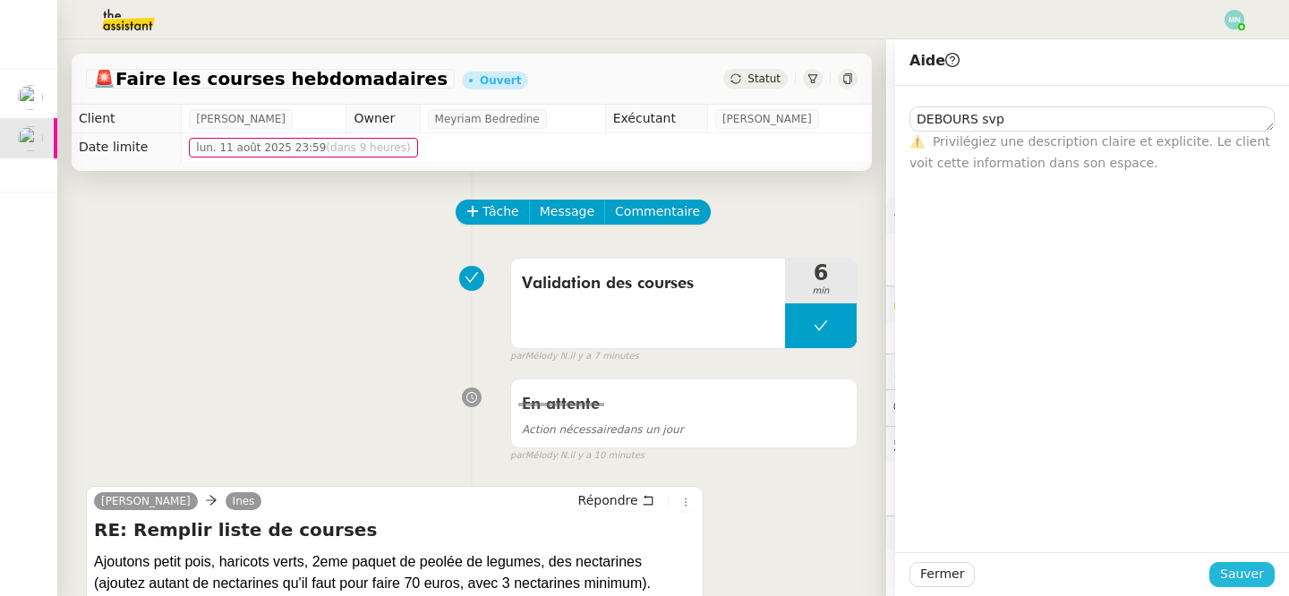
click at [1258, 574] on span "Sauver" at bounding box center [1242, 574] width 44 height 21
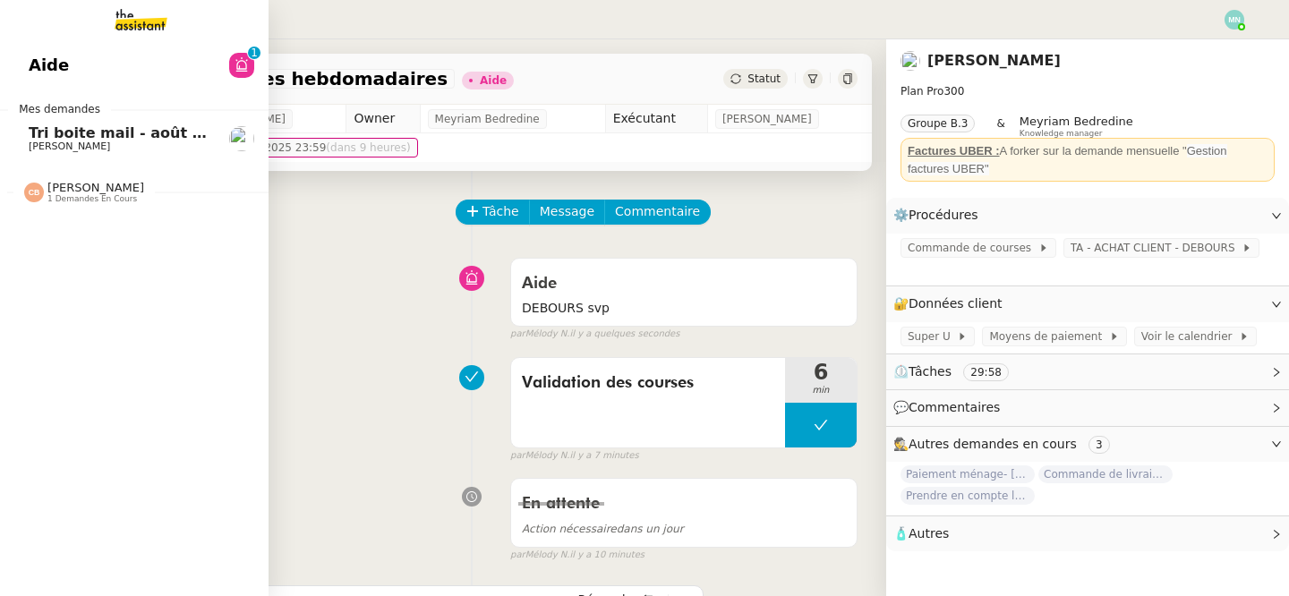
click at [46, 140] on span "Tri boite mail - août 2025" at bounding box center [130, 132] width 203 height 17
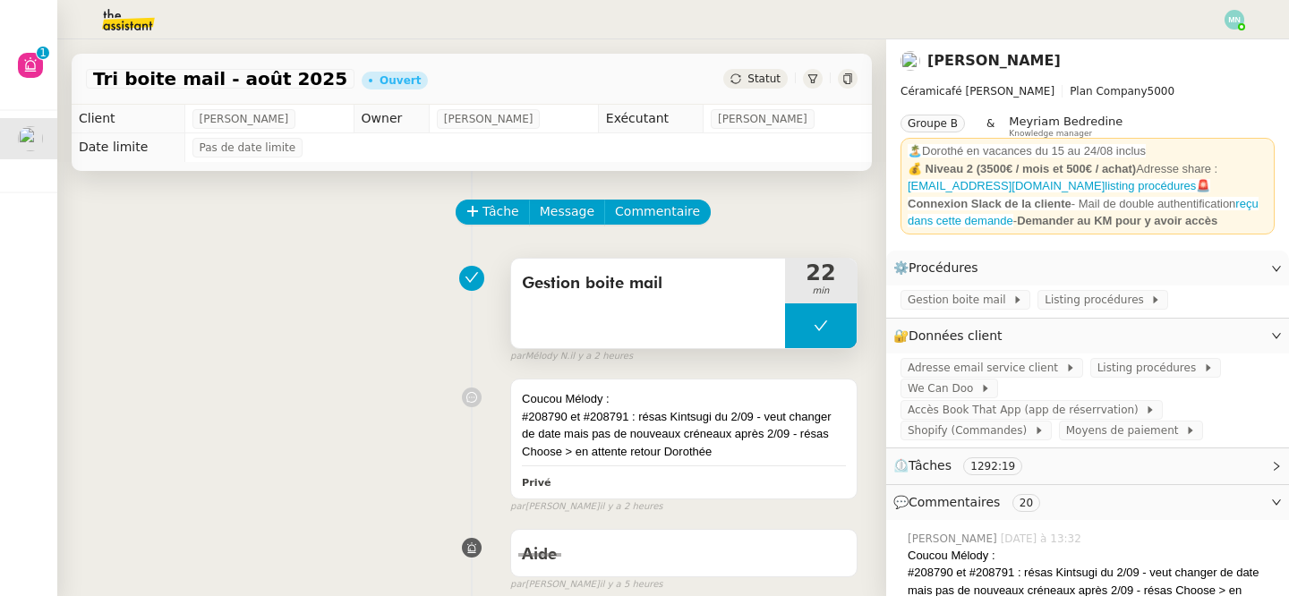
click at [787, 336] on button at bounding box center [821, 325] width 72 height 45
click at [804, 336] on div at bounding box center [803, 325] width 36 height 45
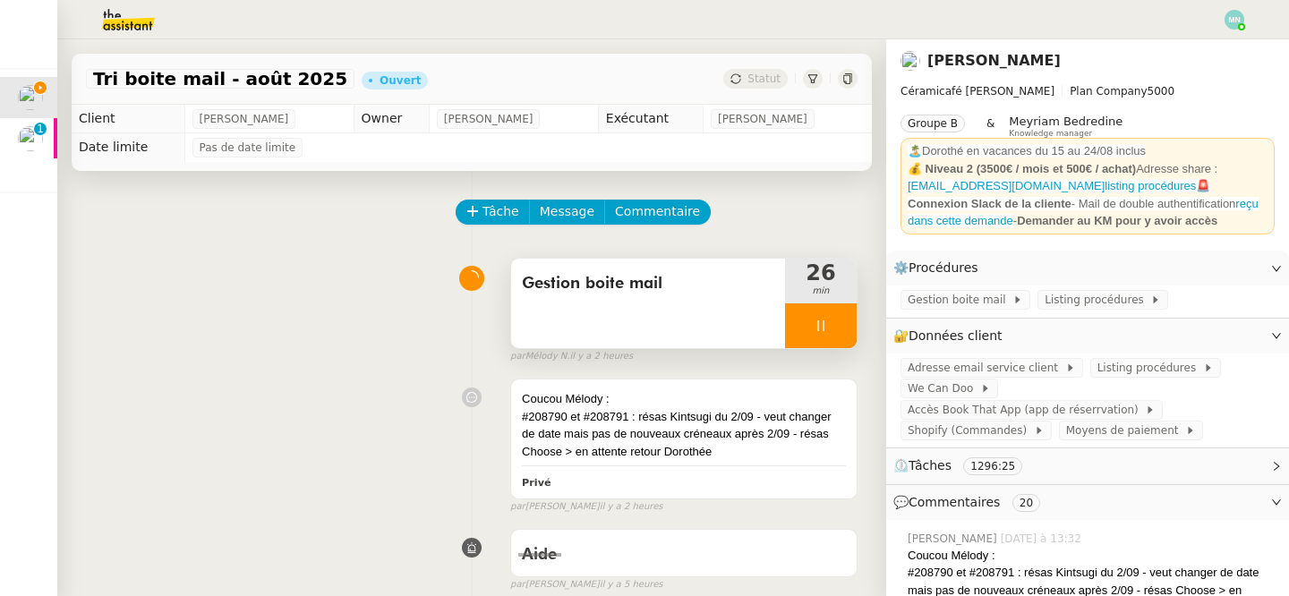
click at [809, 324] on div at bounding box center [821, 325] width 72 height 45
click at [831, 324] on icon at bounding box center [838, 326] width 14 height 14
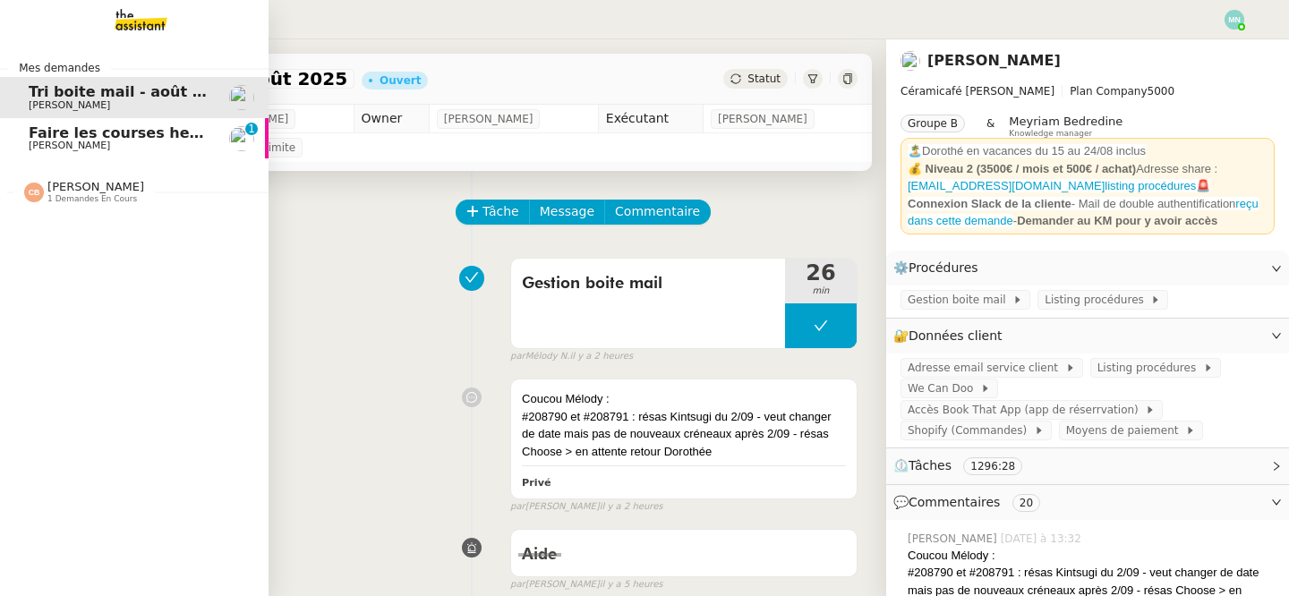
click at [18, 137] on link "Faire les courses hebdomadaires Ilyes Hadj 0 1 2 3 4 5 6 7 8 9" at bounding box center [134, 138] width 268 height 41
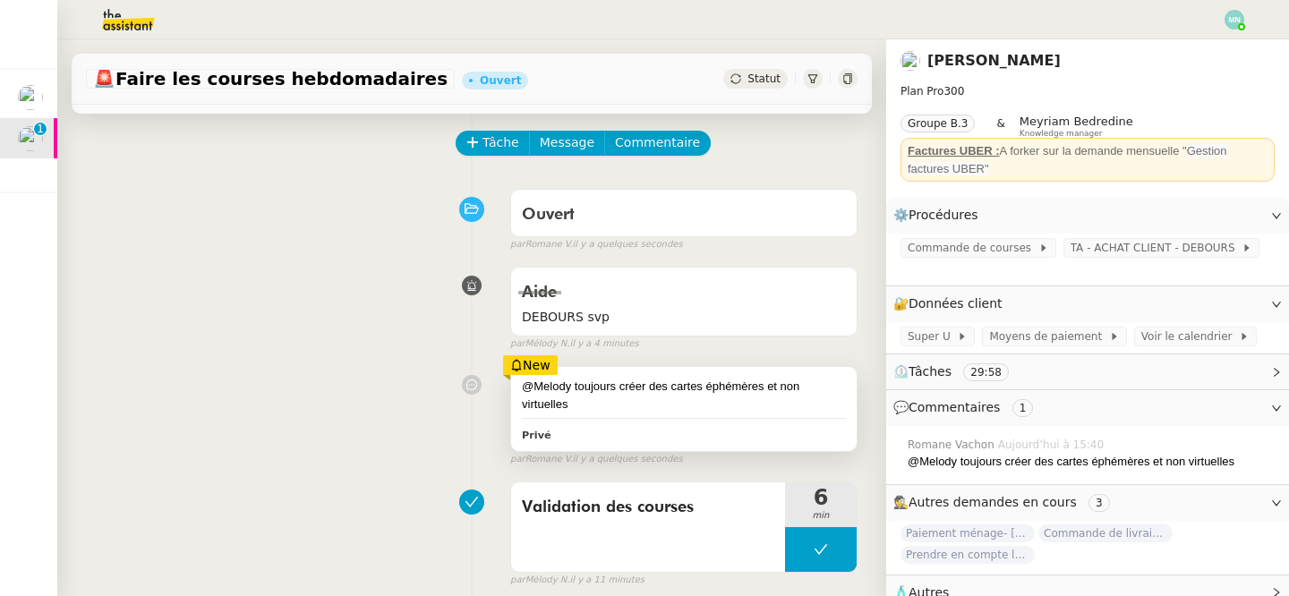
scroll to position [72, 0]
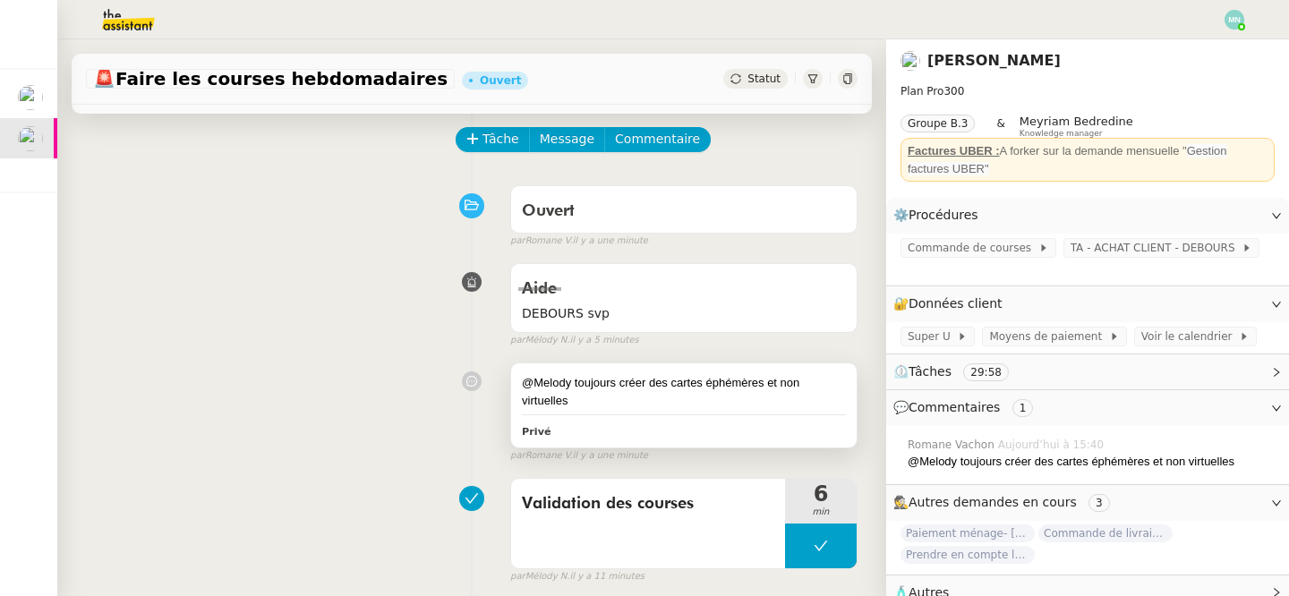
click at [644, 422] on div "Privé" at bounding box center [684, 431] width 324 height 21
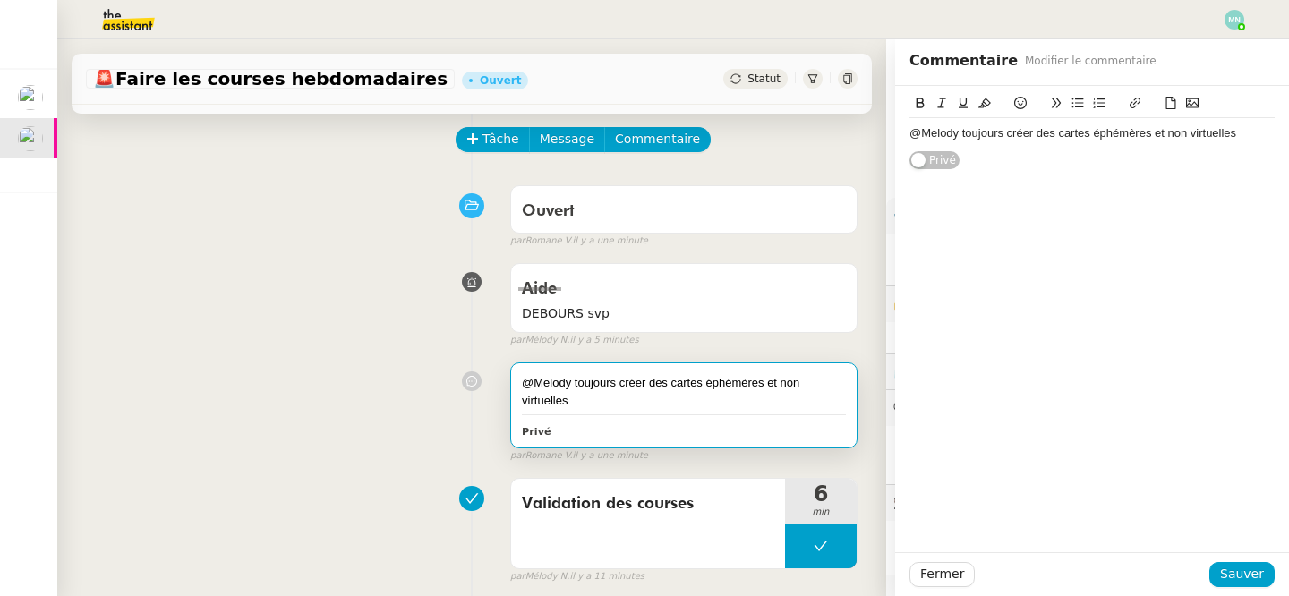
click at [1251, 134] on div "@Melody toujours créer des cartes éphémères et non virtuelles" at bounding box center [1091, 133] width 365 height 16
click at [1252, 568] on span "Sauver" at bounding box center [1242, 574] width 44 height 21
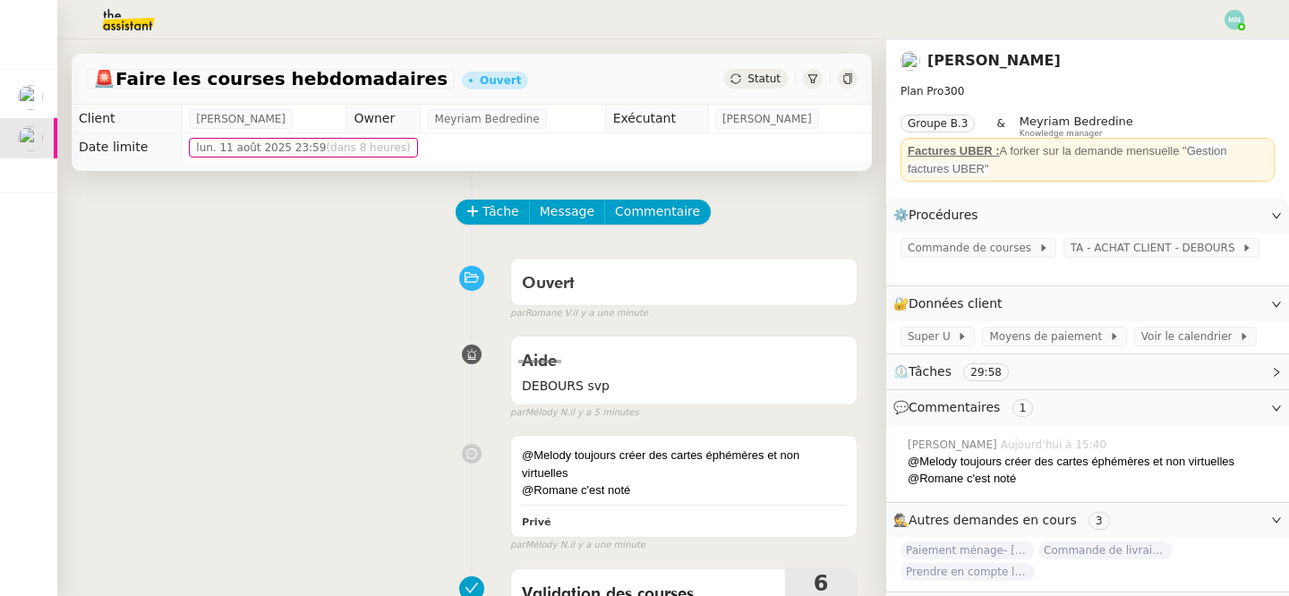
click at [759, 81] on span "Statut" at bounding box center [763, 78] width 33 height 13
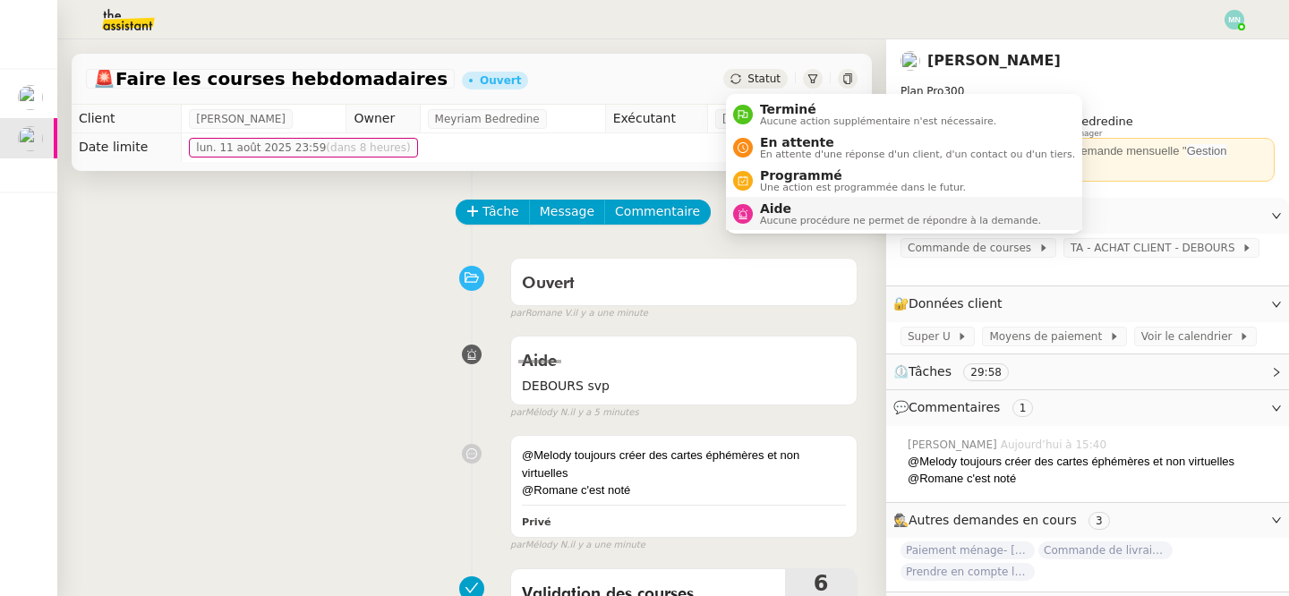
click at [794, 208] on span "Aide" at bounding box center [900, 208] width 281 height 14
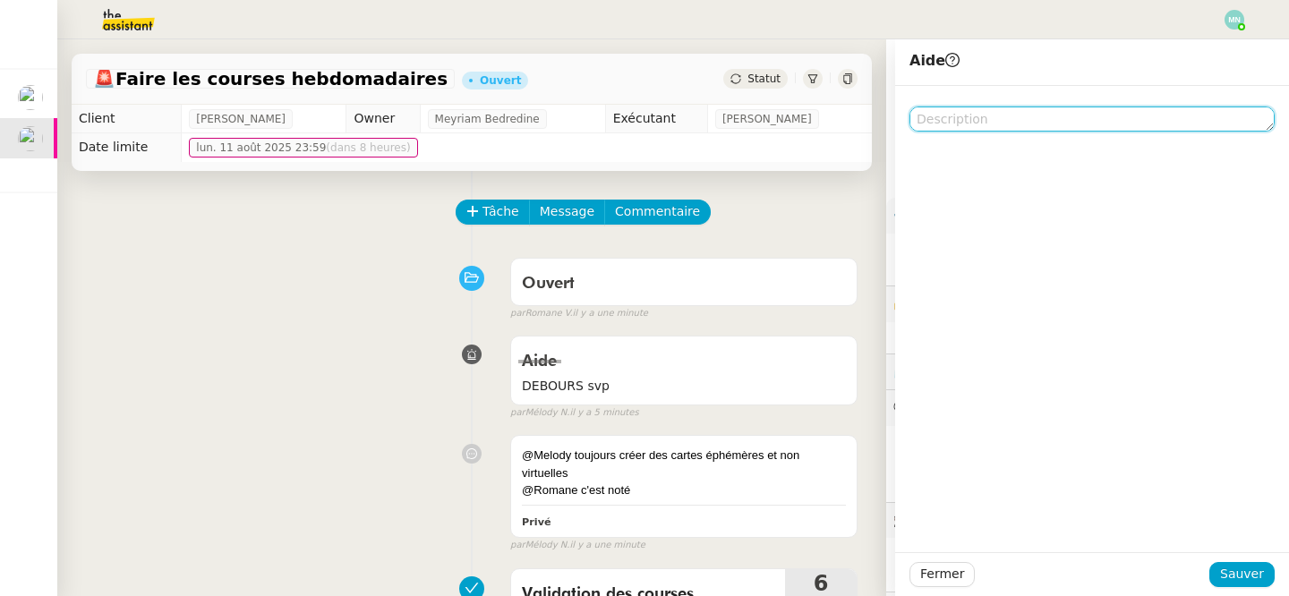
click at [965, 112] on textarea at bounding box center [1091, 118] width 365 height 25
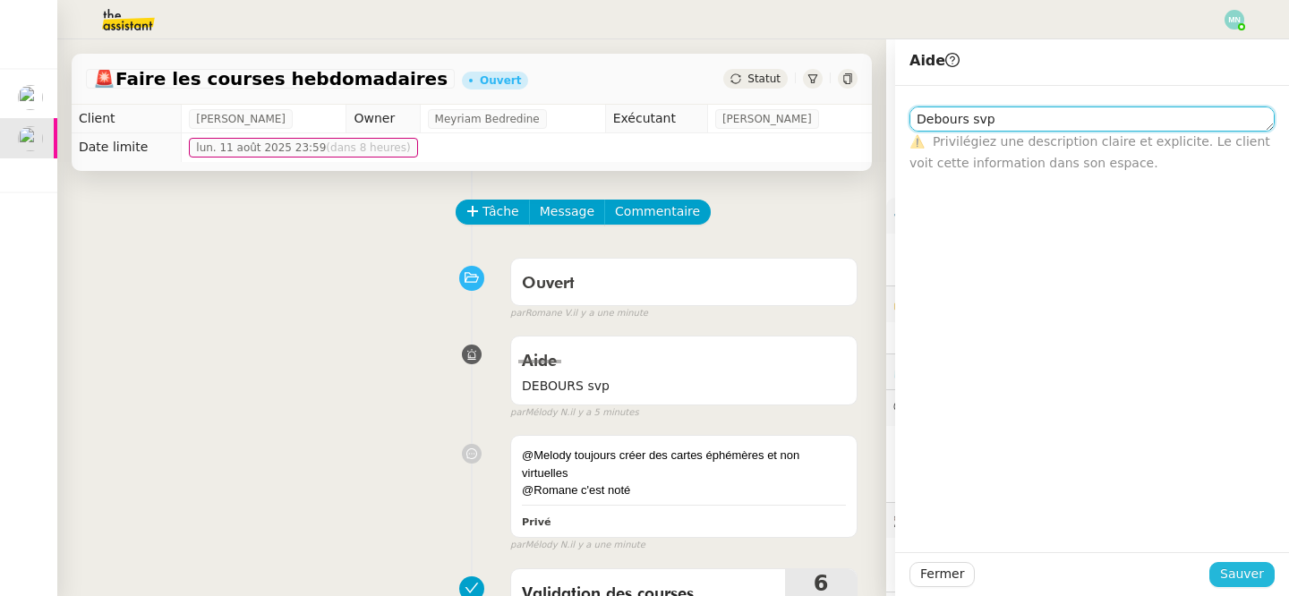
type textarea "Debours svp"
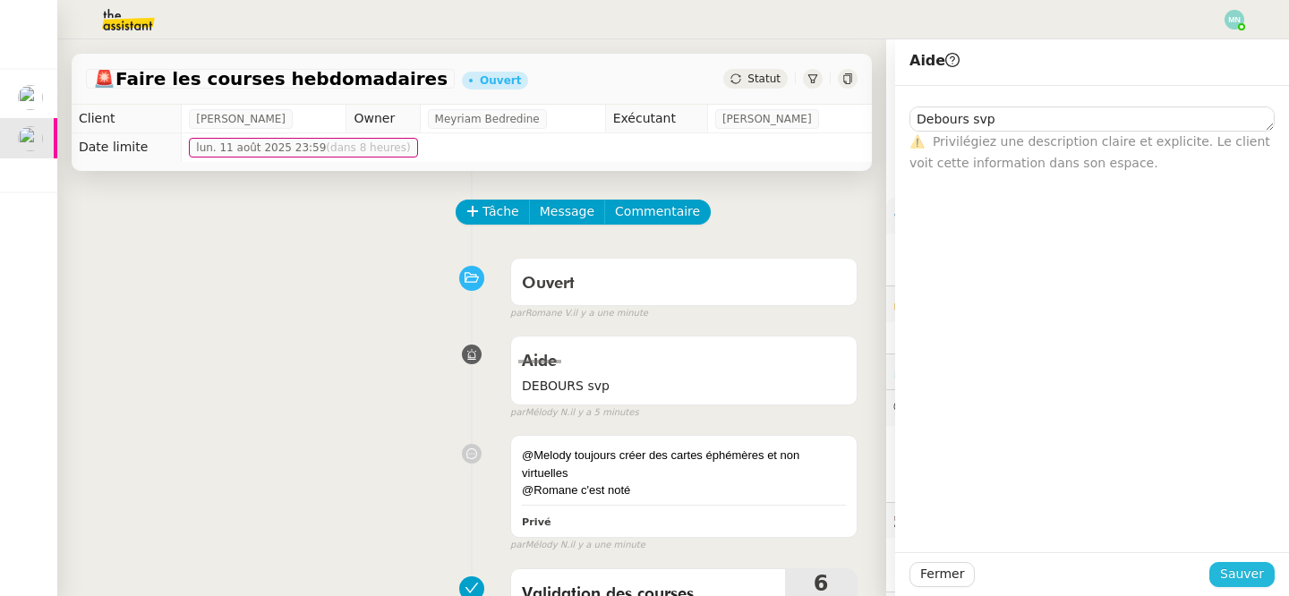
click at [1251, 564] on span "Sauver" at bounding box center [1242, 574] width 44 height 21
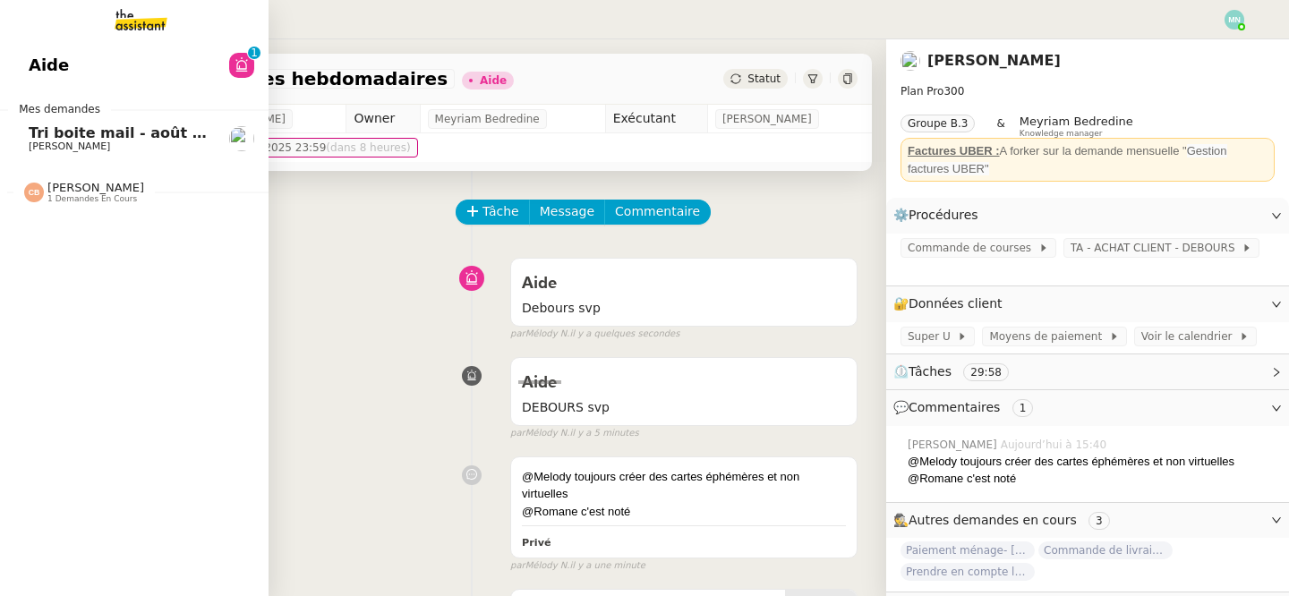
click at [40, 140] on span "Tri boite mail - août 2025" at bounding box center [130, 132] width 203 height 17
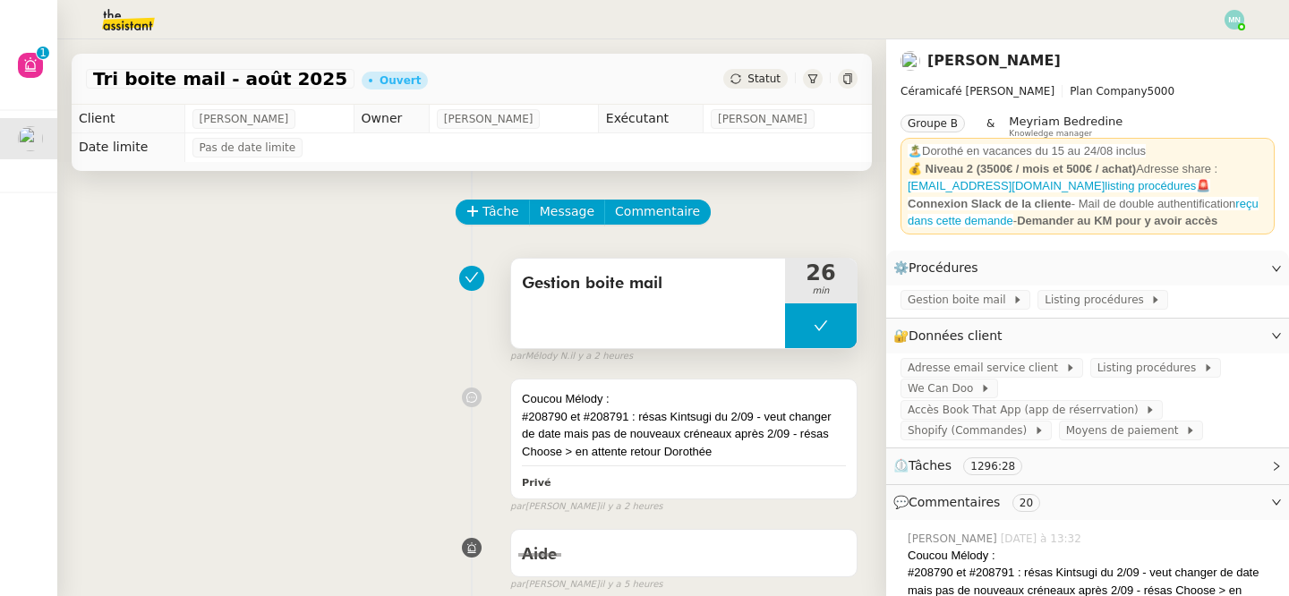
click at [804, 328] on button at bounding box center [821, 325] width 72 height 45
click at [804, 328] on icon at bounding box center [802, 326] width 14 height 14
click at [795, 324] on div at bounding box center [821, 325] width 72 height 45
click at [826, 336] on button at bounding box center [839, 325] width 36 height 45
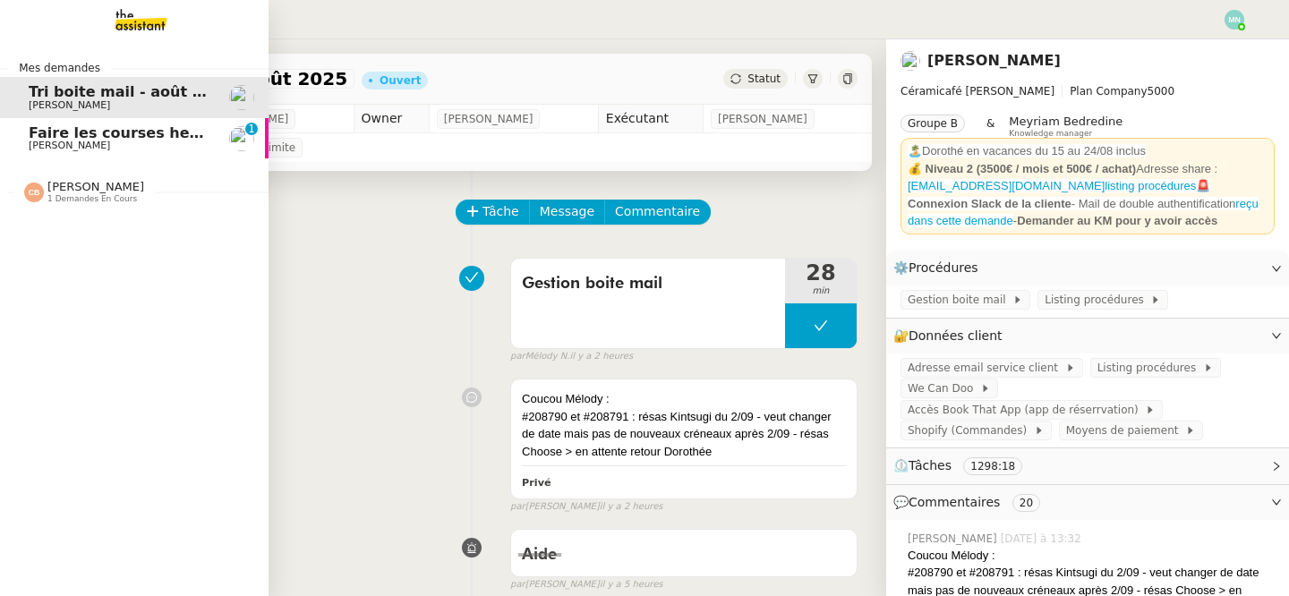
click at [67, 134] on span "Faire les courses hebdomadaires" at bounding box center [162, 132] width 266 height 17
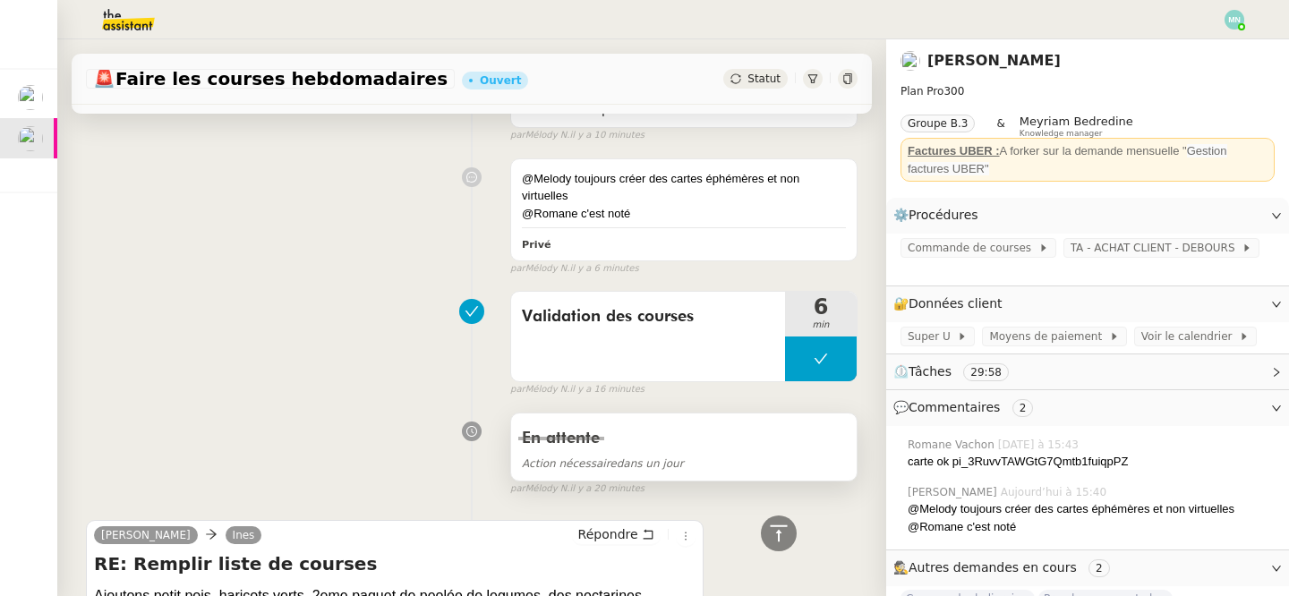
scroll to position [515, 0]
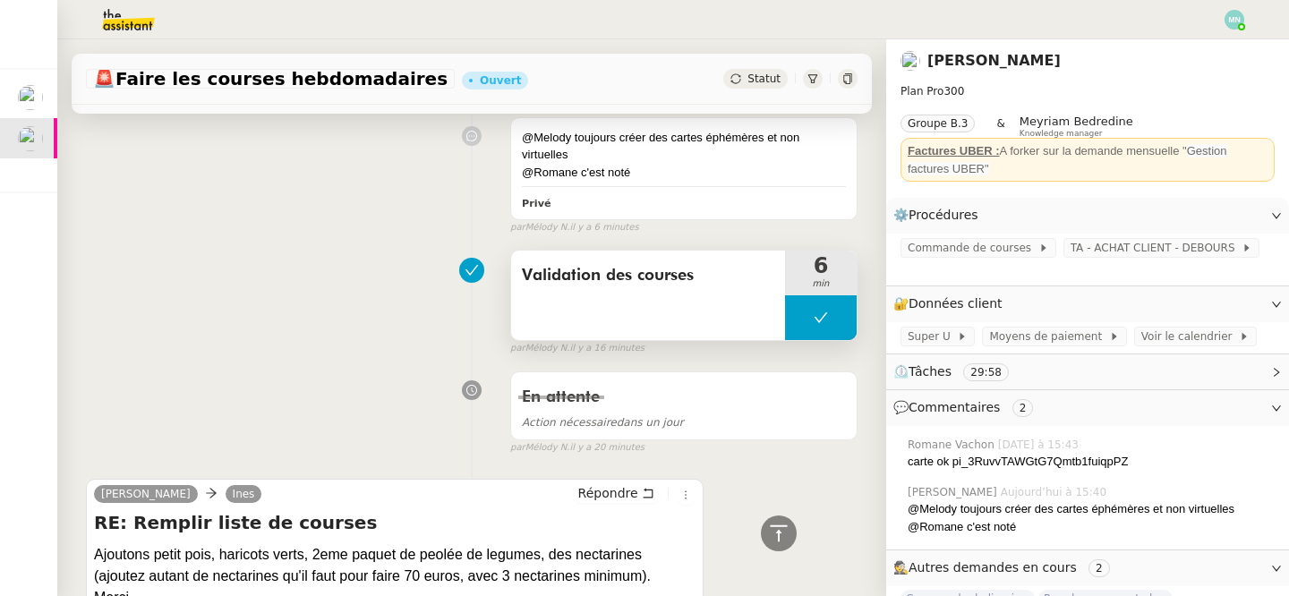
click at [795, 320] on button at bounding box center [821, 317] width 72 height 45
click at [805, 320] on icon at bounding box center [802, 317] width 14 height 14
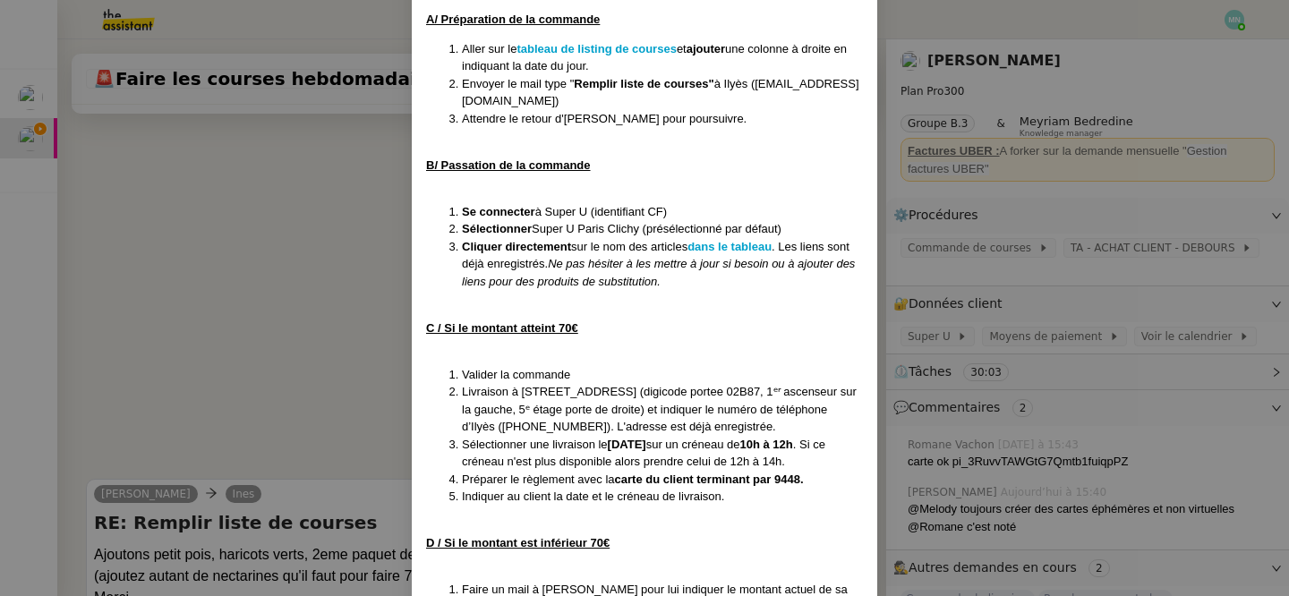
scroll to position [468, 0]
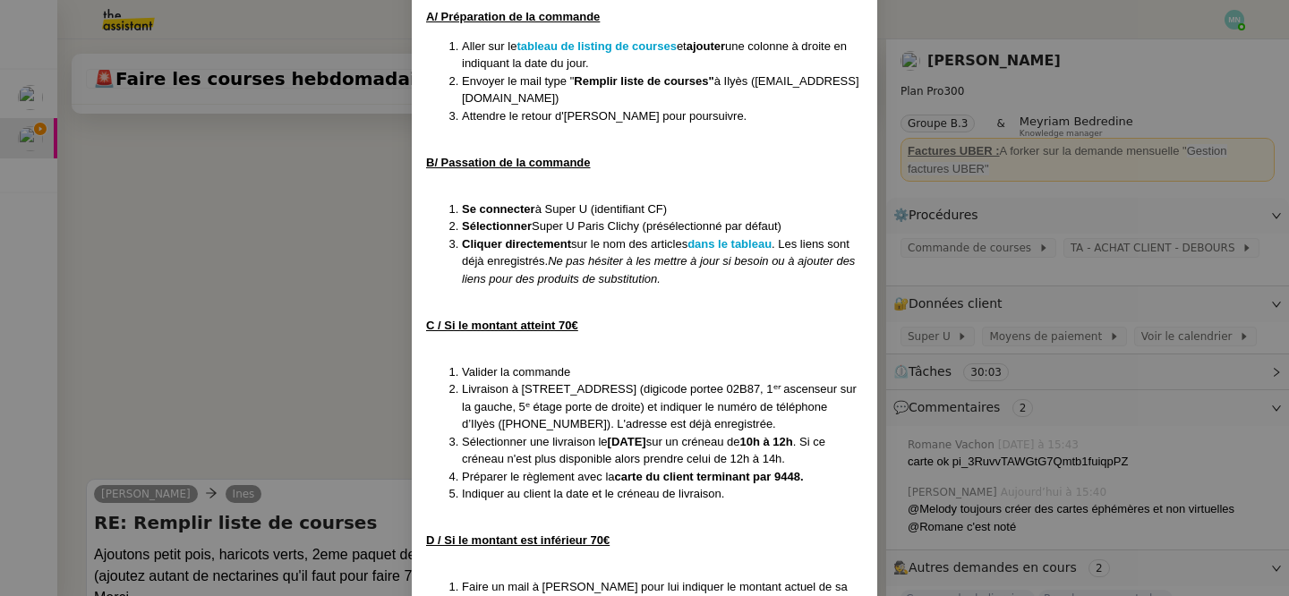
click at [270, 318] on nz-modal-container "MAJ [DATE] Contexte : [PERSON_NAME] souhaite que nous procédions à sa commande …" at bounding box center [644, 298] width 1289 height 596
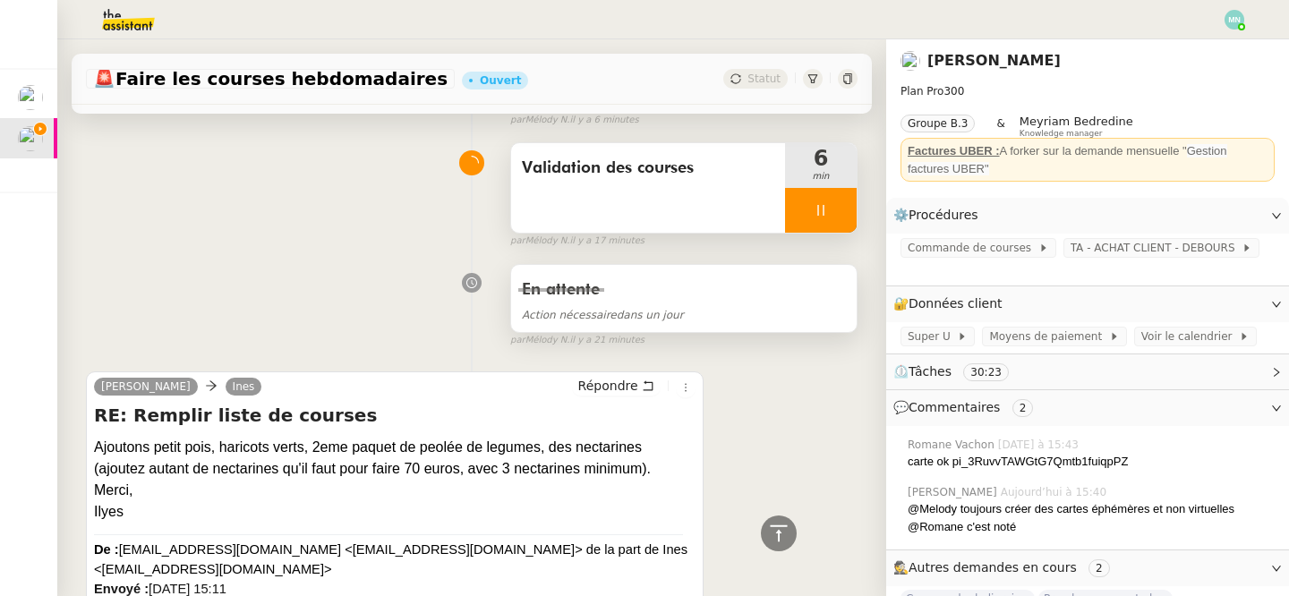
scroll to position [659, 0]
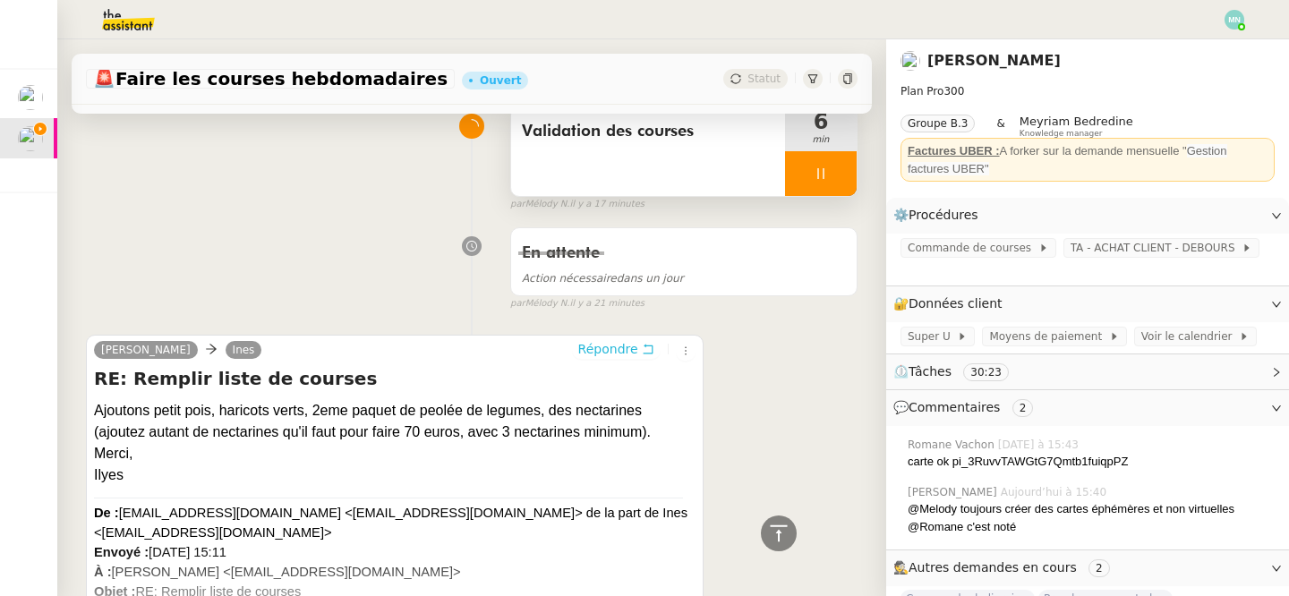
click at [616, 353] on span "Répondre" at bounding box center [608, 349] width 60 height 18
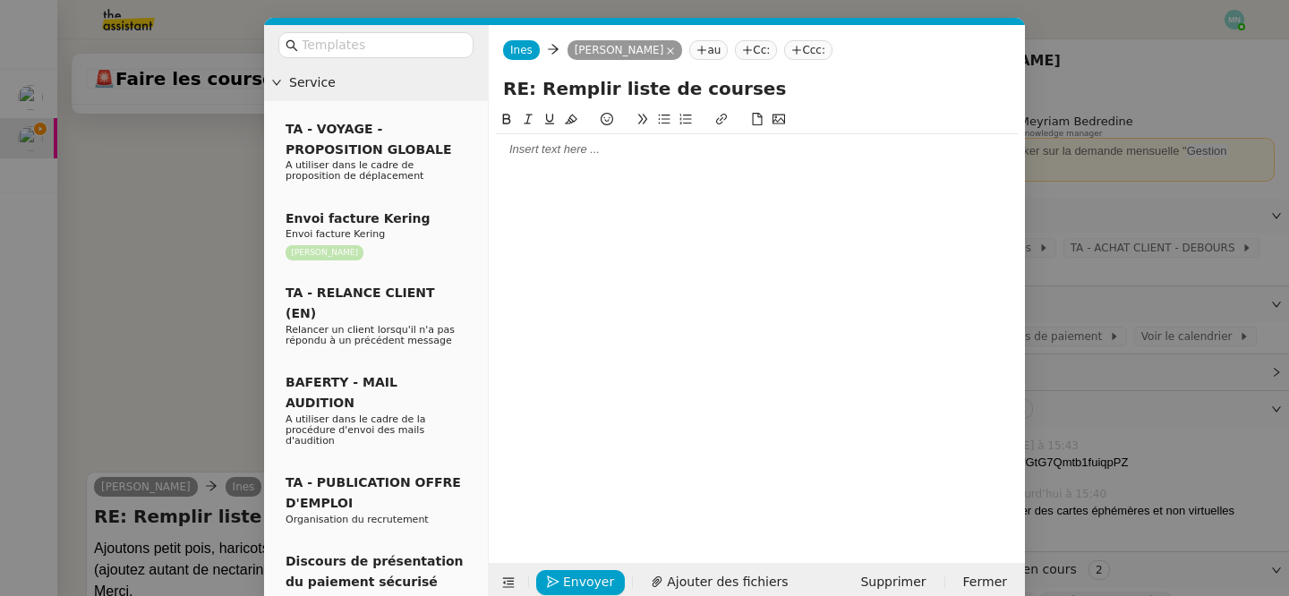
scroll to position [795, 0]
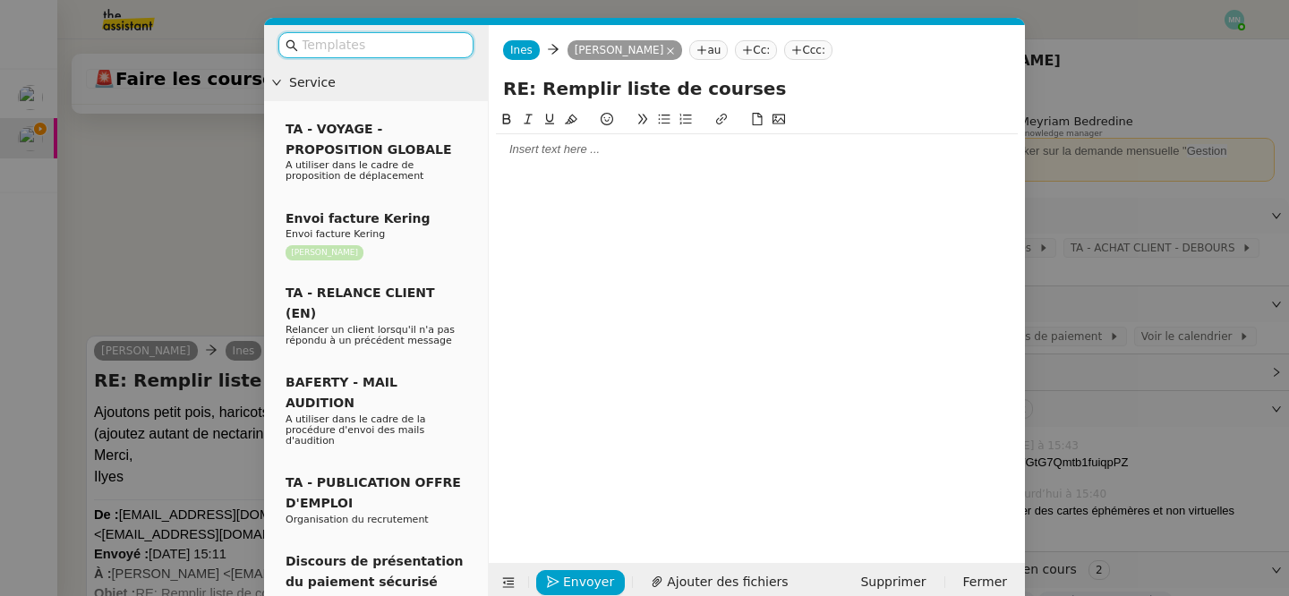
click at [527, 162] on div at bounding box center [757, 149] width 522 height 30
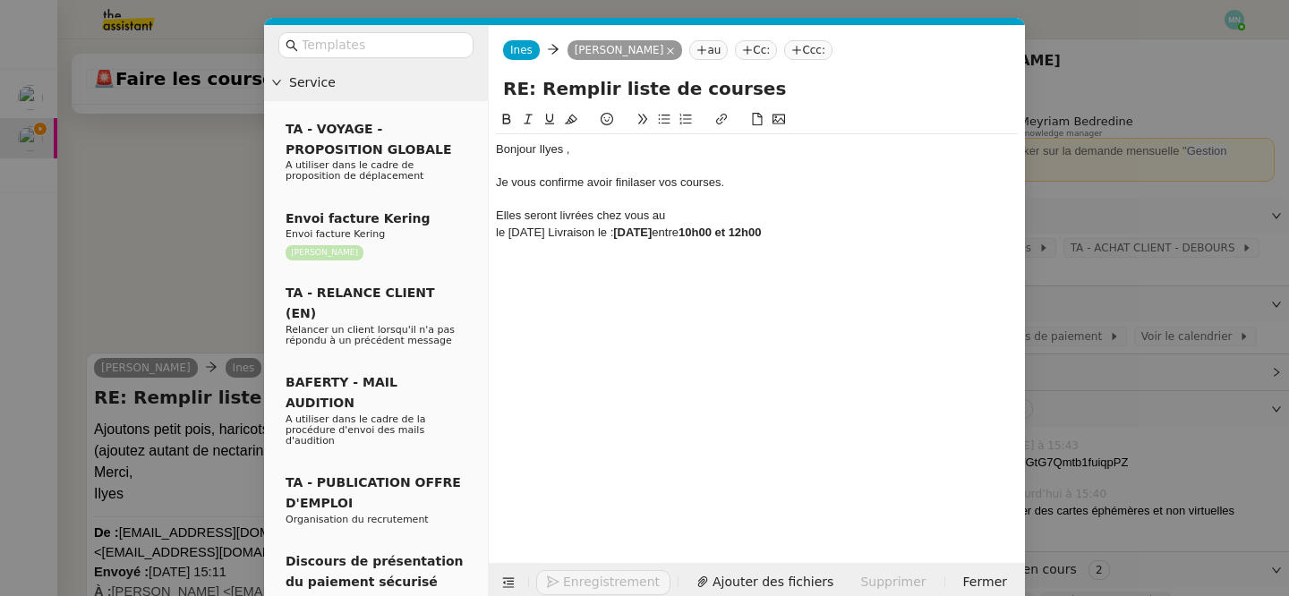
scroll to position [918, 0]
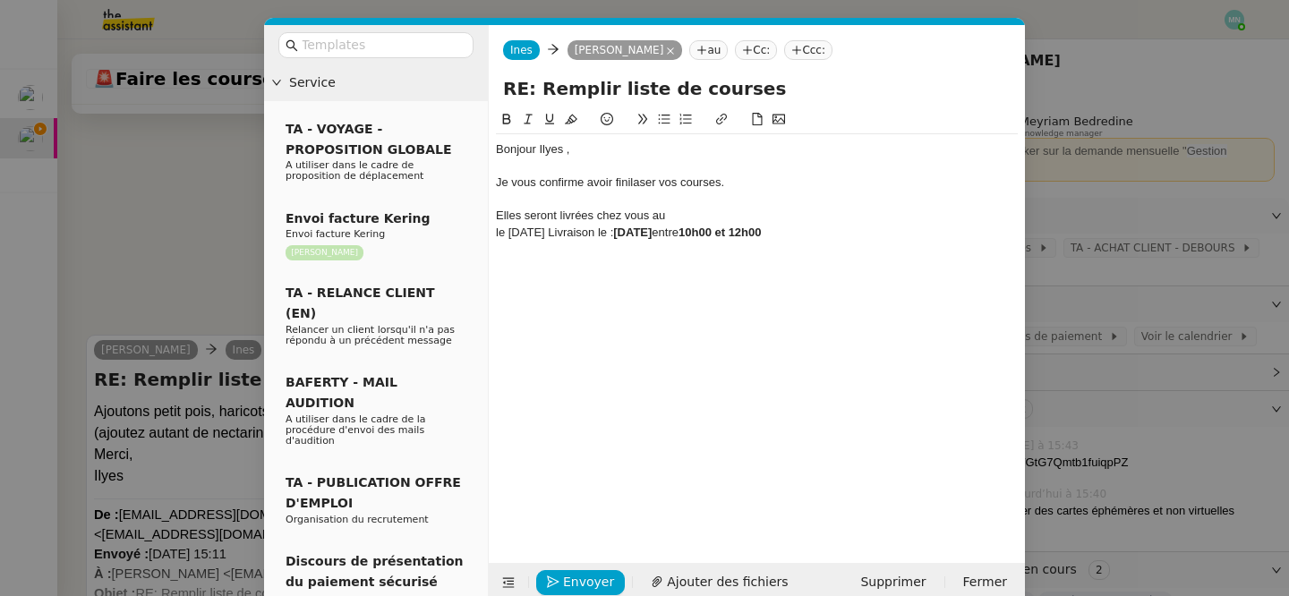
click at [700, 218] on div "Elles seront livrées chez vous au" at bounding box center [757, 216] width 522 height 16
click at [818, 274] on div at bounding box center [757, 282] width 522 height 16
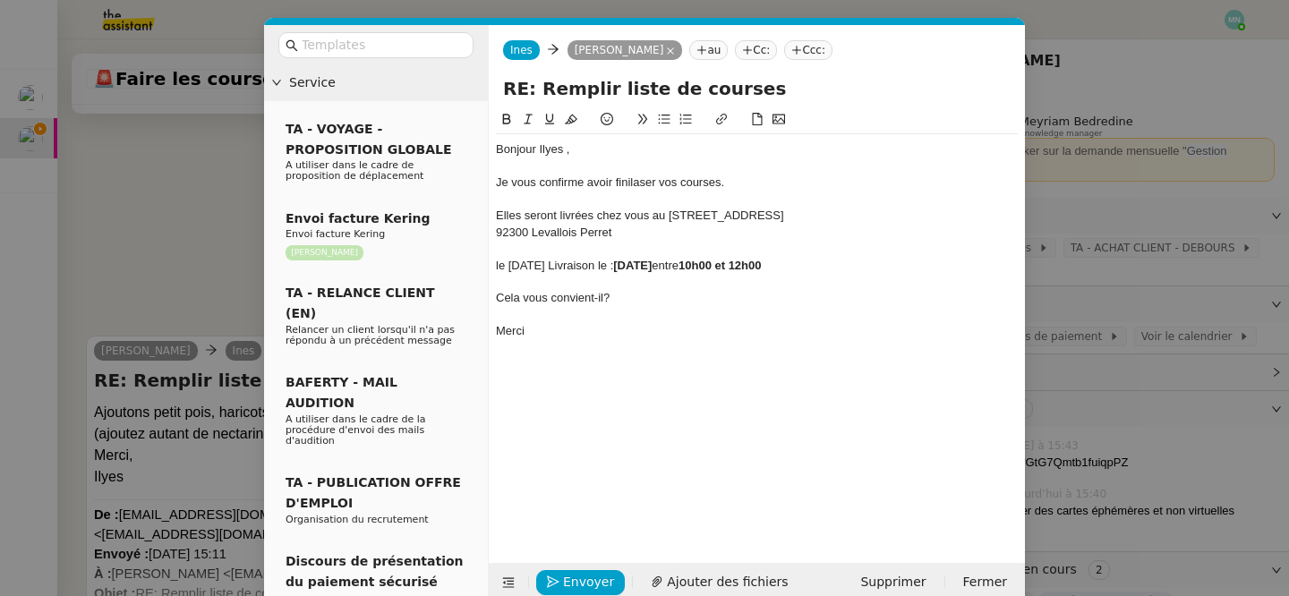
scroll to position [1005, 0]
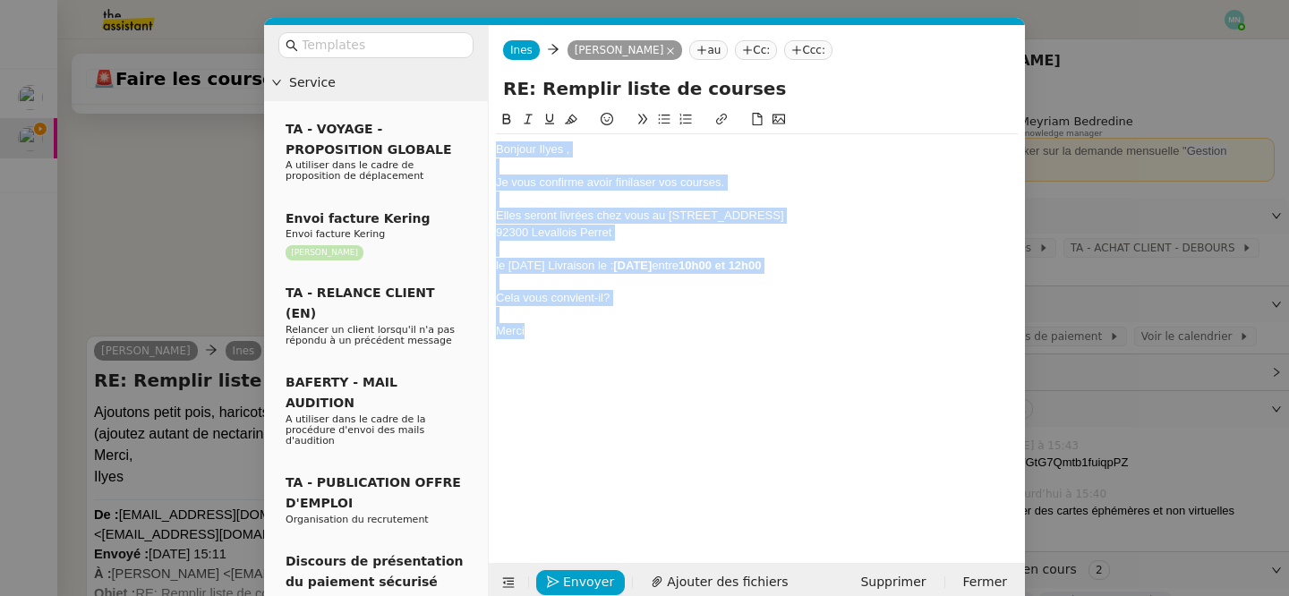
drag, startPoint x: 538, startPoint y: 327, endPoint x: 481, endPoint y: 112, distance: 223.1
click at [481, 112] on nz-layout "Service TA - VOYAGE - PROPOSITION GLOBALE A utiliser dans le cadre de propositi…" at bounding box center [644, 313] width 761 height 577
copy div "Bonjour [PERSON_NAME] , Je vous confirme avoir finilaser vos courses. Elles ser…"
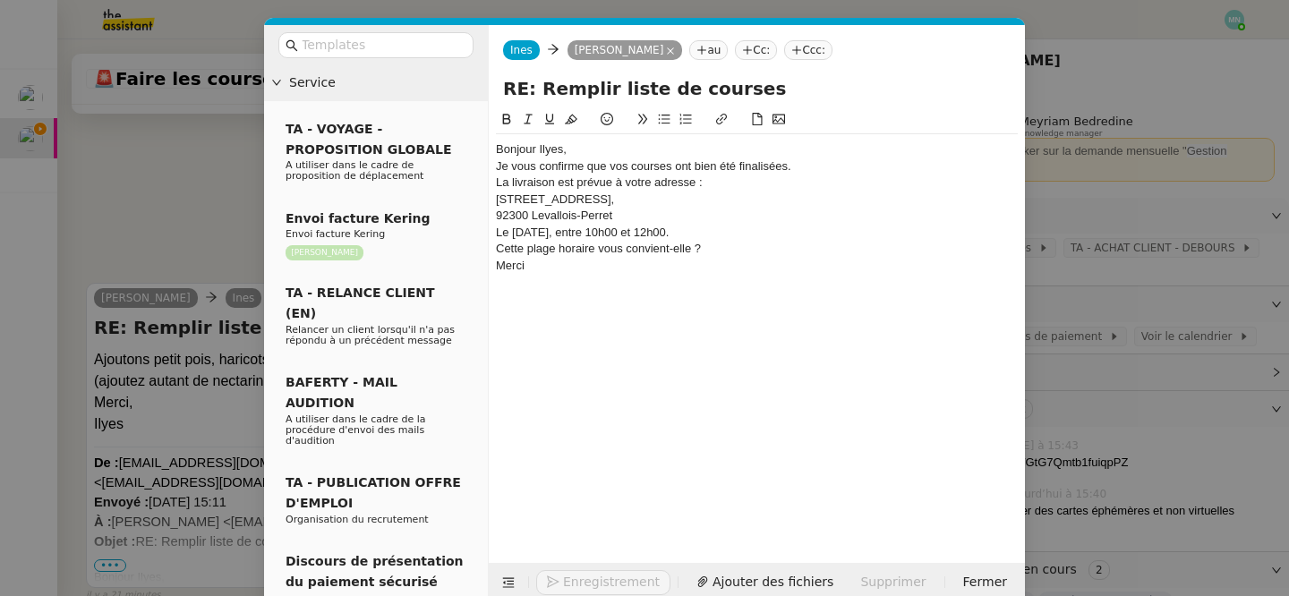
scroll to position [953, 0]
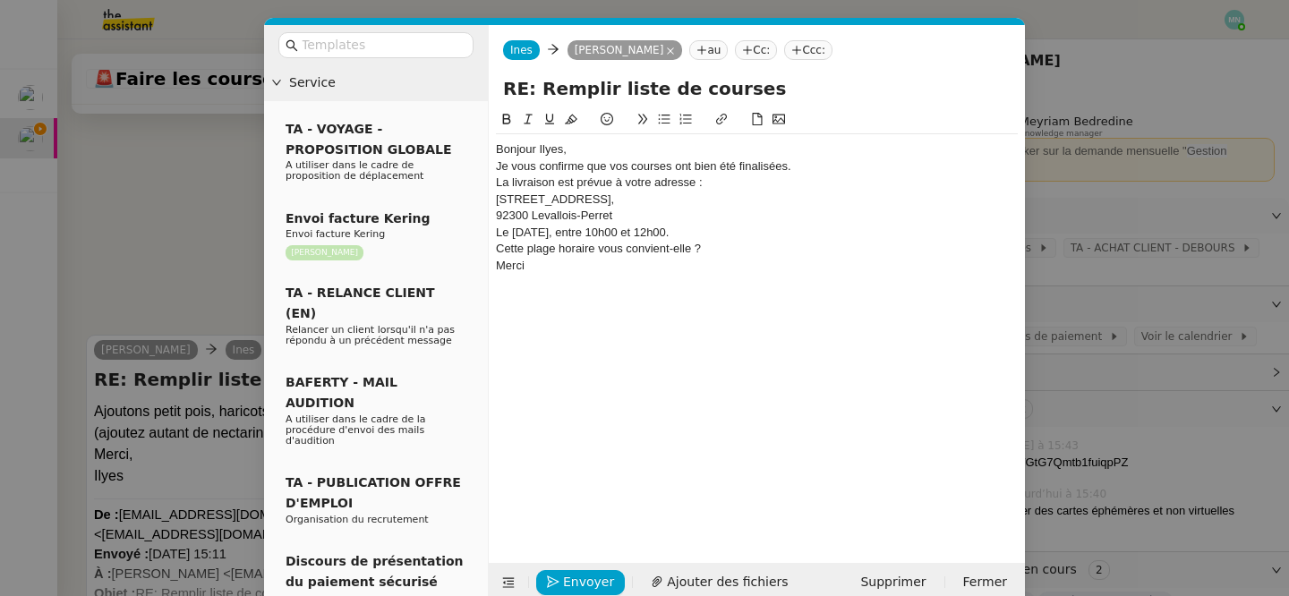
click at [592, 151] on div "Bonjour Ilyes," at bounding box center [757, 149] width 522 height 16
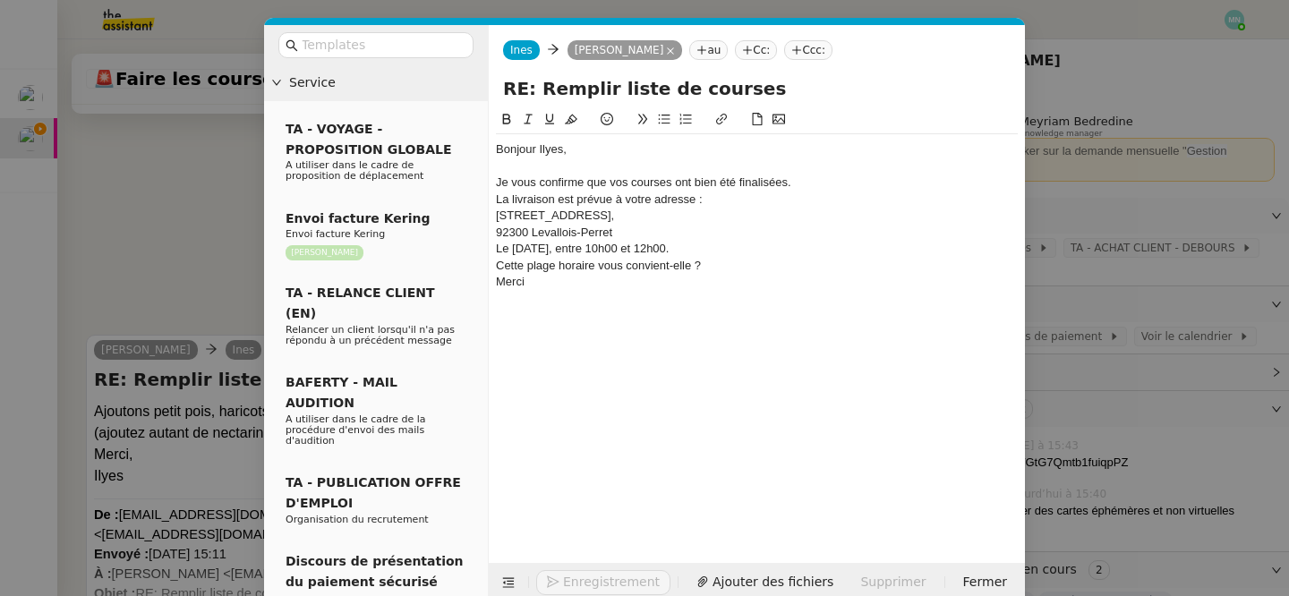
scroll to position [970, 0]
click at [812, 183] on div "Je vous confirme que vos courses ont bien été finalisées." at bounding box center [757, 182] width 522 height 16
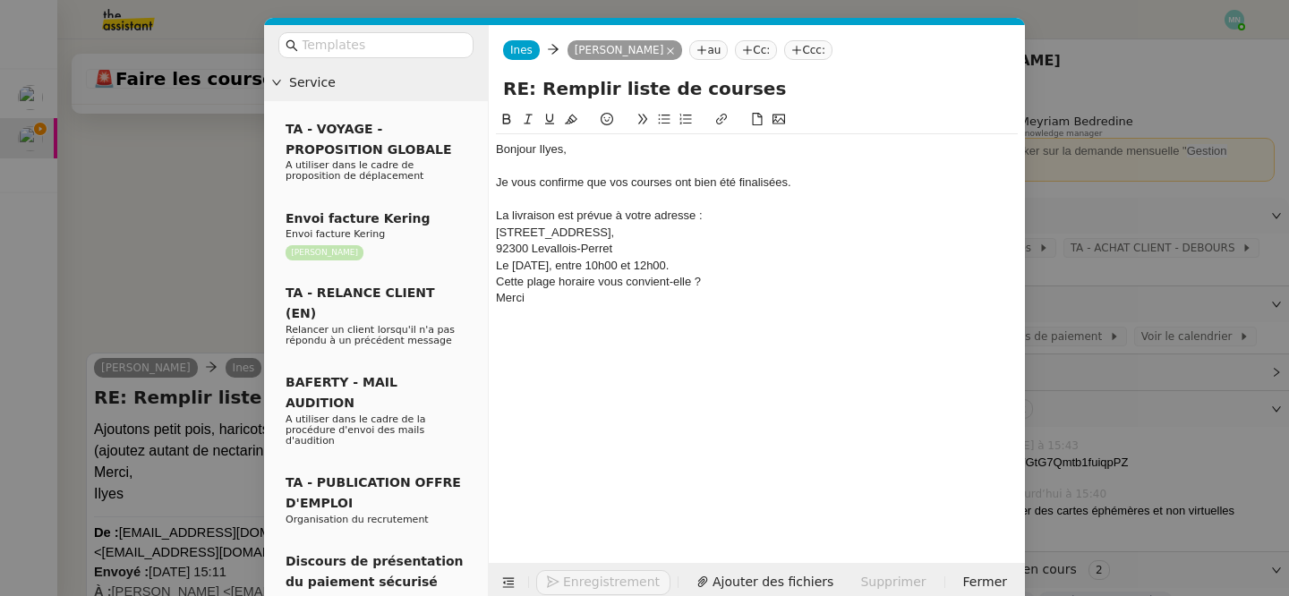
scroll to position [988, 0]
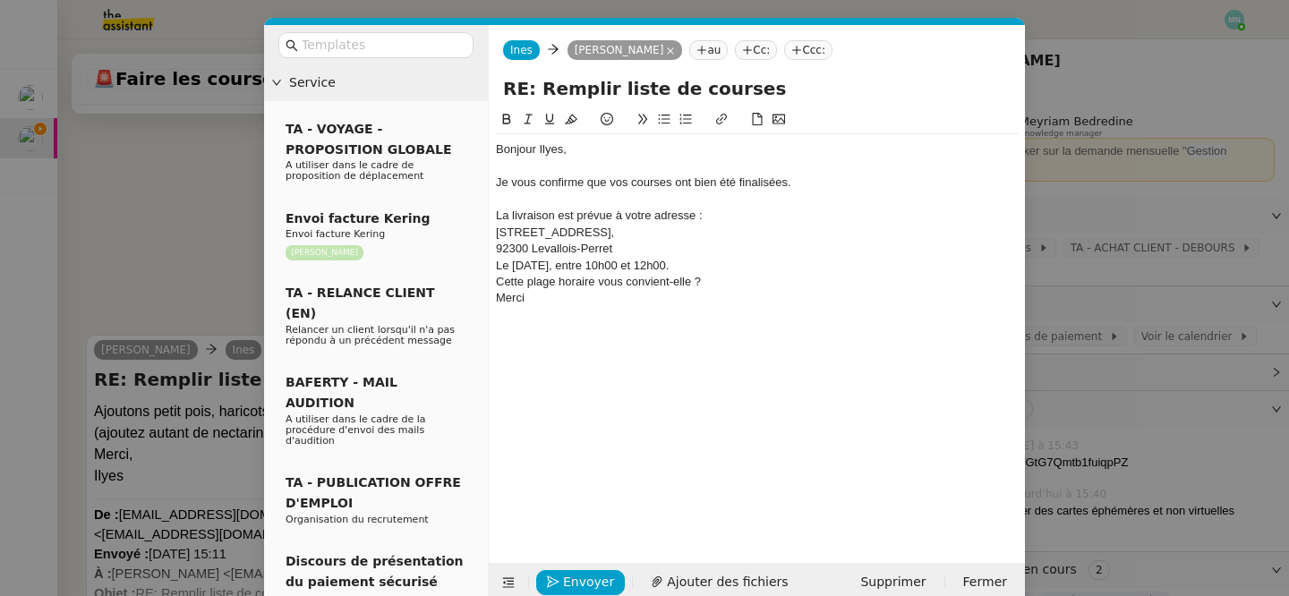
click at [719, 219] on div "La livraison est prévue à votre adresse :" at bounding box center [757, 216] width 522 height 16
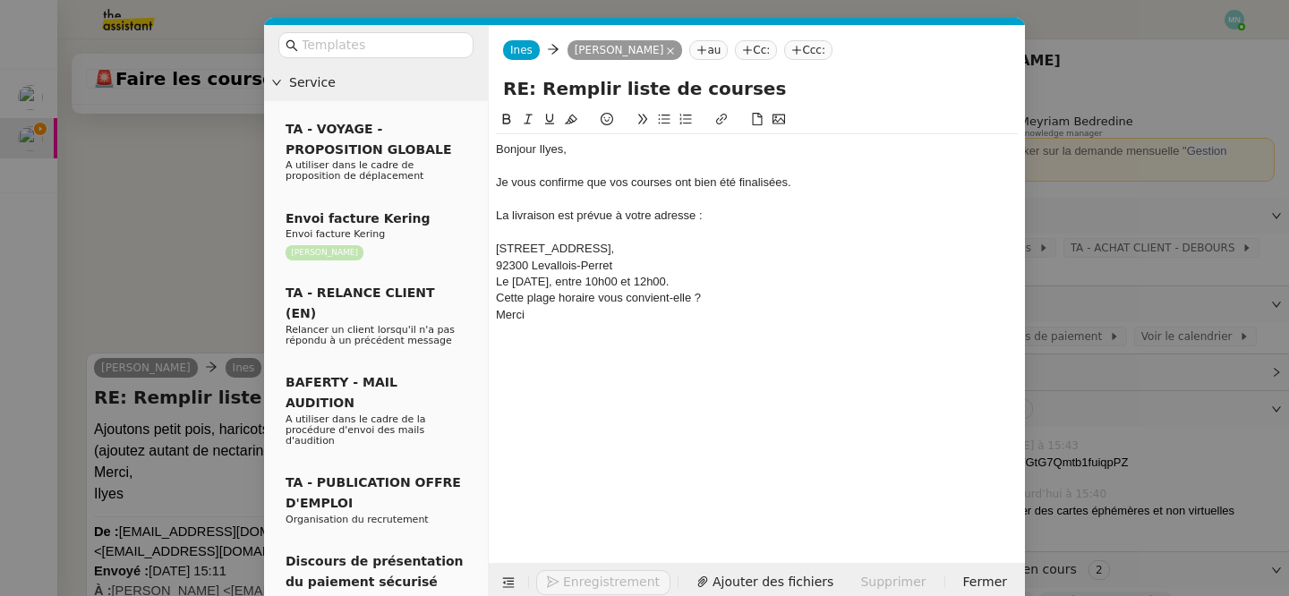
scroll to position [1005, 0]
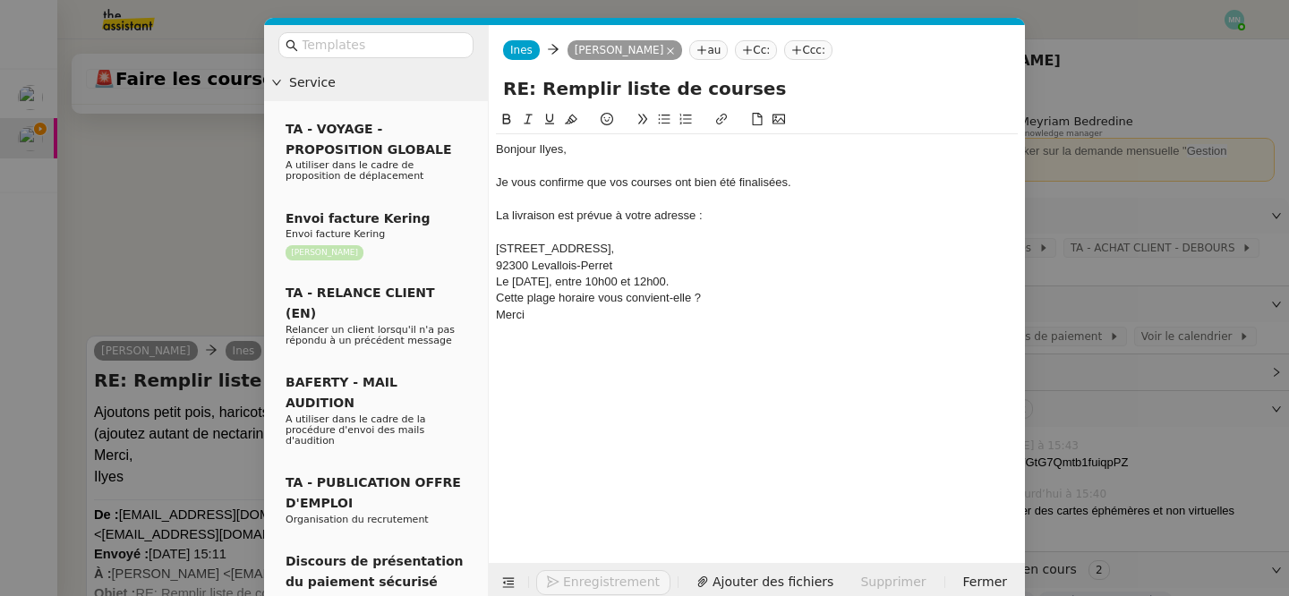
click at [623, 270] on div "92300 Levallois-Perret" at bounding box center [757, 266] width 522 height 16
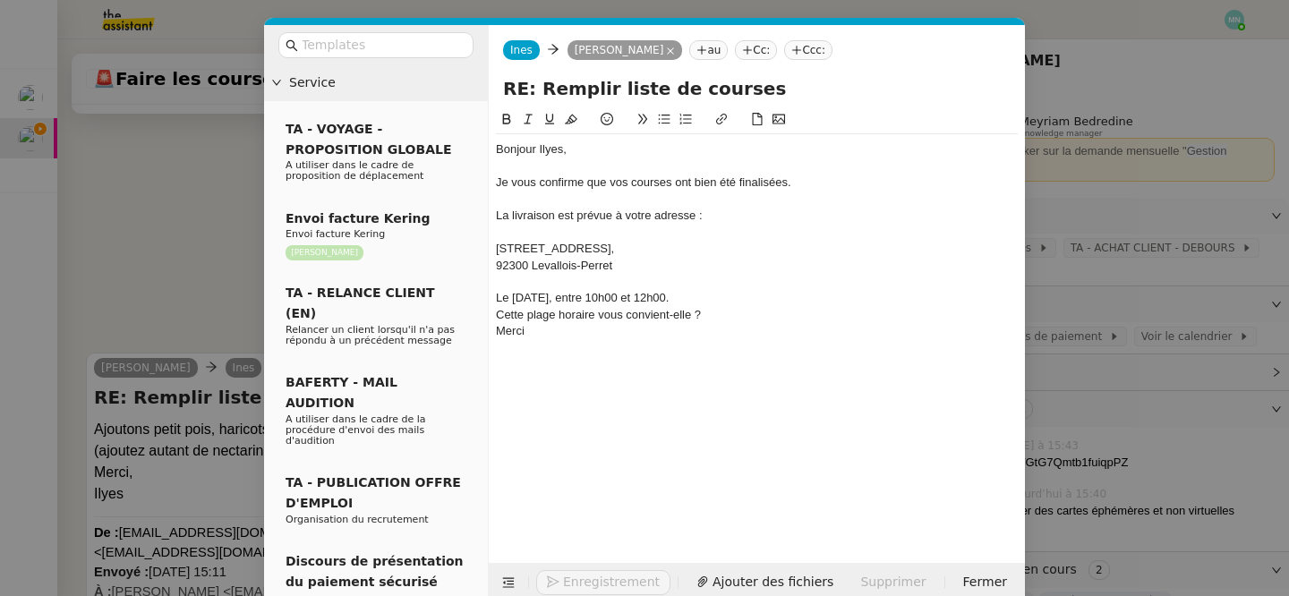
scroll to position [1023, 0]
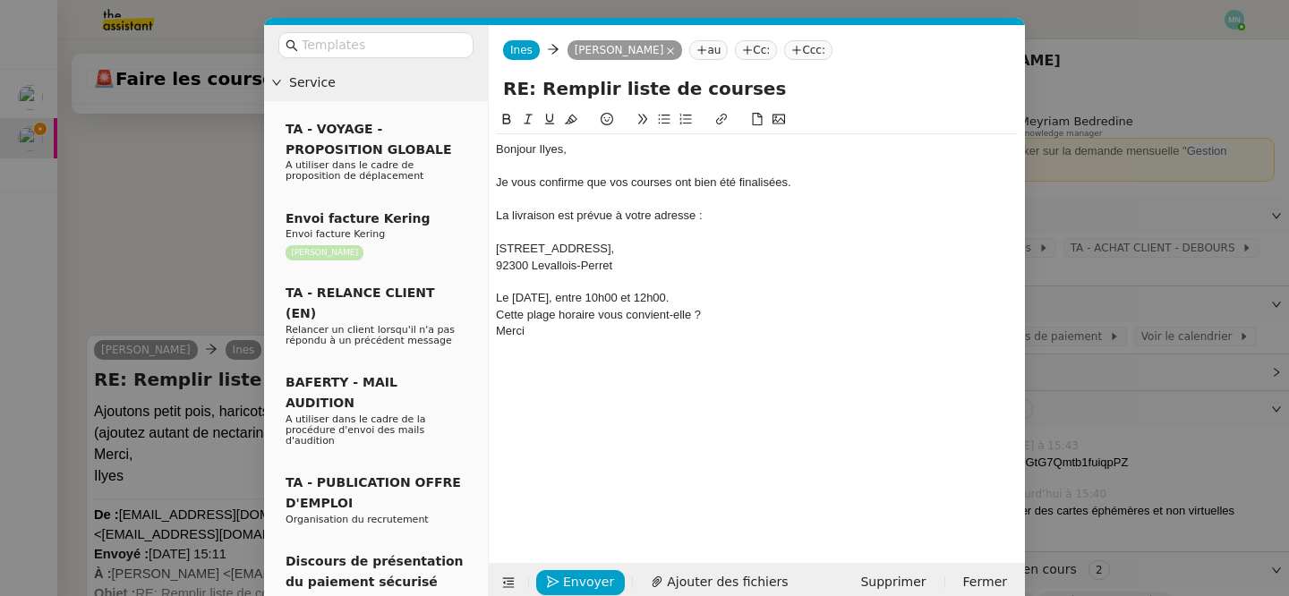
click at [761, 293] on div "Le [DATE], entre 10h00 et 12h00." at bounding box center [757, 298] width 522 height 16
click at [727, 339] on div "Cette plage horaire vous convient-elle ?" at bounding box center [757, 331] width 522 height 16
drag, startPoint x: 726, startPoint y: 339, endPoint x: 476, endPoint y: 337, distance: 249.7
click at [475, 337] on nz-layout "Service TA - VOYAGE - PROPOSITION GLOBALE A utiliser dans le cadre de propositi…" at bounding box center [644, 313] width 761 height 577
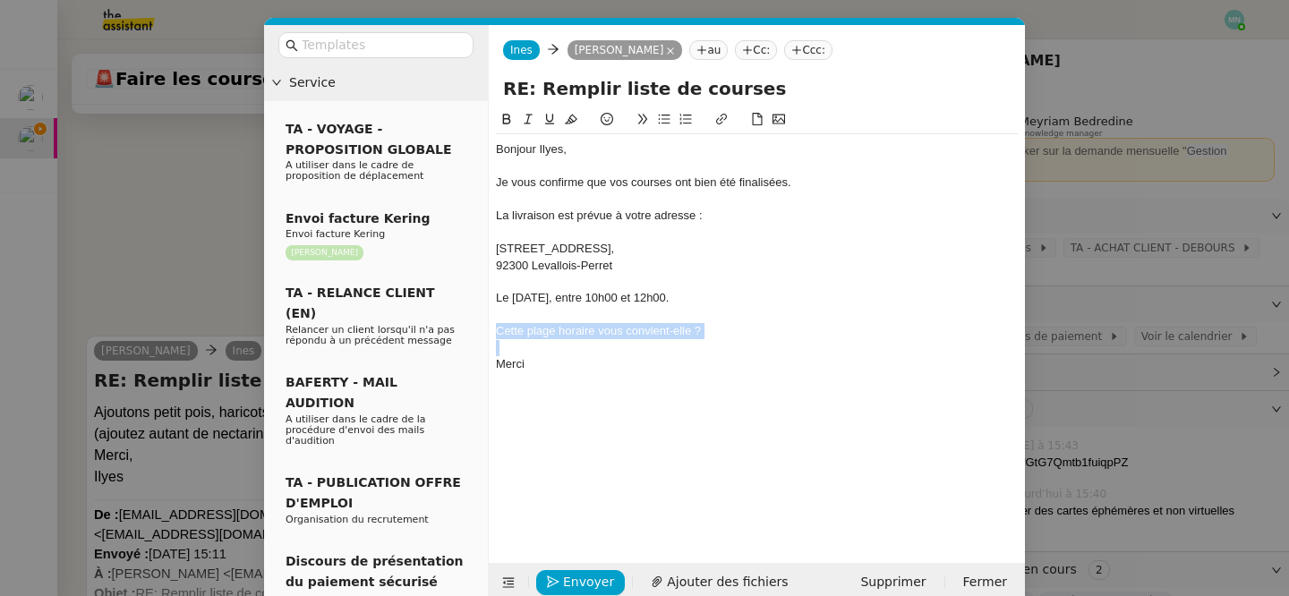
click at [662, 115] on icon at bounding box center [665, 120] width 12 height 10
click at [659, 411] on div "Bonjour Ilyes, Je vous confirme que vos courses ont bien été finalisées. La liv…" at bounding box center [757, 273] width 522 height 278
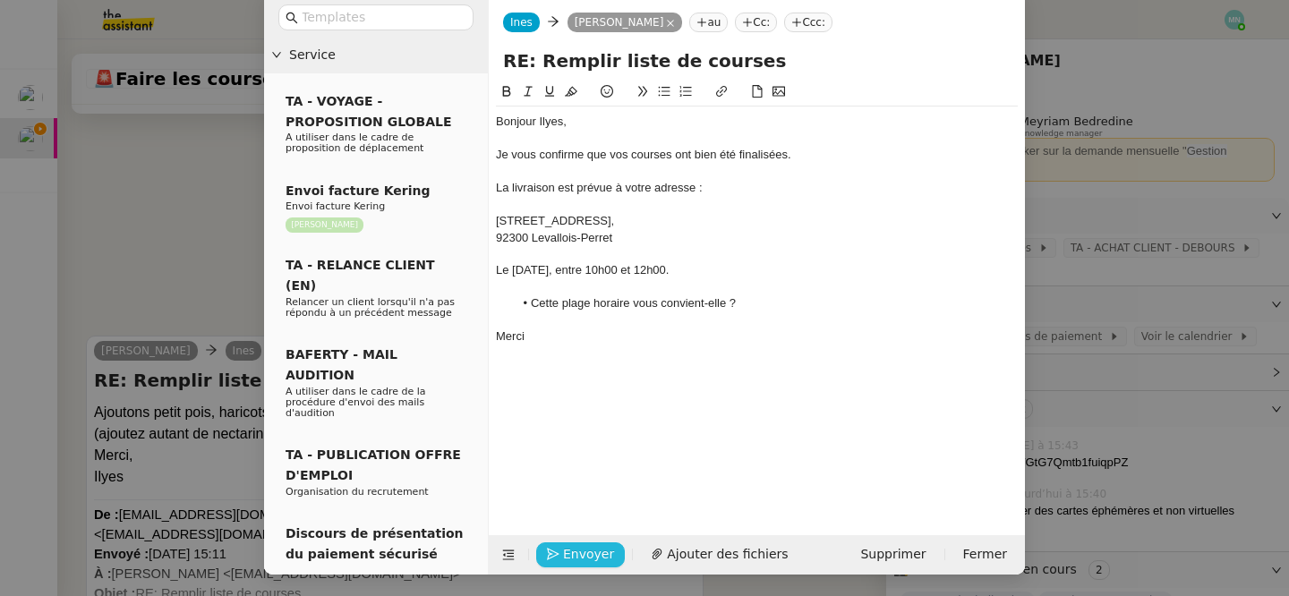
click at [590, 553] on span "Envoyer" at bounding box center [588, 554] width 51 height 21
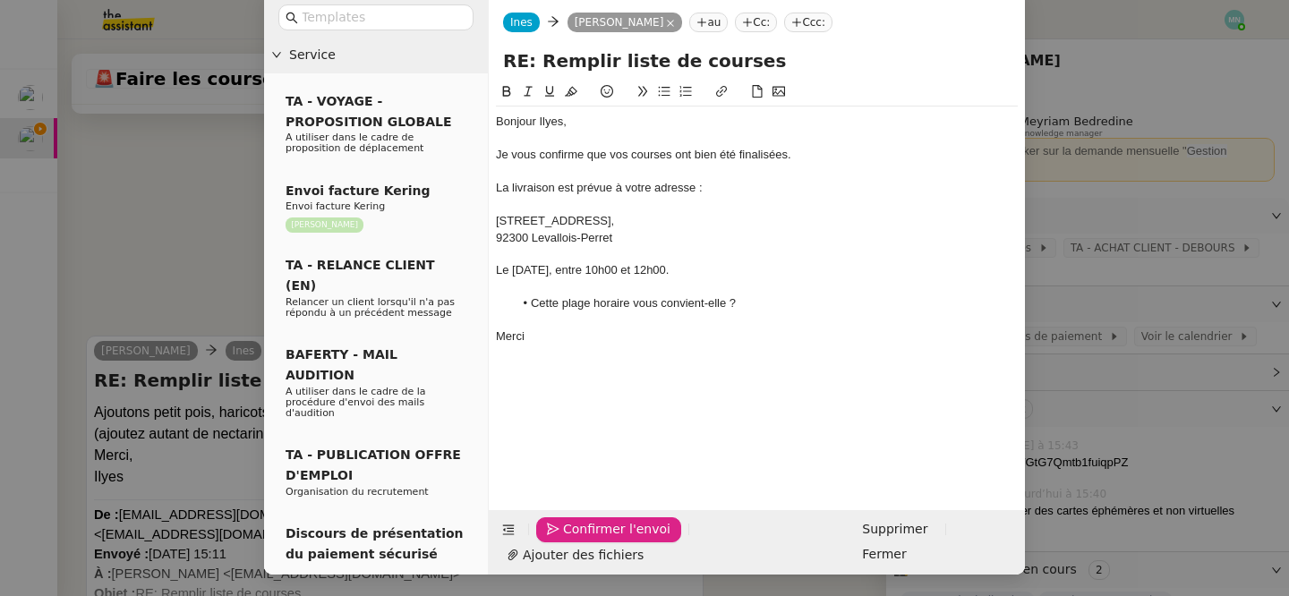
click at [590, 540] on span "Confirmer l'envoi" at bounding box center [616, 529] width 107 height 21
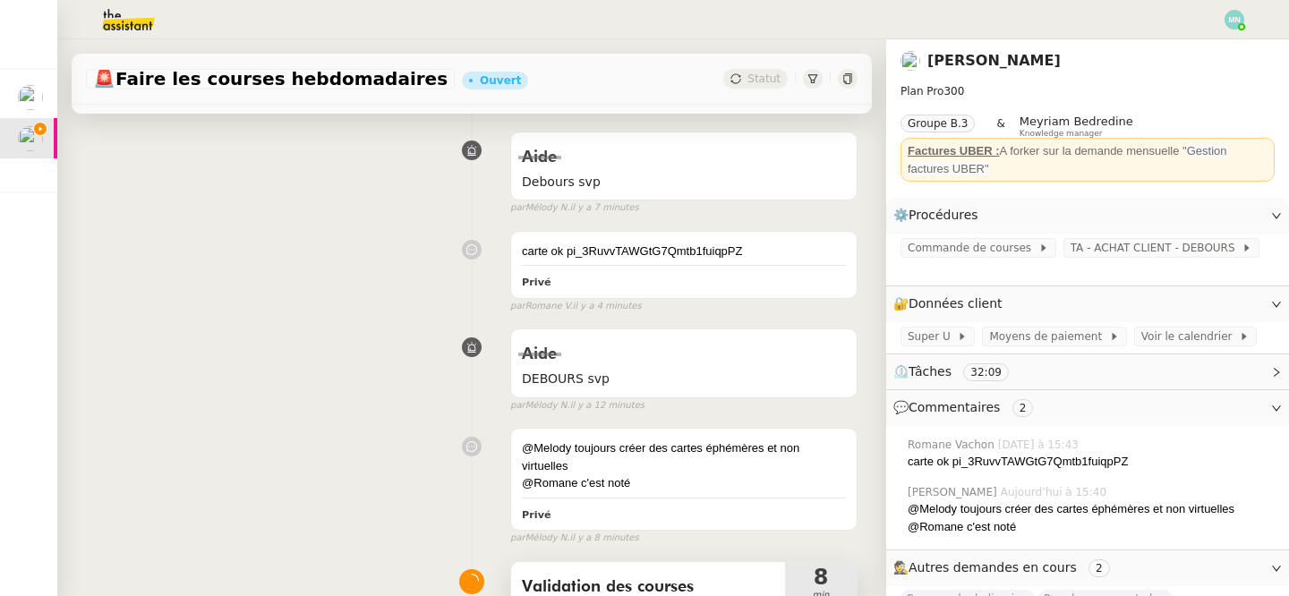
scroll to position [687, 0]
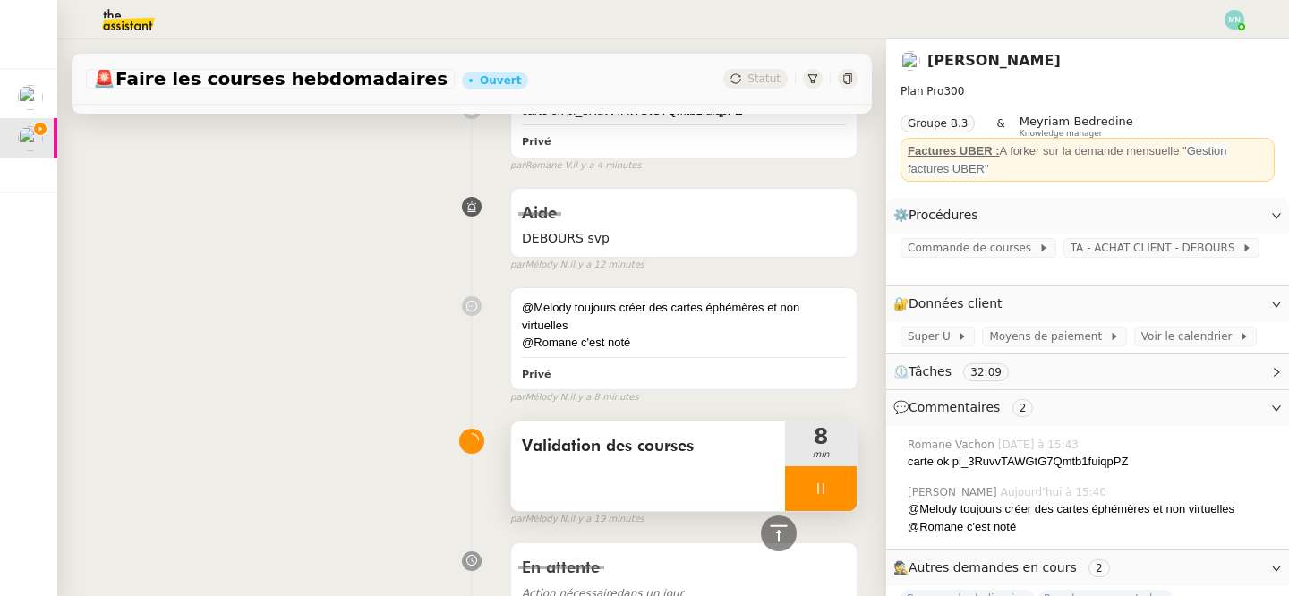
click at [798, 491] on div at bounding box center [821, 488] width 72 height 45
click at [841, 491] on icon at bounding box center [838, 488] width 14 height 14
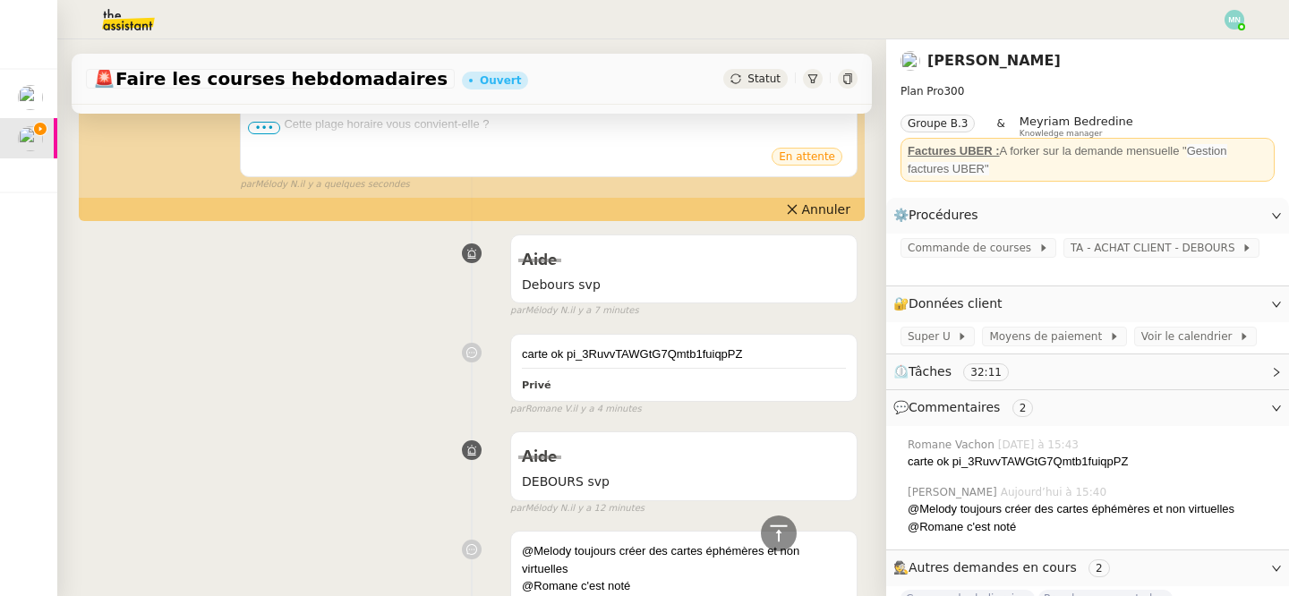
scroll to position [0, 0]
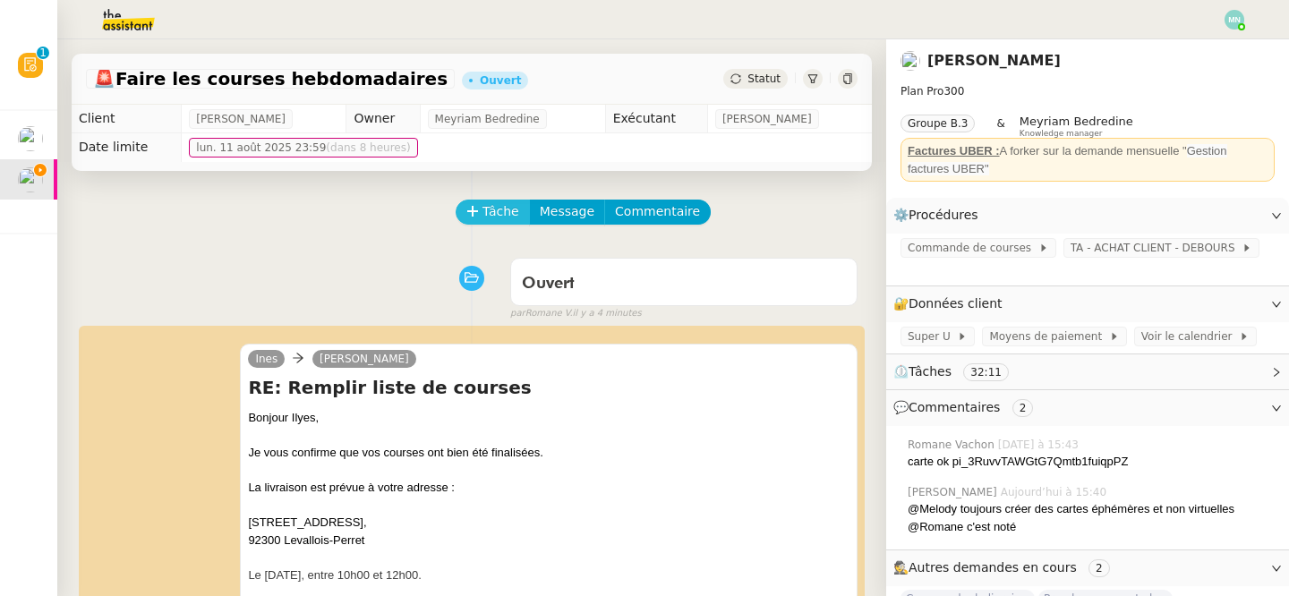
click at [488, 213] on span "Tâche" at bounding box center [500, 211] width 37 height 21
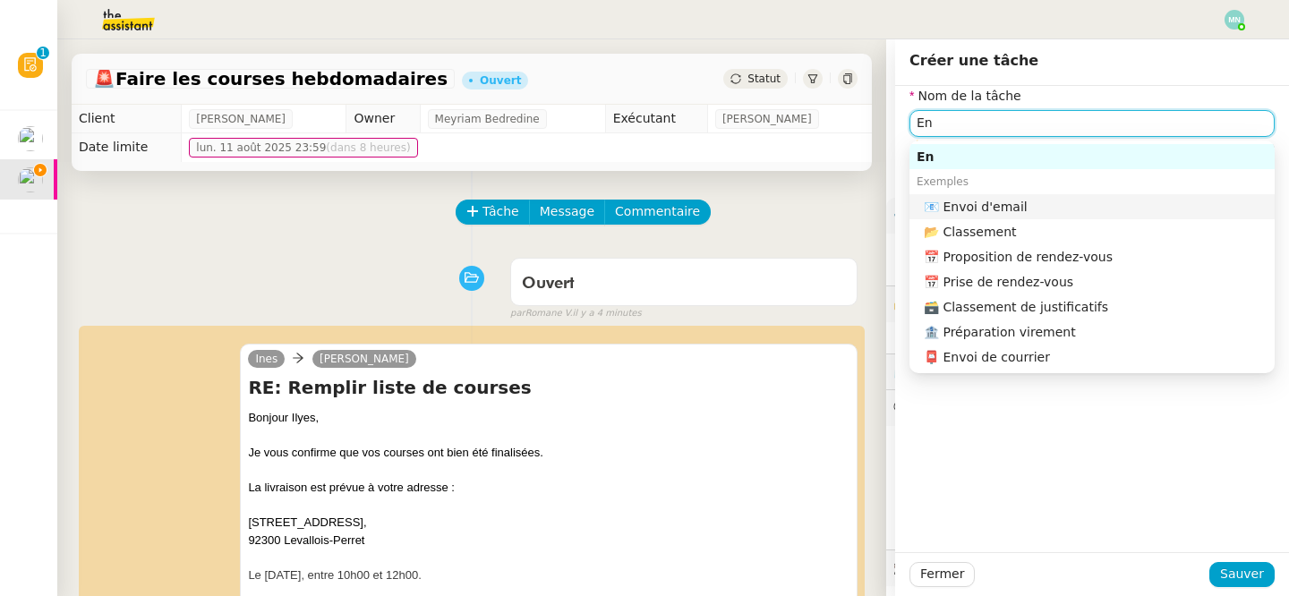
click at [1060, 200] on div "📧 Envoi d'email" at bounding box center [1095, 207] width 344 height 16
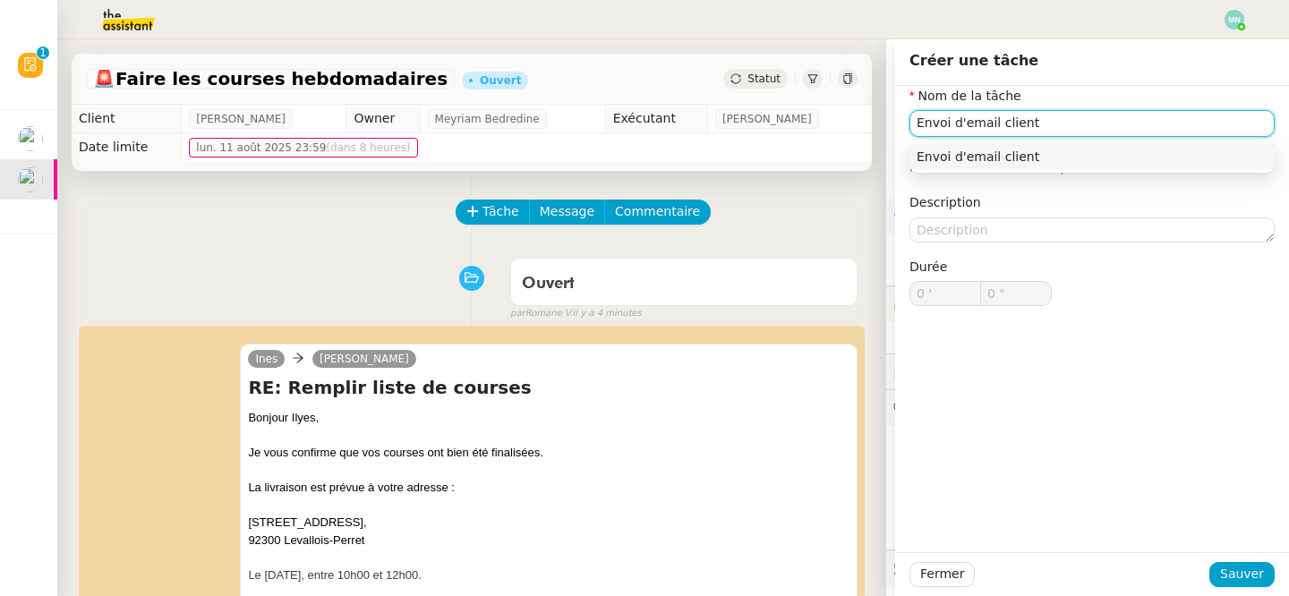
type input "Envoi d'email client"
click at [1236, 589] on div "Fermer Sauver" at bounding box center [1092, 574] width 394 height 44
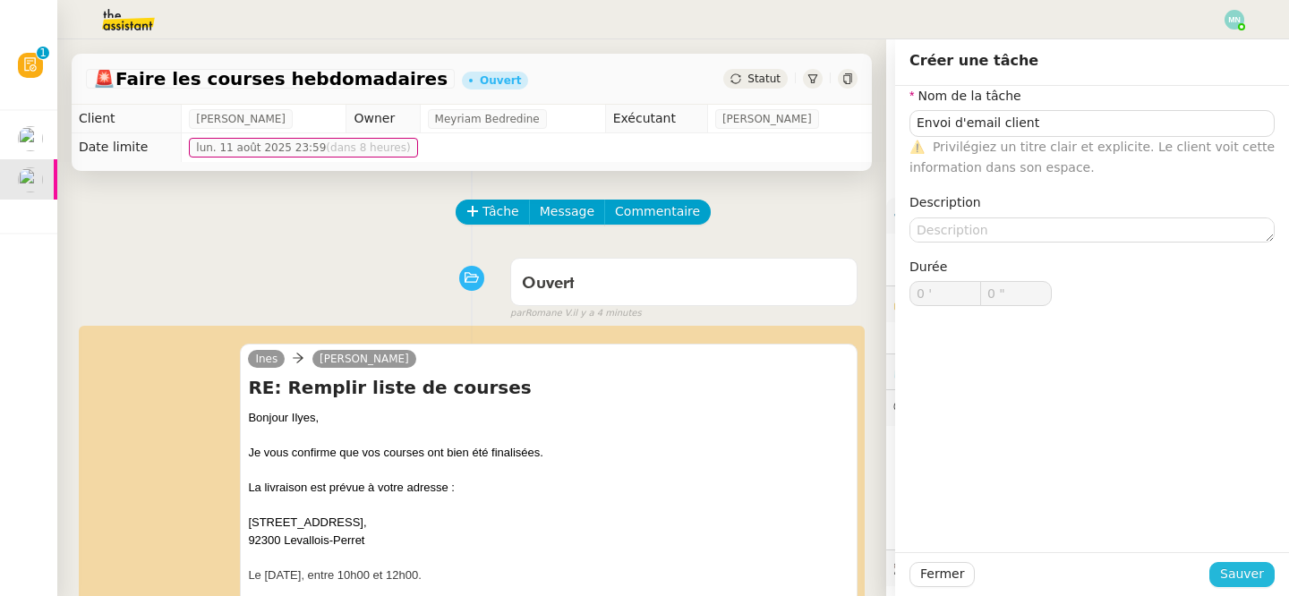
click at [1240, 583] on span "Sauver" at bounding box center [1242, 574] width 44 height 21
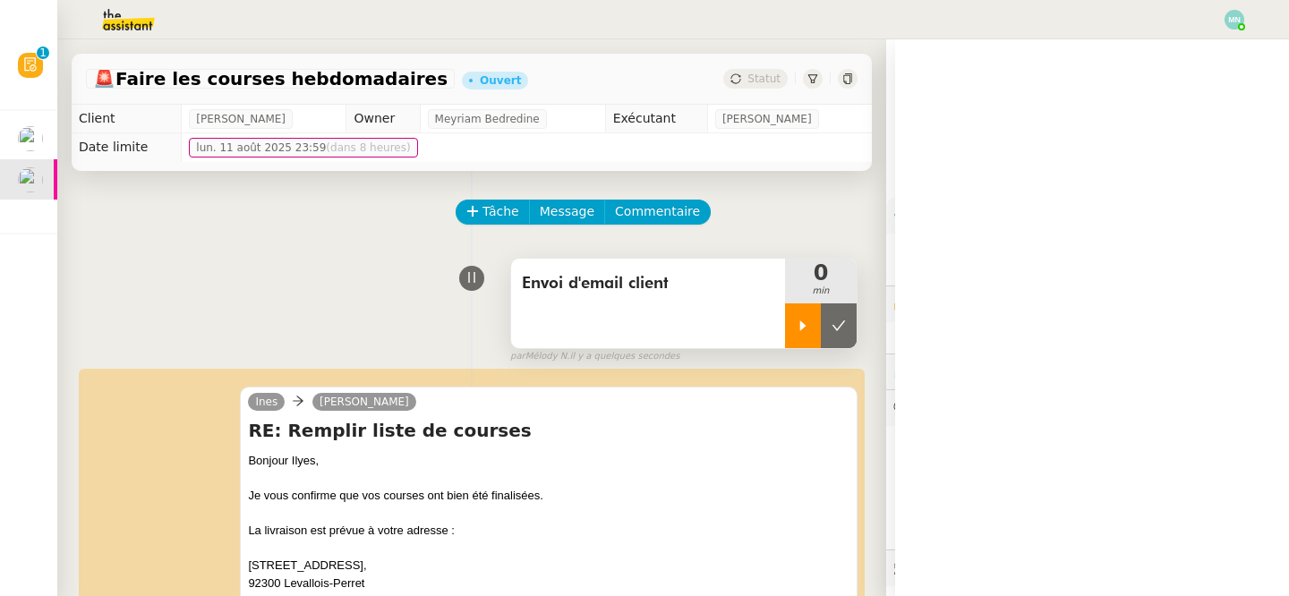
click at [792, 314] on div at bounding box center [803, 325] width 36 height 45
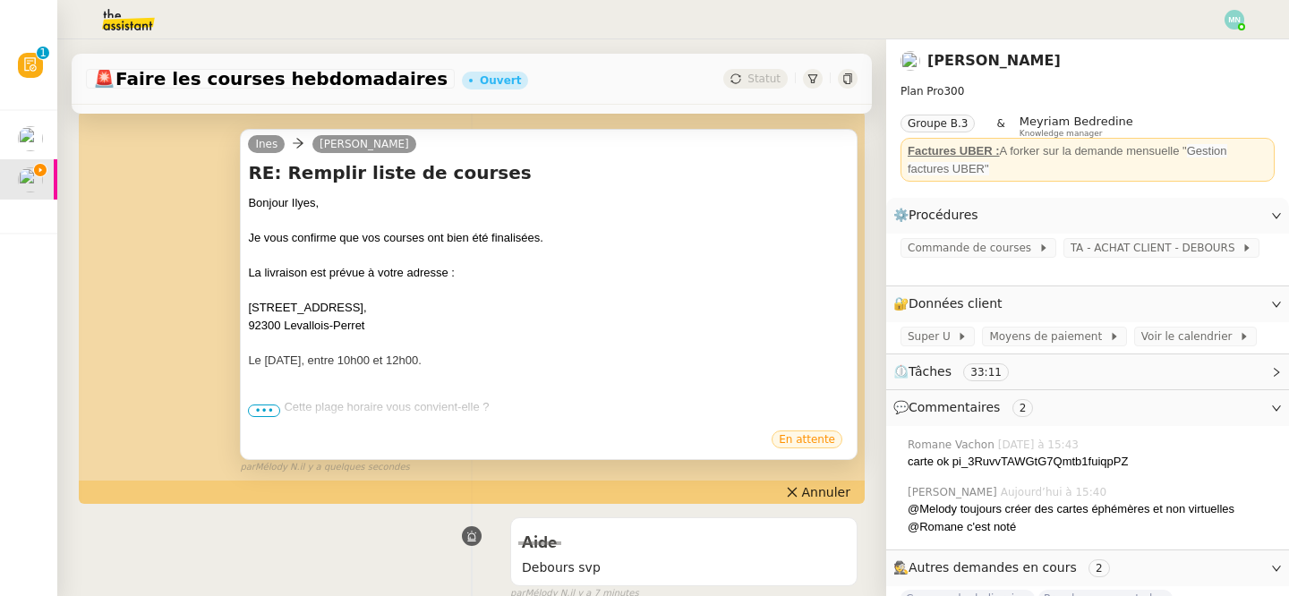
scroll to position [259, 0]
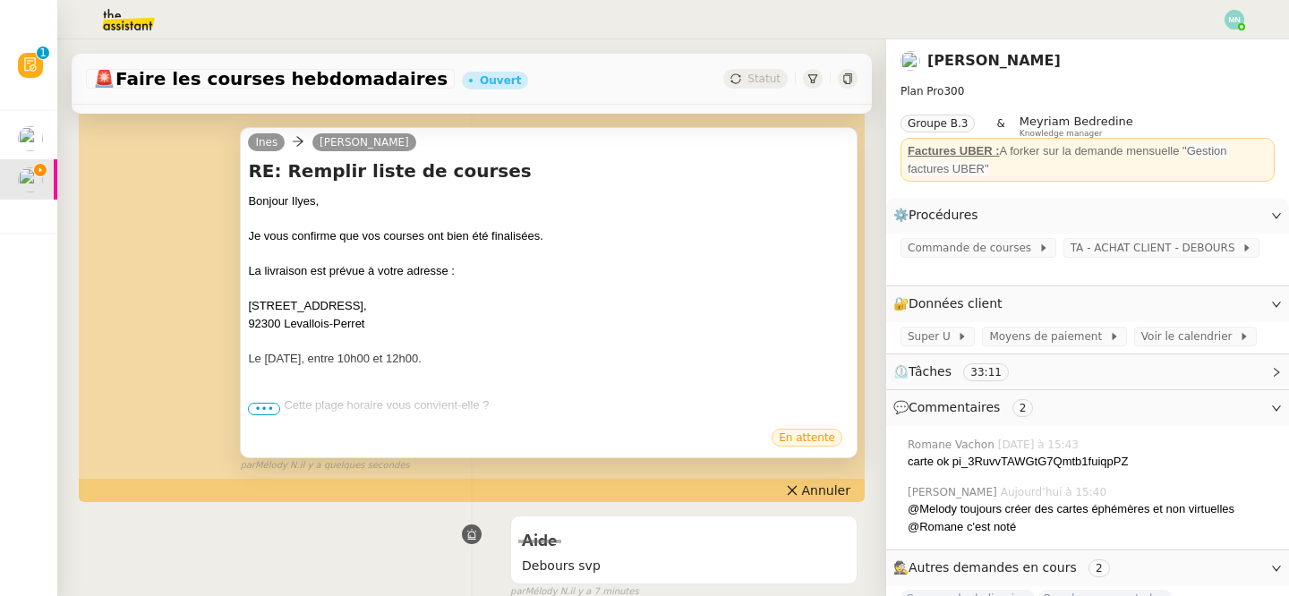
click at [262, 408] on span "•••" at bounding box center [264, 409] width 32 height 13
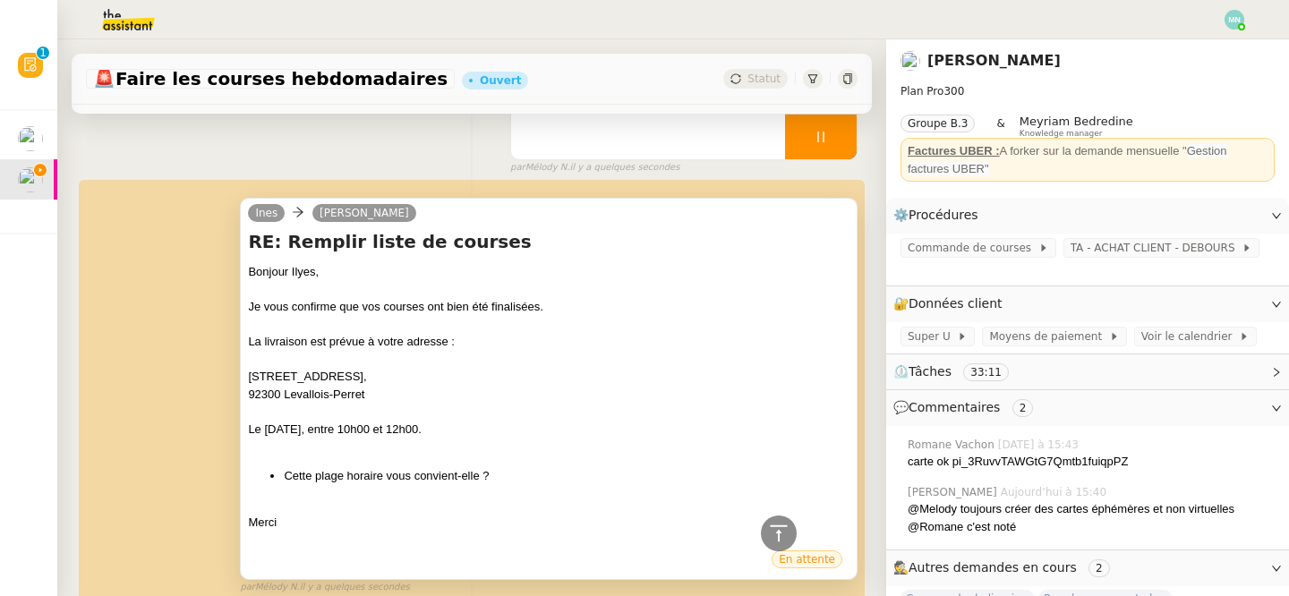
scroll to position [0, 0]
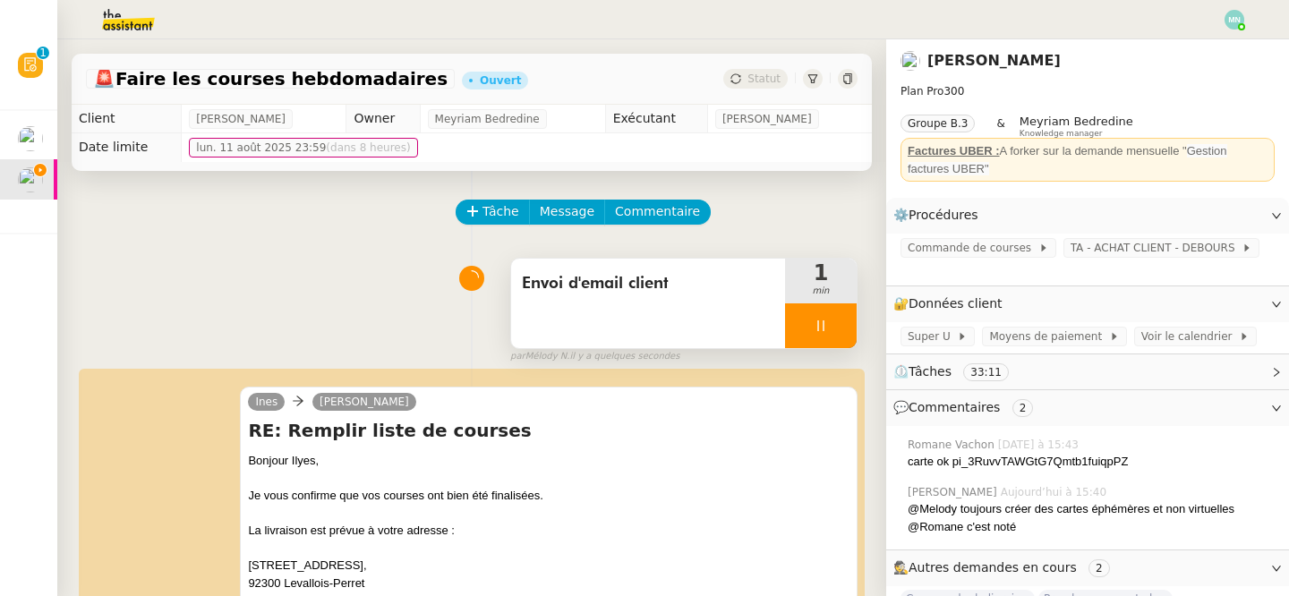
click at [808, 324] on div at bounding box center [821, 325] width 72 height 45
click at [839, 325] on icon at bounding box center [838, 325] width 13 height 10
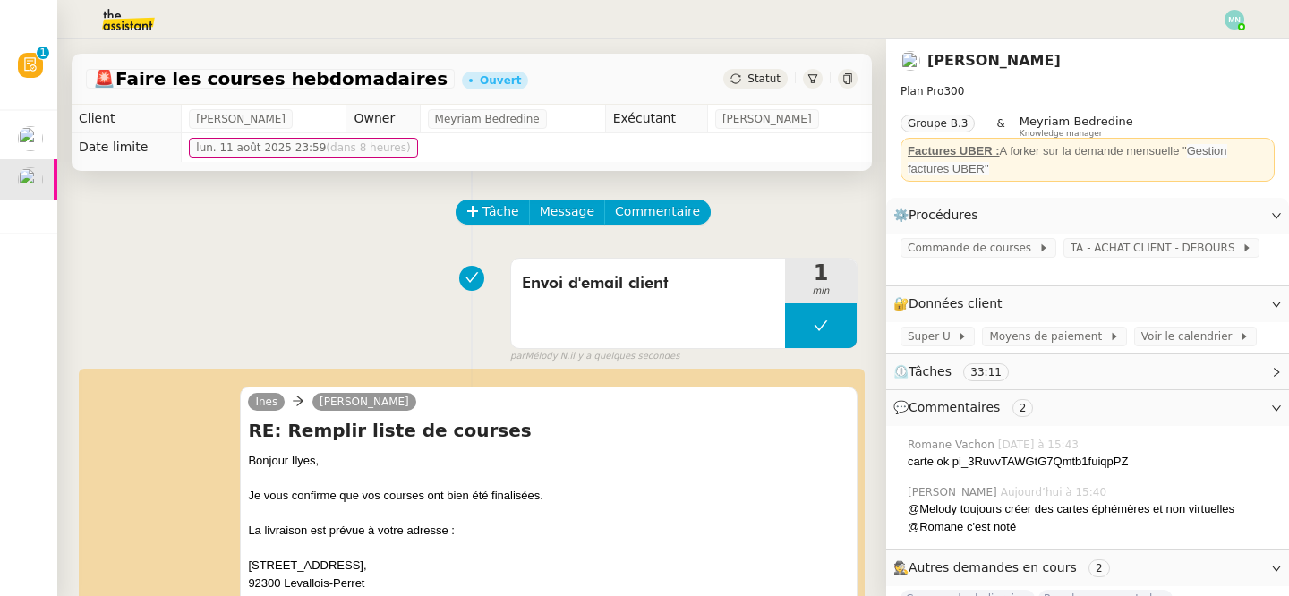
click at [1238, 16] on img at bounding box center [1234, 20] width 20 height 20
click at [1189, 50] on li "Suivi" at bounding box center [1185, 50] width 116 height 25
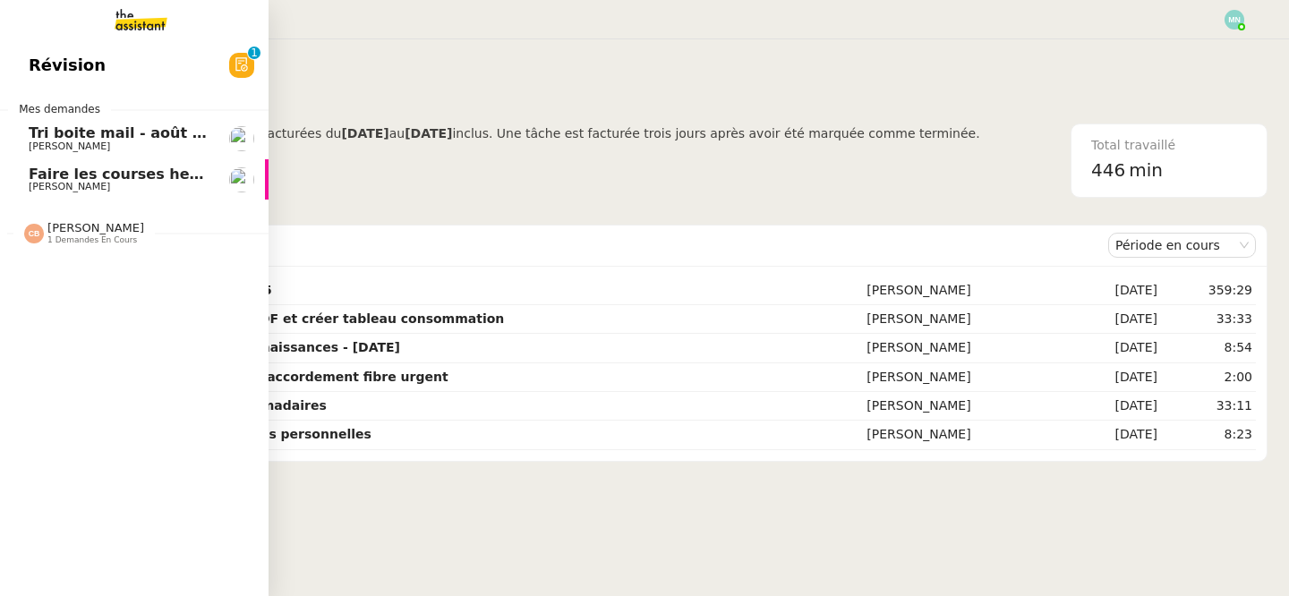
click at [105, 179] on span "Faire les courses hebdomadaires" at bounding box center [162, 174] width 266 height 17
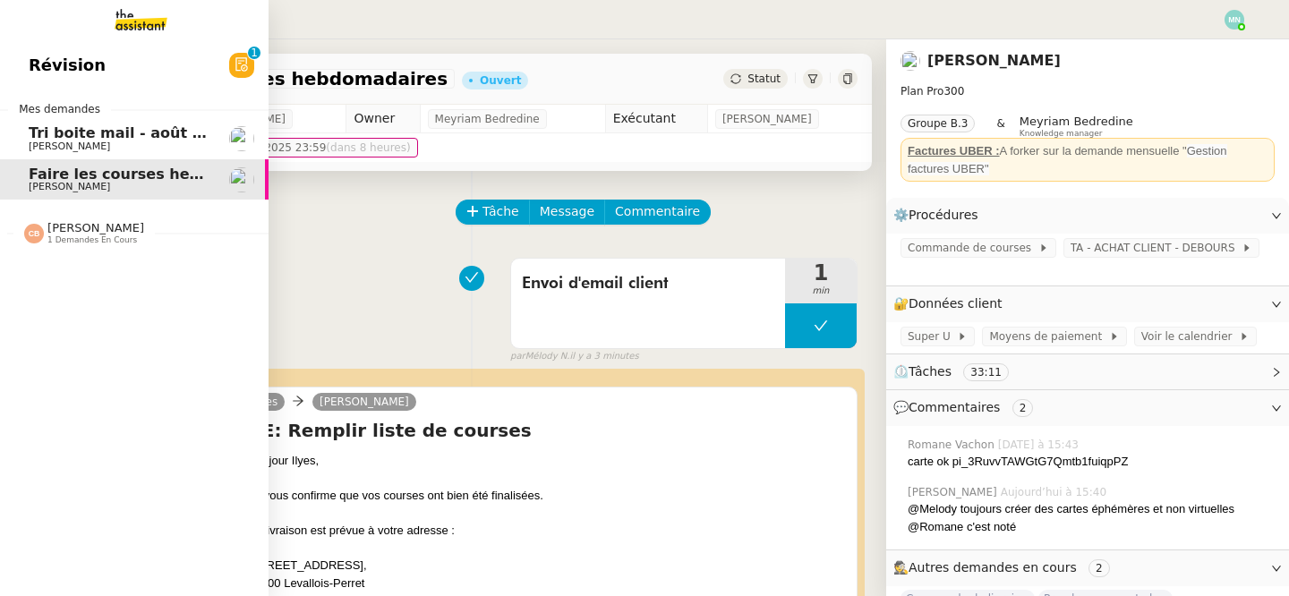
click at [77, 141] on span "[PERSON_NAME]" at bounding box center [69, 146] width 81 height 12
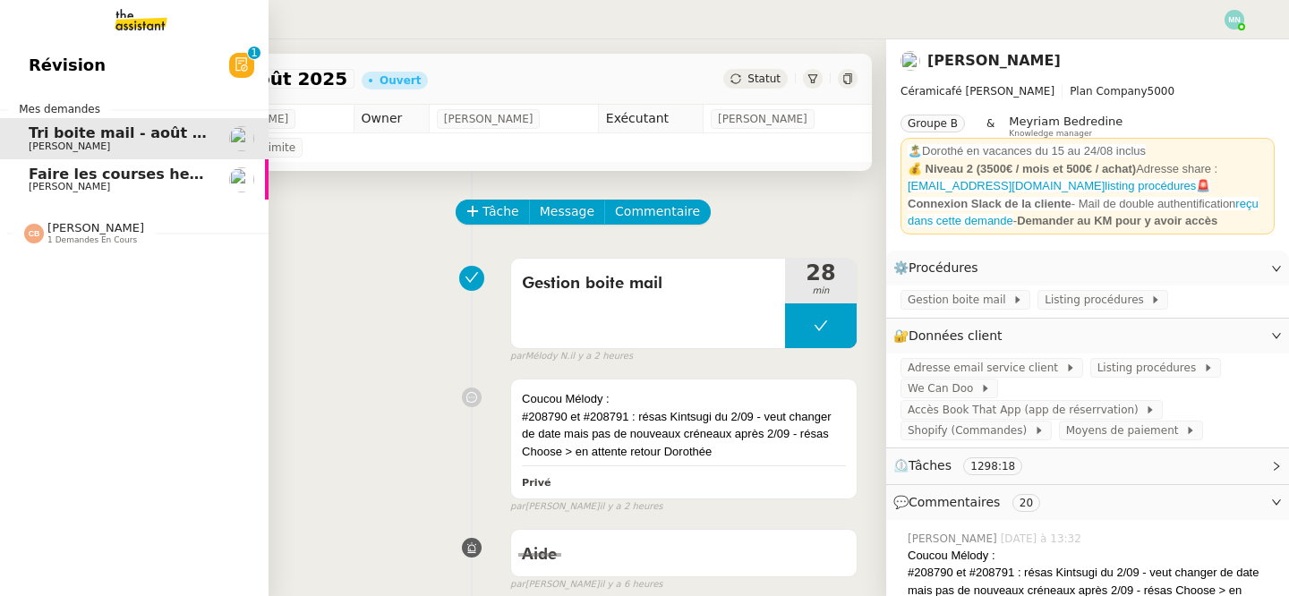
click at [46, 186] on span "[PERSON_NAME]" at bounding box center [69, 187] width 81 height 12
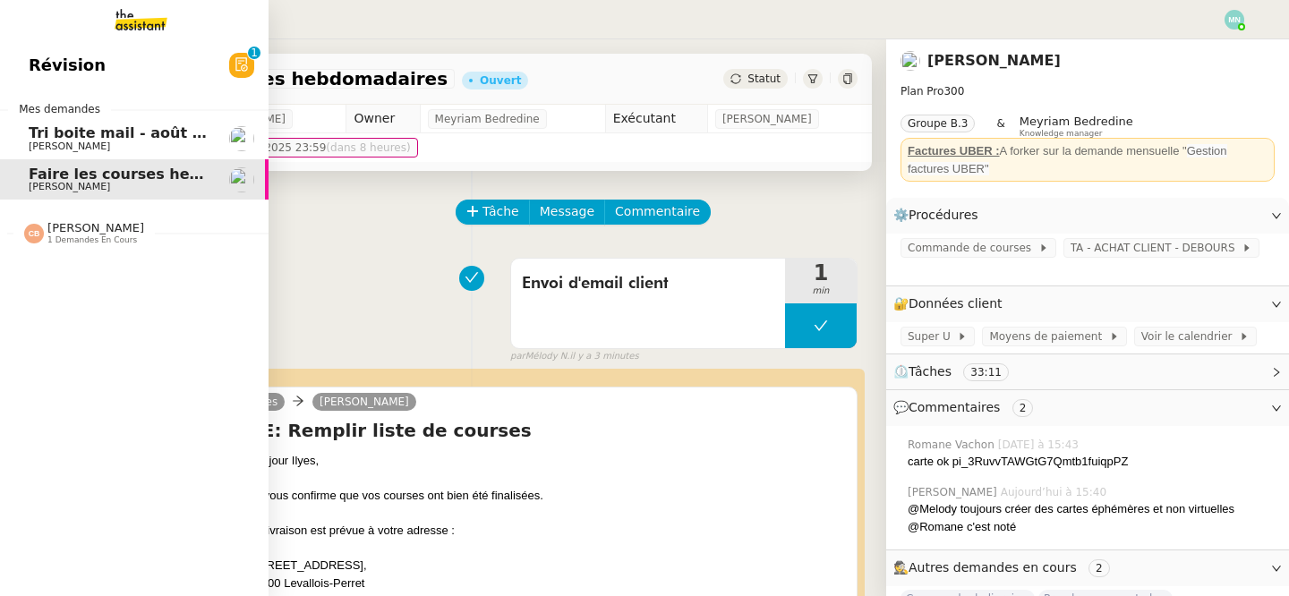
click at [110, 142] on span "[PERSON_NAME]" at bounding box center [69, 146] width 81 height 12
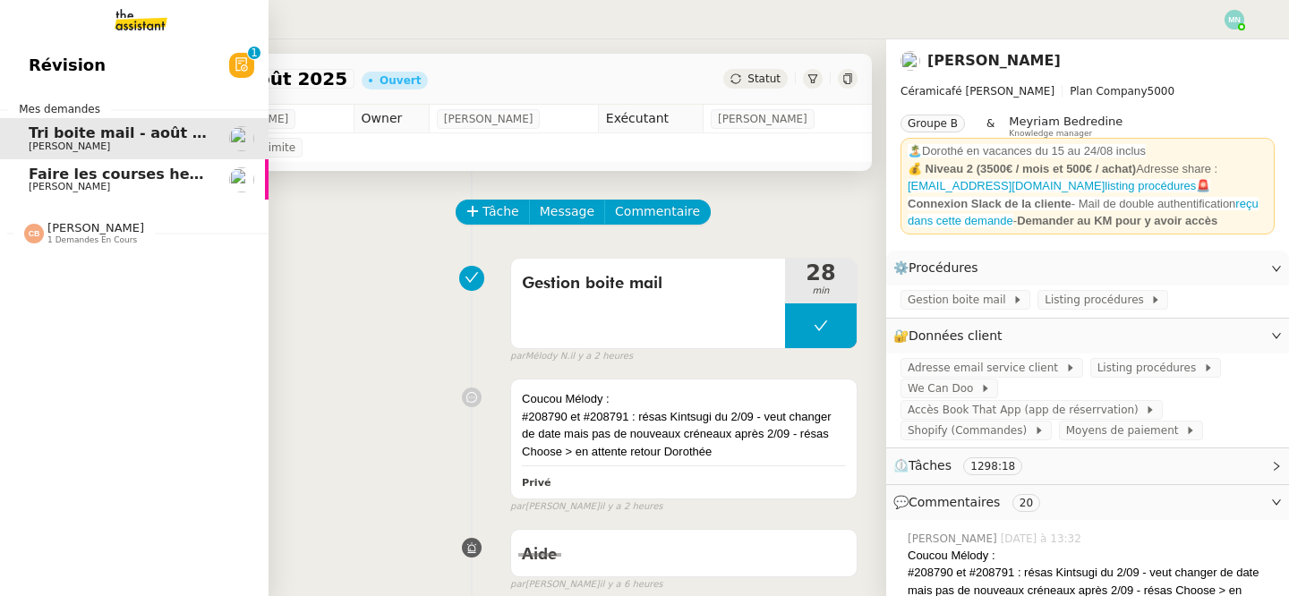
click at [129, 174] on span "Faire les courses hebdomadaires" at bounding box center [162, 174] width 266 height 17
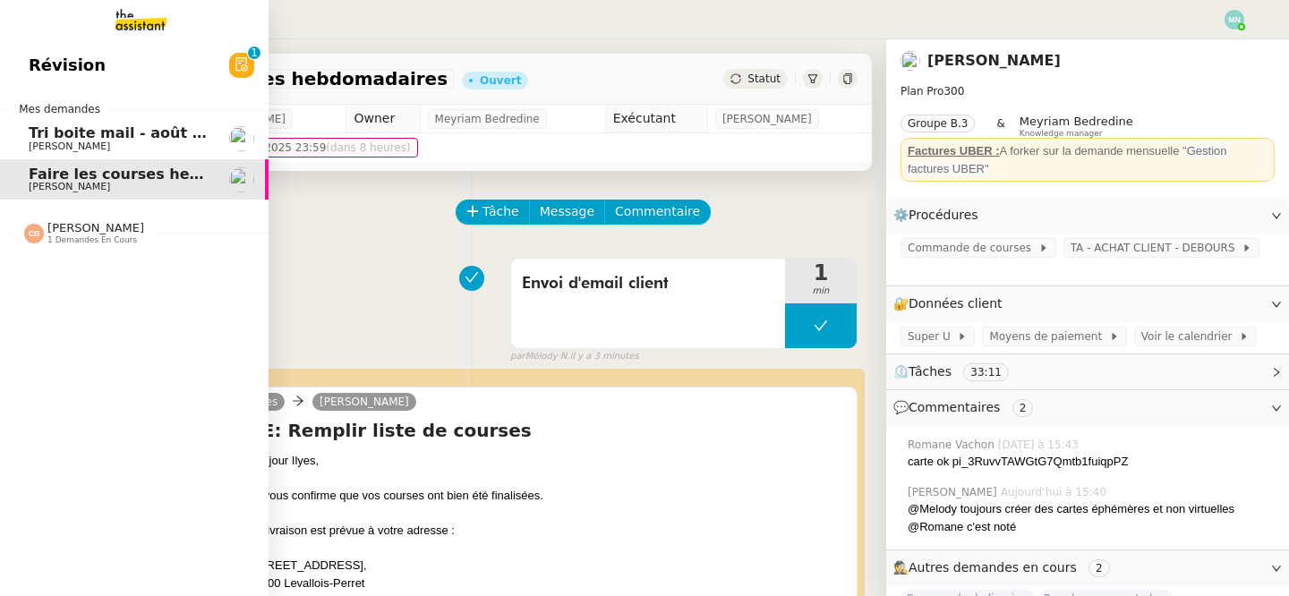
click at [85, 139] on span "Tri boite mail - août 2025" at bounding box center [130, 132] width 203 height 17
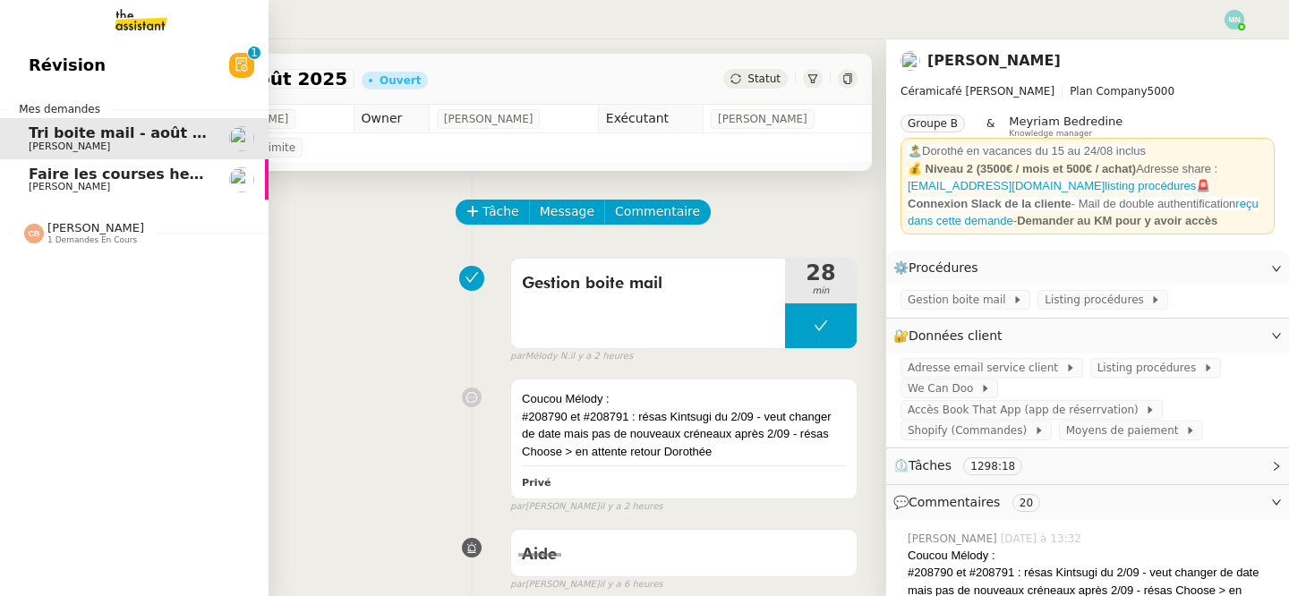
click at [97, 170] on span "Faire les courses hebdomadaires" at bounding box center [162, 174] width 266 height 17
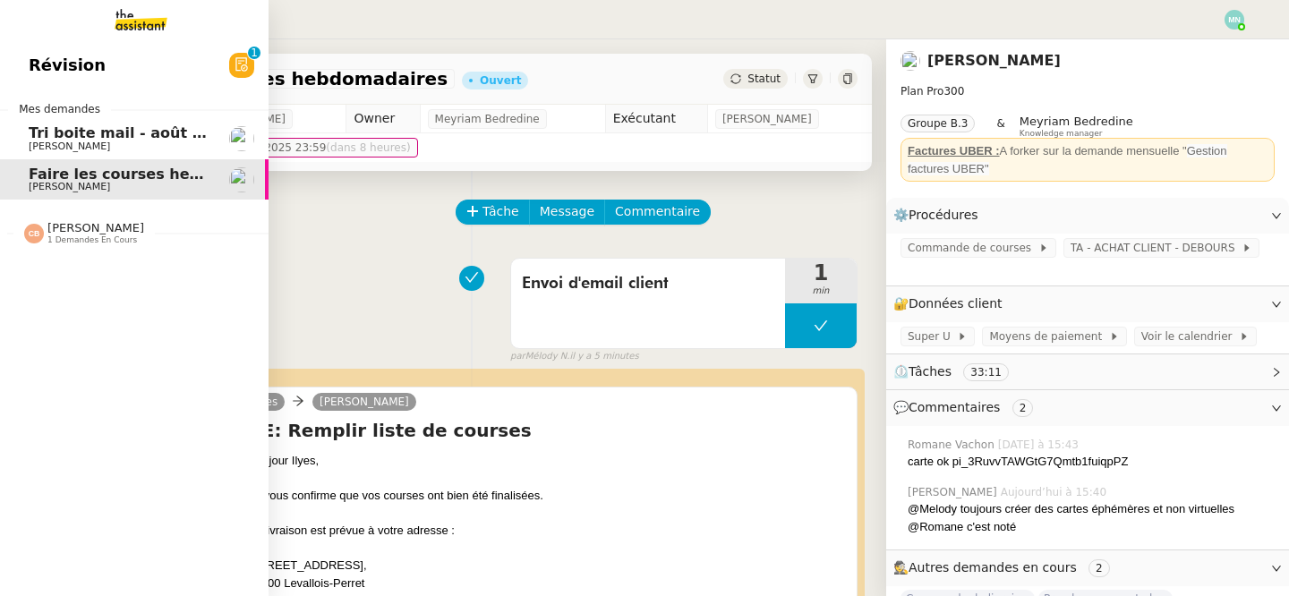
click at [110, 143] on span "[PERSON_NAME]" at bounding box center [69, 146] width 81 height 12
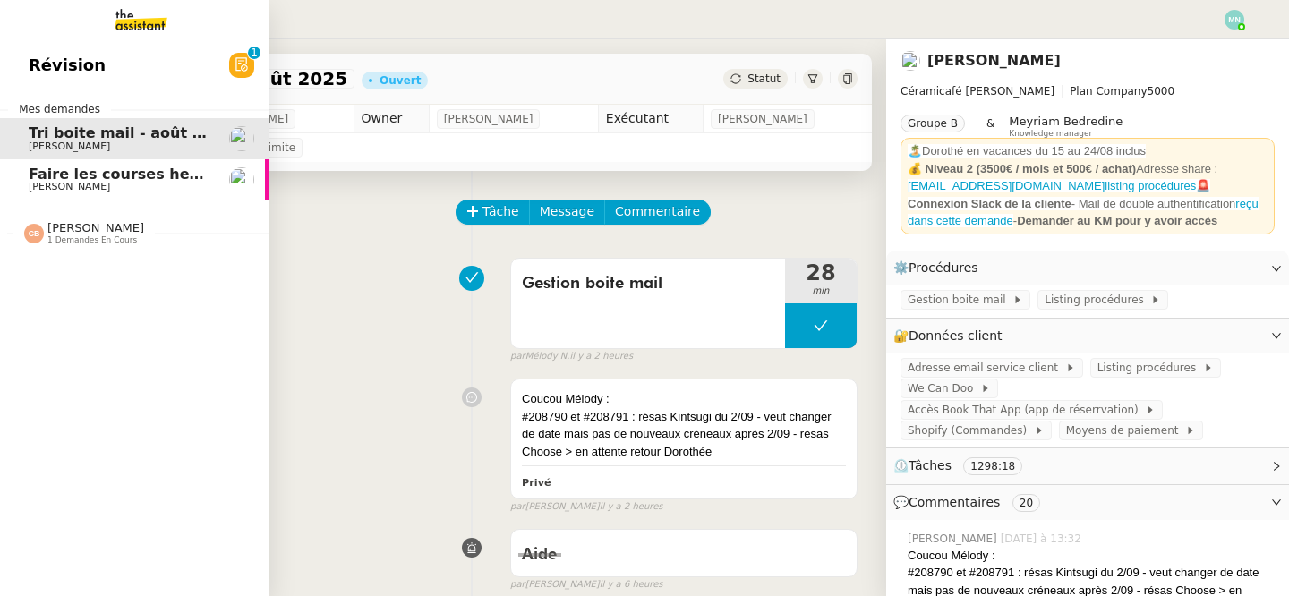
click at [170, 180] on span "Faire les courses hebdomadaires" at bounding box center [162, 174] width 266 height 17
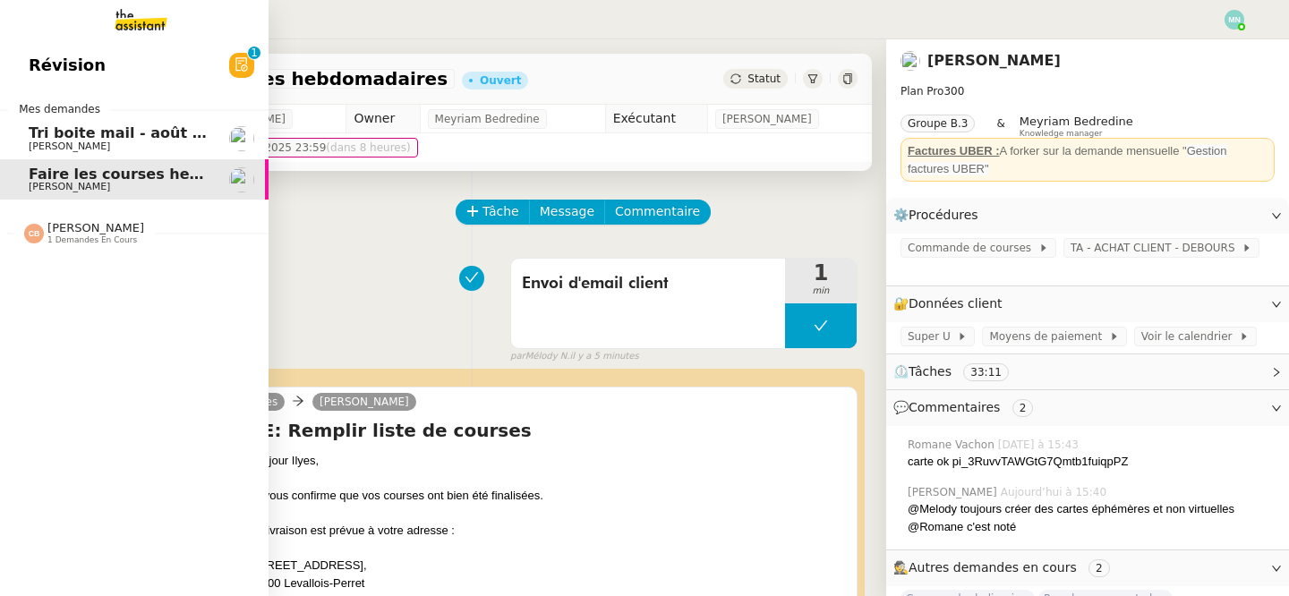
click at [96, 132] on span "Tri boite mail - août 2025" at bounding box center [130, 132] width 203 height 17
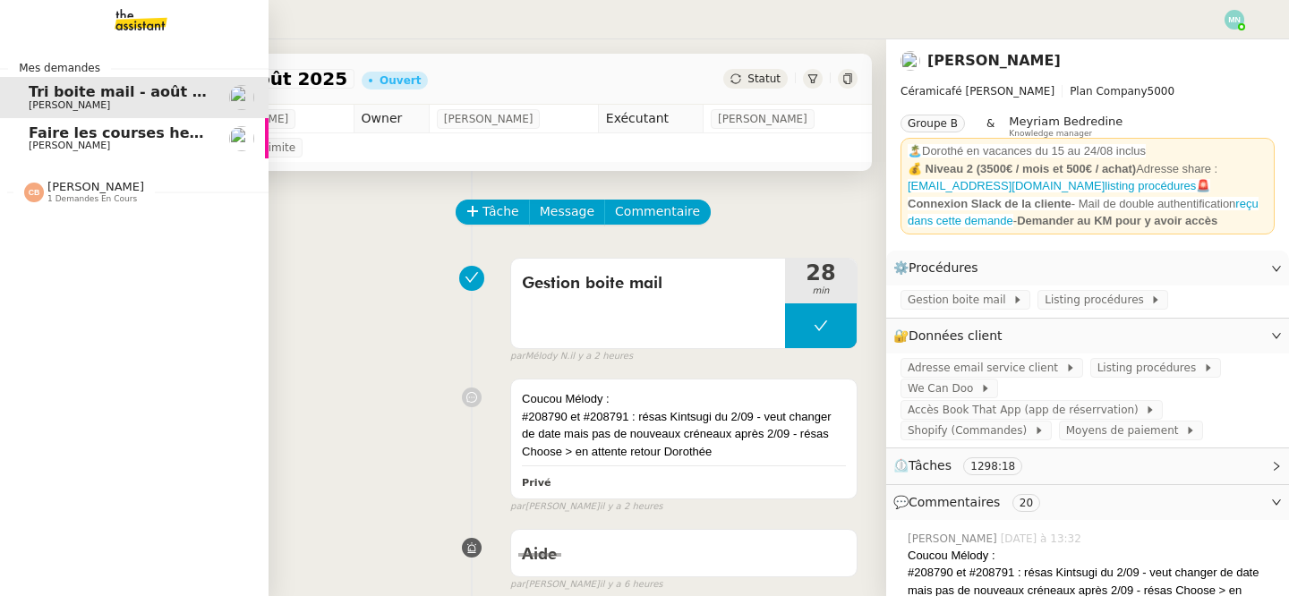
click at [29, 129] on span "Faire les courses hebdomadaires" at bounding box center [162, 132] width 266 height 17
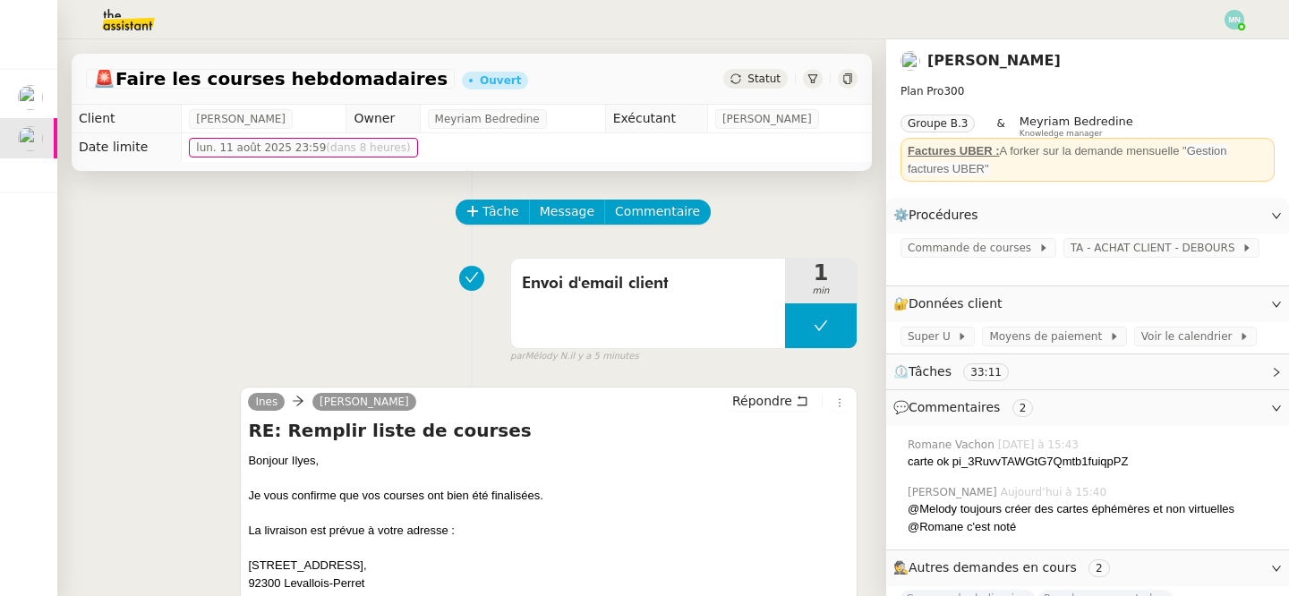
click at [763, 78] on span "Statut" at bounding box center [763, 78] width 33 height 13
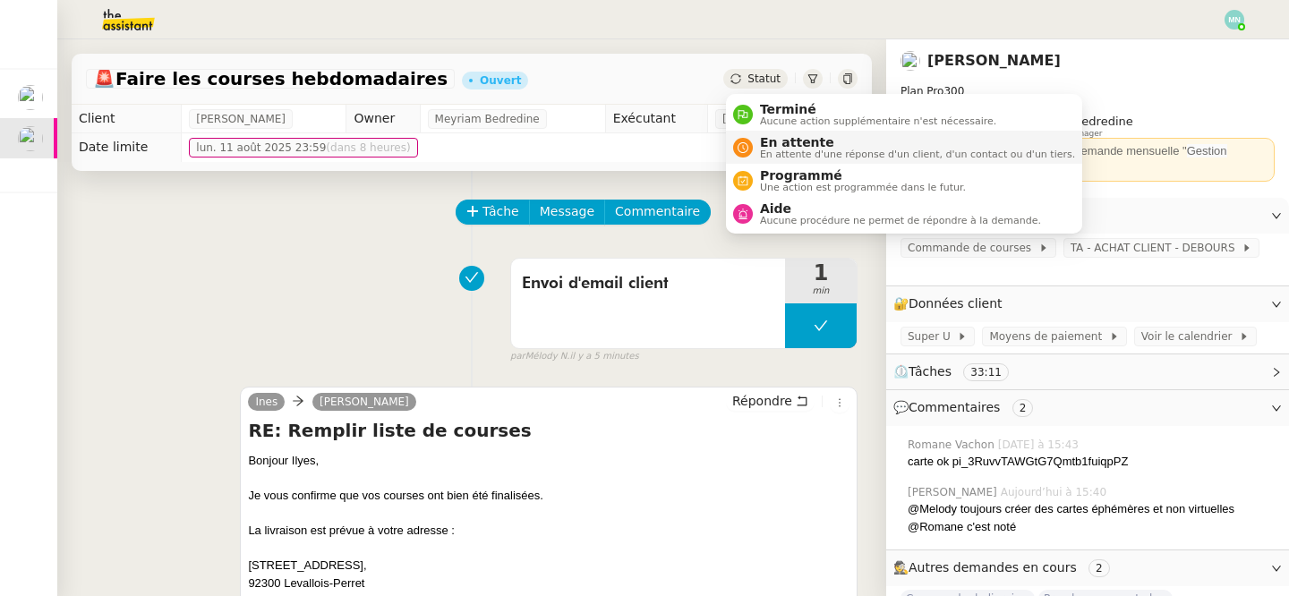
click at [829, 152] on span "En attente d'une réponse d'un client, d'un contact ou d'un tiers." at bounding box center [917, 154] width 315 height 10
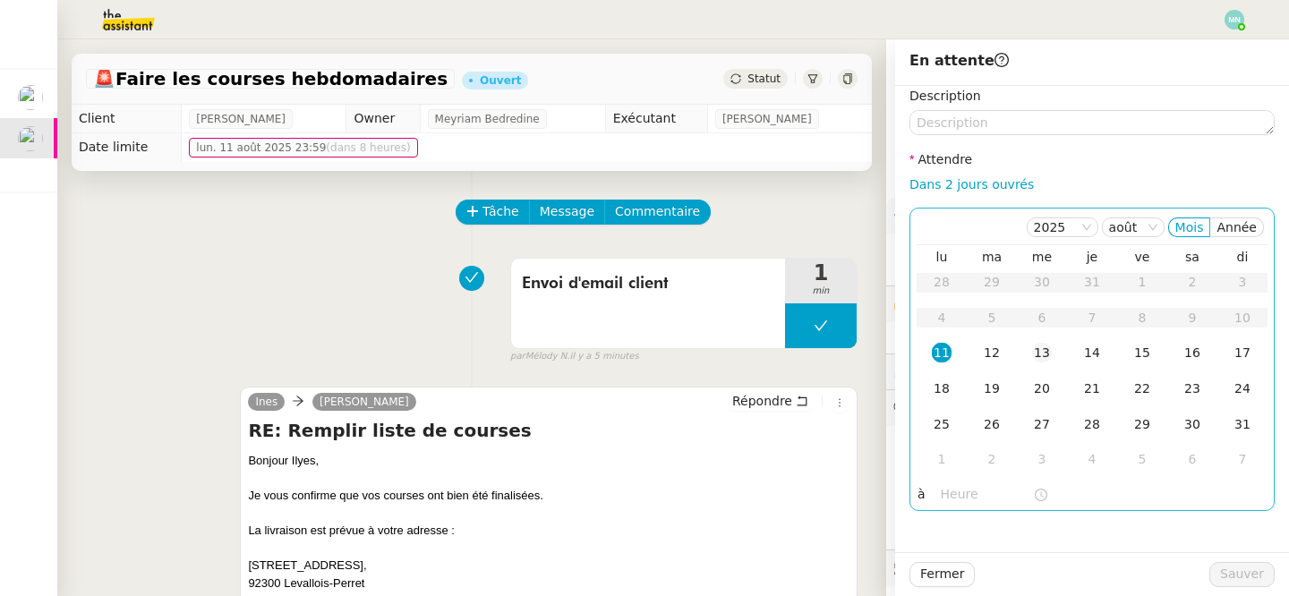
click at [1029, 360] on td "13" at bounding box center [1041, 354] width 50 height 36
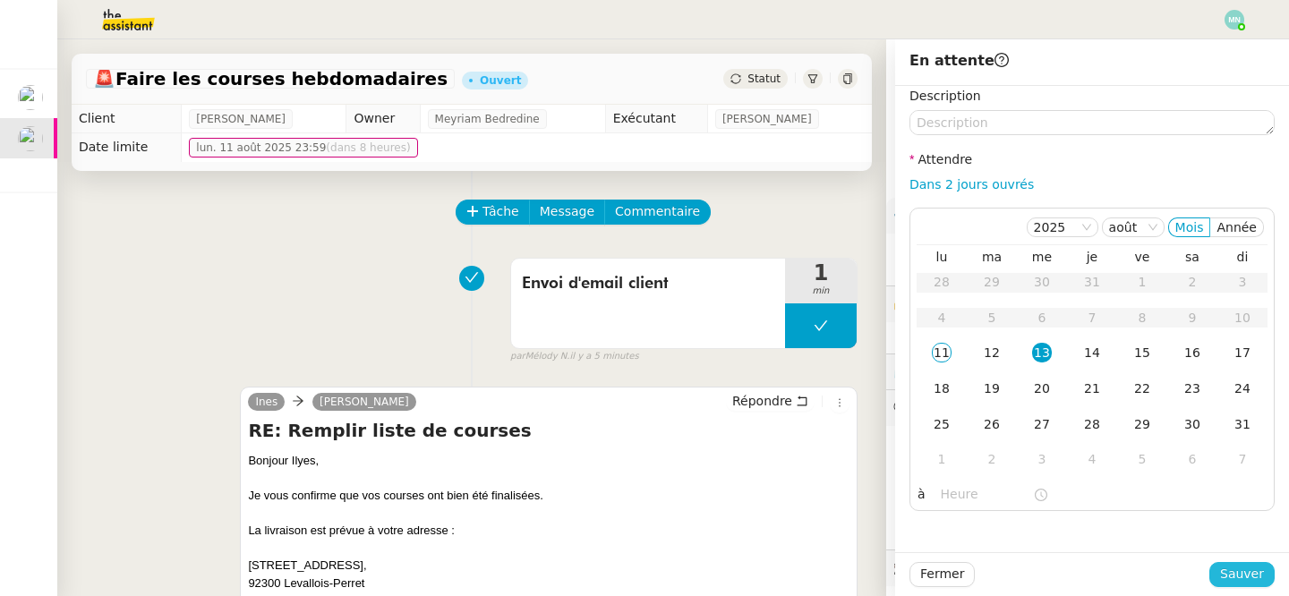
click at [1241, 585] on button "Sauver" at bounding box center [1241, 574] width 65 height 25
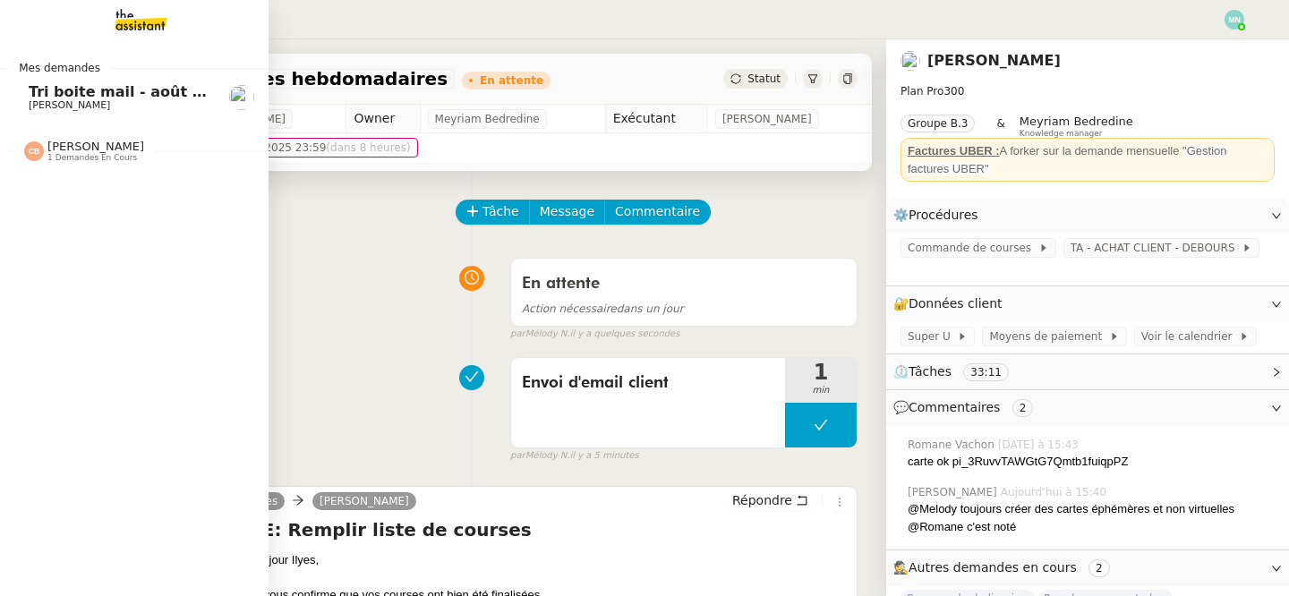
click at [31, 100] on span "[PERSON_NAME]" at bounding box center [69, 105] width 81 height 12
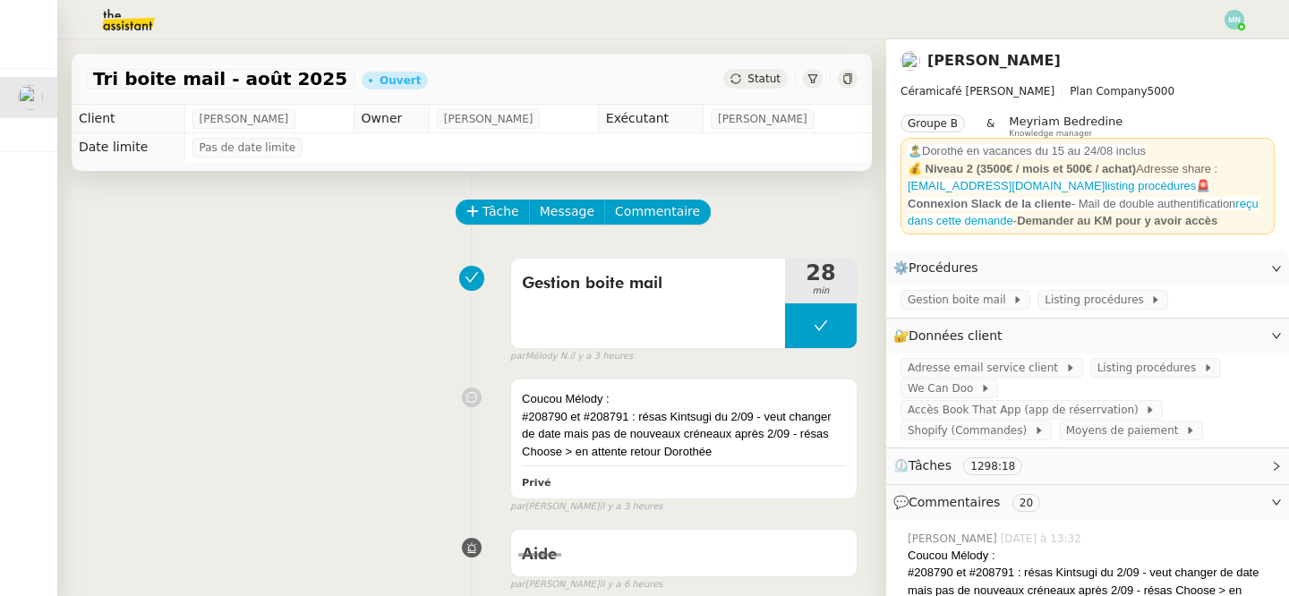
click at [1229, 21] on img at bounding box center [1234, 20] width 20 height 20
click at [1220, 16] on div at bounding box center [644, 19] width 1199 height 39
click at [1228, 18] on img at bounding box center [1234, 20] width 20 height 20
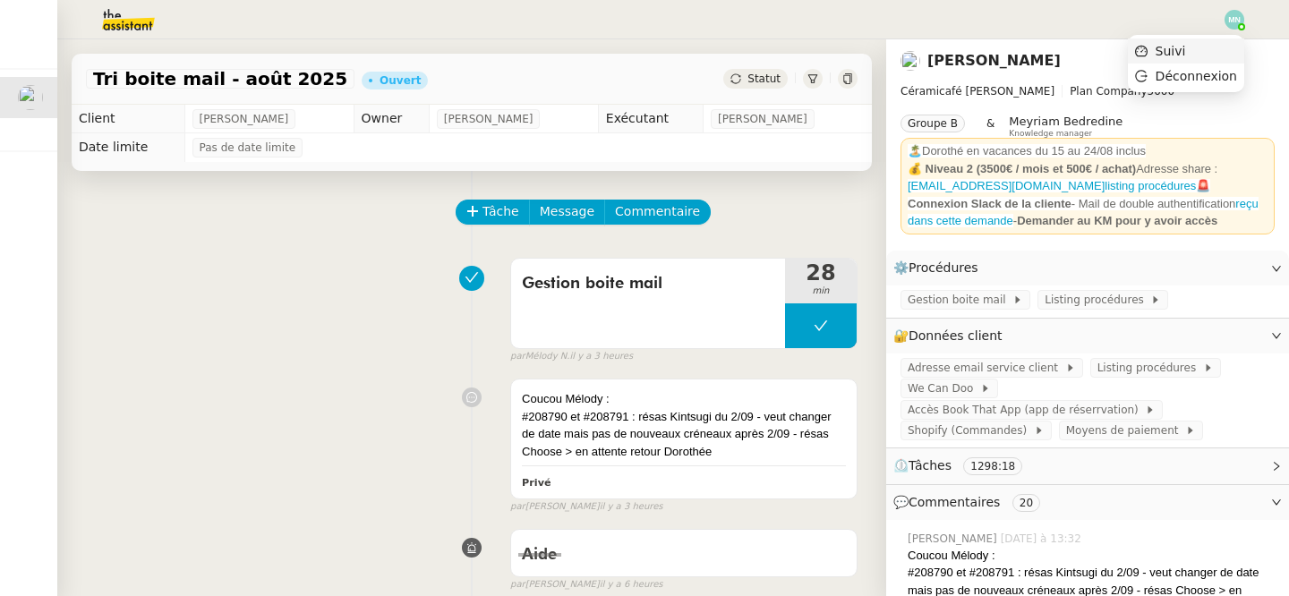
click at [1204, 46] on li "Suivi" at bounding box center [1185, 50] width 116 height 25
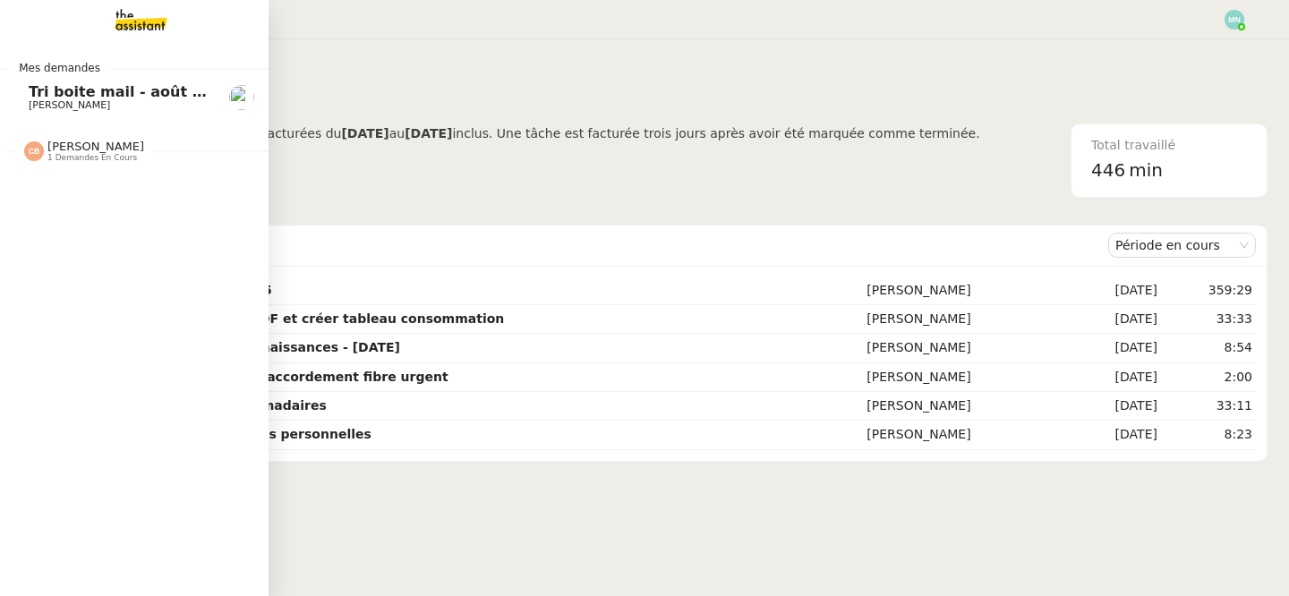
click at [47, 86] on span "Tri boite mail - août 2025" at bounding box center [130, 91] width 203 height 17
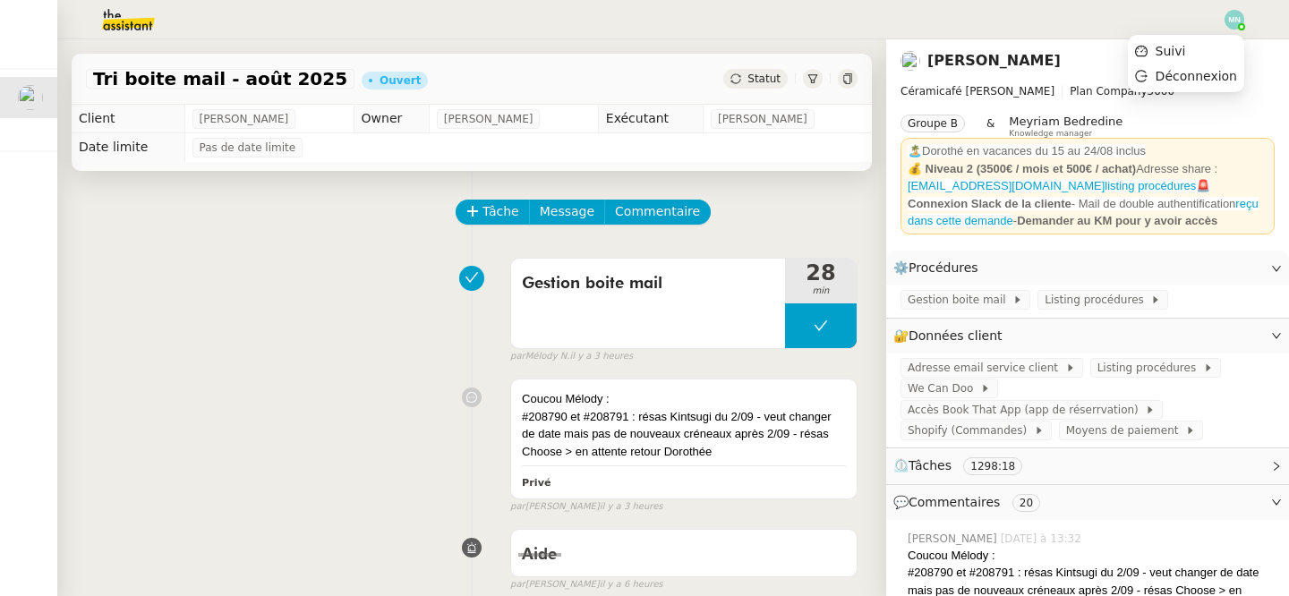
click at [1228, 13] on img at bounding box center [1234, 20] width 20 height 20
click at [1184, 47] on span "Suivi" at bounding box center [1170, 51] width 30 height 14
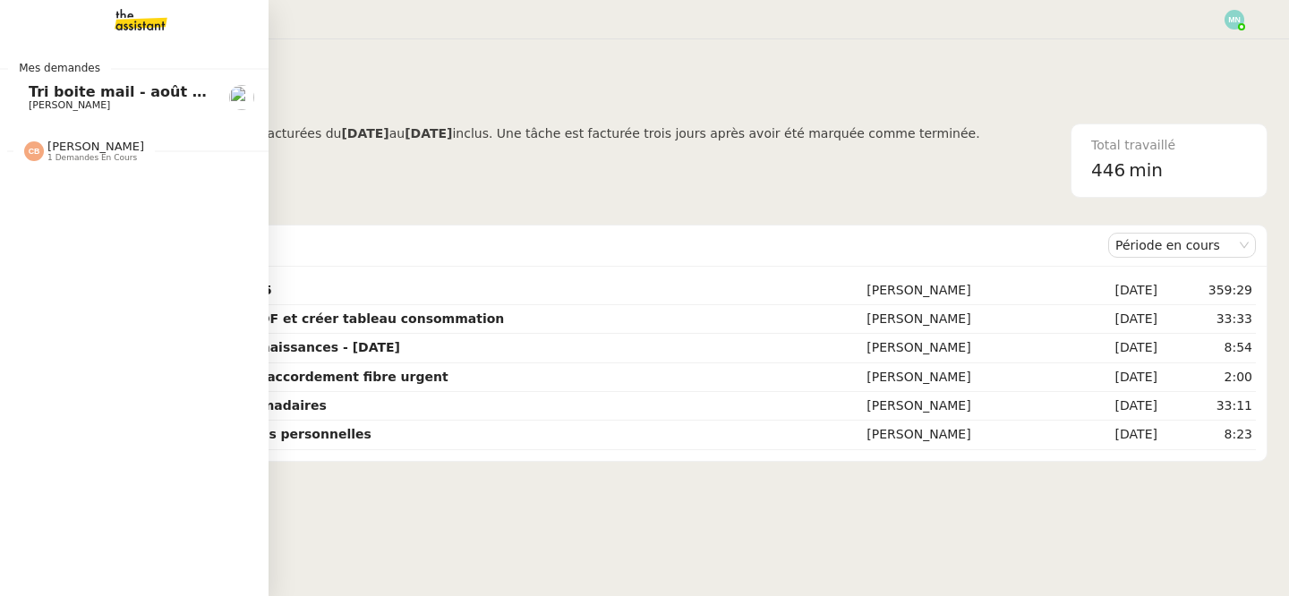
click at [60, 90] on span "Tri boite mail - août 2025" at bounding box center [130, 91] width 203 height 17
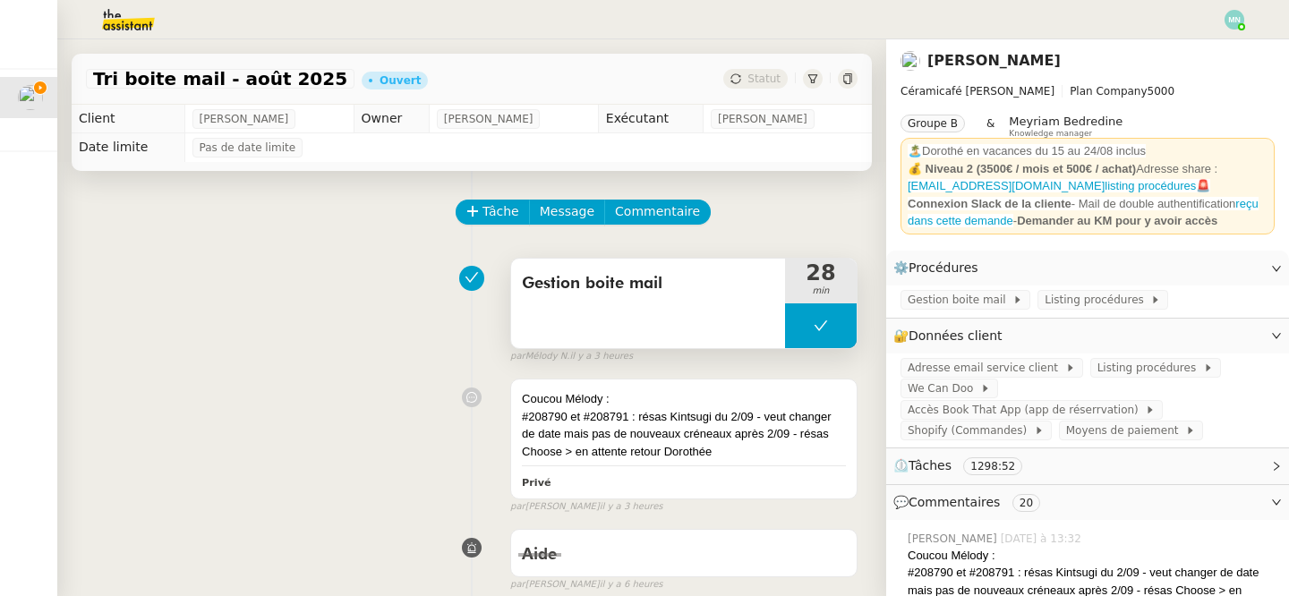
click at [808, 335] on button at bounding box center [821, 325] width 72 height 45
click at [803, 335] on div at bounding box center [803, 325] width 36 height 45
click at [810, 336] on div at bounding box center [821, 325] width 72 height 45
click at [829, 336] on button at bounding box center [839, 325] width 36 height 45
click at [811, 316] on button at bounding box center [821, 325] width 72 height 45
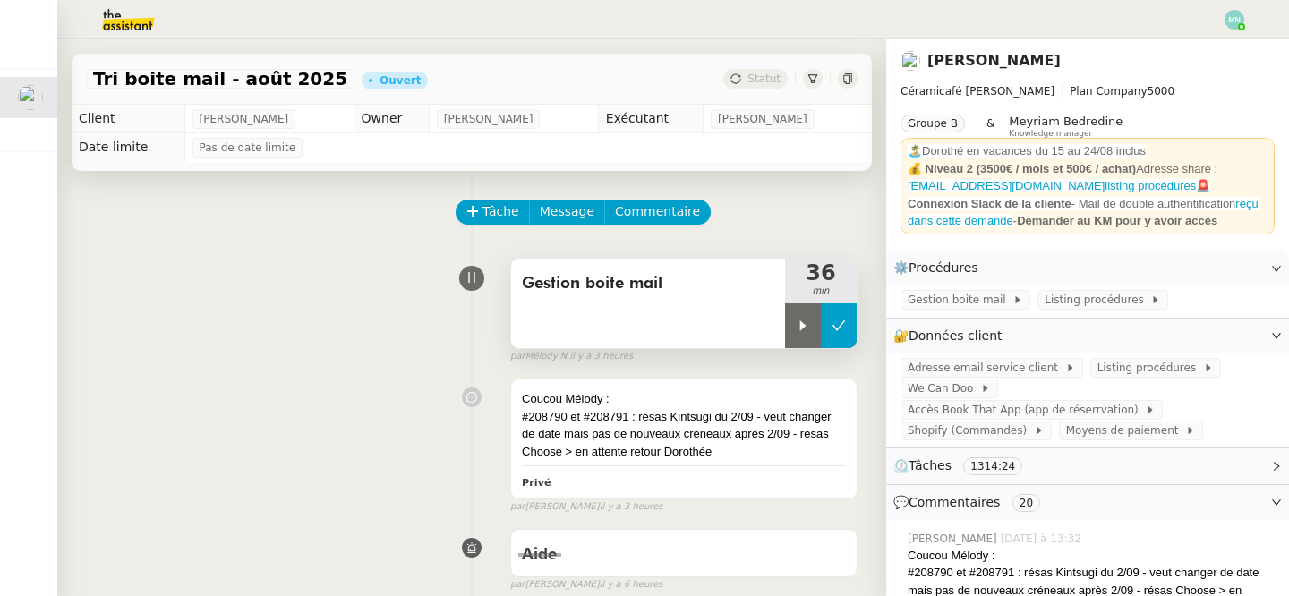
click at [852, 326] on button at bounding box center [839, 325] width 36 height 45
click at [795, 327] on button at bounding box center [821, 325] width 72 height 45
click at [802, 328] on icon at bounding box center [802, 326] width 14 height 14
click at [784, 350] on div "par [PERSON_NAME] il y a 3 heures" at bounding box center [683, 356] width 347 height 15
click at [804, 341] on div at bounding box center [821, 325] width 72 height 45
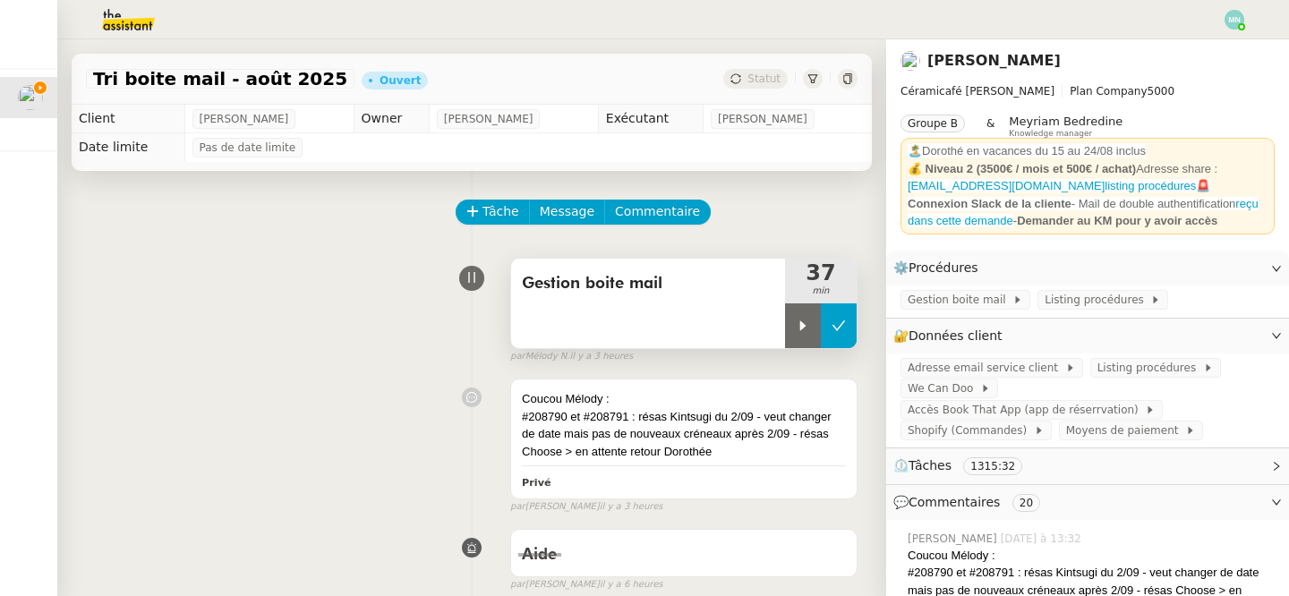
click at [841, 336] on button at bounding box center [839, 325] width 36 height 45
click at [802, 324] on button at bounding box center [821, 325] width 72 height 45
click at [799, 325] on icon at bounding box center [802, 326] width 14 height 14
click at [804, 317] on div at bounding box center [821, 325] width 72 height 45
click at [817, 327] on div at bounding box center [803, 325] width 36 height 45
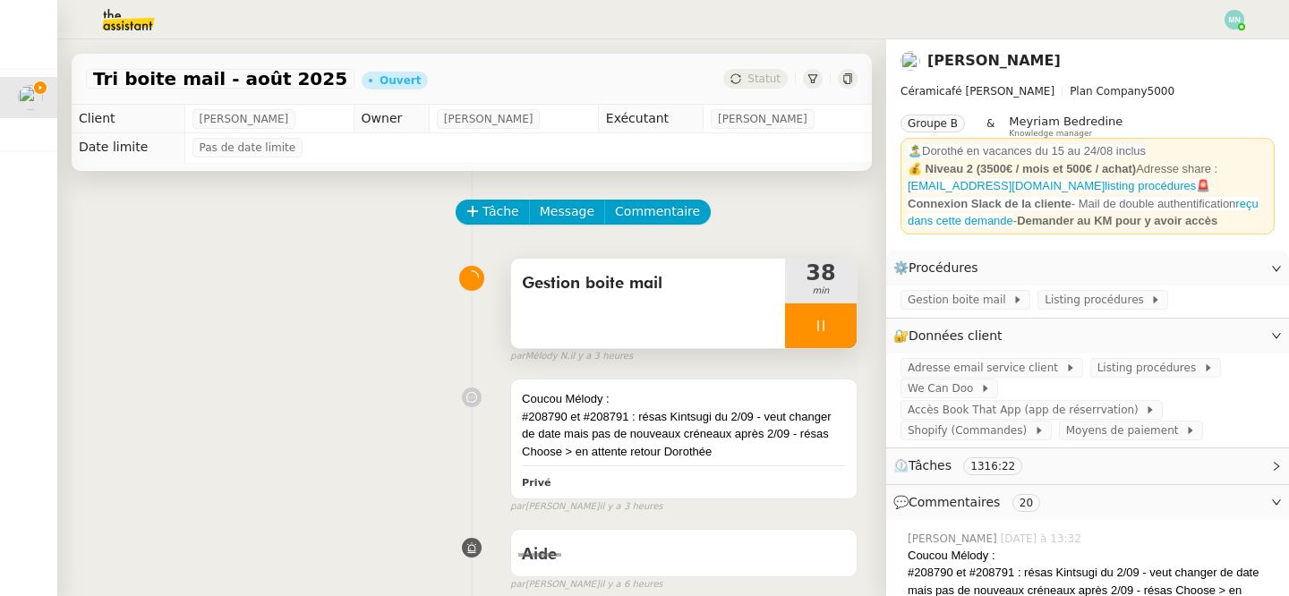
click at [800, 322] on div at bounding box center [821, 325] width 72 height 45
click at [839, 323] on icon at bounding box center [838, 326] width 14 height 14
click at [809, 315] on button at bounding box center [821, 325] width 72 height 45
click at [796, 338] on div at bounding box center [803, 325] width 36 height 45
click at [786, 315] on div at bounding box center [821, 325] width 72 height 45
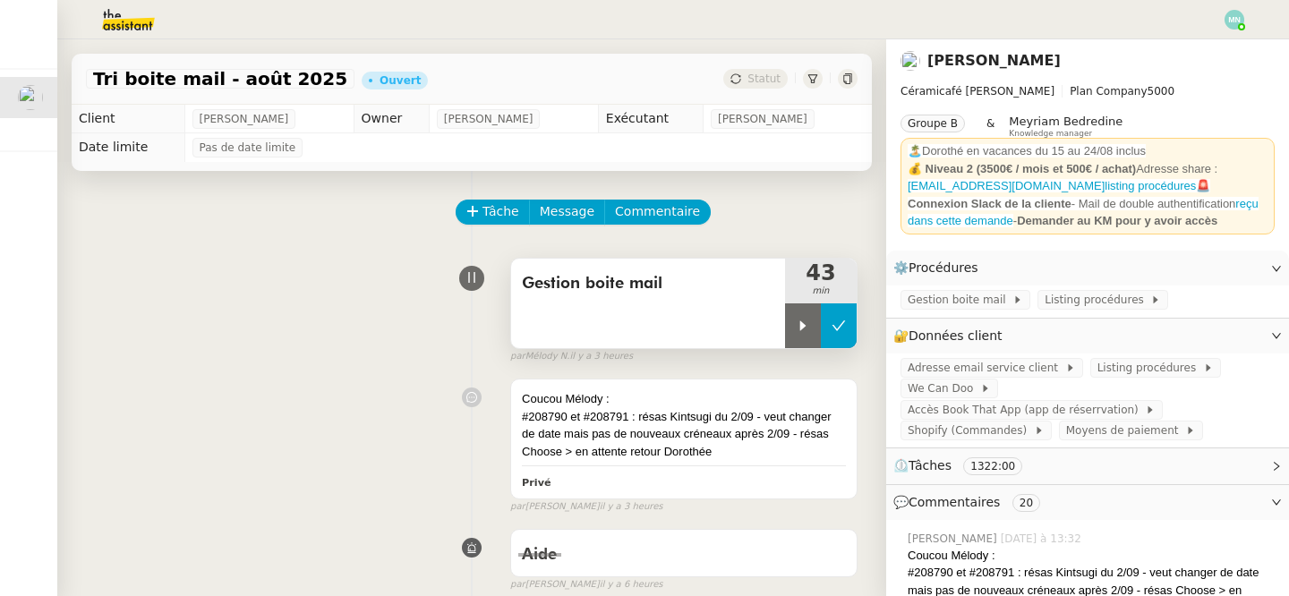
click at [833, 322] on icon at bounding box center [838, 326] width 14 height 14
click at [815, 310] on button at bounding box center [821, 325] width 72 height 45
click at [796, 321] on icon at bounding box center [802, 326] width 14 height 14
click at [809, 326] on div at bounding box center [821, 325] width 72 height 45
click at [841, 330] on icon at bounding box center [838, 326] width 14 height 14
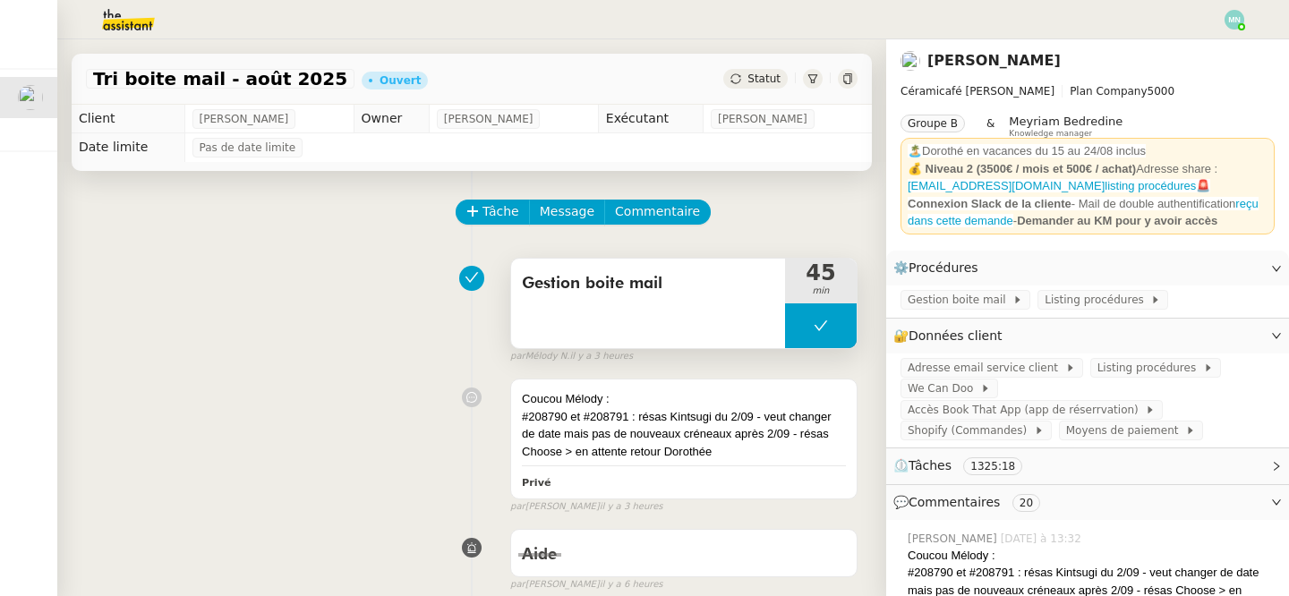
click at [795, 328] on button at bounding box center [821, 325] width 72 height 45
click at [798, 330] on icon at bounding box center [802, 326] width 14 height 14
click at [798, 317] on div at bounding box center [821, 325] width 72 height 45
click at [847, 317] on button at bounding box center [839, 325] width 36 height 45
click at [800, 333] on button at bounding box center [821, 325] width 72 height 45
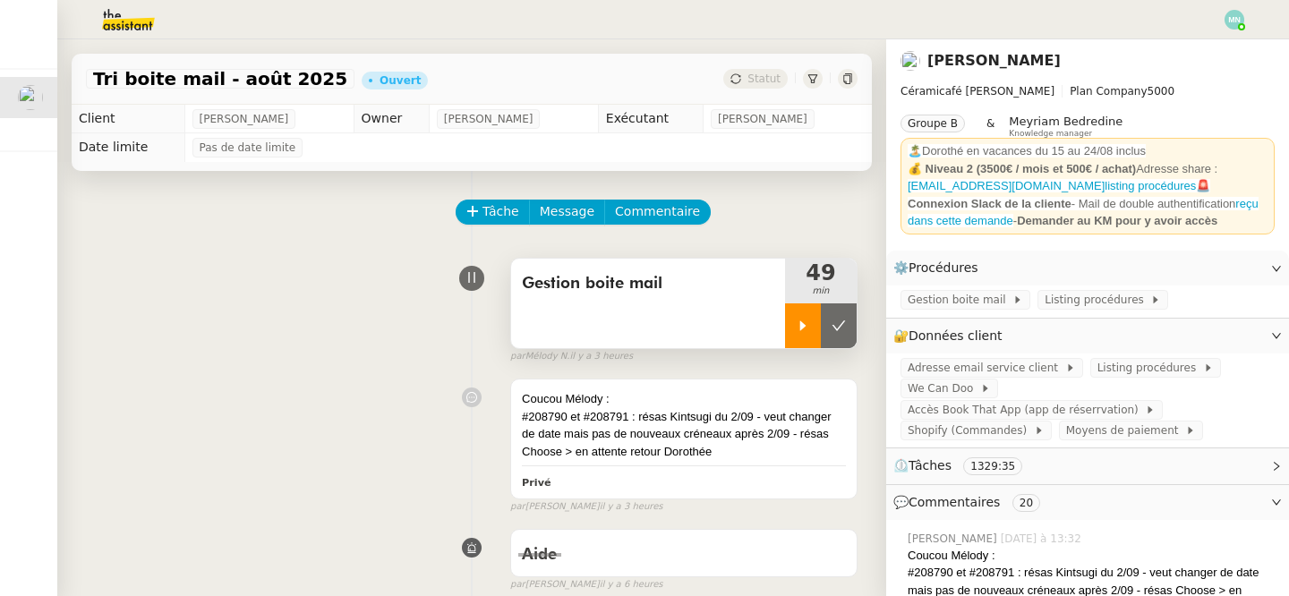
click at [806, 334] on div at bounding box center [803, 325] width 36 height 45
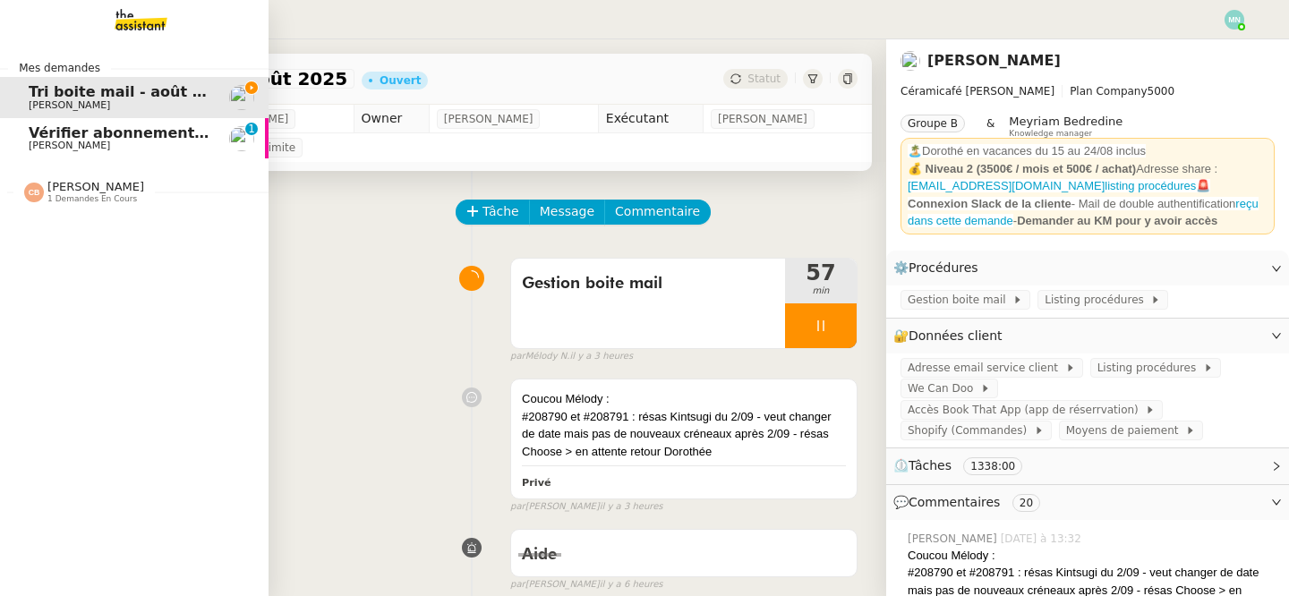
click at [17, 145] on link "Vérifier abonnements EDF et créer tableau consommation Aymeric RAUCH 0 1 2 3 4 …" at bounding box center [134, 138] width 268 height 41
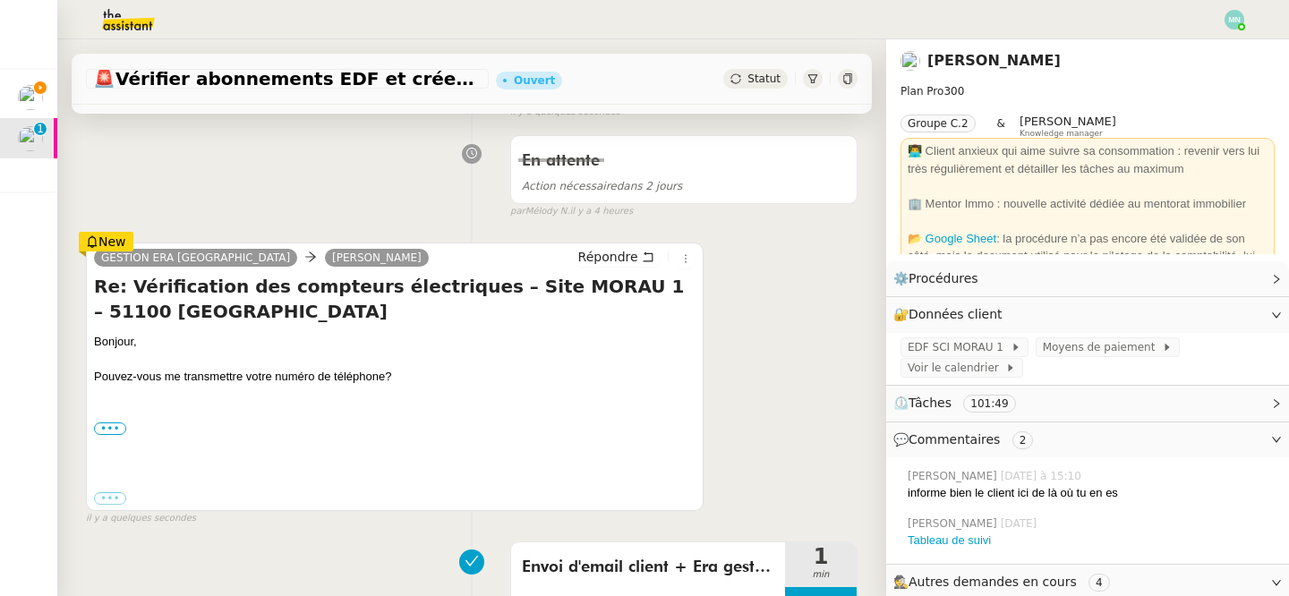
scroll to position [227, 0]
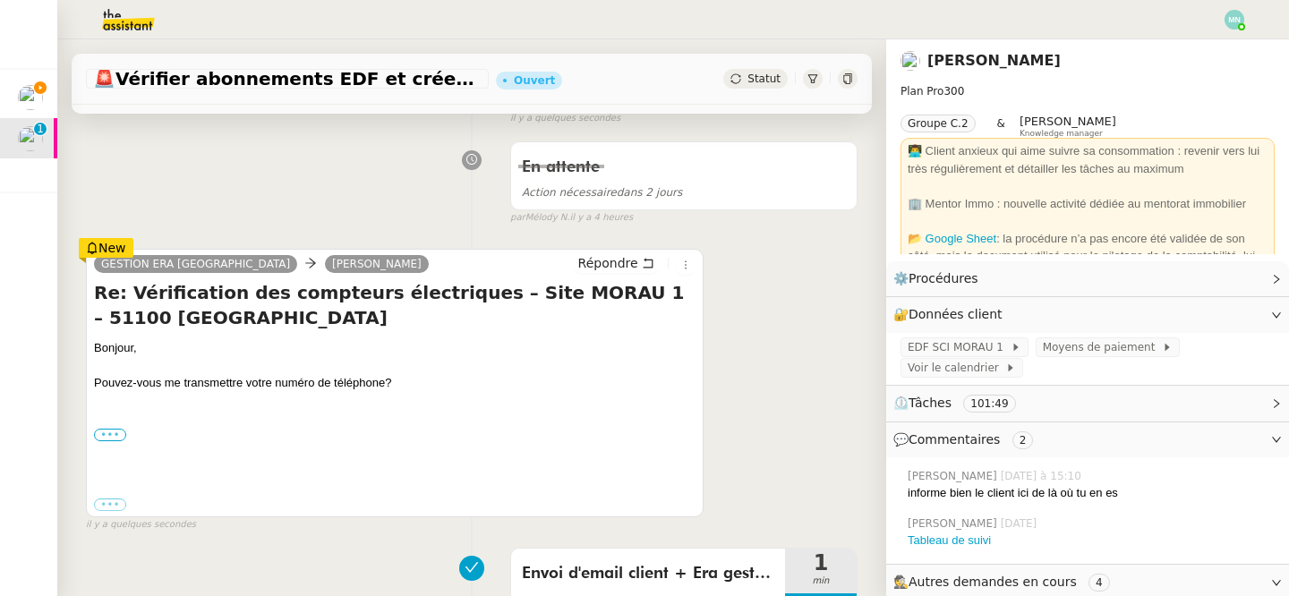
click at [105, 433] on label "•••" at bounding box center [110, 435] width 32 height 13
click at [0, 0] on input "•••" at bounding box center [0, 0] width 0 height 0
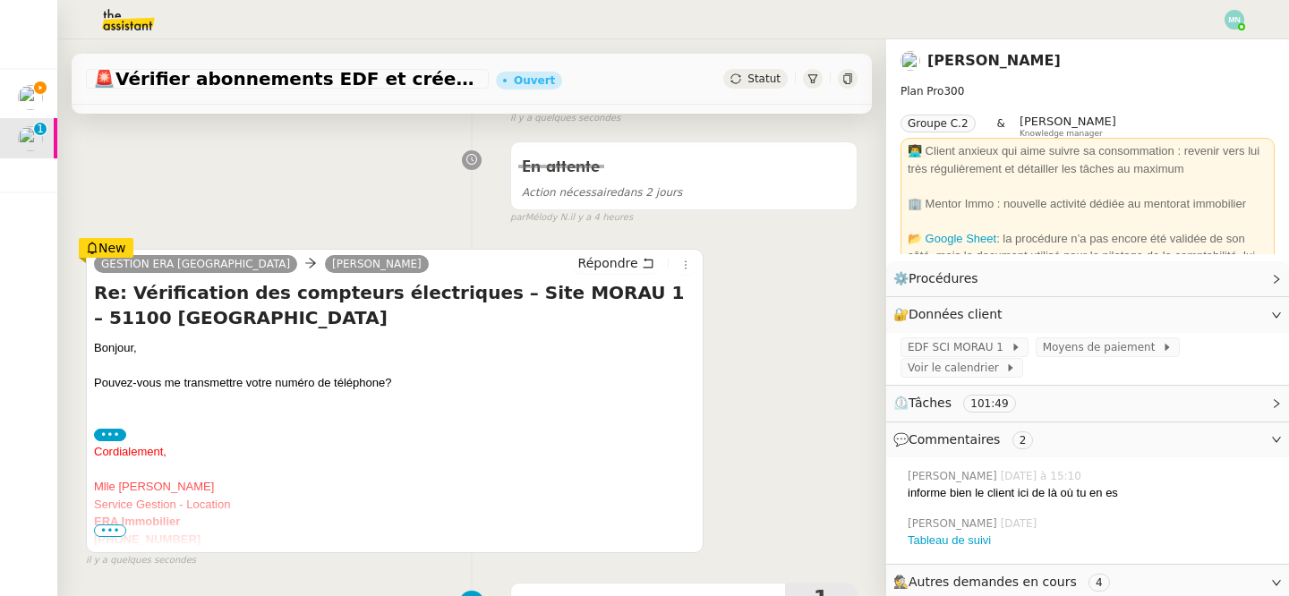
click at [115, 534] on span "•••" at bounding box center [110, 530] width 32 height 13
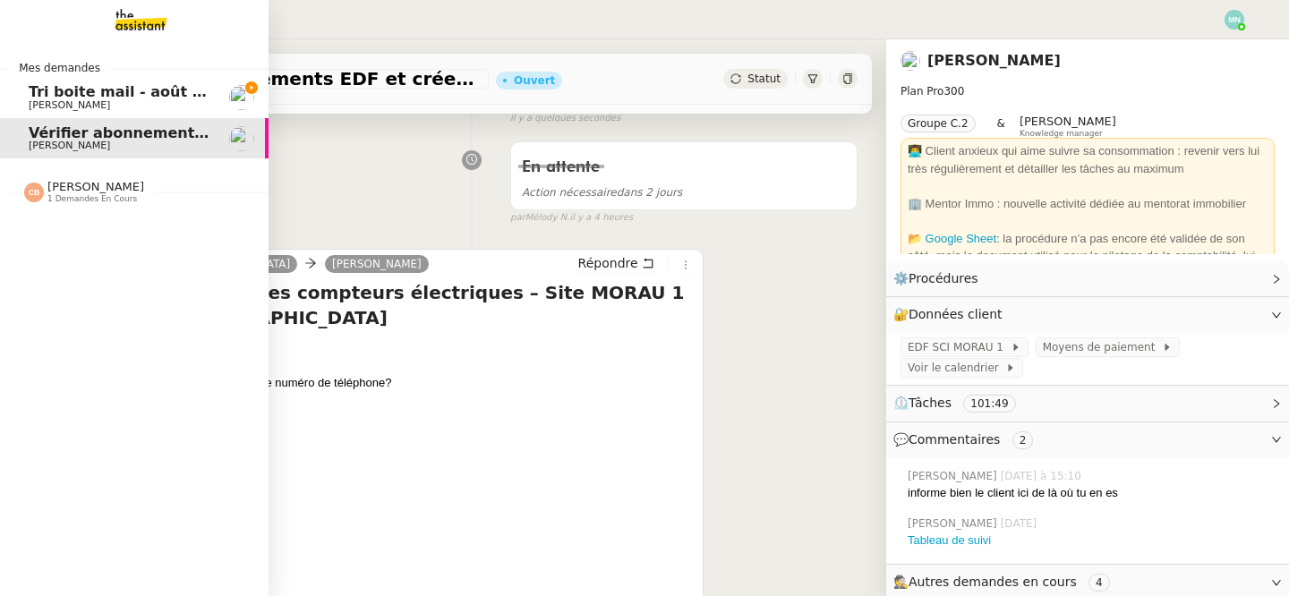
click at [27, 91] on link "Tri boite mail - [DATE] [PERSON_NAME]" at bounding box center [134, 97] width 268 height 41
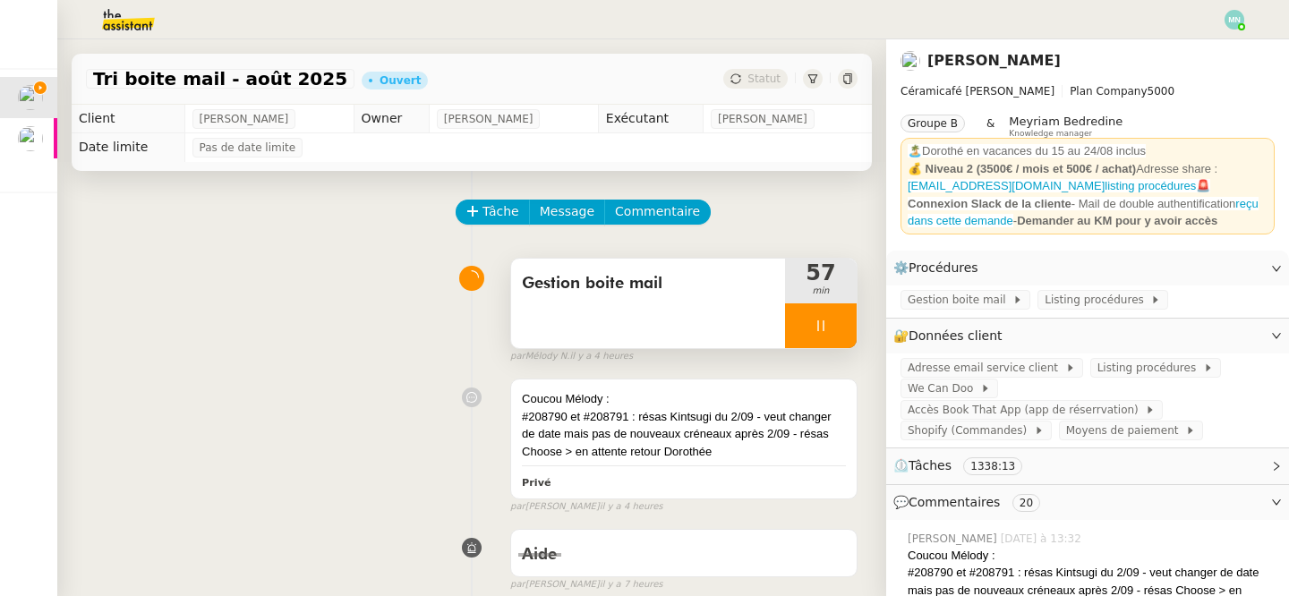
click at [798, 326] on div at bounding box center [821, 325] width 72 height 45
click at [846, 326] on button at bounding box center [839, 325] width 36 height 45
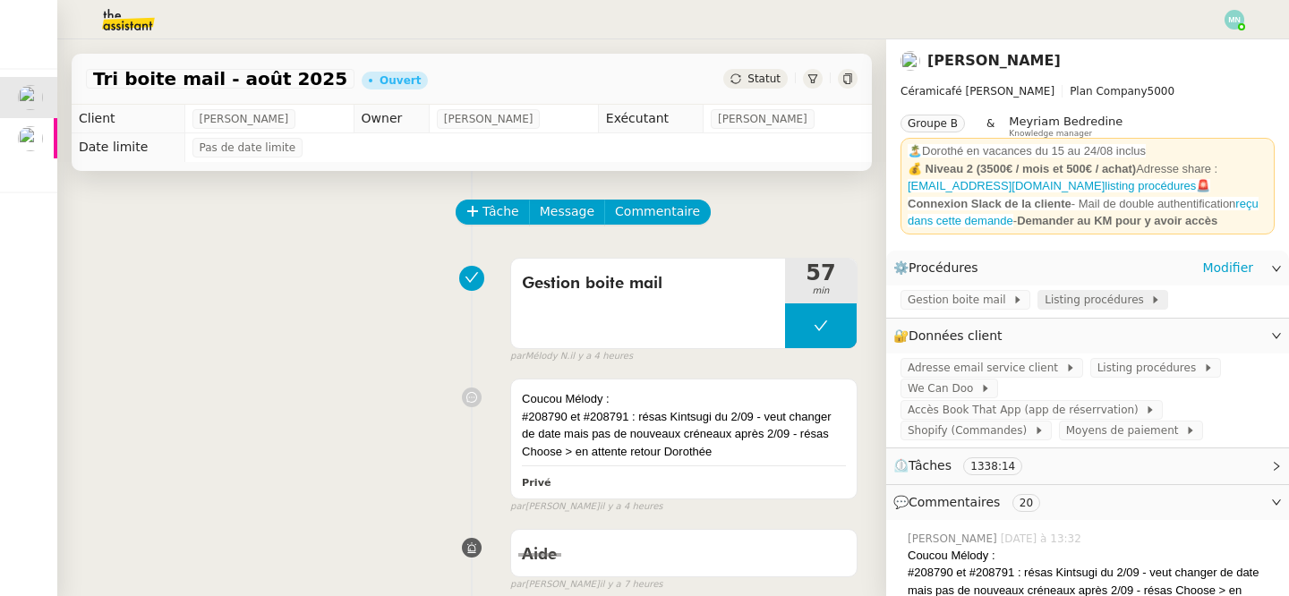
click at [1101, 306] on span "Listing procédures" at bounding box center [1097, 300] width 106 height 18
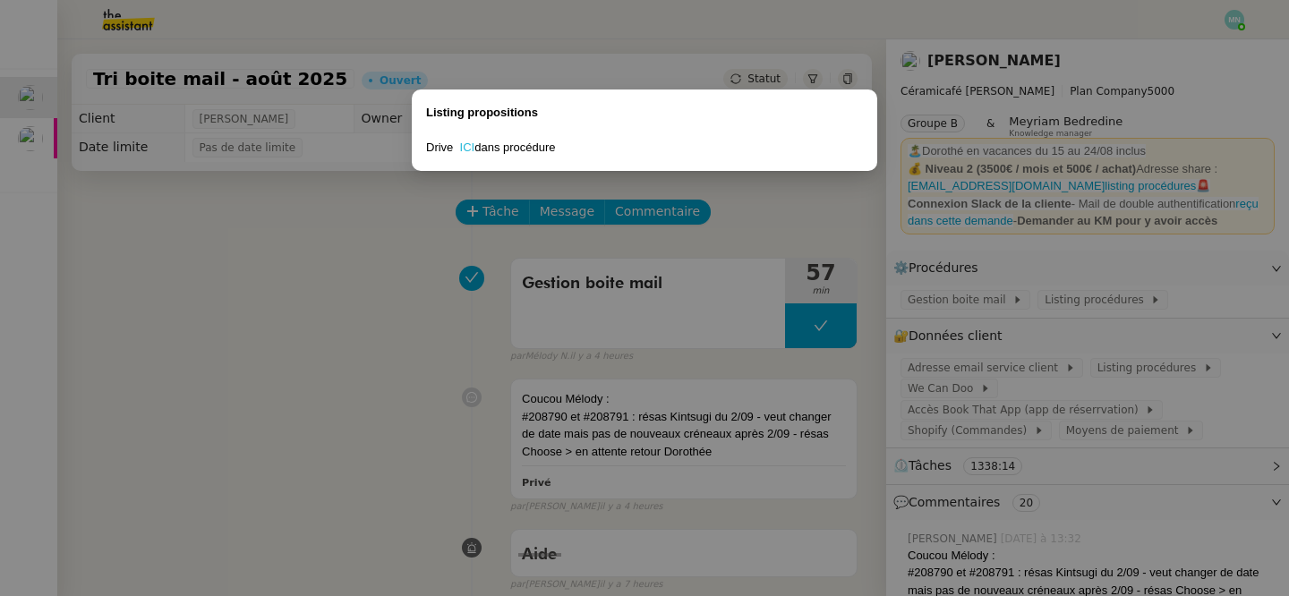
click at [472, 149] on link "ICI" at bounding box center [467, 146] width 15 height 13
click at [841, 335] on nz-modal-container "Listing propositions Drive ICI dans procédure" at bounding box center [644, 298] width 1289 height 596
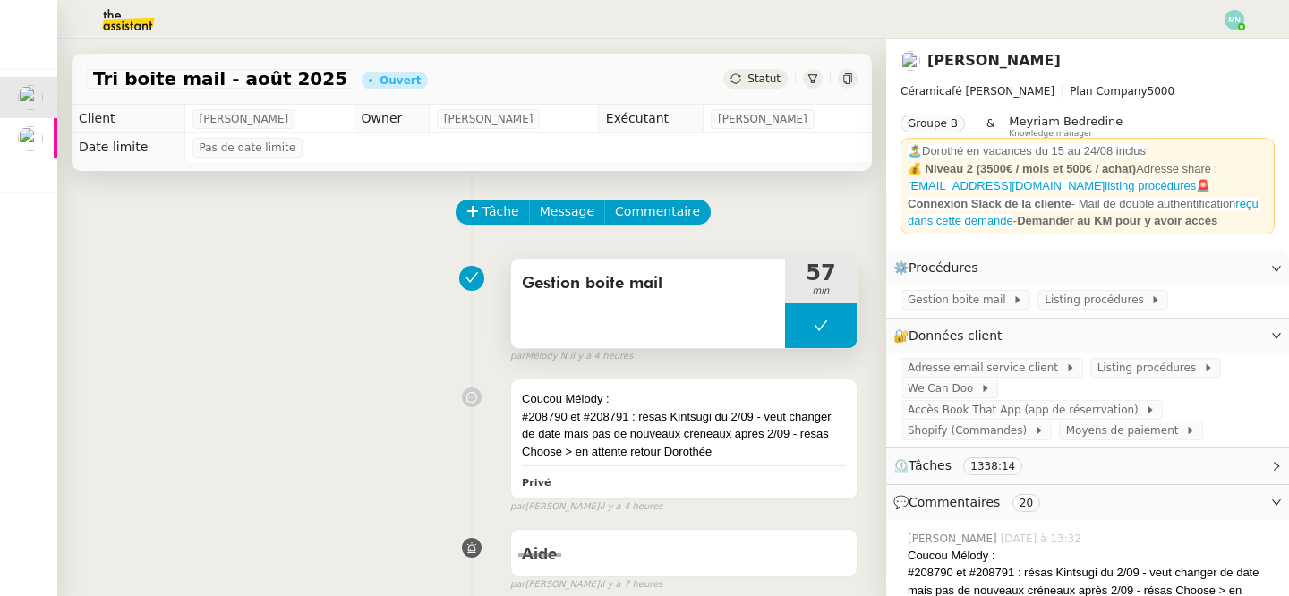
click at [806, 321] on button at bounding box center [821, 325] width 72 height 45
click at [809, 327] on div at bounding box center [803, 325] width 36 height 45
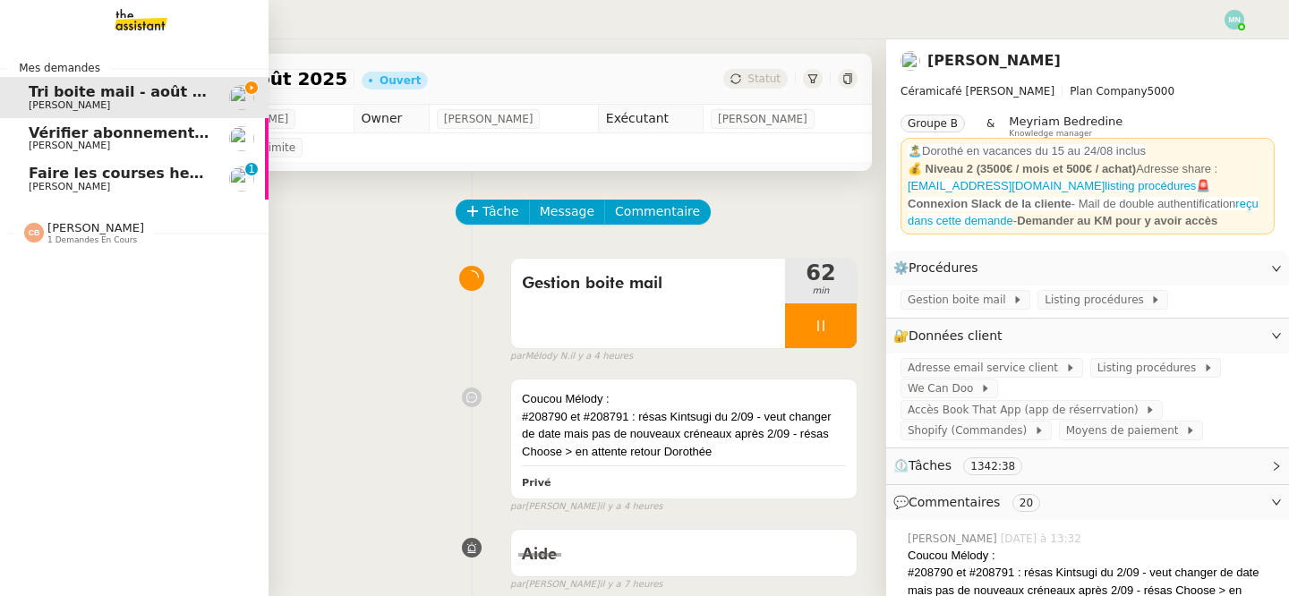
click at [38, 175] on span "Faire les courses hebdomadaires" at bounding box center [162, 173] width 266 height 17
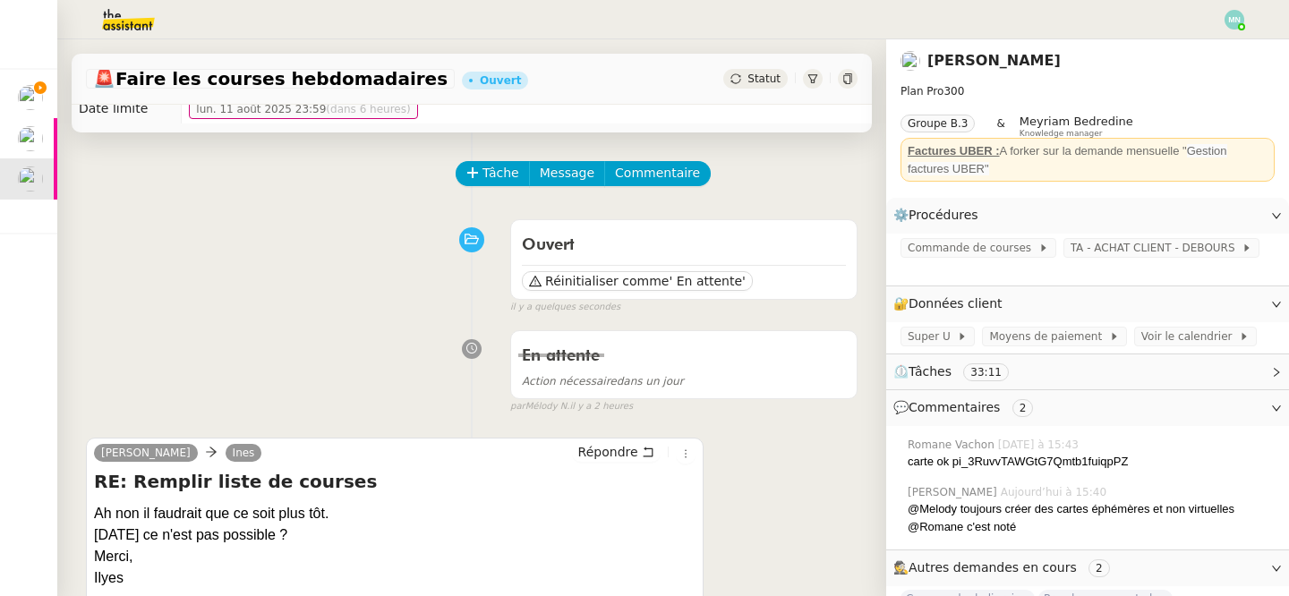
scroll to position [34, 0]
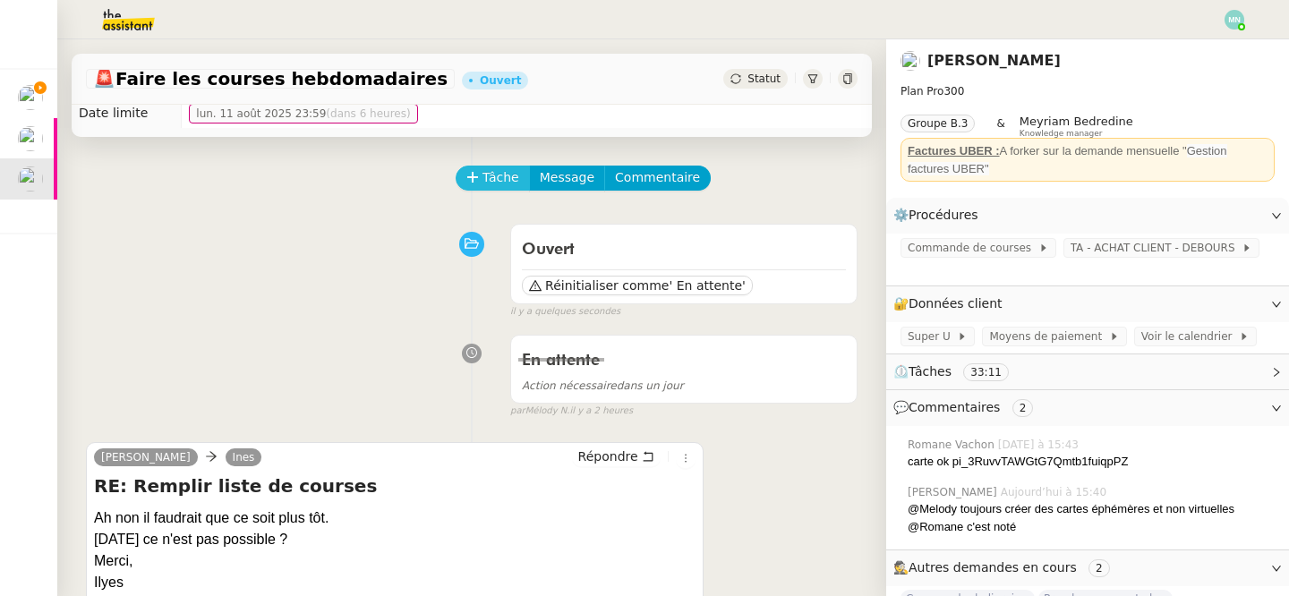
click at [494, 182] on span "Tâche" at bounding box center [500, 177] width 37 height 21
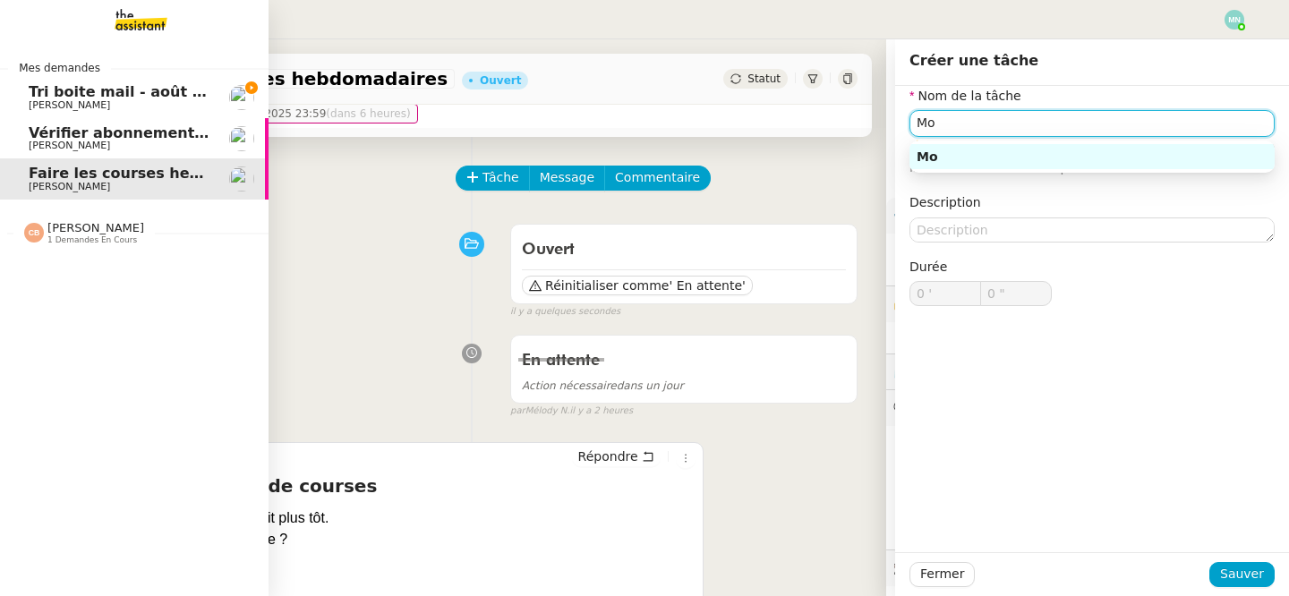
type input "Mo"
click at [40, 95] on span "Tri boite mail - août 2025" at bounding box center [130, 91] width 203 height 17
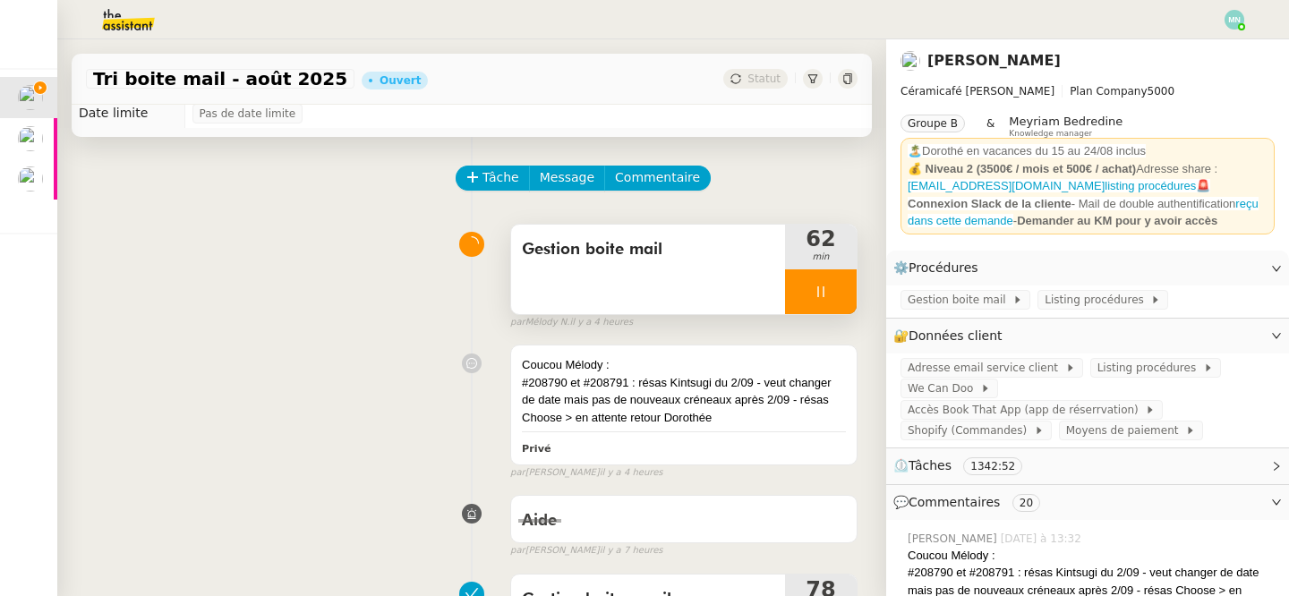
click at [821, 287] on icon at bounding box center [820, 292] width 14 height 14
click at [856, 291] on div "Gestion boite mail 62 min" at bounding box center [683, 269] width 347 height 91
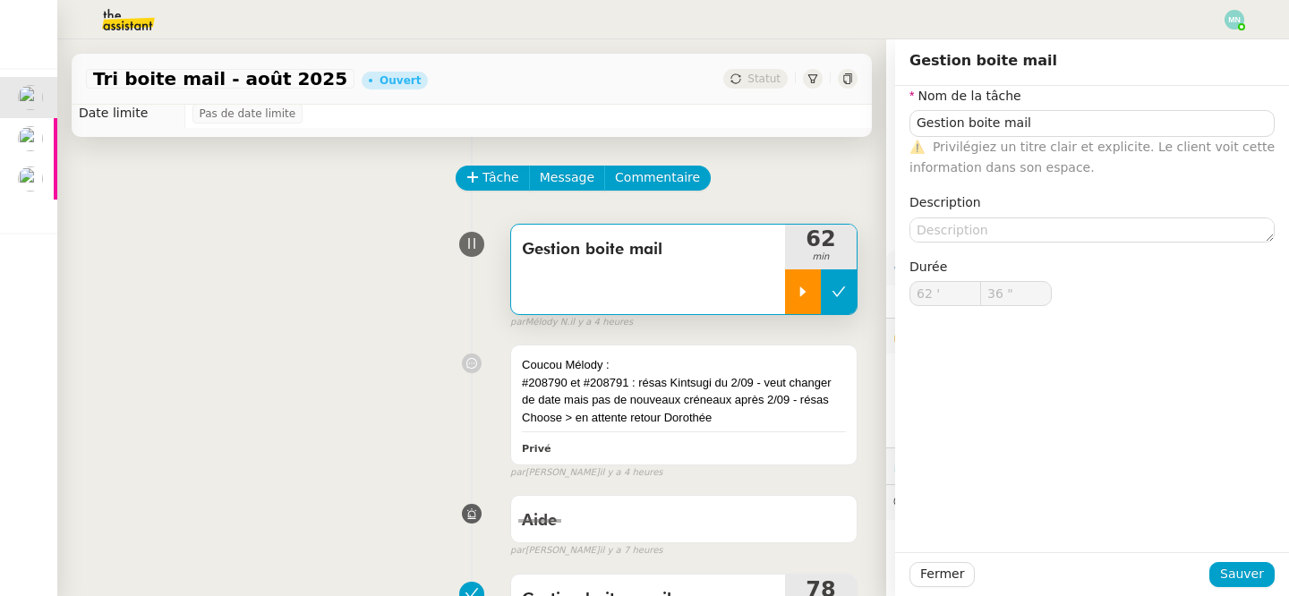
click at [848, 291] on button at bounding box center [839, 291] width 36 height 45
type input "Gestion boite mail"
type input "62 '"
type input "36 ""
type input "Gestion boite mail"
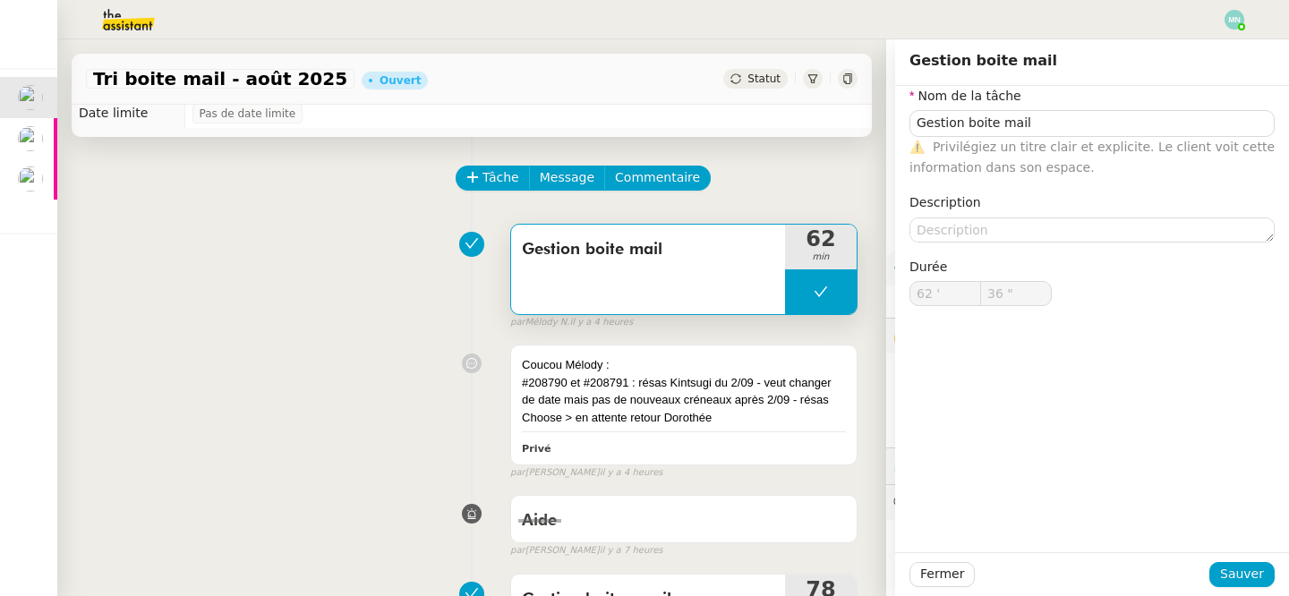
type input "62 '"
type input "36 ""
click at [948, 572] on span "Fermer" at bounding box center [942, 574] width 44 height 21
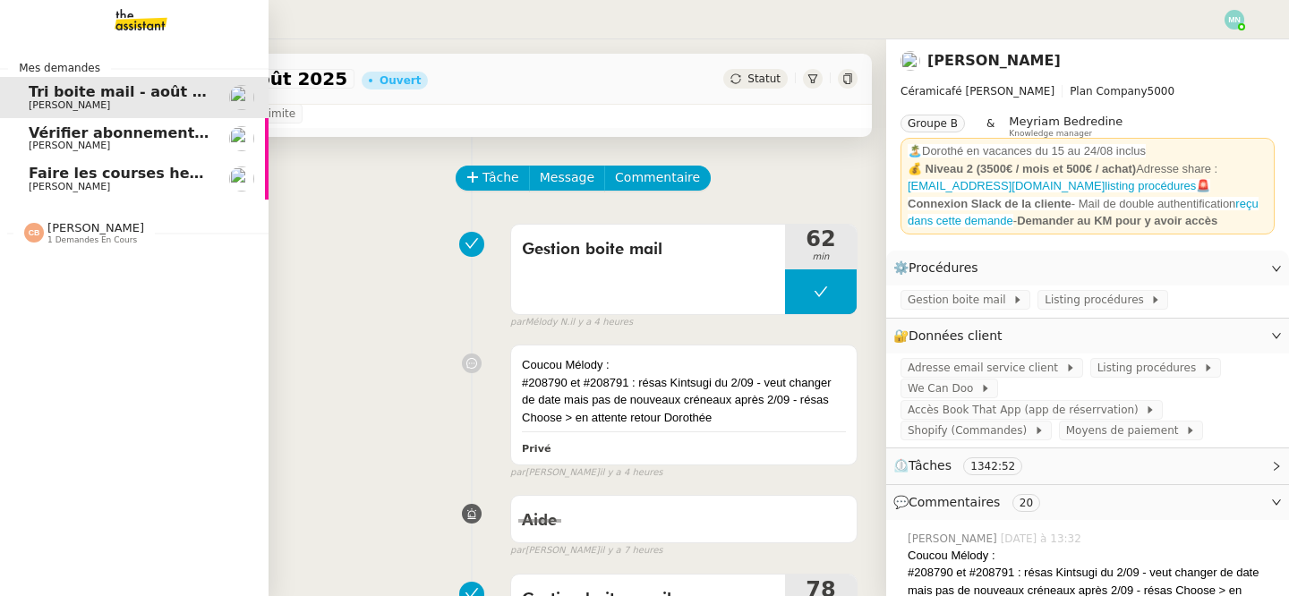
click at [143, 168] on span "Faire les courses hebdomadaires" at bounding box center [162, 173] width 266 height 17
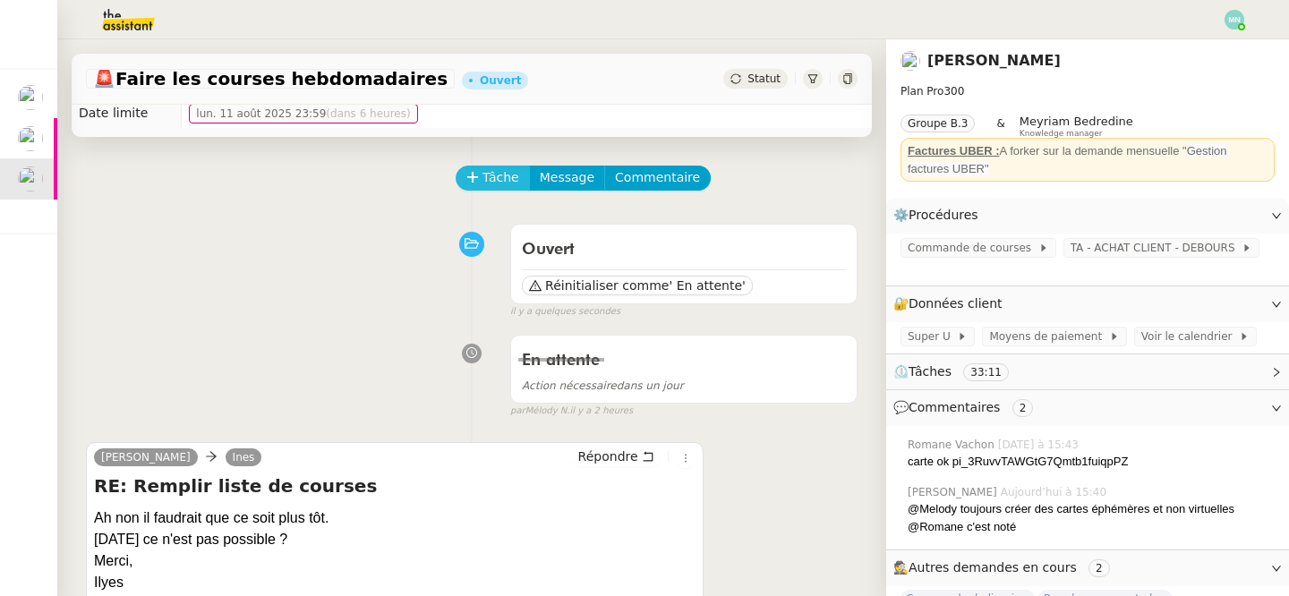
click at [475, 169] on button "Tâche" at bounding box center [492, 178] width 74 height 25
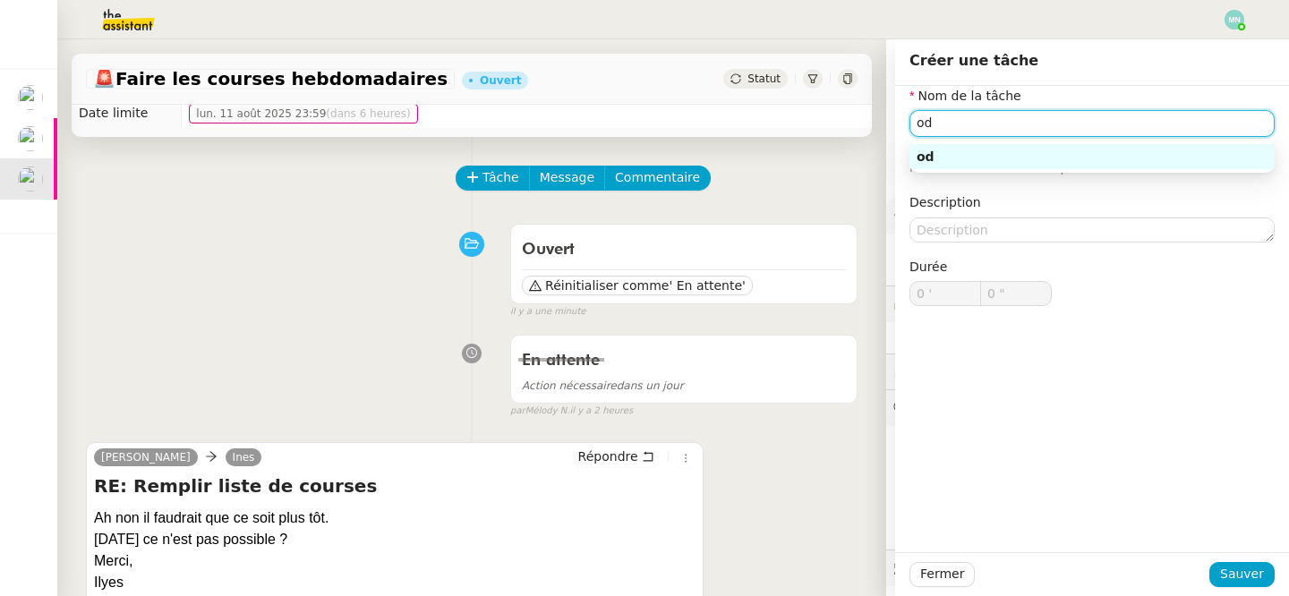
type input "o"
type input "m"
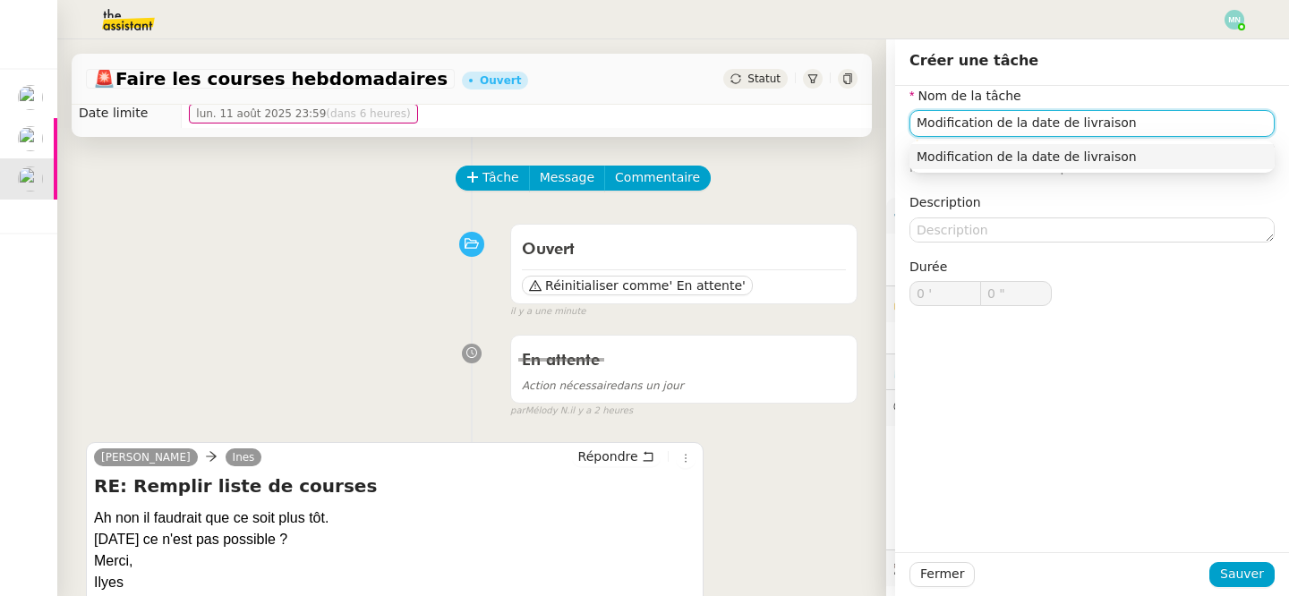
click at [1002, 161] on div "Modification de la date de livraison" at bounding box center [1091, 157] width 351 height 16
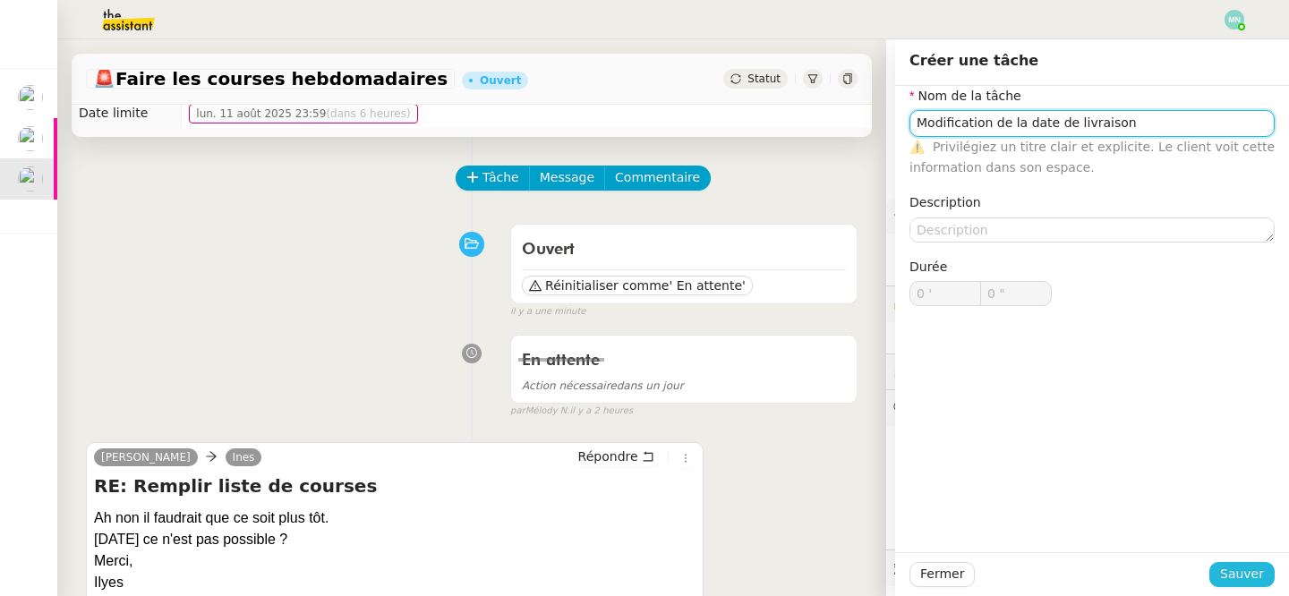
type input "Modification de la date de livraison"
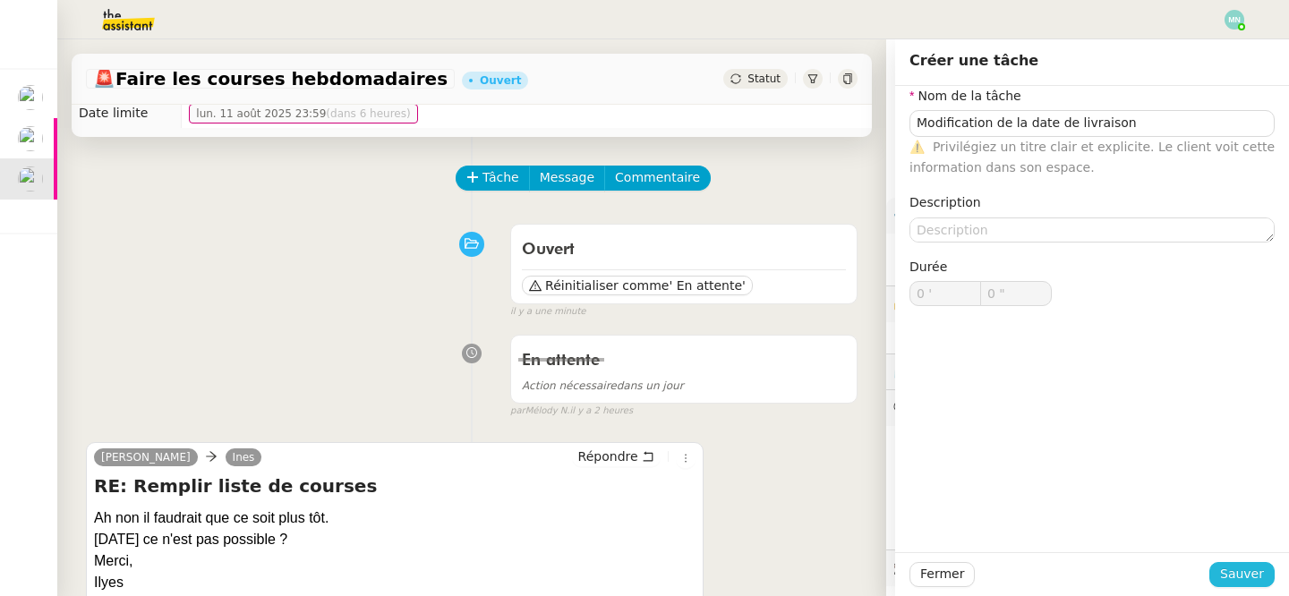
click at [1248, 566] on span "Sauver" at bounding box center [1242, 574] width 44 height 21
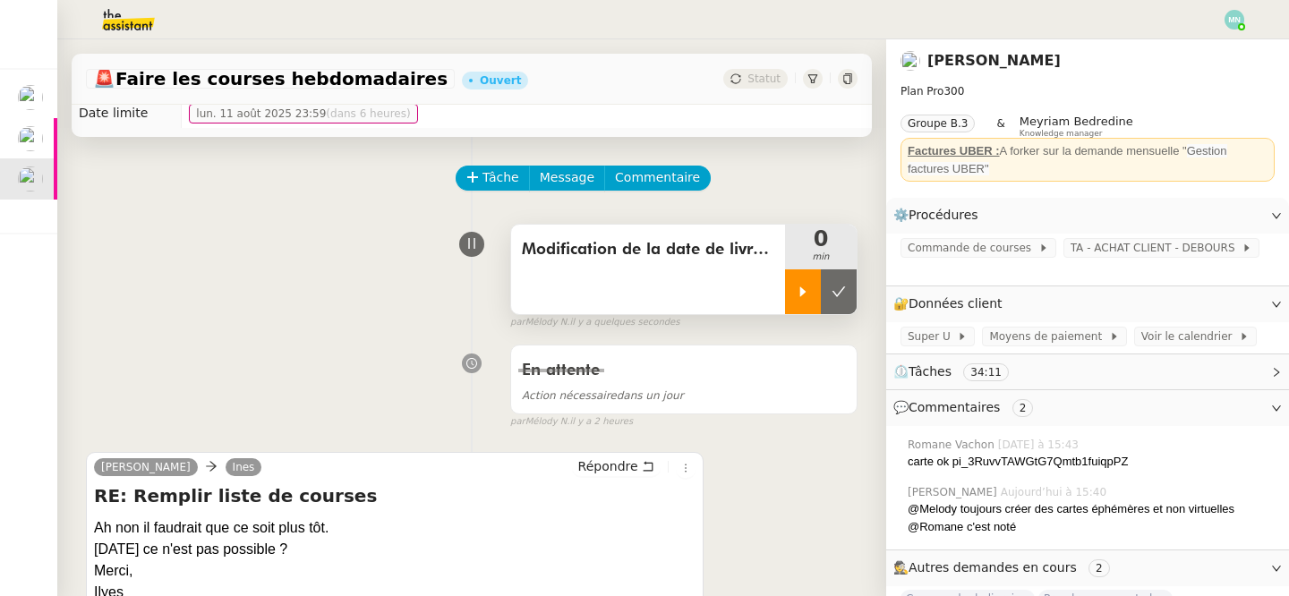
click at [801, 285] on icon at bounding box center [802, 292] width 14 height 14
click at [951, 330] on span at bounding box center [953, 336] width 7 height 13
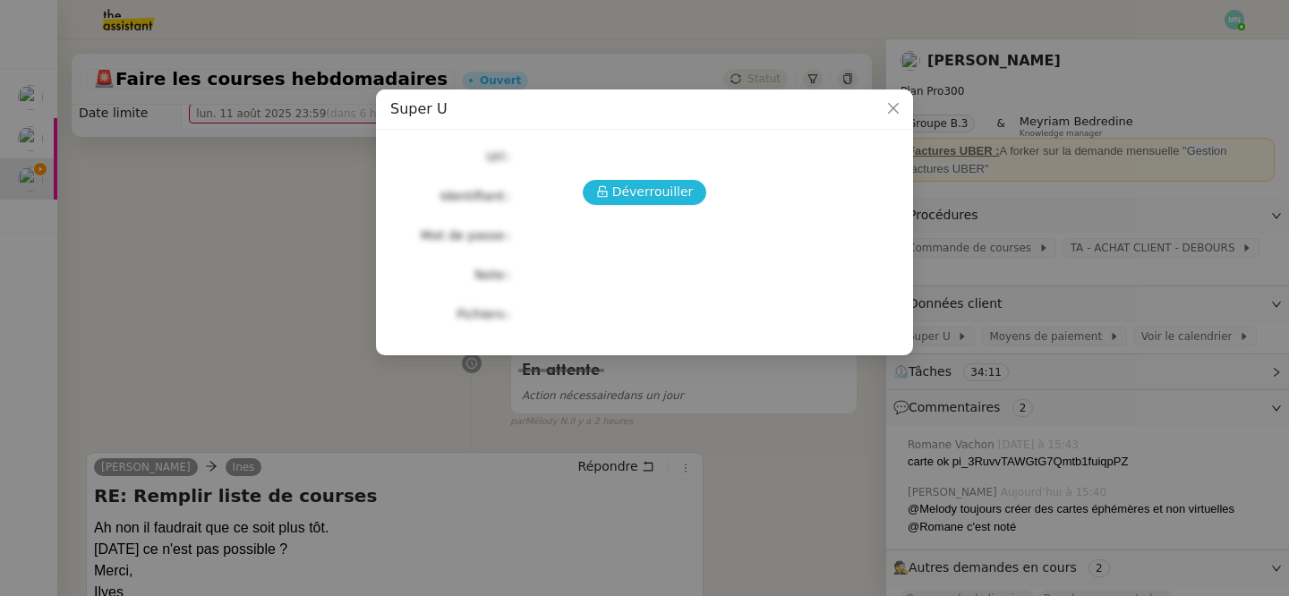
click at [665, 191] on span "Déverrouiller" at bounding box center [652, 192] width 81 height 21
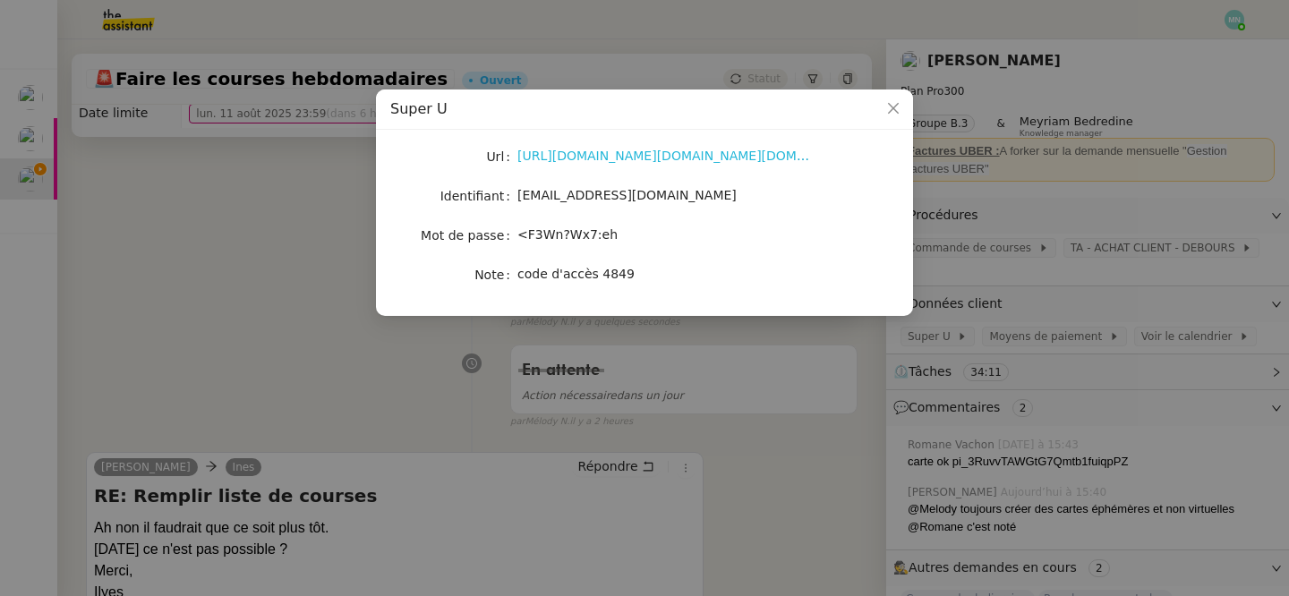
click at [580, 153] on link "https://moncompte.magasins-u.com/wamlogininter/?goto=https%3A%2F%2Fmoncompte.ma…" at bounding box center [744, 156] width 454 height 14
click at [457, 383] on nz-modal-container "Super U Url https://moncompte.magasins-u.com/wamlogininter/?goto=https%3A%2F%2F…" at bounding box center [644, 298] width 1289 height 596
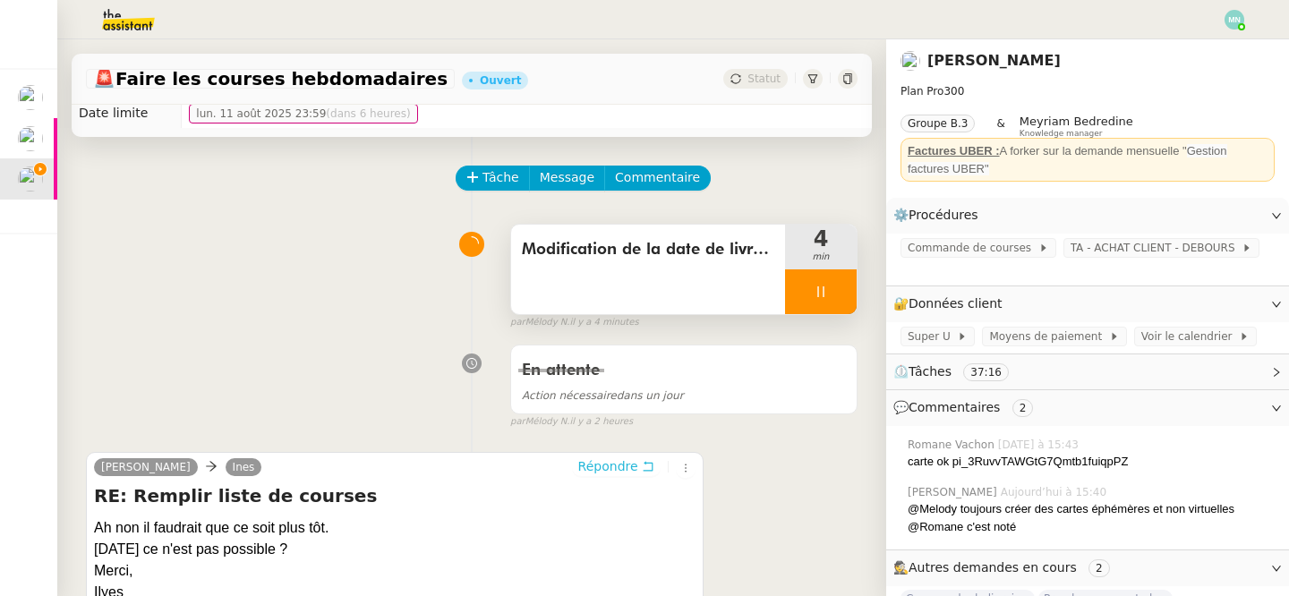
click at [607, 467] on span "Répondre" at bounding box center [608, 466] width 60 height 18
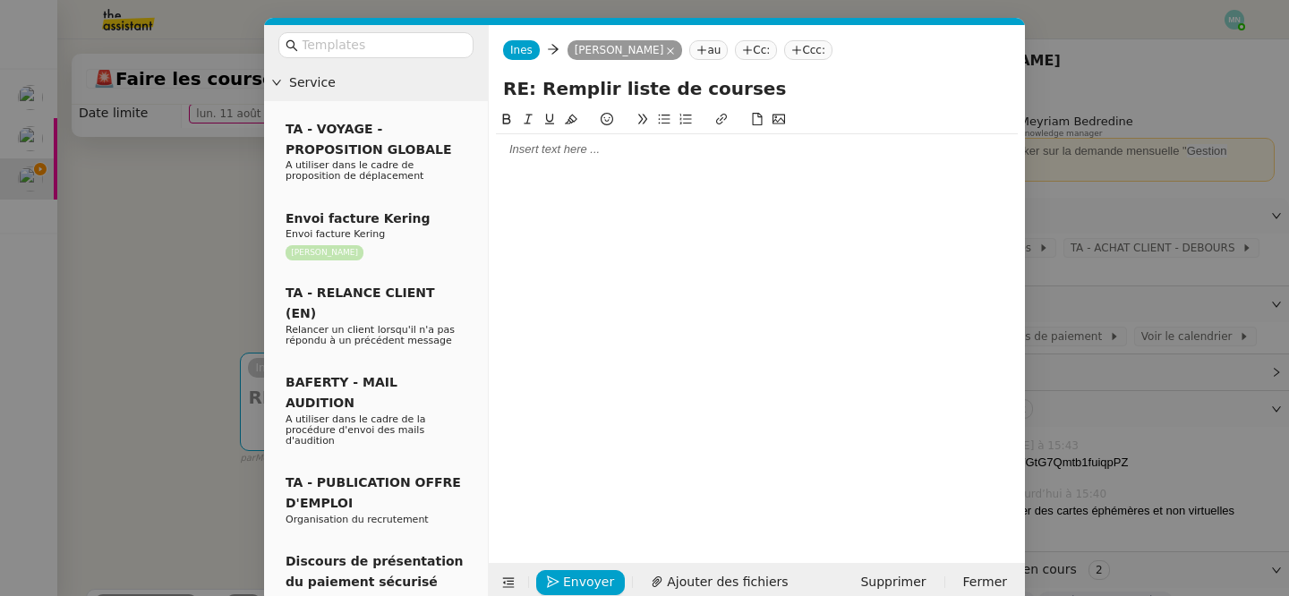
scroll to position [28, 0]
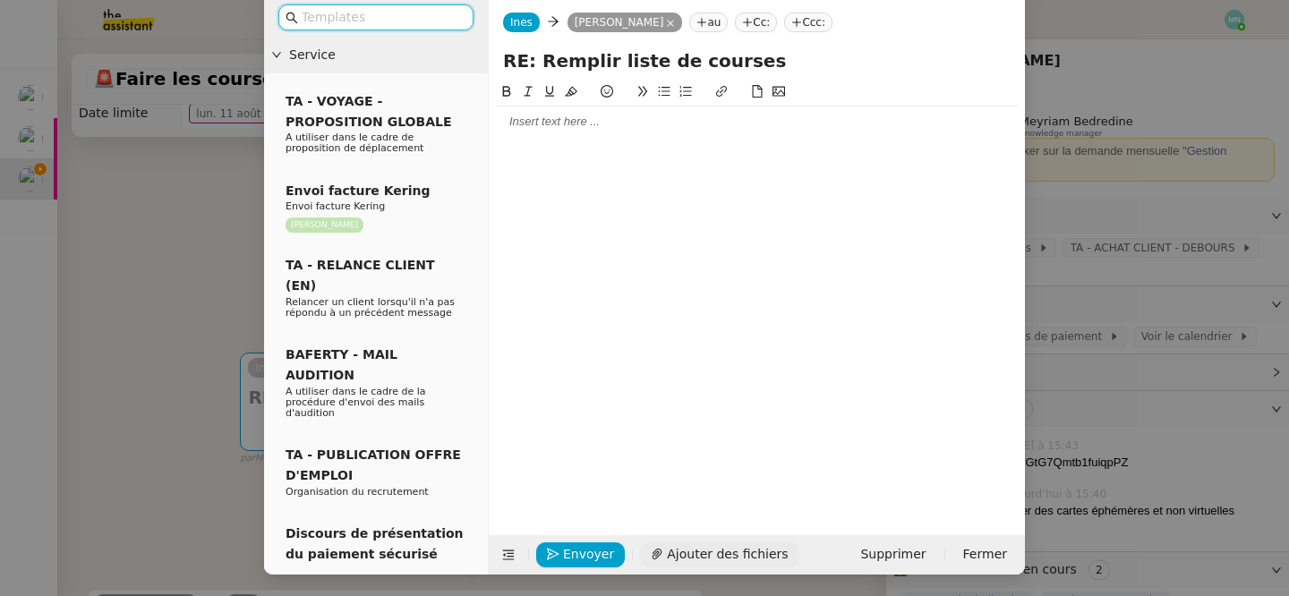
click at [730, 548] on span "Ajouter des fichiers" at bounding box center [727, 554] width 121 height 21
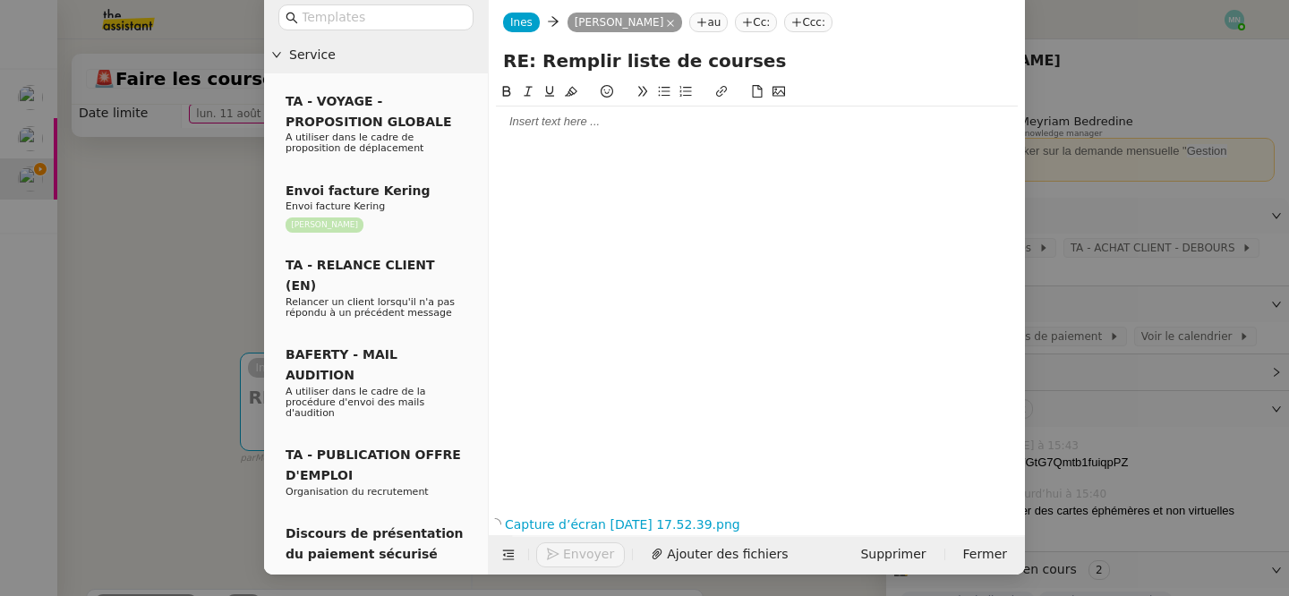
click at [537, 130] on div at bounding box center [757, 121] width 522 height 30
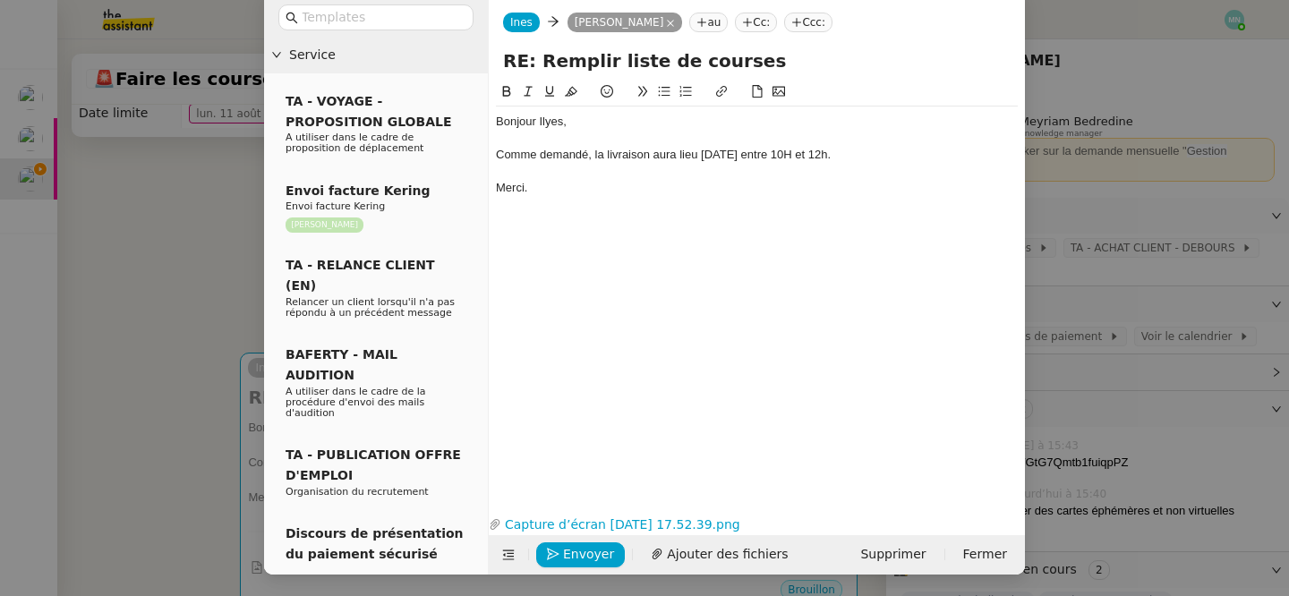
click at [842, 147] on div "Comme demandé, la livraison aura lieu demain entre 10H et 12h." at bounding box center [757, 155] width 522 height 16
click at [623, 526] on link "Capture d’écran 2025-08-11 à 17.52.39.png" at bounding box center [743, 525] width 484 height 21
drag, startPoint x: 558, startPoint y: 207, endPoint x: 487, endPoint y: 131, distance: 104.4
click at [486, 130] on nz-layout "Service TA - VOYAGE - PROPOSITION GLOBALE A utiliser dans le cadre de propositi…" at bounding box center [644, 285] width 761 height 577
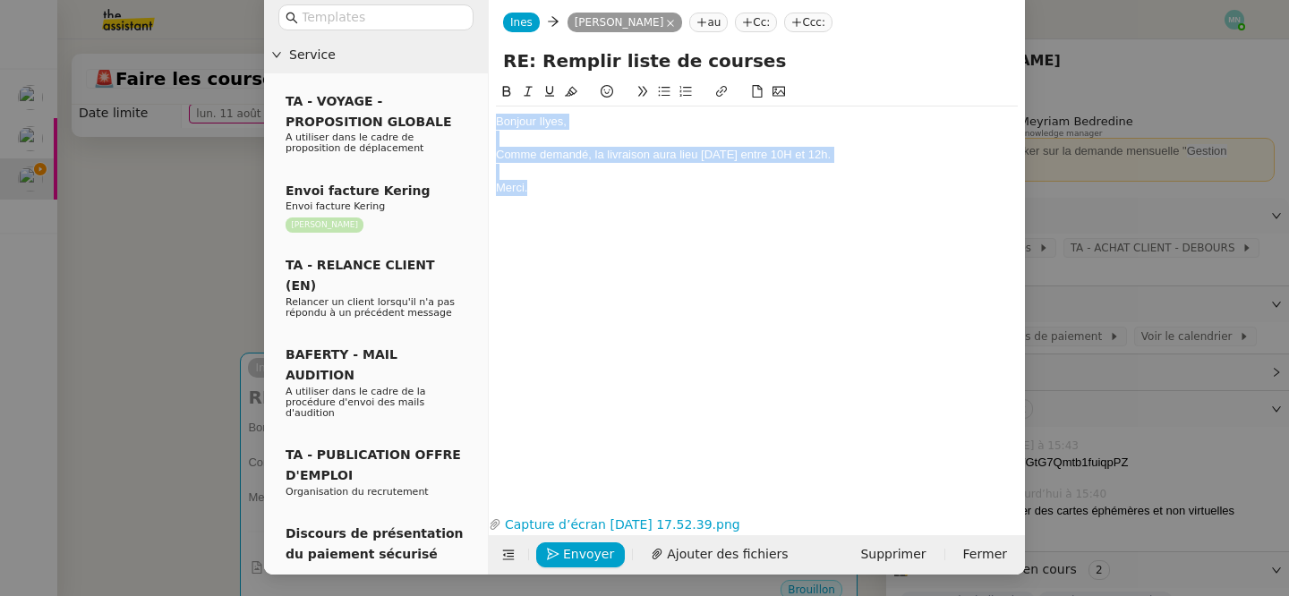
drag, startPoint x: 540, startPoint y: 189, endPoint x: 483, endPoint y: 107, distance: 99.5
click at [483, 107] on nz-layout "Service TA - VOYAGE - PROPOSITION GLOBALE A utiliser dans le cadre de propositi…" at bounding box center [644, 285] width 761 height 577
copy div "Bonjour Ilyes, Comme demandé, la livraison aura lieu demain entre 10H et 12h. M…"
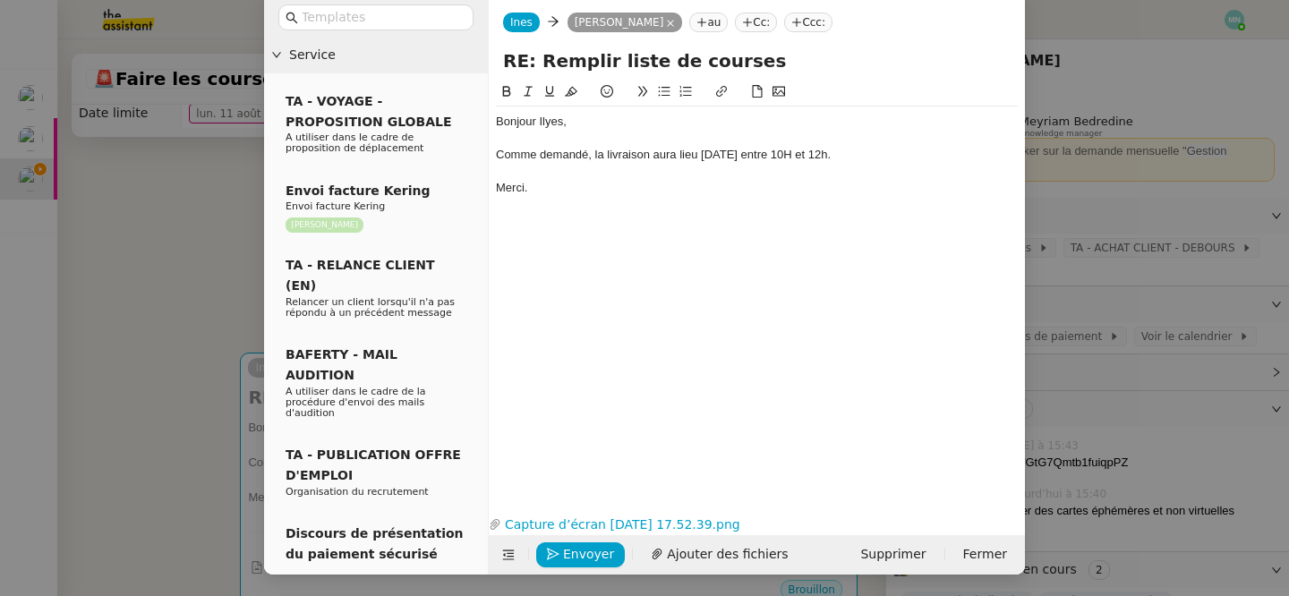
click at [698, 165] on div at bounding box center [757, 172] width 522 height 16
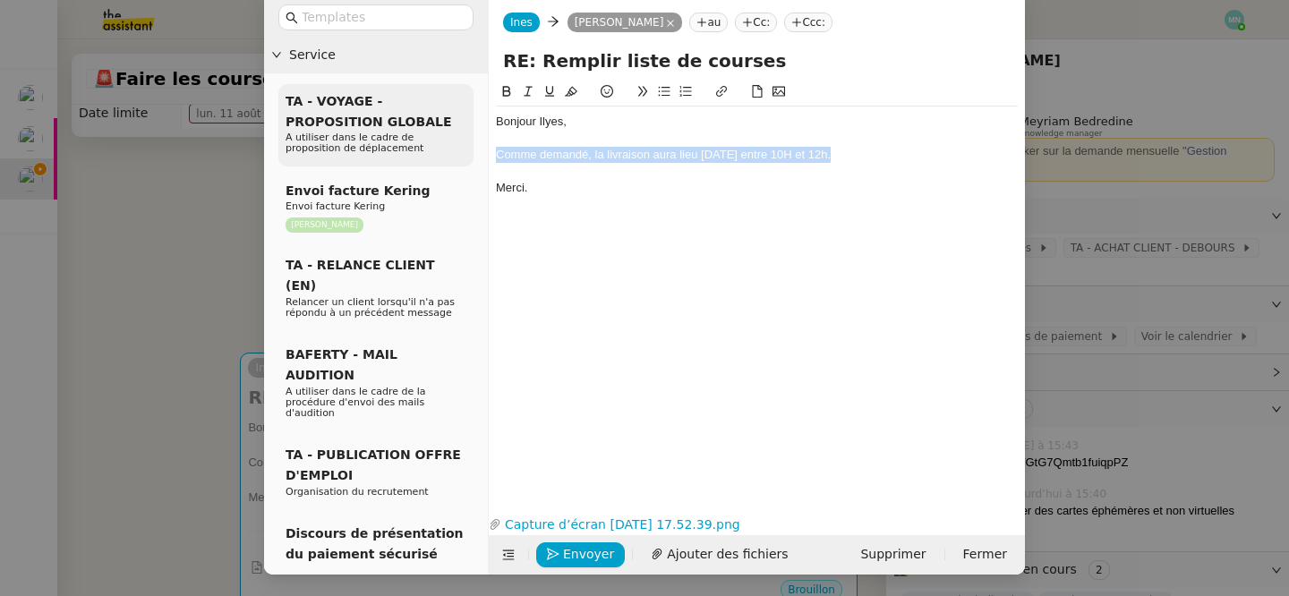
drag, startPoint x: 855, startPoint y: 157, endPoint x: 418, endPoint y: 160, distance: 437.6
click at [417, 160] on nz-layout "Service TA - VOYAGE - PROPOSITION GLOBALE A utiliser dans le cadre de propositi…" at bounding box center [644, 285] width 761 height 577
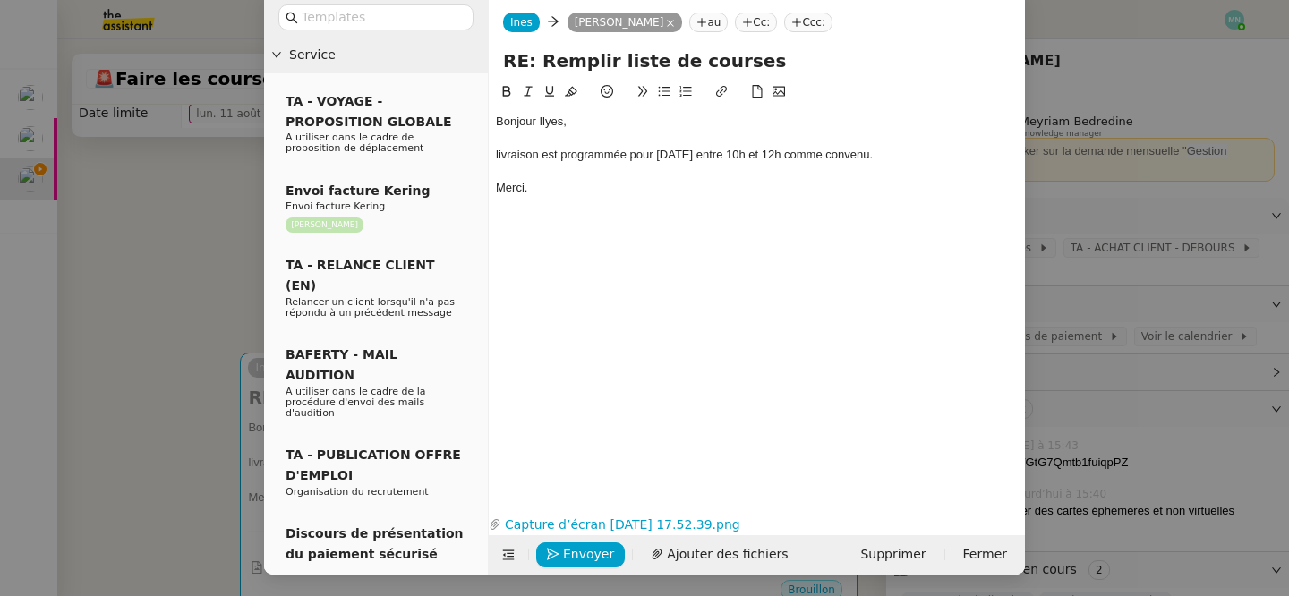
click at [497, 150] on div "livraison est programmée pour demain entre 10h et 12h comme convenu." at bounding box center [757, 155] width 522 height 16
click at [611, 201] on div "Bonjour Ilyes, Votre livraison est programmée pour demain entre 10h et 12h comm…" at bounding box center [757, 154] width 522 height 97
click at [577, 549] on span "Envoyer" at bounding box center [588, 554] width 51 height 21
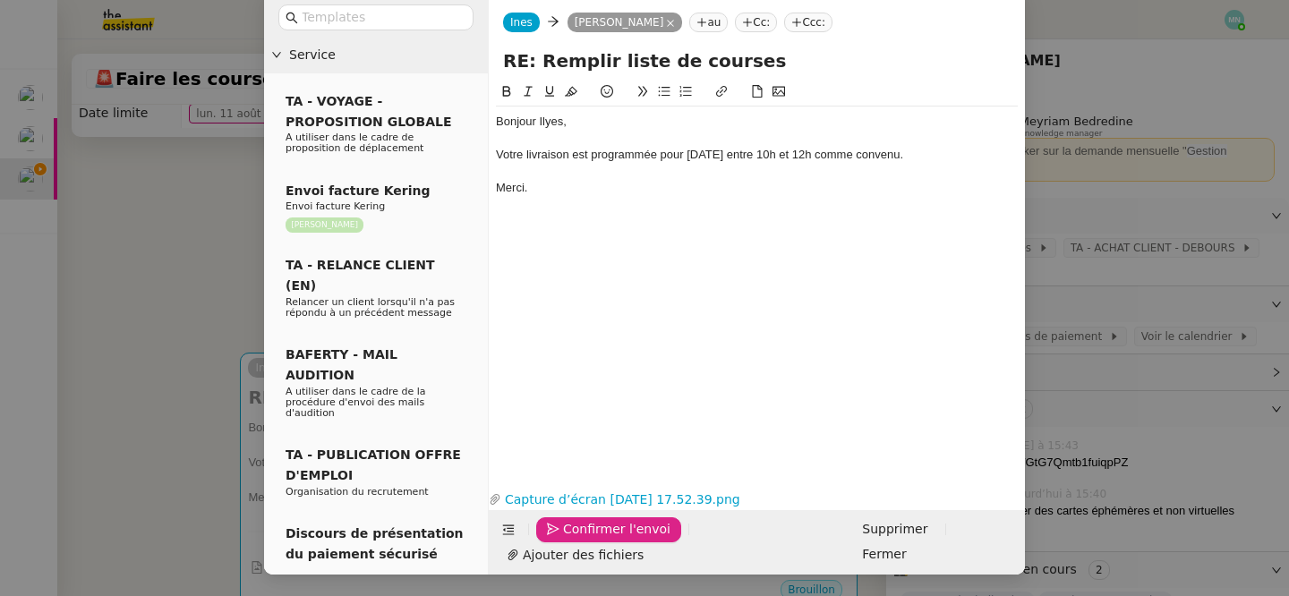
click at [577, 540] on span "Confirmer l'envoi" at bounding box center [616, 529] width 107 height 21
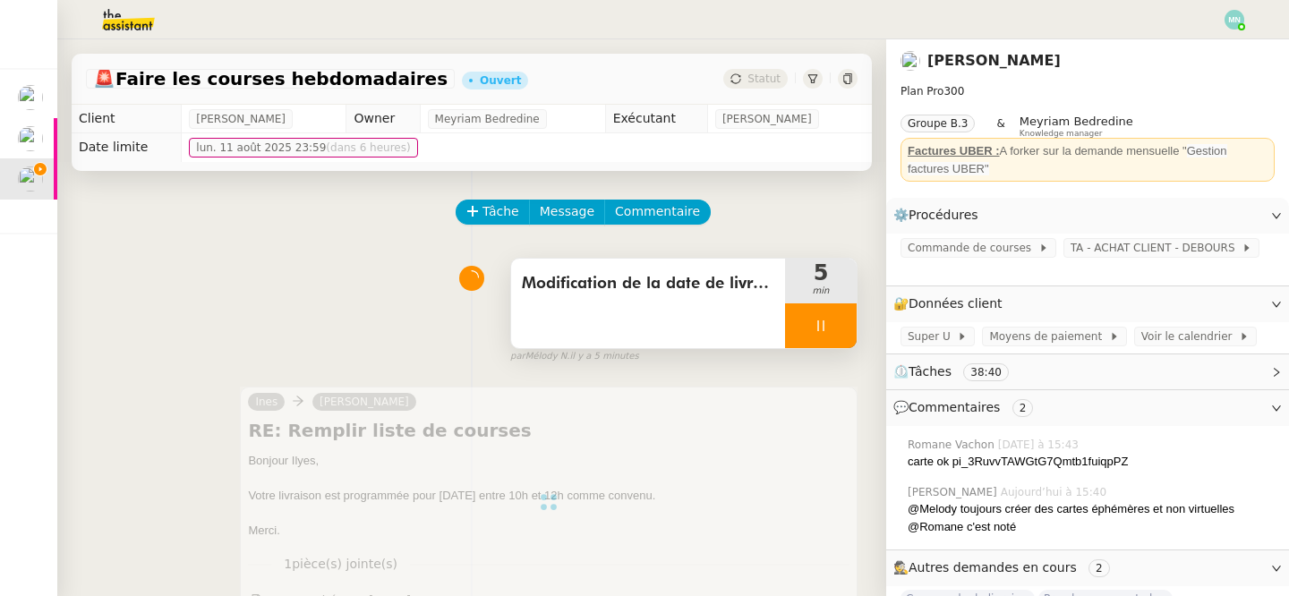
click at [802, 327] on div at bounding box center [821, 325] width 72 height 45
click at [847, 322] on button at bounding box center [839, 325] width 36 height 45
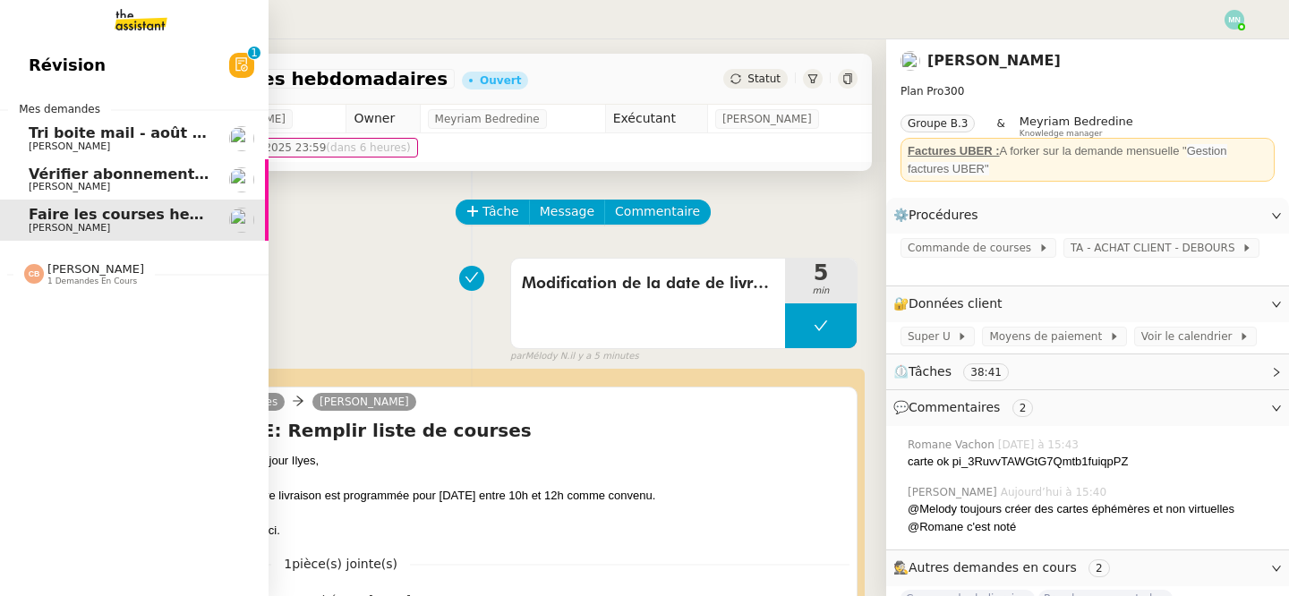
click at [110, 148] on span "[PERSON_NAME]" at bounding box center [69, 146] width 81 height 12
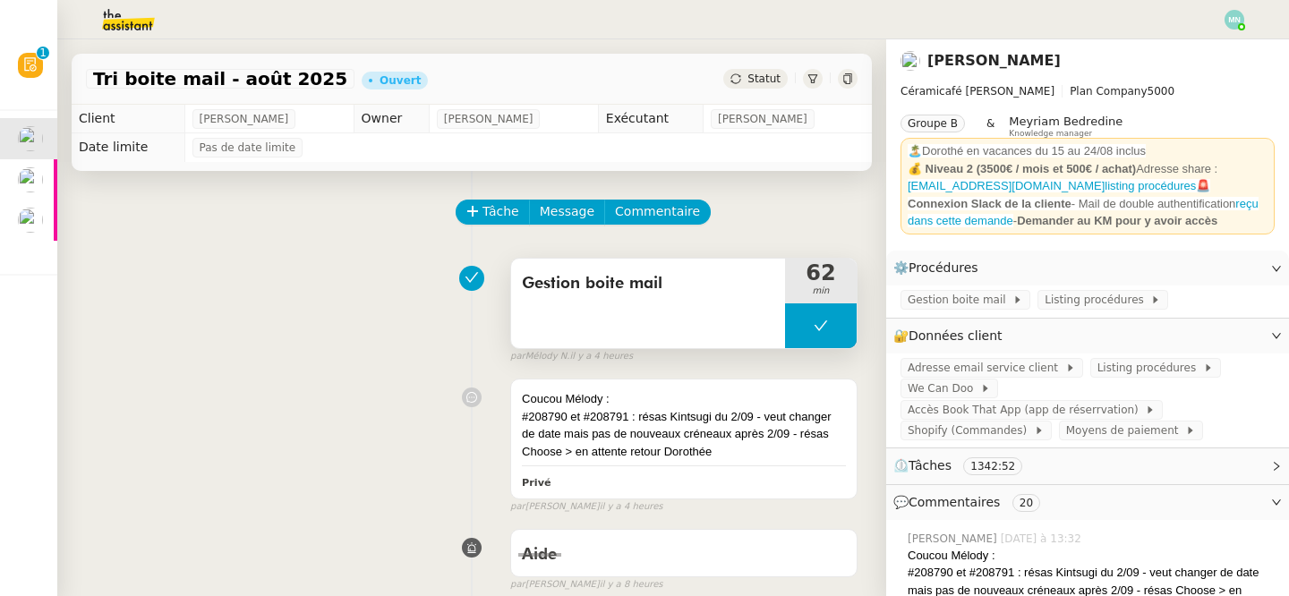
click at [800, 324] on button at bounding box center [821, 325] width 72 height 45
click at [800, 326] on icon at bounding box center [803, 325] width 6 height 10
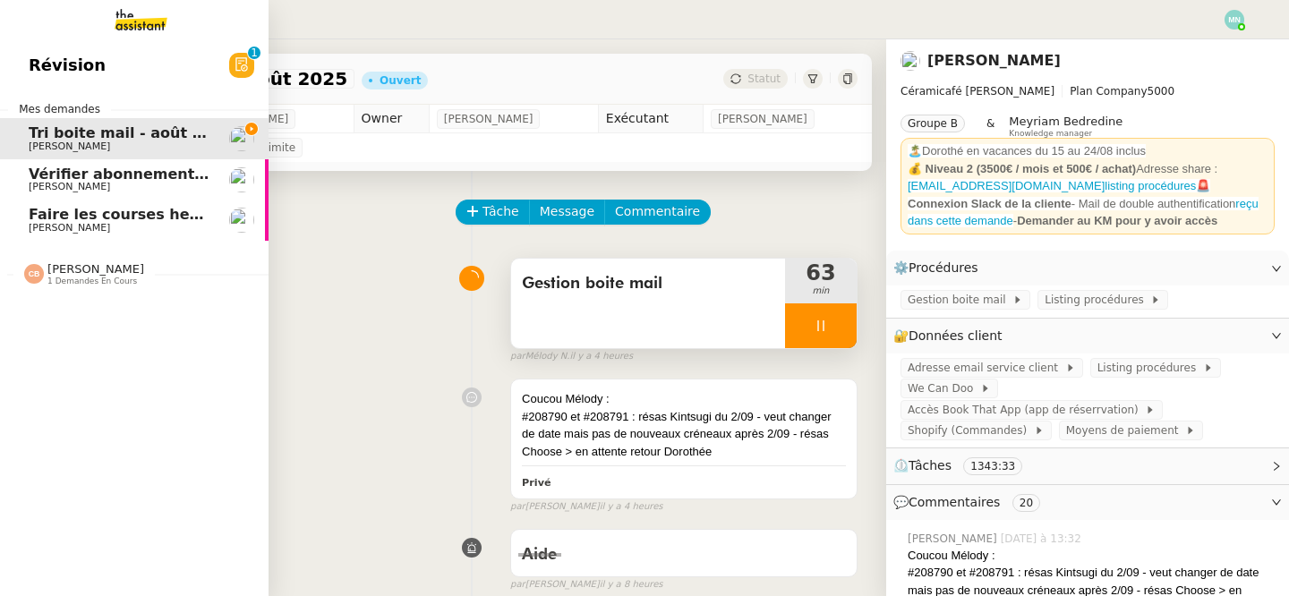
click at [56, 178] on span "Vérifier abonnements EDF et créer tableau consommation" at bounding box center [263, 174] width 469 height 17
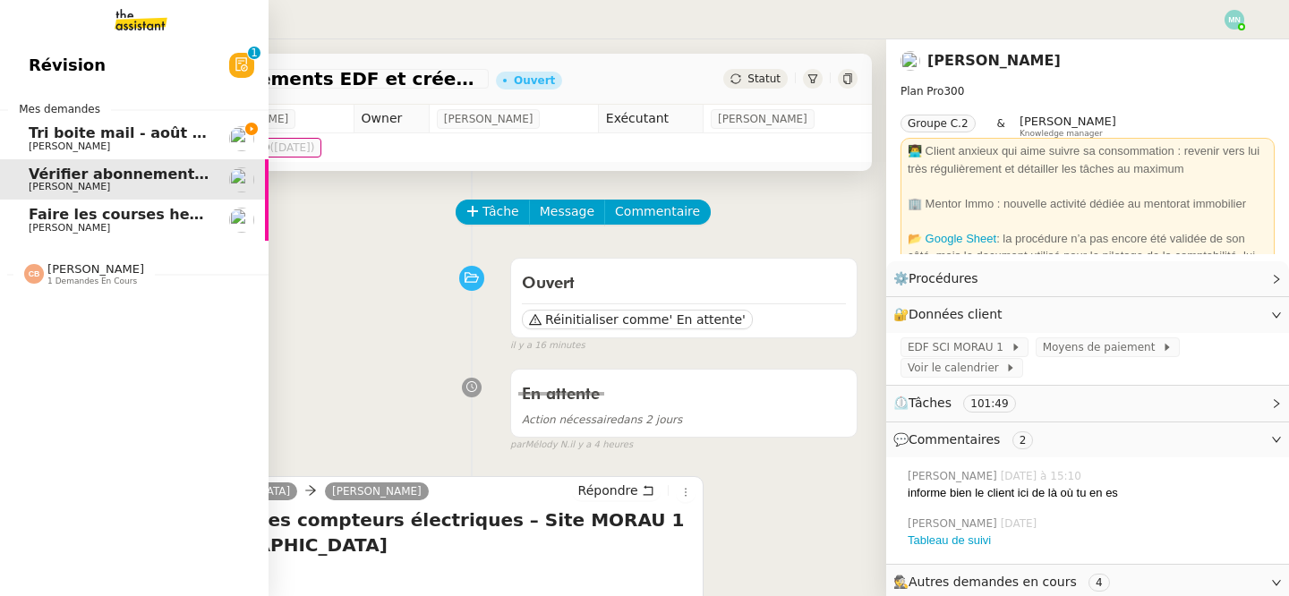
click at [65, 132] on span "Tri boite mail - août 2025" at bounding box center [130, 132] width 203 height 17
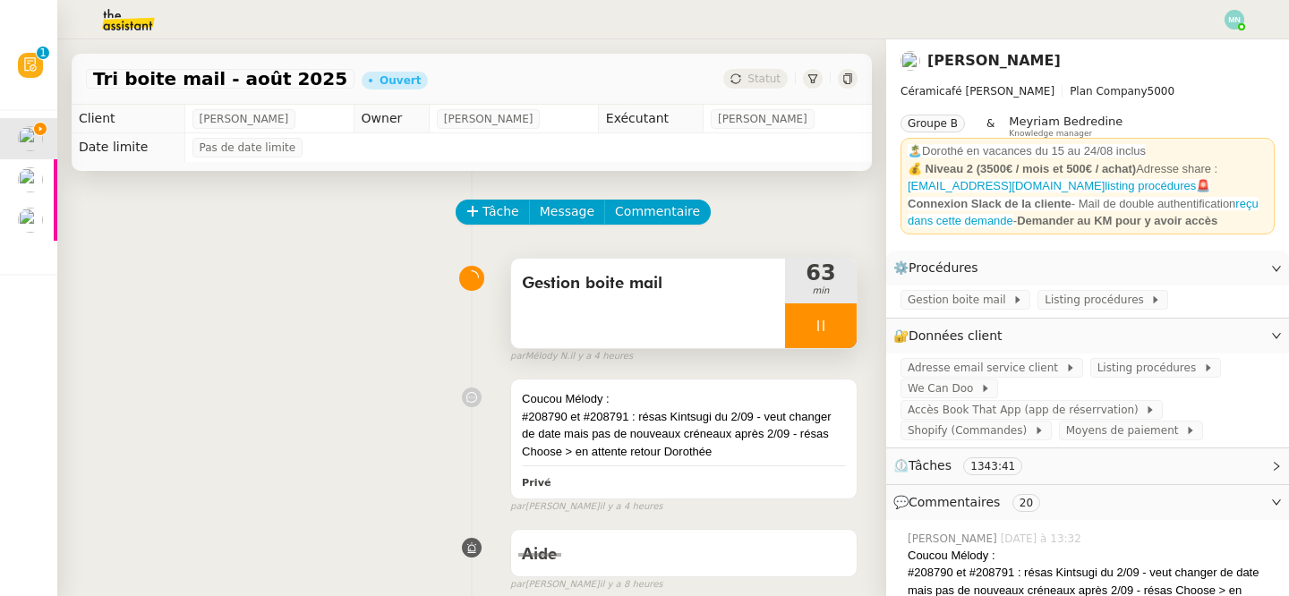
click at [807, 324] on div at bounding box center [821, 325] width 72 height 45
click at [836, 326] on icon at bounding box center [838, 326] width 14 height 14
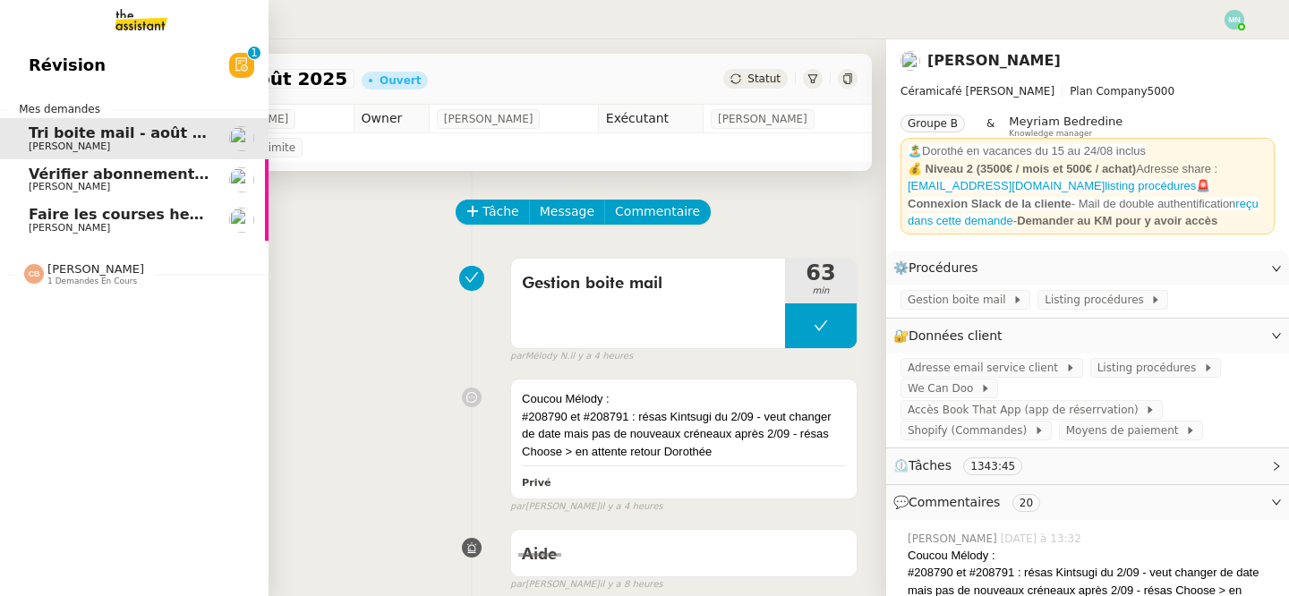
click at [144, 172] on span "Vérifier abonnements EDF et créer tableau consommation" at bounding box center [263, 174] width 469 height 17
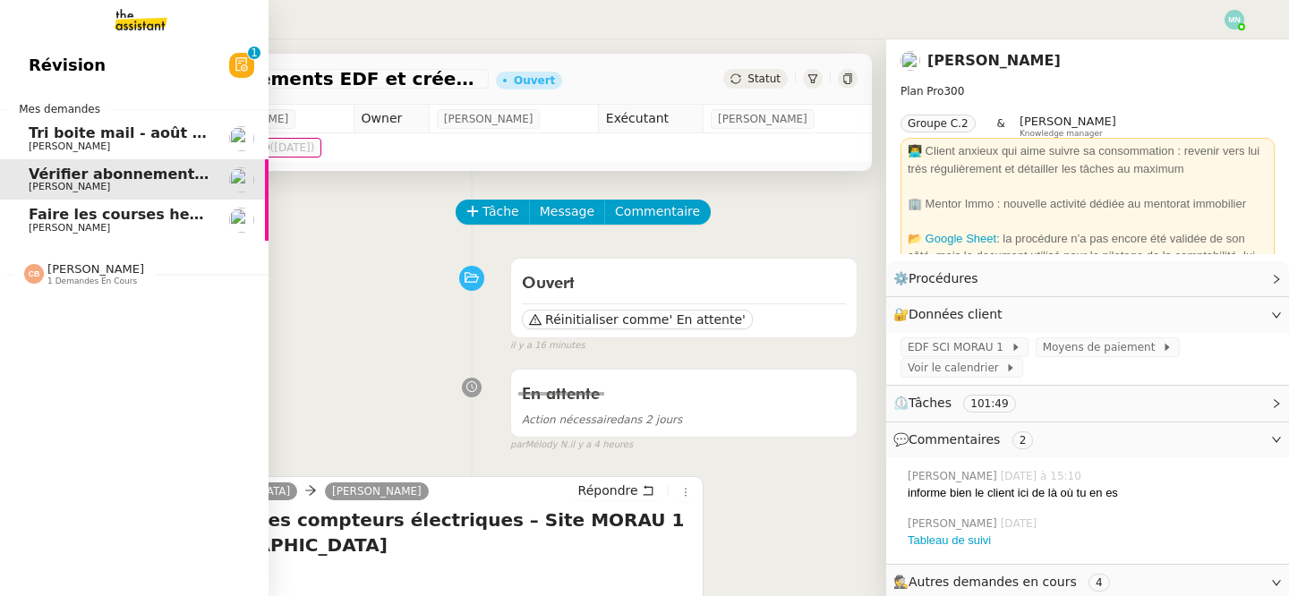
click at [98, 224] on span "[PERSON_NAME]" at bounding box center [119, 228] width 181 height 11
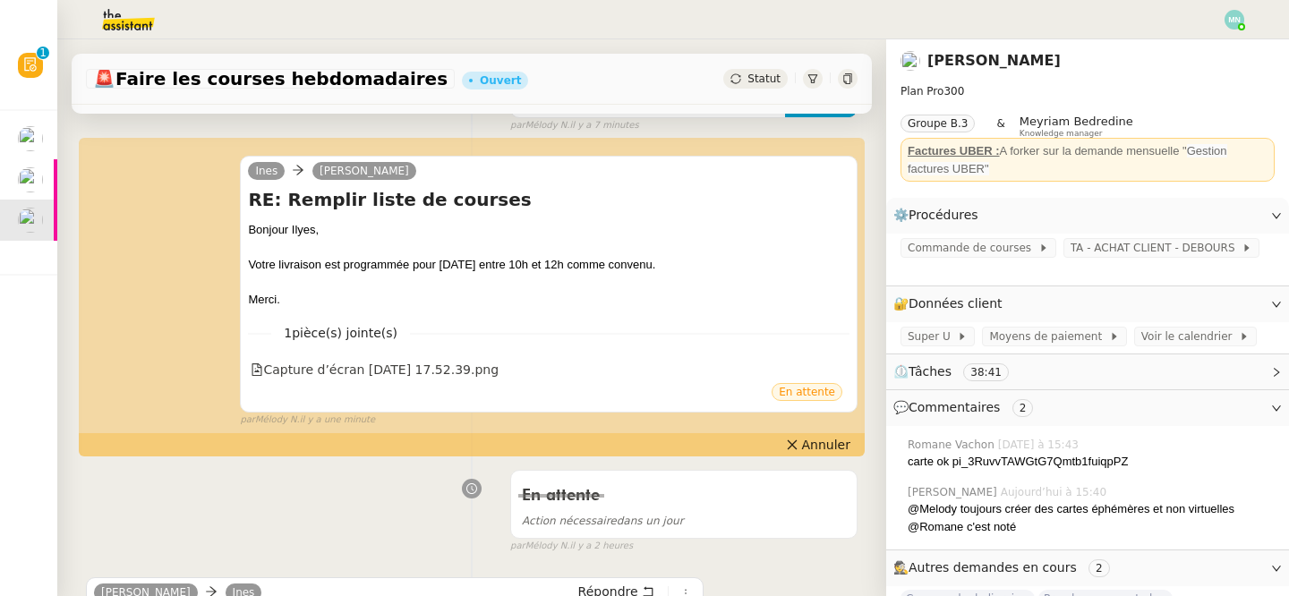
scroll to position [235, 0]
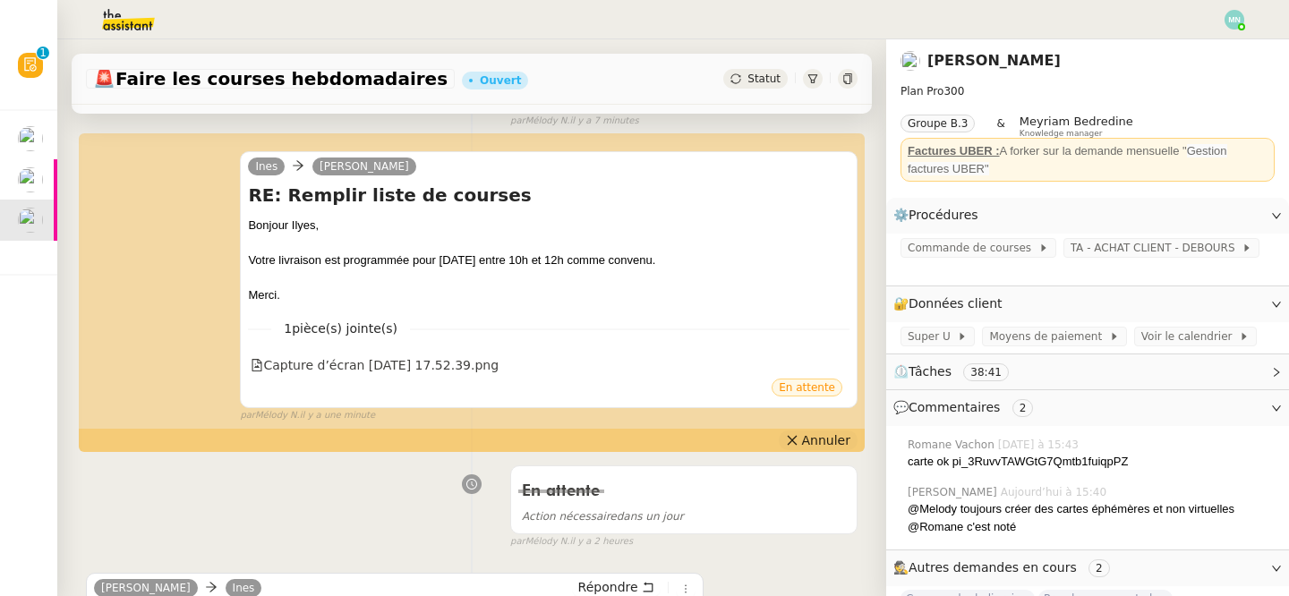
click at [830, 441] on span "Annuler" at bounding box center [826, 440] width 48 height 18
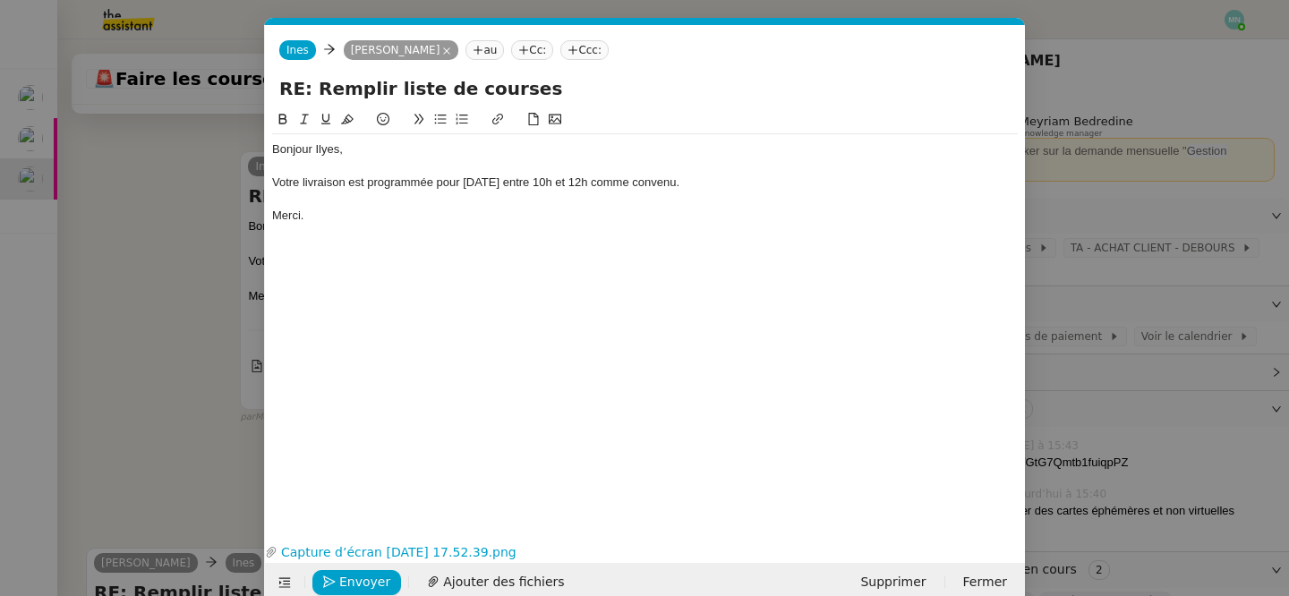
scroll to position [0, 38]
click at [715, 190] on div "Votre livraison est programmée pour demain entre 10h et 12h comme convenu." at bounding box center [644, 182] width 745 height 16
drag, startPoint x: 406, startPoint y: 220, endPoint x: 215, endPoint y: 219, distance: 191.5
click at [215, 219] on nz-modal-container "Service TA - VOYAGE - PROPOSITION GLOBALE A utiliser dans le cadre de propositi…" at bounding box center [644, 298] width 1289 height 596
click at [440, 129] on button at bounding box center [440, 119] width 21 height 21
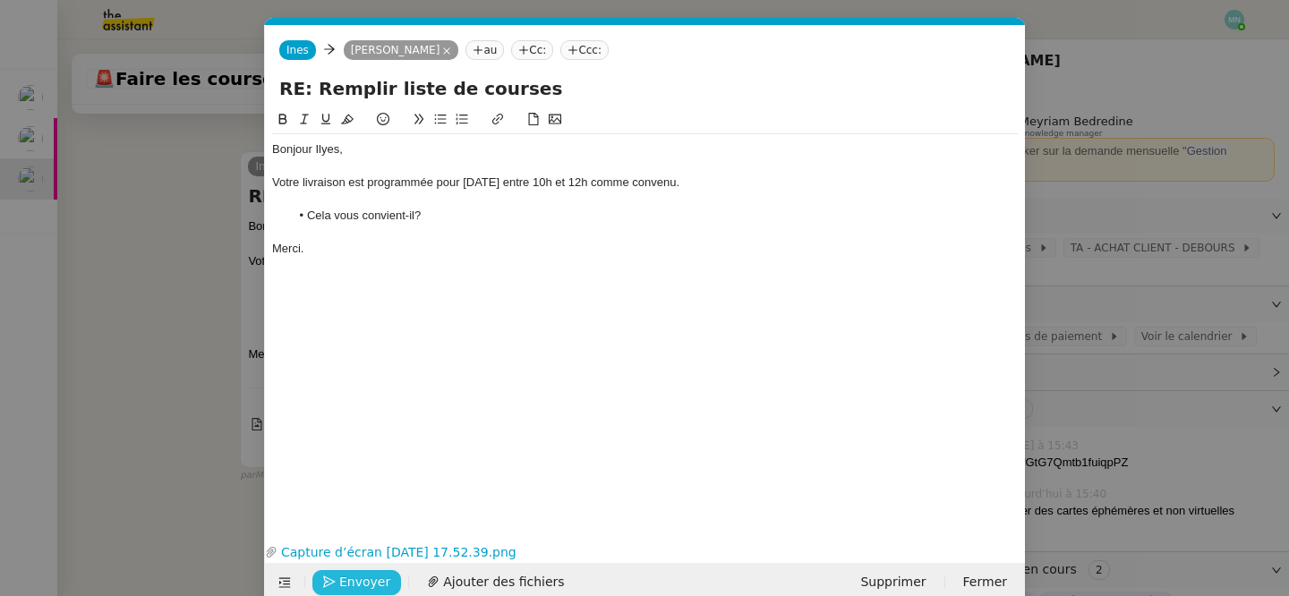
click at [366, 583] on span "Envoyer" at bounding box center [364, 582] width 51 height 21
click at [364, 581] on span "Confirmer l'envoi" at bounding box center [392, 582] width 107 height 21
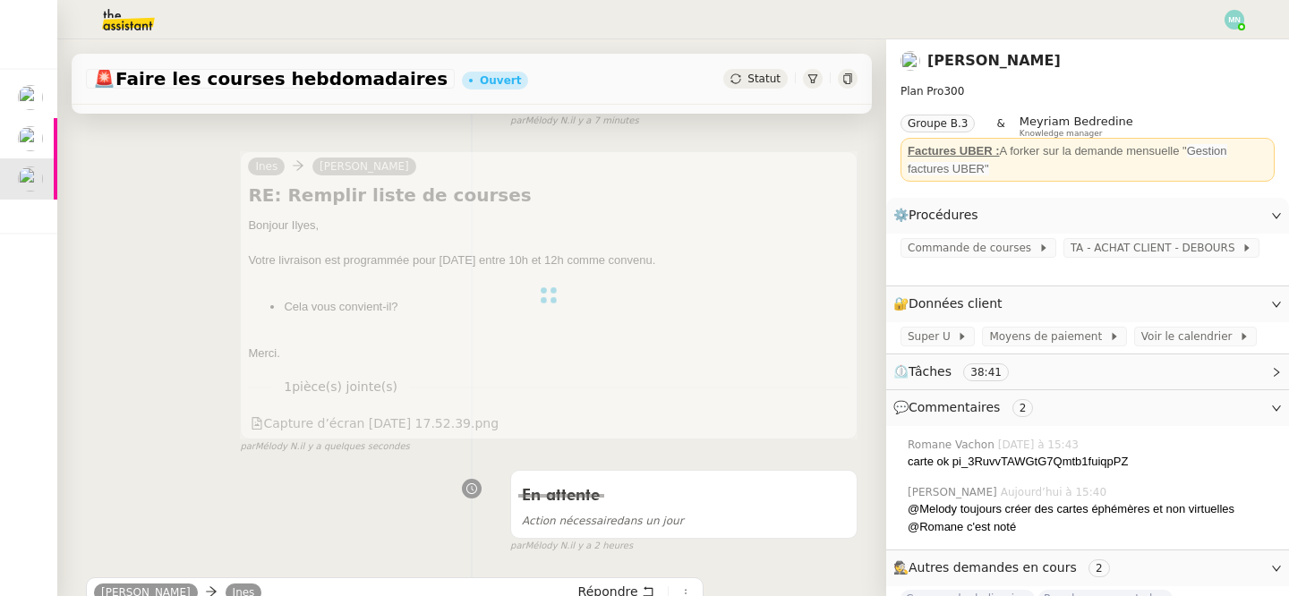
scroll to position [0, 0]
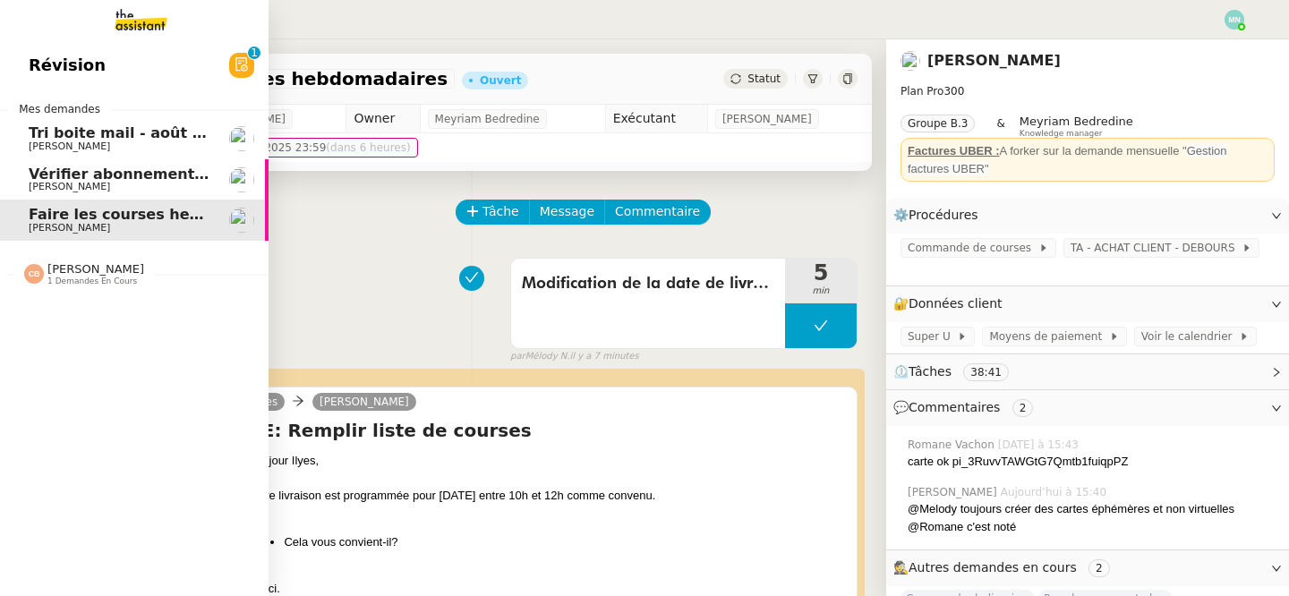
click at [88, 141] on span "[PERSON_NAME]" at bounding box center [69, 146] width 81 height 12
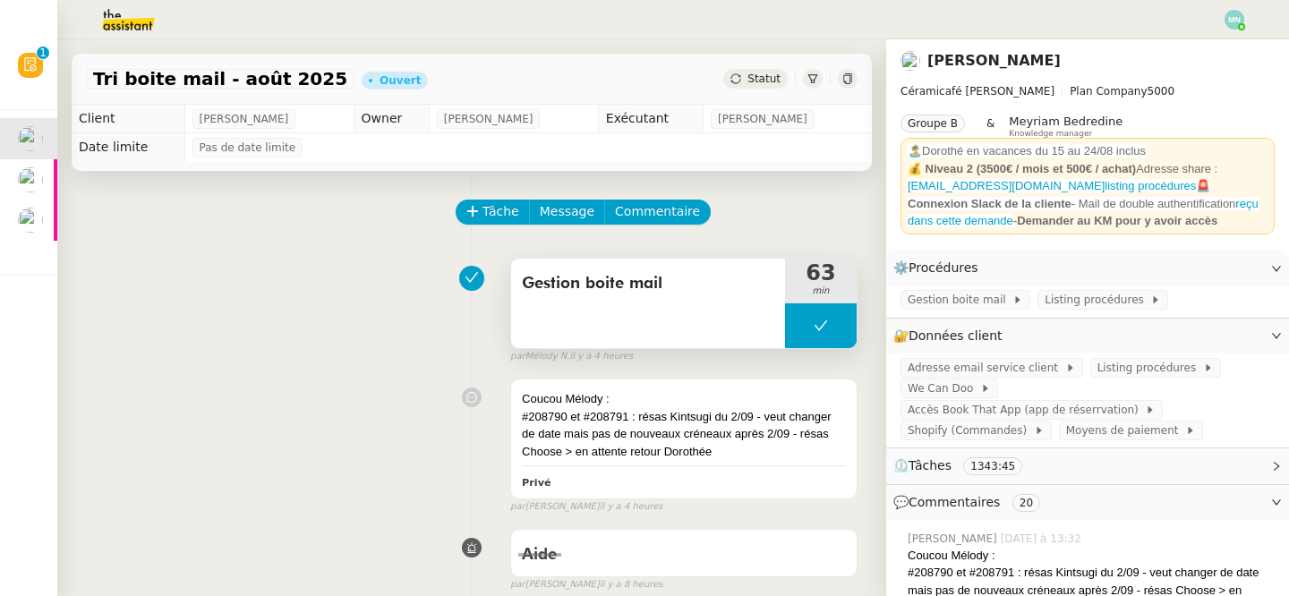
click at [809, 327] on button at bounding box center [821, 325] width 72 height 45
click at [807, 335] on div at bounding box center [803, 325] width 36 height 45
click at [803, 322] on div at bounding box center [821, 325] width 72 height 45
click at [829, 328] on button at bounding box center [839, 325] width 36 height 45
click at [1229, 10] on div at bounding box center [1234, 20] width 20 height 20
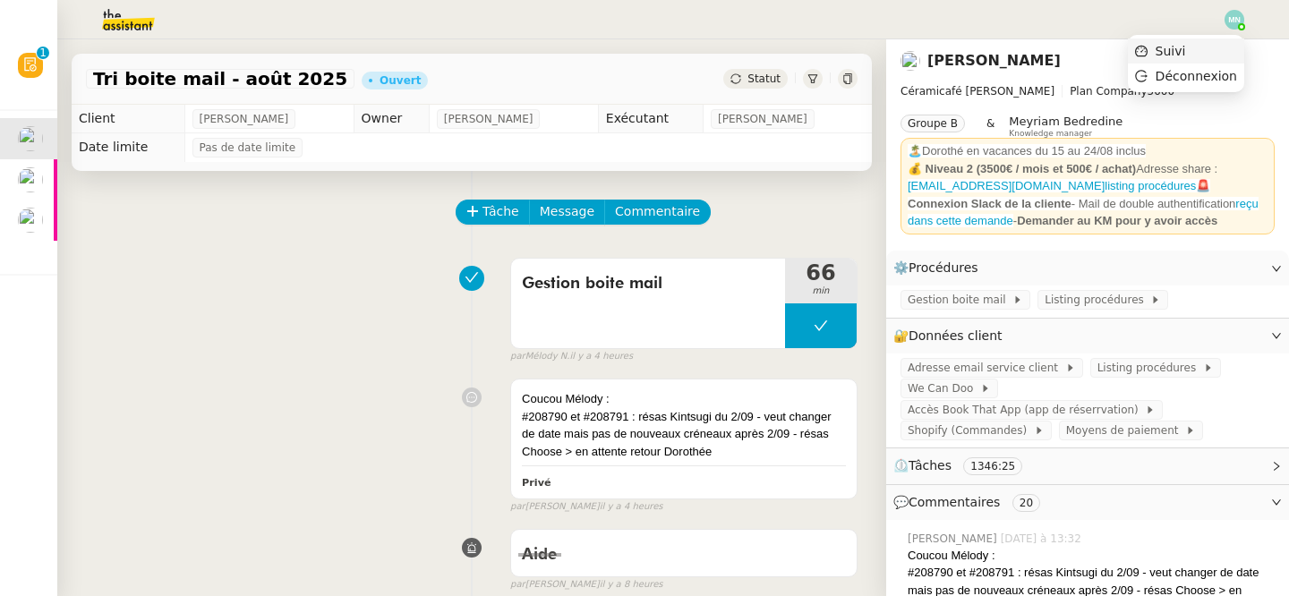
click at [1186, 47] on span "Suivi" at bounding box center [1170, 51] width 30 height 14
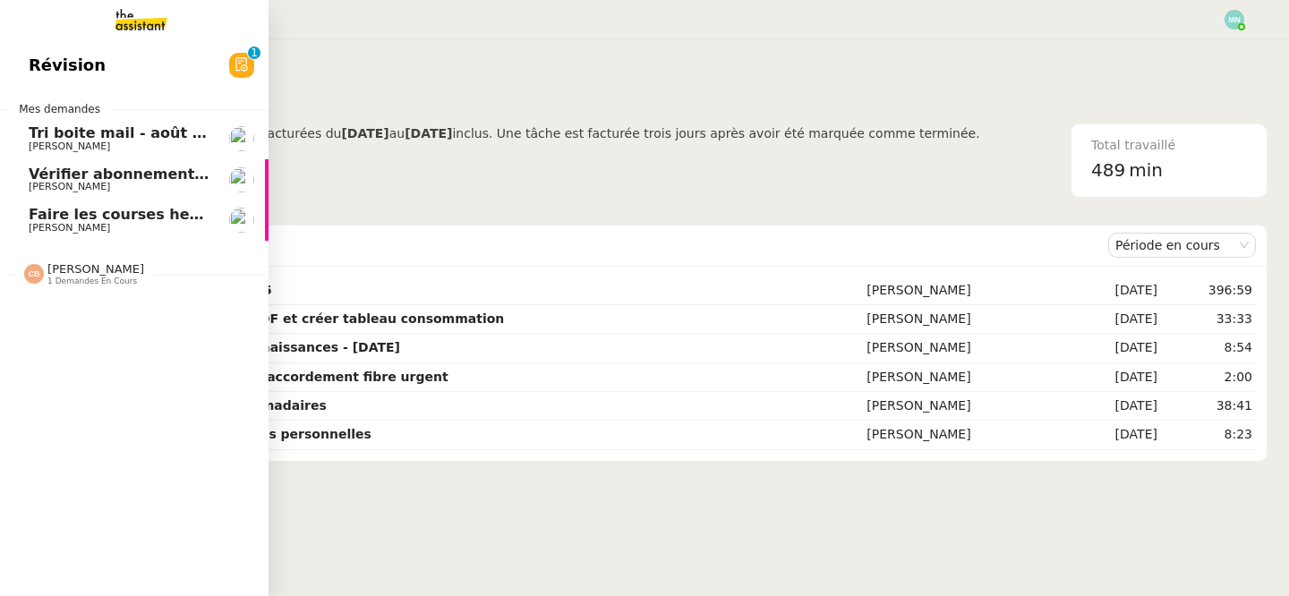
click at [99, 132] on span "Tri boite mail - août 2025" at bounding box center [130, 132] width 203 height 17
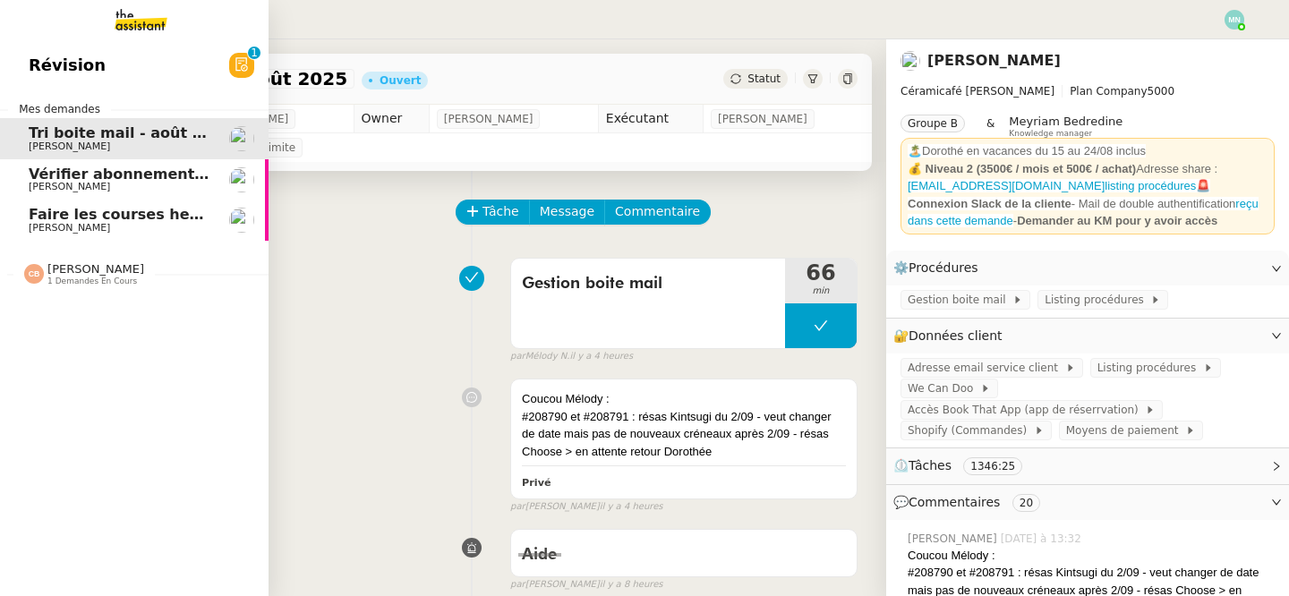
click at [128, 219] on span "Faire les courses hebdomadaires" at bounding box center [162, 214] width 266 height 17
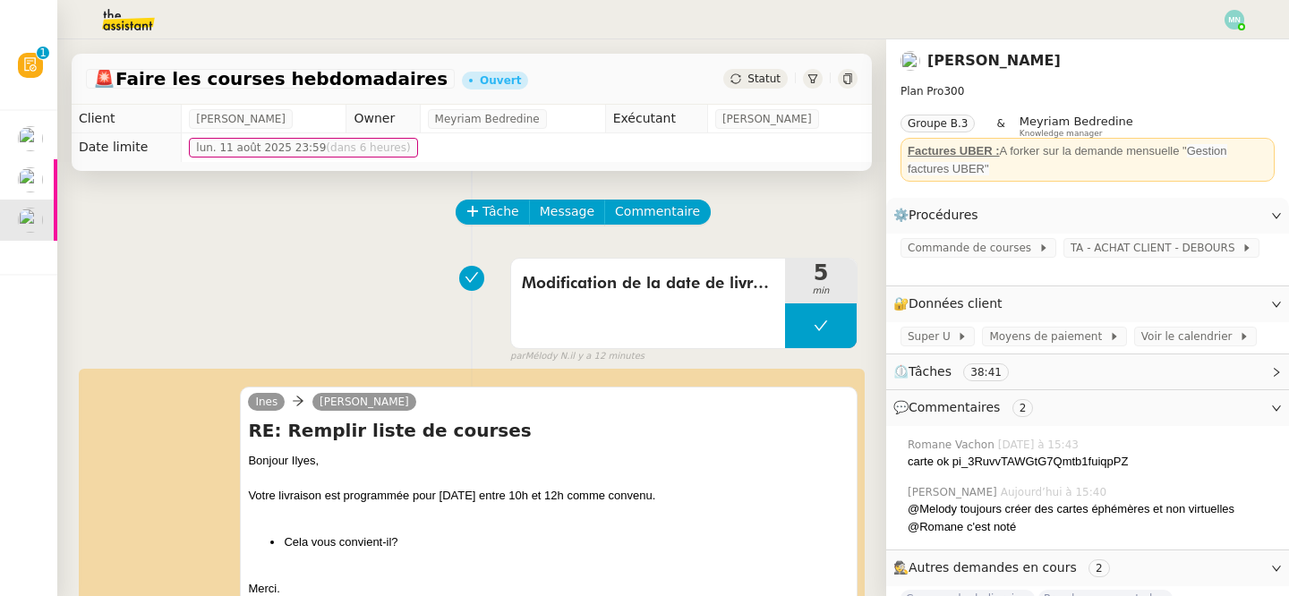
click at [851, 78] on icon at bounding box center [847, 78] width 8 height 11
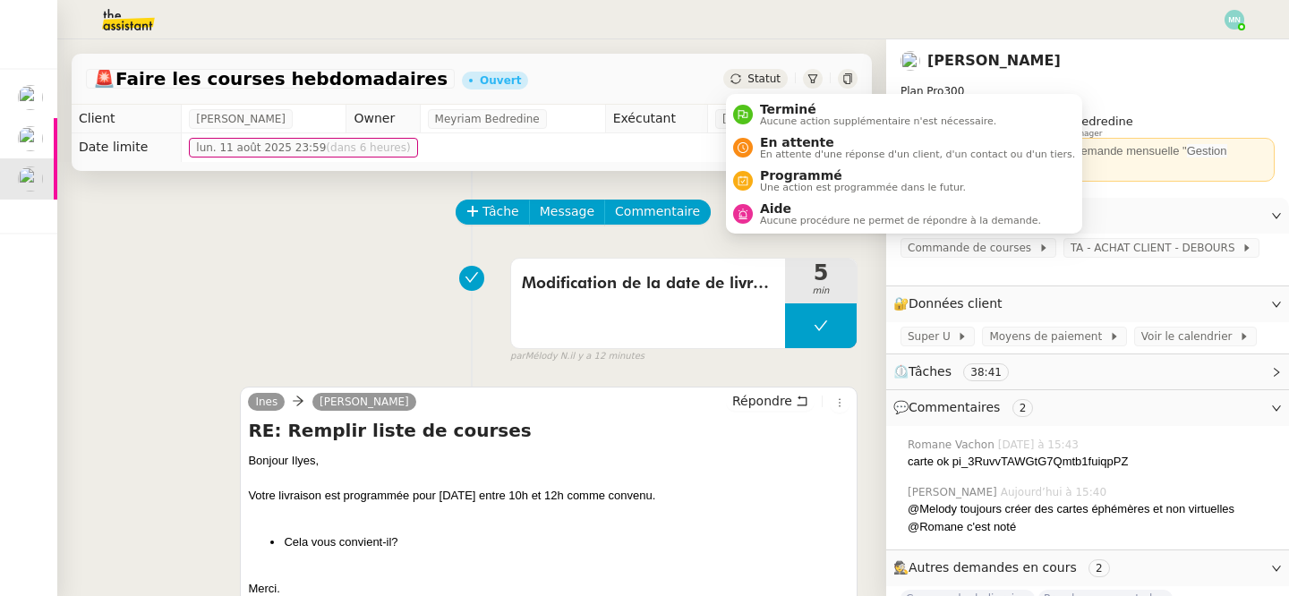
click at [773, 80] on span "Statut" at bounding box center [763, 78] width 33 height 13
click at [833, 149] on span "En attente d'une réponse d'un client, d'un contact ou d'un tiers." at bounding box center [917, 154] width 315 height 10
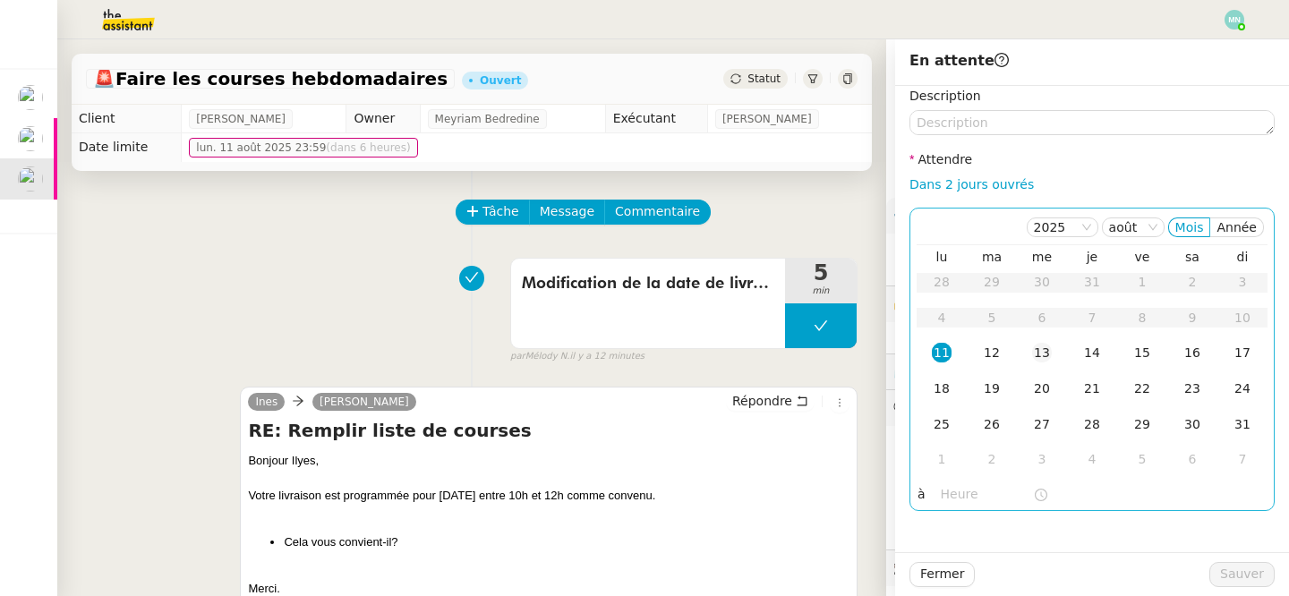
click at [1038, 350] on div "13" at bounding box center [1042, 353] width 20 height 20
click at [999, 353] on div "12" at bounding box center [992, 353] width 20 height 20
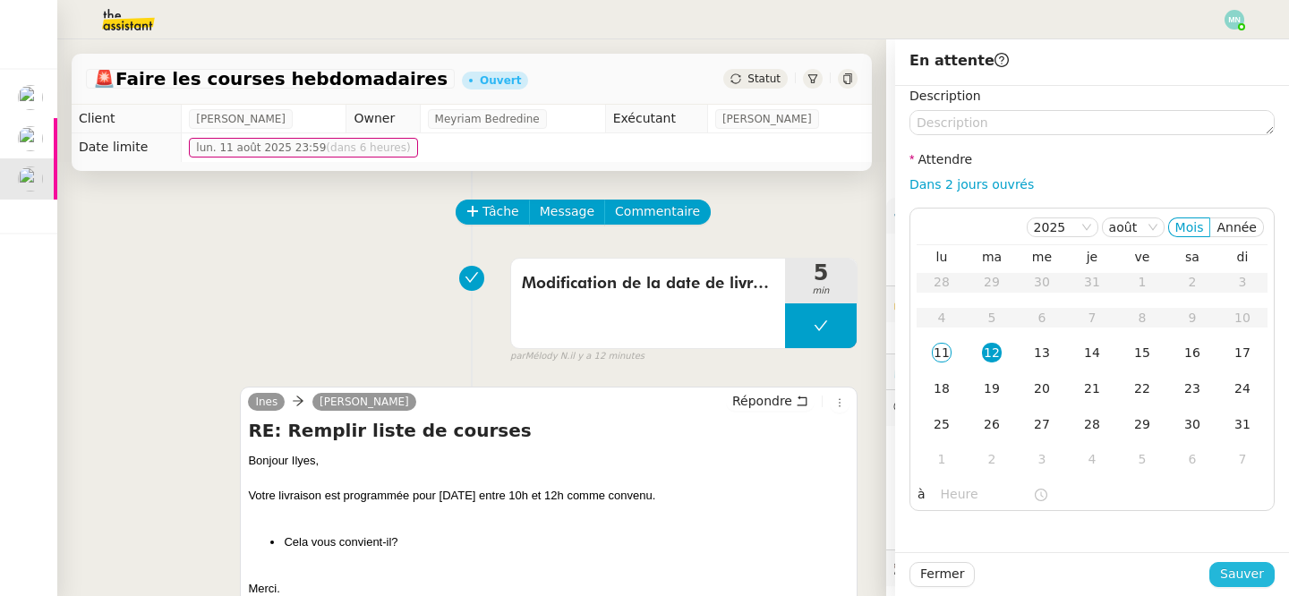
click at [1256, 574] on span "Sauver" at bounding box center [1242, 574] width 44 height 21
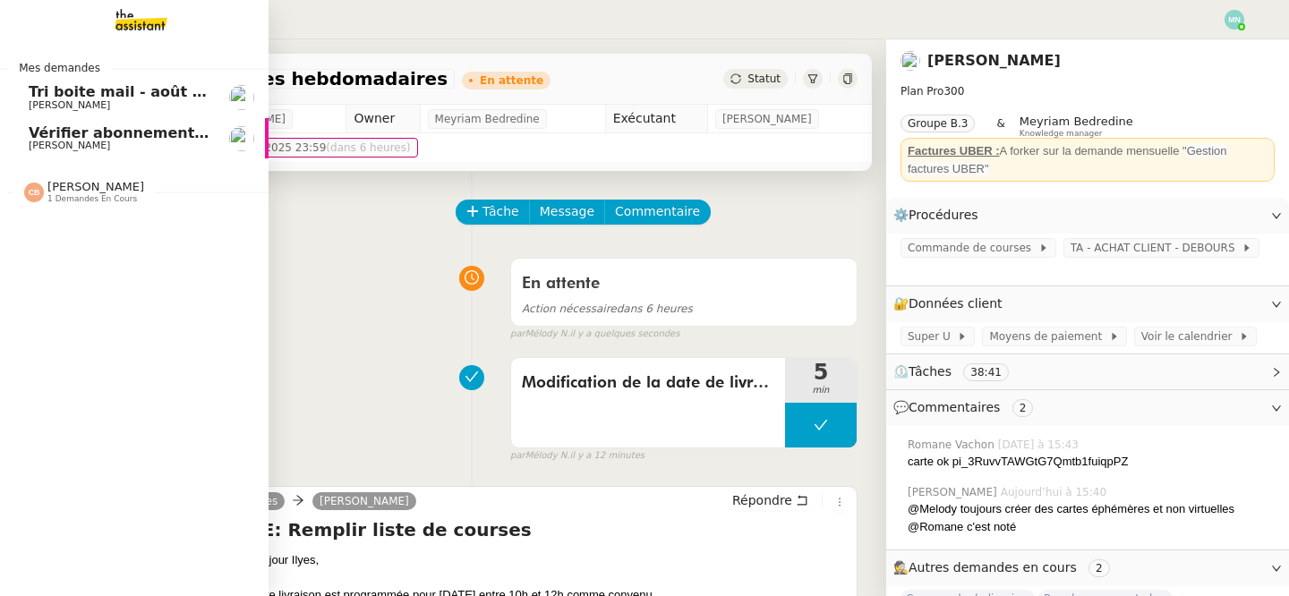
click at [69, 136] on span "Vérifier abonnements EDF et créer tableau consommation" at bounding box center [263, 132] width 469 height 17
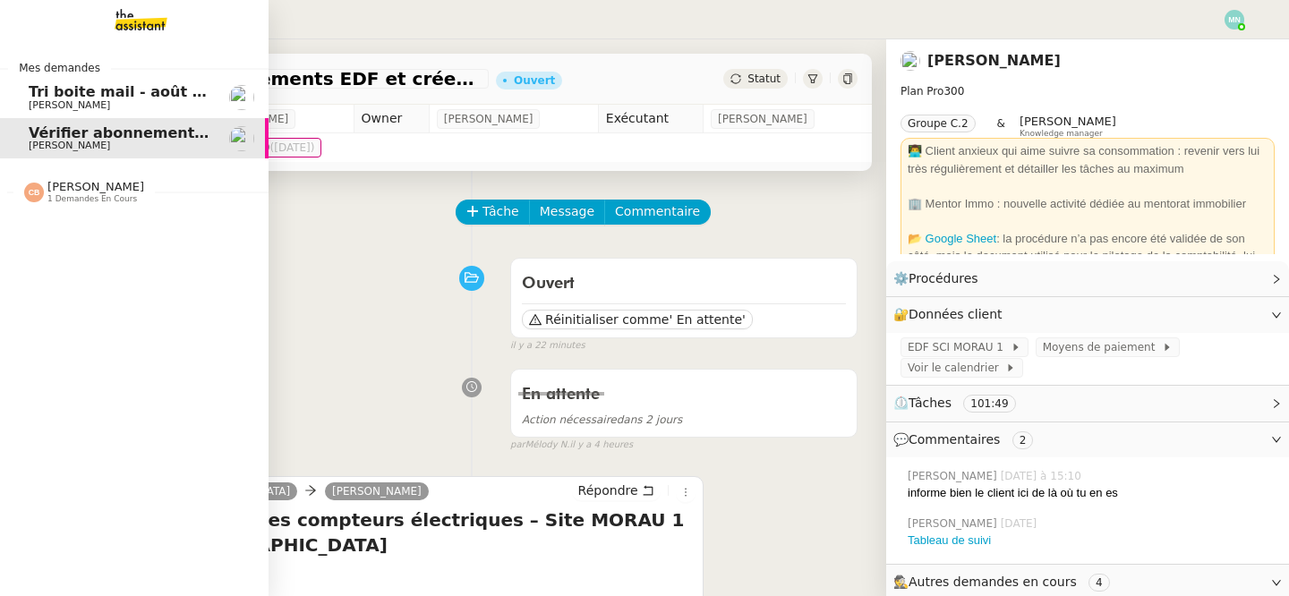
click at [47, 96] on span "Tri boite mail - août 2025" at bounding box center [130, 91] width 203 height 17
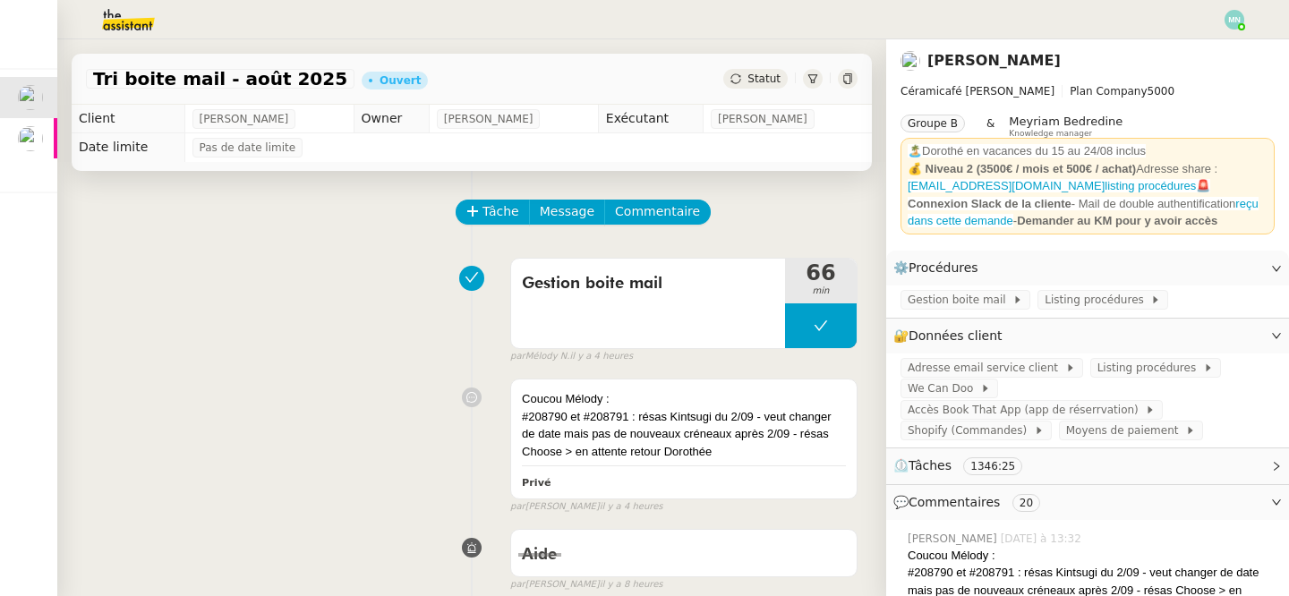
click at [366, 279] on div "Gestion boite mail 66 min false par Mélody N. il y a 4 heures" at bounding box center [471, 307] width 771 height 115
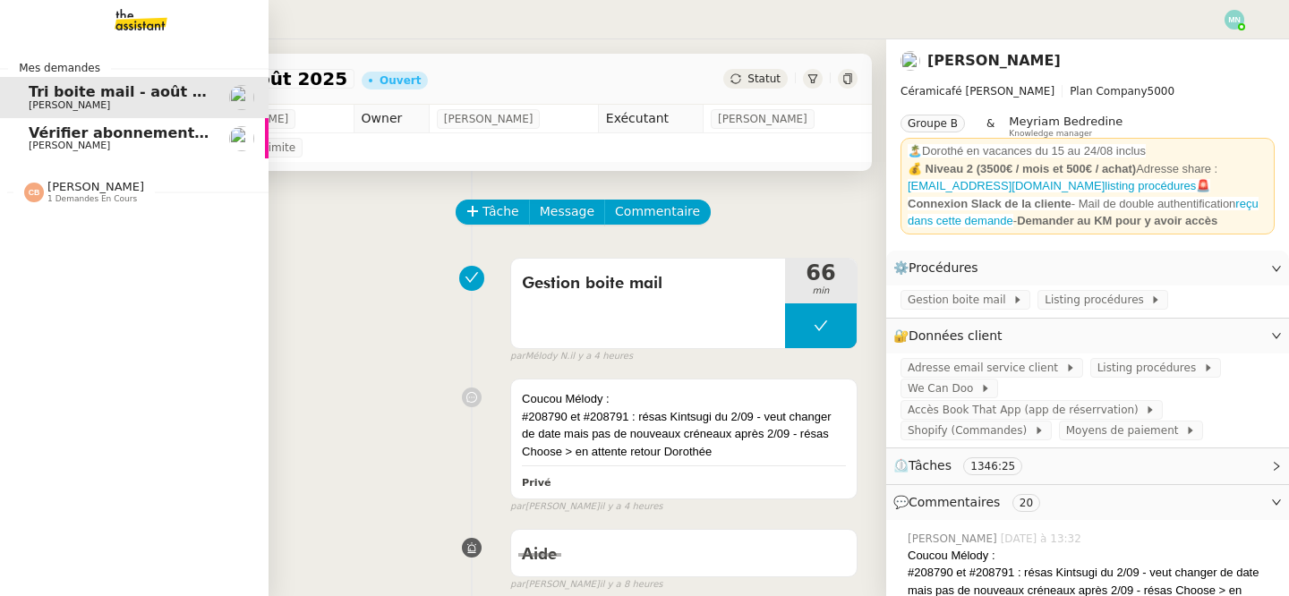
click at [105, 153] on link "Vérifier abonnements EDF et créer tableau consommation Aymeric RAUCH" at bounding box center [134, 138] width 268 height 41
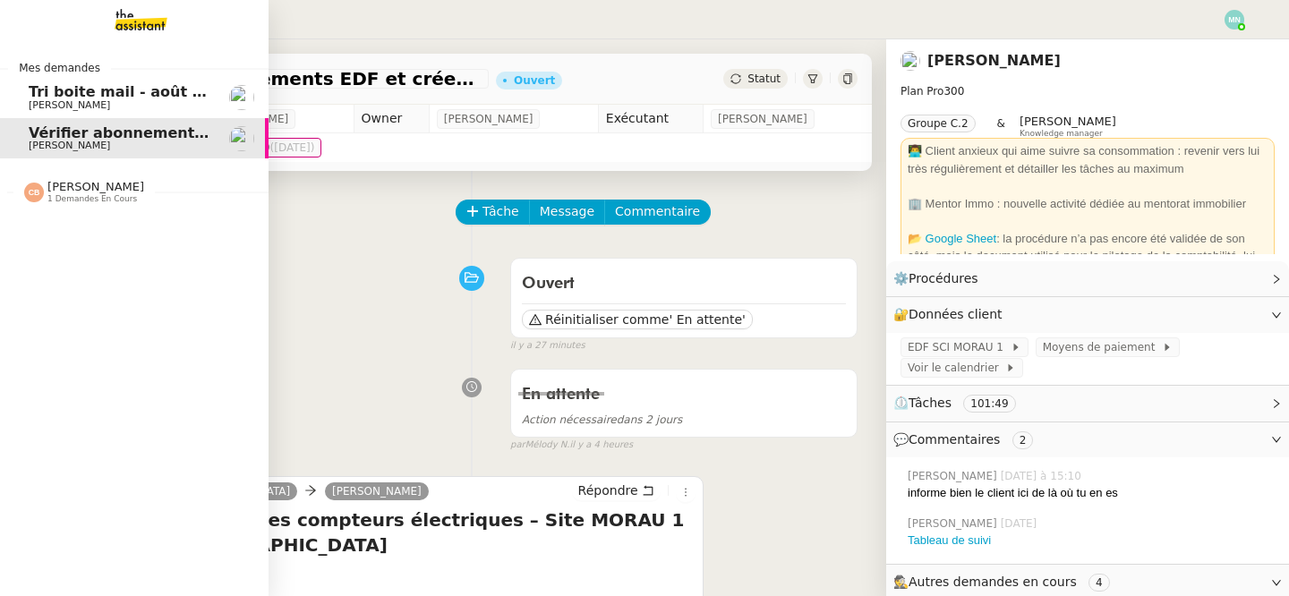
click at [81, 101] on span "[PERSON_NAME]" at bounding box center [69, 105] width 81 height 12
